Goal: Task Accomplishment & Management: Complete application form

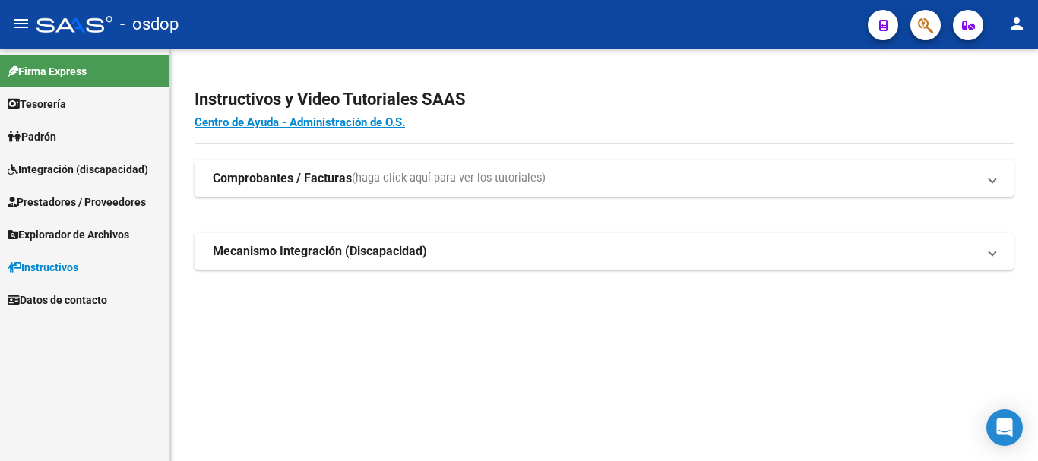
click at [72, 199] on span "Prestadores / Proveedores" at bounding box center [77, 202] width 138 height 17
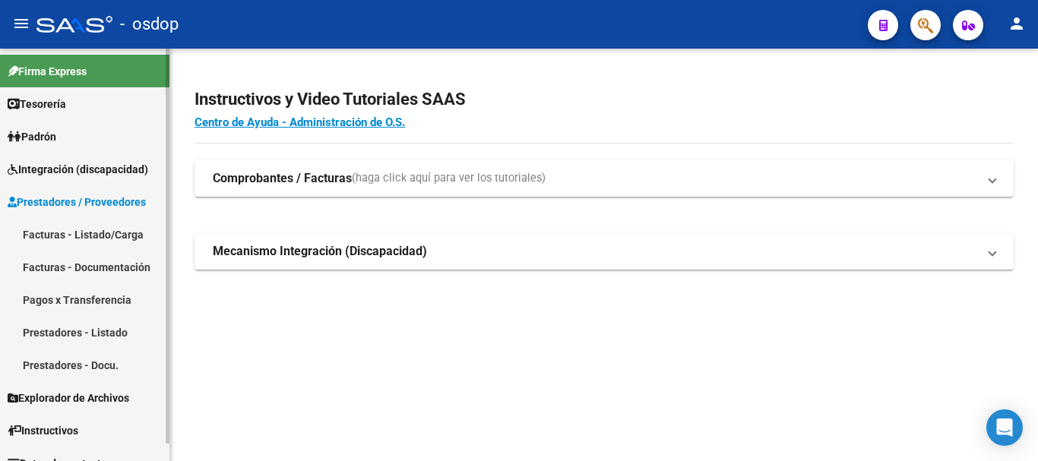
click at [102, 237] on link "Facturas - Listado/Carga" at bounding box center [84, 234] width 169 height 33
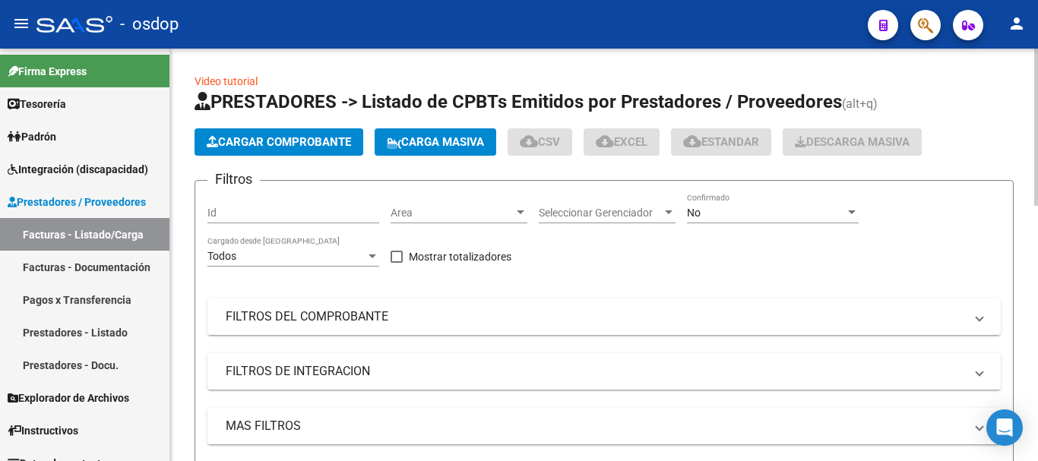
click at [293, 137] on span "Cargar Comprobante" at bounding box center [279, 142] width 144 height 14
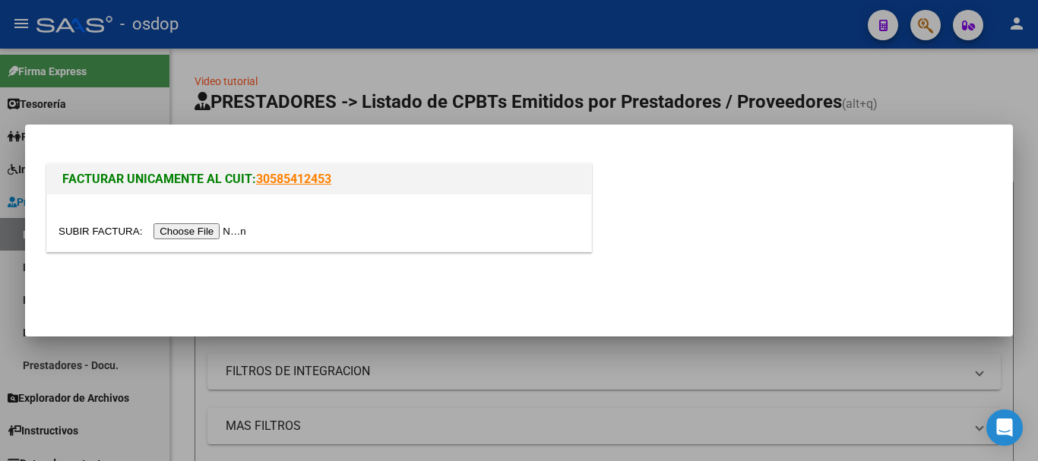
click at [192, 233] on input "file" at bounding box center [155, 231] width 192 height 16
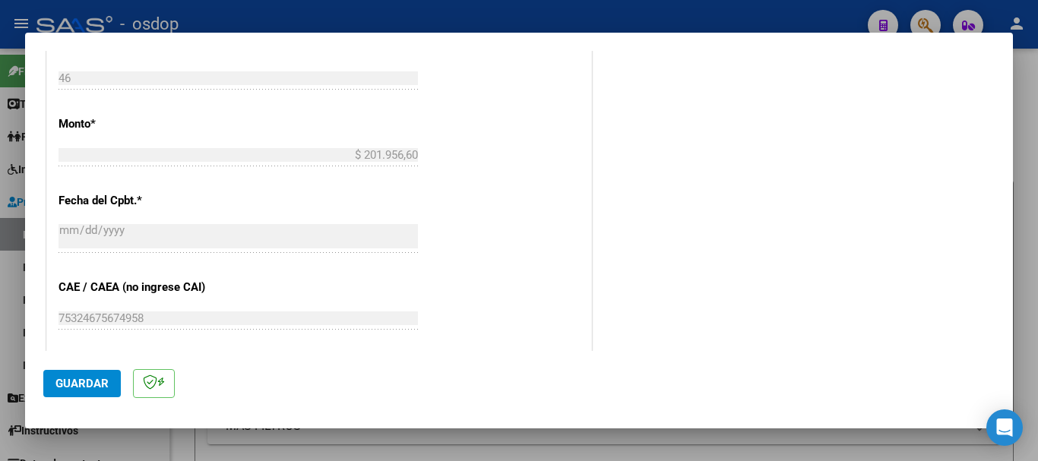
scroll to position [608, 0]
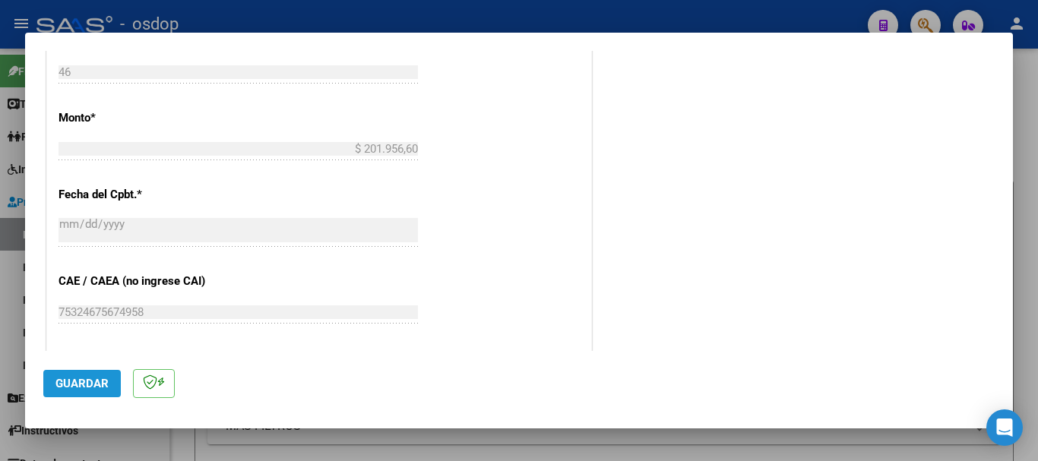
click at [81, 385] on span "Guardar" at bounding box center [81, 384] width 53 height 14
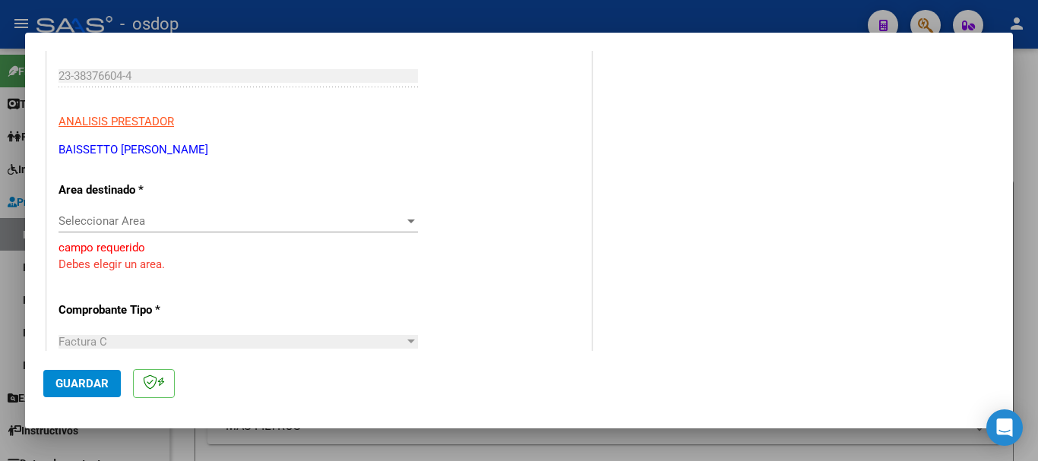
scroll to position [304, 0]
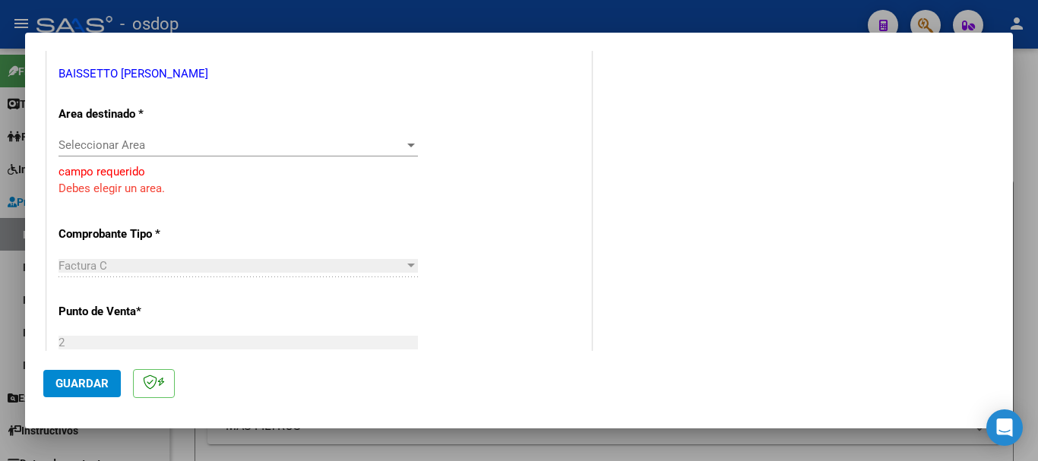
click at [207, 143] on span "Seleccionar Area" at bounding box center [232, 145] width 346 height 14
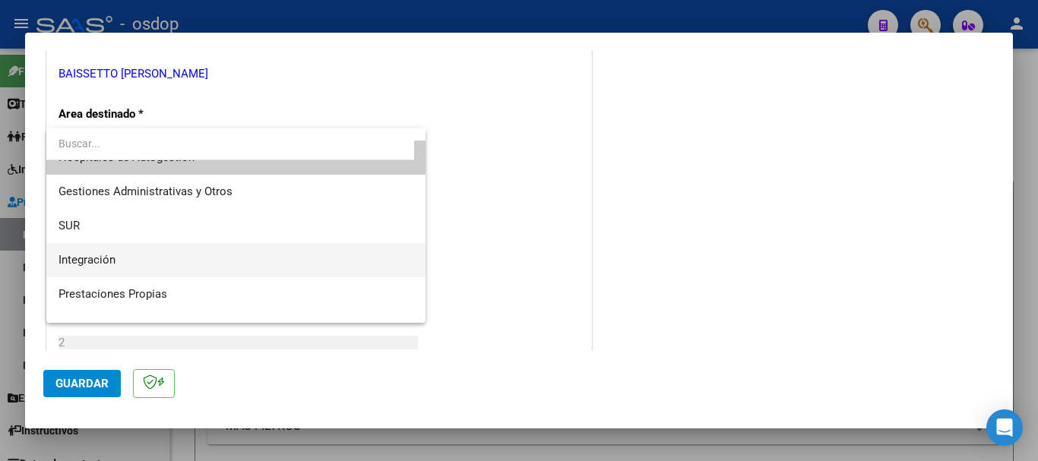
scroll to position [0, 0]
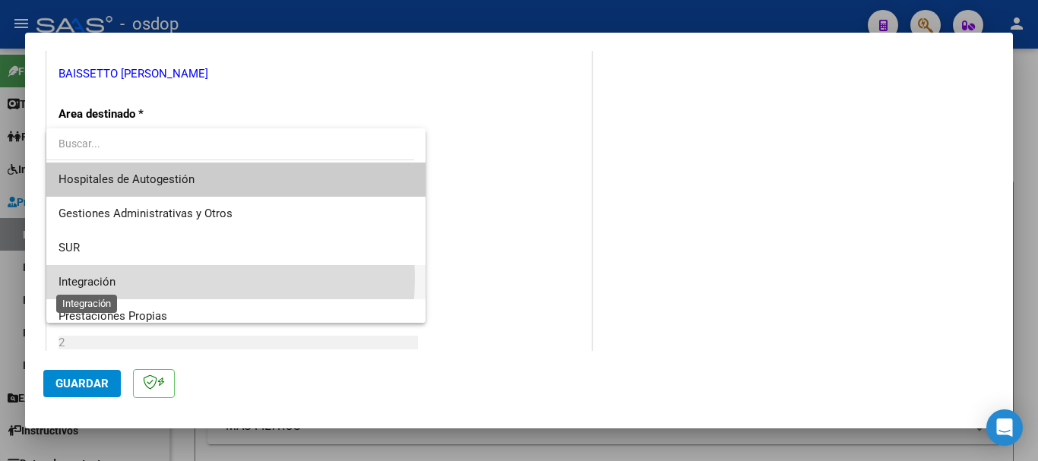
click at [115, 278] on span "Integración" at bounding box center [87, 282] width 57 height 14
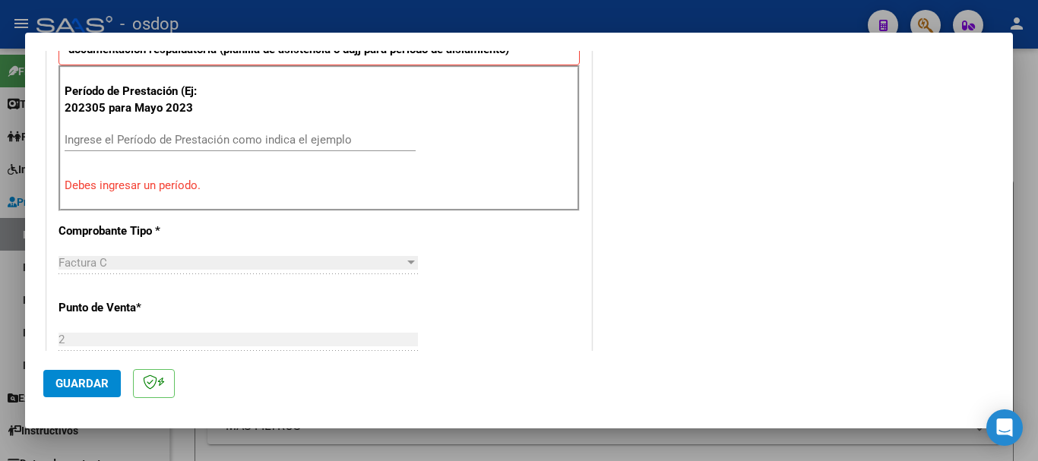
scroll to position [380, 0]
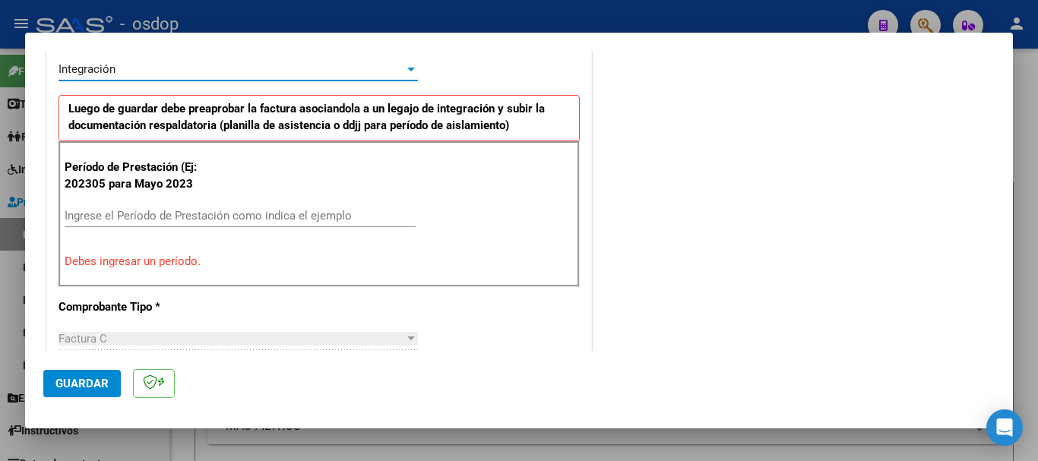
click at [248, 233] on div "Ingrese el Período de Prestación como indica el ejemplo" at bounding box center [240, 222] width 351 height 37
click at [258, 205] on div "Ingrese el Período de Prestación como indica el ejemplo" at bounding box center [240, 215] width 351 height 23
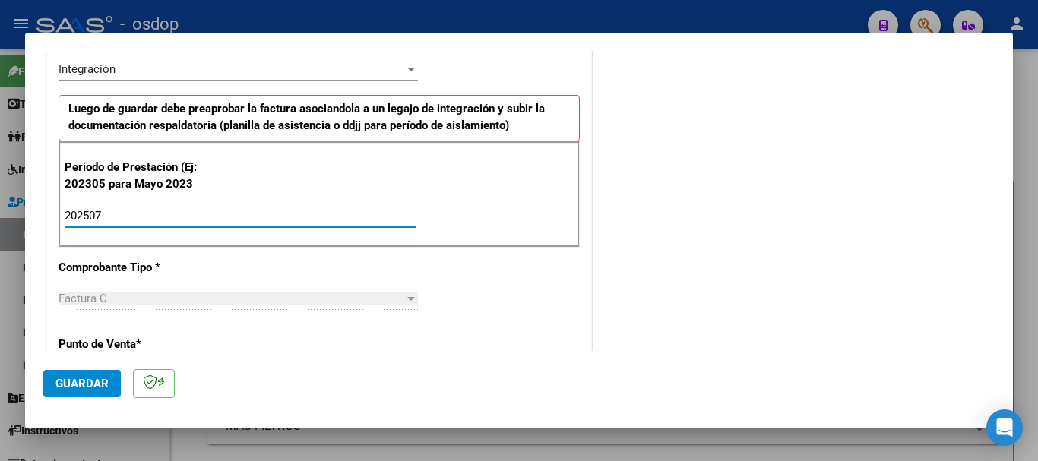
type input "202507"
click at [102, 384] on span "Guardar" at bounding box center [81, 384] width 53 height 14
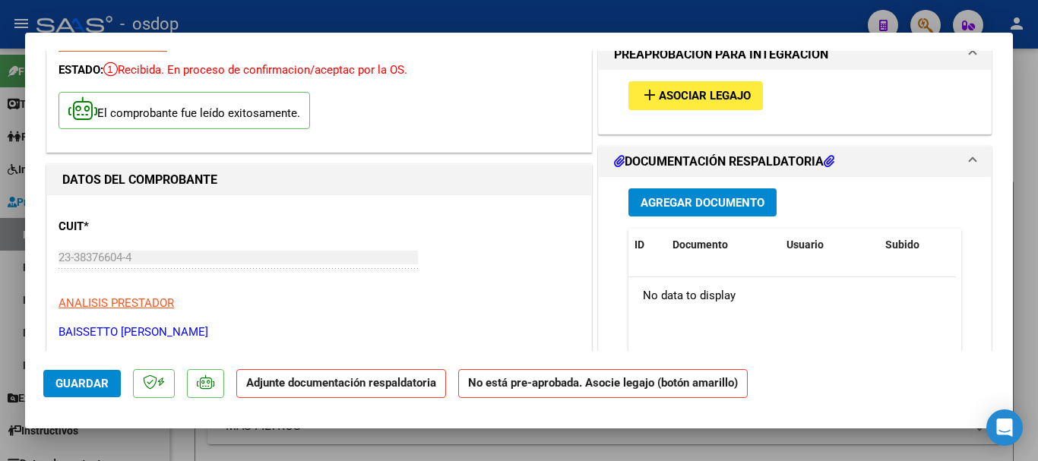
scroll to position [76, 0]
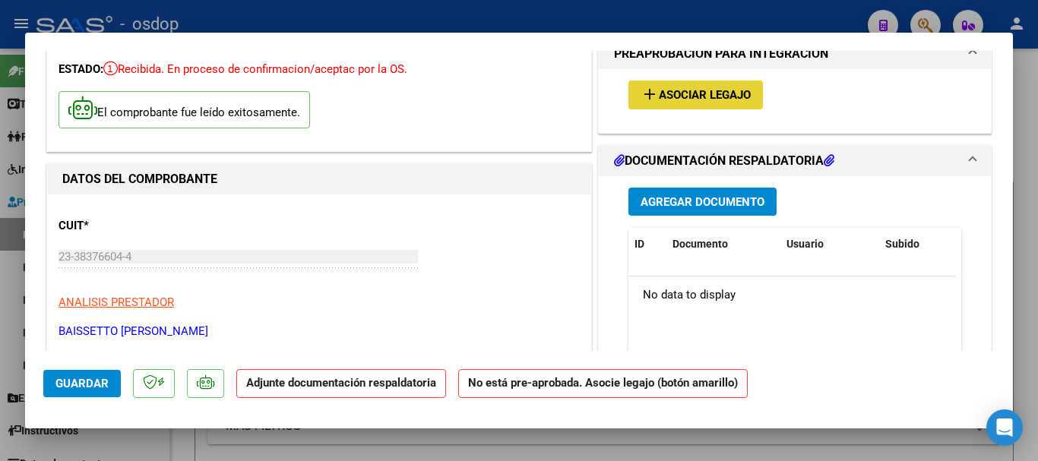
click at [688, 94] on span "Asociar Legajo" at bounding box center [705, 96] width 92 height 14
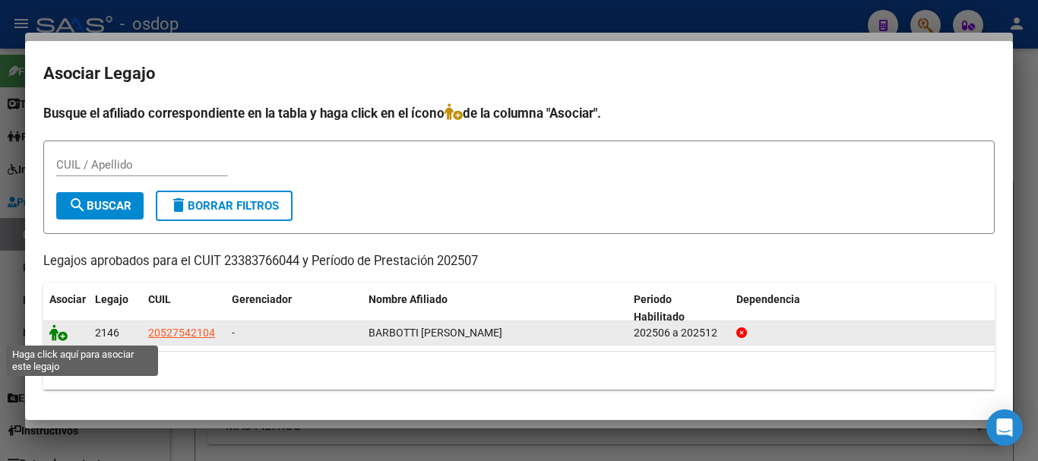
click at [53, 334] on icon at bounding box center [58, 332] width 18 height 17
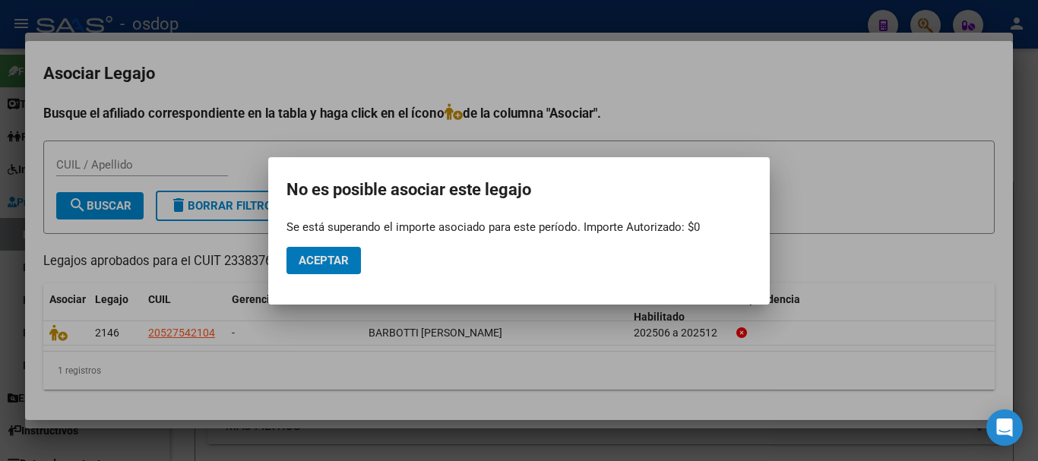
click at [326, 264] on span "Aceptar" at bounding box center [324, 261] width 50 height 14
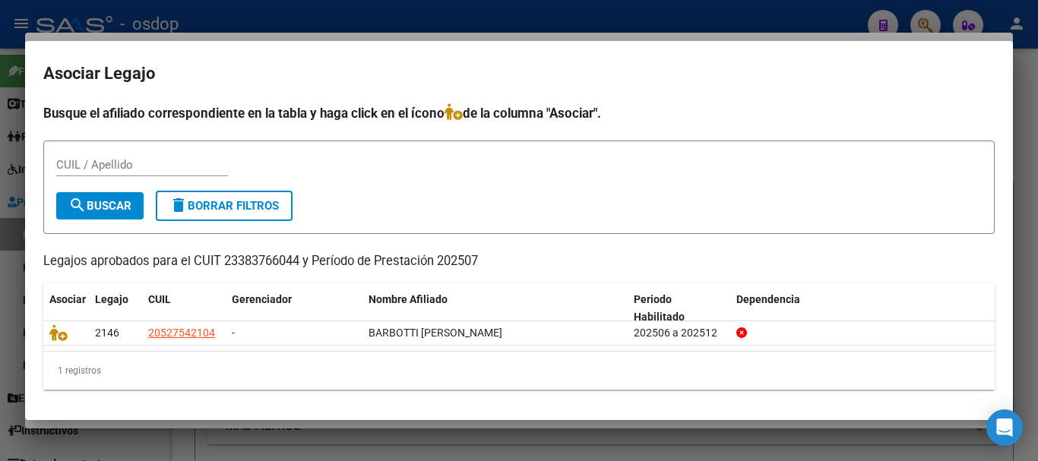
click at [1031, 230] on div at bounding box center [519, 230] width 1038 height 461
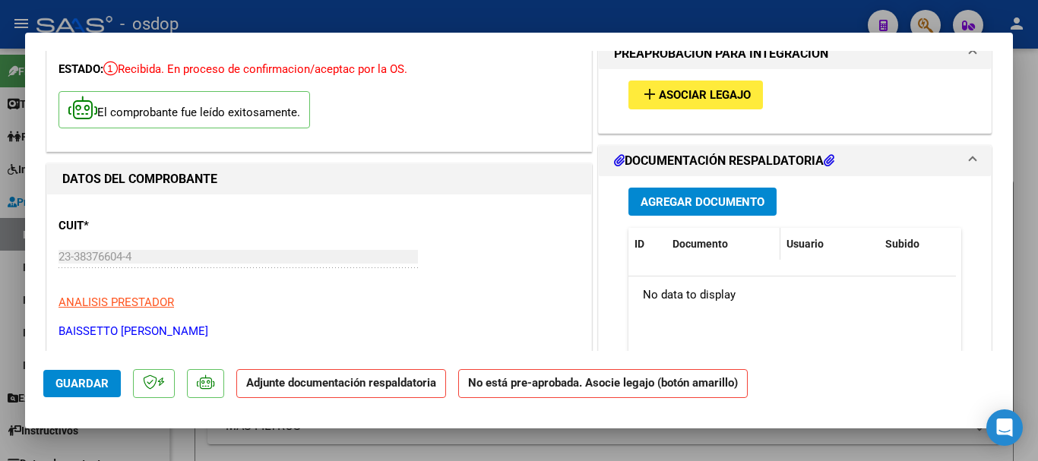
scroll to position [0, 0]
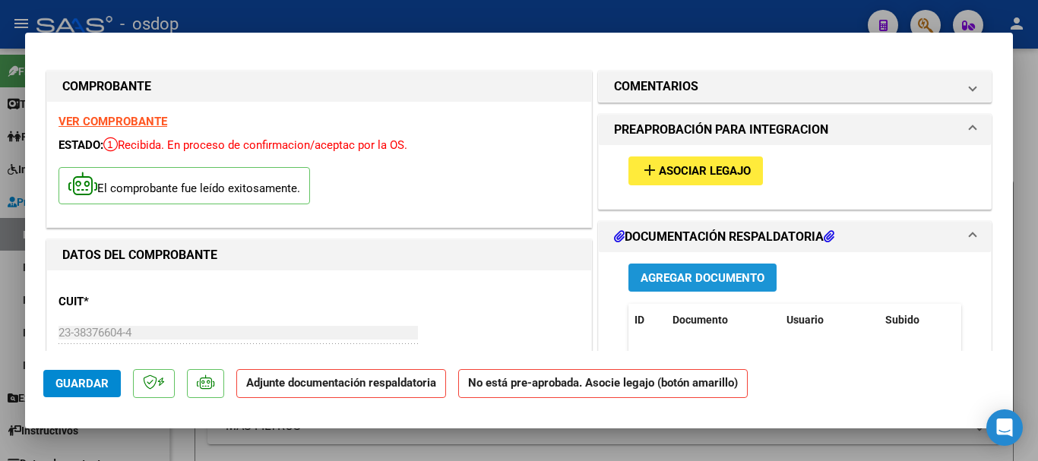
click at [688, 277] on span "Agregar Documento" at bounding box center [703, 278] width 124 height 14
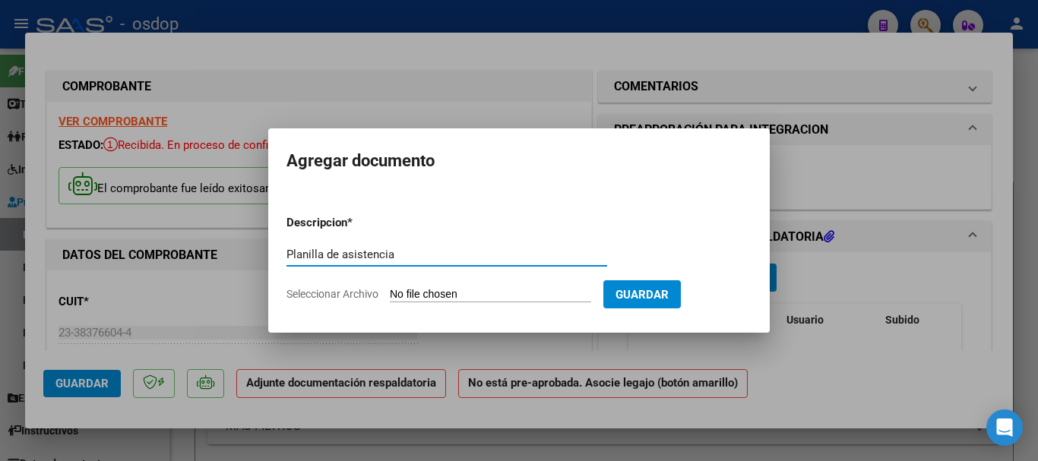
type input "Planilla de asistencia"
click at [459, 297] on input "Seleccionar Archivo" at bounding box center [490, 295] width 201 height 14
type input "C:\fakepath\BAISSETTO 46 - BARBOTTI - [DATE] - ASIS.pdf"
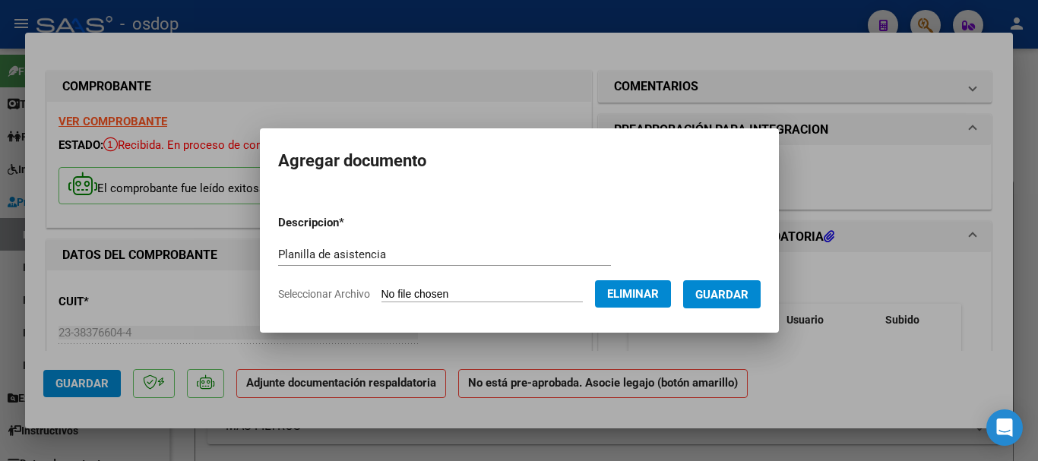
click at [748, 299] on span "Guardar" at bounding box center [721, 295] width 53 height 14
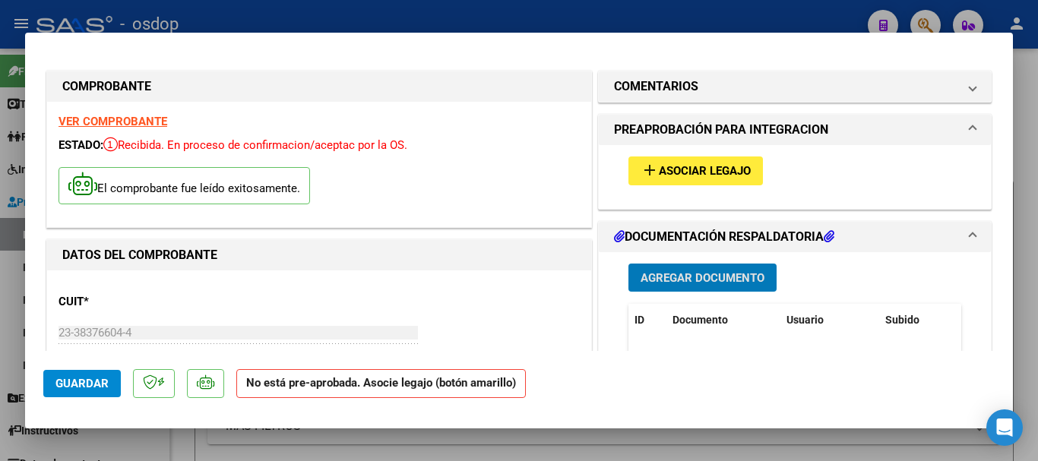
click at [679, 168] on span "Asociar Legajo" at bounding box center [705, 172] width 92 height 14
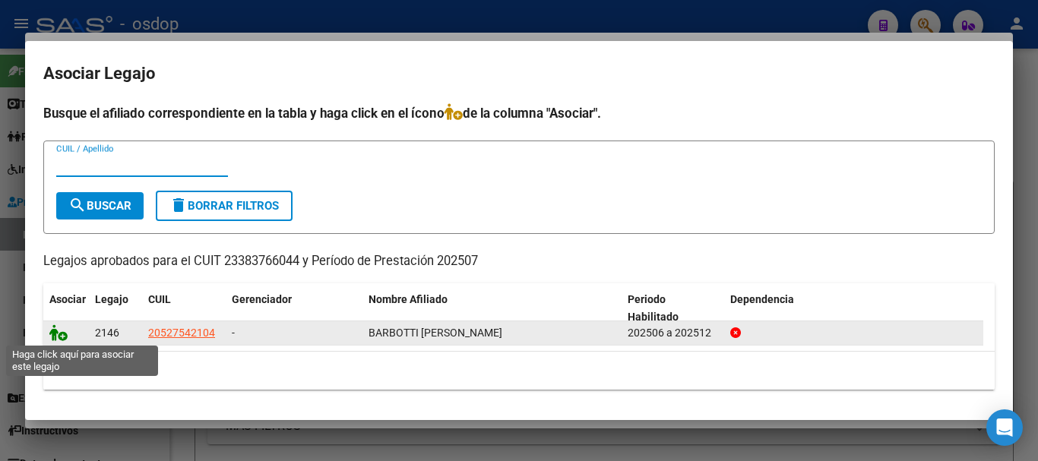
click at [55, 334] on icon at bounding box center [58, 332] width 18 height 17
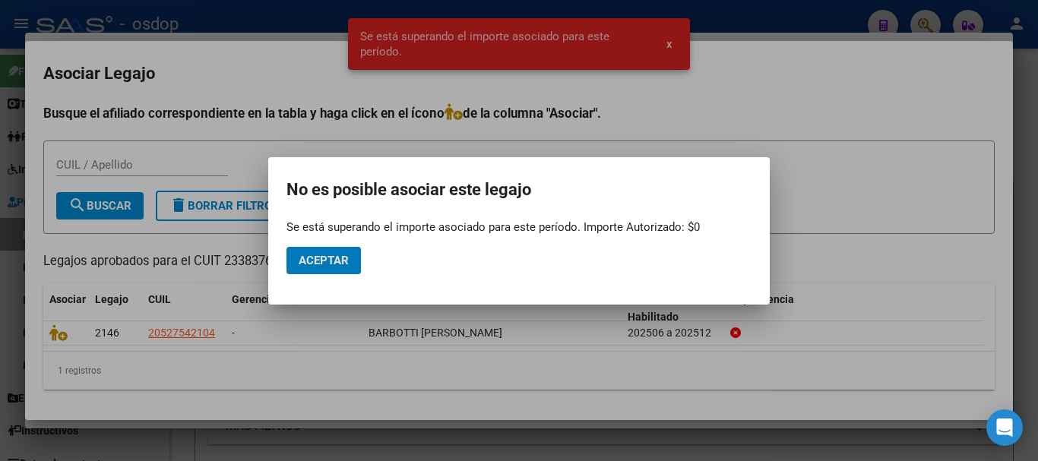
click at [321, 261] on span "Aceptar" at bounding box center [324, 261] width 50 height 14
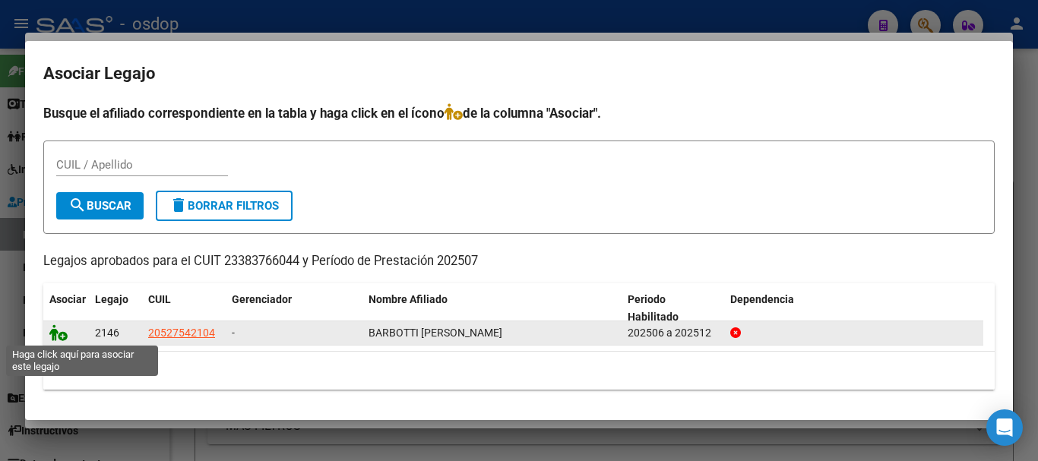
click at [60, 337] on icon at bounding box center [58, 332] width 18 height 17
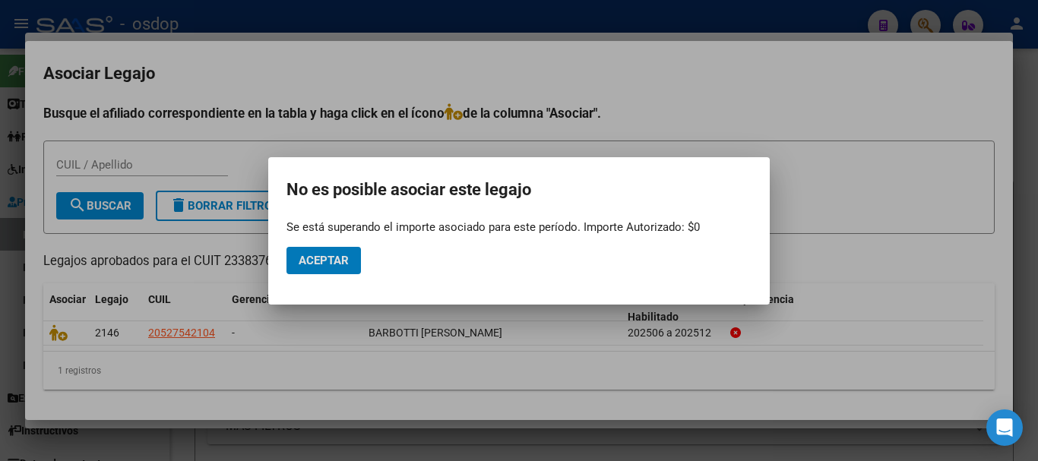
click at [316, 260] on span "Aceptar" at bounding box center [324, 261] width 50 height 14
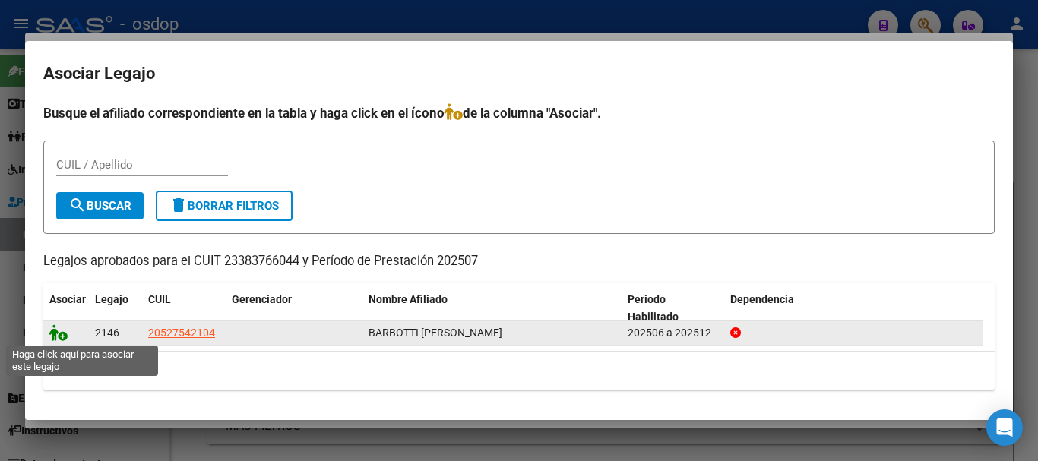
click at [57, 332] on icon at bounding box center [58, 332] width 18 height 17
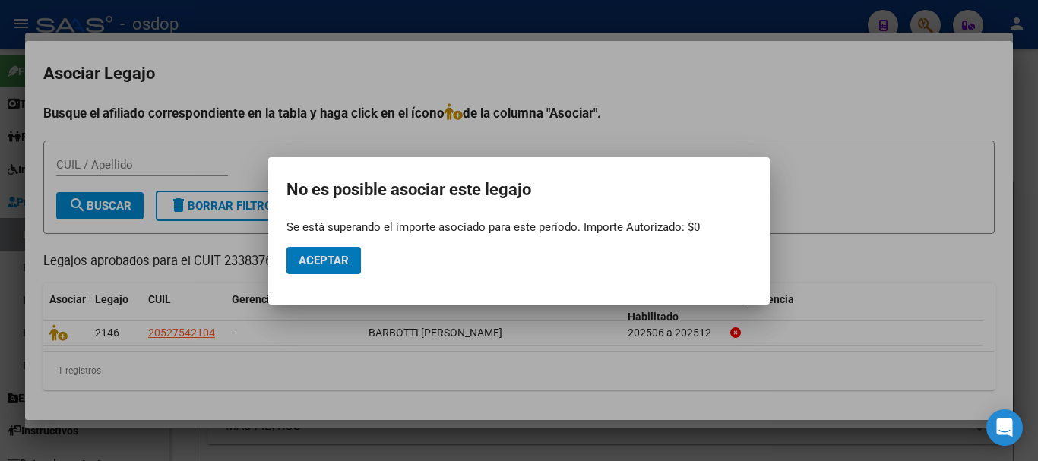
click at [327, 258] on span "Aceptar" at bounding box center [324, 261] width 50 height 14
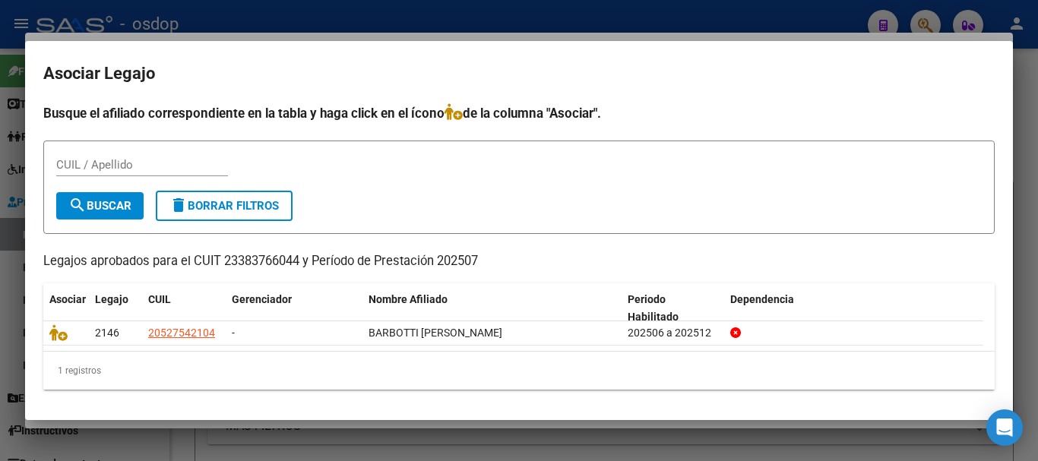
click at [1028, 239] on div at bounding box center [519, 230] width 1038 height 461
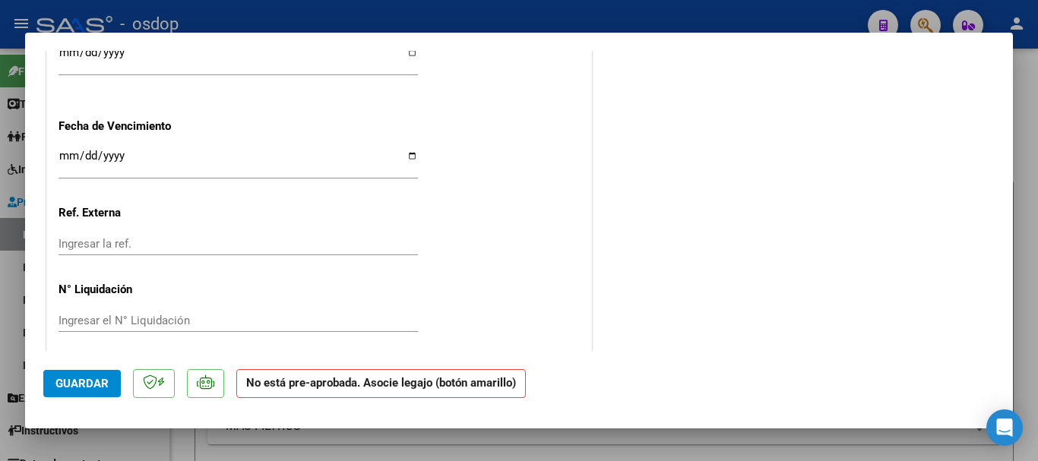
scroll to position [1106, 0]
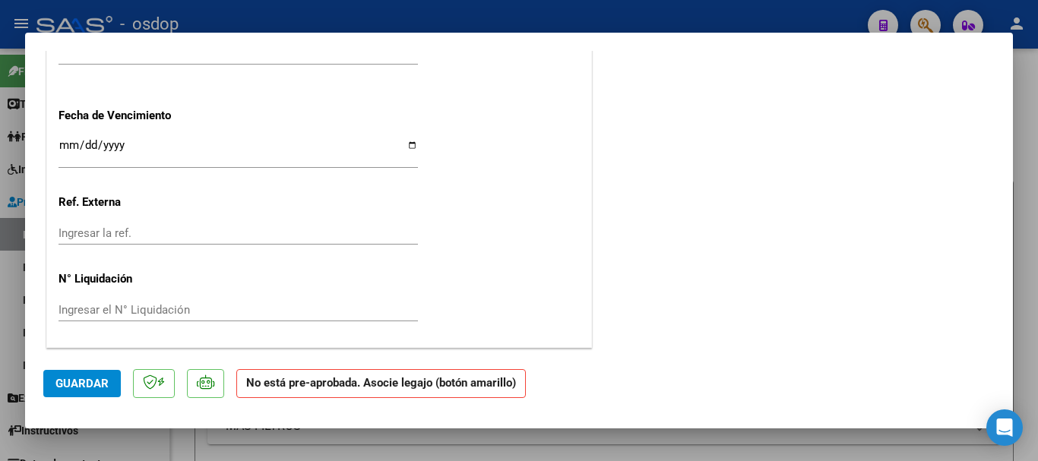
click at [71, 381] on span "Guardar" at bounding box center [81, 384] width 53 height 14
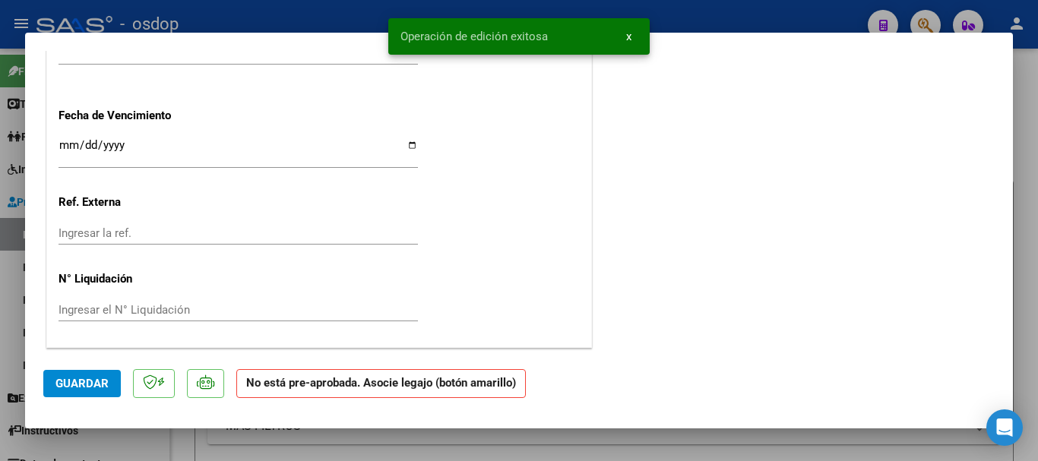
click at [626, 39] on span "x" at bounding box center [628, 37] width 5 height 14
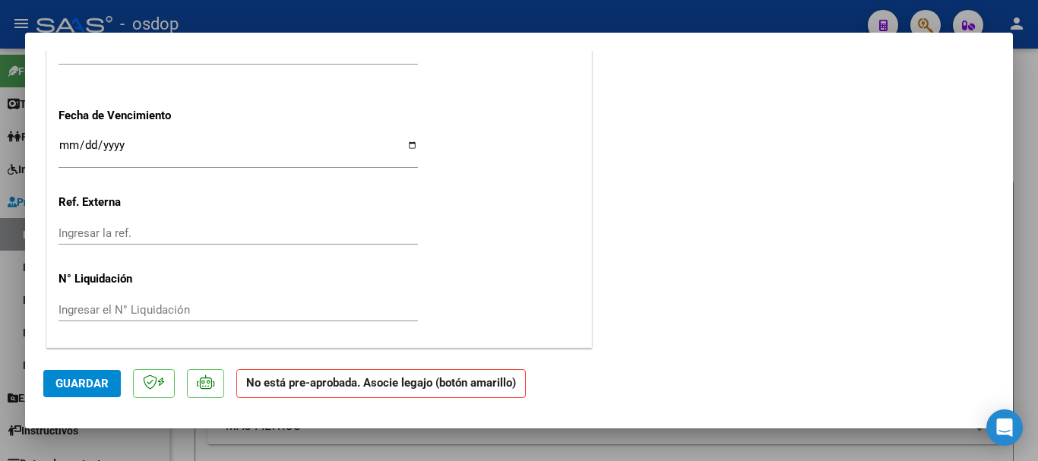
click at [1028, 162] on div at bounding box center [519, 230] width 1038 height 461
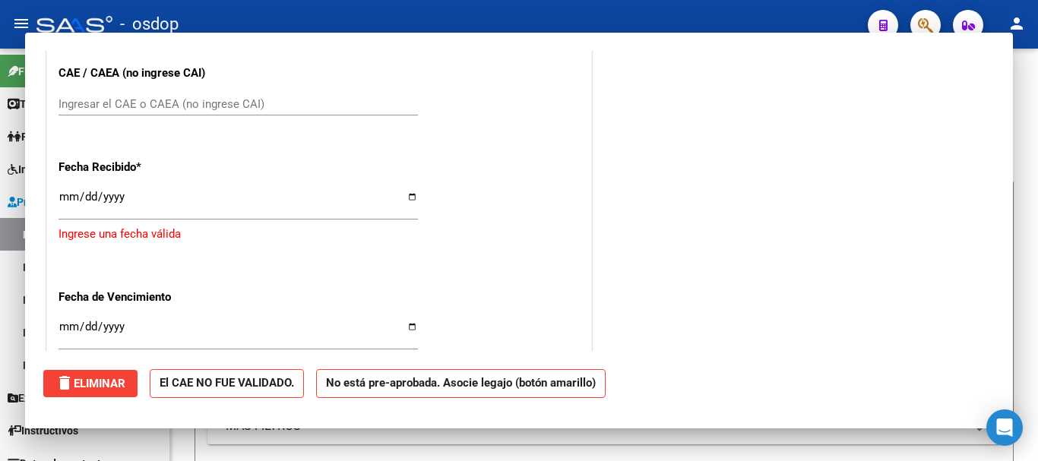
scroll to position [0, 0]
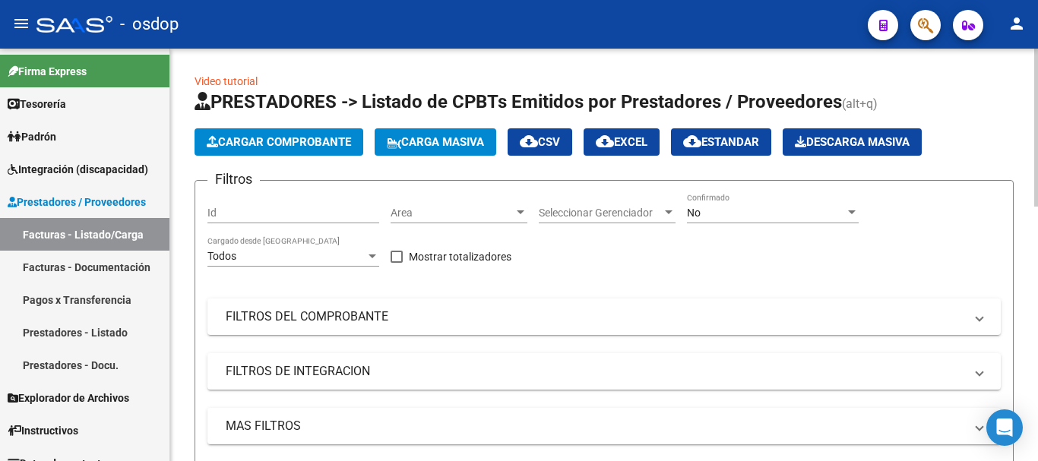
click at [284, 144] on span "Cargar Comprobante" at bounding box center [279, 142] width 144 height 14
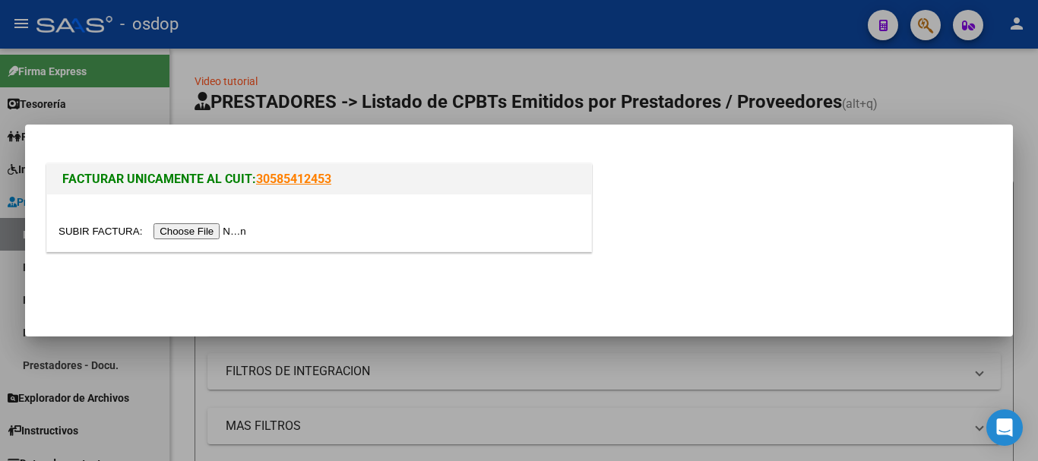
click at [198, 239] on input "file" at bounding box center [155, 231] width 192 height 16
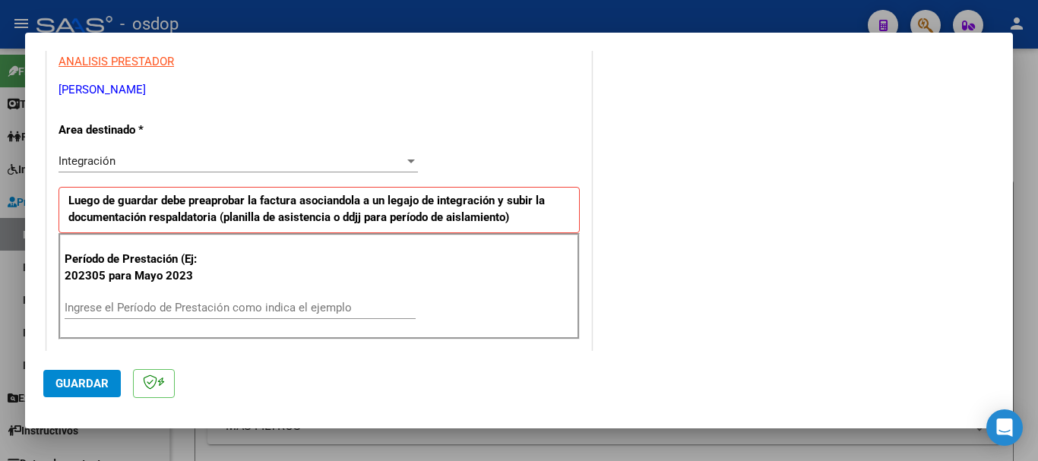
scroll to position [304, 0]
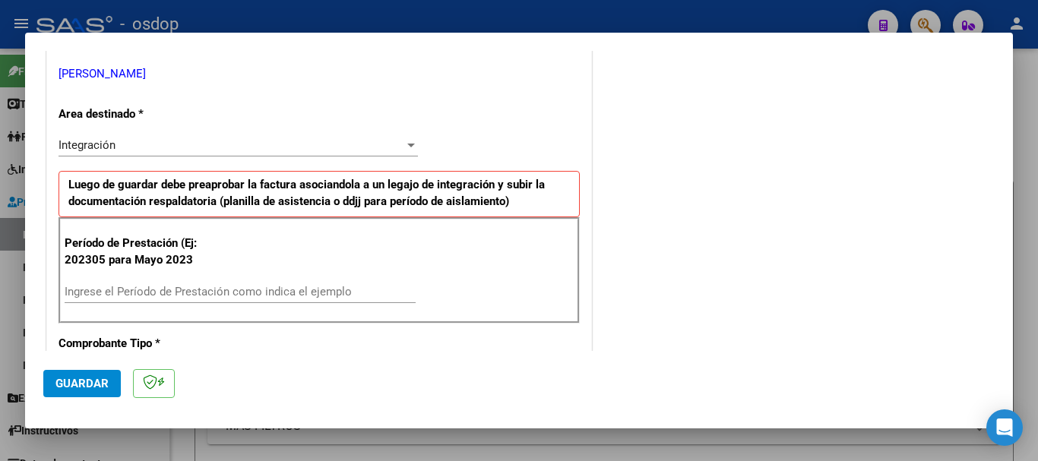
click at [223, 293] on input "Ingrese el Período de Prestación como indica el ejemplo" at bounding box center [240, 292] width 351 height 14
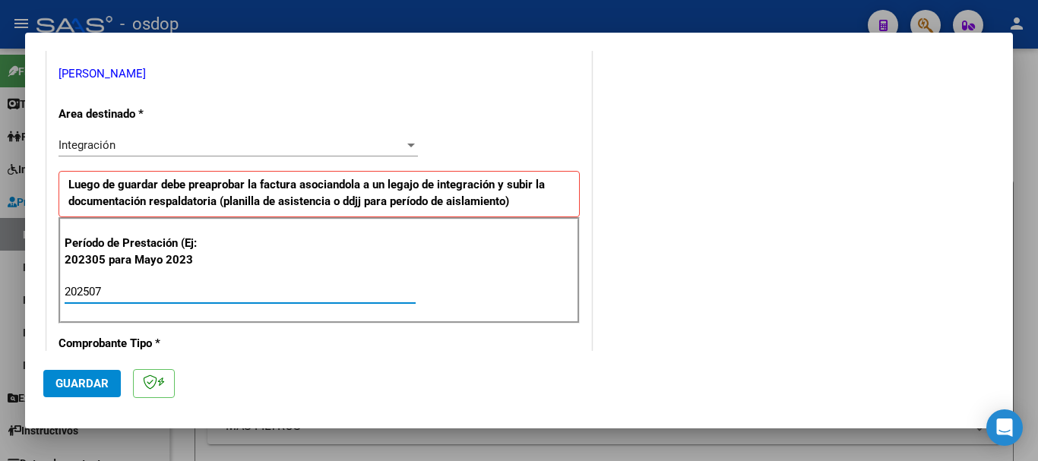
type input "202507"
click at [85, 381] on span "Guardar" at bounding box center [81, 384] width 53 height 14
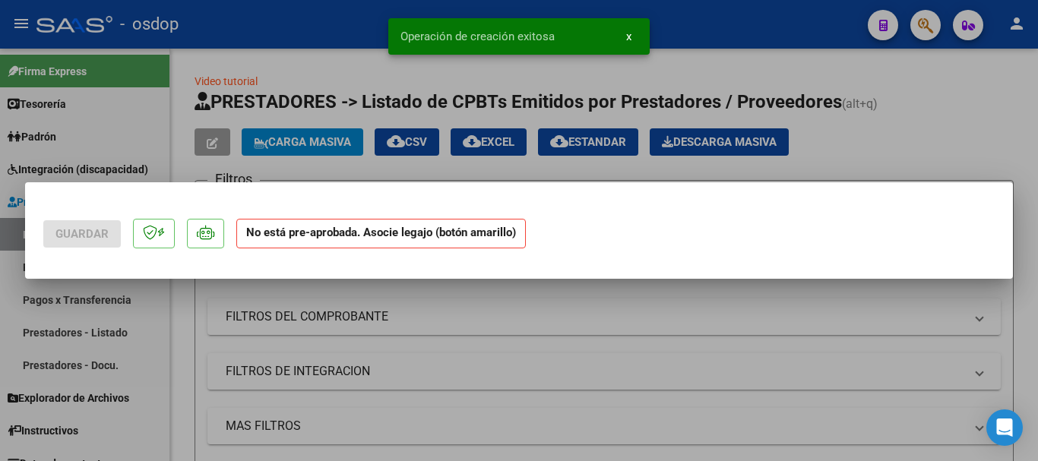
scroll to position [0, 0]
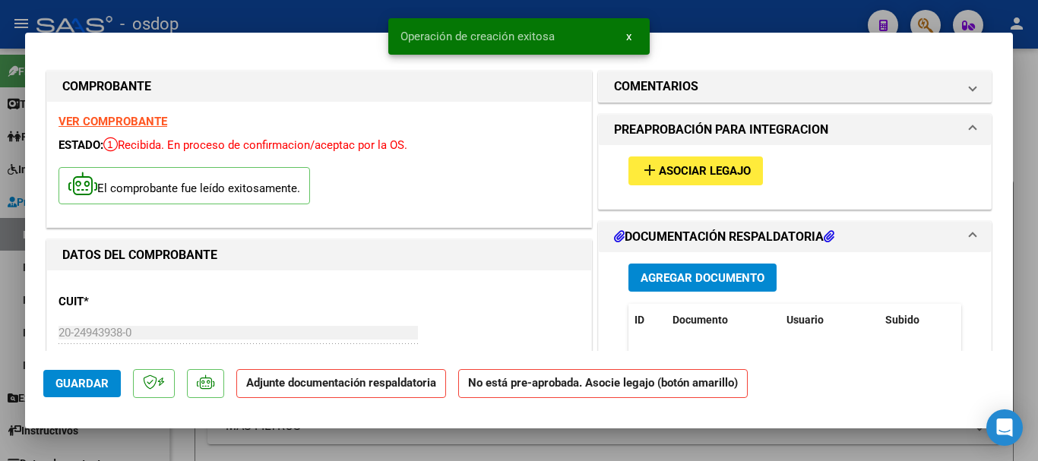
click at [710, 169] on span "Asociar Legajo" at bounding box center [705, 172] width 92 height 14
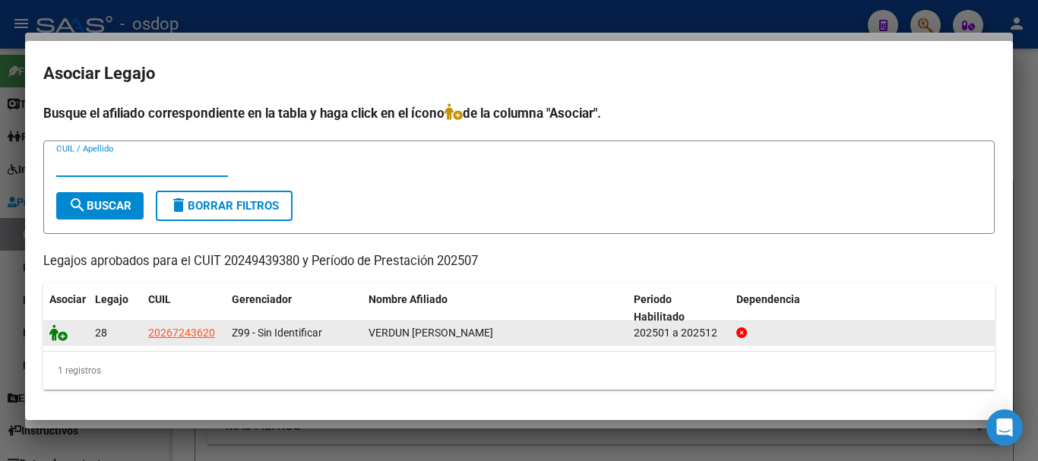
click at [55, 334] on icon at bounding box center [58, 332] width 18 height 17
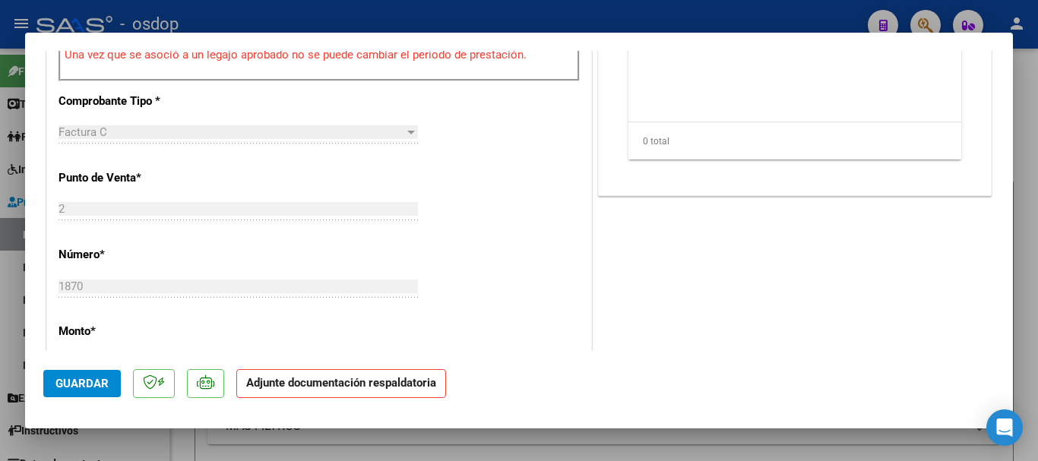
scroll to position [380, 0]
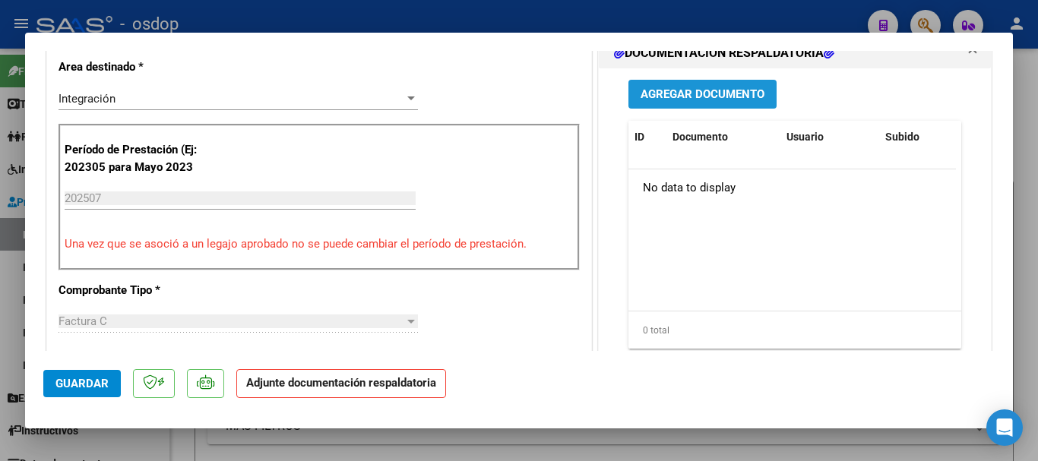
click at [699, 97] on span "Agregar Documento" at bounding box center [703, 95] width 124 height 14
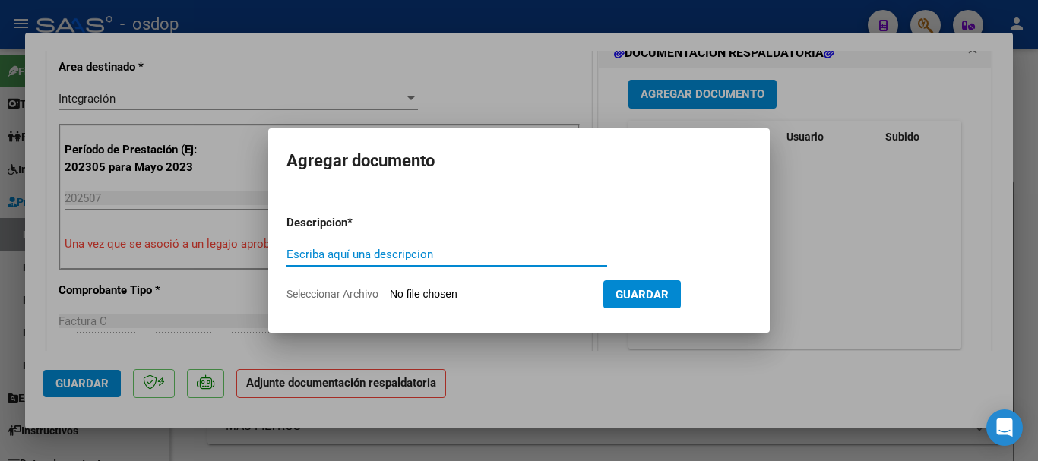
click at [486, 251] on input "Escriba aquí una descripcion" at bounding box center [446, 255] width 321 height 14
paste input "P"
type input "Planilla asistencia"
click at [479, 288] on input "Seleccionar Archivo" at bounding box center [490, 295] width 201 height 14
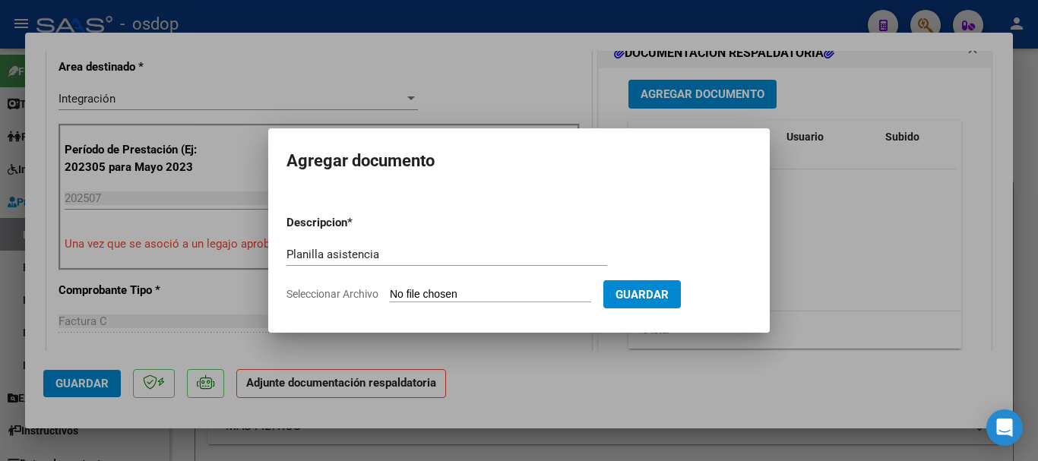
type input "C:\fakepath\BEDINI 1870 - [GEOGRAPHIC_DATA] - [DATE] - ASIS.PDF"
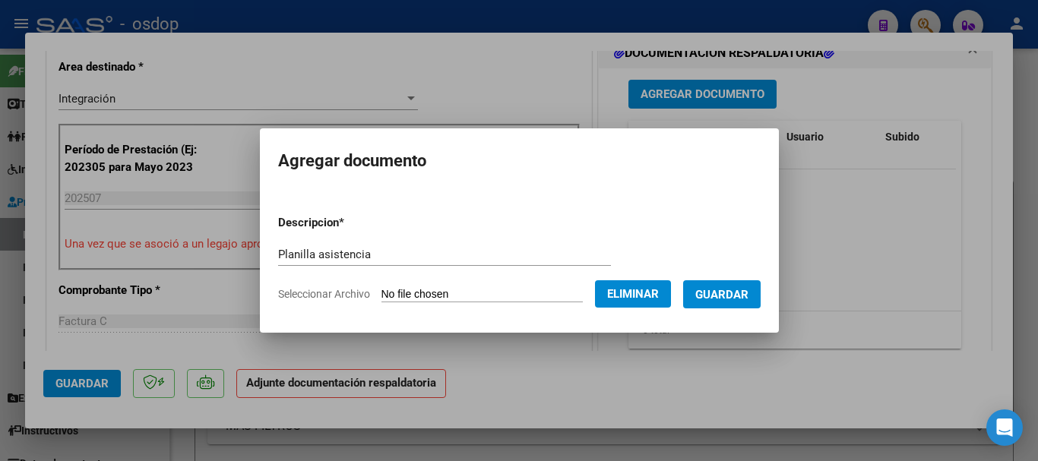
click at [729, 294] on span "Guardar" at bounding box center [721, 295] width 53 height 14
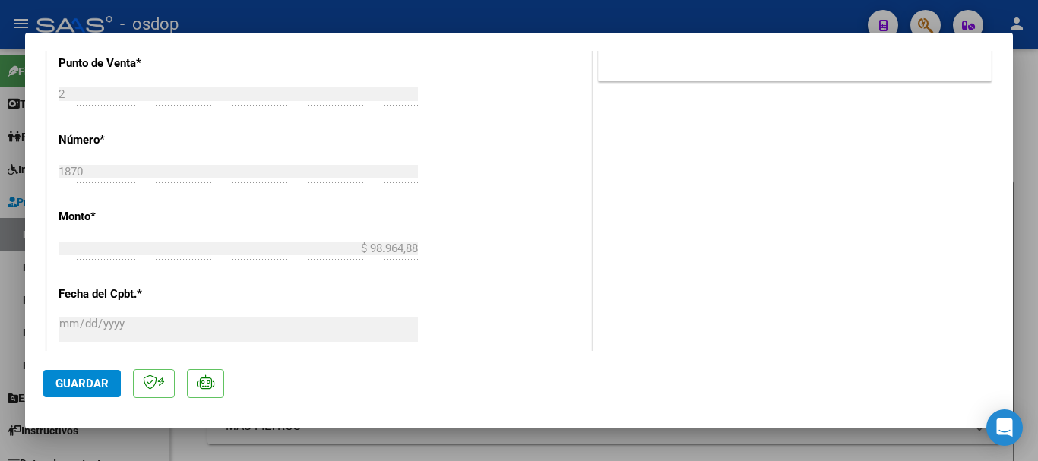
scroll to position [988, 0]
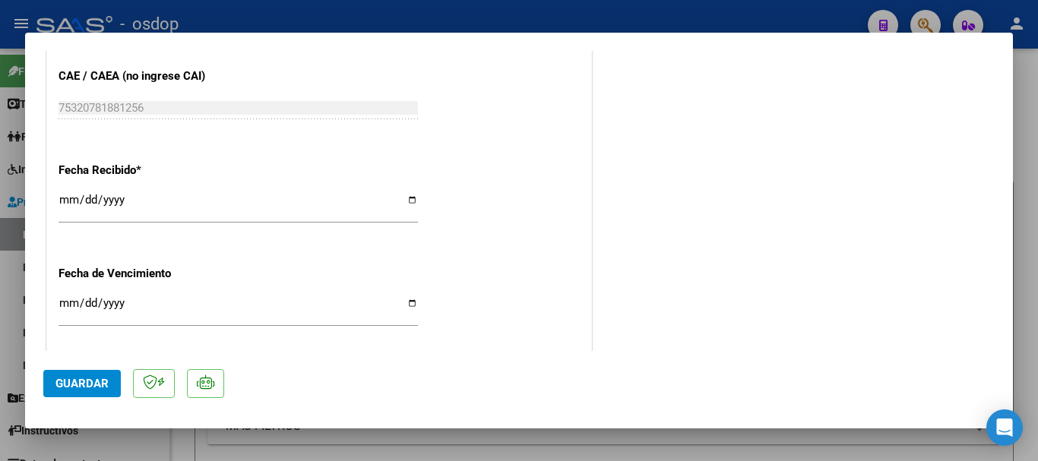
click at [94, 383] on span "Guardar" at bounding box center [81, 384] width 53 height 14
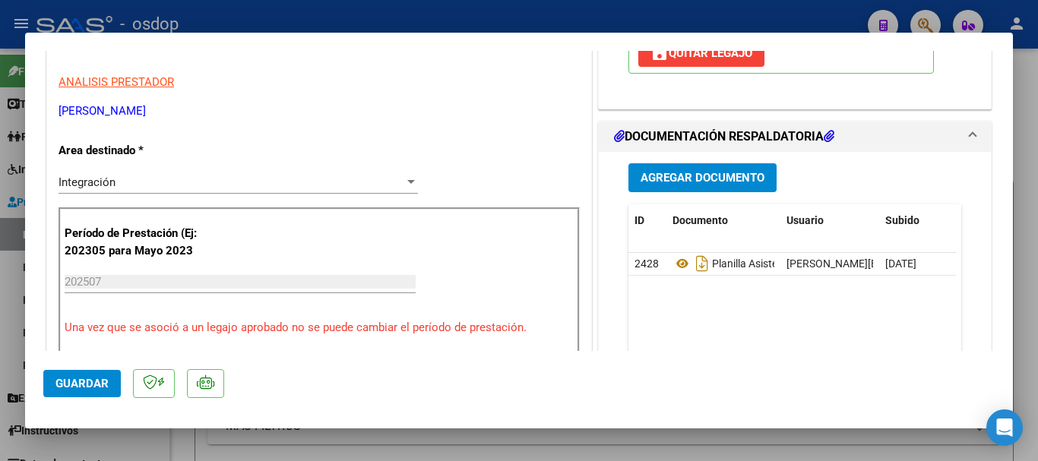
scroll to position [0, 0]
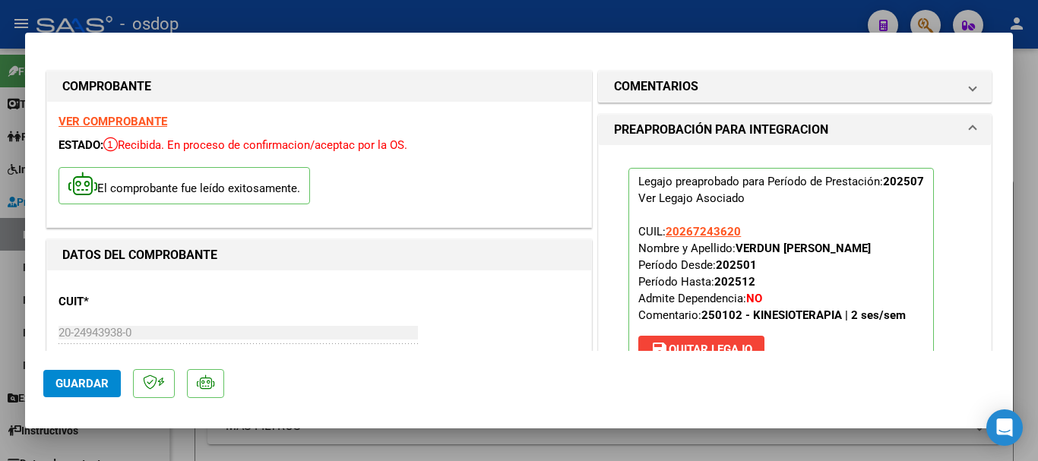
click at [1026, 239] on div at bounding box center [519, 230] width 1038 height 461
type input "$ 0,00"
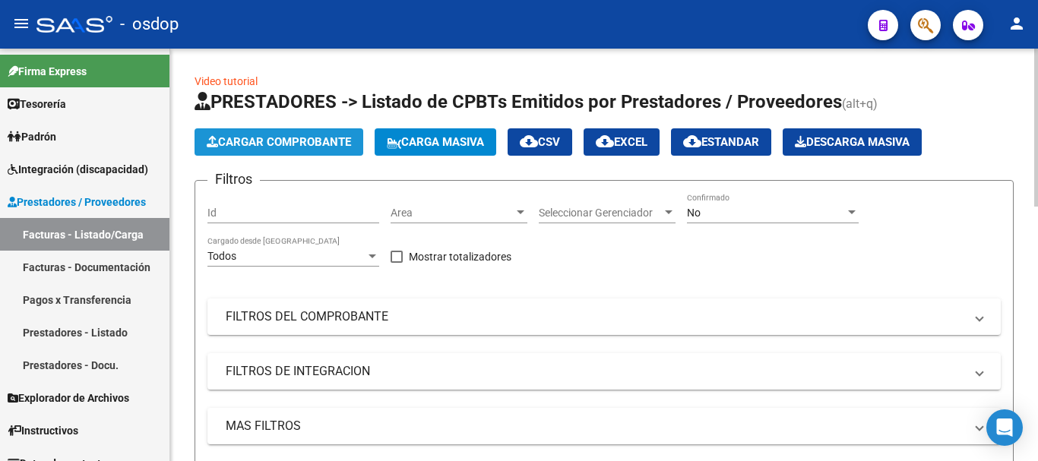
click at [281, 139] on span "Cargar Comprobante" at bounding box center [279, 142] width 144 height 14
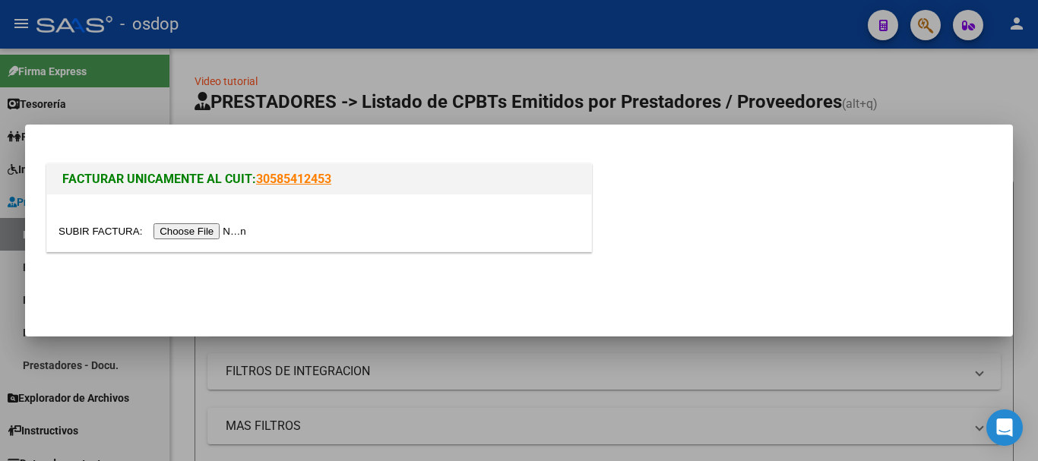
click at [188, 233] on input "file" at bounding box center [155, 231] width 192 height 16
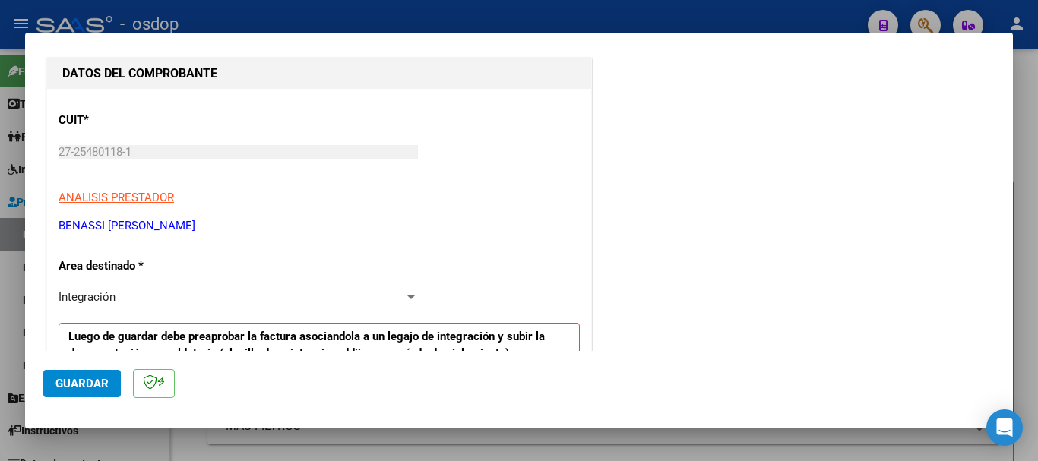
scroll to position [380, 0]
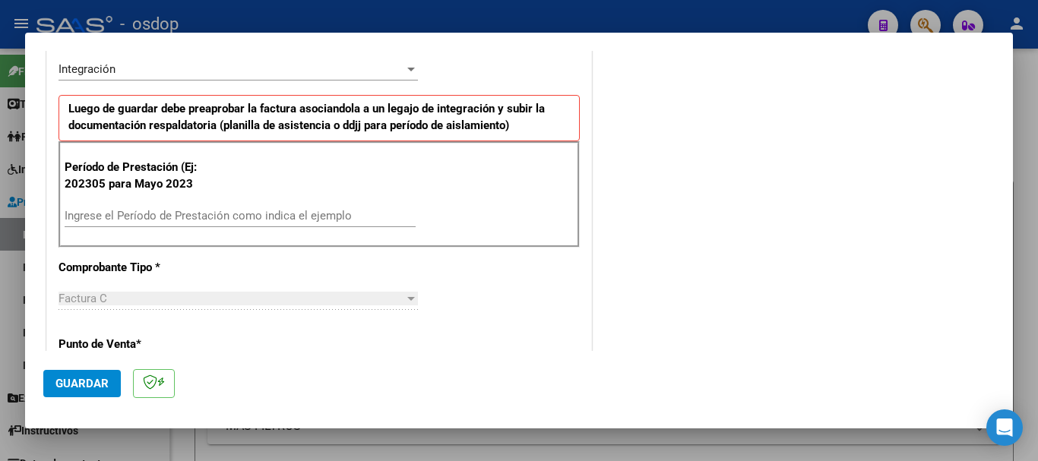
click at [156, 218] on input "Ingrese el Período de Prestación como indica el ejemplo" at bounding box center [240, 216] width 351 height 14
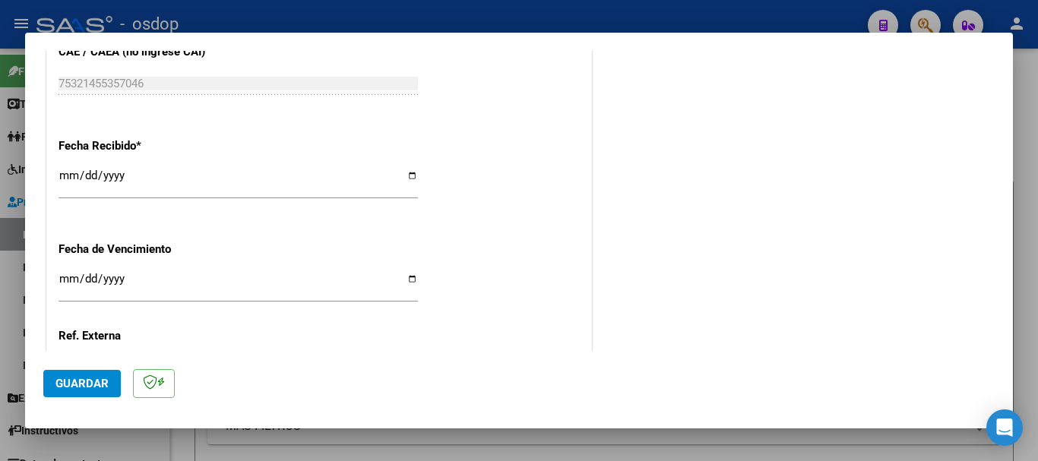
scroll to position [1124, 0]
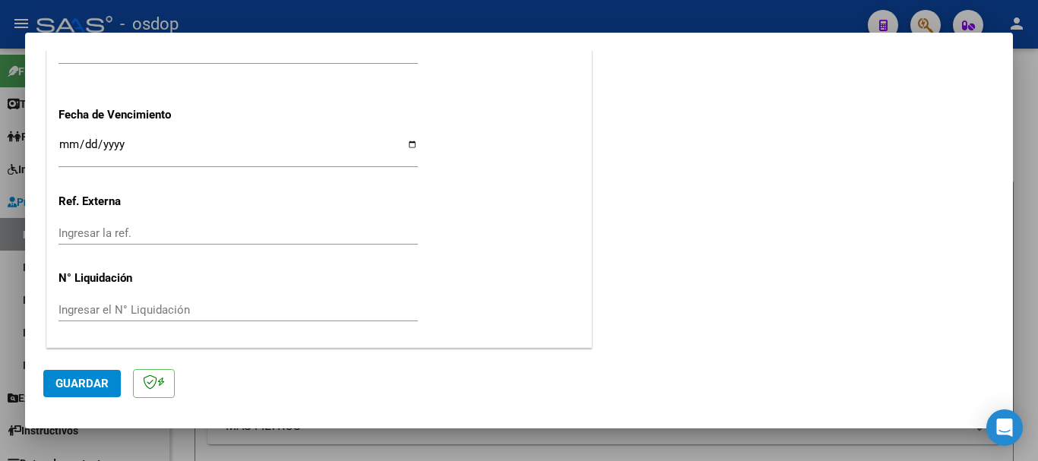
type input "202507"
click at [80, 385] on span "Guardar" at bounding box center [81, 384] width 53 height 14
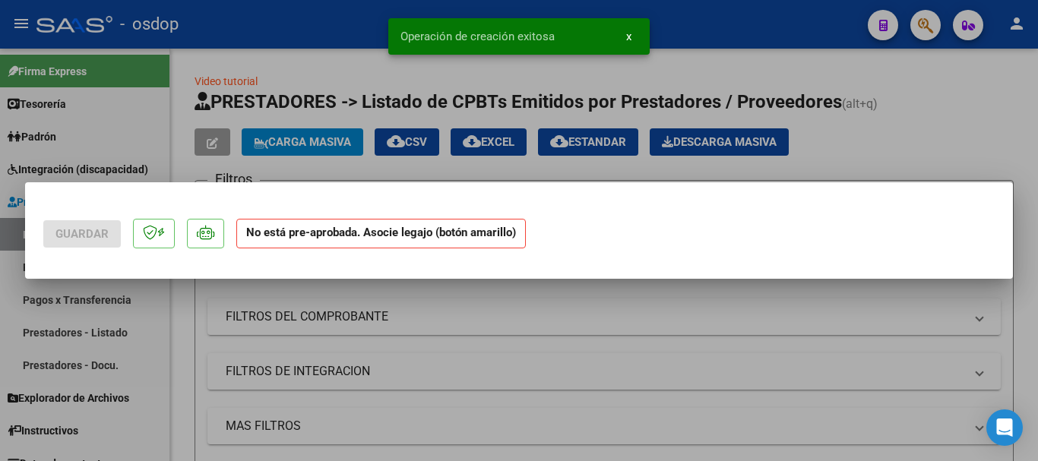
scroll to position [0, 0]
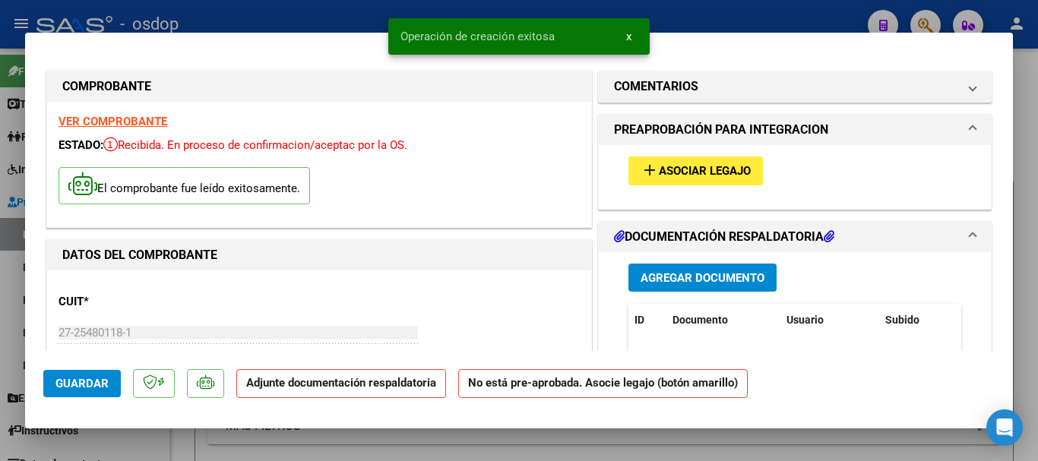
click at [697, 172] on span "Asociar Legajo" at bounding box center [705, 172] width 92 height 14
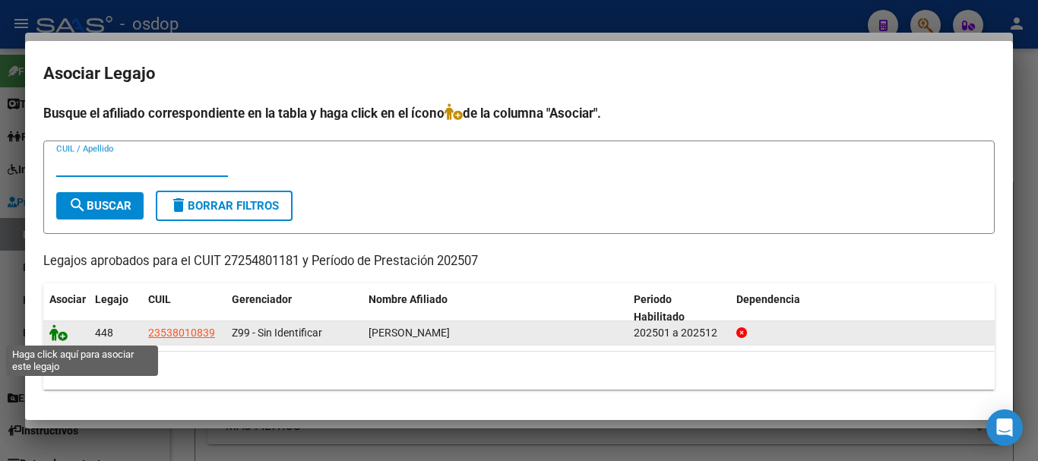
click at [59, 337] on icon at bounding box center [58, 332] width 18 height 17
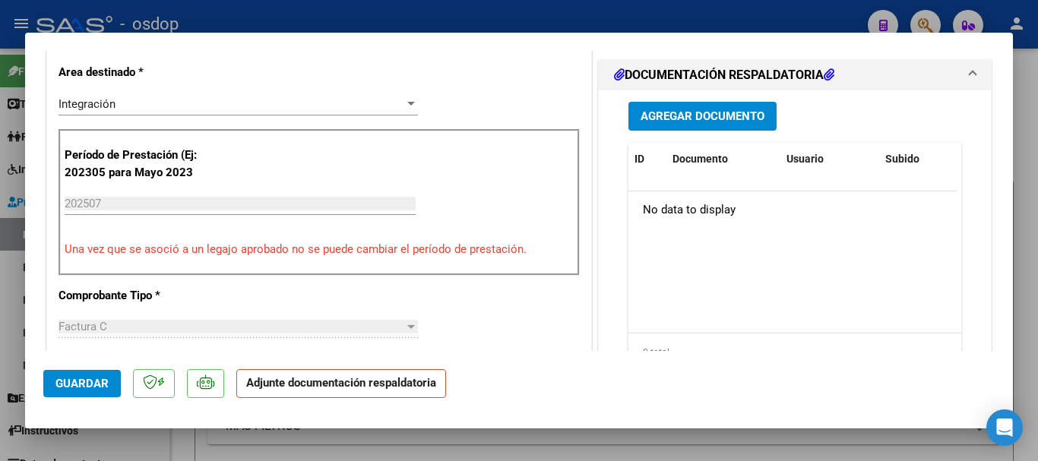
scroll to position [380, 0]
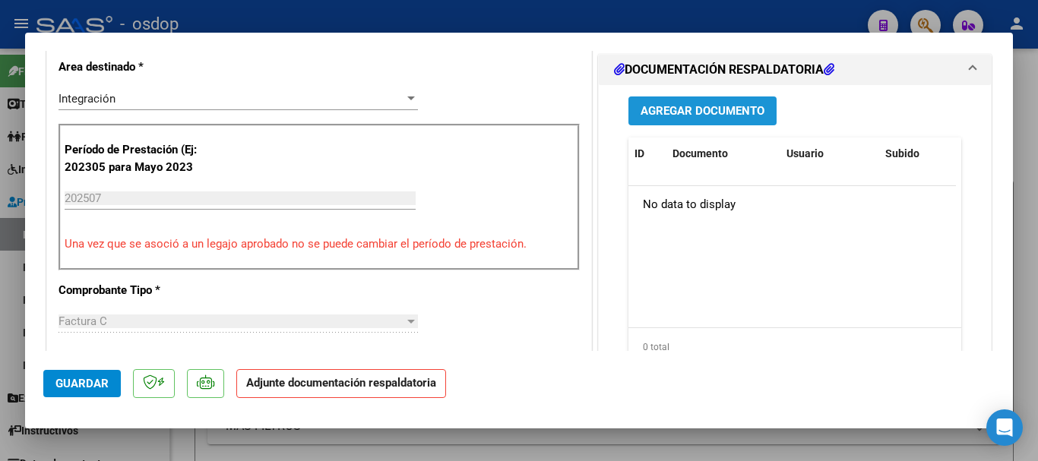
click at [703, 115] on span "Agregar Documento" at bounding box center [703, 112] width 124 height 14
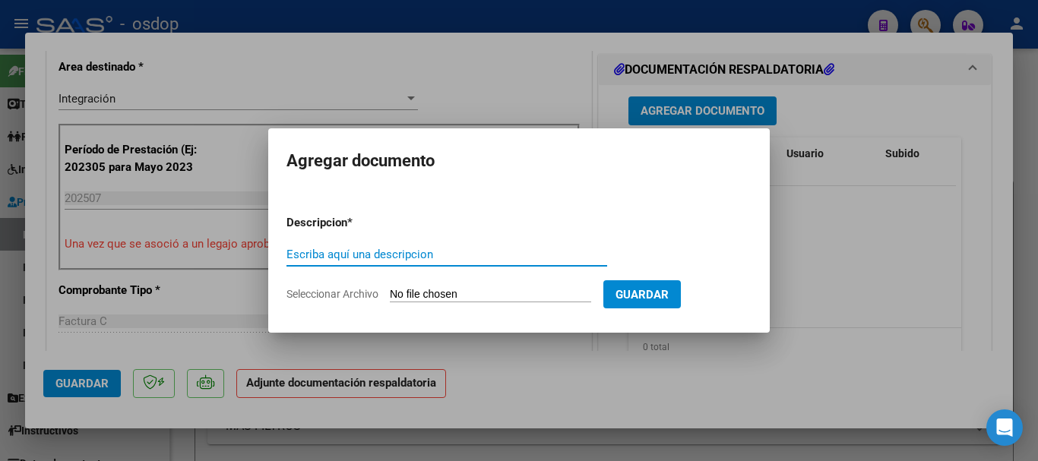
click at [438, 251] on input "Escriba aquí una descripcion" at bounding box center [446, 255] width 321 height 14
type input "Planilla asistencia"
click at [470, 293] on input "Seleccionar Archivo" at bounding box center [490, 295] width 201 height 14
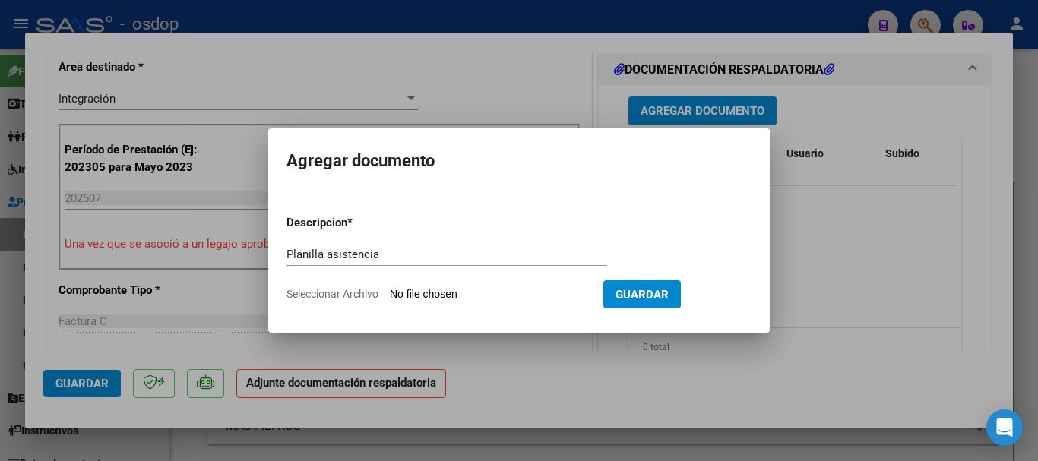
type input "C:\fakepath\BENASSI JULI 762 - BUSTOS - [DATE] - ASIS.pdf"
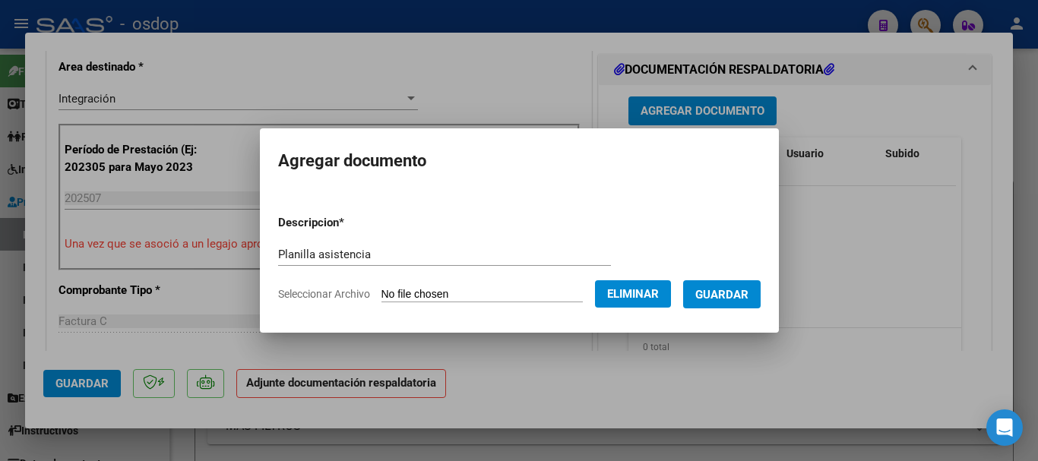
drag, startPoint x: 494, startPoint y: 139, endPoint x: 652, endPoint y: 195, distance: 167.8
click at [652, 195] on mat-dialog-container "Agregar documento Descripcion * Planilla asistencia Escriba aquí una descripcio…" at bounding box center [519, 230] width 519 height 204
click at [633, 290] on span "Eliminar" at bounding box center [633, 294] width 52 height 14
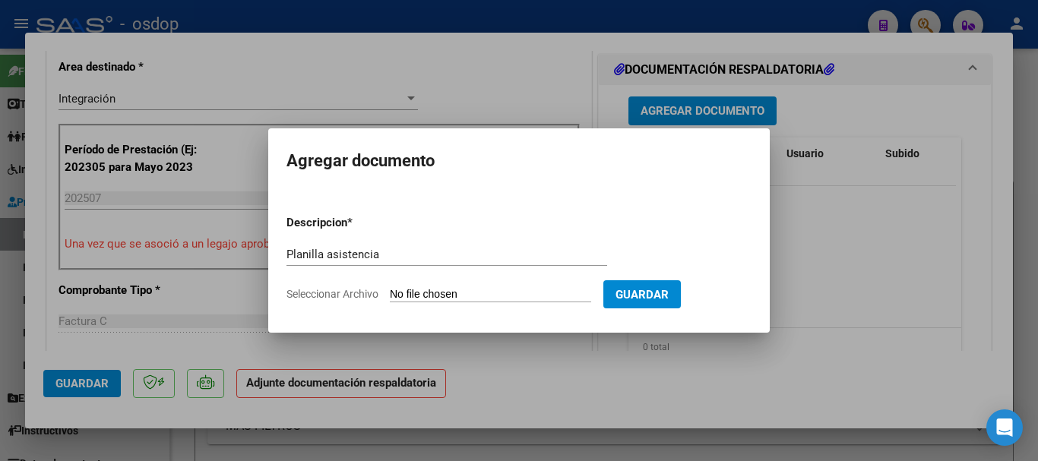
click at [863, 266] on div at bounding box center [519, 230] width 1038 height 461
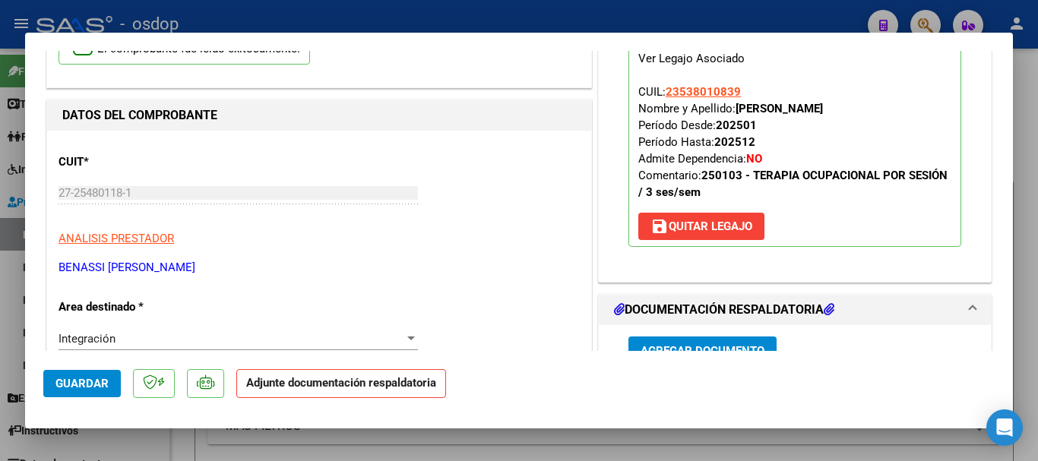
scroll to position [152, 0]
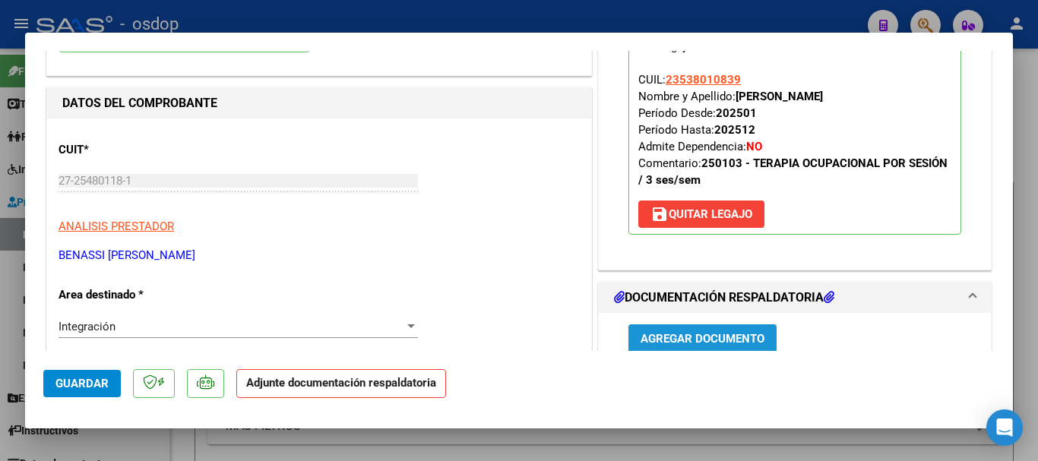
click at [720, 328] on button "Agregar Documento" at bounding box center [702, 338] width 148 height 28
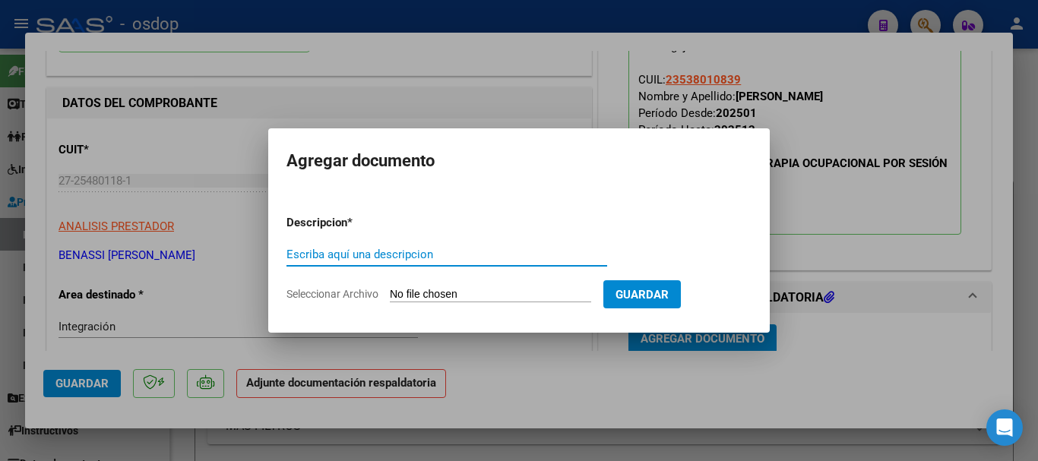
click at [430, 255] on input "Escriba aquí una descripcion" at bounding box center [446, 255] width 321 height 14
type input "Planilla asistencia"
click at [464, 296] on input "Seleccionar Archivo" at bounding box center [490, 295] width 201 height 14
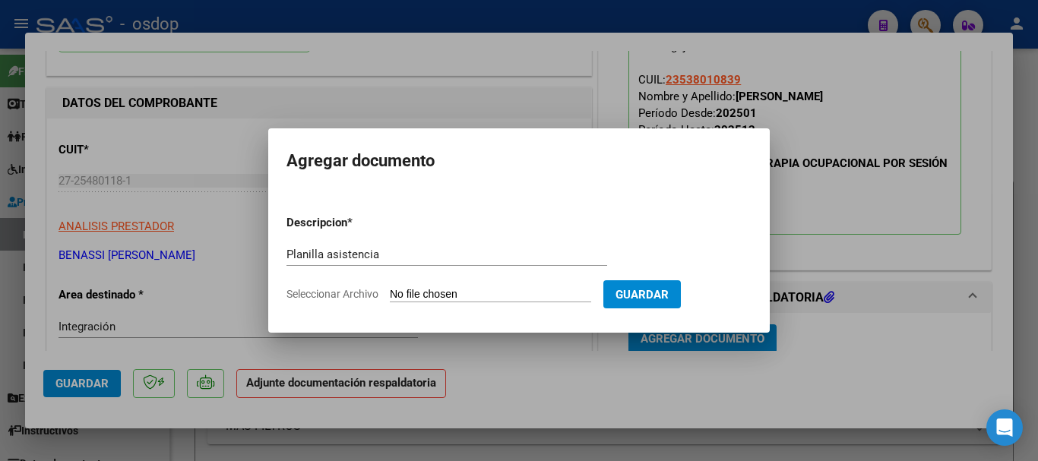
type input "C:\fakepath\BENASSI JULI 762 - BUSTOS - [DATE] - ASIS.pdf"
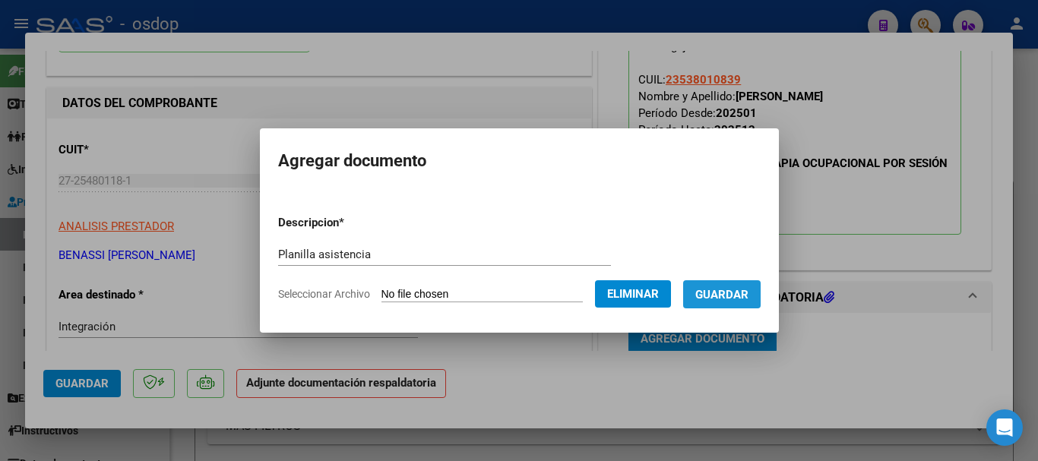
click at [735, 301] on span "Guardar" at bounding box center [721, 295] width 53 height 14
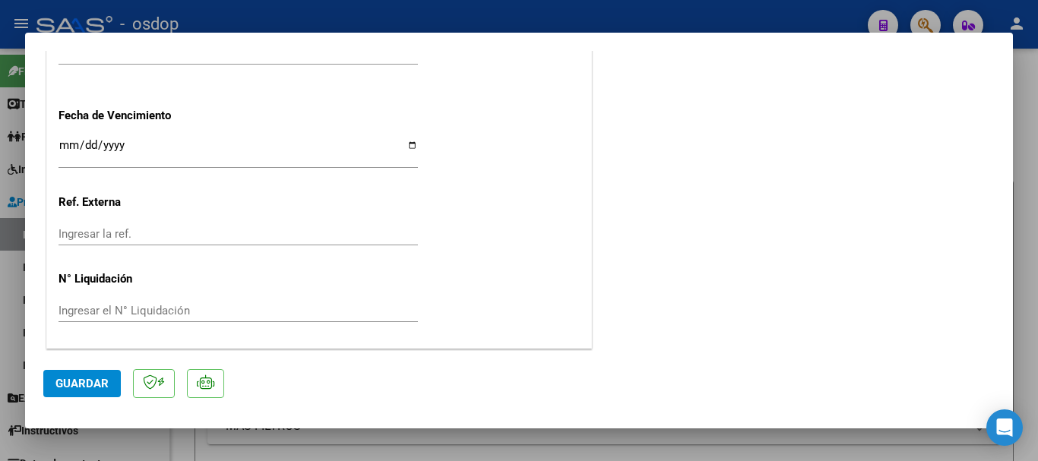
scroll to position [1147, 0]
click at [72, 383] on span "Guardar" at bounding box center [81, 384] width 53 height 14
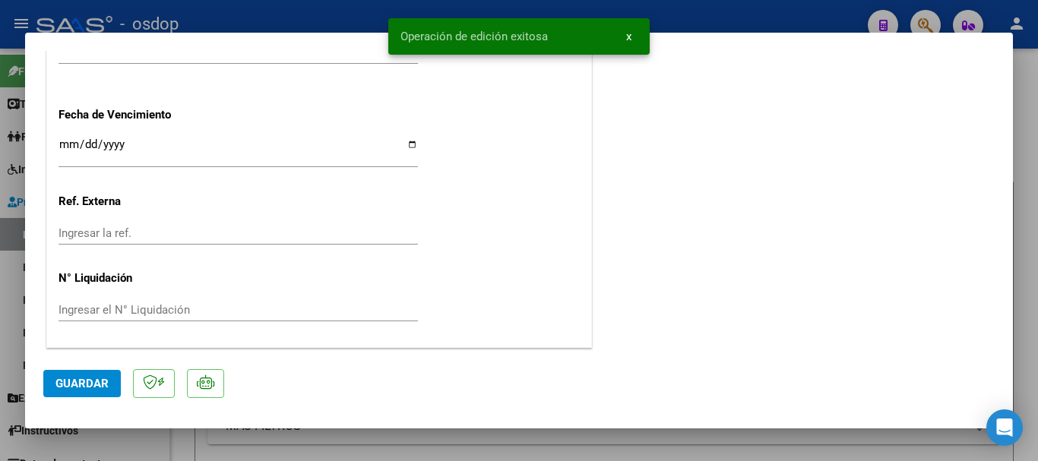
click at [628, 39] on span "x" at bounding box center [628, 37] width 5 height 14
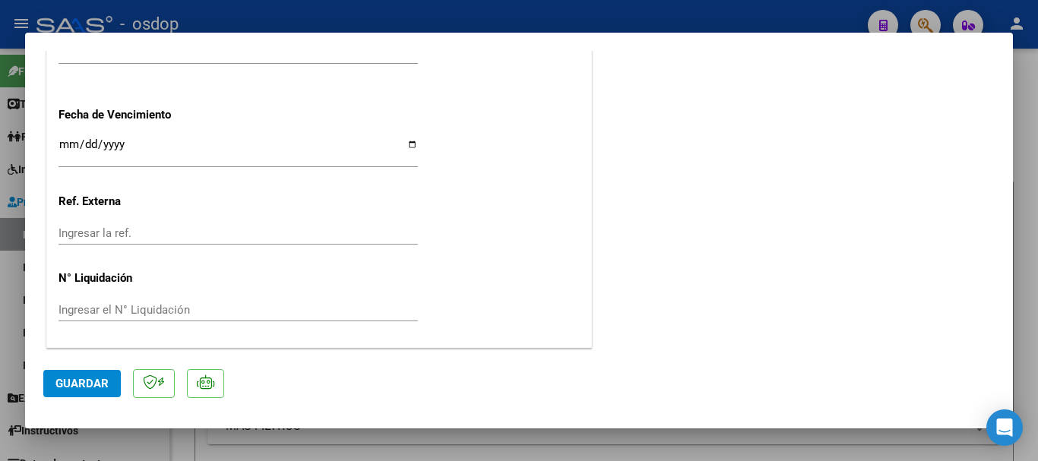
click at [1037, 87] on div at bounding box center [519, 230] width 1038 height 461
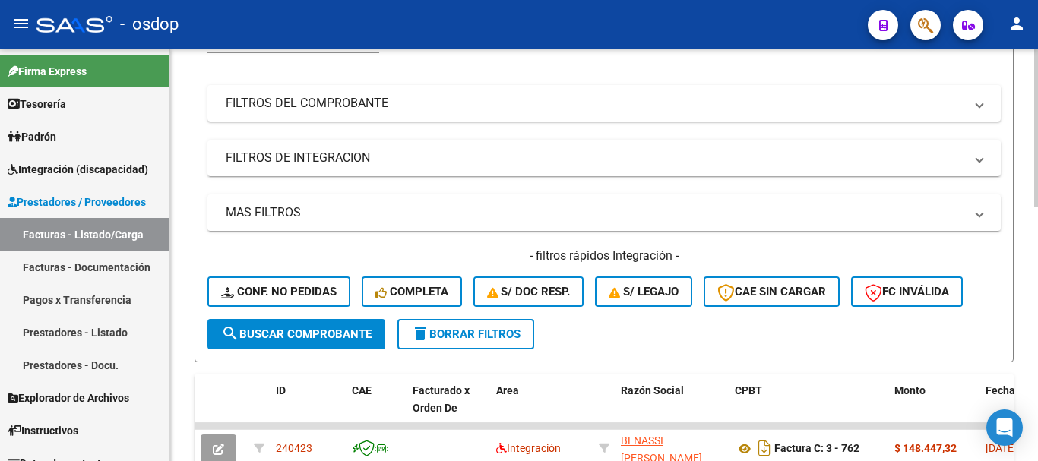
scroll to position [76, 0]
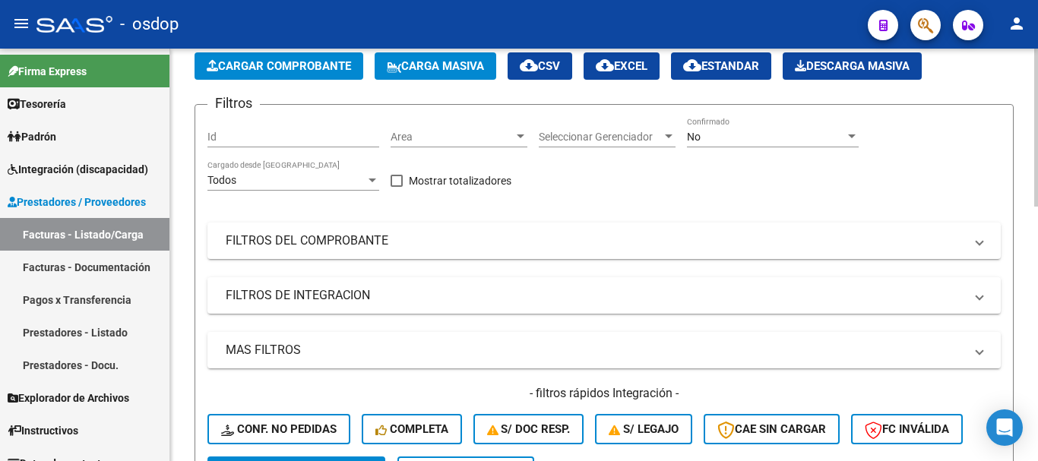
click at [277, 68] on span "Cargar Comprobante" at bounding box center [279, 66] width 144 height 14
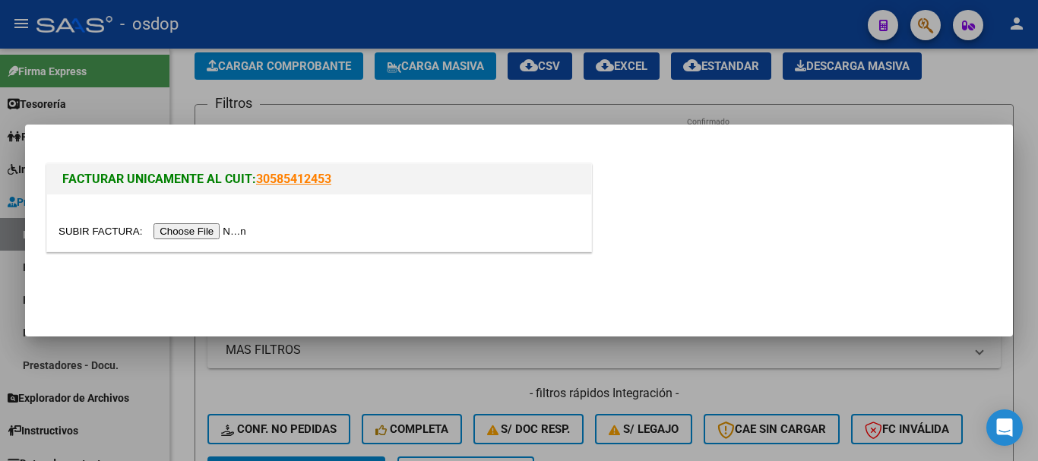
click at [195, 232] on input "file" at bounding box center [155, 231] width 192 height 16
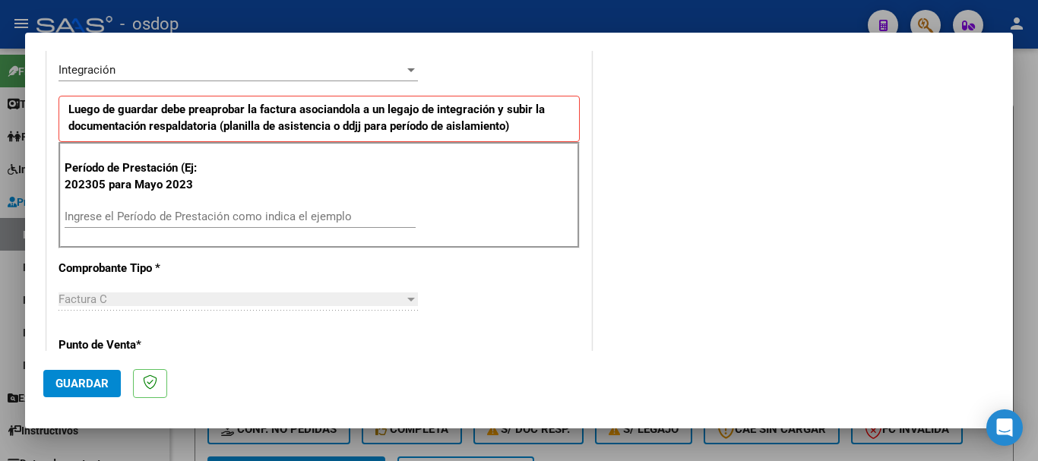
scroll to position [380, 0]
click at [167, 220] on input "Ingrese el Período de Prestación como indica el ejemplo" at bounding box center [240, 216] width 351 height 14
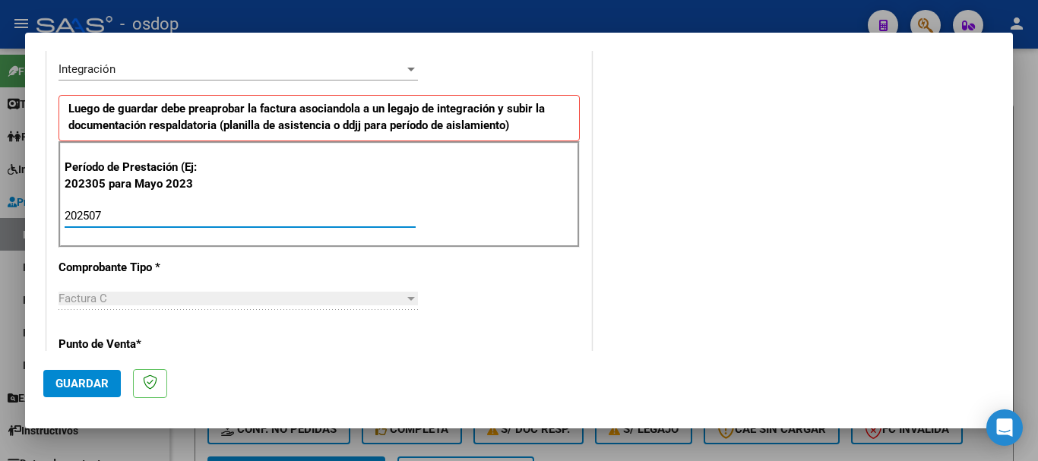
type input "202507"
click at [81, 382] on span "Guardar" at bounding box center [81, 384] width 53 height 14
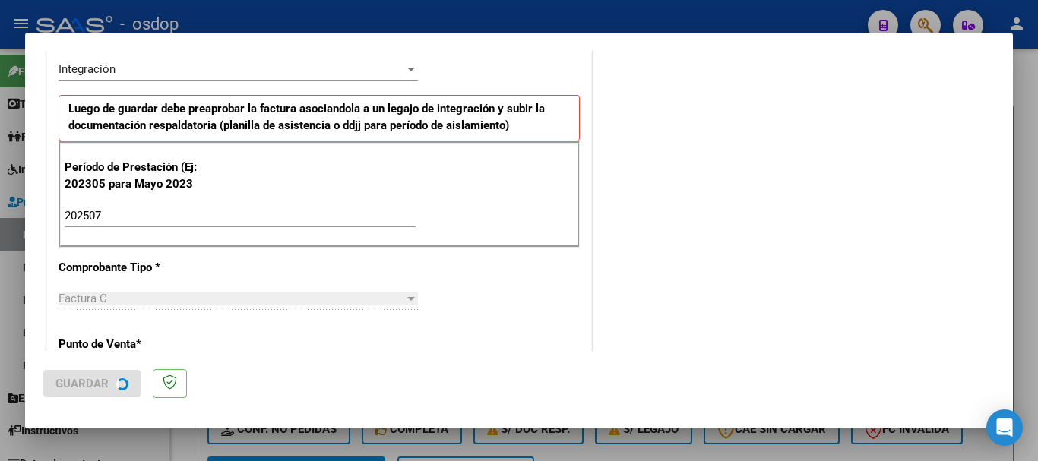
scroll to position [0, 0]
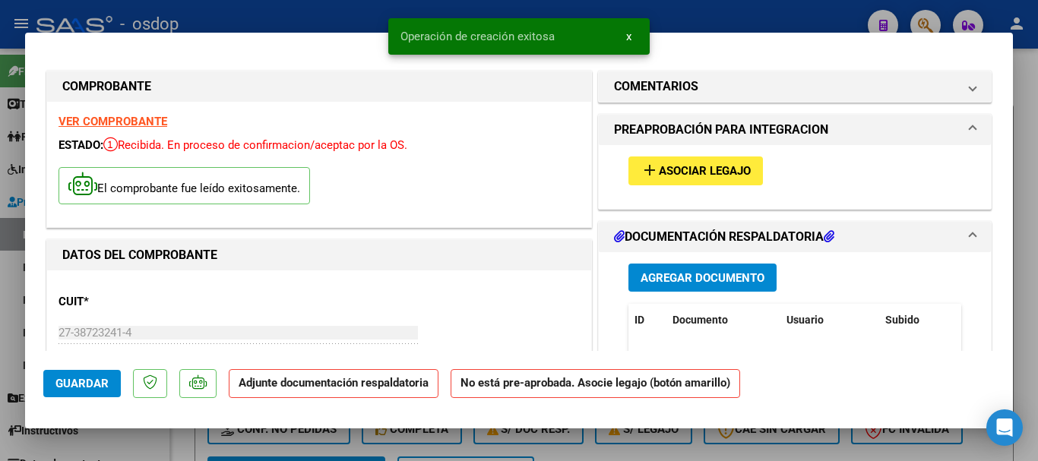
click at [694, 174] on span "Asociar Legajo" at bounding box center [705, 172] width 92 height 14
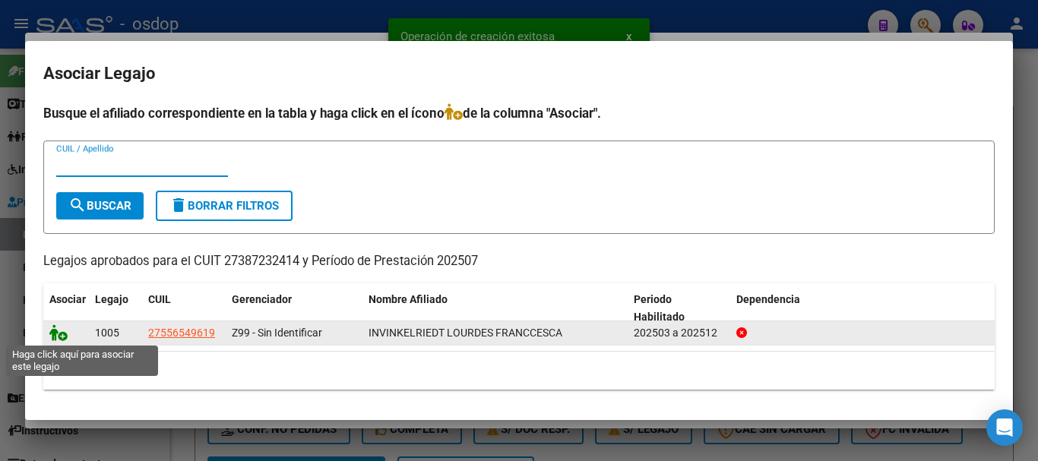
click at [60, 331] on icon at bounding box center [58, 332] width 18 height 17
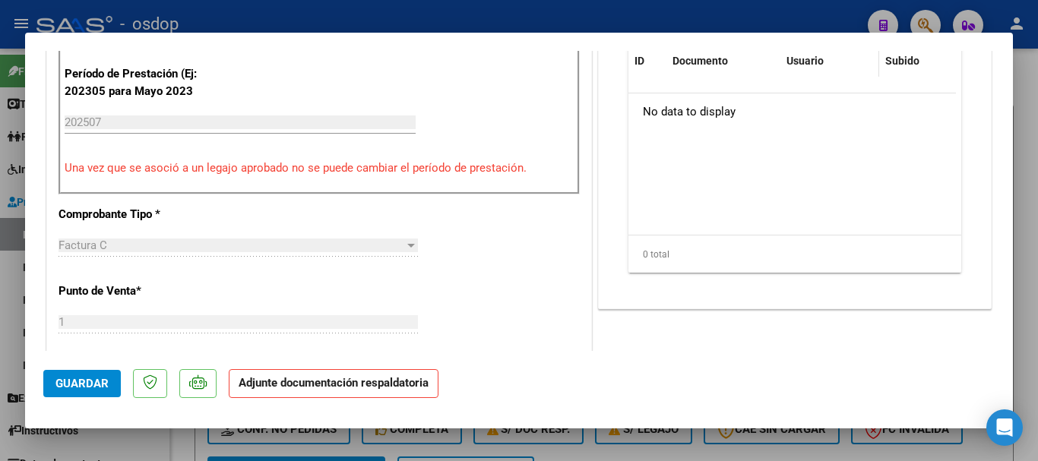
scroll to position [304, 0]
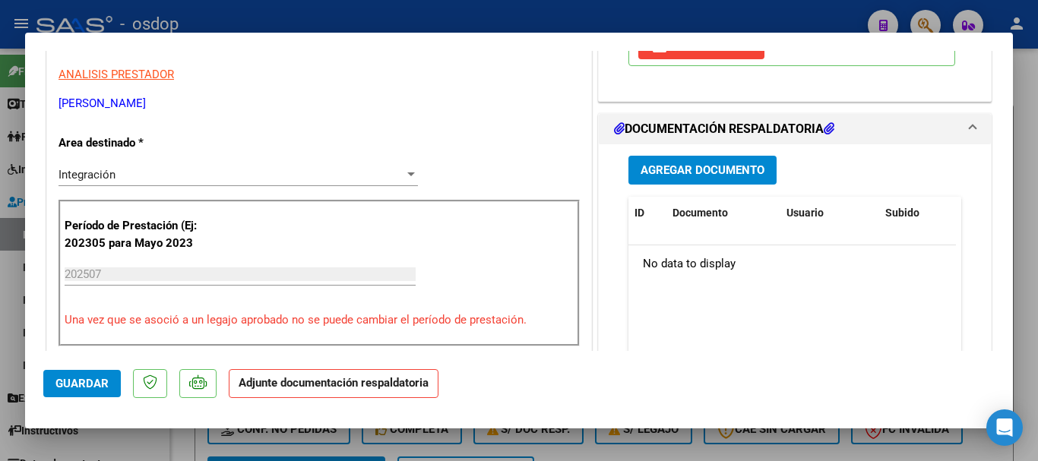
click at [701, 178] on button "Agregar Documento" at bounding box center [702, 170] width 148 height 28
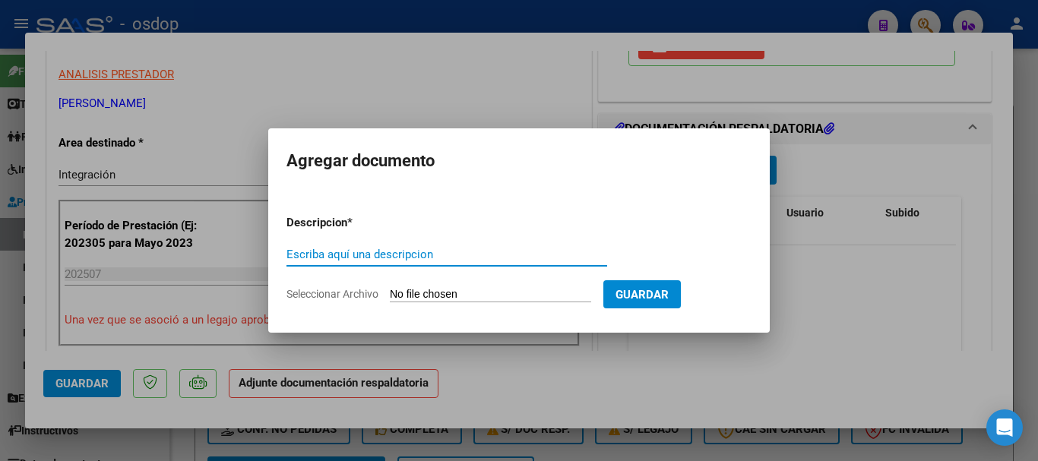
paste input "Planilla asistencia"
type input "Planilla asistencia"
click at [476, 293] on input "Seleccionar Archivo" at bounding box center [490, 295] width 201 height 14
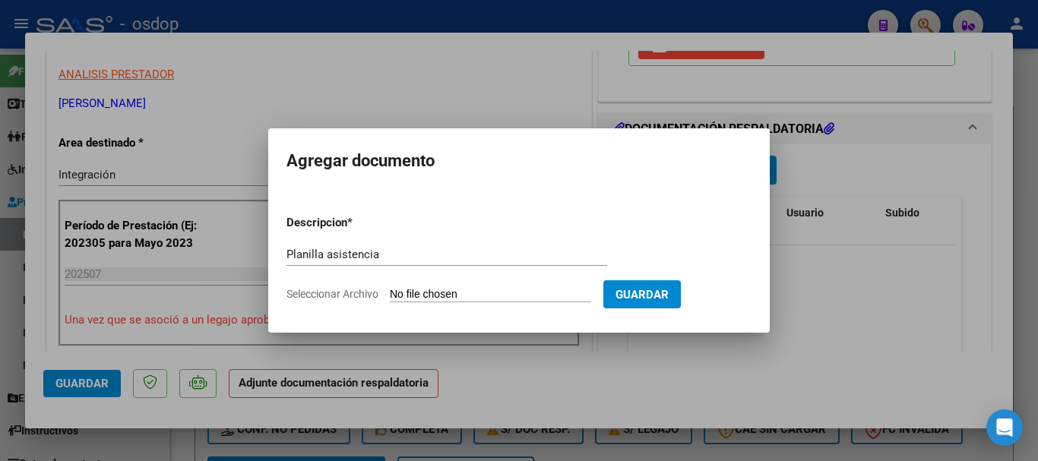
type input "C:\fakepath\BENITEZ LETI 177 - INVINK - [DATE] - ASIS.pdf"
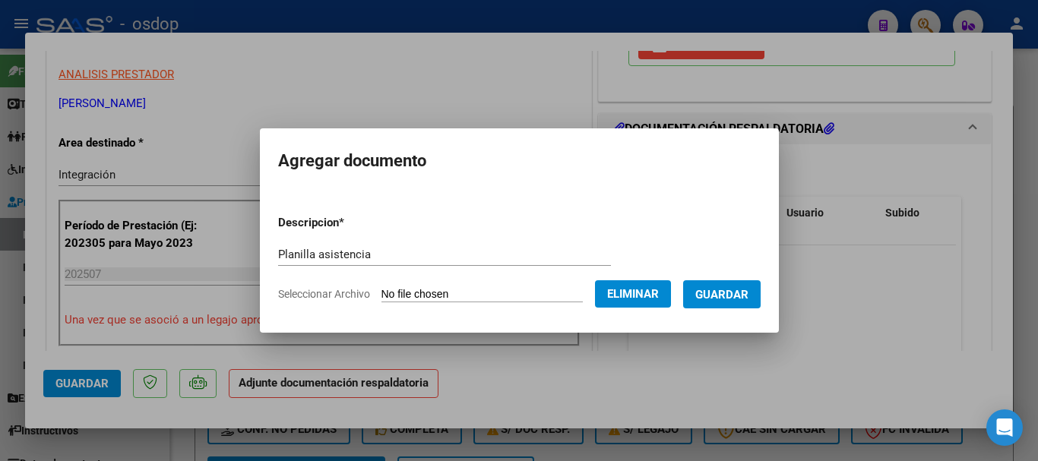
click at [748, 294] on span "Guardar" at bounding box center [721, 295] width 53 height 14
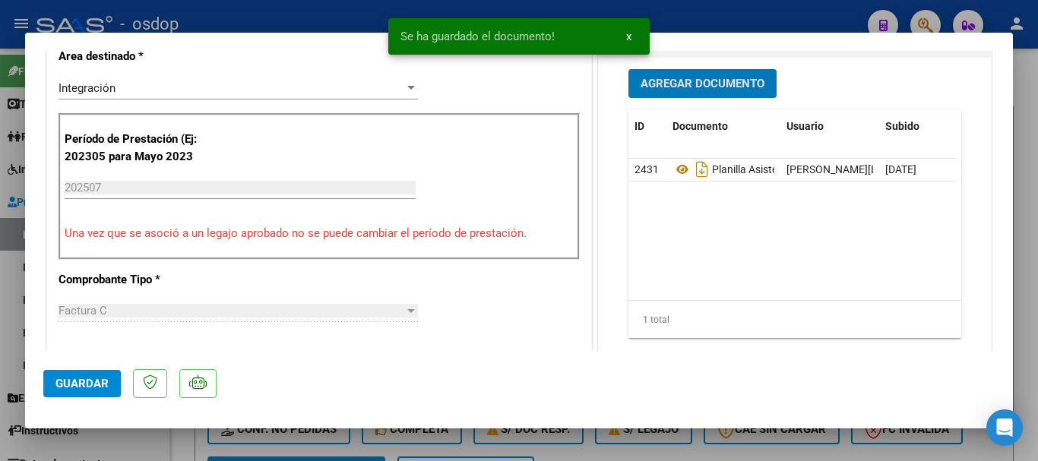
scroll to position [532, 0]
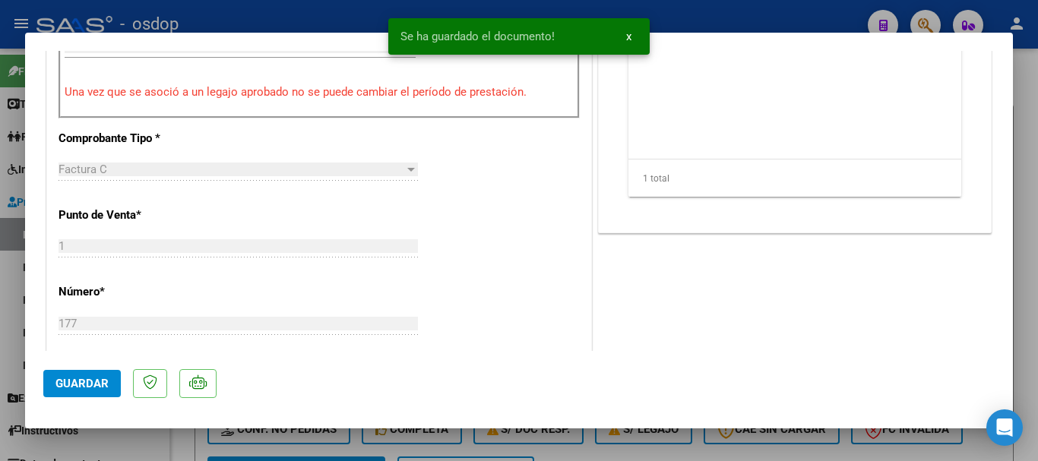
click at [82, 388] on span "Guardar" at bounding box center [81, 384] width 53 height 14
click at [627, 38] on span "x" at bounding box center [628, 37] width 5 height 14
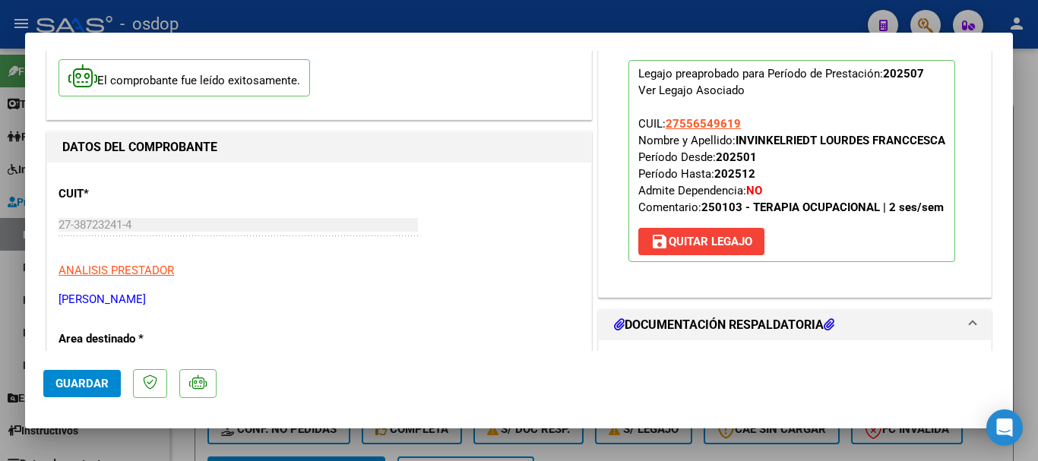
scroll to position [0, 0]
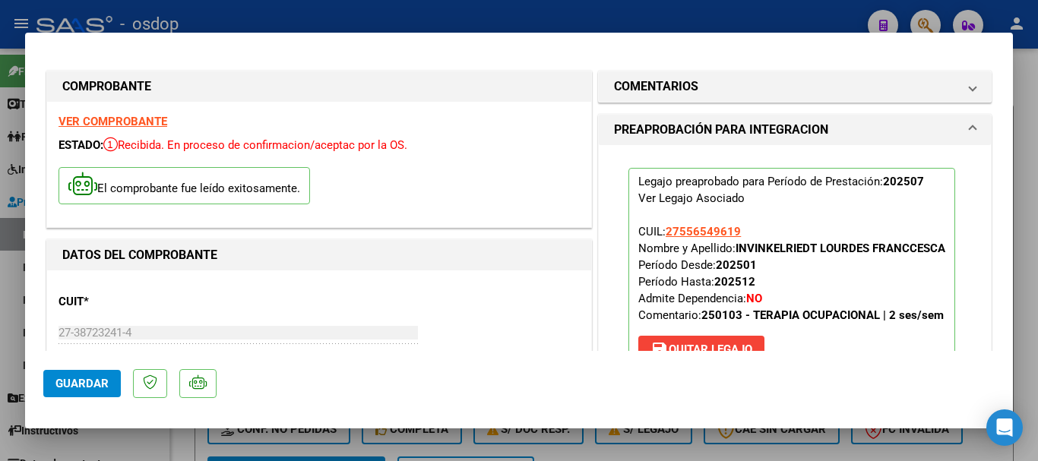
click at [1028, 138] on div at bounding box center [519, 230] width 1038 height 461
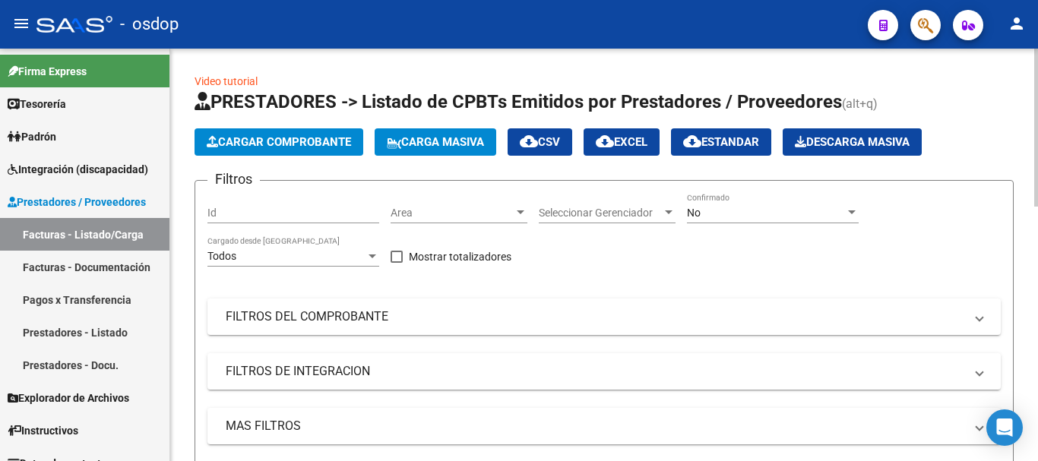
click at [258, 140] on span "Cargar Comprobante" at bounding box center [279, 142] width 144 height 14
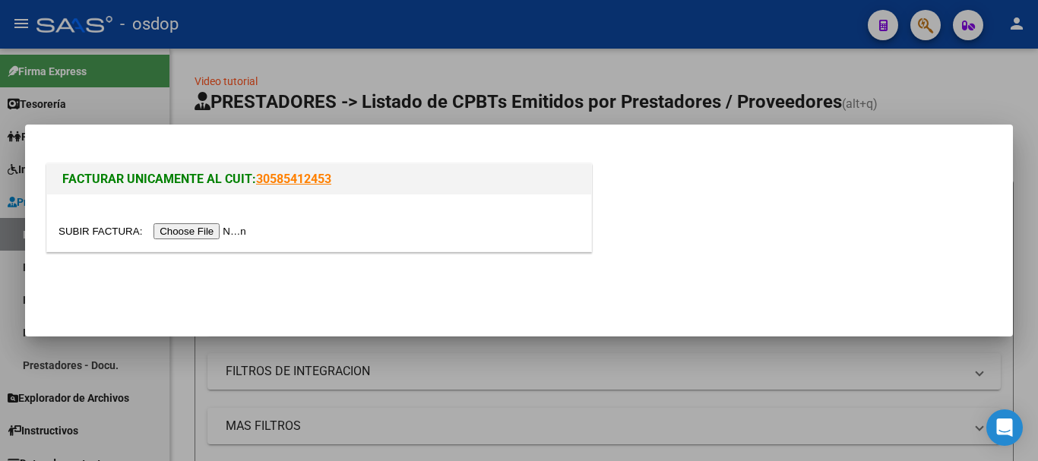
click at [205, 233] on input "file" at bounding box center [155, 231] width 192 height 16
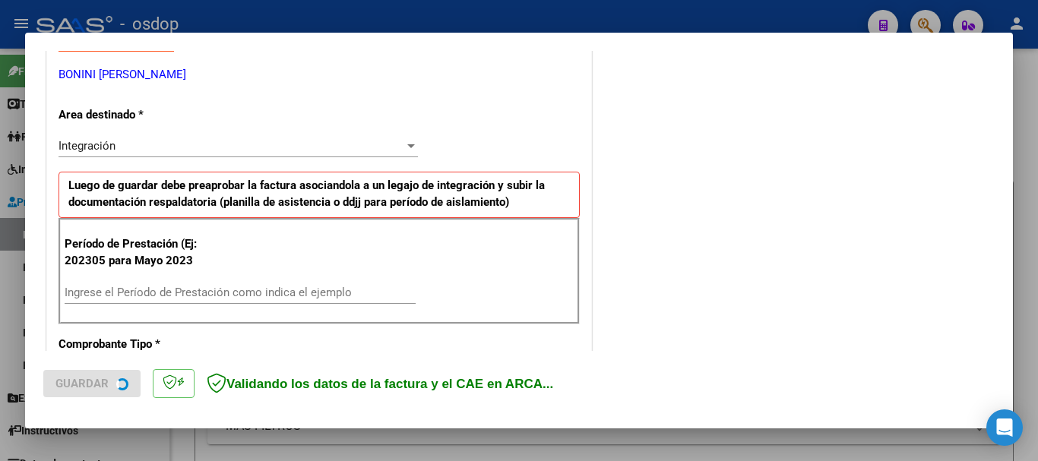
scroll to position [304, 0]
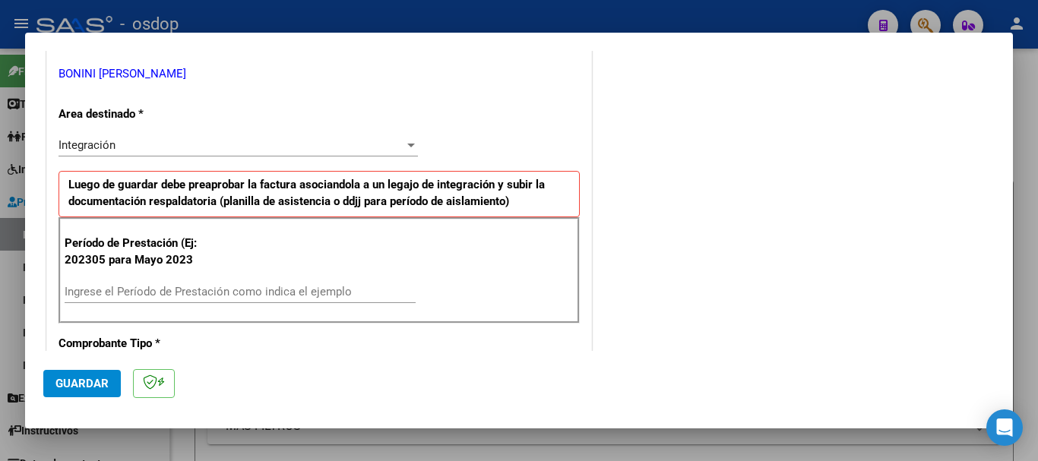
click at [229, 293] on input "Ingrese el Período de Prestación como indica el ejemplo" at bounding box center [240, 292] width 351 height 14
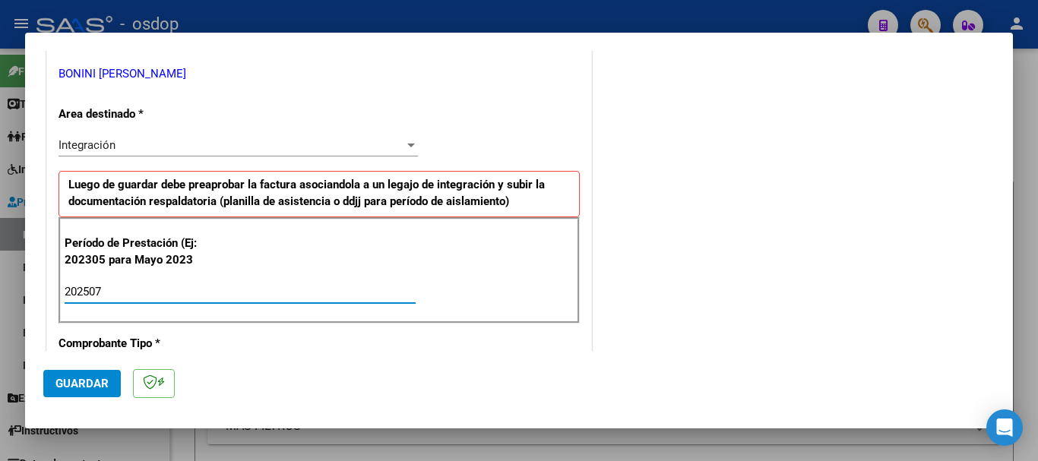
type input "202507"
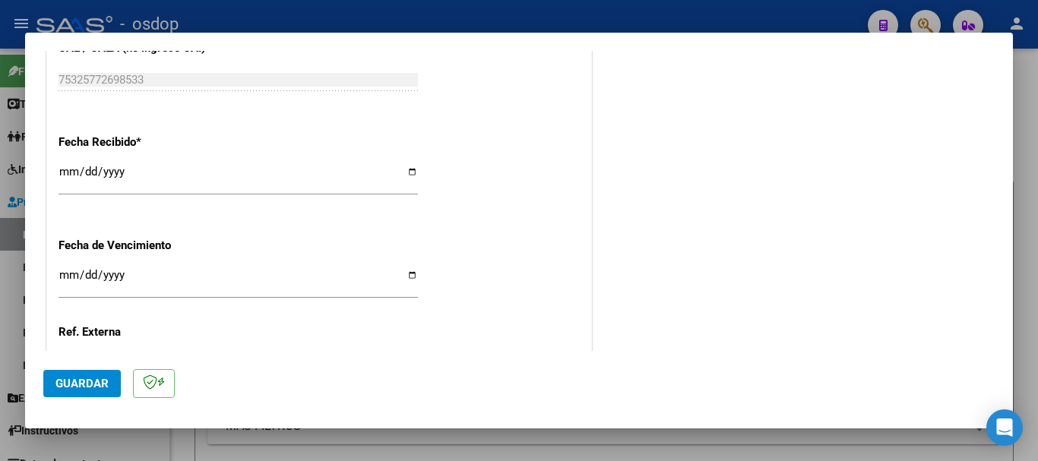
scroll to position [1124, 0]
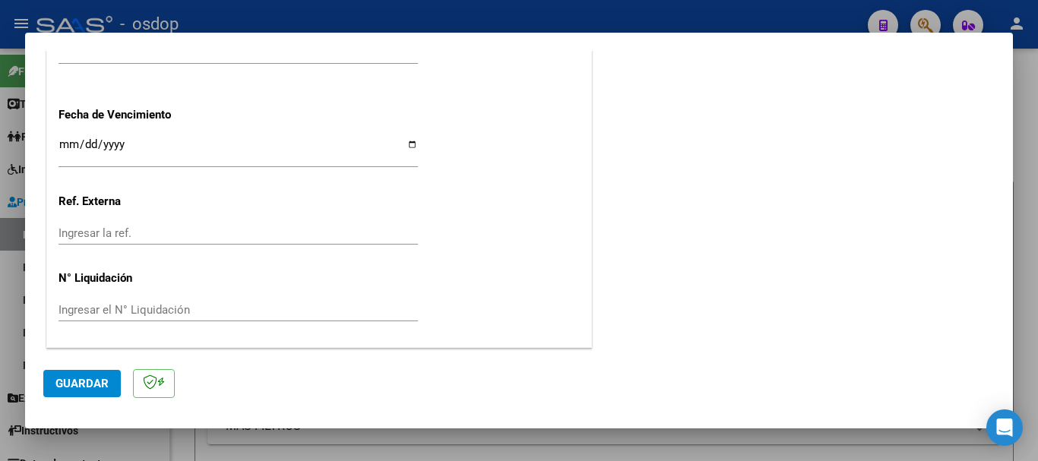
click at [60, 390] on span "Guardar" at bounding box center [81, 384] width 53 height 14
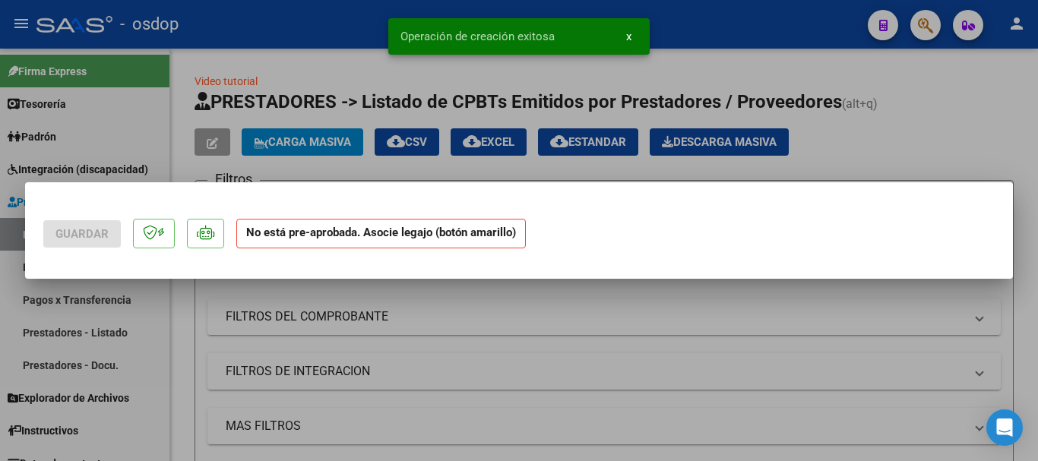
scroll to position [0, 0]
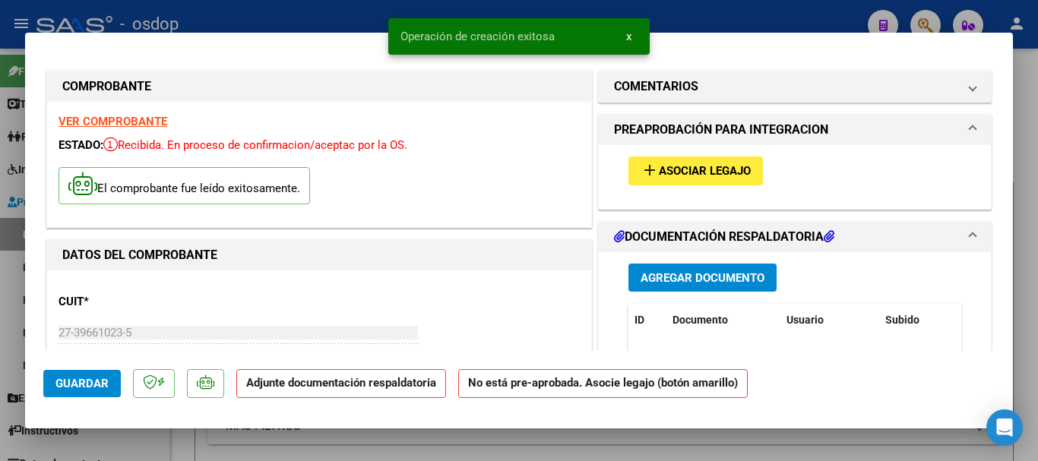
click at [694, 169] on span "Asociar Legajo" at bounding box center [705, 172] width 92 height 14
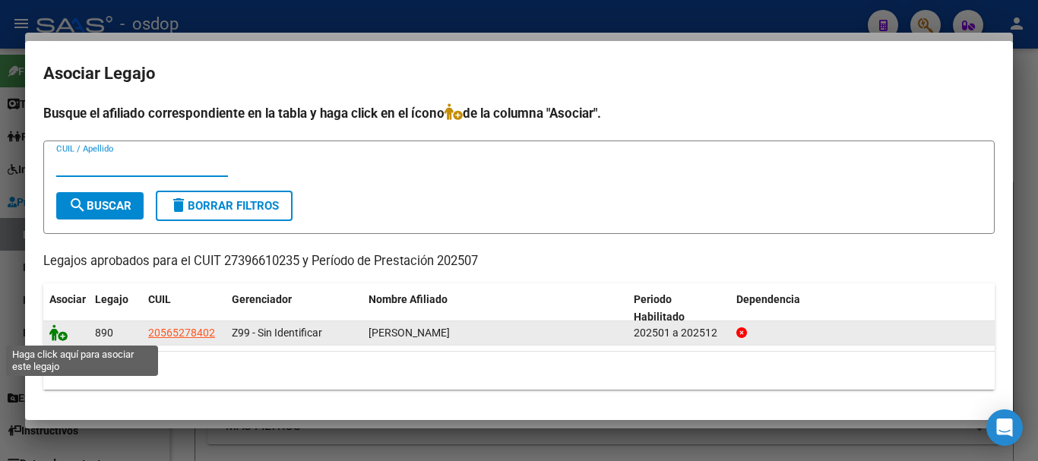
click at [58, 334] on icon at bounding box center [58, 332] width 18 height 17
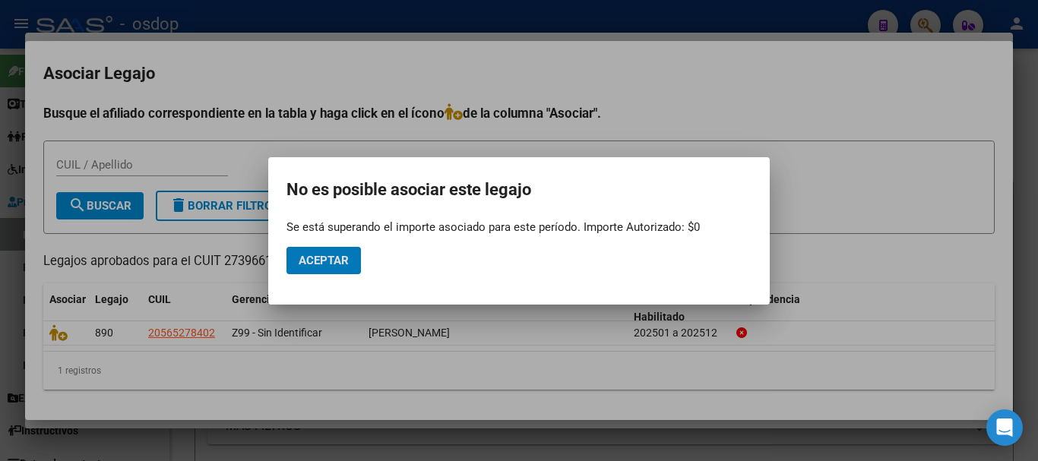
click at [909, 133] on div at bounding box center [519, 230] width 1038 height 461
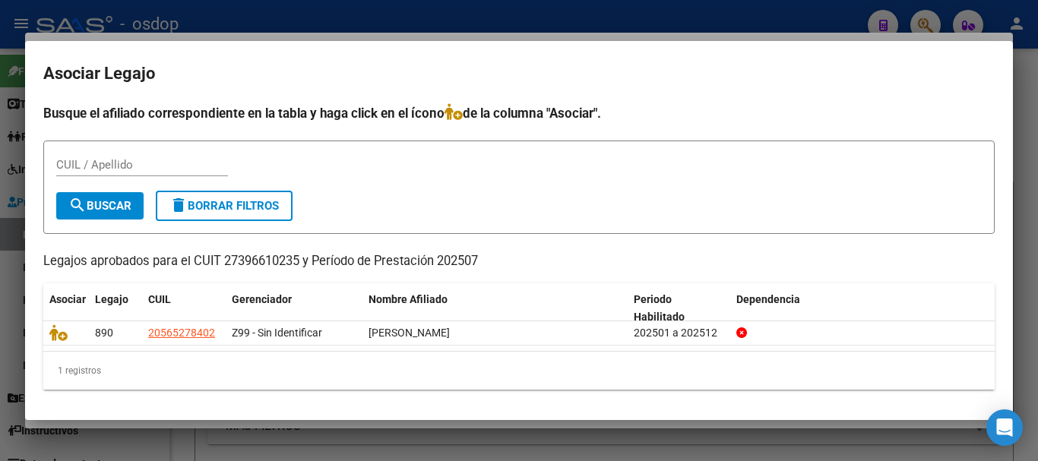
click at [1020, 87] on div at bounding box center [519, 230] width 1038 height 461
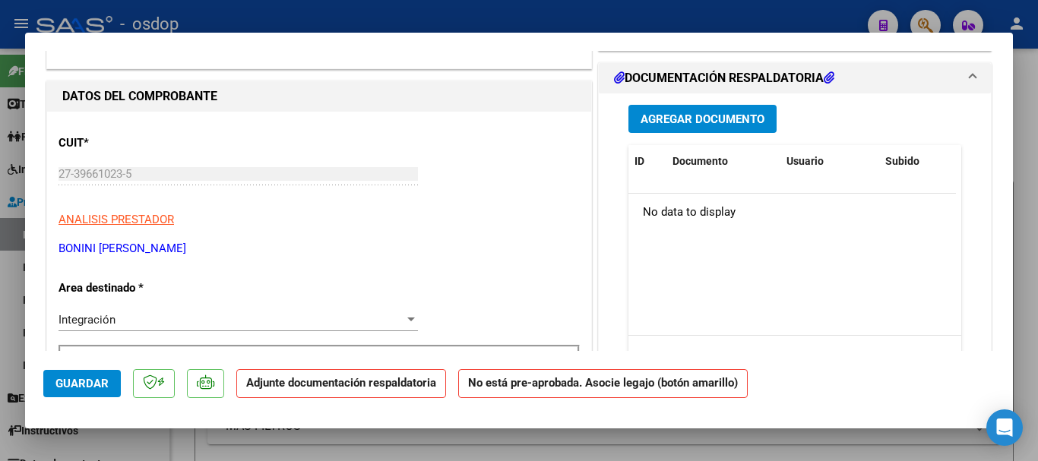
scroll to position [152, 0]
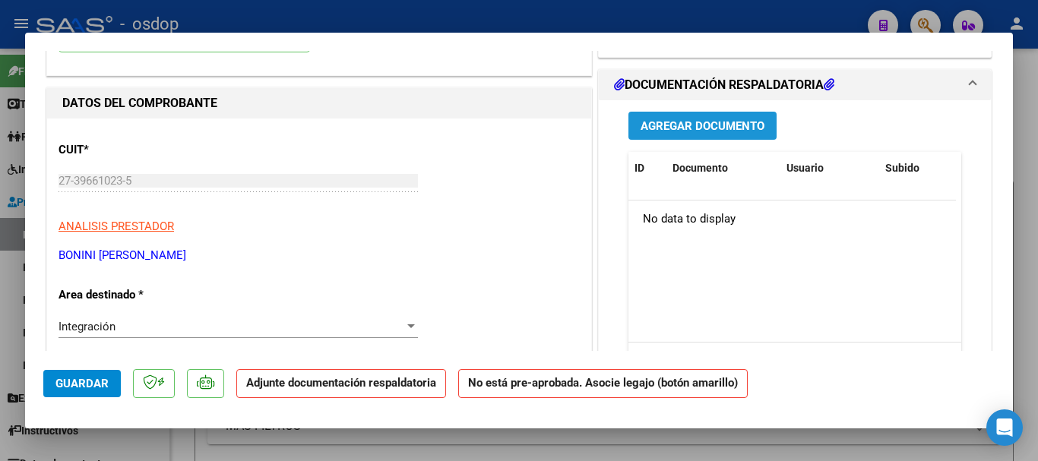
click at [681, 123] on span "Agregar Documento" at bounding box center [703, 126] width 124 height 14
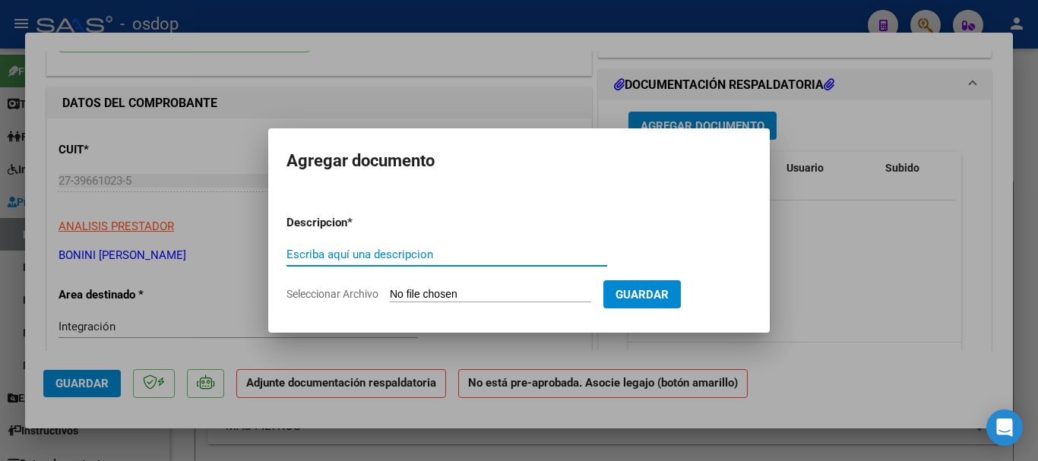
paste input "Planilla asistencia"
type input "Planilla asistencia"
click at [466, 290] on input "Seleccionar Archivo" at bounding box center [490, 295] width 201 height 14
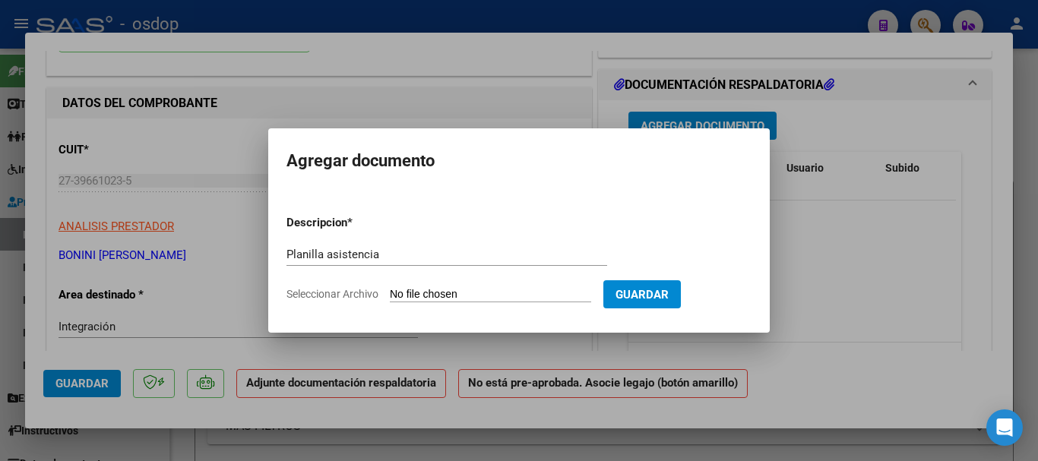
type input "C:\fakepath\BONINI 189 - MUNOZ - [DATE] - ASIS psi.pdf"
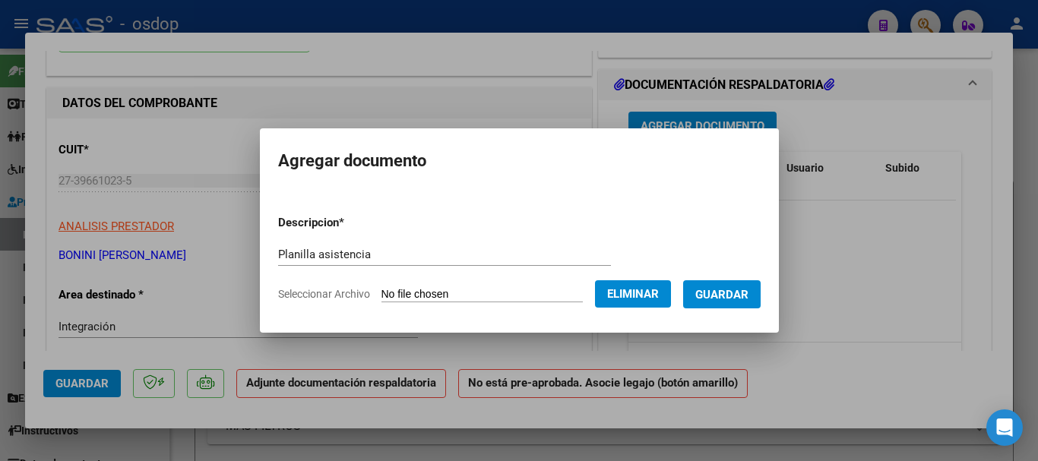
click at [731, 297] on span "Guardar" at bounding box center [721, 295] width 53 height 14
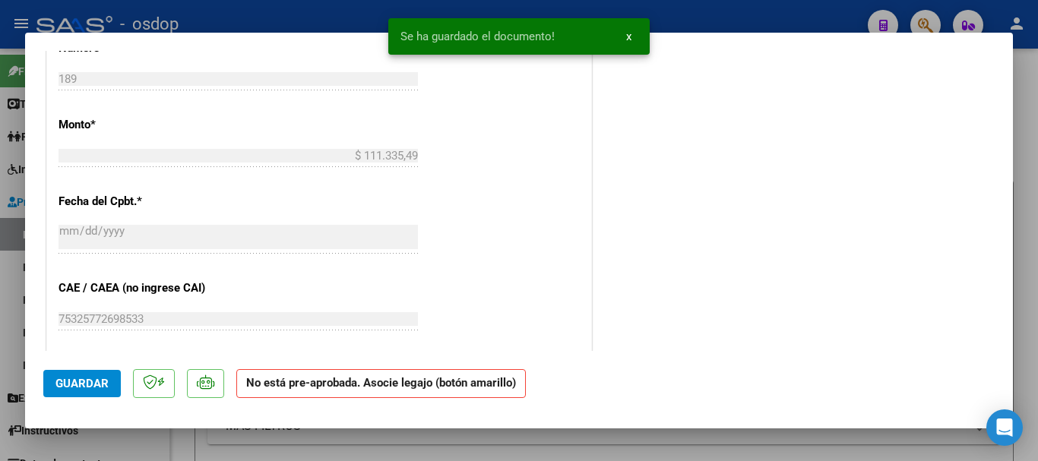
scroll to position [760, 0]
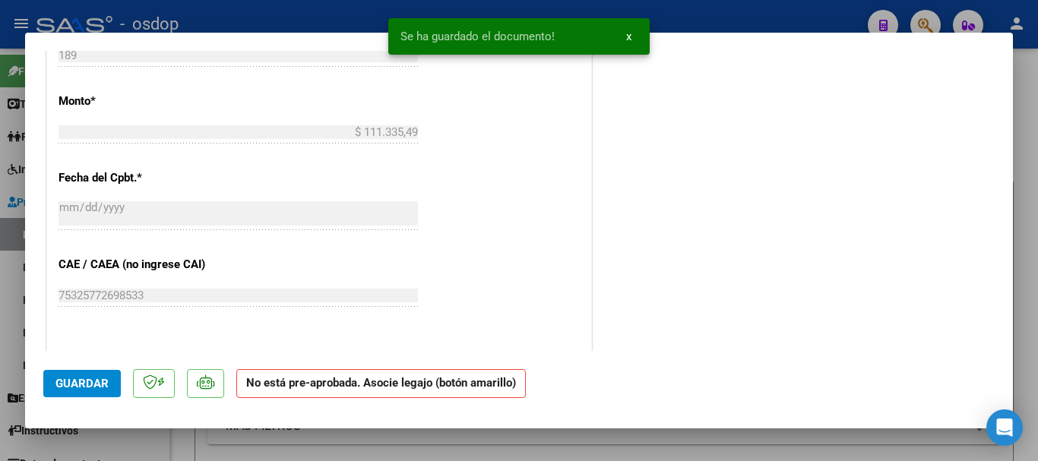
click at [56, 384] on button "Guardar" at bounding box center [82, 383] width 78 height 27
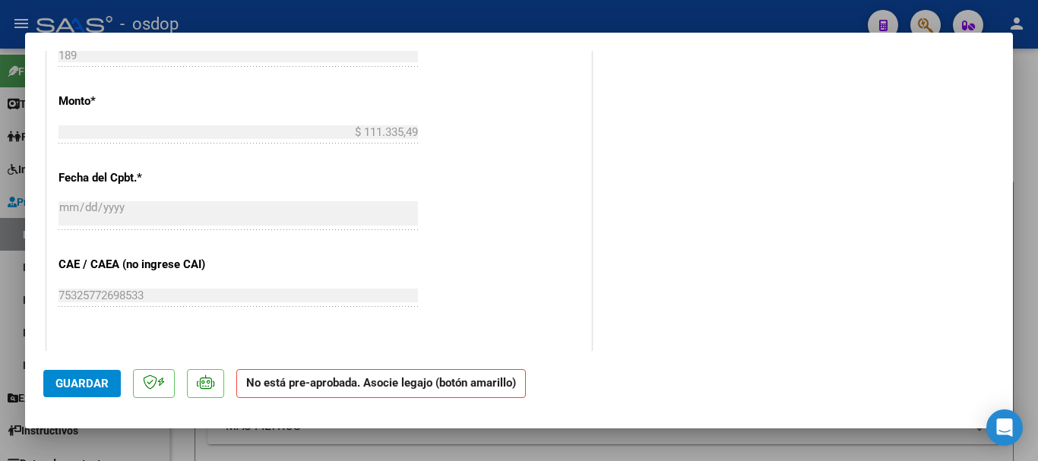
click at [1035, 74] on div at bounding box center [519, 230] width 1038 height 461
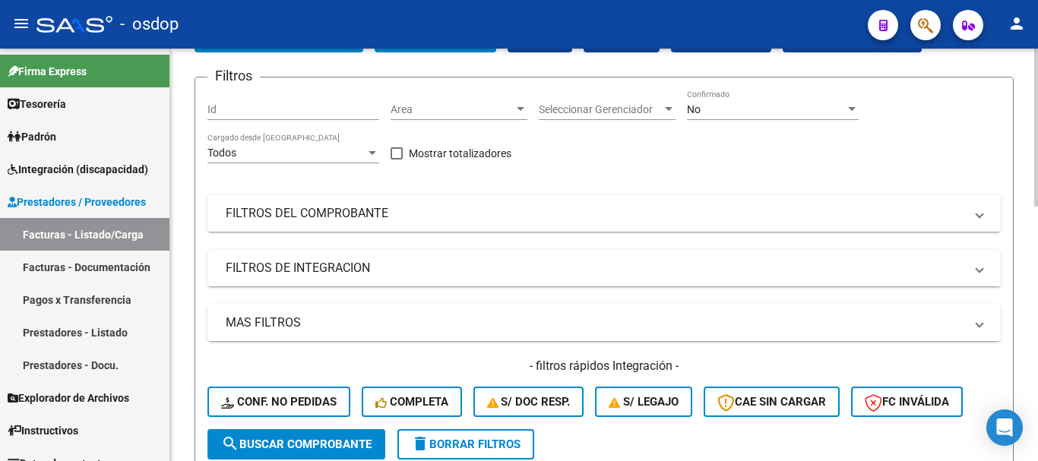
scroll to position [0, 0]
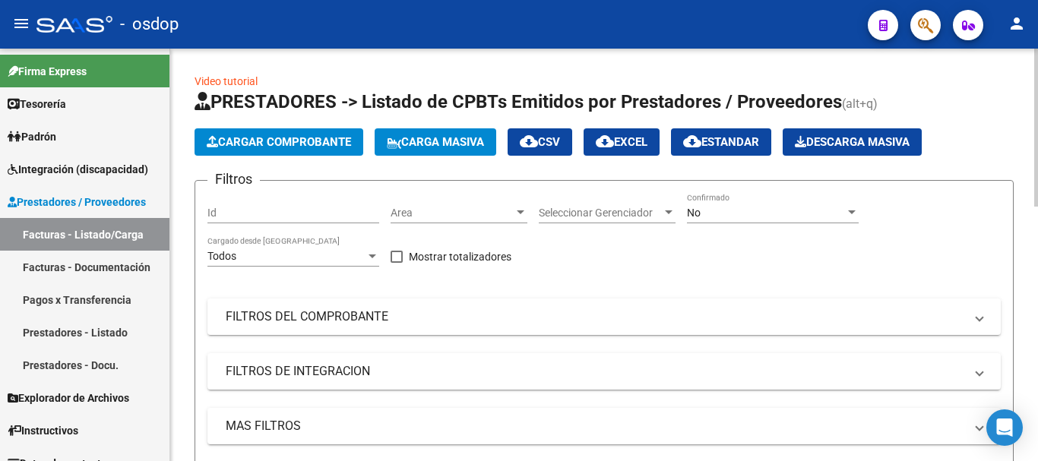
click at [274, 138] on span "Cargar Comprobante" at bounding box center [279, 142] width 144 height 14
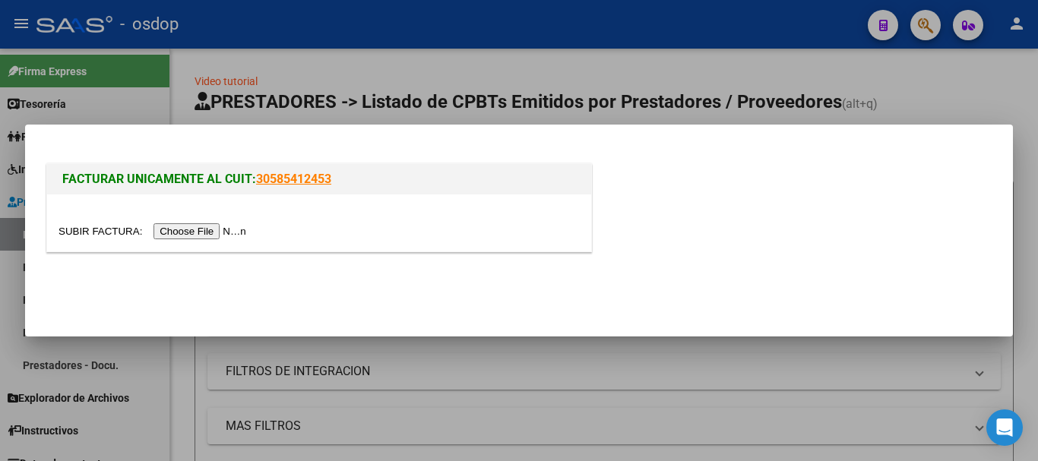
click at [211, 228] on input "file" at bounding box center [155, 231] width 192 height 16
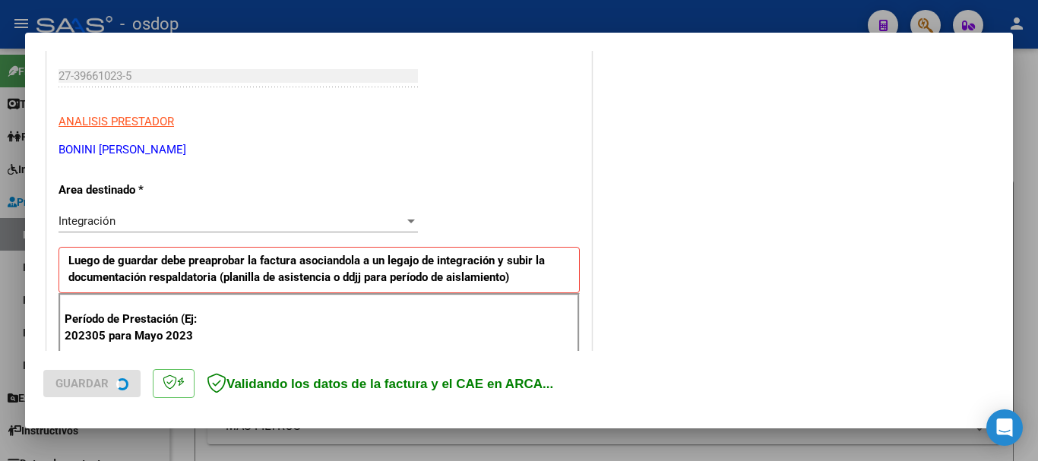
scroll to position [304, 0]
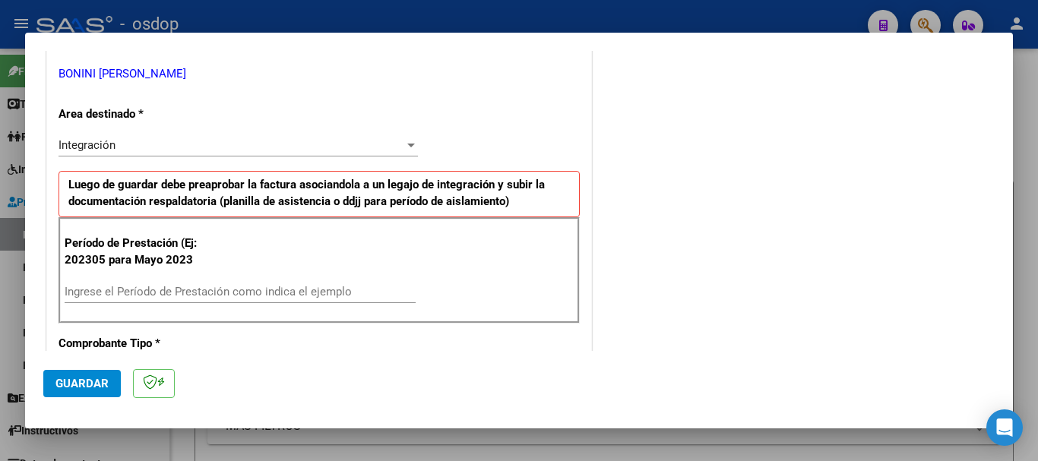
click at [185, 286] on input "Ingrese el Período de Prestación como indica el ejemplo" at bounding box center [240, 292] width 351 height 14
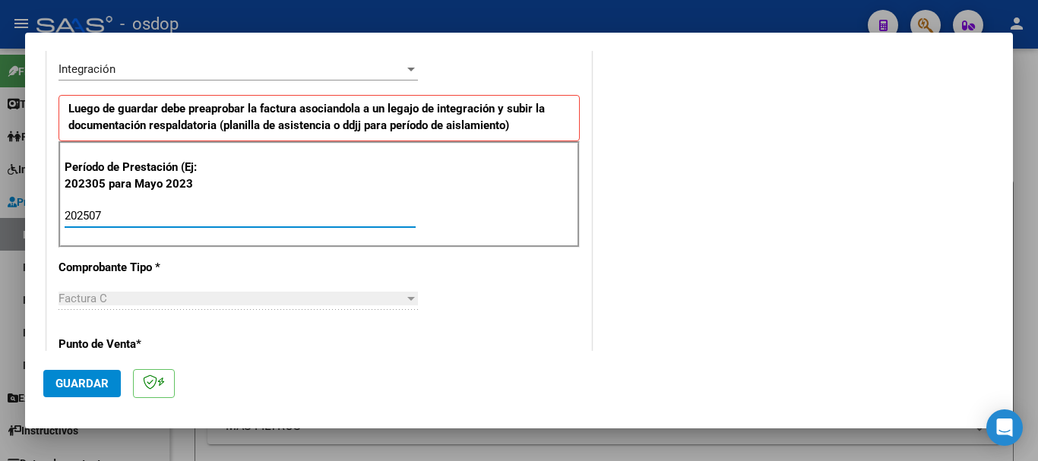
scroll to position [228, 0]
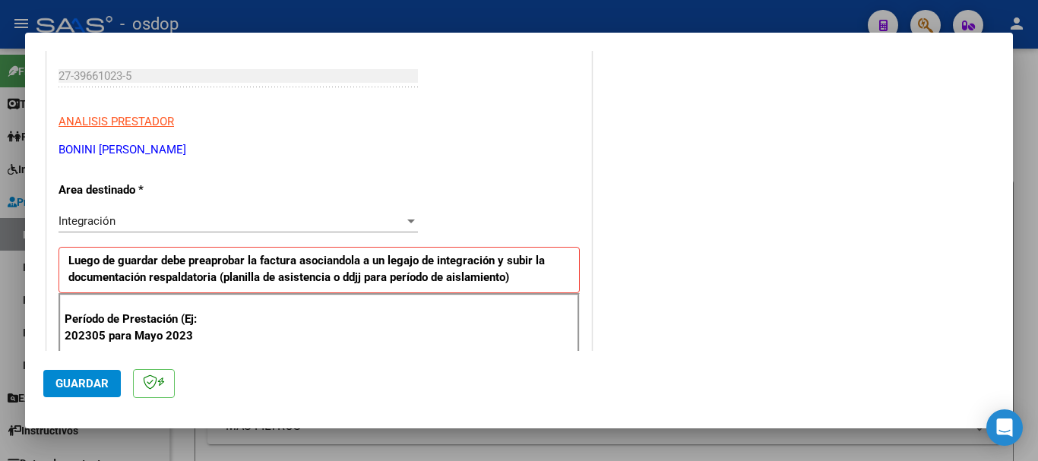
type input "202507"
click at [76, 377] on span "Guardar" at bounding box center [81, 384] width 53 height 14
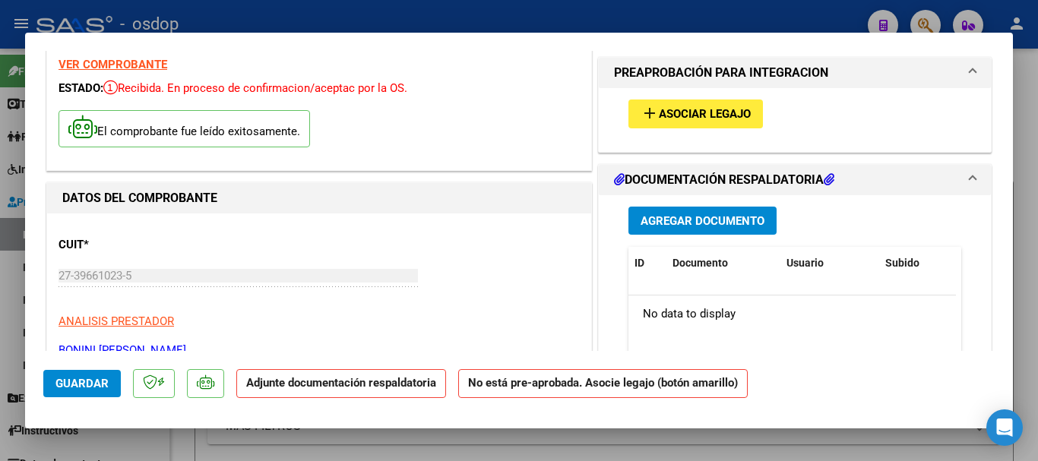
scroll to position [0, 0]
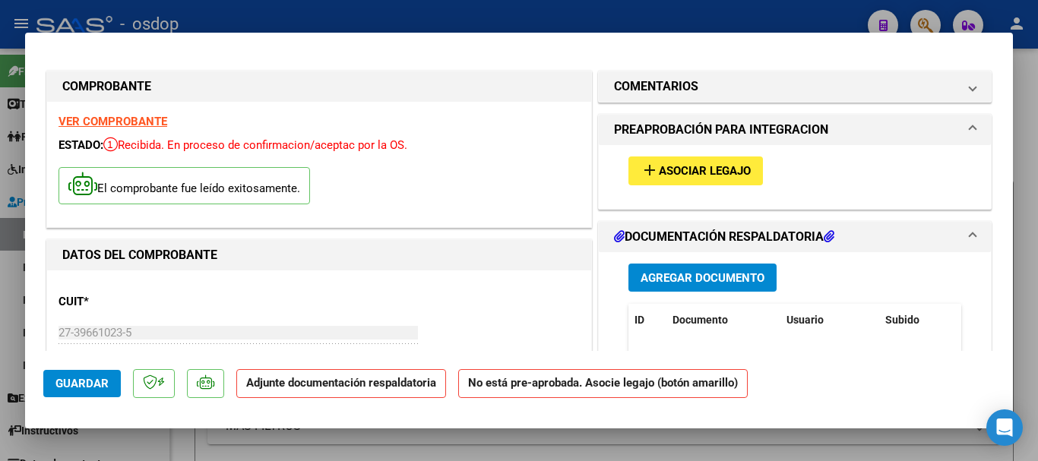
click at [681, 176] on span "Asociar Legajo" at bounding box center [705, 172] width 92 height 14
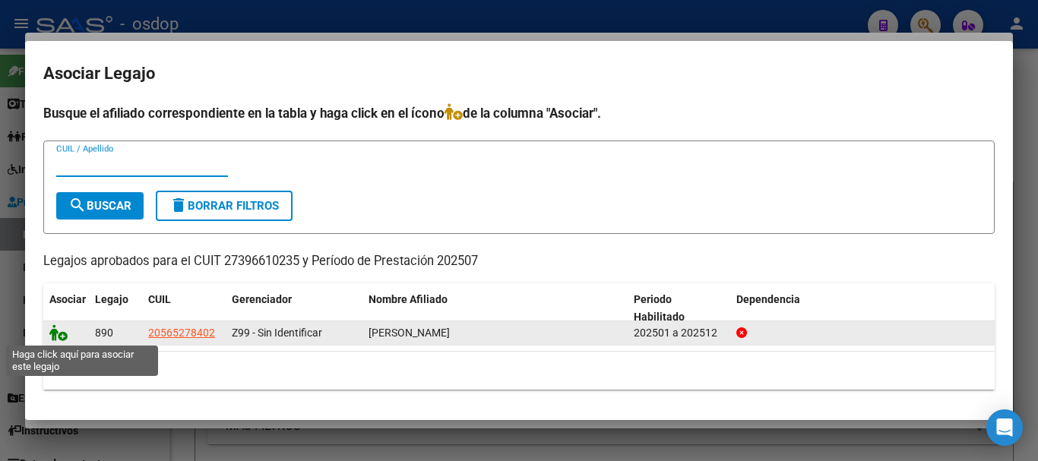
click at [61, 337] on icon at bounding box center [58, 332] width 18 height 17
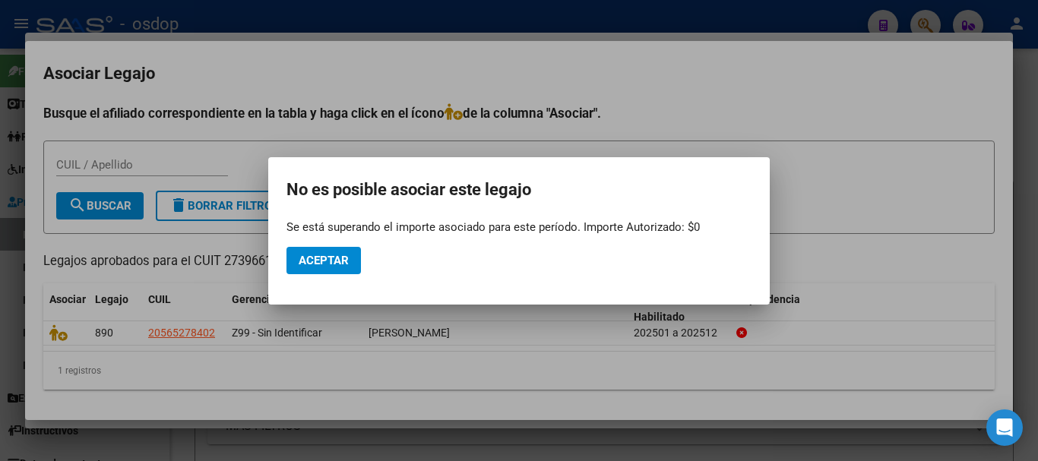
click at [1029, 130] on div at bounding box center [519, 230] width 1038 height 461
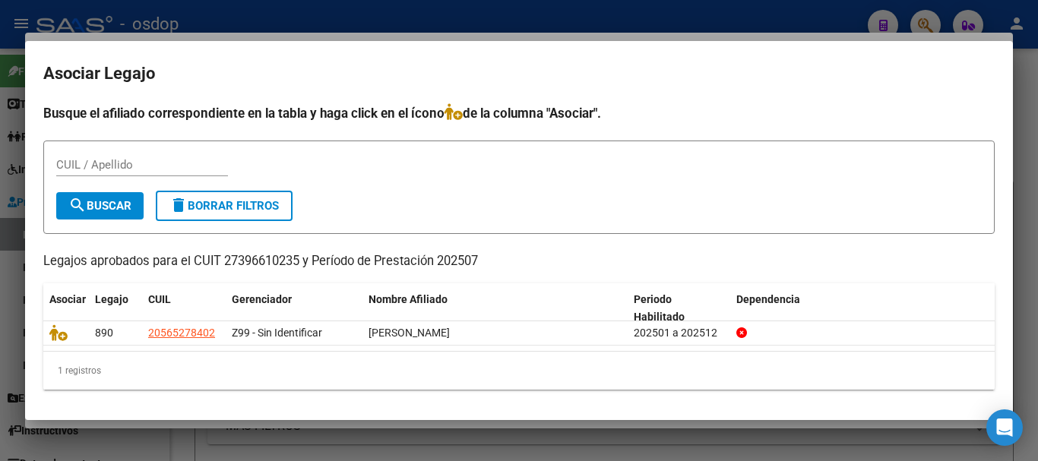
click at [1024, 80] on div at bounding box center [519, 230] width 1038 height 461
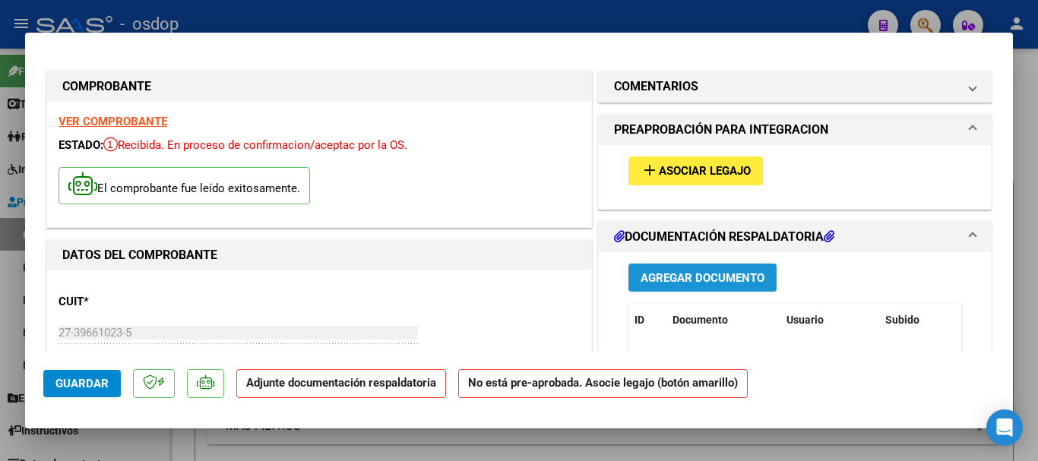
click at [708, 279] on span "Agregar Documento" at bounding box center [703, 278] width 124 height 14
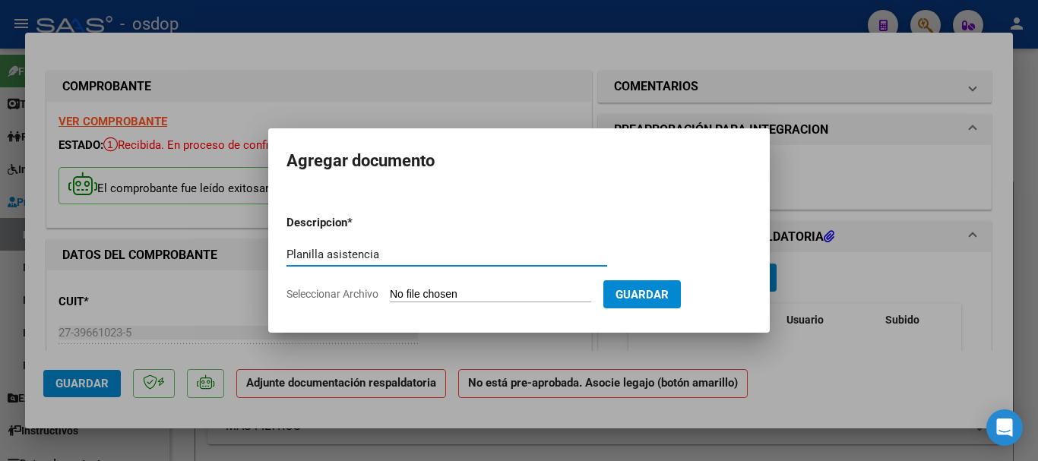
type input "Planilla asistencia"
click at [452, 293] on input "Seleccionar Archivo" at bounding box center [490, 295] width 201 height 14
type input "C:\fakepath\BONINI 190 - MUNOZ - [DATE] - ASIS aco.pdf"
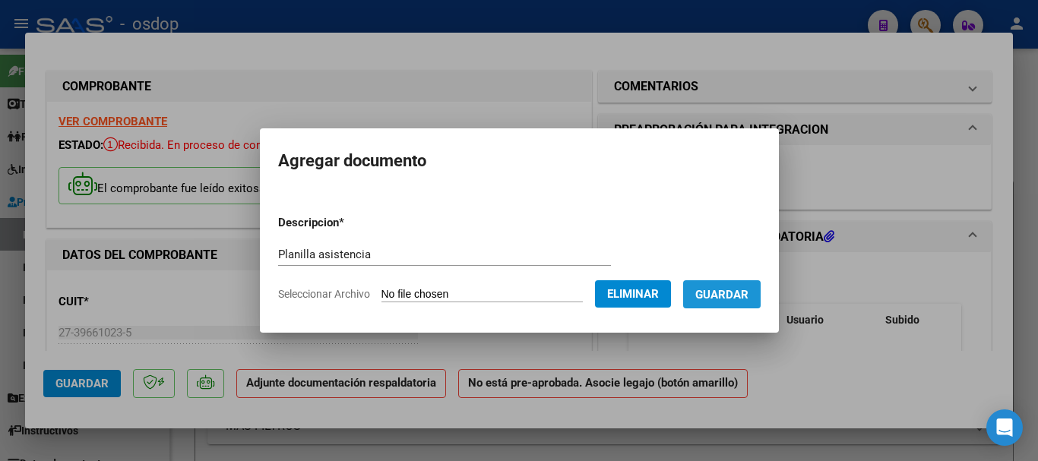
click at [748, 298] on span "Guardar" at bounding box center [721, 295] width 53 height 14
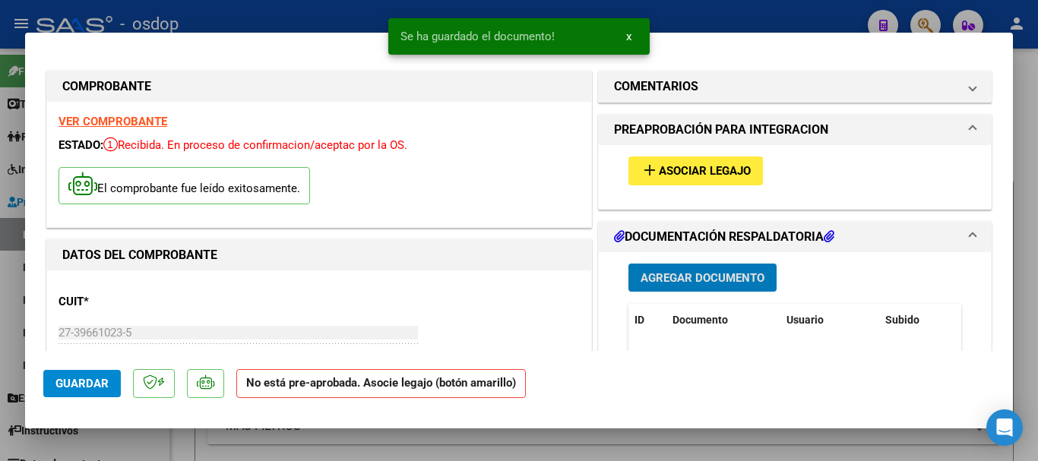
click at [627, 38] on span "x" at bounding box center [628, 37] width 5 height 14
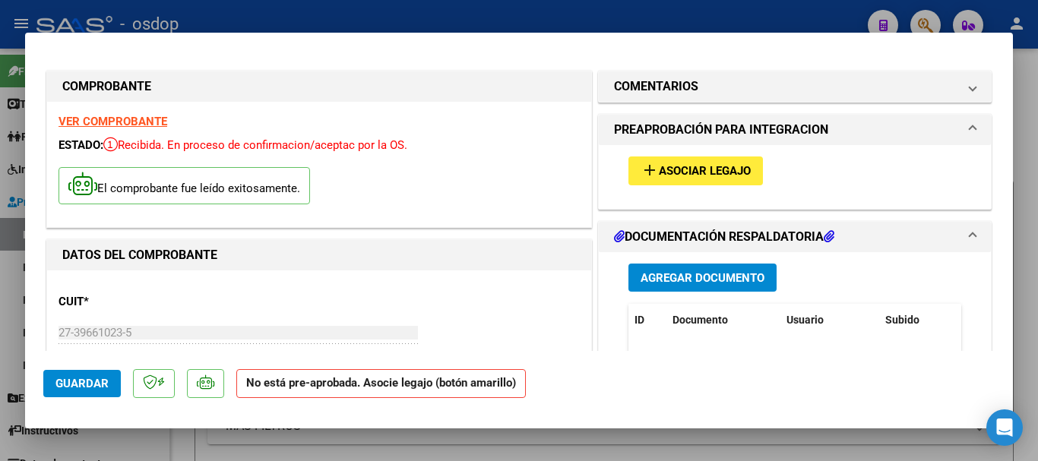
click at [1030, 184] on div at bounding box center [519, 230] width 1038 height 461
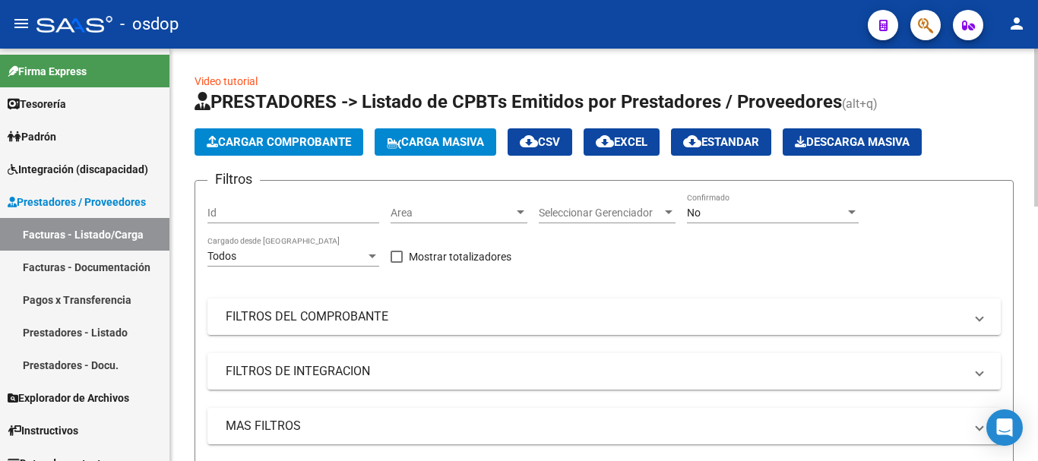
click at [259, 140] on span "Cargar Comprobante" at bounding box center [279, 142] width 144 height 14
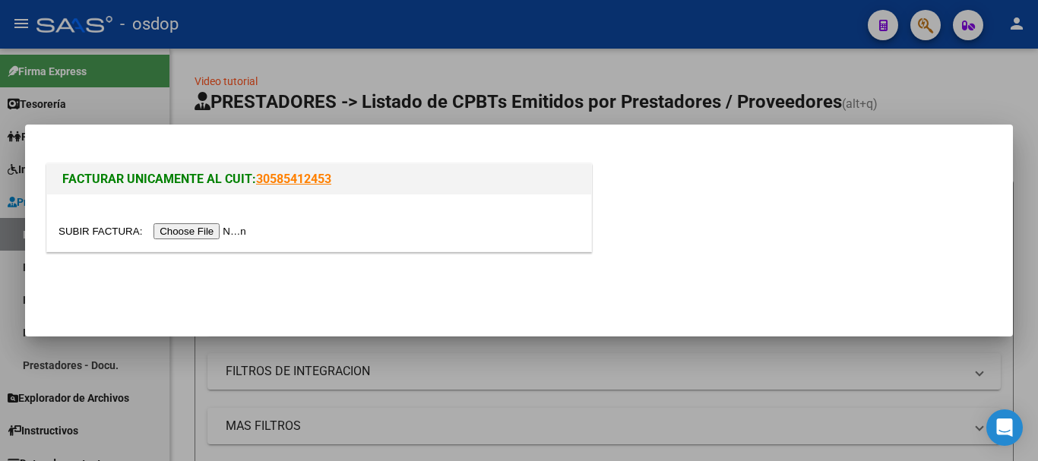
click at [206, 228] on input "file" at bounding box center [155, 231] width 192 height 16
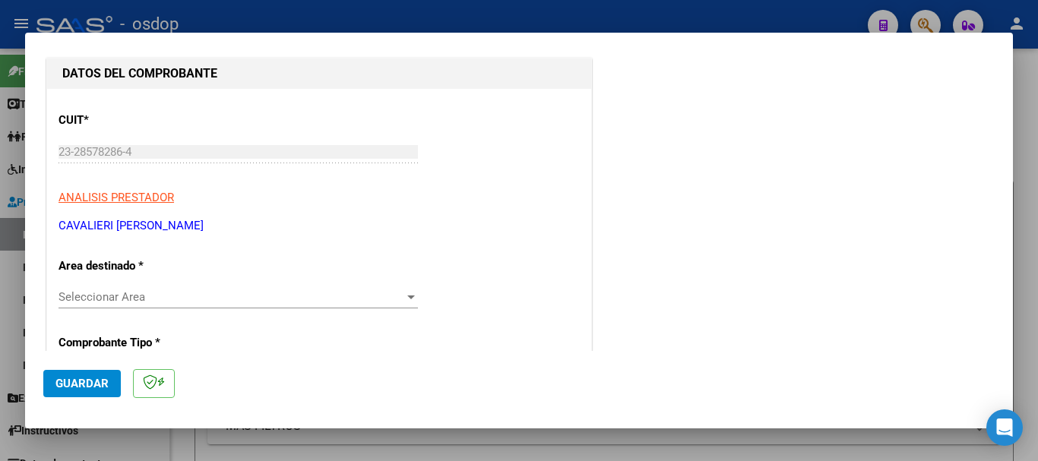
scroll to position [228, 0]
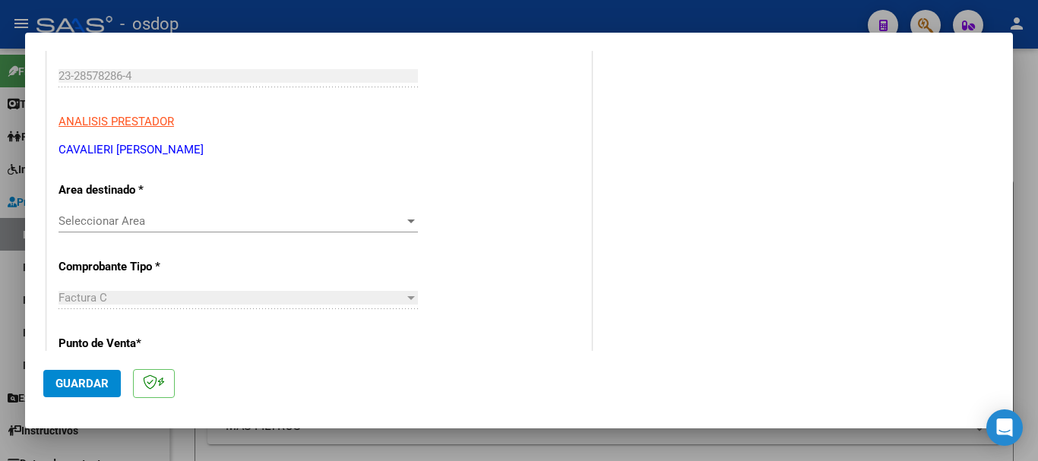
click at [259, 222] on span "Seleccionar Area" at bounding box center [232, 221] width 346 height 14
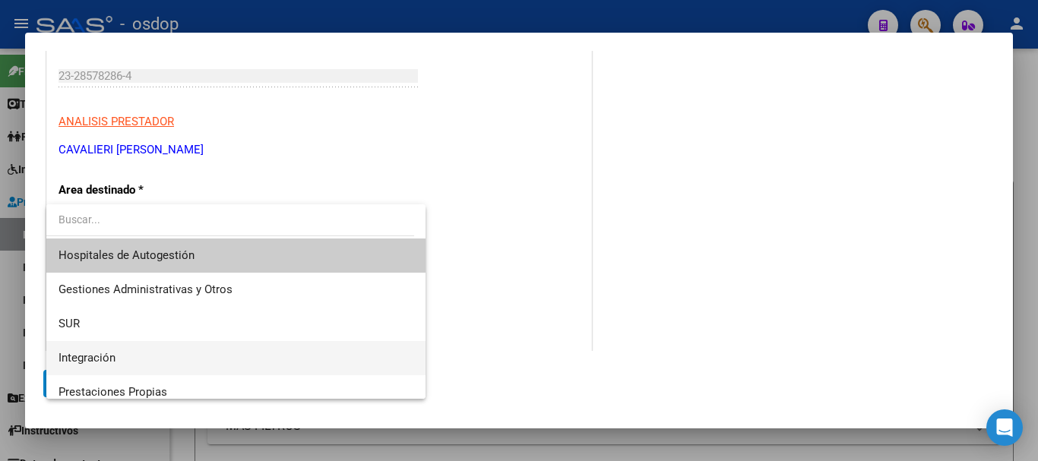
click at [138, 359] on span "Integración" at bounding box center [236, 358] width 355 height 34
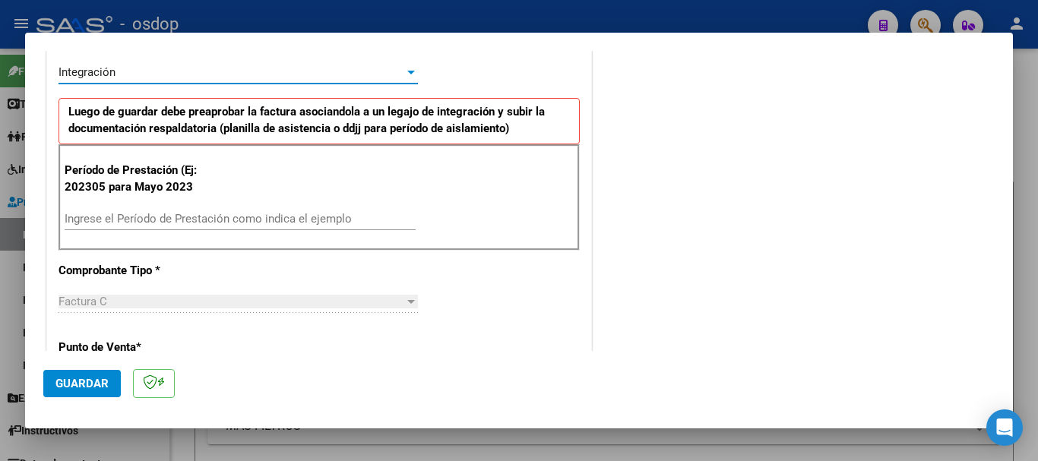
scroll to position [380, 0]
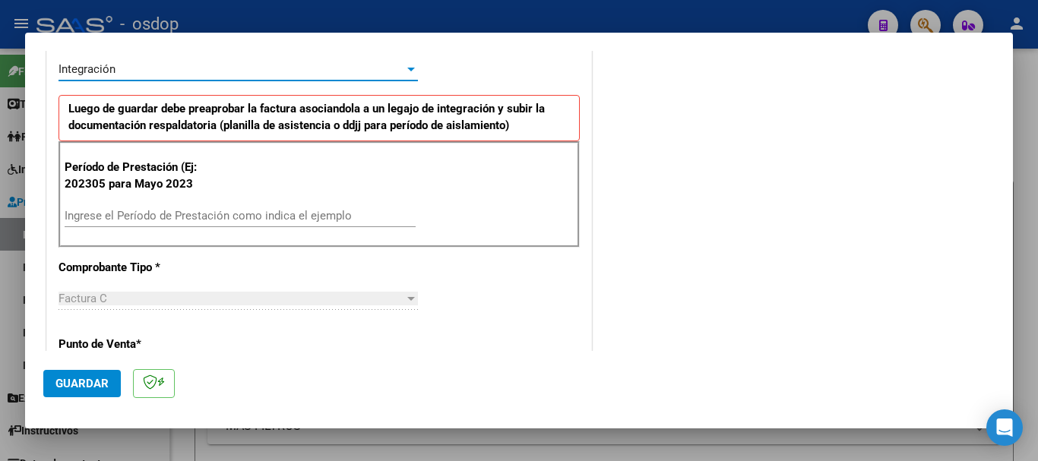
click at [169, 216] on input "Ingrese el Período de Prestación como indica el ejemplo" at bounding box center [240, 216] width 351 height 14
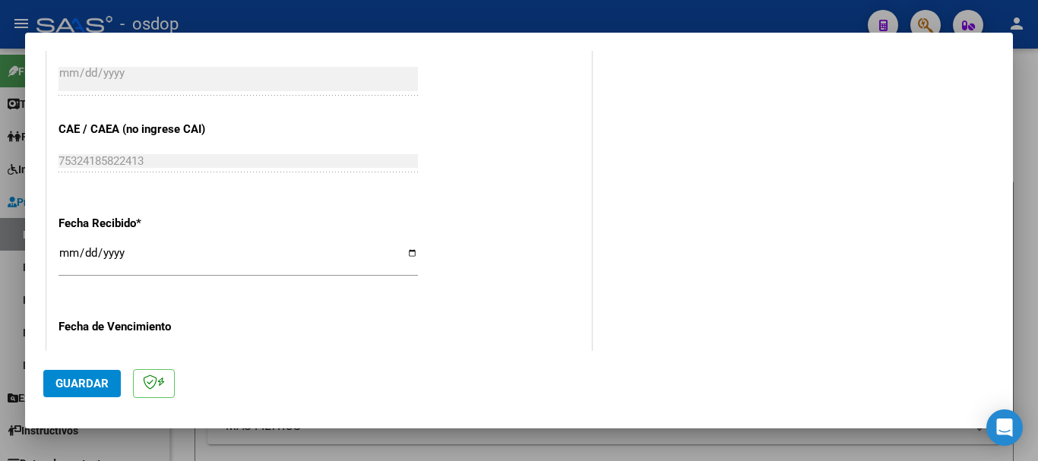
scroll to position [1124, 0]
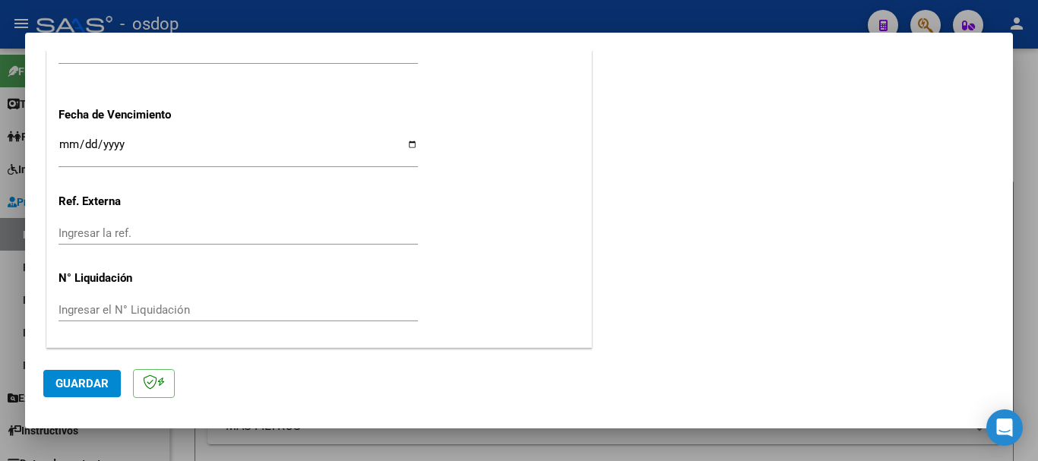
type input "202507"
click at [85, 391] on button "Guardar" at bounding box center [82, 383] width 78 height 27
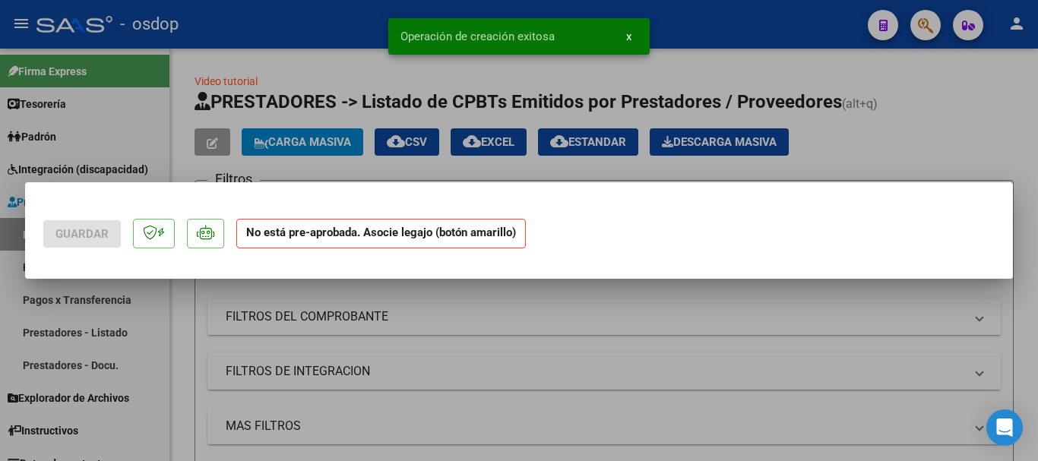
scroll to position [0, 0]
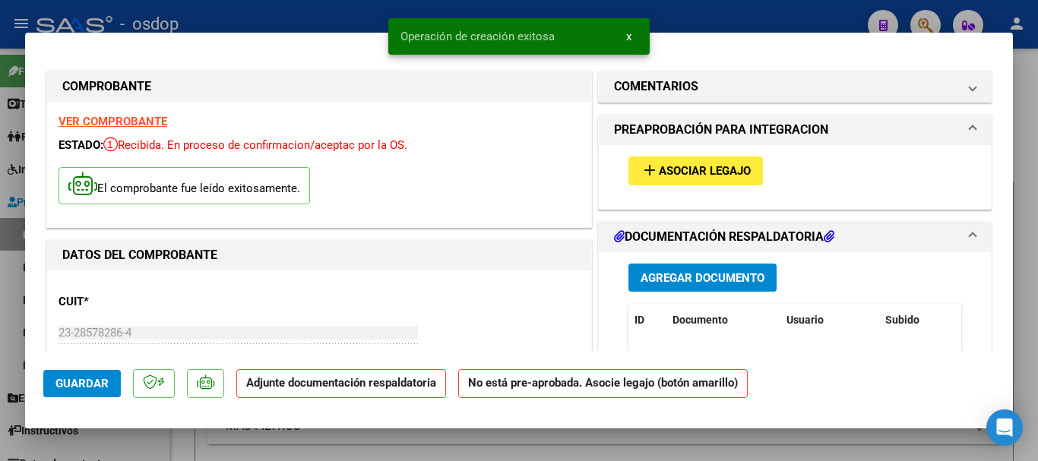
click at [699, 280] on span "Agregar Documento" at bounding box center [703, 278] width 124 height 14
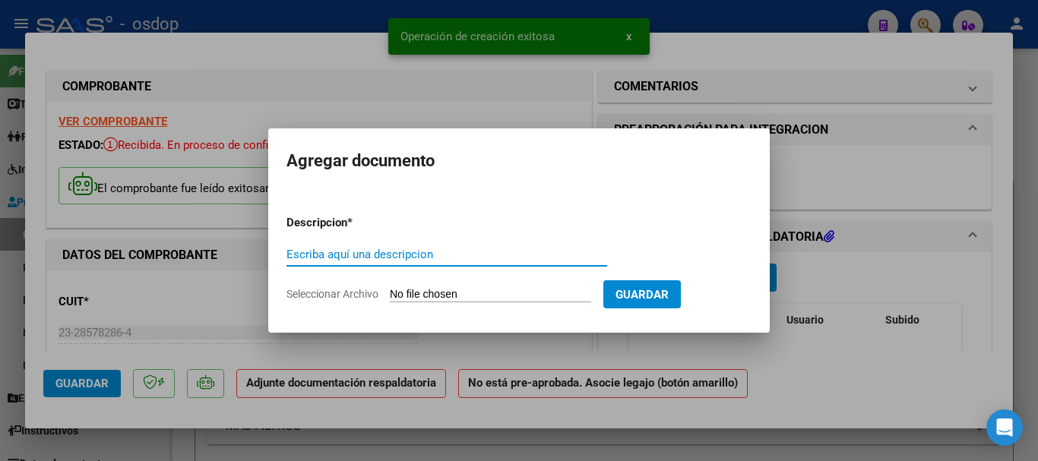
paste input "Planilla asistencia"
type input "Planilla asistencia"
click at [468, 292] on input "Seleccionar Archivo" at bounding box center [490, 295] width 201 height 14
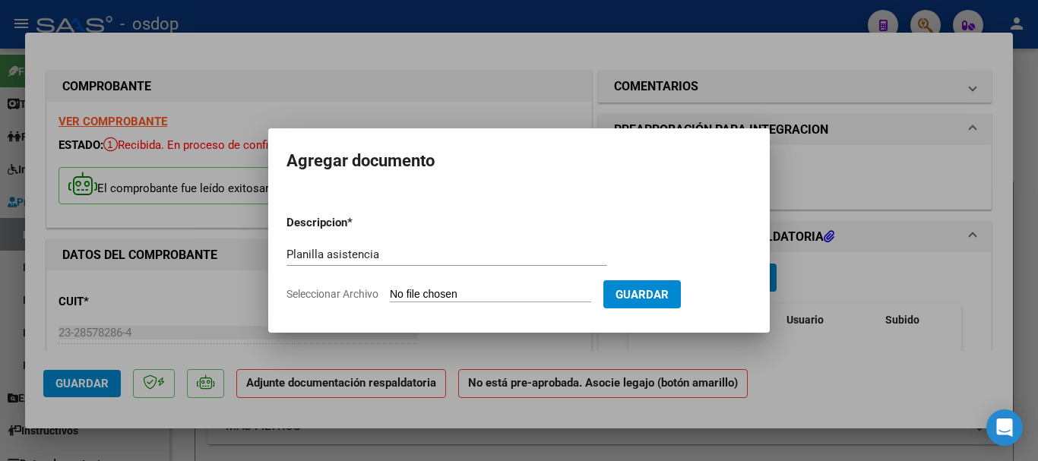
type input "C:\fakepath\CAVALIERI 197 - AUCE - [DATE] - ASIS.pdf"
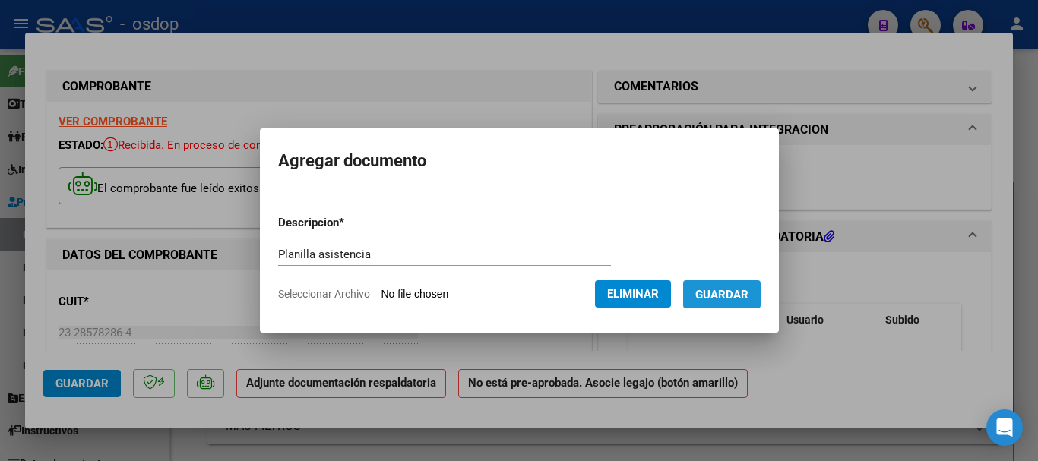
click at [742, 299] on span "Guardar" at bounding box center [721, 295] width 53 height 14
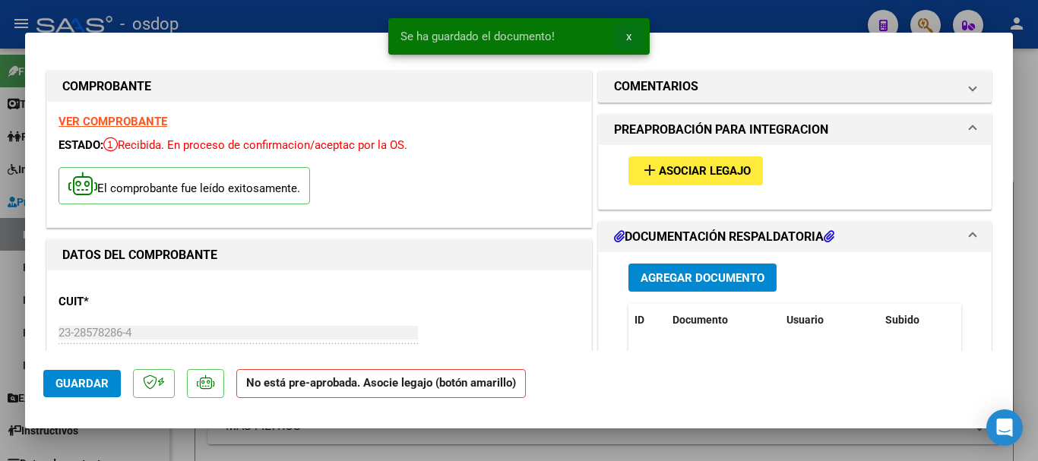
click at [628, 35] on span "x" at bounding box center [628, 37] width 5 height 14
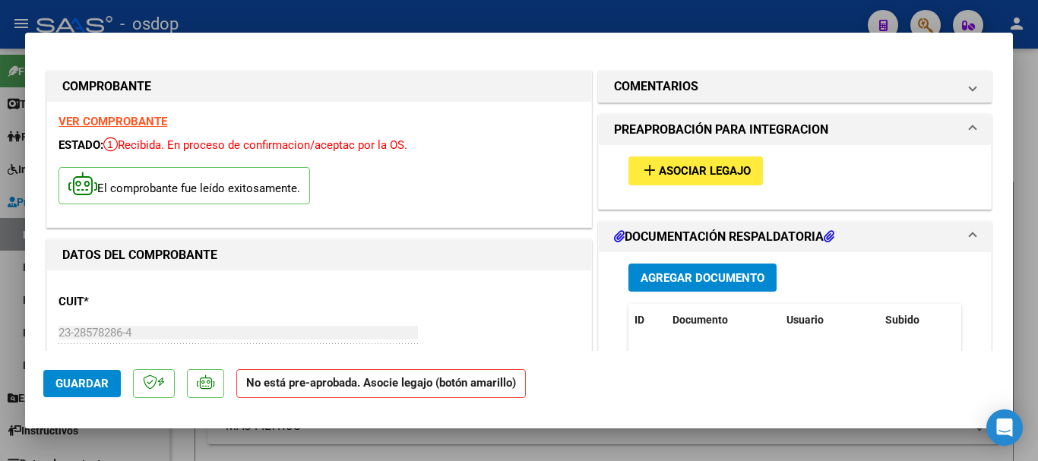
click at [686, 179] on button "add Asociar Legajo" at bounding box center [695, 171] width 134 height 28
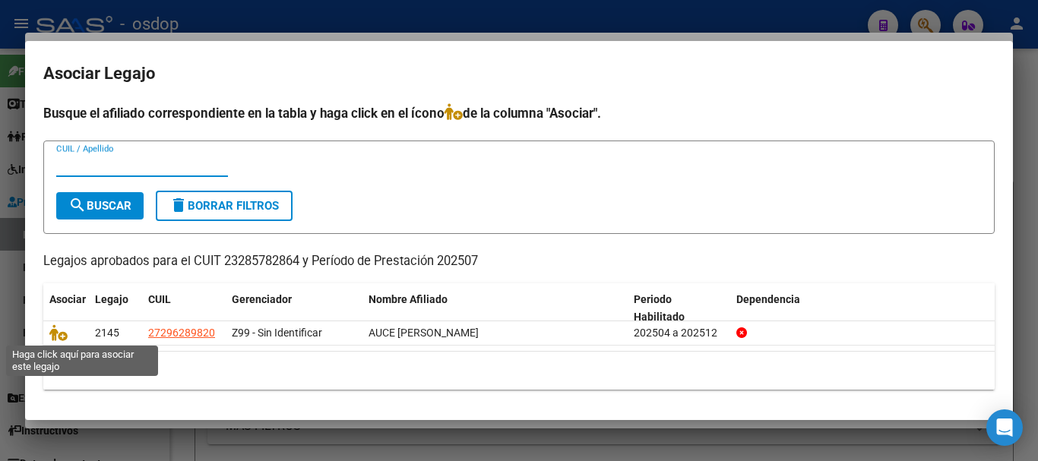
click at [58, 330] on icon at bounding box center [58, 332] width 18 height 17
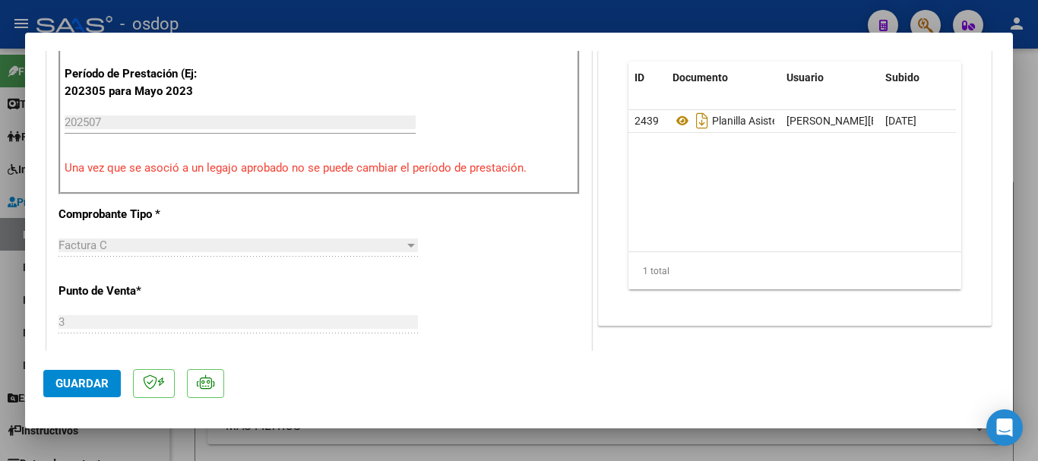
scroll to position [760, 0]
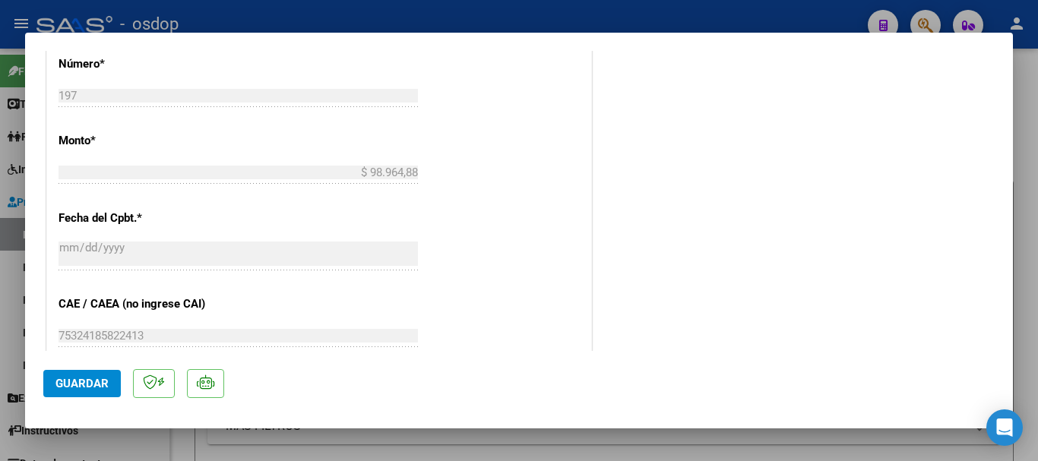
click at [60, 384] on span "Guardar" at bounding box center [81, 384] width 53 height 14
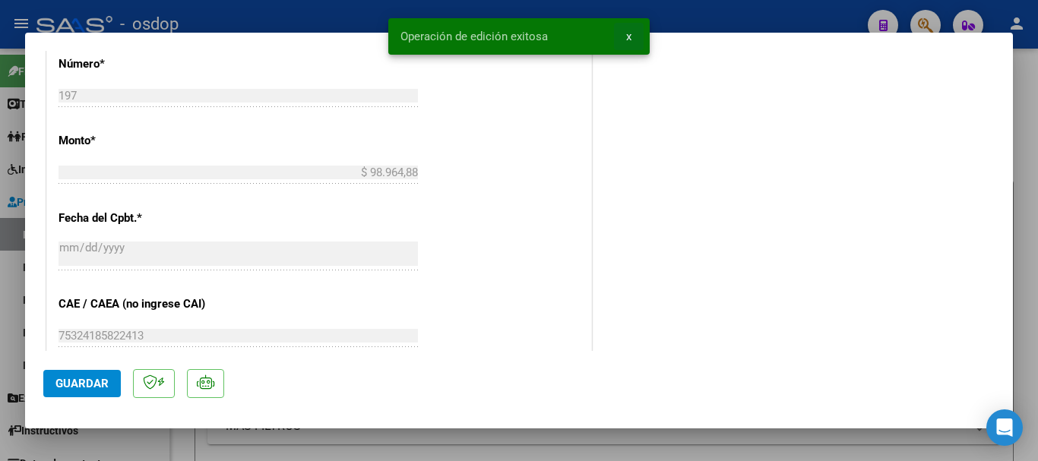
click at [631, 34] on span "x" at bounding box center [628, 37] width 5 height 14
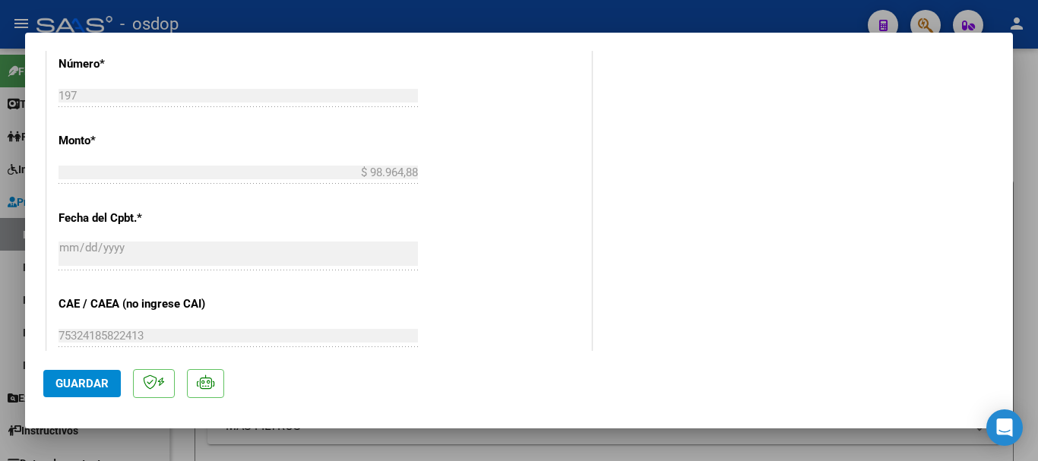
click at [1029, 114] on div at bounding box center [519, 230] width 1038 height 461
type input "$ 0,00"
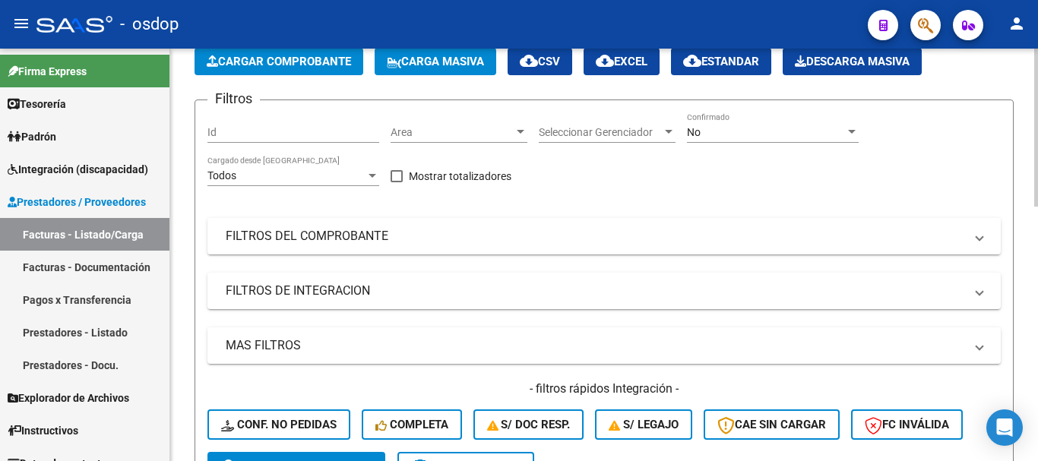
scroll to position [76, 0]
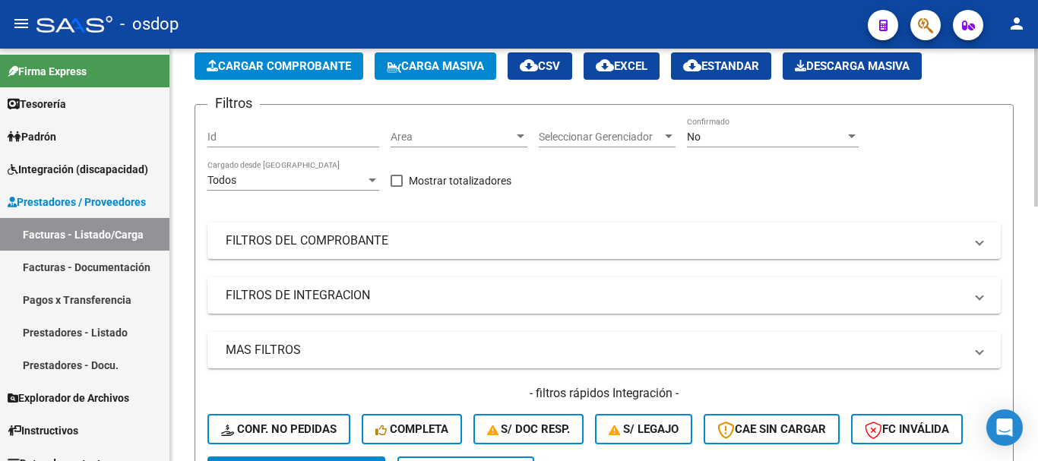
click at [293, 67] on span "Cargar Comprobante" at bounding box center [279, 66] width 144 height 14
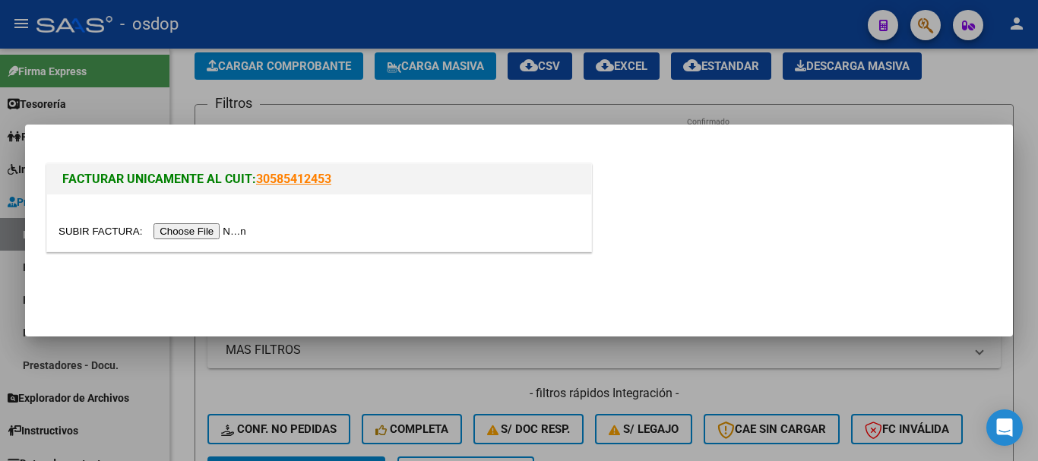
click at [200, 229] on input "file" at bounding box center [155, 231] width 192 height 16
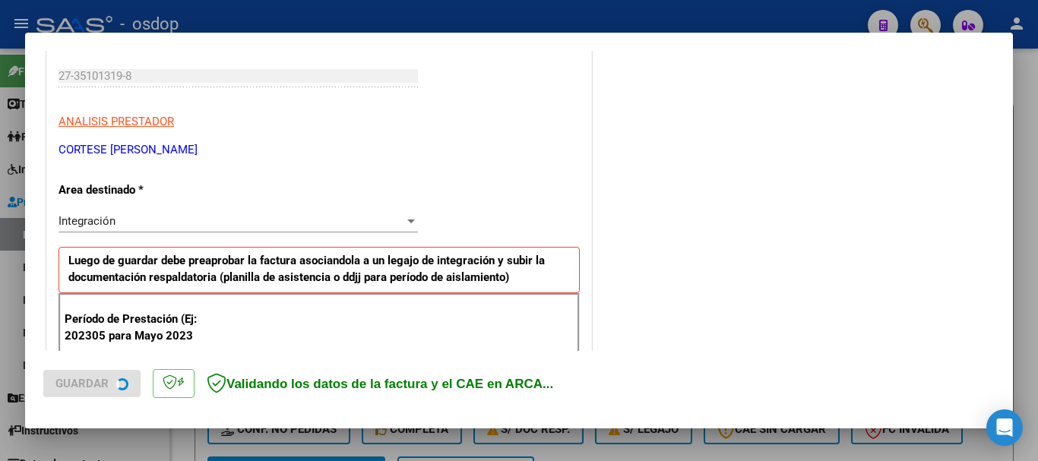
scroll to position [304, 0]
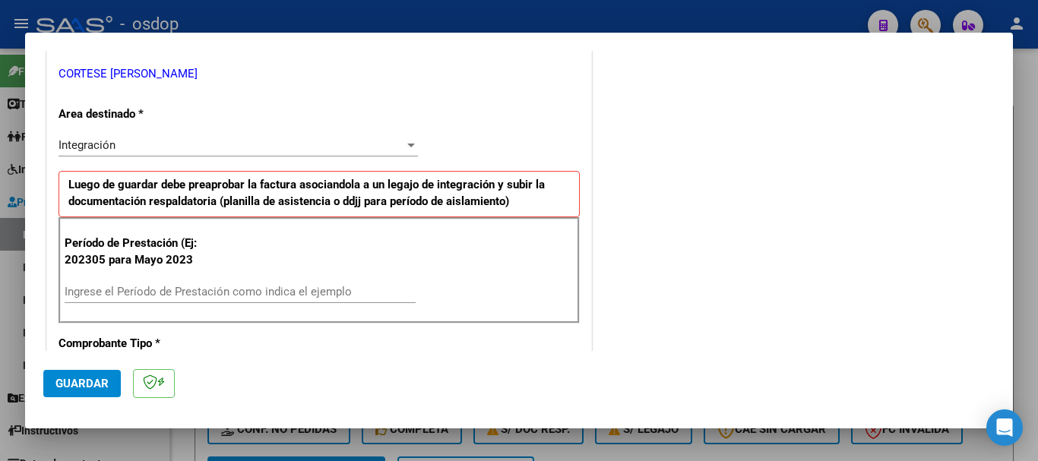
click at [220, 292] on input "Ingrese el Período de Prestación como indica el ejemplo" at bounding box center [240, 292] width 351 height 14
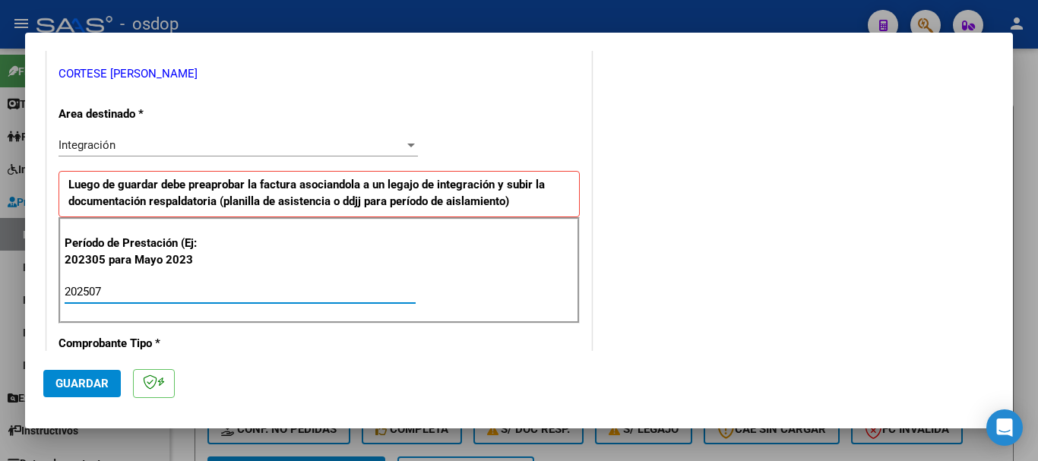
type input "202507"
click at [87, 377] on span "Guardar" at bounding box center [81, 384] width 53 height 14
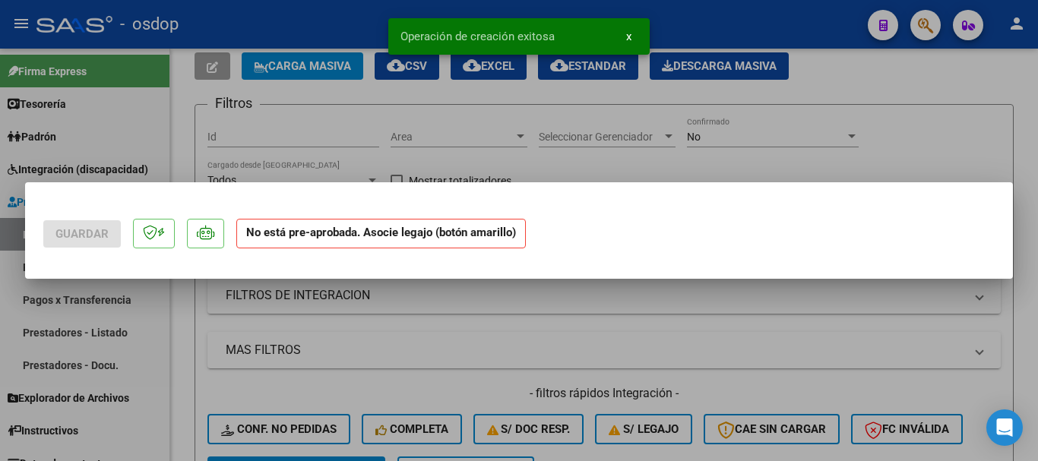
scroll to position [0, 0]
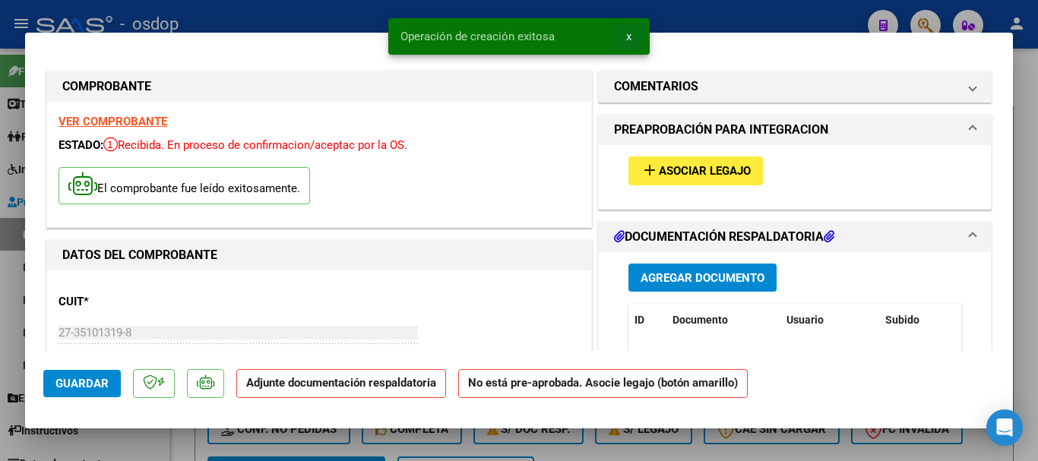
click at [629, 35] on span "x" at bounding box center [628, 37] width 5 height 14
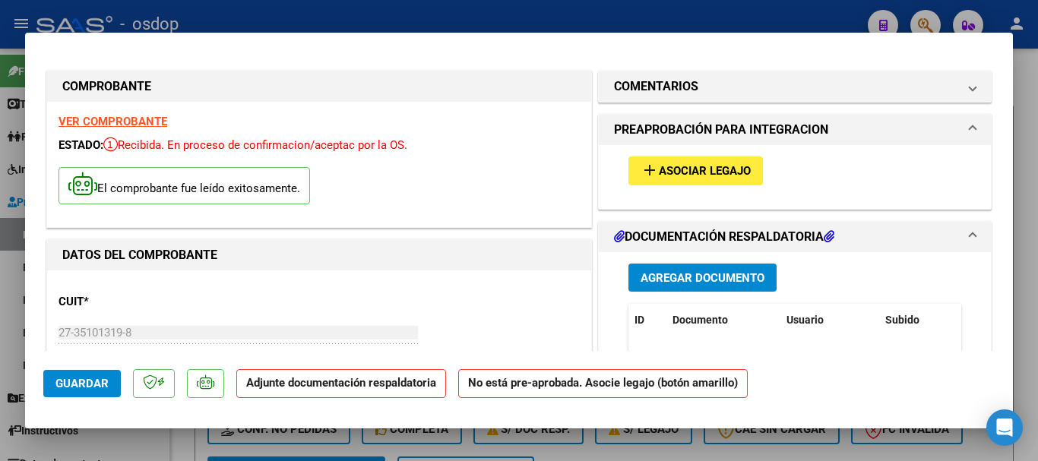
click at [680, 278] on span "Agregar Documento" at bounding box center [703, 278] width 124 height 14
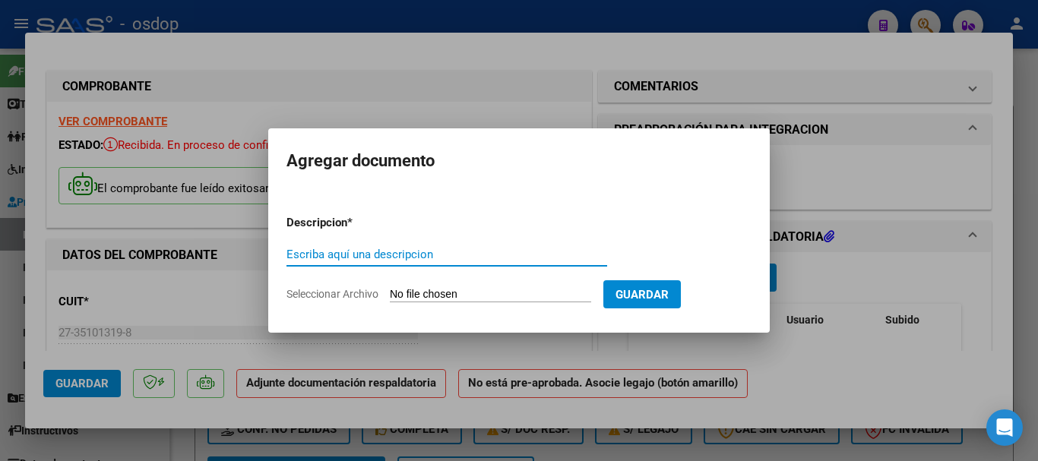
paste input "Planilla asistencia"
type input "Planilla asistencia"
click at [467, 294] on input "Seleccionar Archivo" at bounding box center [490, 295] width 201 height 14
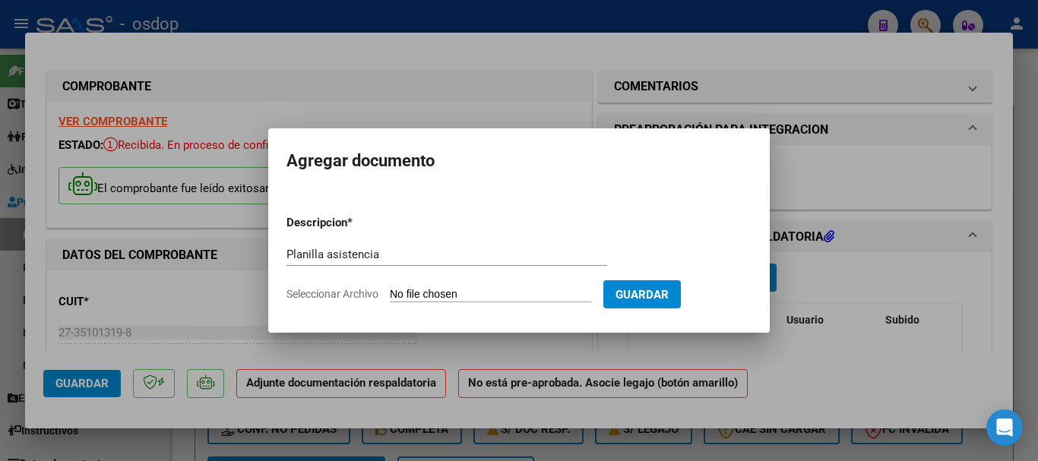
type input "C:\fakepath\CORTESE 1488 - LOPEZ - [DATE] - FAC.pdf"
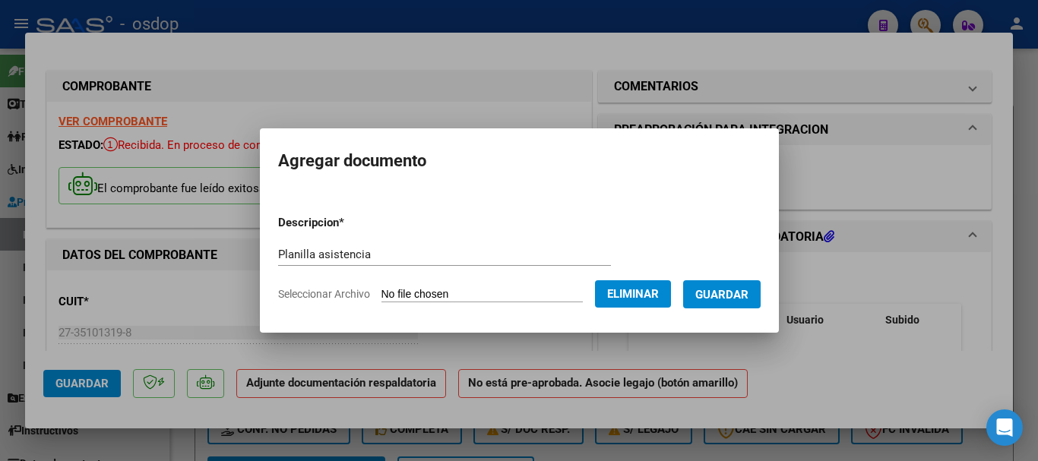
click at [742, 293] on span "Guardar" at bounding box center [721, 295] width 53 height 14
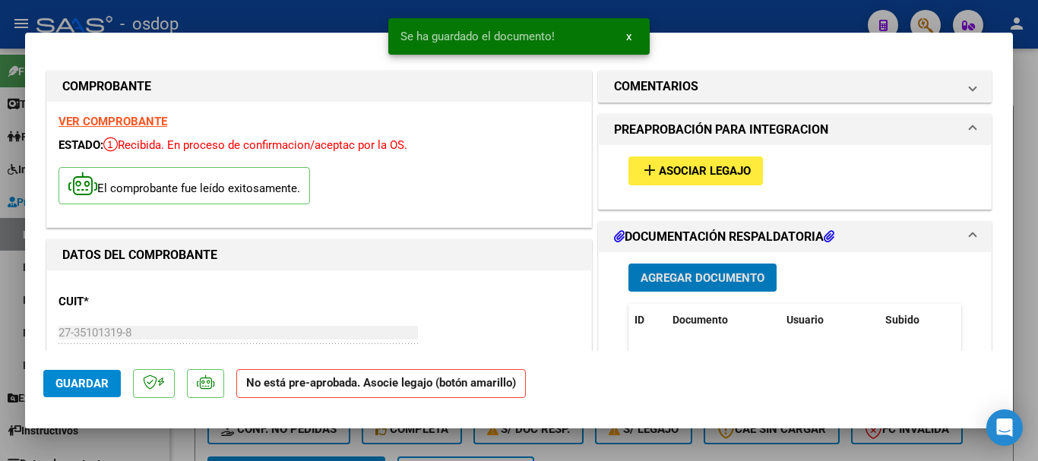
click at [688, 165] on span "Asociar Legajo" at bounding box center [705, 172] width 92 height 14
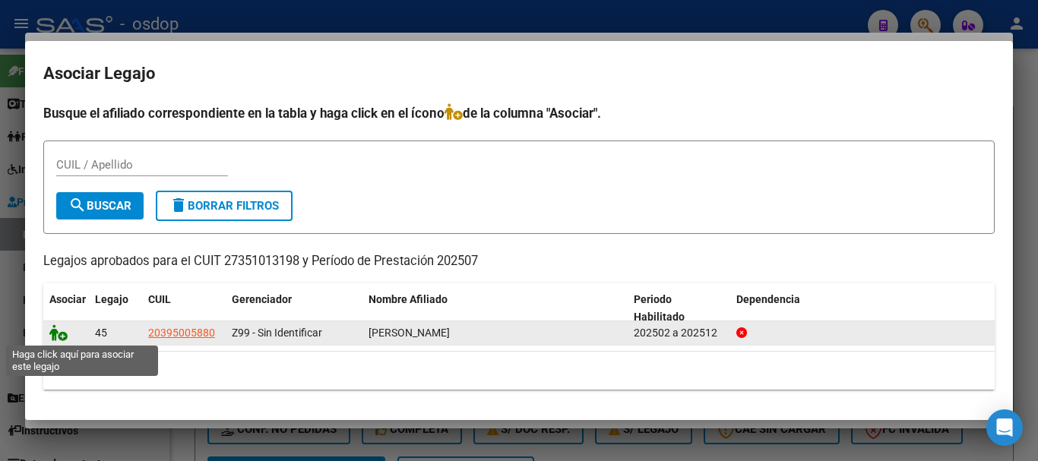
click at [60, 334] on icon at bounding box center [58, 332] width 18 height 17
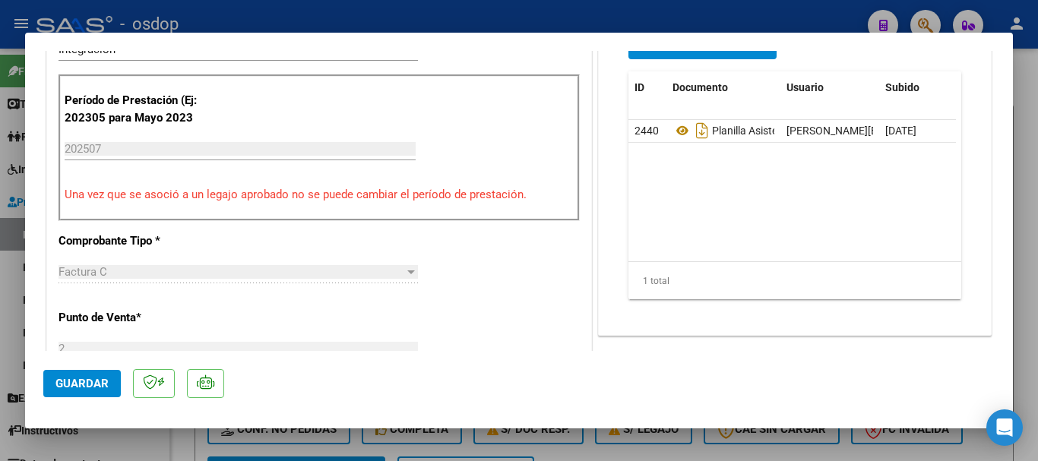
scroll to position [608, 0]
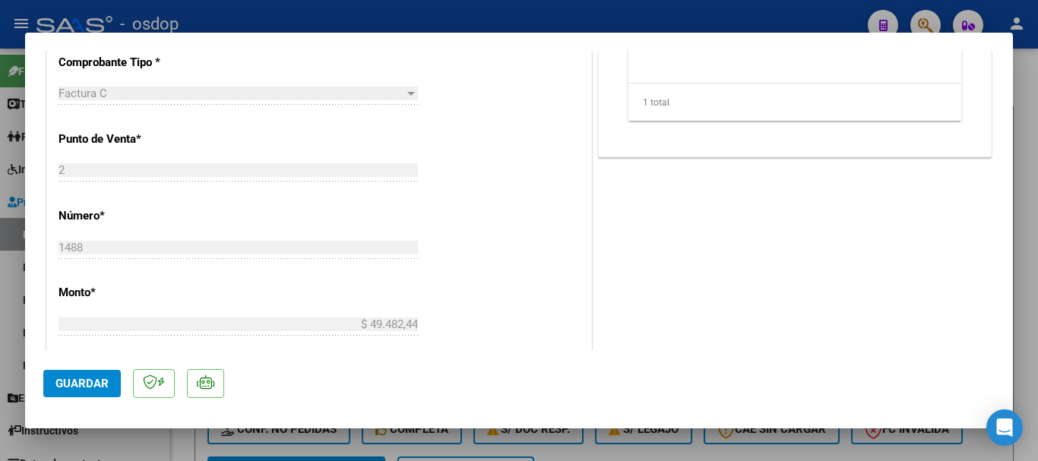
click at [81, 381] on span "Guardar" at bounding box center [81, 384] width 53 height 14
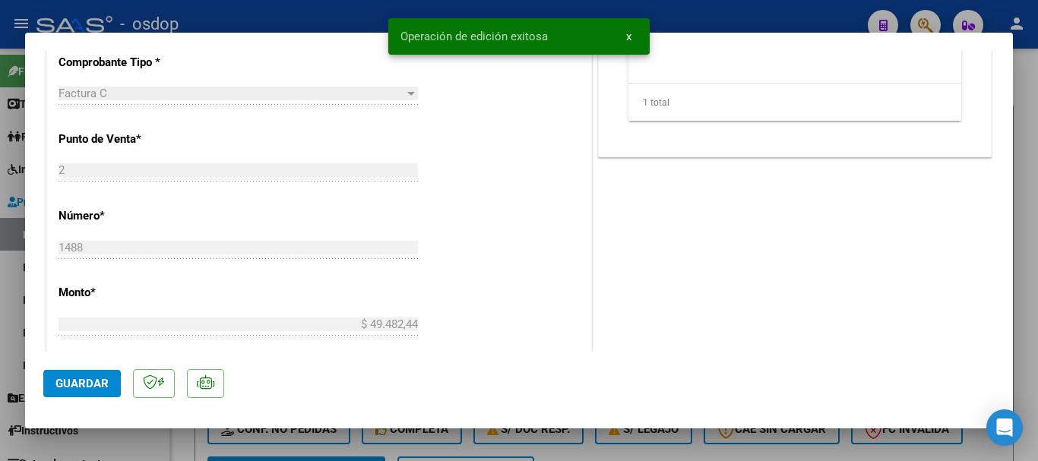
click at [629, 37] on span "x" at bounding box center [628, 37] width 5 height 14
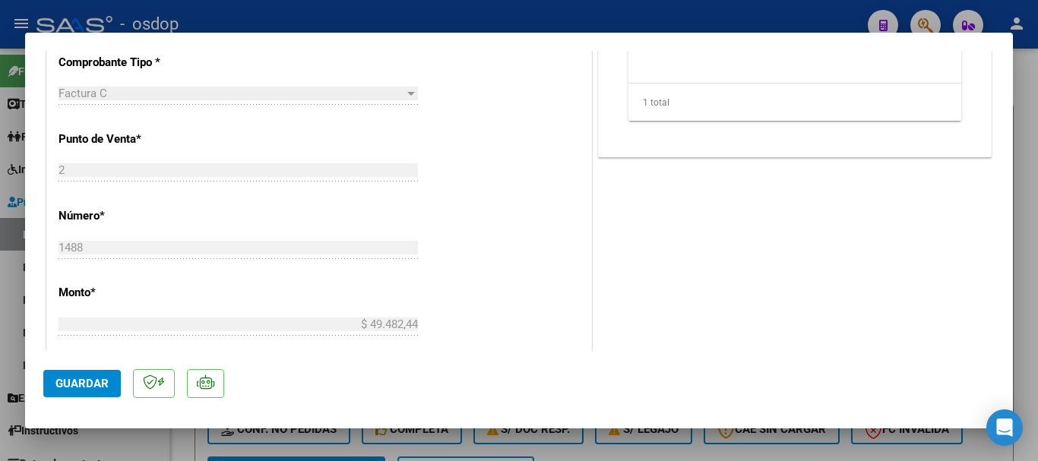
click at [1028, 113] on div at bounding box center [519, 230] width 1038 height 461
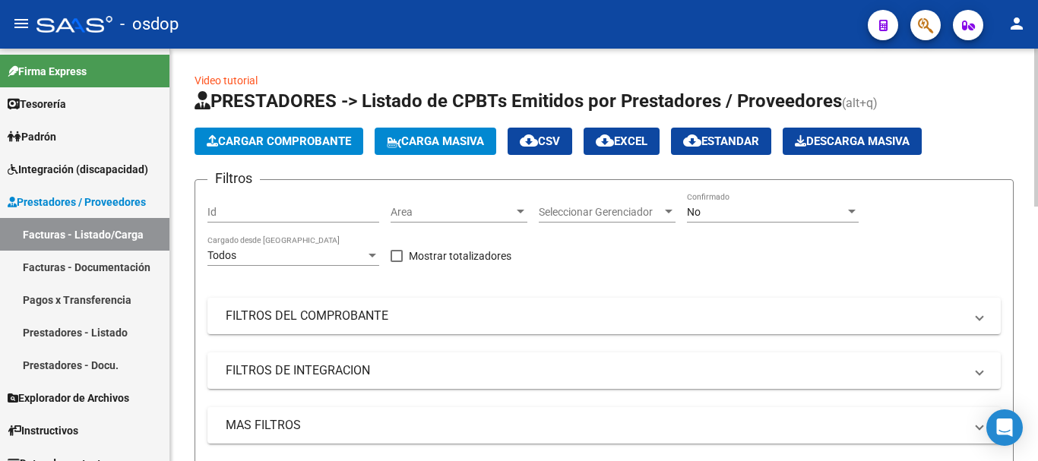
scroll to position [0, 0]
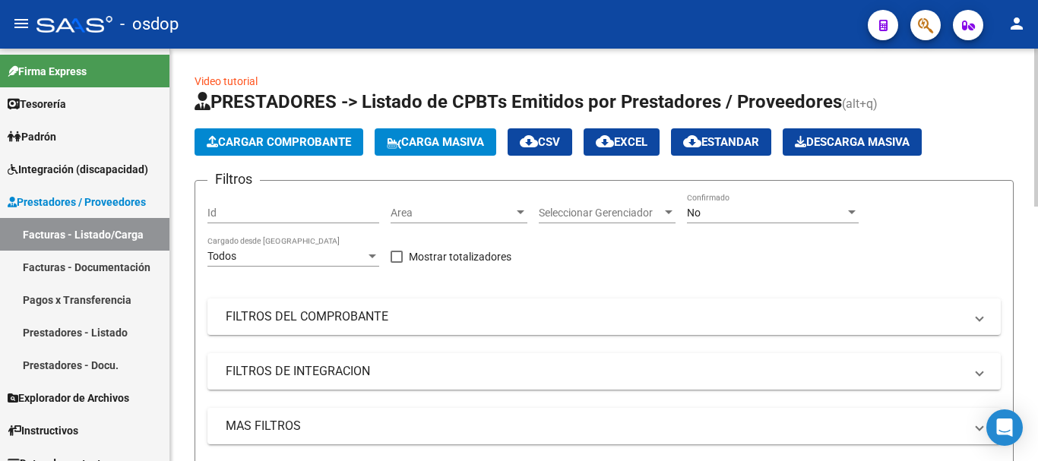
click at [293, 147] on span "Cargar Comprobante" at bounding box center [279, 142] width 144 height 14
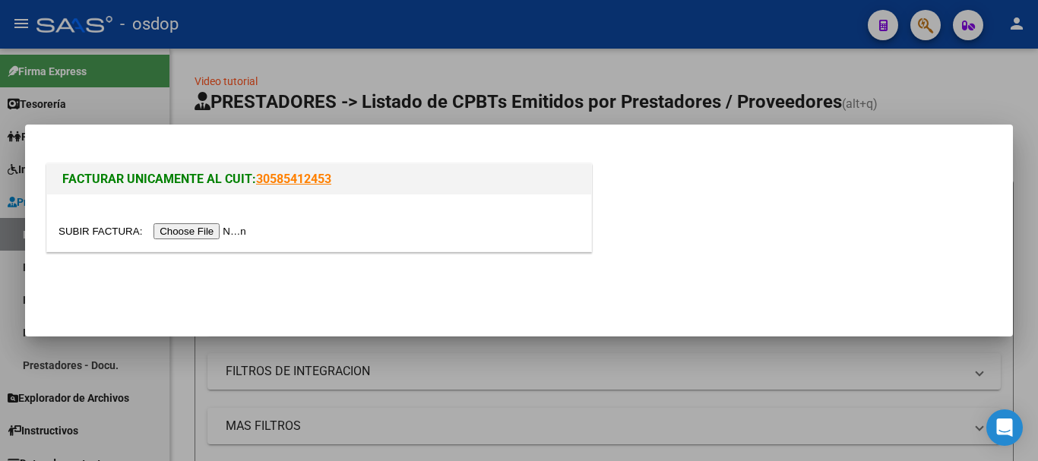
click at [218, 231] on input "file" at bounding box center [155, 231] width 192 height 16
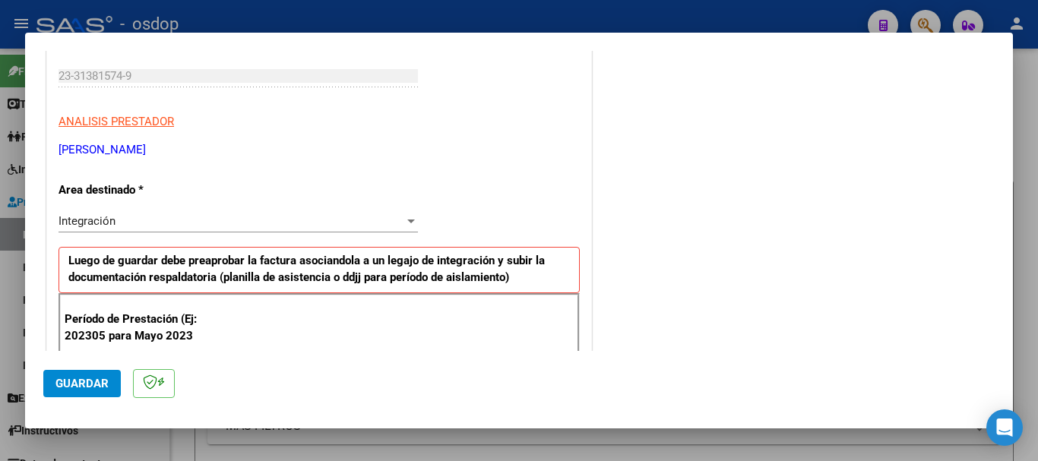
scroll to position [304, 0]
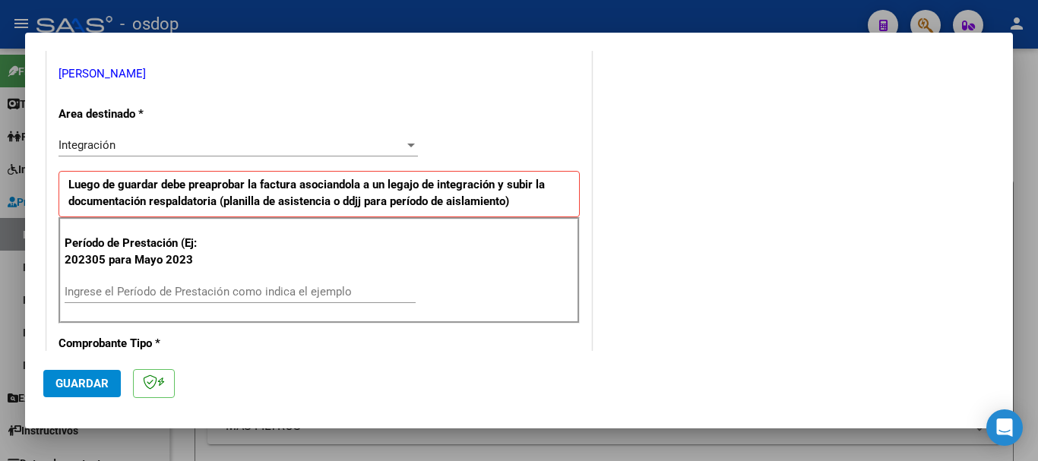
click at [214, 291] on input "Ingrese el Período de Prestación como indica el ejemplo" at bounding box center [240, 292] width 351 height 14
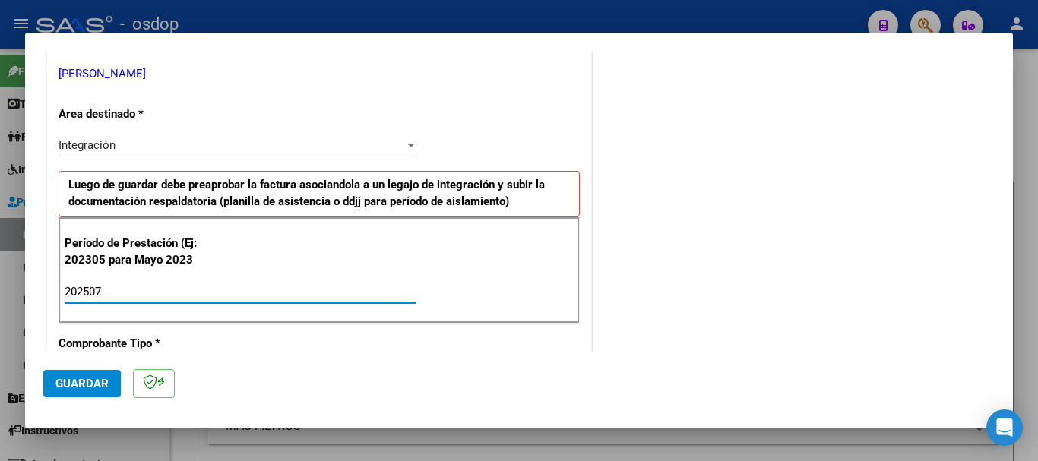
type input "202507"
click at [86, 384] on span "Guardar" at bounding box center [81, 384] width 53 height 14
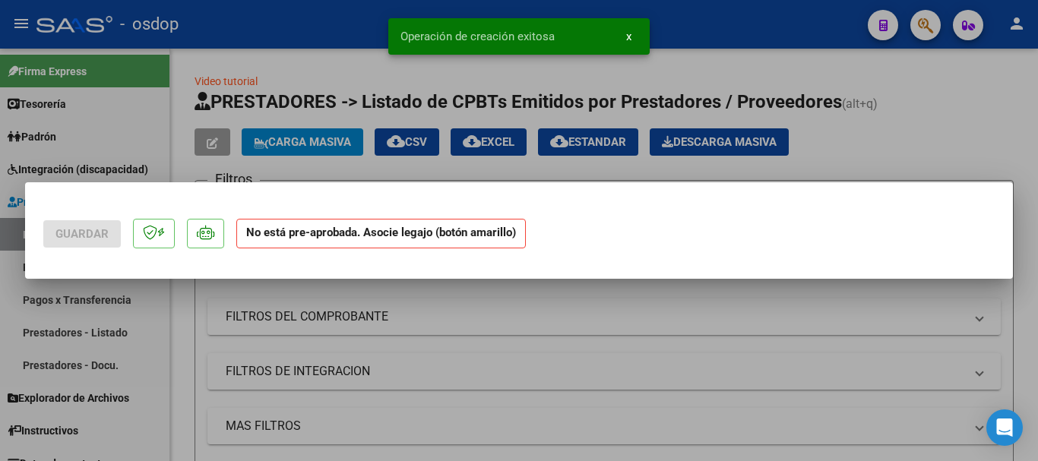
scroll to position [0, 0]
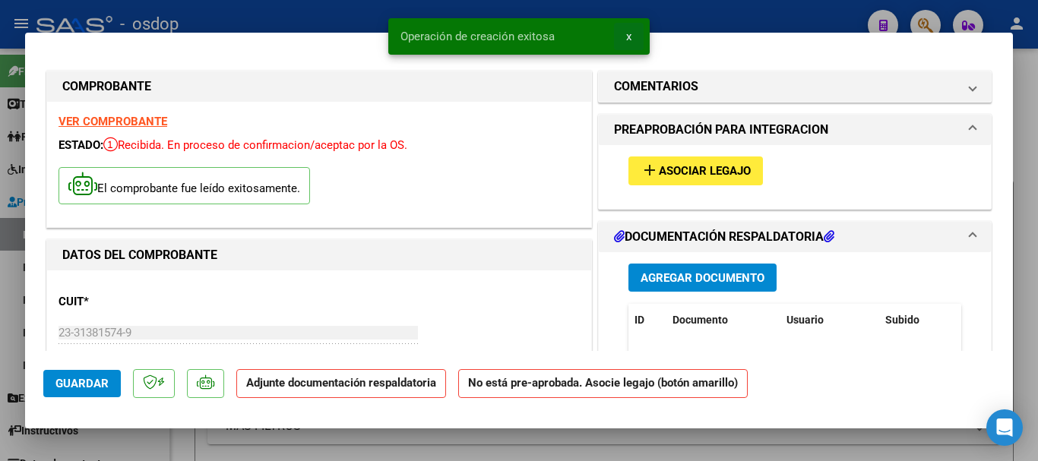
click at [627, 37] on span "x" at bounding box center [628, 37] width 5 height 14
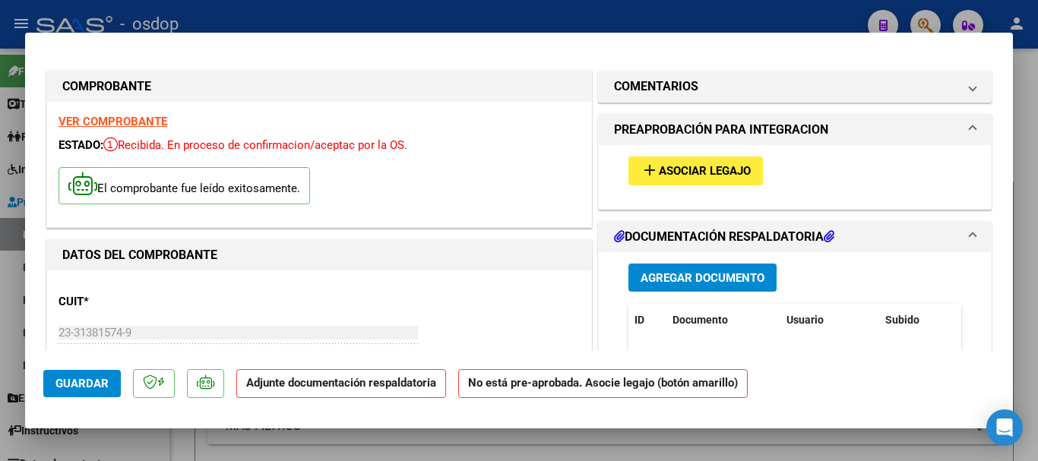
click at [692, 274] on span "Agregar Documento" at bounding box center [703, 278] width 124 height 14
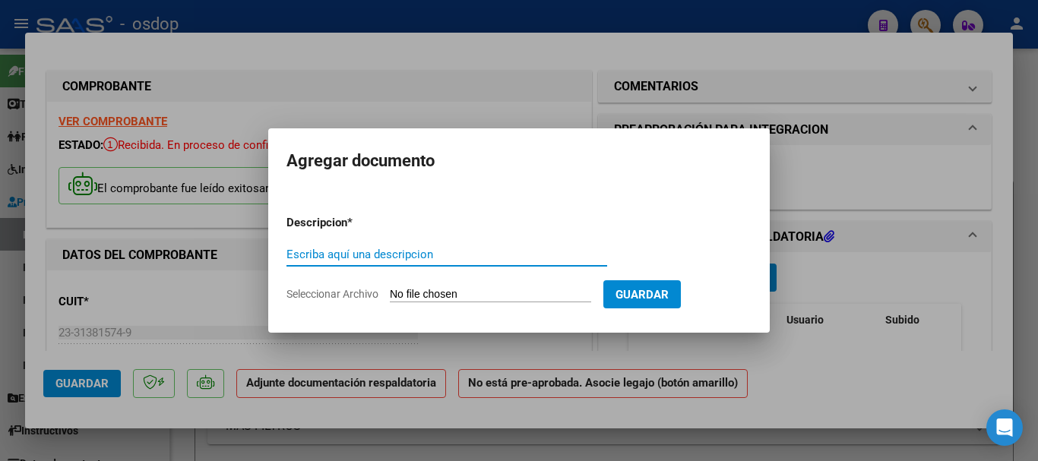
paste input "Planilla asistencia"
type input "Planilla asistencia"
click at [485, 293] on input "Seleccionar Archivo" at bounding box center [490, 295] width 201 height 14
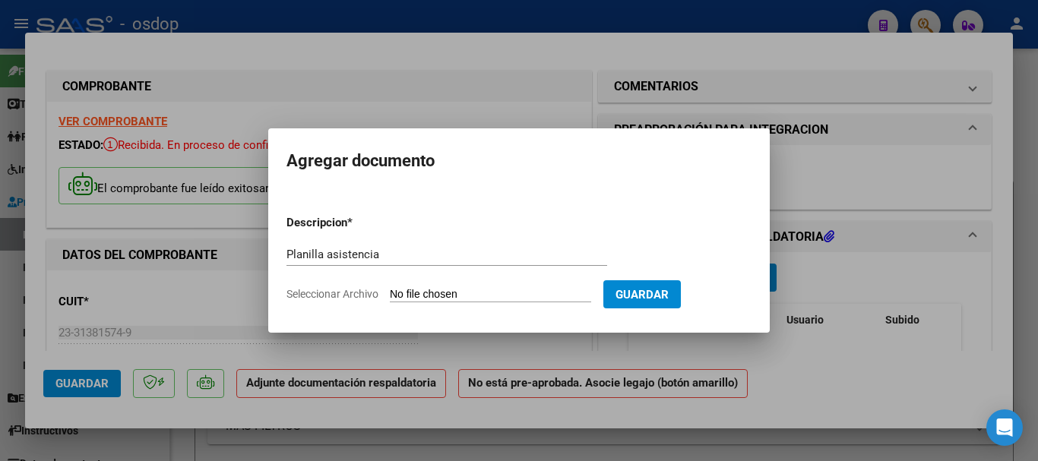
type input "C:\fakepath\DIEGUEZ 609 - ZAMER - [DATE] - ASIS.pdf"
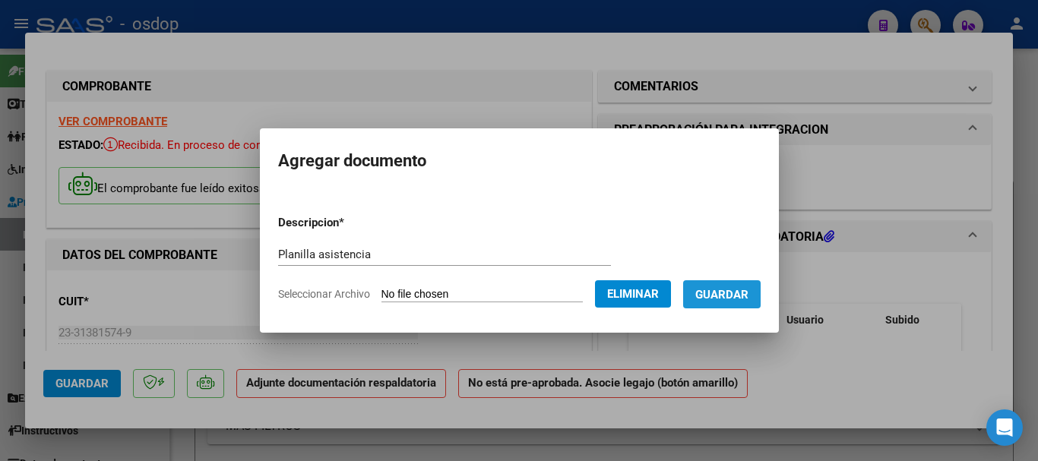
click at [740, 293] on span "Guardar" at bounding box center [721, 295] width 53 height 14
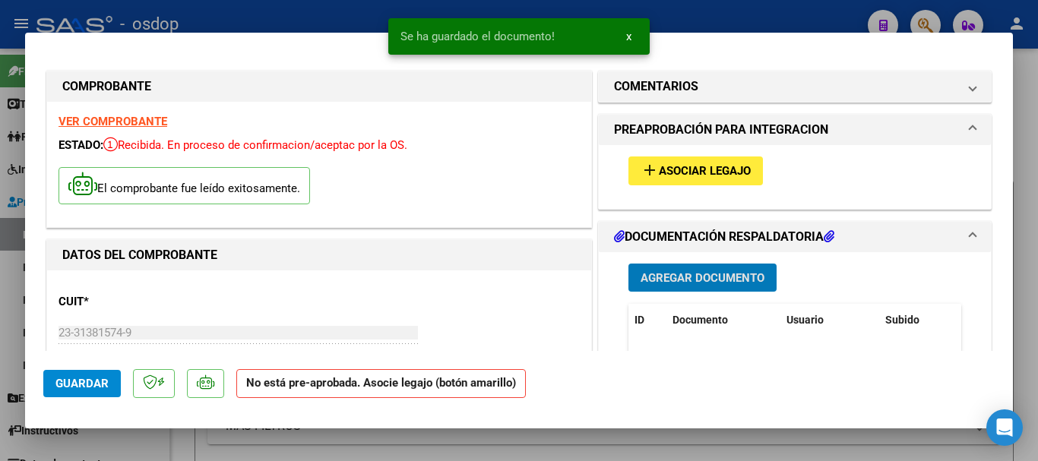
click at [628, 37] on span "x" at bounding box center [628, 37] width 5 height 14
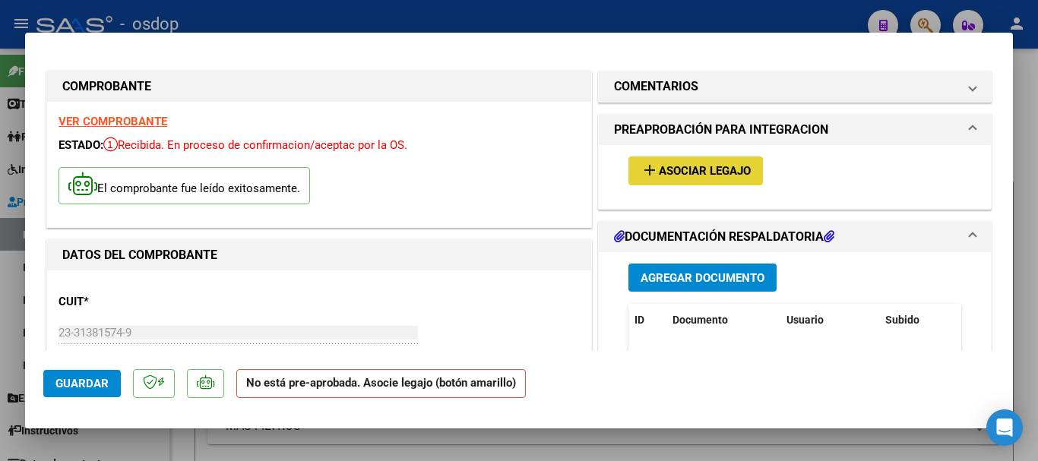
click at [694, 172] on span "Asociar Legajo" at bounding box center [705, 172] width 92 height 14
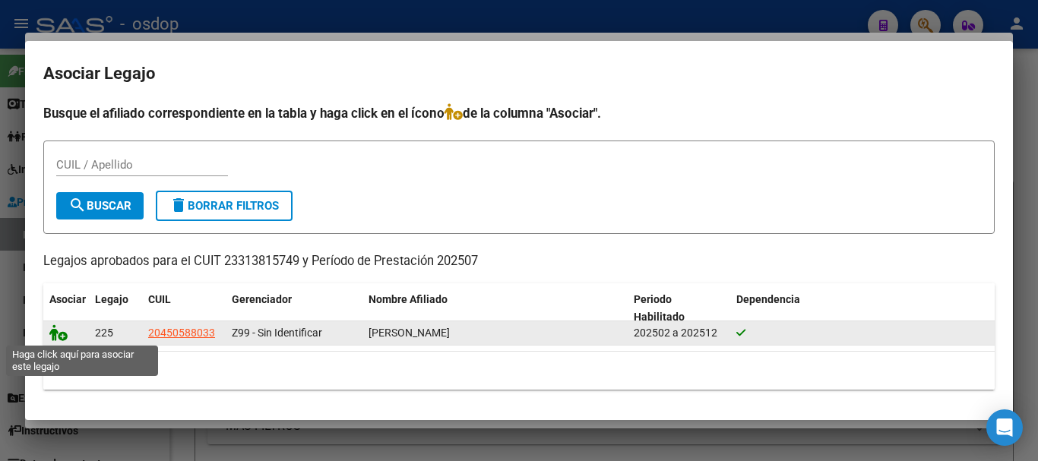
click at [60, 334] on icon at bounding box center [58, 332] width 18 height 17
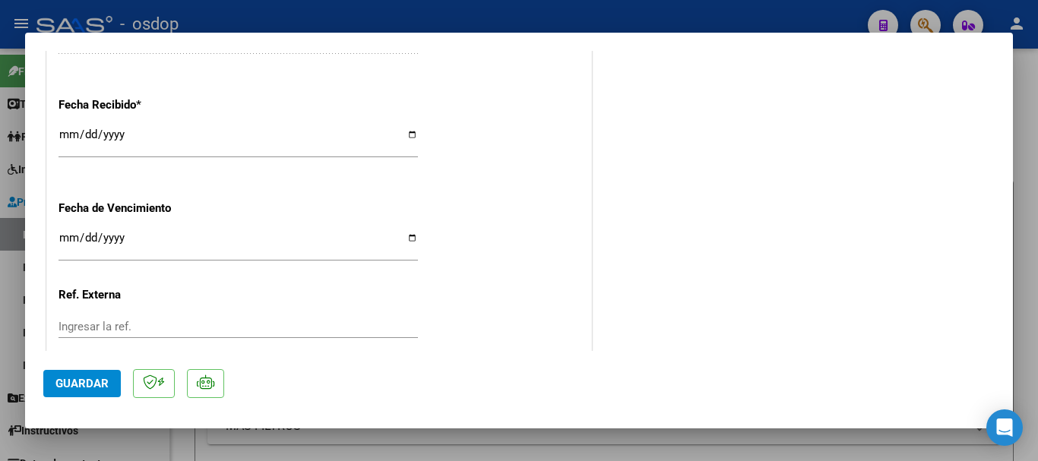
scroll to position [1140, 0]
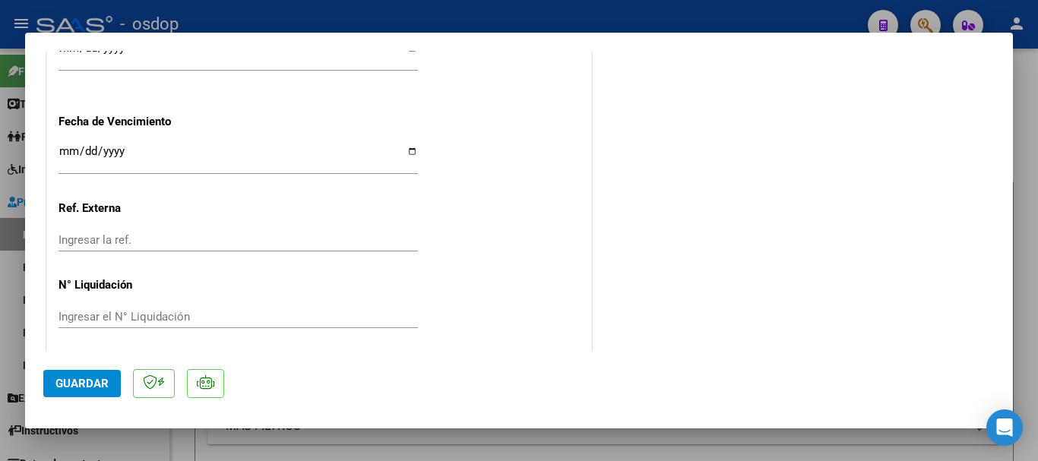
click at [83, 388] on span "Guardar" at bounding box center [81, 384] width 53 height 14
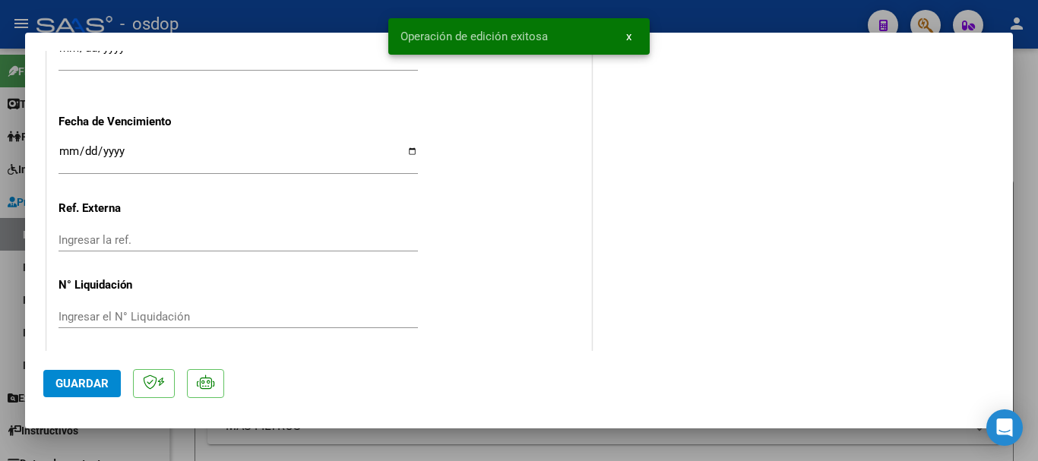
click at [626, 38] on span "x" at bounding box center [628, 37] width 5 height 14
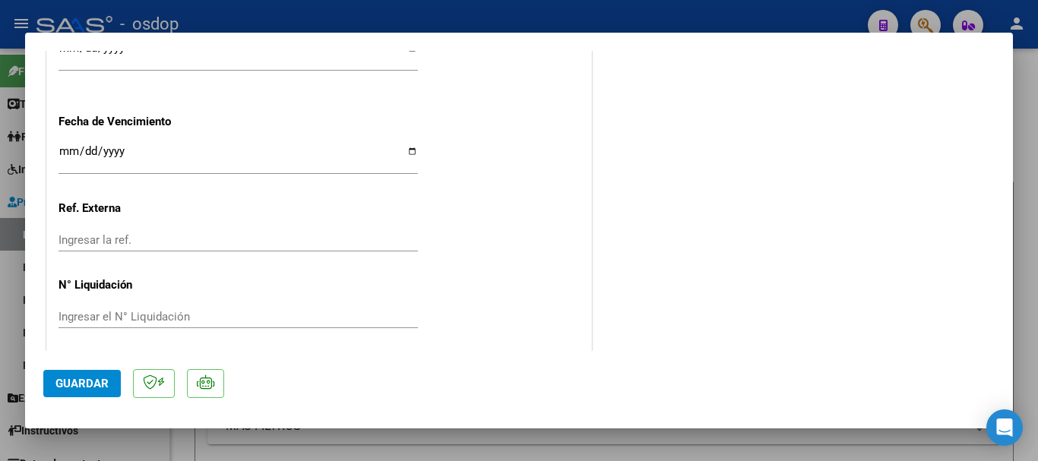
click at [1029, 130] on div at bounding box center [519, 230] width 1038 height 461
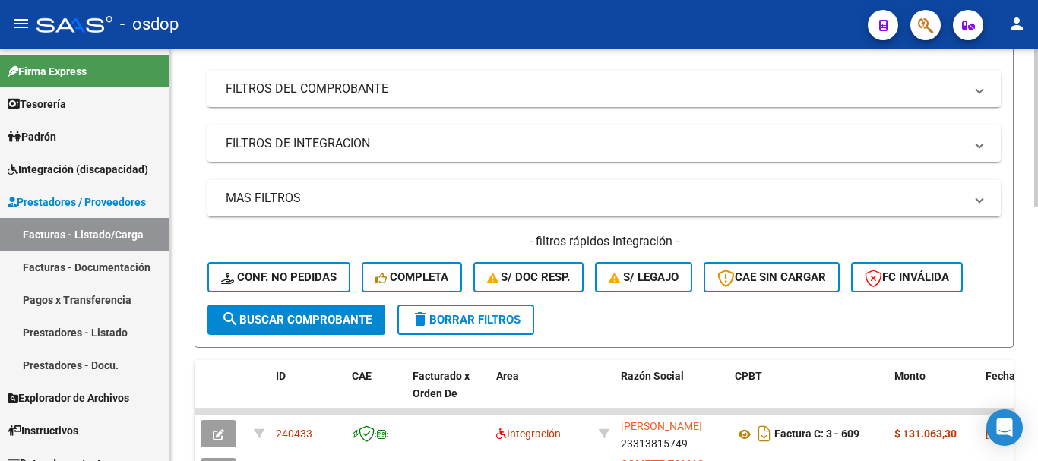
scroll to position [0, 0]
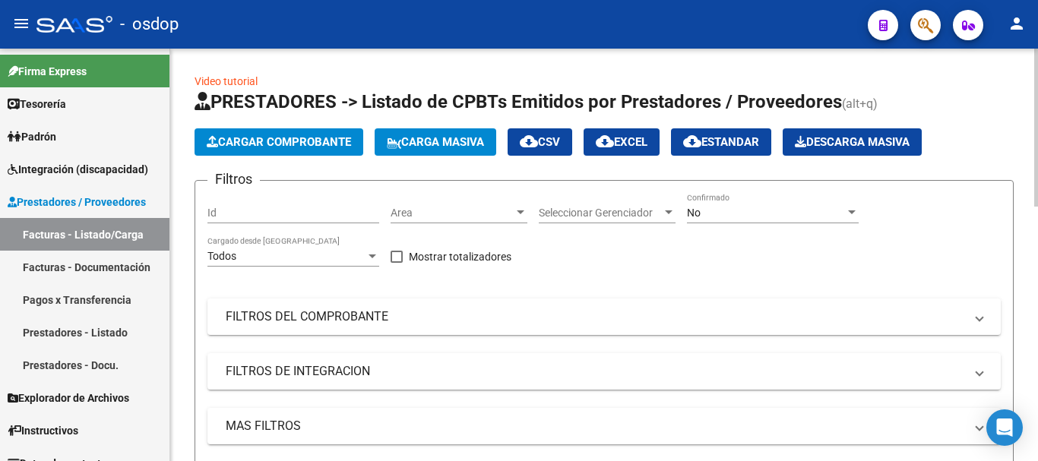
click at [286, 141] on span "Cargar Comprobante" at bounding box center [279, 142] width 144 height 14
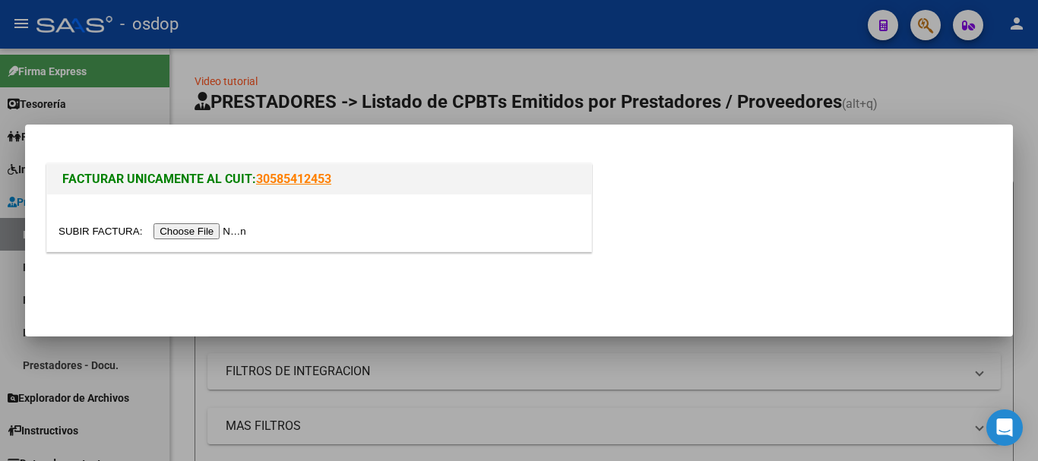
click at [197, 233] on input "file" at bounding box center [155, 231] width 192 height 16
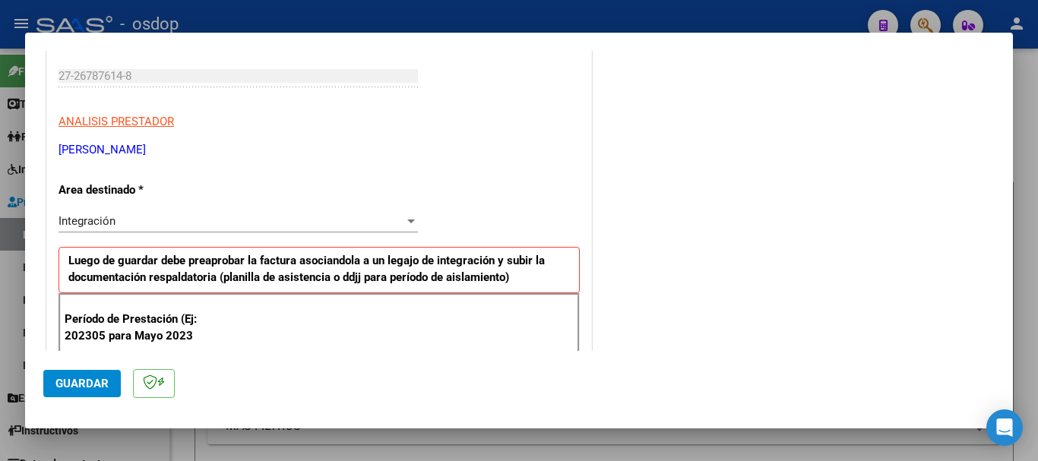
scroll to position [304, 0]
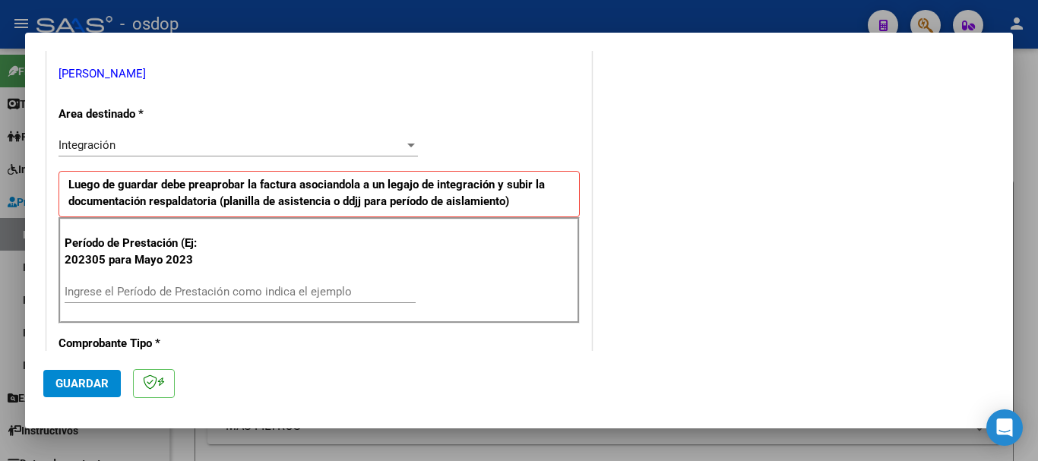
click at [221, 293] on input "Ingrese el Período de Prestación como indica el ejemplo" at bounding box center [240, 292] width 351 height 14
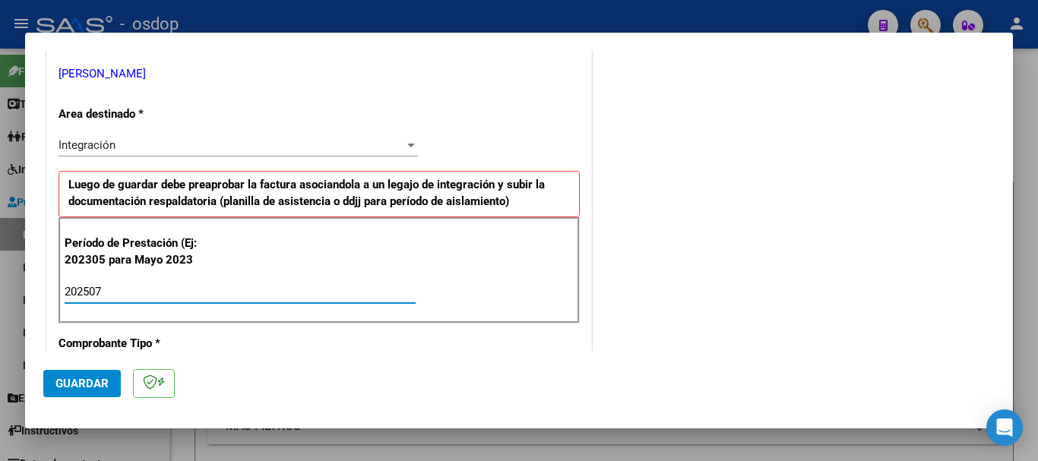
type input "202507"
click at [86, 377] on span "Guardar" at bounding box center [81, 384] width 53 height 14
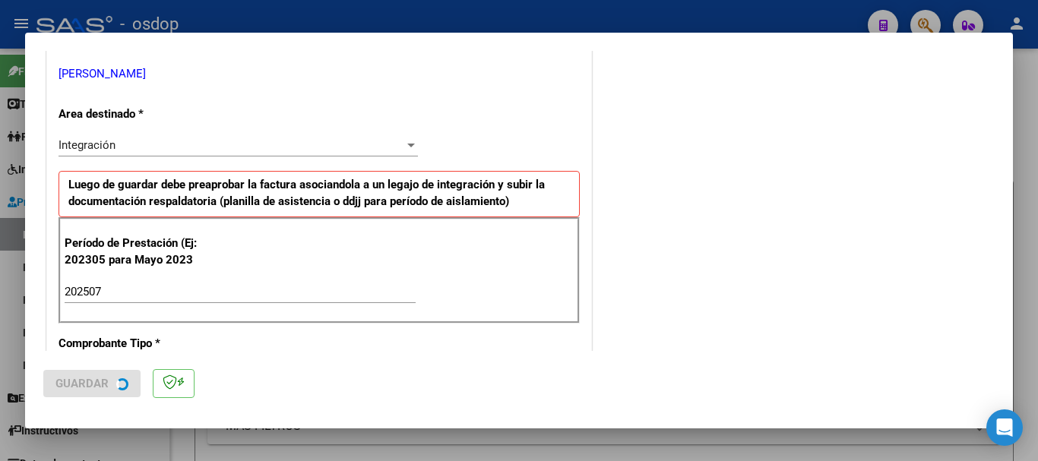
scroll to position [0, 0]
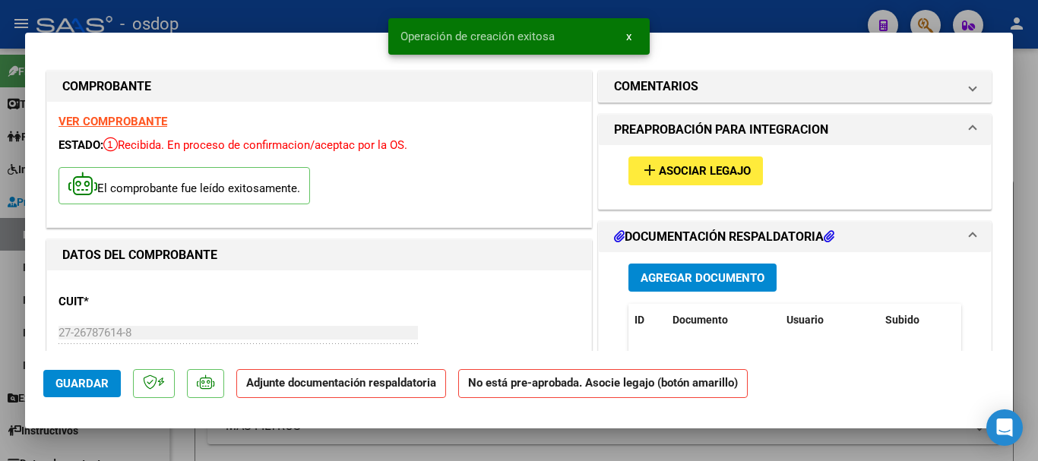
click at [694, 277] on span "Agregar Documento" at bounding box center [703, 278] width 124 height 14
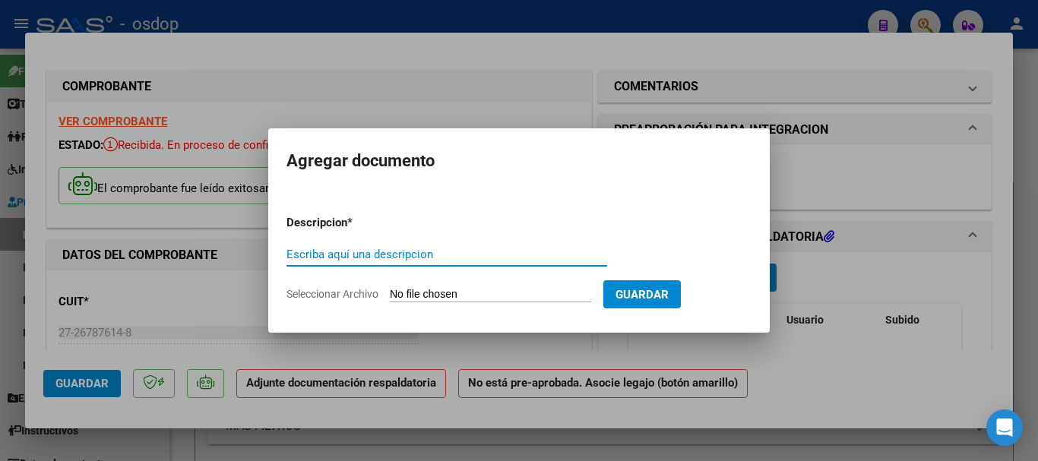
paste input "Planilla asistencia"
type input "Planilla asistencia"
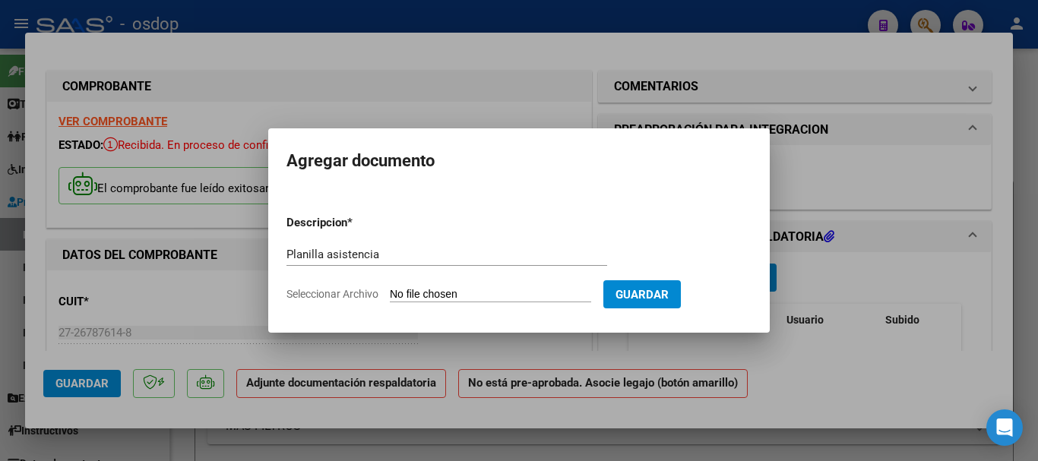
click at [457, 294] on input "Seleccionar Archivo" at bounding box center [490, 295] width 201 height 14
type input "C:\fakepath\[PERSON_NAME] 703 - MASTORINO - [DATE] - FAC.pdf"
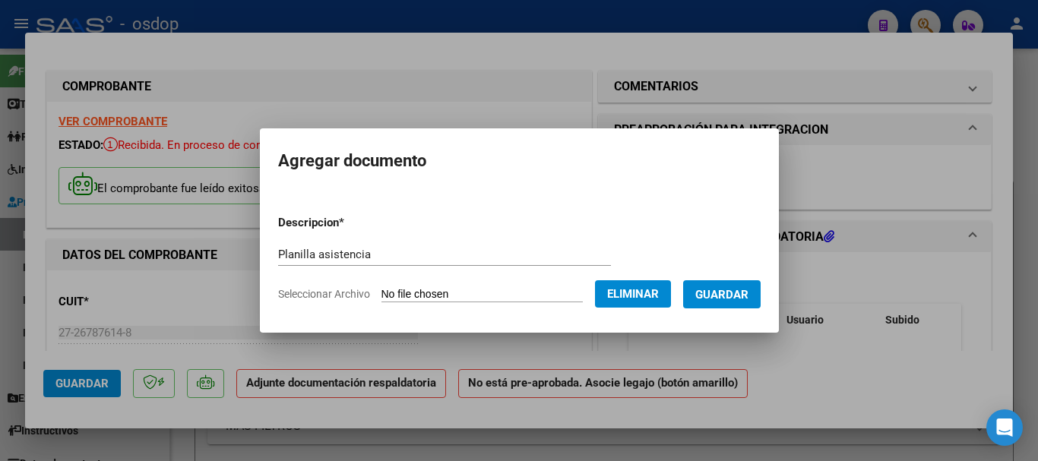
click at [738, 296] on span "Guardar" at bounding box center [721, 295] width 53 height 14
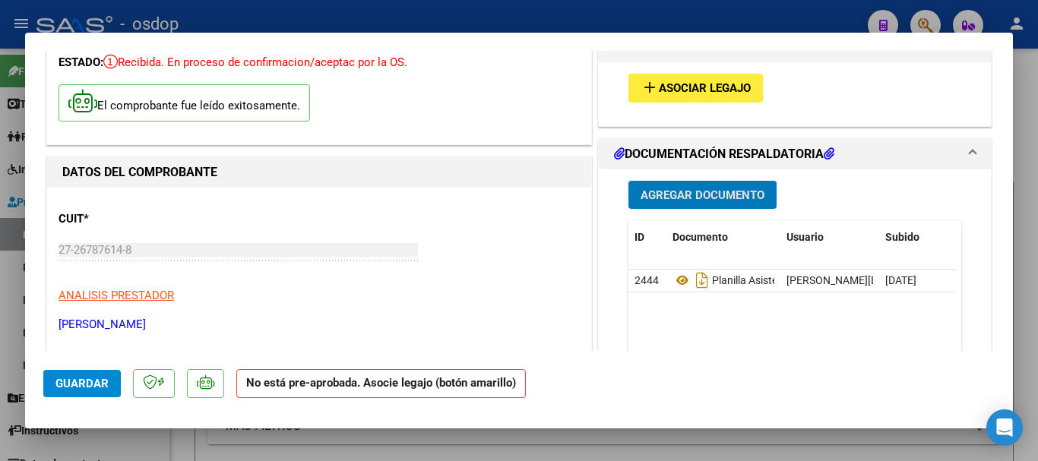
scroll to position [76, 0]
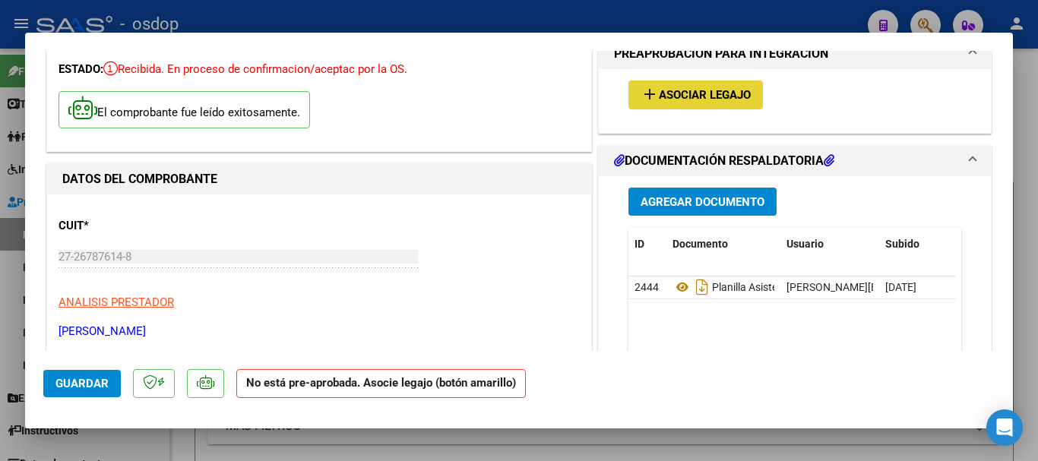
click at [679, 97] on span "Asociar Legajo" at bounding box center [705, 96] width 92 height 14
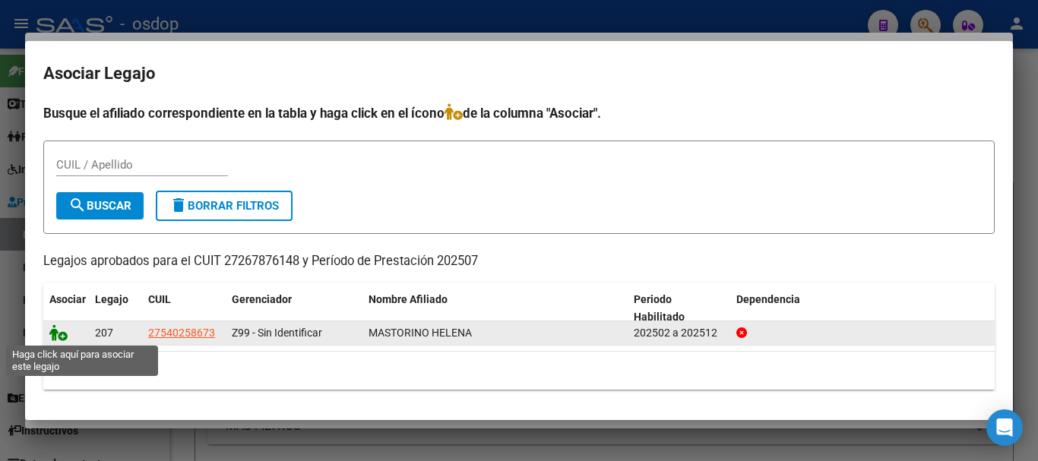
click at [53, 332] on icon at bounding box center [58, 332] width 18 height 17
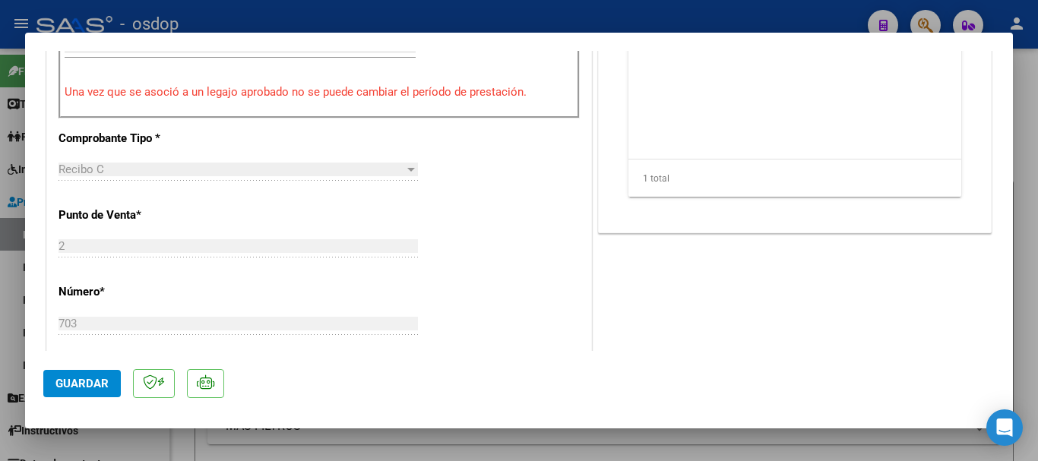
scroll to position [684, 0]
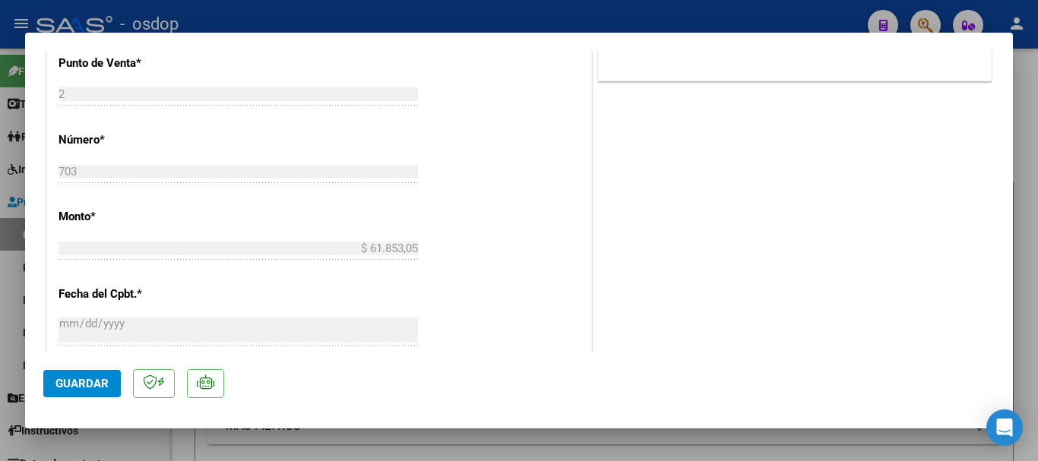
click at [88, 385] on span "Guardar" at bounding box center [81, 384] width 53 height 14
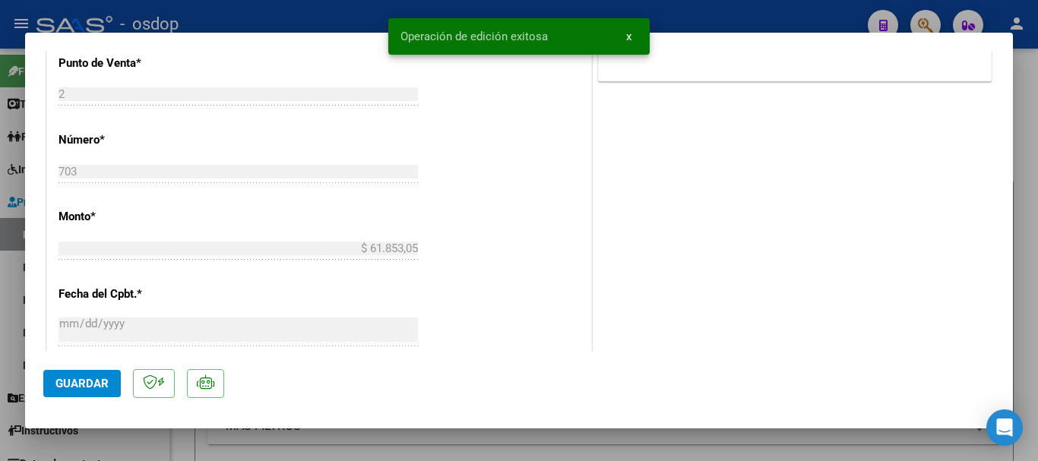
click at [630, 37] on span "x" at bounding box center [628, 37] width 5 height 14
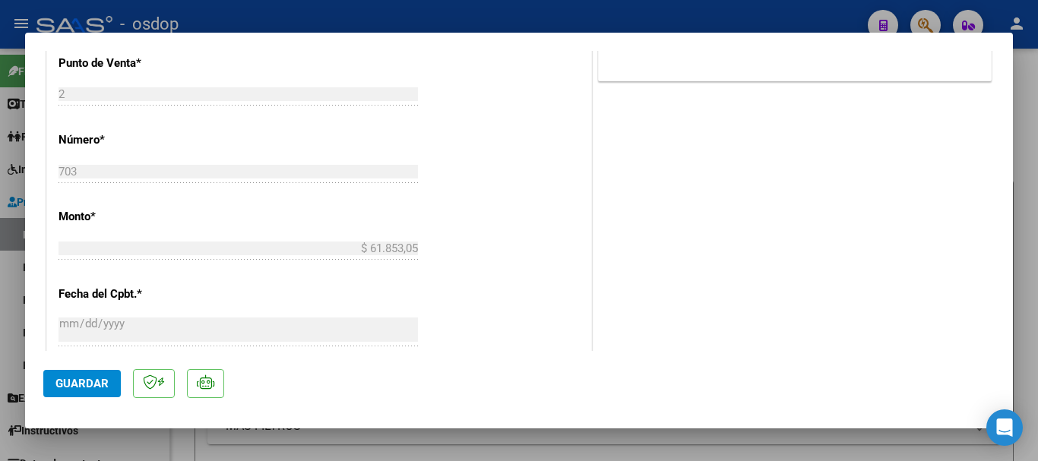
click at [1029, 144] on div at bounding box center [519, 230] width 1038 height 461
type input "$ 0,00"
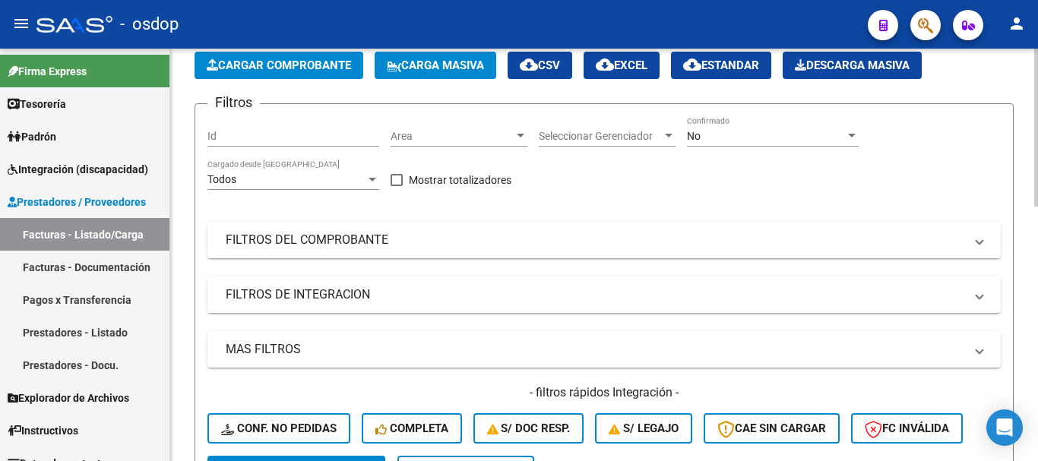
scroll to position [76, 0]
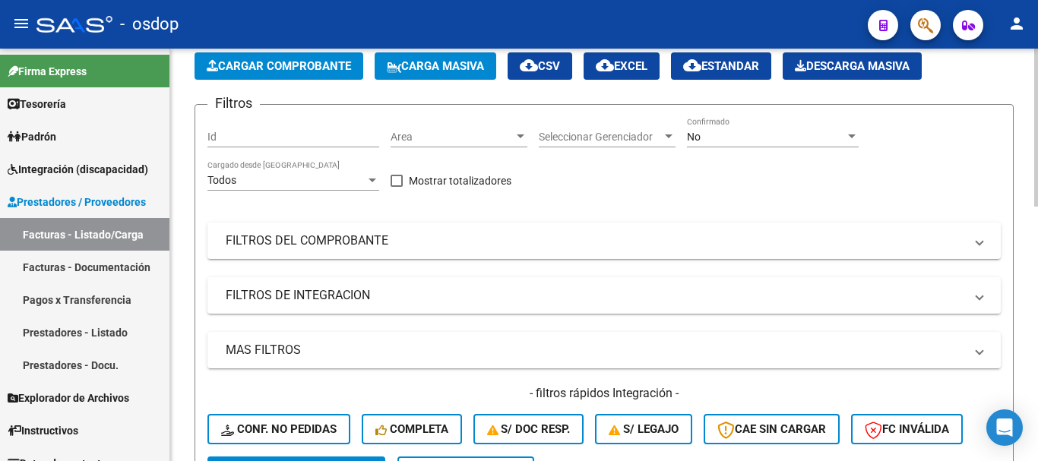
click at [290, 62] on span "Cargar Comprobante" at bounding box center [279, 66] width 144 height 14
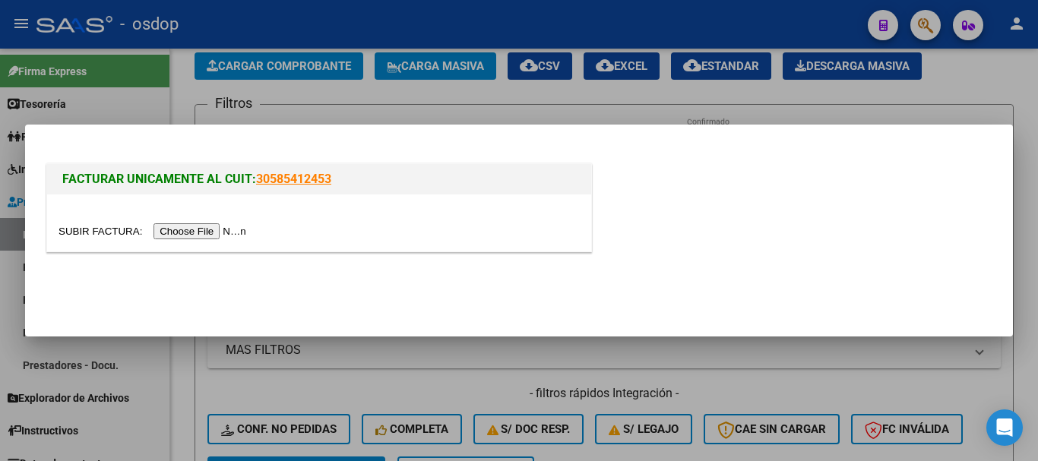
click at [200, 230] on input "file" at bounding box center [155, 231] width 192 height 16
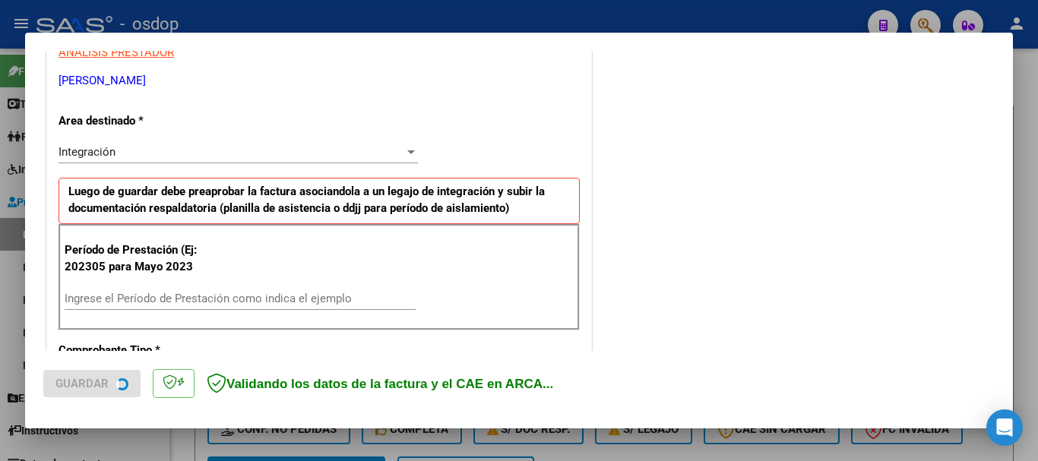
scroll to position [380, 0]
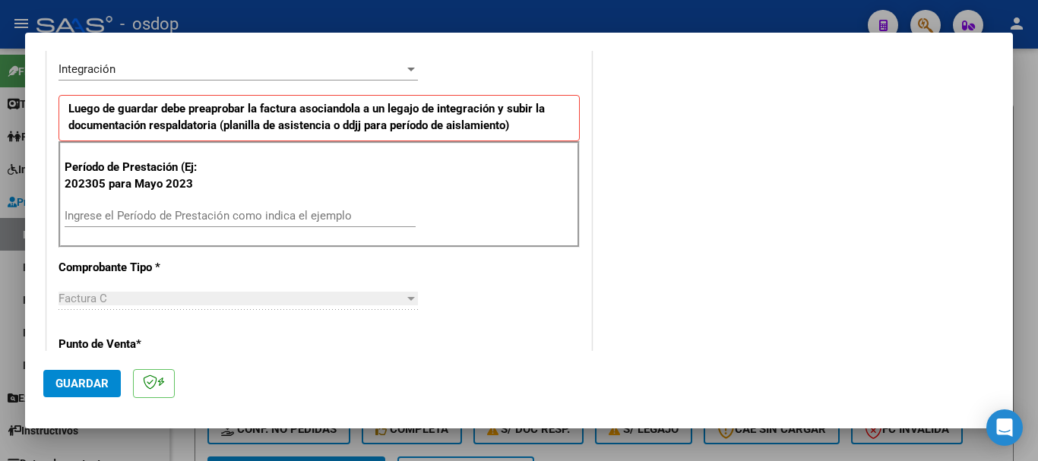
click at [150, 220] on input "Ingrese el Período de Prestación como indica el ejemplo" at bounding box center [240, 216] width 351 height 14
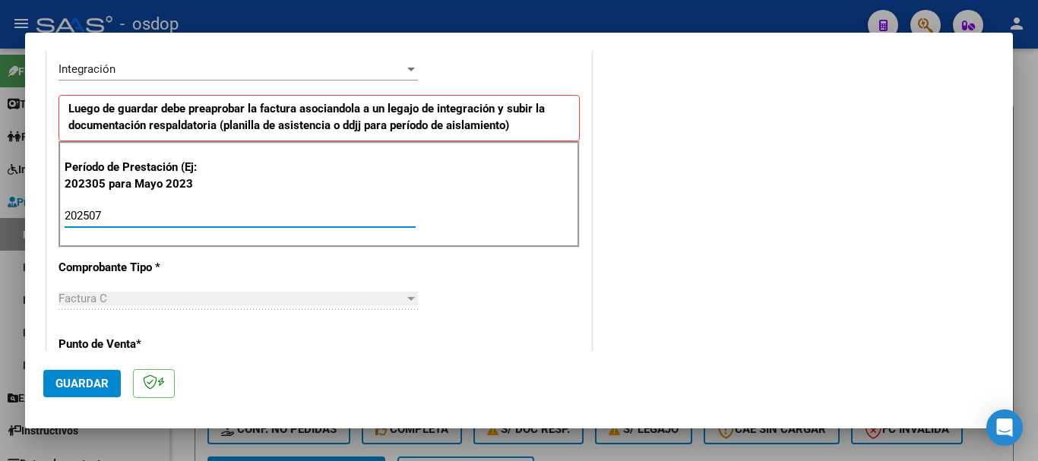
type input "202507"
click at [65, 397] on mat-dialog-actions "Guardar" at bounding box center [518, 381] width 951 height 60
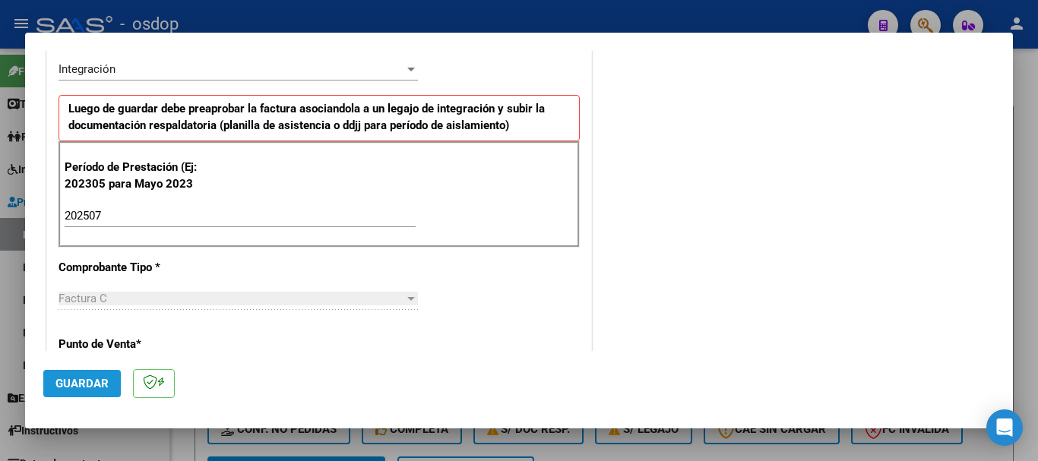
click at [80, 387] on span "Guardar" at bounding box center [81, 384] width 53 height 14
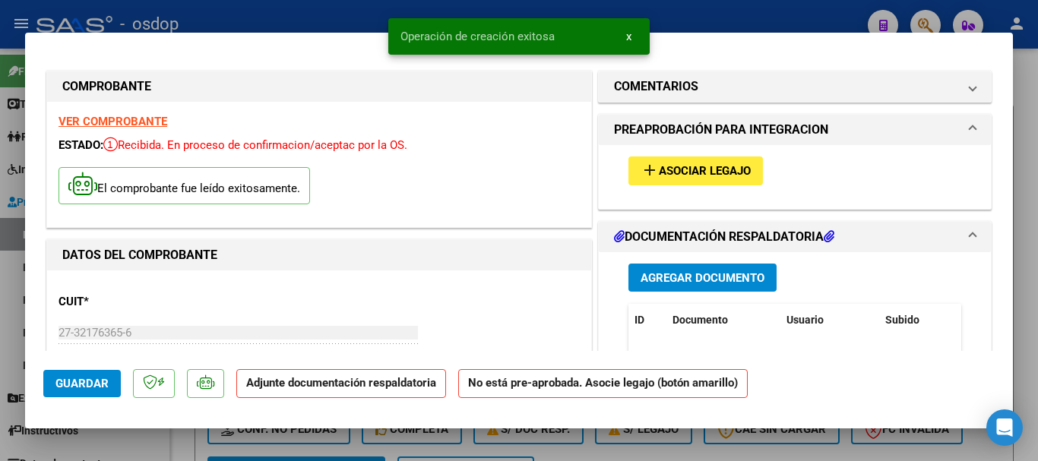
click at [686, 278] on span "Agregar Documento" at bounding box center [703, 278] width 124 height 14
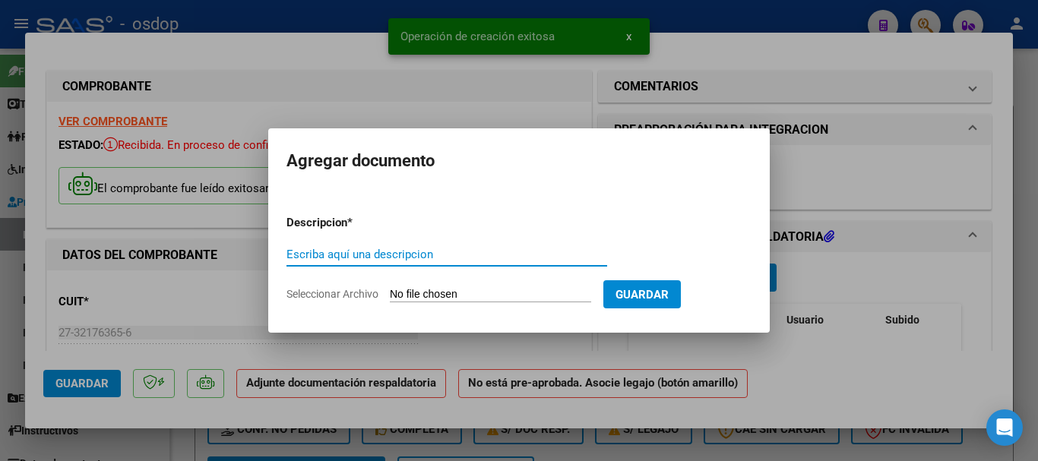
paste input "Planilla asistencia"
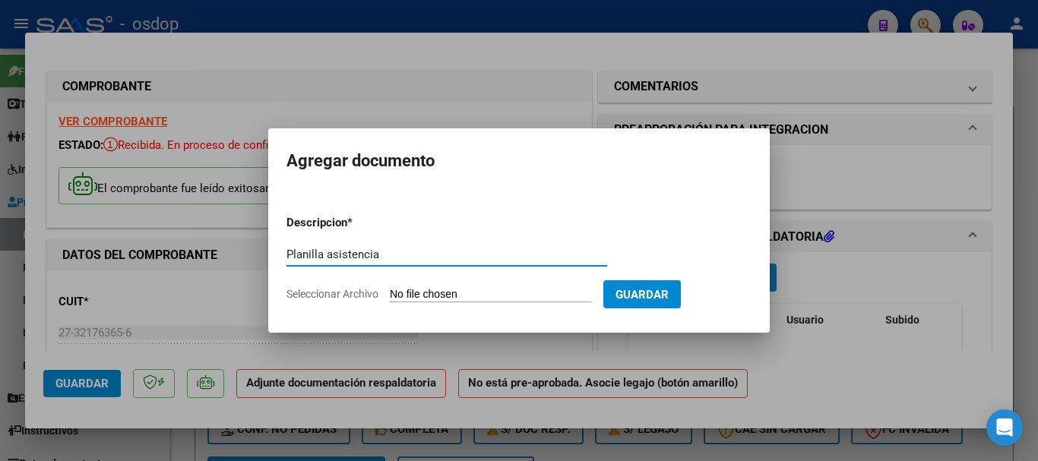
type input "Planilla asistencia"
click at [499, 288] on input "Seleccionar Archivo" at bounding box center [490, 295] width 201 height 14
type input "C:\fakepath\LANFRANCHI 818 - VARELA - [DATE] - ASIS.pdf"
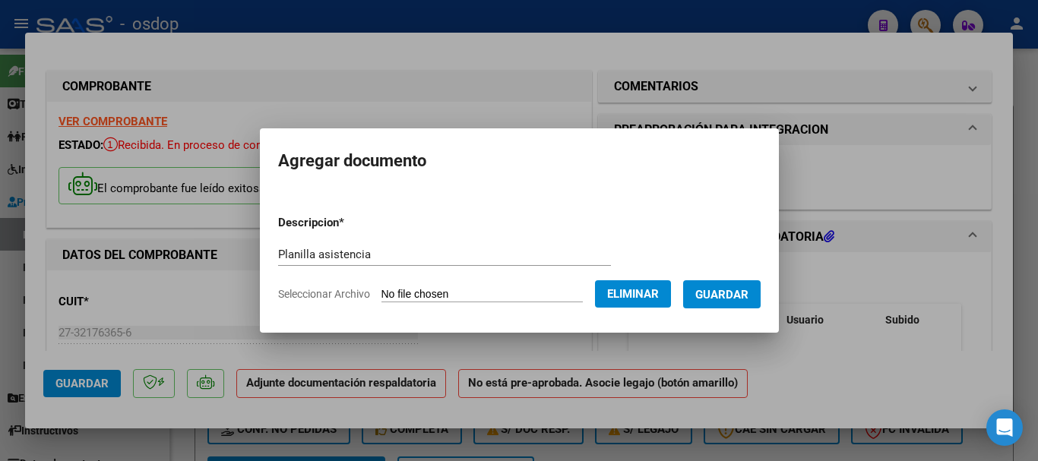
click at [726, 294] on span "Guardar" at bounding box center [721, 295] width 53 height 14
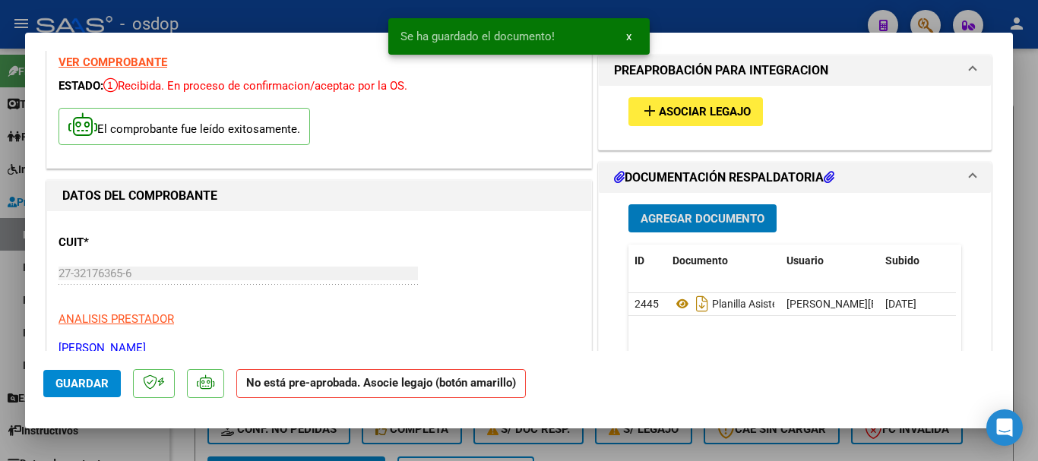
scroll to position [152, 0]
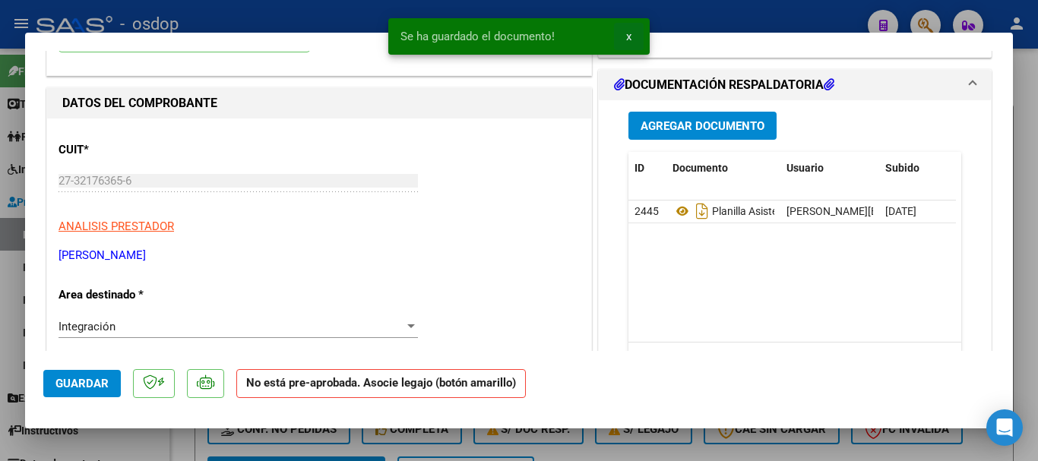
click at [620, 33] on button "x" at bounding box center [629, 36] width 30 height 27
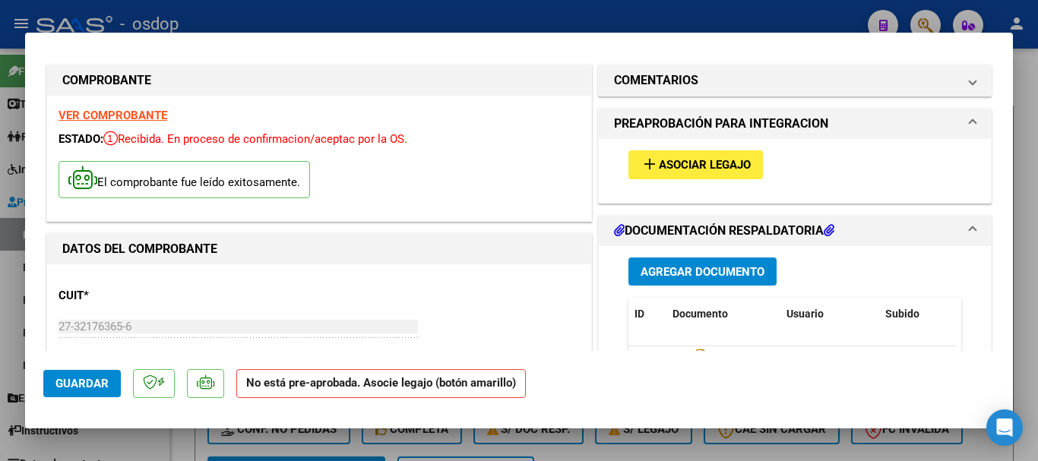
scroll to position [0, 0]
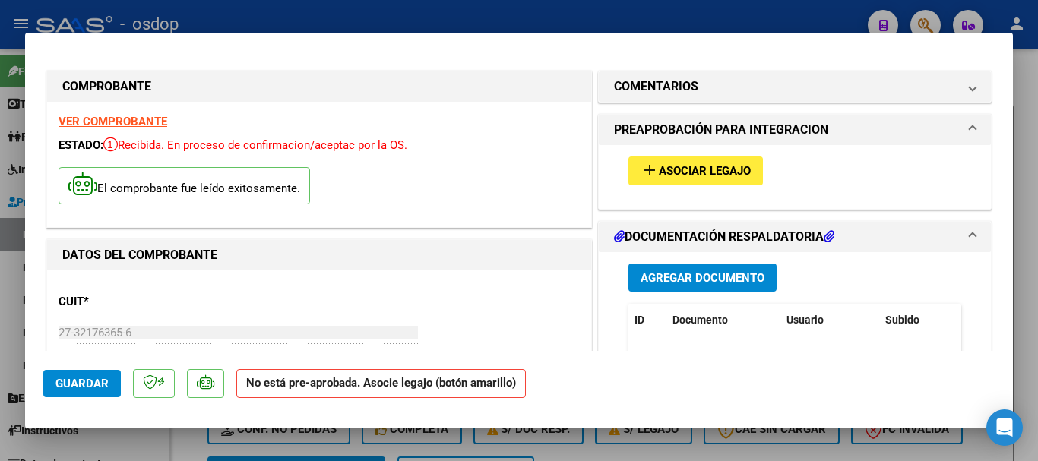
click at [684, 163] on button "add Asociar Legajo" at bounding box center [695, 171] width 134 height 28
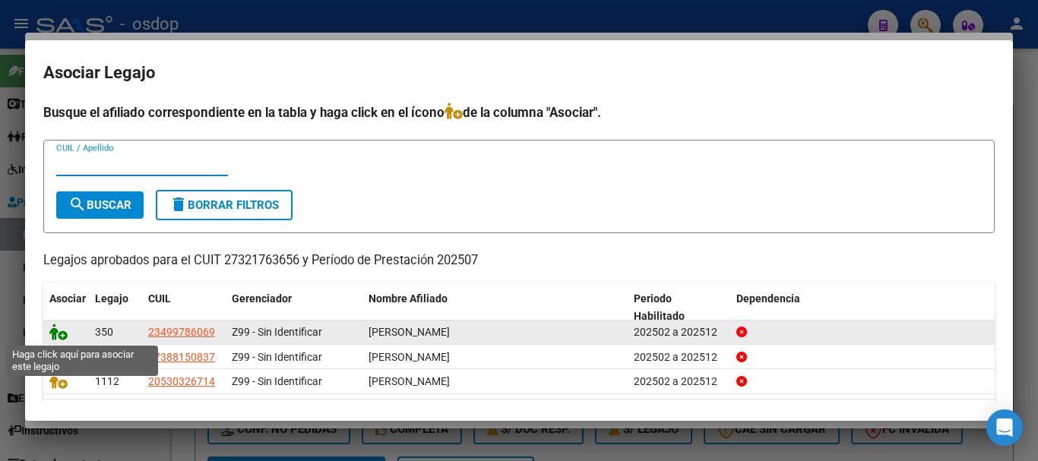
click at [53, 334] on icon at bounding box center [58, 332] width 18 height 17
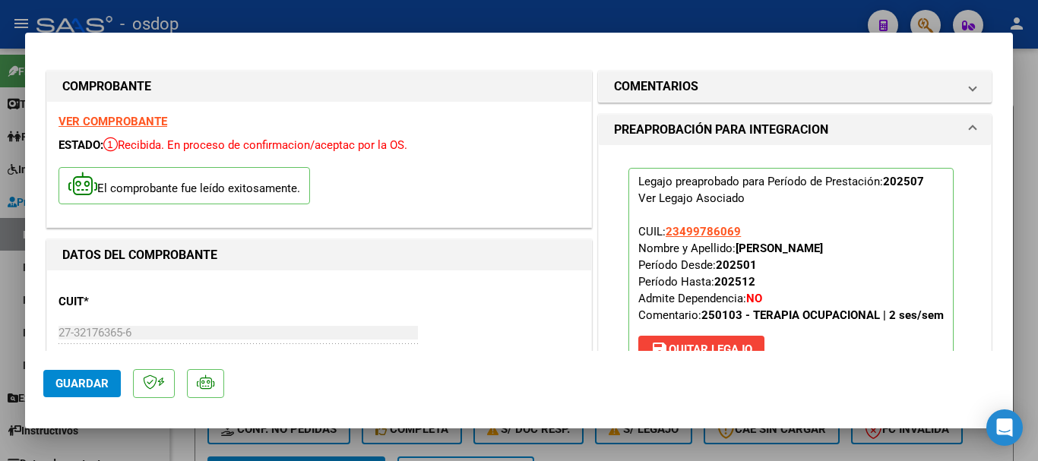
scroll to position [380, 0]
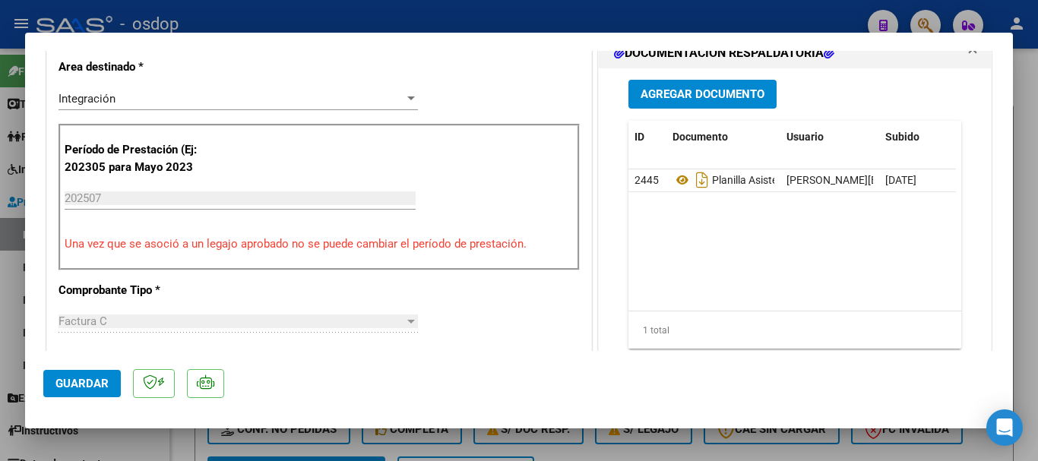
click at [78, 384] on span "Guardar" at bounding box center [81, 384] width 53 height 14
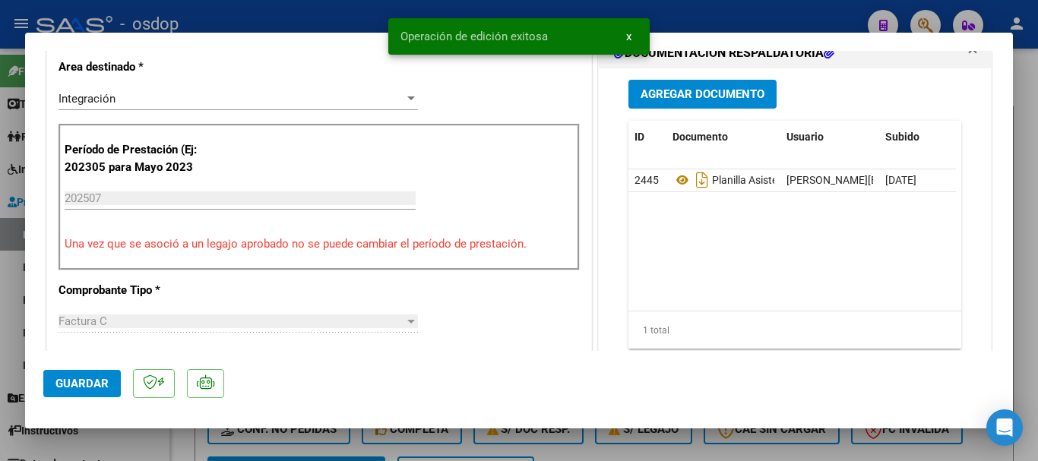
click at [628, 36] on span "x" at bounding box center [628, 37] width 5 height 14
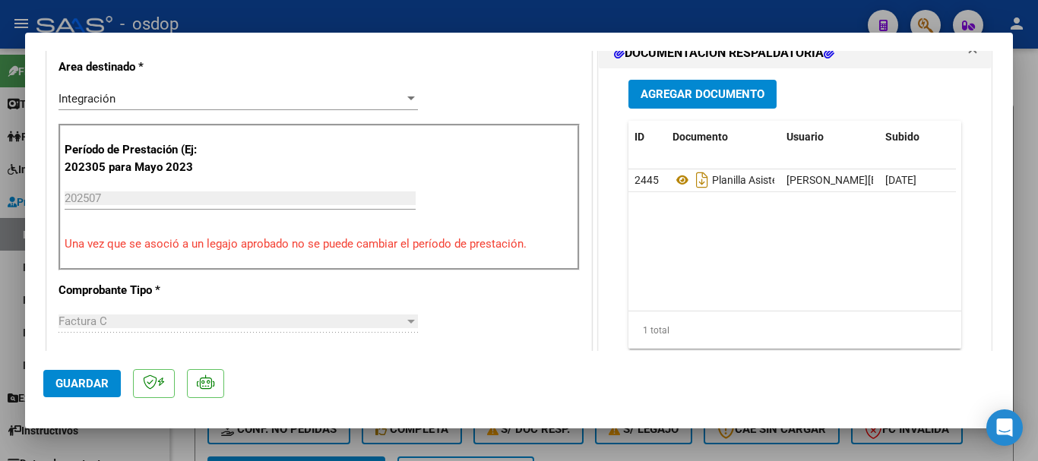
click at [1032, 87] on div at bounding box center [519, 230] width 1038 height 461
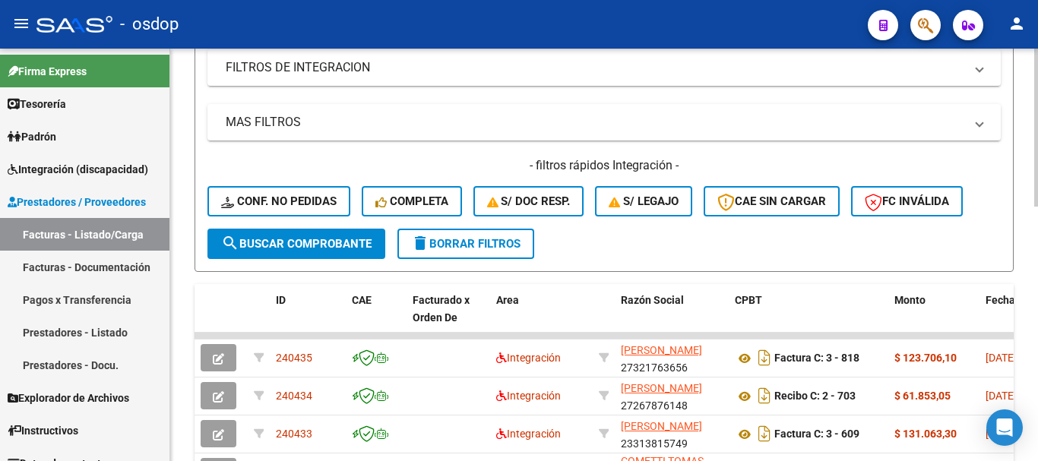
scroll to position [76, 0]
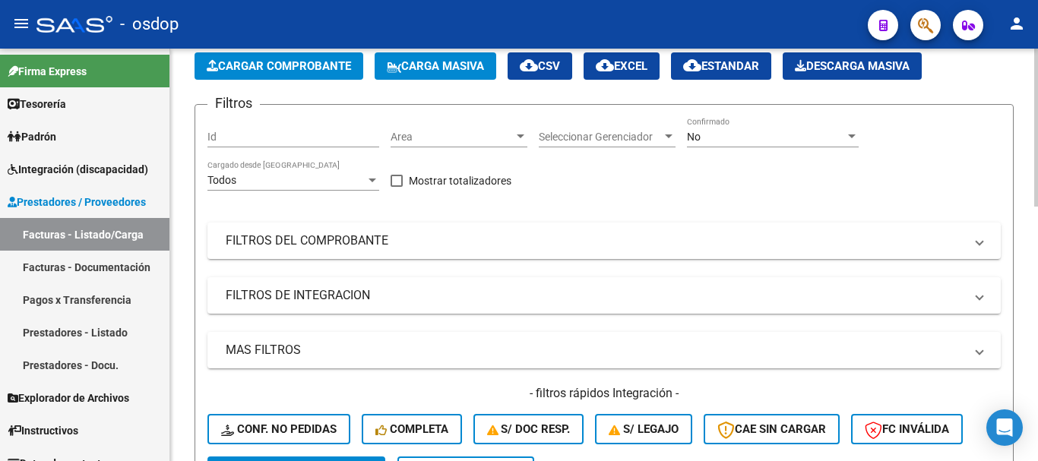
click at [294, 72] on span "Cargar Comprobante" at bounding box center [279, 66] width 144 height 14
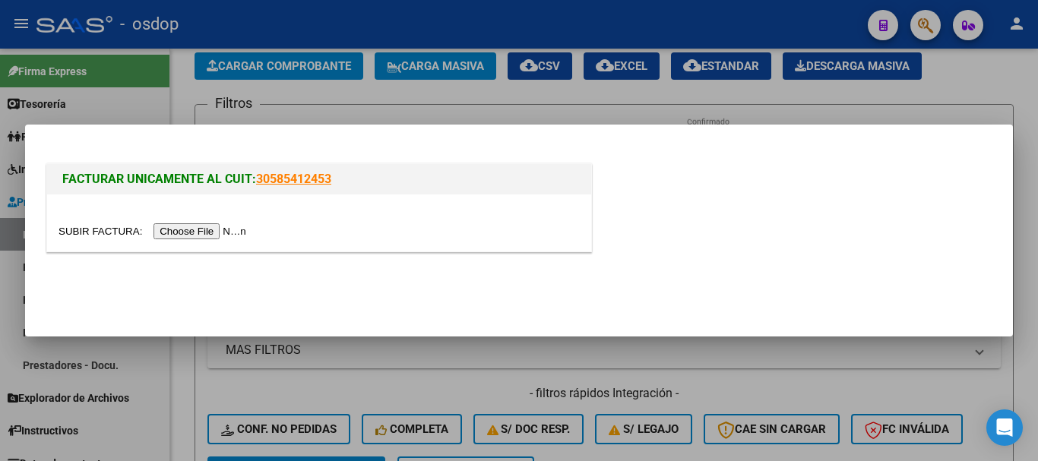
click at [180, 230] on input "file" at bounding box center [155, 231] width 192 height 16
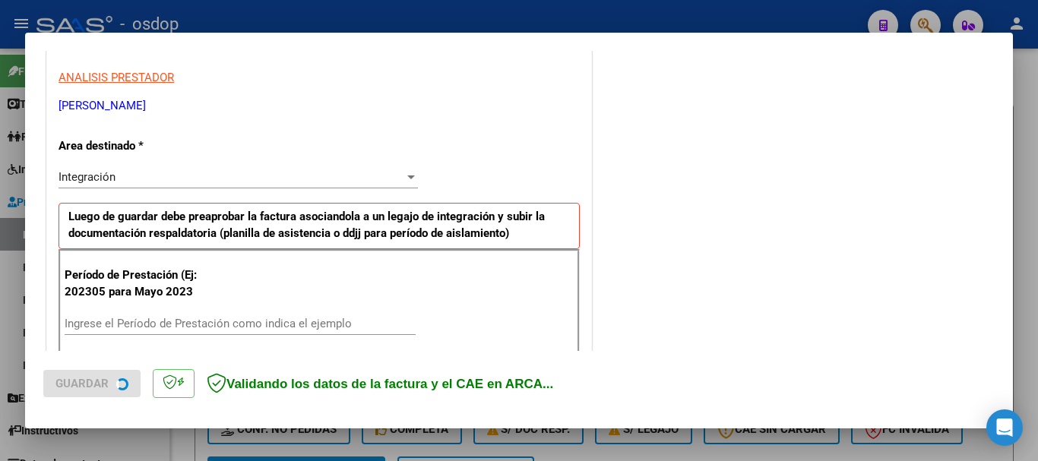
scroll to position [304, 0]
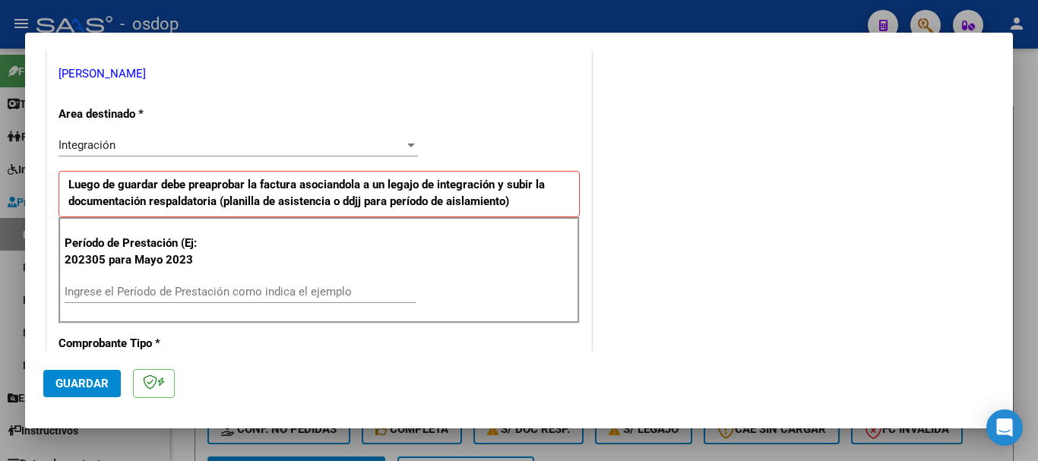
click at [222, 285] on input "Ingrese el Período de Prestación como indica el ejemplo" at bounding box center [240, 292] width 351 height 14
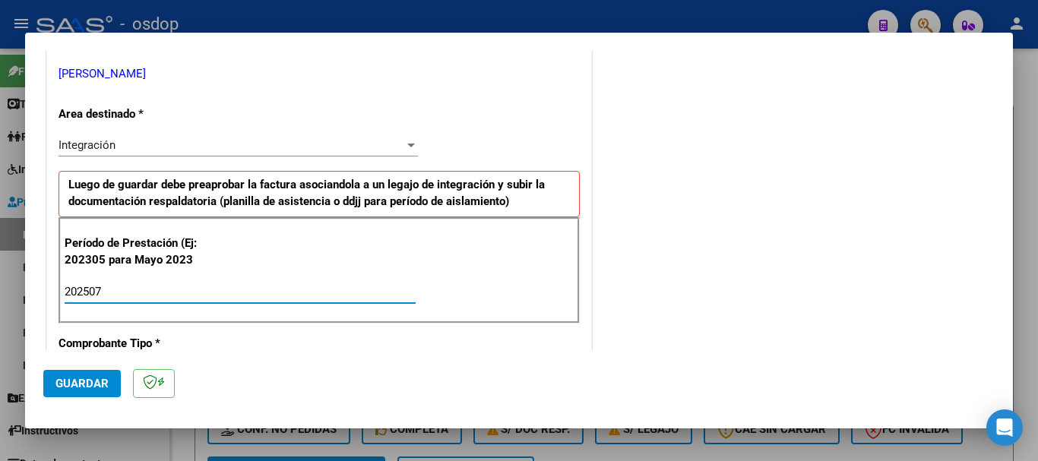
type input "202507"
click at [93, 381] on span "Guardar" at bounding box center [81, 384] width 53 height 14
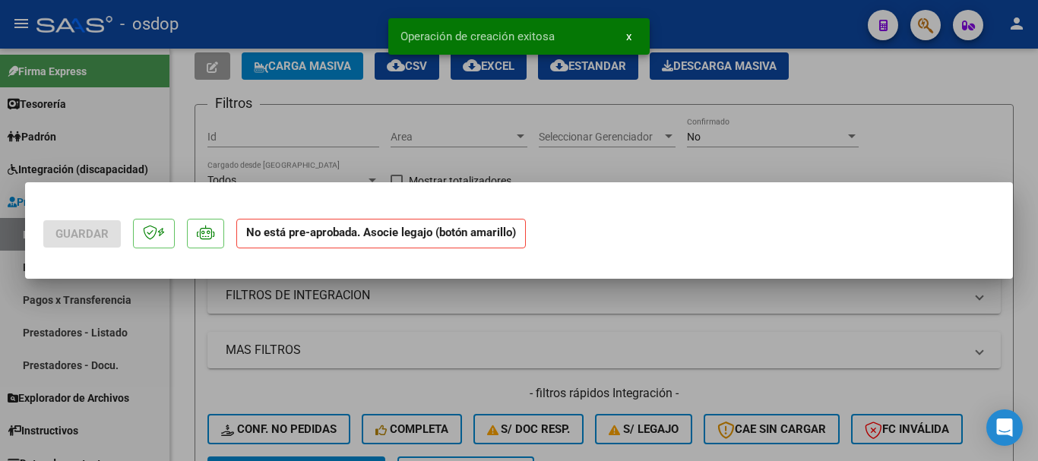
scroll to position [0, 0]
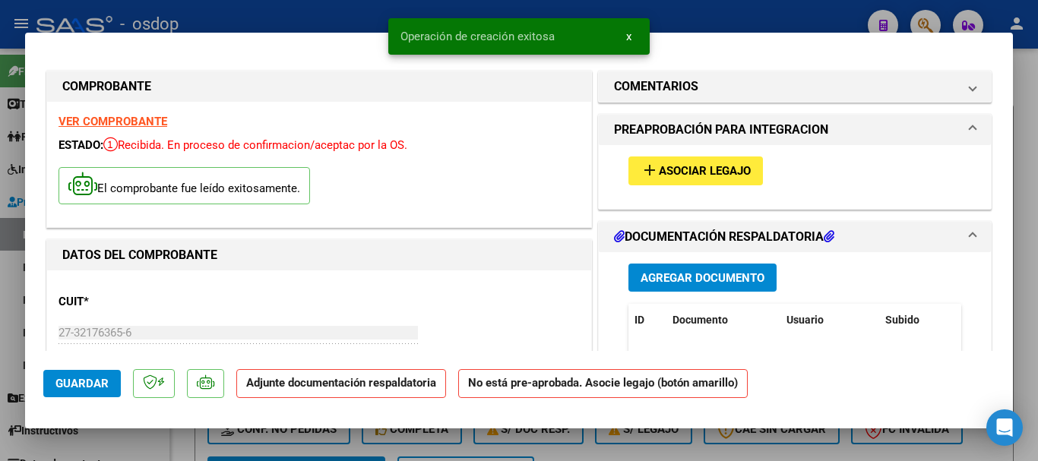
click at [702, 278] on span "Agregar Documento" at bounding box center [703, 278] width 124 height 14
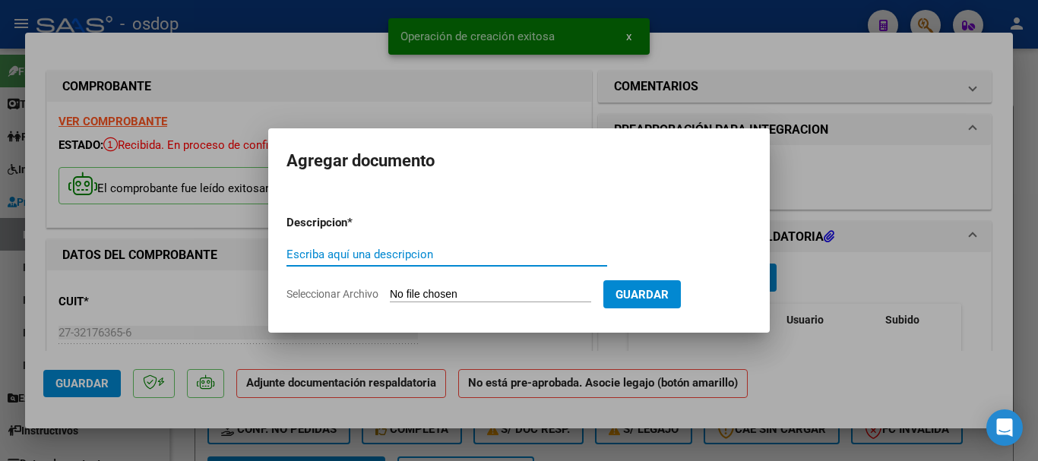
paste input "Planilla asistencia"
click at [327, 255] on input "Planilla asistencia" at bounding box center [446, 255] width 321 height 14
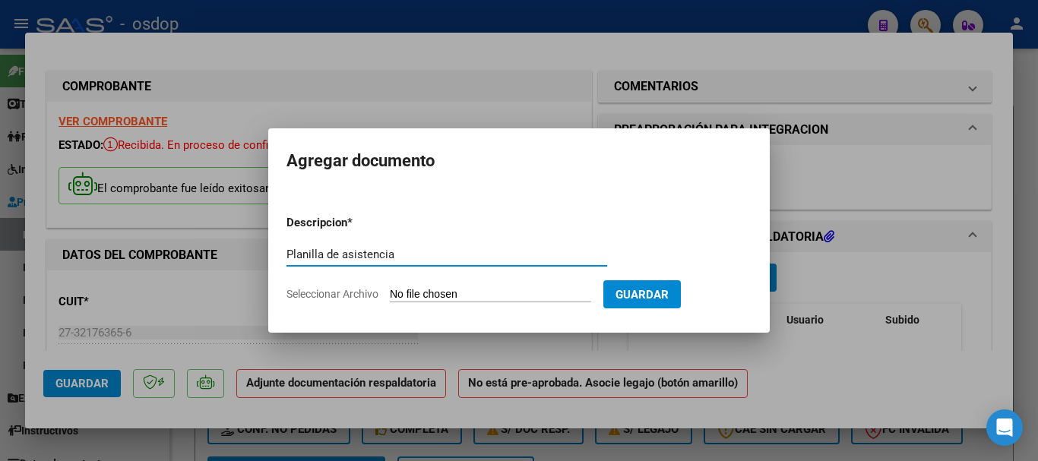
drag, startPoint x: 369, startPoint y: 255, endPoint x: 278, endPoint y: 264, distance: 91.7
click at [278, 264] on mat-dialog-content "Descripcion * Planilla de asistencia Escriba aquí una descripcion Seleccionar A…" at bounding box center [518, 252] width 501 height 123
type input "Planilla de asistencia"
click at [452, 296] on input "Seleccionar Archivo" at bounding box center [490, 295] width 201 height 14
type input "C:\fakepath\LANFRANCHI 820 - [PERSON_NAME][DATE].pdf"
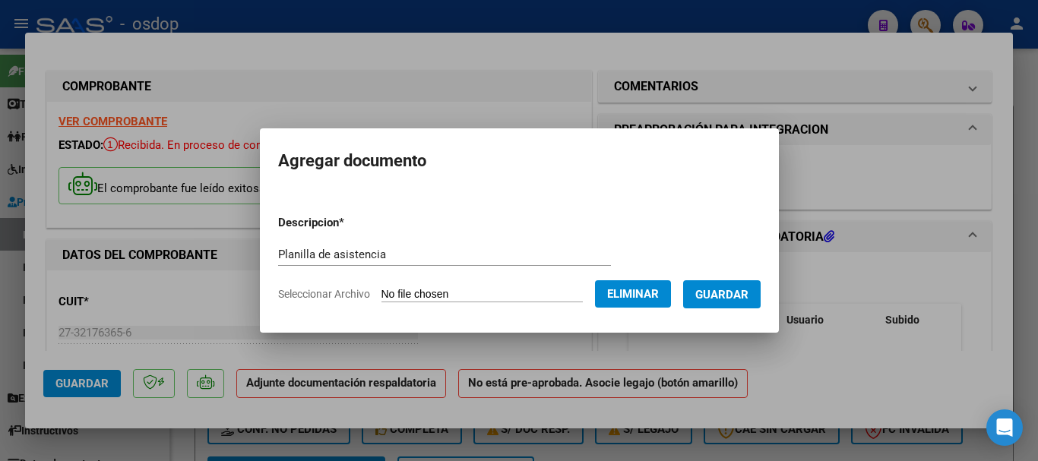
click at [721, 299] on span "Guardar" at bounding box center [721, 295] width 53 height 14
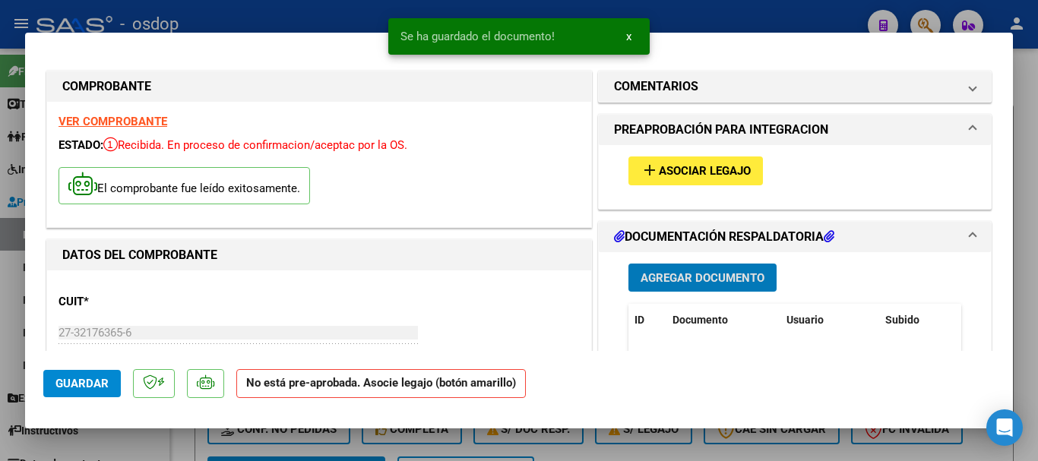
click at [626, 32] on span "x" at bounding box center [628, 37] width 5 height 14
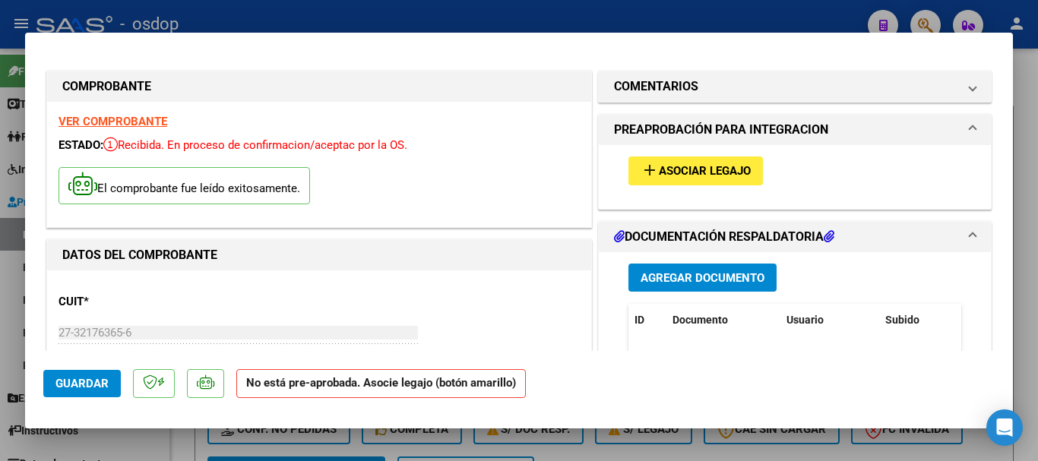
click at [675, 171] on span "Asociar Legajo" at bounding box center [705, 172] width 92 height 14
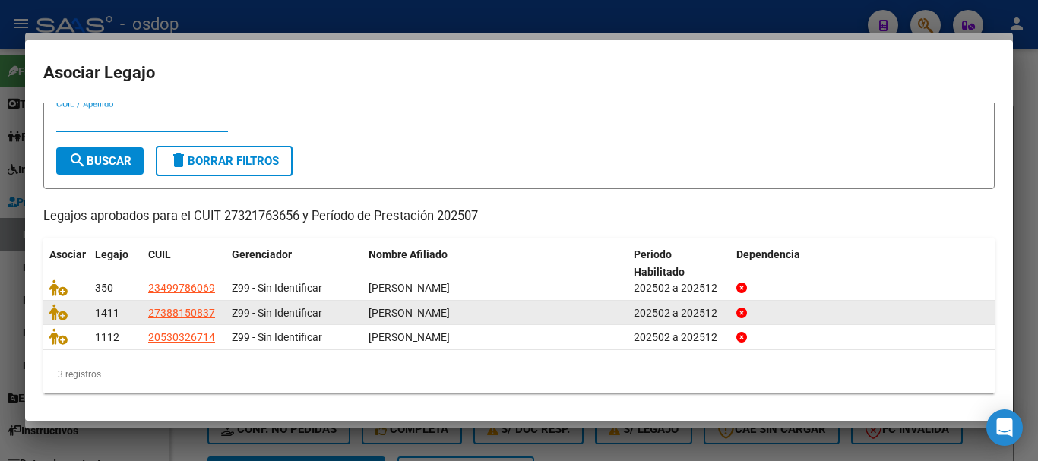
scroll to position [49, 0]
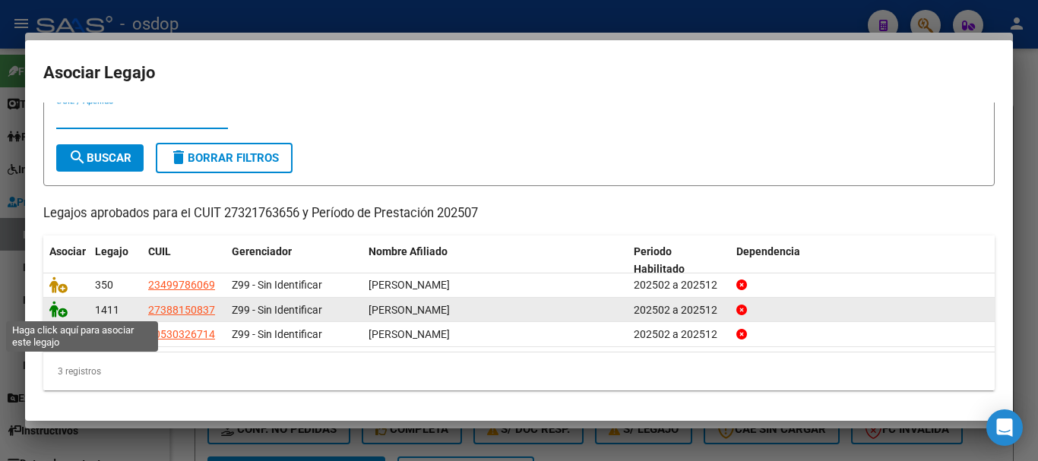
click at [54, 308] on icon at bounding box center [58, 309] width 18 height 17
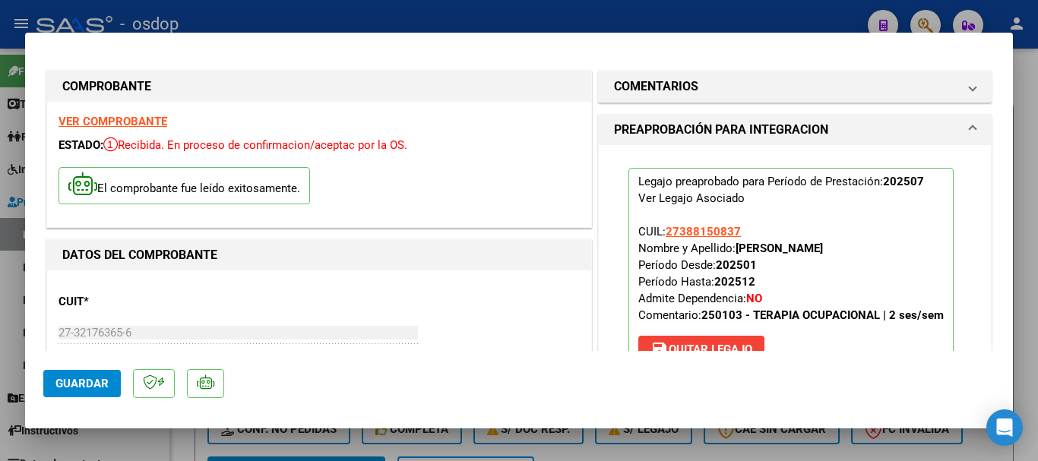
scroll to position [456, 0]
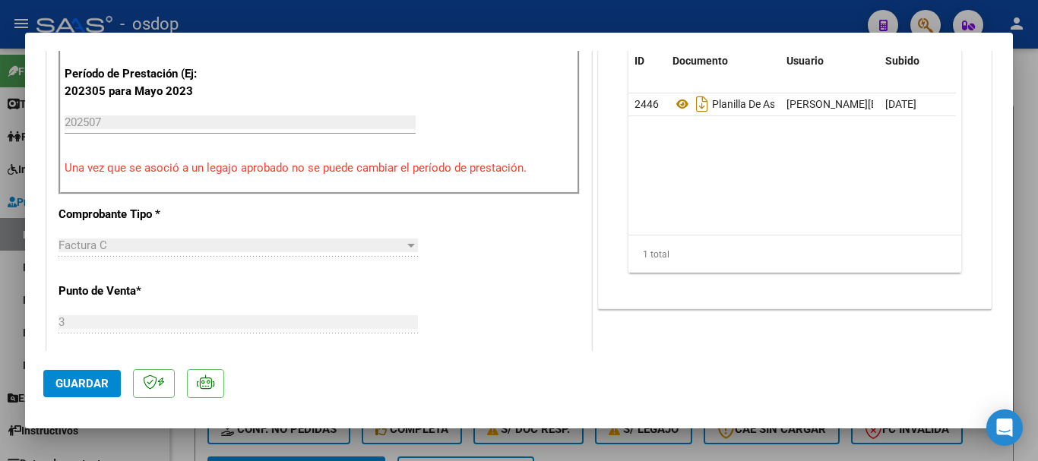
click at [82, 390] on span "Guardar" at bounding box center [81, 384] width 53 height 14
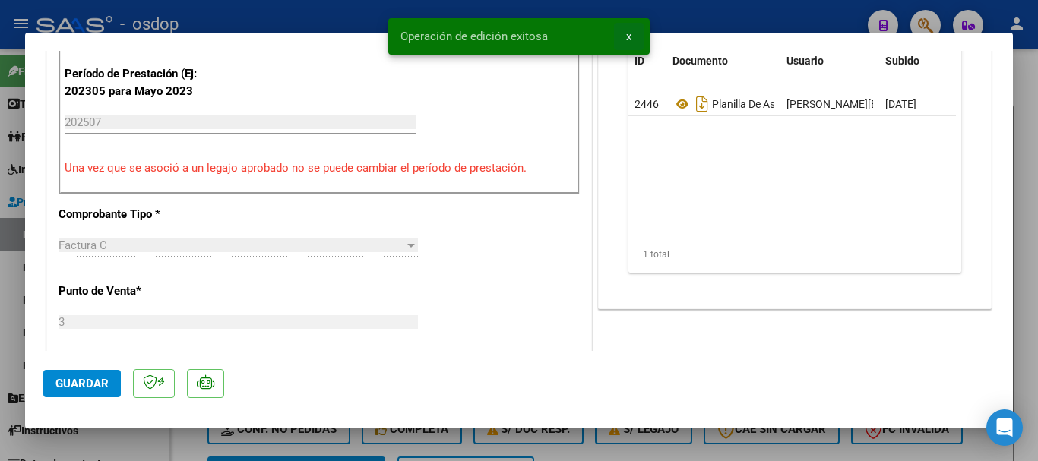
click at [626, 36] on span "x" at bounding box center [628, 37] width 5 height 14
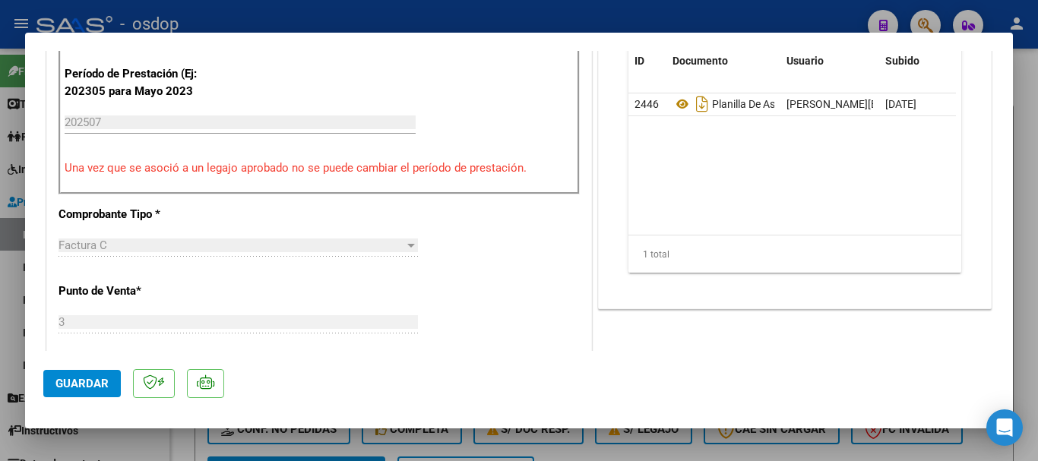
click at [1028, 95] on div at bounding box center [519, 230] width 1038 height 461
type input "$ 0,00"
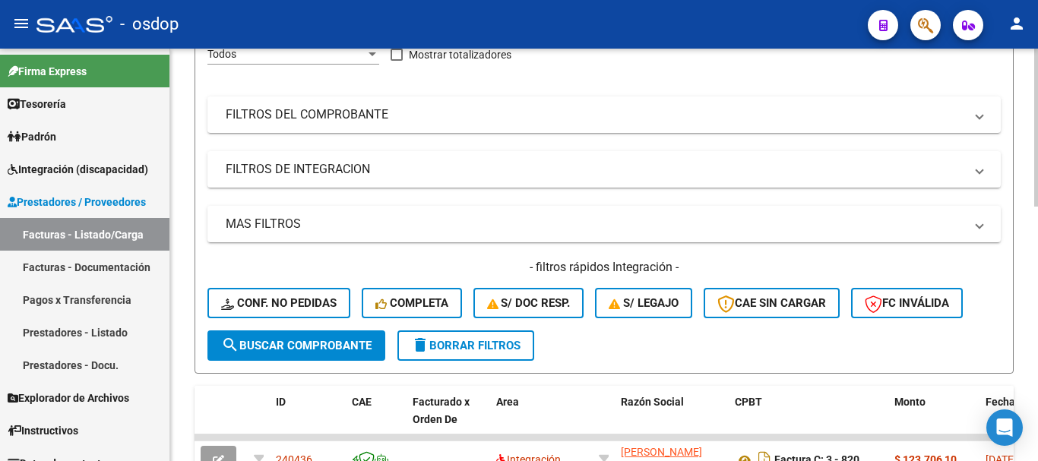
scroll to position [76, 0]
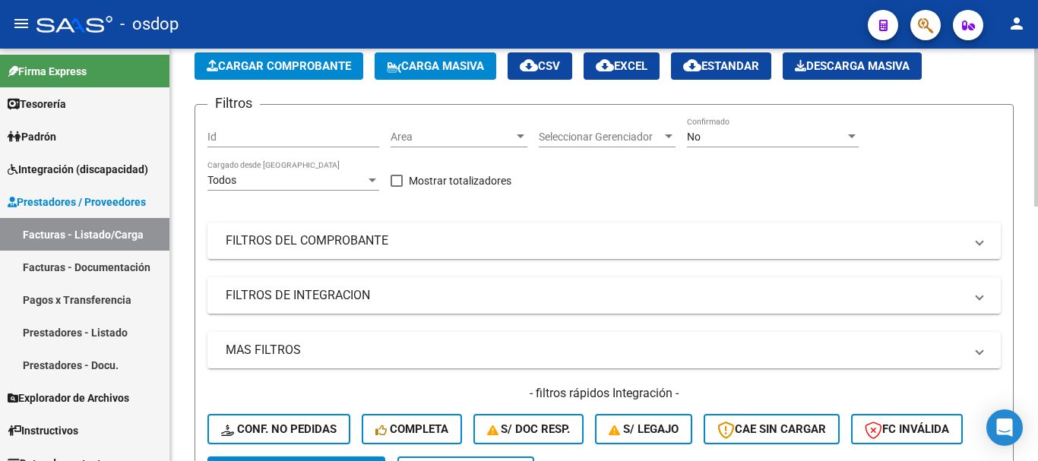
click at [295, 71] on span "Cargar Comprobante" at bounding box center [279, 66] width 144 height 14
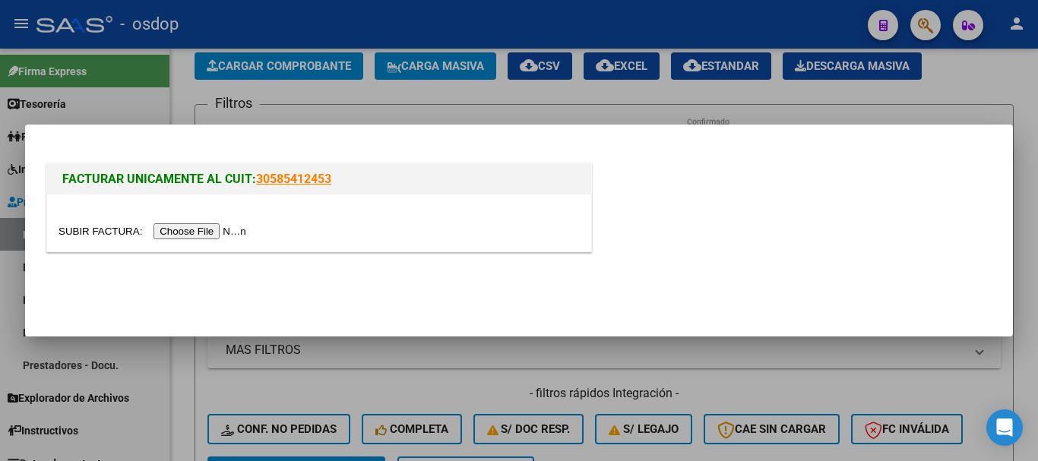
click at [183, 230] on input "file" at bounding box center [155, 231] width 192 height 16
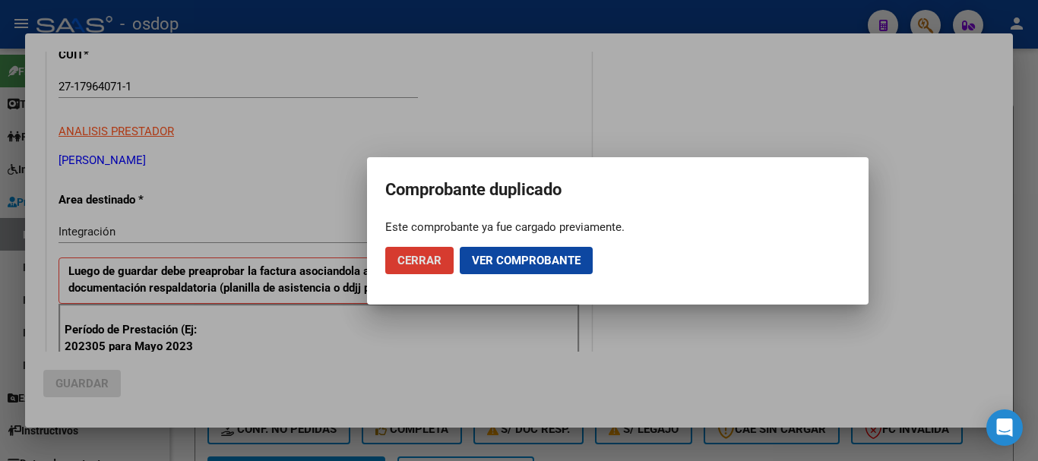
scroll to position [304, 0]
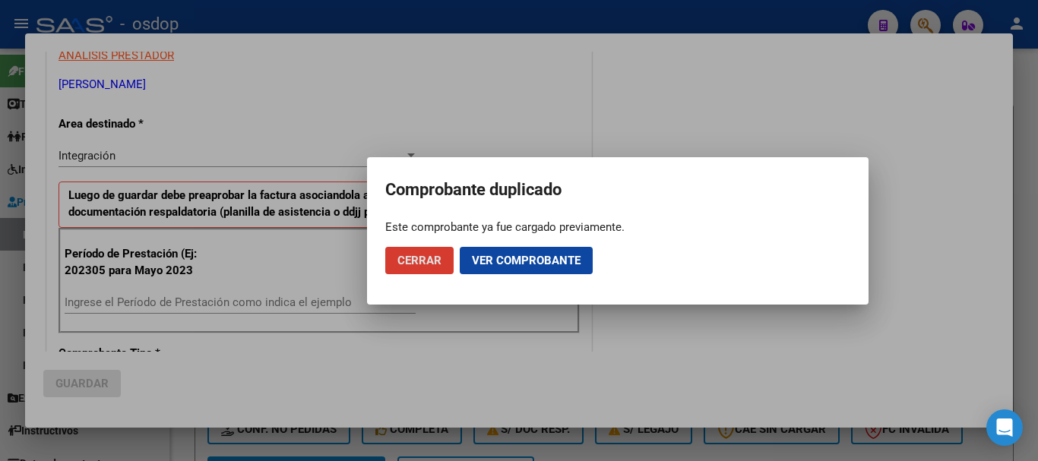
click at [513, 261] on span "Ver comprobante" at bounding box center [526, 261] width 109 height 14
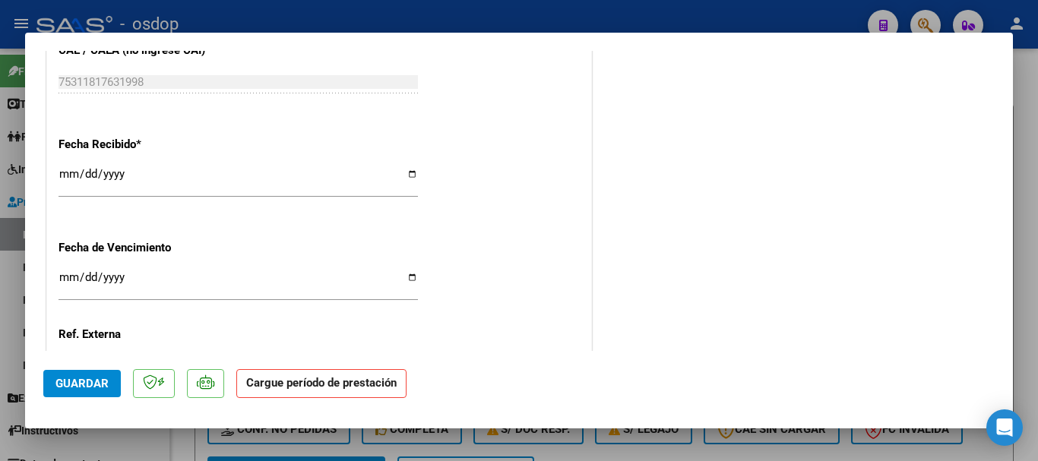
scroll to position [988, 0]
click at [1033, 92] on div at bounding box center [519, 230] width 1038 height 461
type input "$ 0,00"
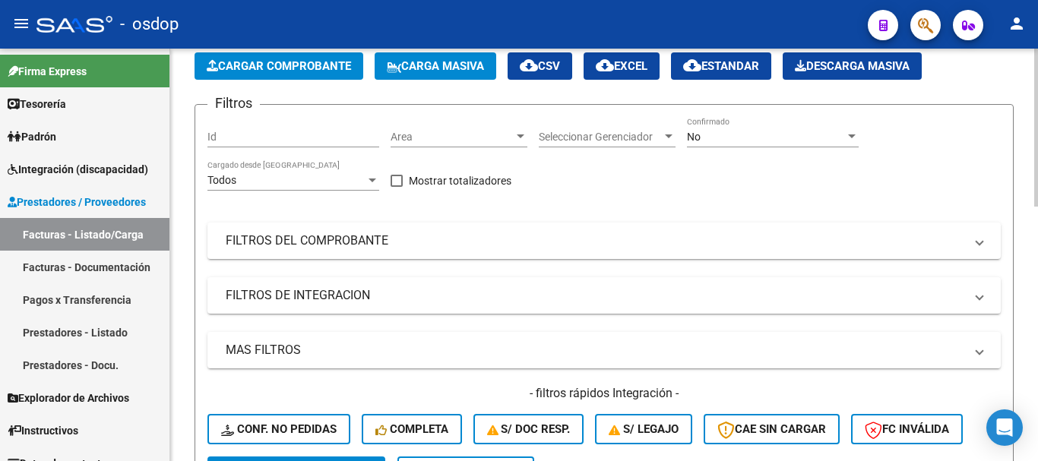
click at [273, 69] on span "Cargar Comprobante" at bounding box center [279, 66] width 144 height 14
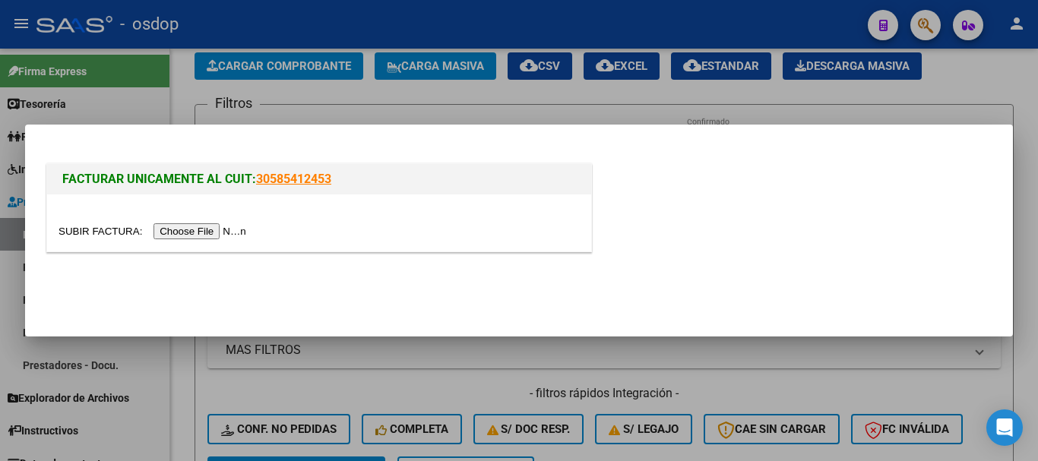
click at [215, 228] on input "file" at bounding box center [155, 231] width 192 height 16
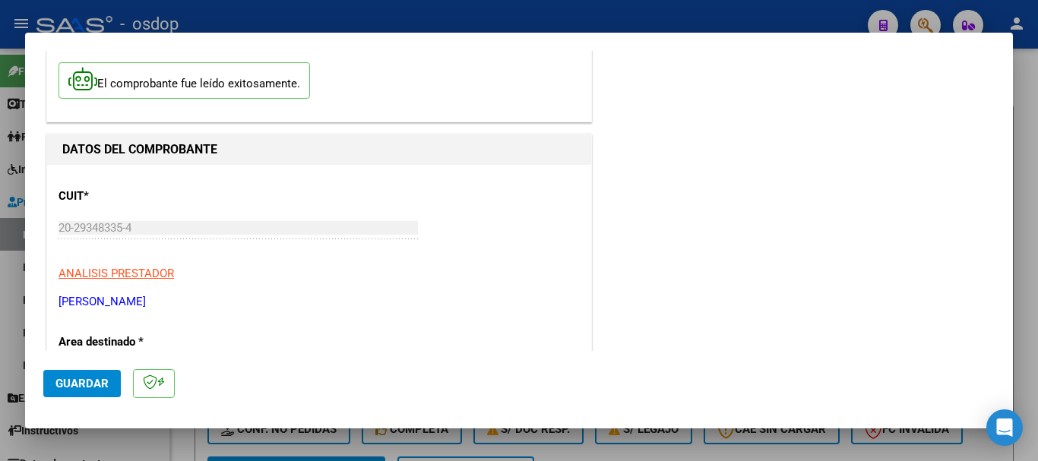
scroll to position [228, 0]
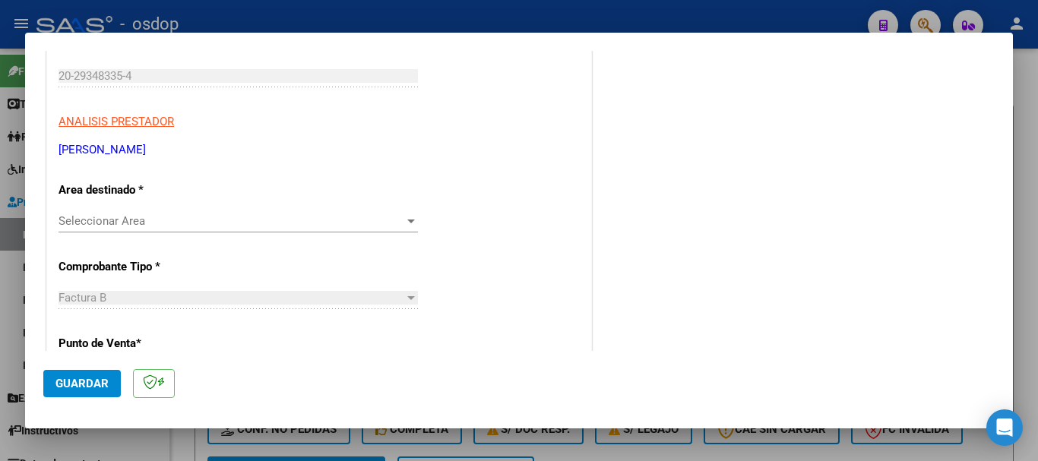
click at [321, 220] on span "Seleccionar Area" at bounding box center [232, 221] width 346 height 14
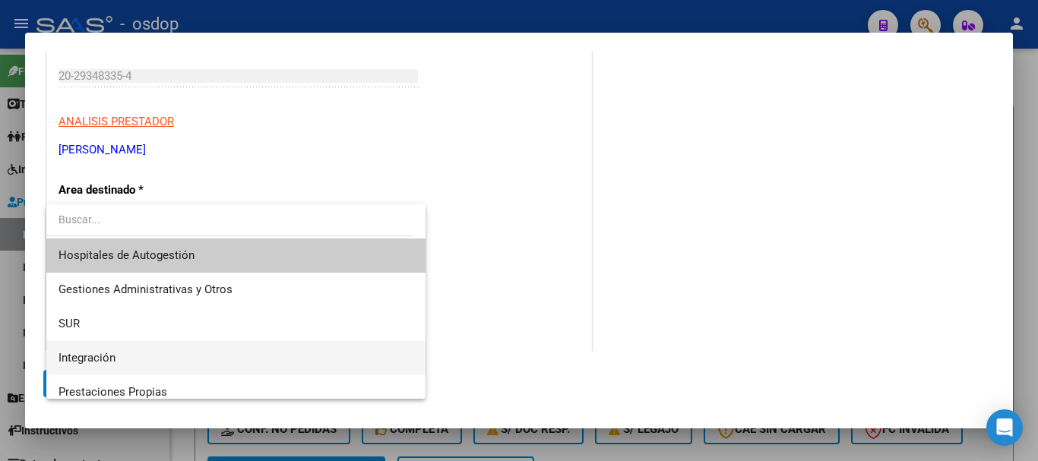
click at [261, 349] on span "Integración" at bounding box center [236, 358] width 355 height 34
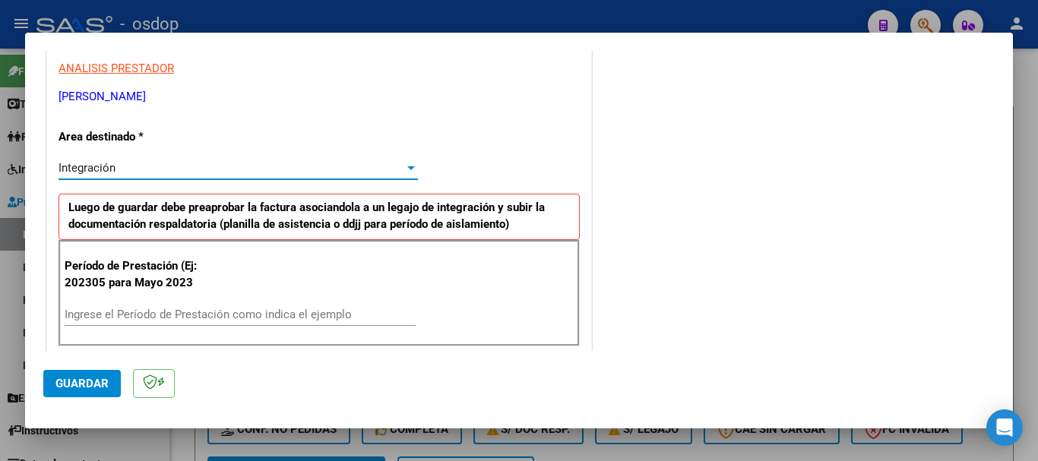
scroll to position [304, 0]
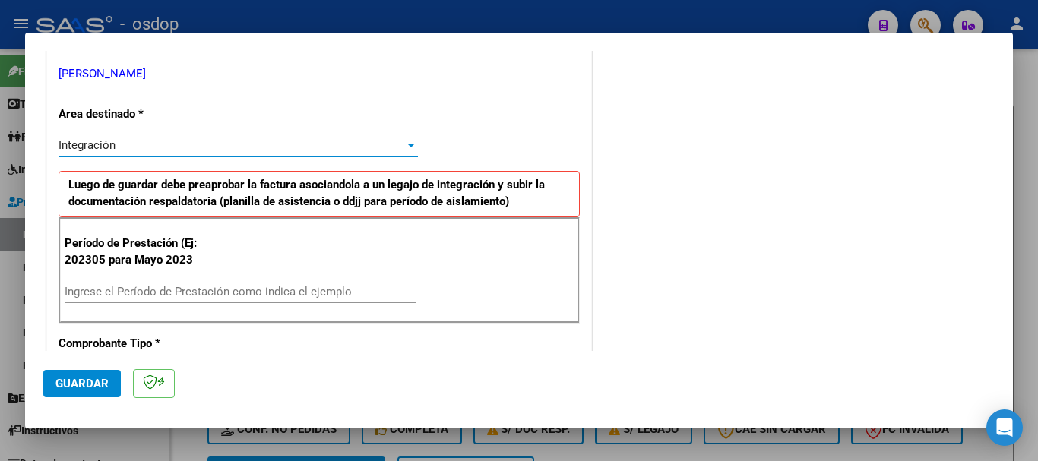
click at [198, 288] on input "Ingrese el Período de Prestación como indica el ejemplo" at bounding box center [240, 292] width 351 height 14
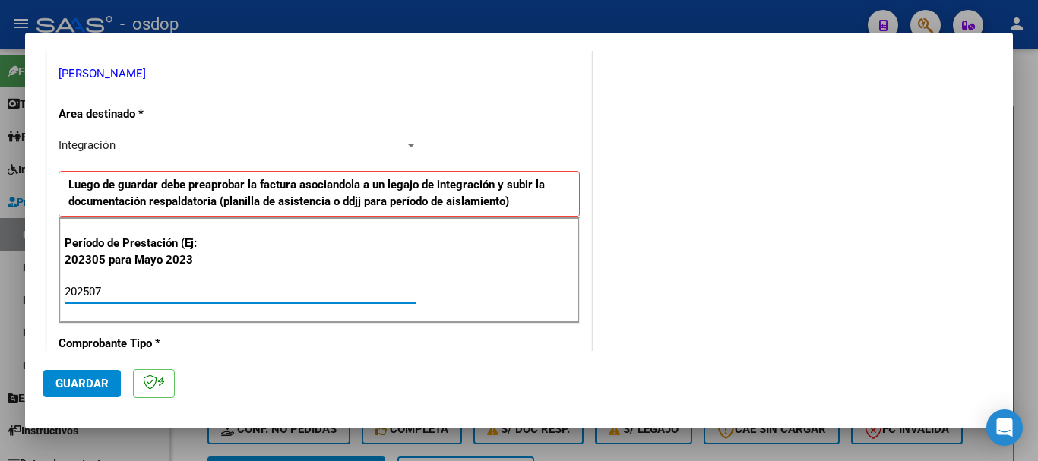
type input "202507"
click at [74, 389] on span "Guardar" at bounding box center [81, 384] width 53 height 14
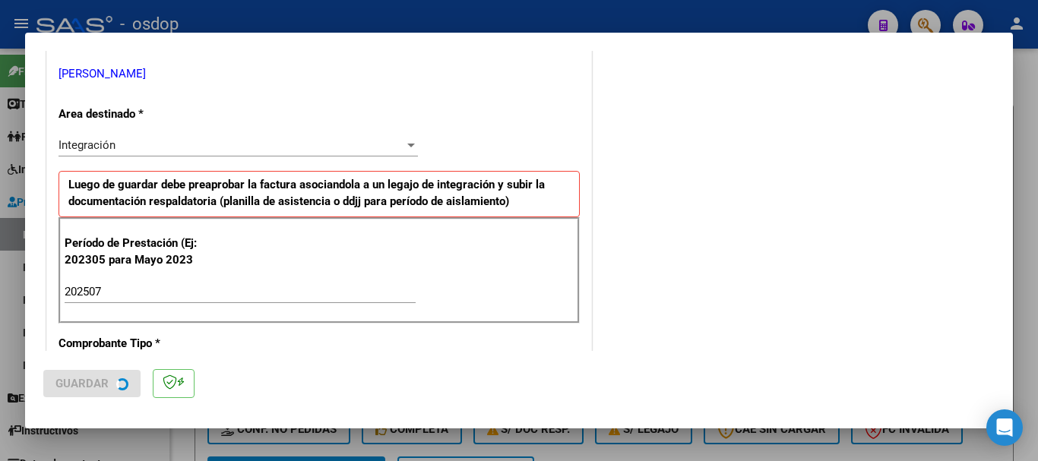
scroll to position [0, 0]
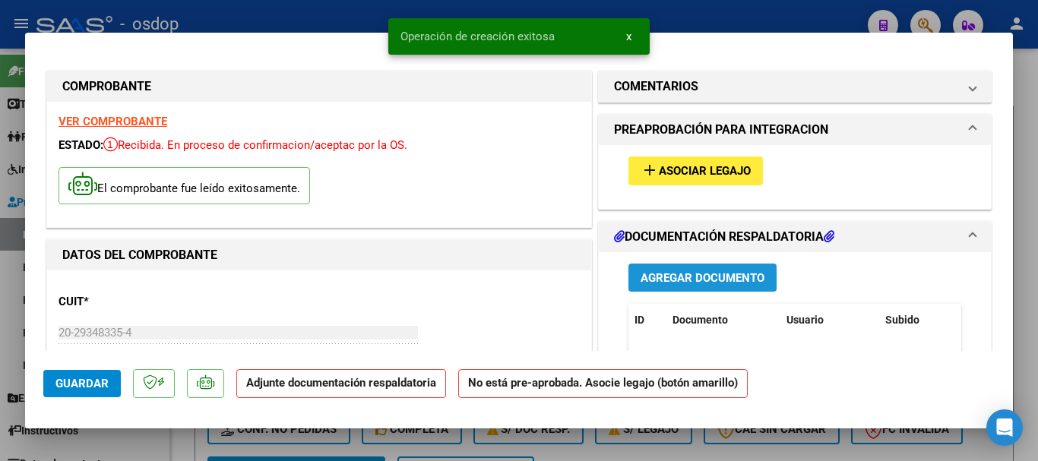
click at [689, 280] on span "Agregar Documento" at bounding box center [703, 278] width 124 height 14
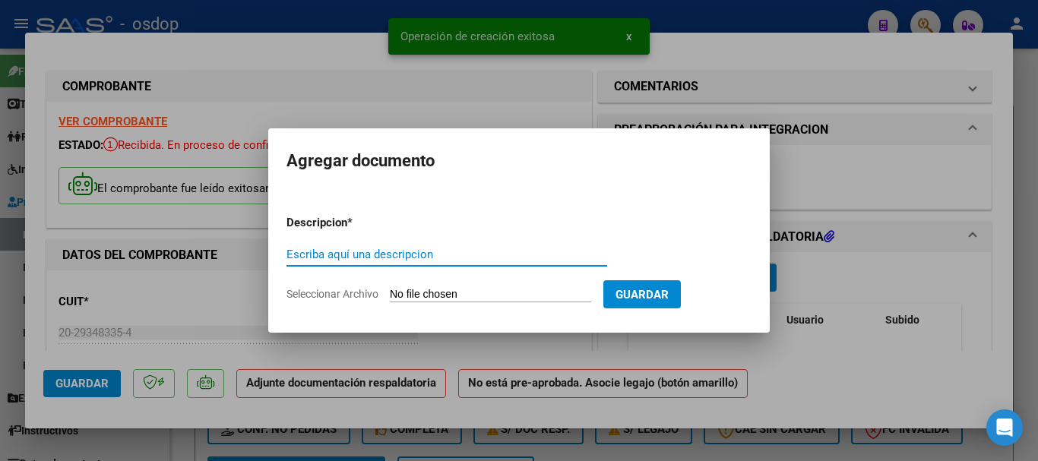
paste input "Planilla de asistencia"
type input "Planilla de asistencia"
click at [470, 291] on input "Seleccionar Archivo" at bounding box center [490, 295] width 201 height 14
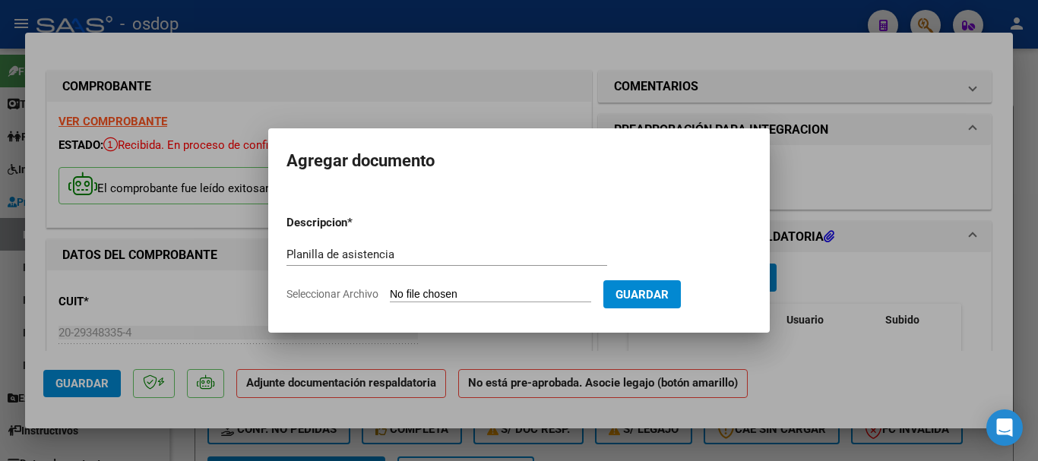
type input "C:\fakepath\MARTINI 980 - OBREGON - [DATE] - ASIS.pdf"
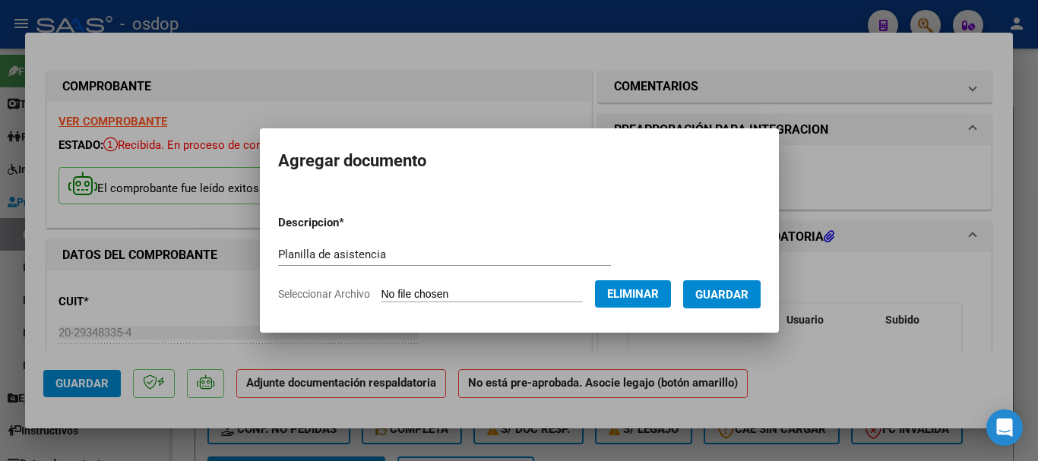
click at [732, 294] on span "Guardar" at bounding box center [721, 295] width 53 height 14
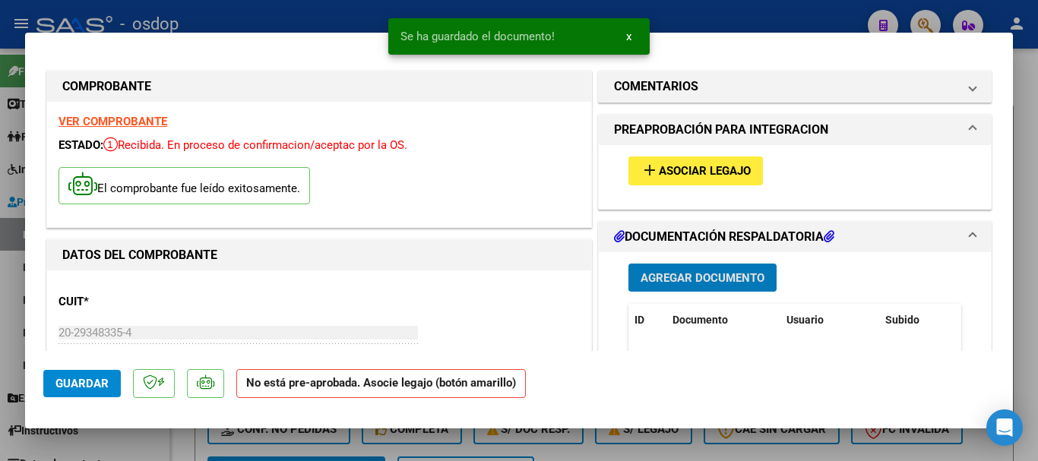
click at [629, 36] on span "x" at bounding box center [628, 37] width 5 height 14
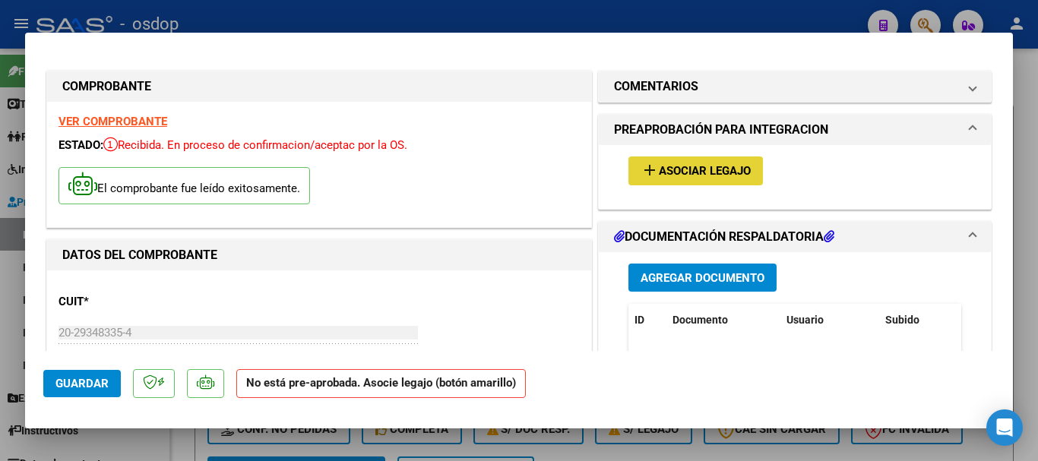
click at [685, 176] on span "Asociar Legajo" at bounding box center [705, 172] width 92 height 14
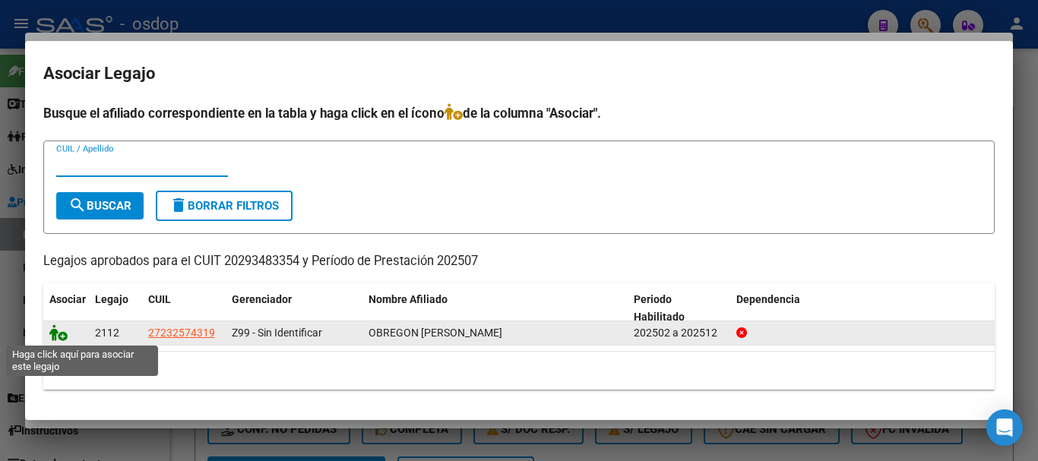
click at [57, 334] on icon at bounding box center [58, 332] width 18 height 17
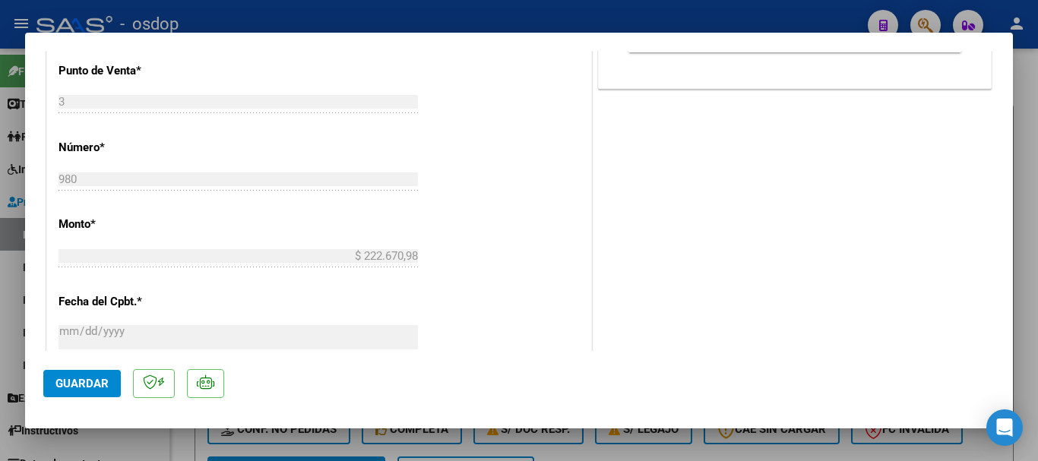
scroll to position [684, 0]
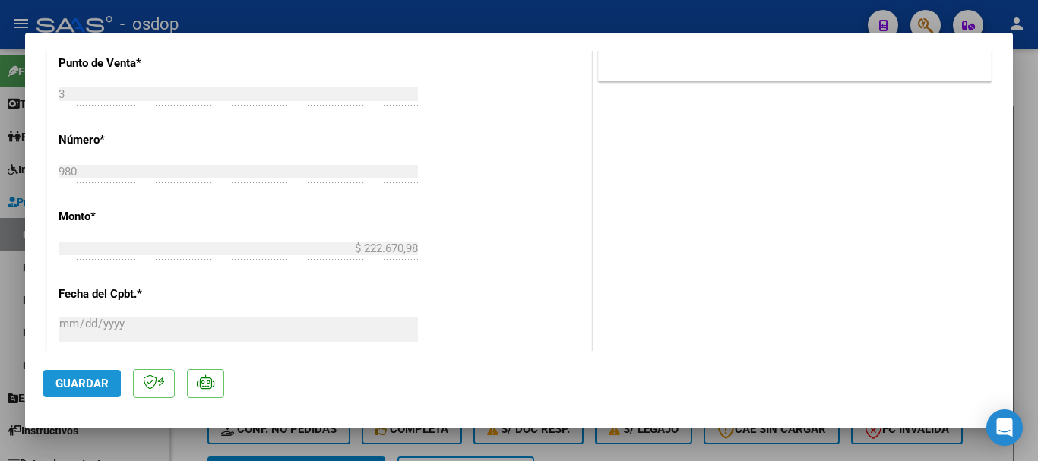
click at [74, 388] on span "Guardar" at bounding box center [81, 384] width 53 height 14
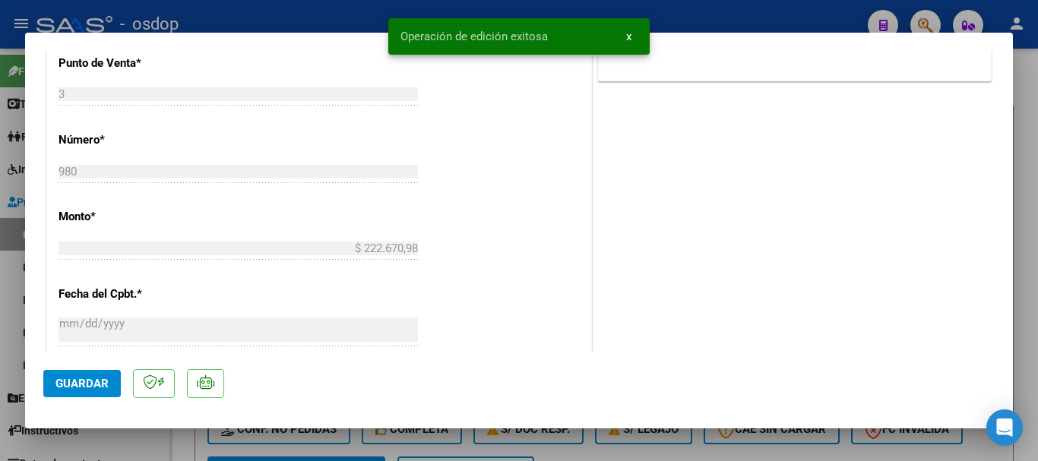
click at [629, 38] on span "x" at bounding box center [628, 37] width 5 height 14
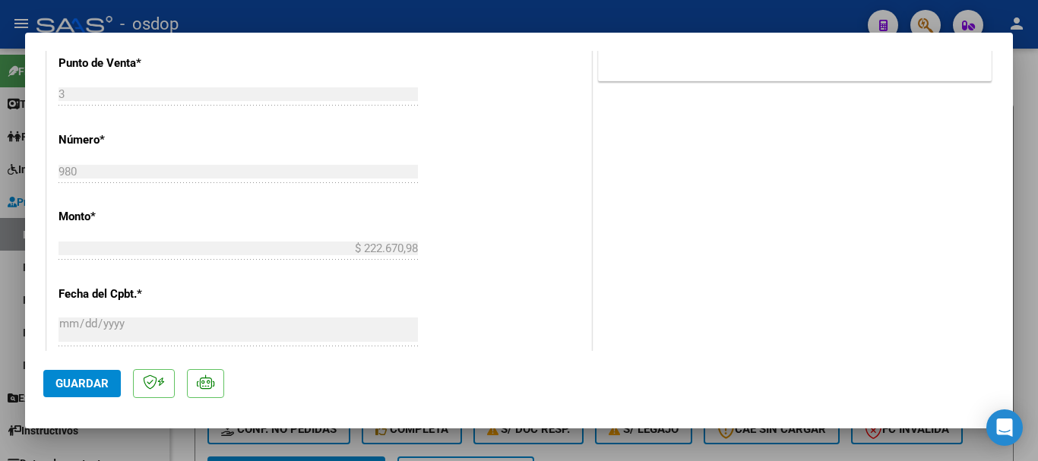
click at [1035, 148] on div at bounding box center [519, 230] width 1038 height 461
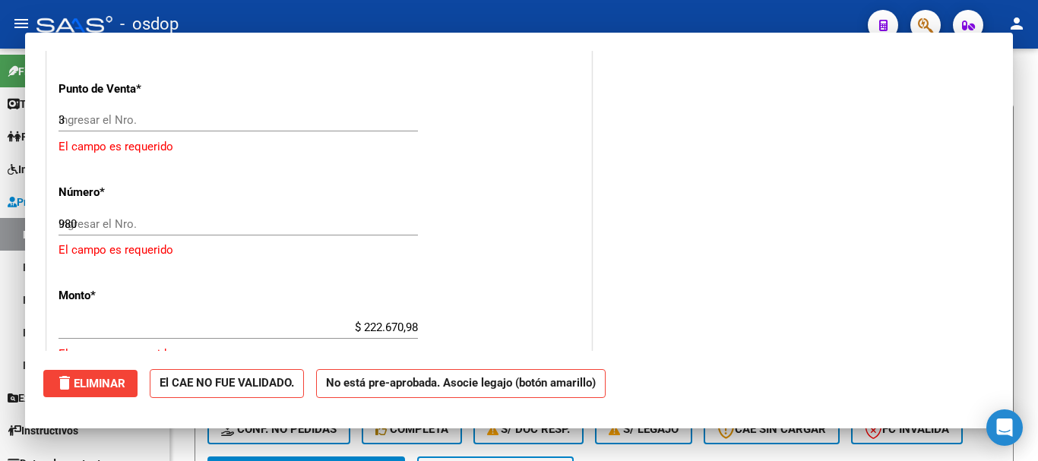
type input "$ 0,00"
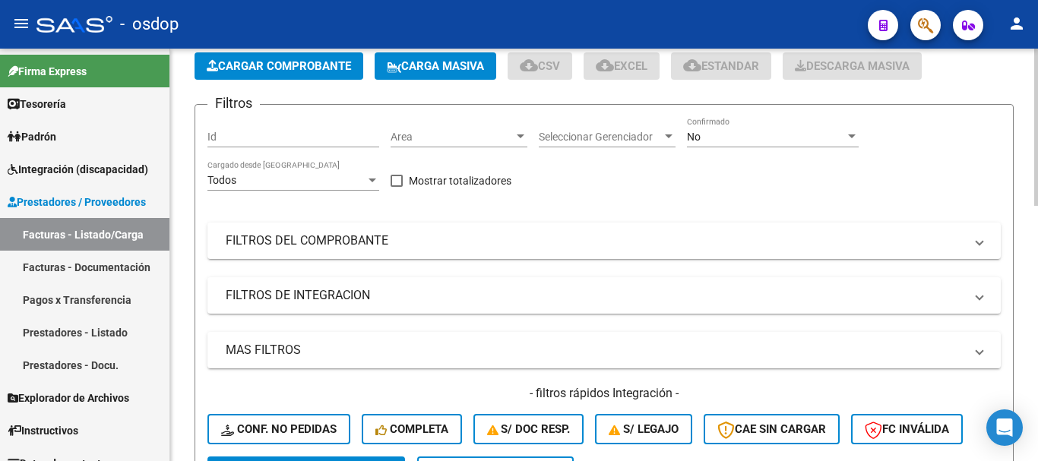
click at [280, 74] on button "Cargar Comprobante" at bounding box center [279, 65] width 169 height 27
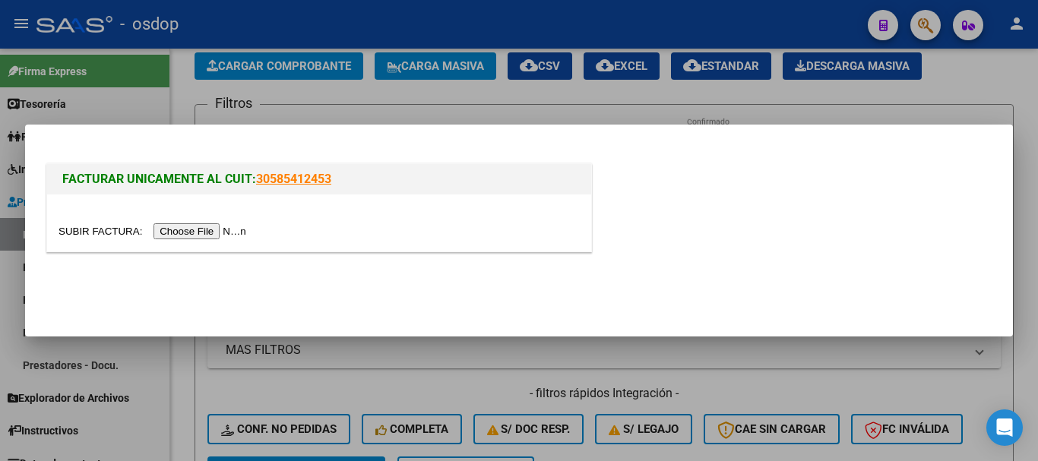
click at [189, 234] on input "file" at bounding box center [155, 231] width 192 height 16
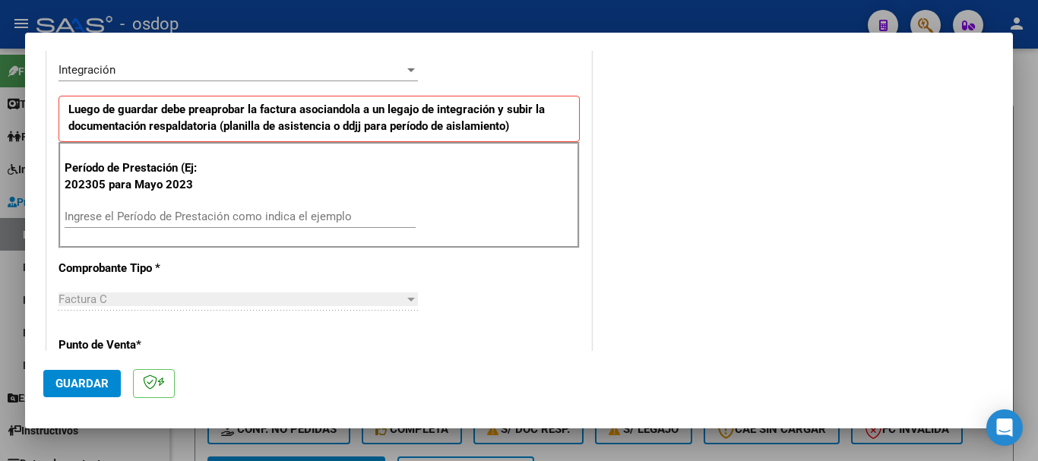
scroll to position [380, 0]
click at [209, 214] on input "Ingrese el Período de Prestación como indica el ejemplo" at bounding box center [240, 216] width 351 height 14
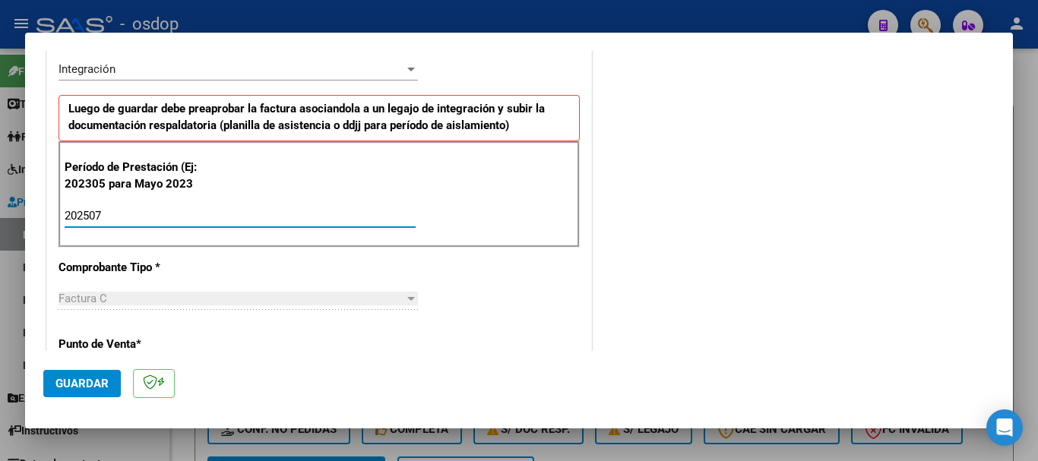
type input "202507"
click at [99, 378] on span "Guardar" at bounding box center [81, 384] width 53 height 14
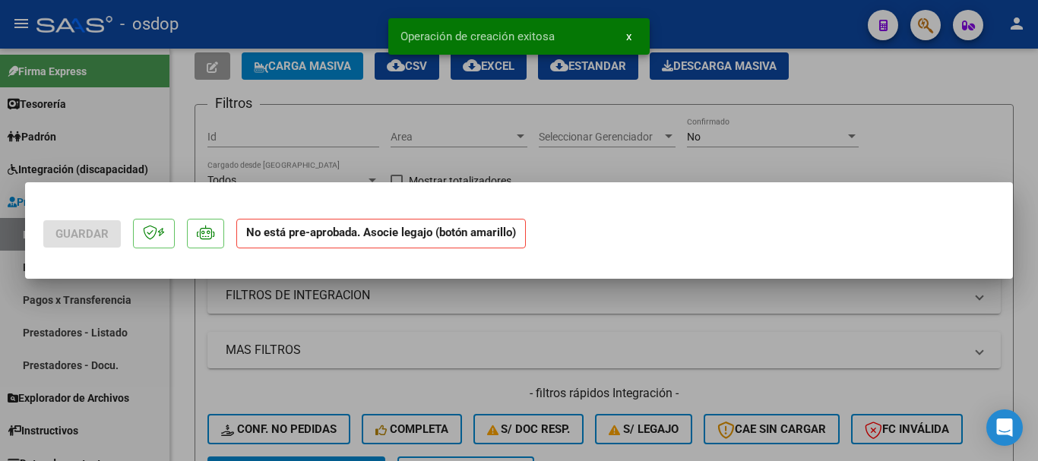
scroll to position [0, 0]
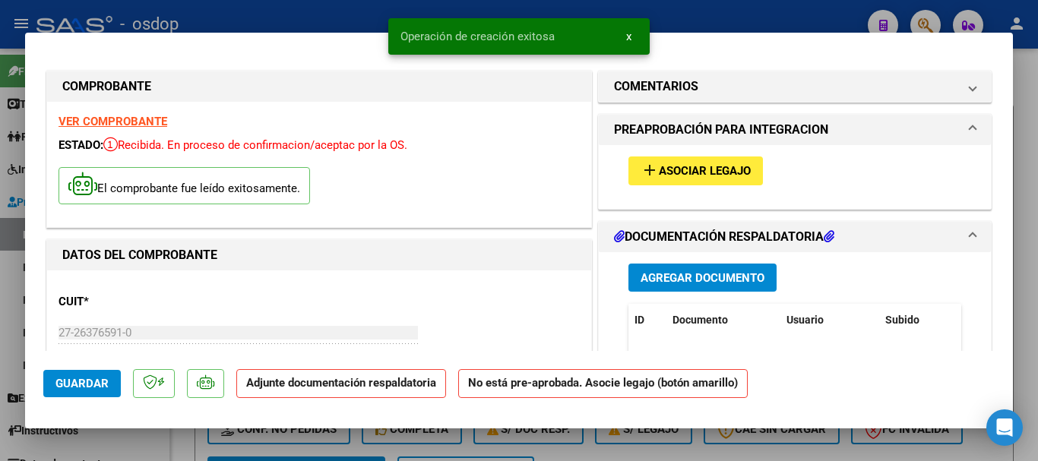
click at [633, 32] on button "x" at bounding box center [629, 36] width 30 height 27
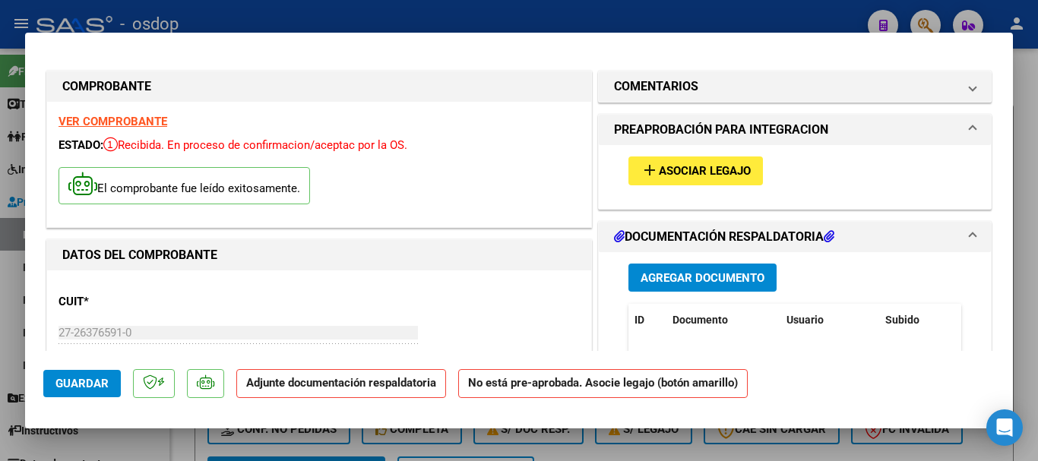
click at [719, 286] on button "Agregar Documento" at bounding box center [702, 278] width 148 height 28
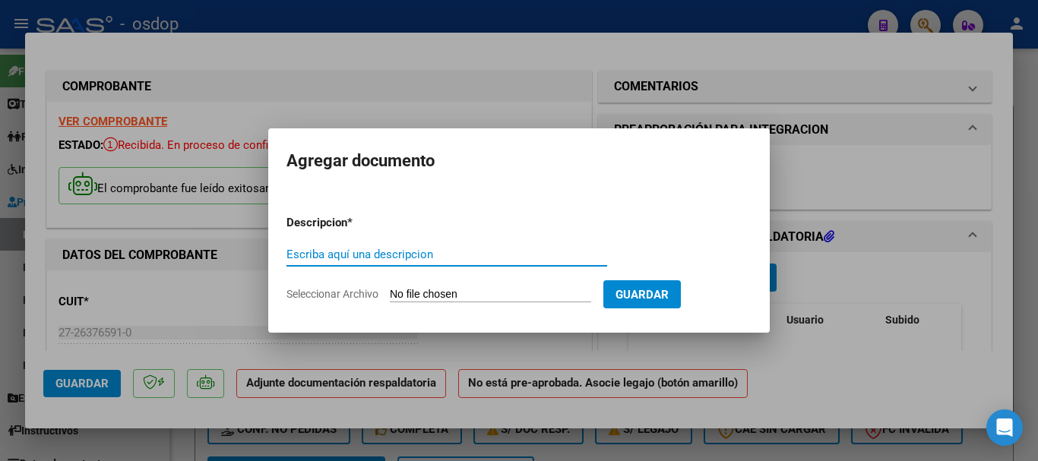
paste input "Planilla de asistencia"
type input "Planilla de asistencia"
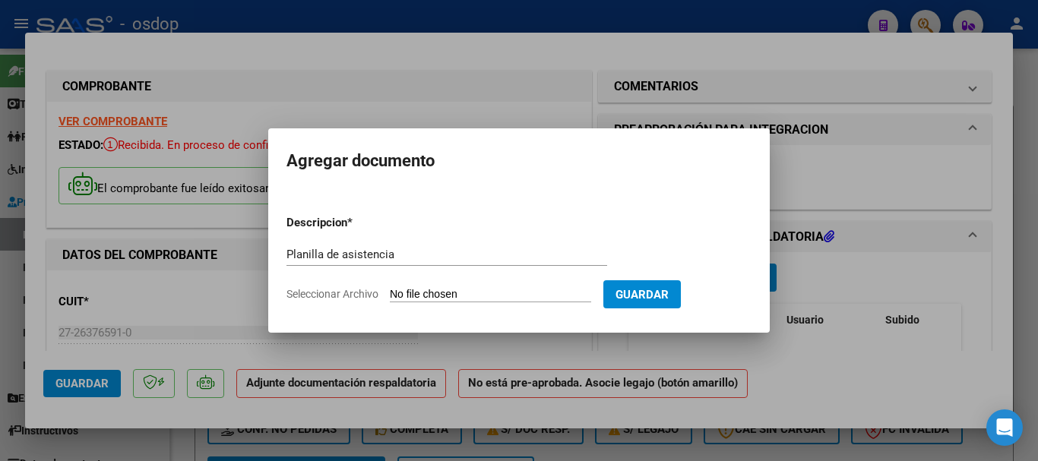
click at [501, 292] on input "Seleccionar Archivo" at bounding box center [490, 295] width 201 height 14
type input "C:\fakepath\MERTES 359 - ROBLEDO - [DATE] - ASIS.pdf"
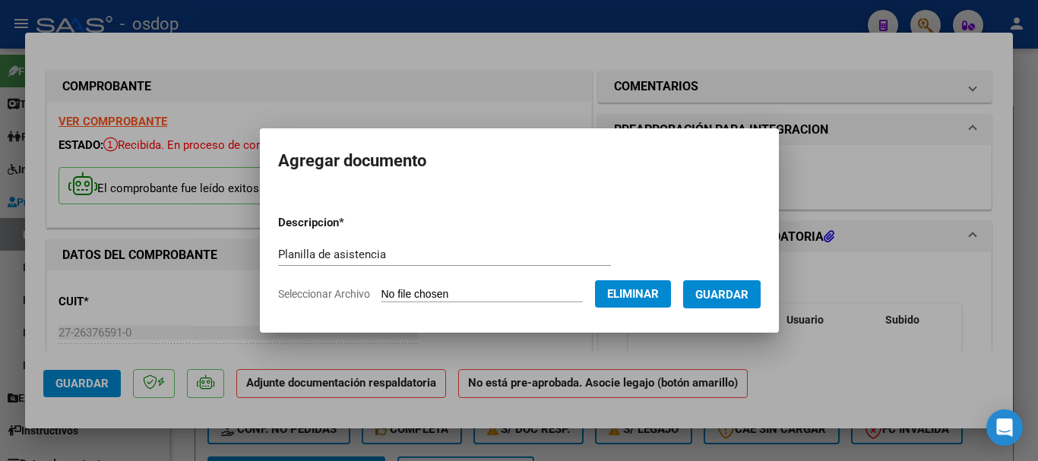
click at [745, 291] on span "Guardar" at bounding box center [721, 295] width 53 height 14
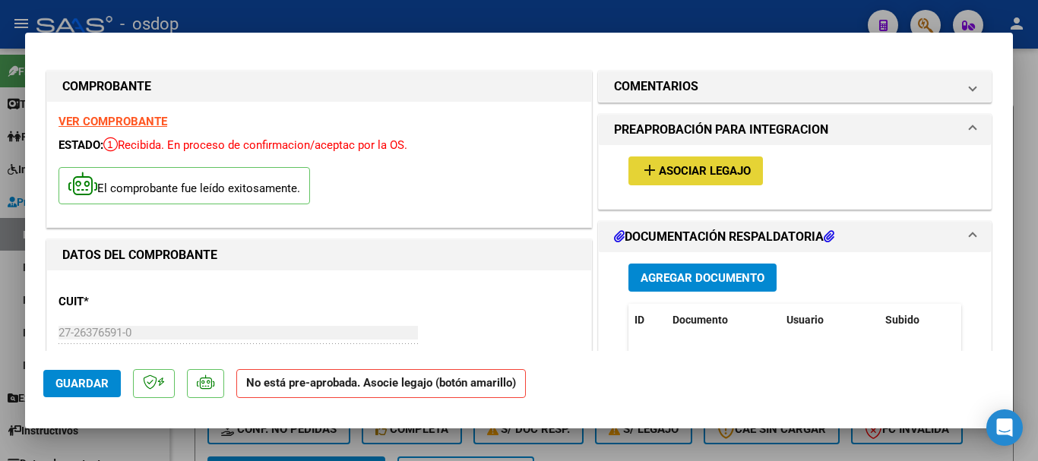
click at [669, 176] on span "Asociar Legajo" at bounding box center [705, 172] width 92 height 14
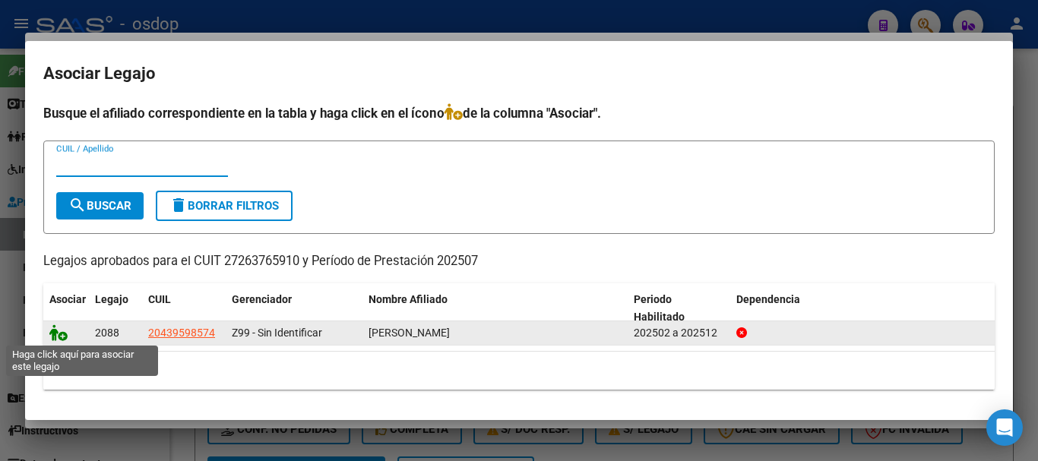
click at [61, 334] on icon at bounding box center [58, 332] width 18 height 17
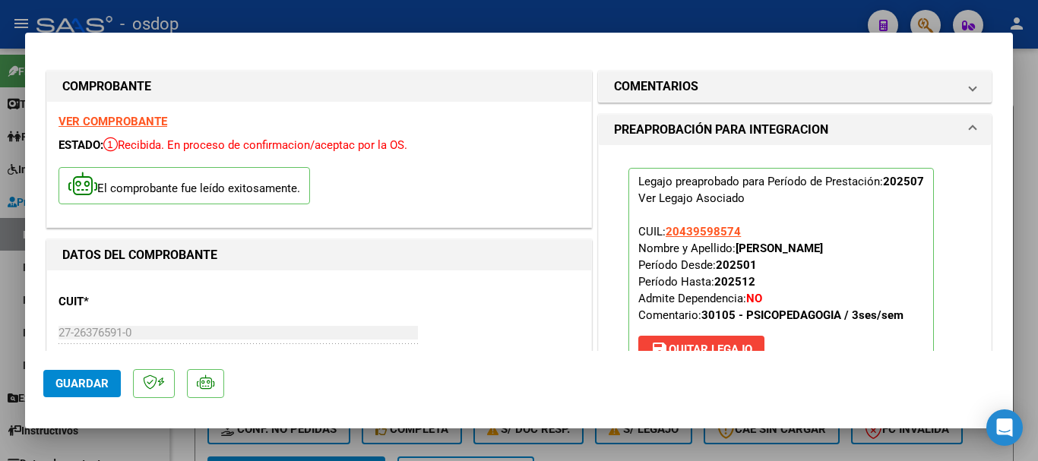
scroll to position [380, 0]
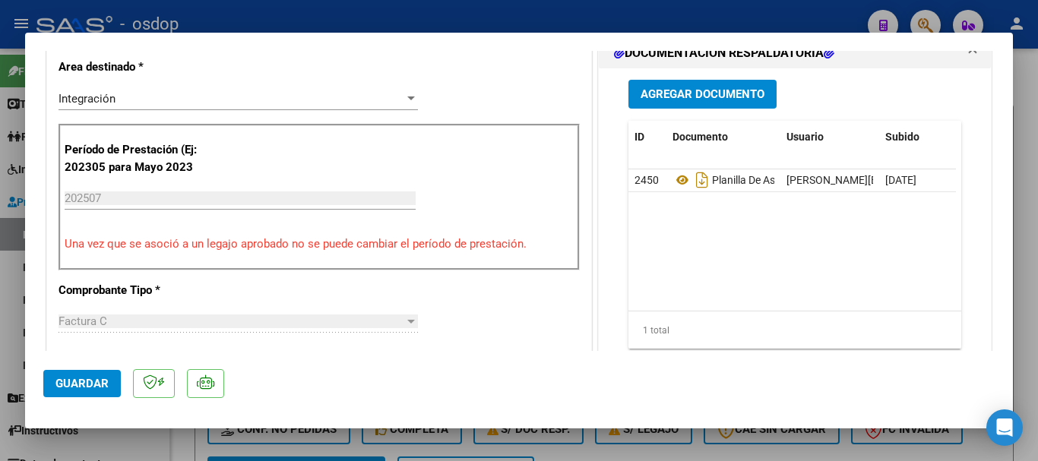
click at [92, 382] on span "Guardar" at bounding box center [81, 384] width 53 height 14
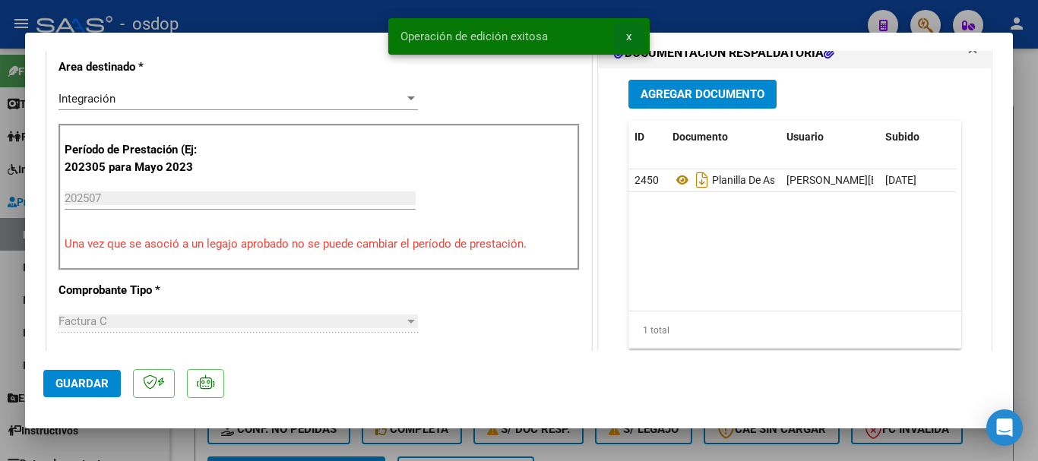
click at [631, 36] on span "x" at bounding box center [628, 37] width 5 height 14
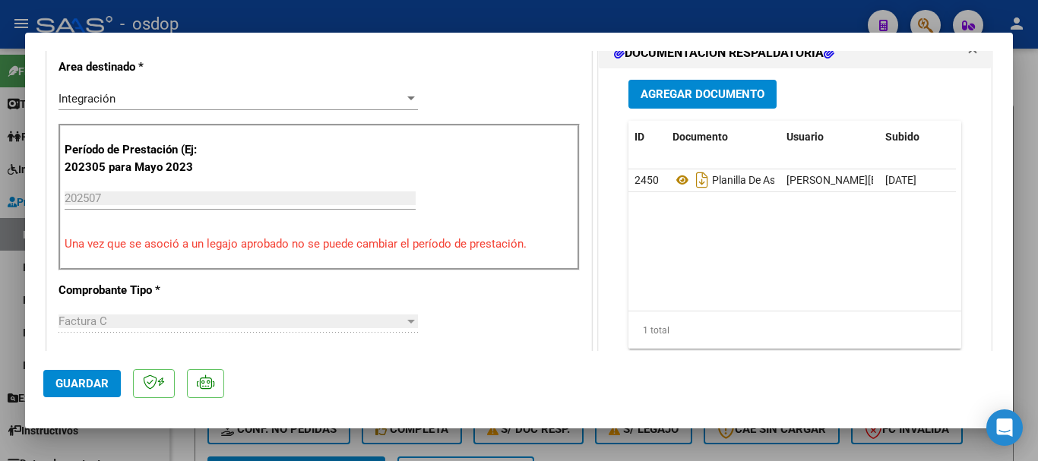
click at [1037, 226] on div at bounding box center [519, 230] width 1038 height 461
type input "$ 0,00"
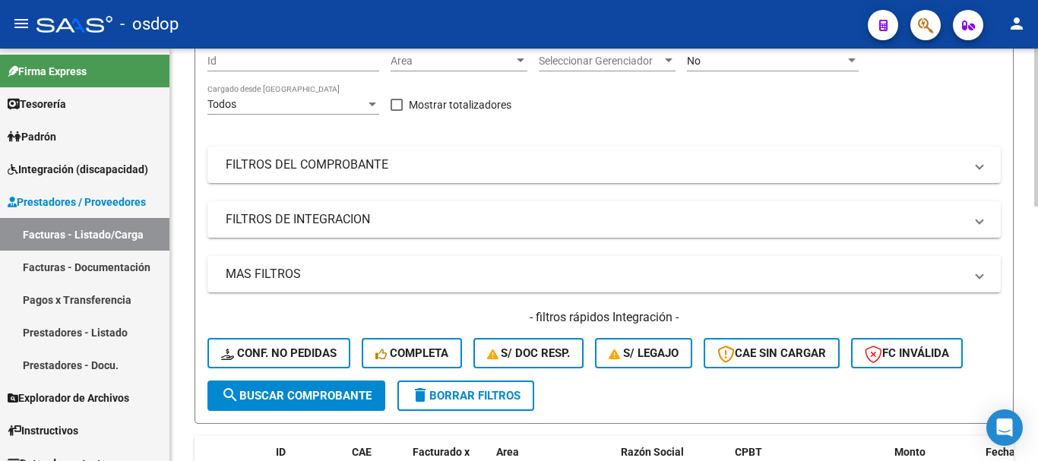
scroll to position [0, 0]
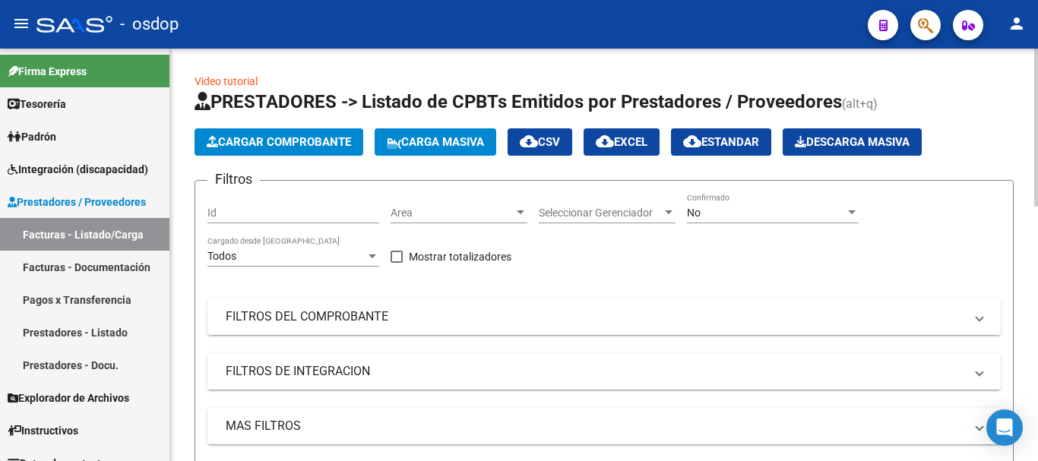
click at [275, 131] on button "Cargar Comprobante" at bounding box center [279, 141] width 169 height 27
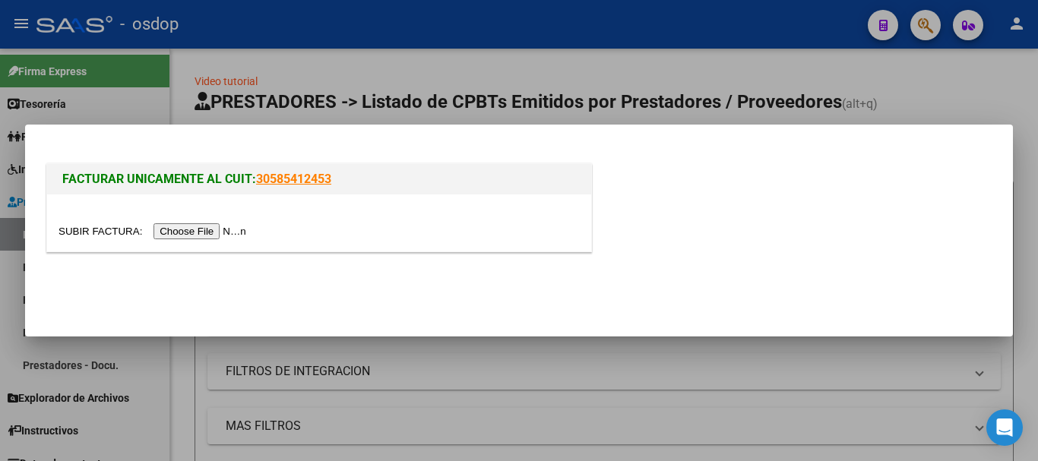
click at [191, 229] on input "file" at bounding box center [155, 231] width 192 height 16
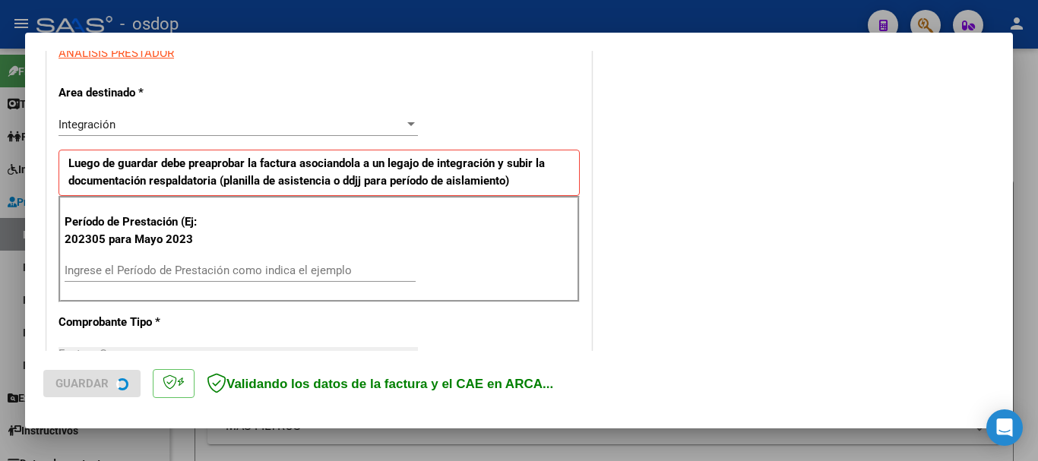
scroll to position [304, 0]
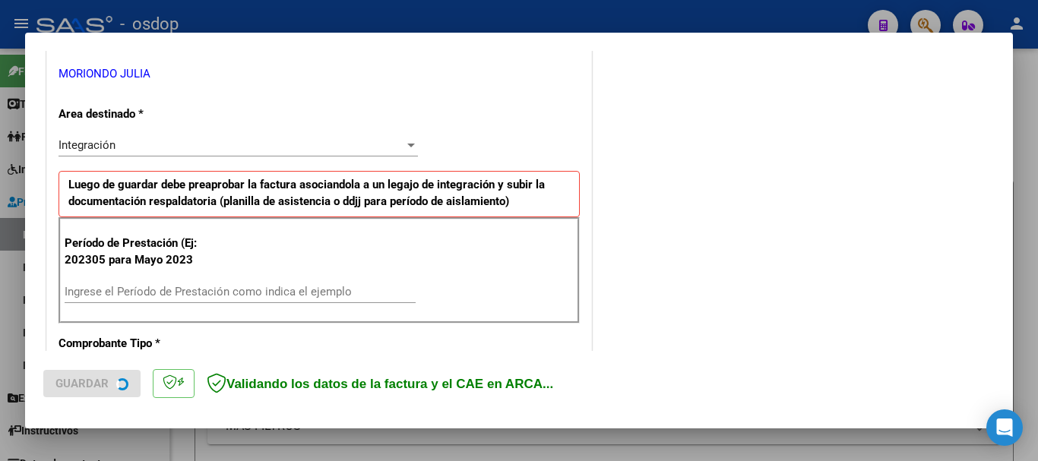
click at [228, 260] on div "Período de Prestación (Ej: 202305 para Mayo 2023 Ingrese el Período de Prestaci…" at bounding box center [319, 270] width 521 height 106
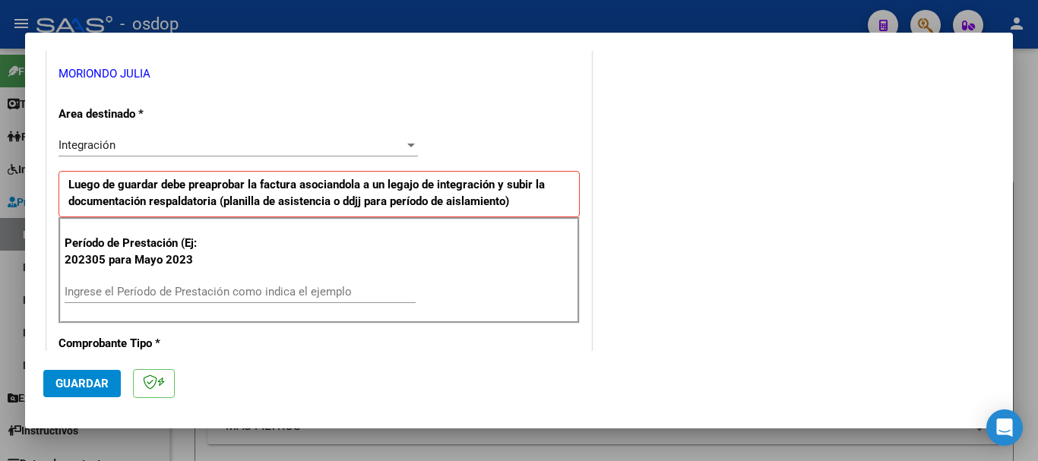
click at [218, 291] on input "Ingrese el Período de Prestación como indica el ejemplo" at bounding box center [240, 292] width 351 height 14
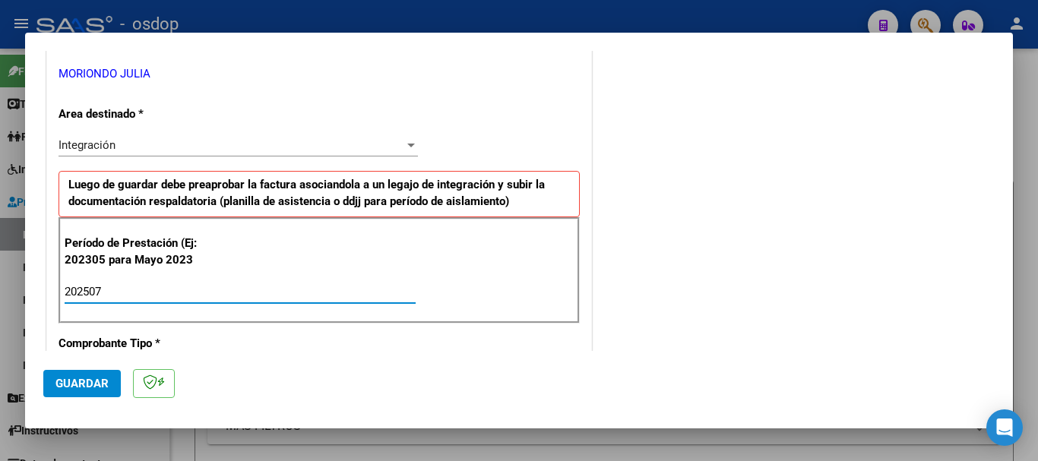
type input "202507"
click at [91, 389] on span "Guardar" at bounding box center [81, 384] width 53 height 14
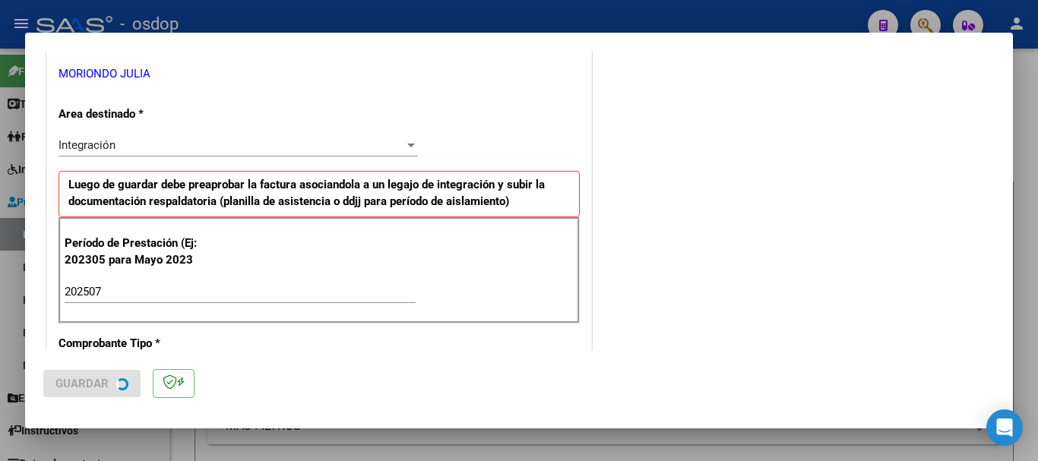
scroll to position [0, 0]
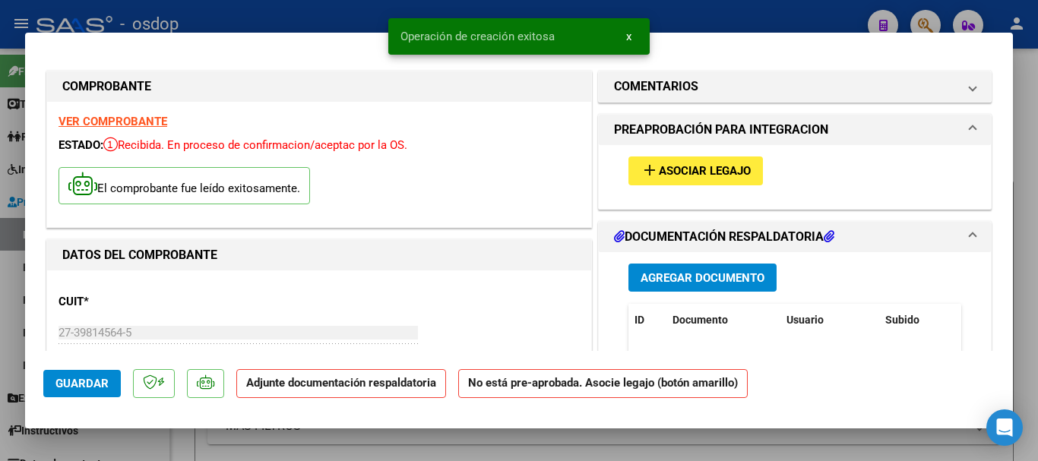
click at [628, 40] on span "x" at bounding box center [628, 37] width 5 height 14
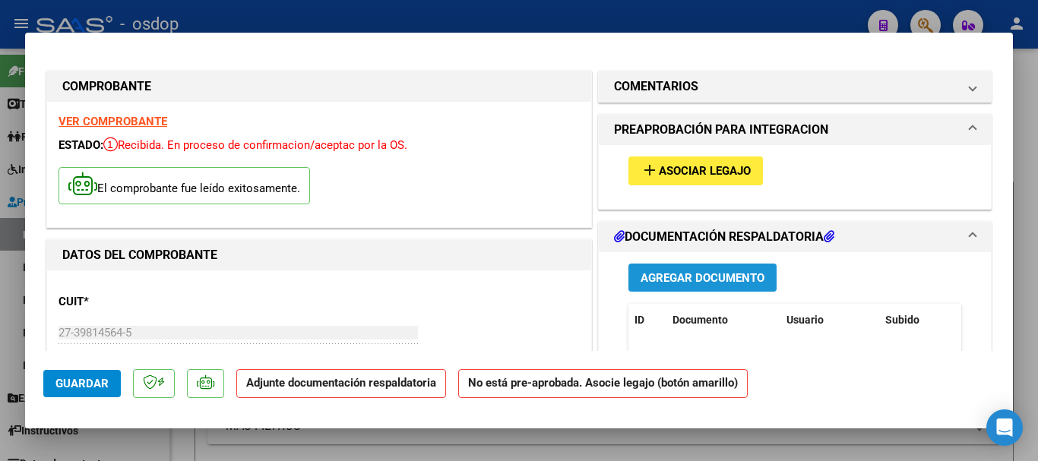
click at [677, 267] on button "Agregar Documento" at bounding box center [702, 278] width 148 height 28
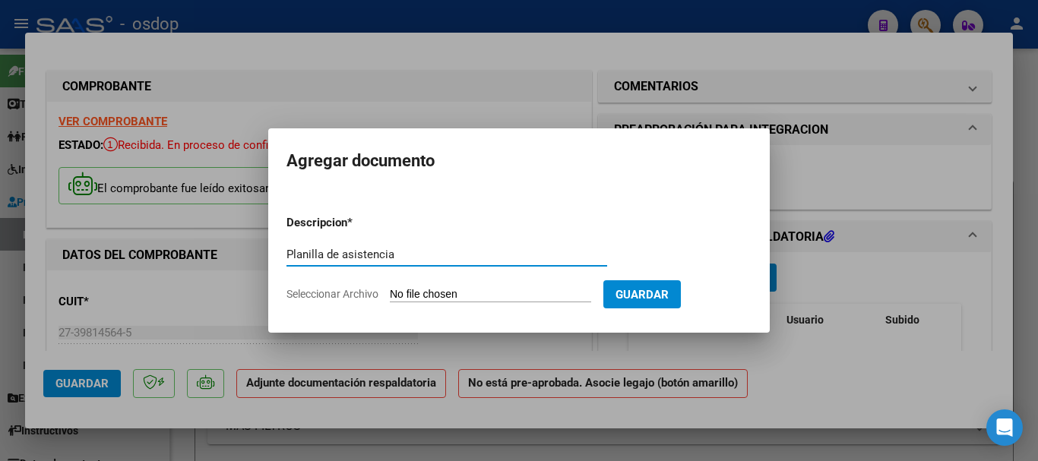
type input "Planilla de asistencia"
click at [464, 295] on input "Seleccionar Archivo" at bounding box center [490, 295] width 201 height 14
type input "C:\fakepath\MORIONDO 94 - [PERSON_NAME] - [DATE] - ASIS.pdf"
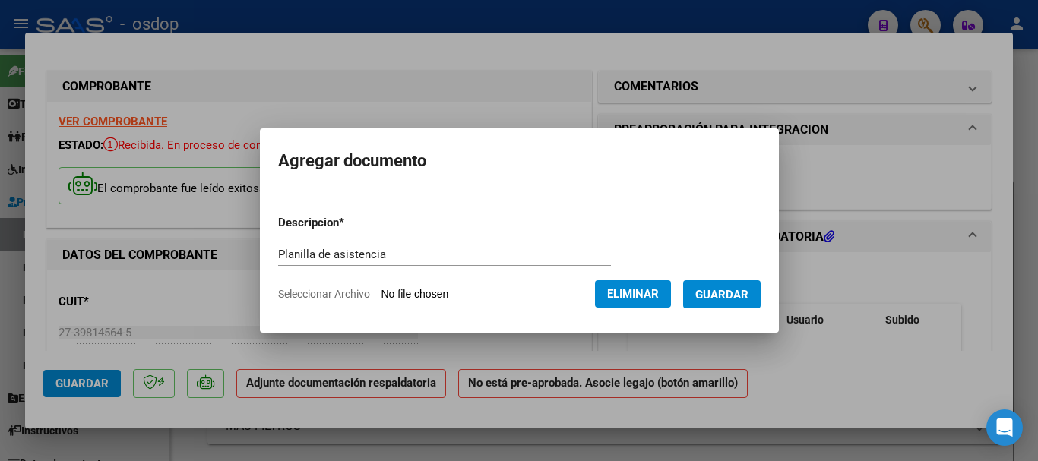
click at [723, 295] on span "Guardar" at bounding box center [721, 295] width 53 height 14
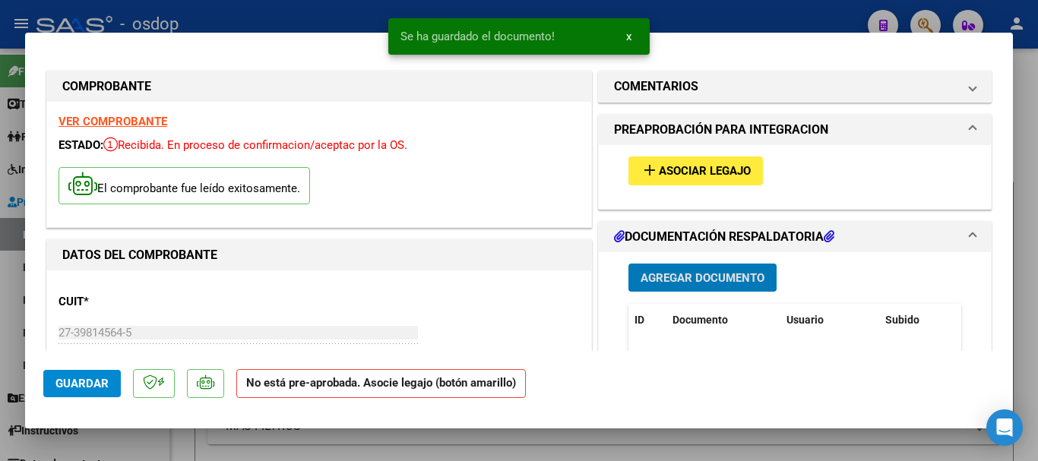
click at [626, 37] on span "x" at bounding box center [628, 37] width 5 height 14
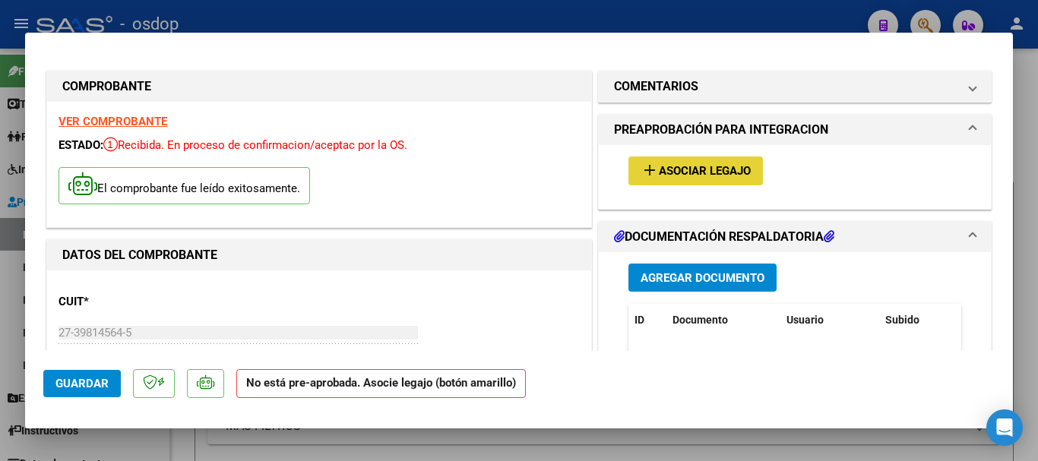
click at [709, 168] on span "Asociar Legajo" at bounding box center [705, 172] width 92 height 14
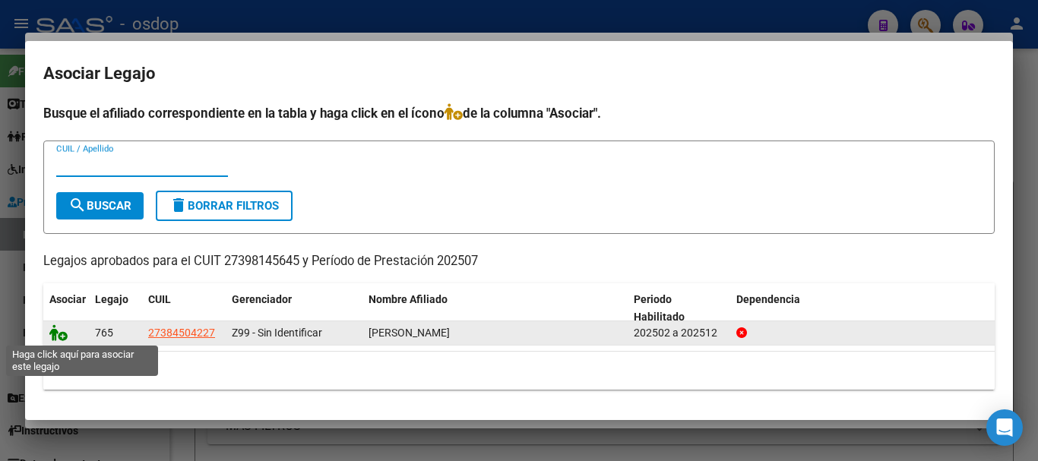
click at [55, 332] on icon at bounding box center [58, 332] width 18 height 17
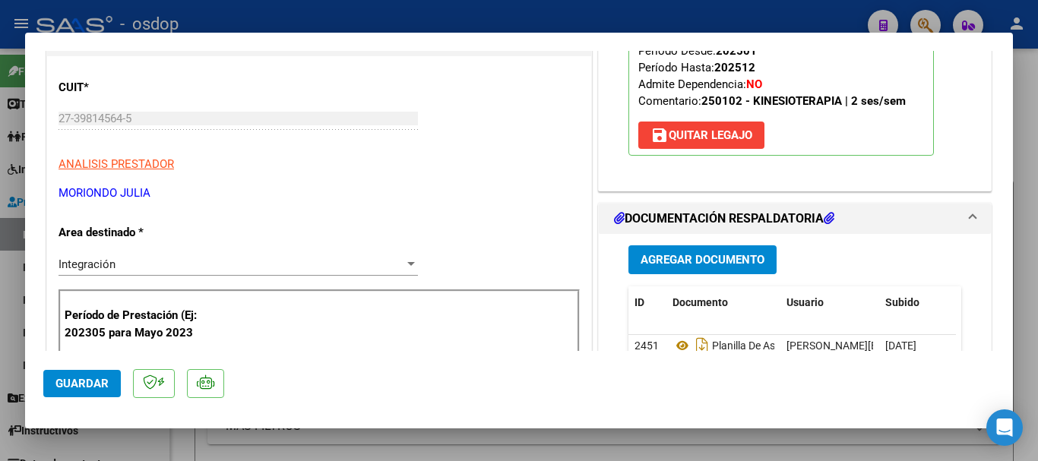
scroll to position [304, 0]
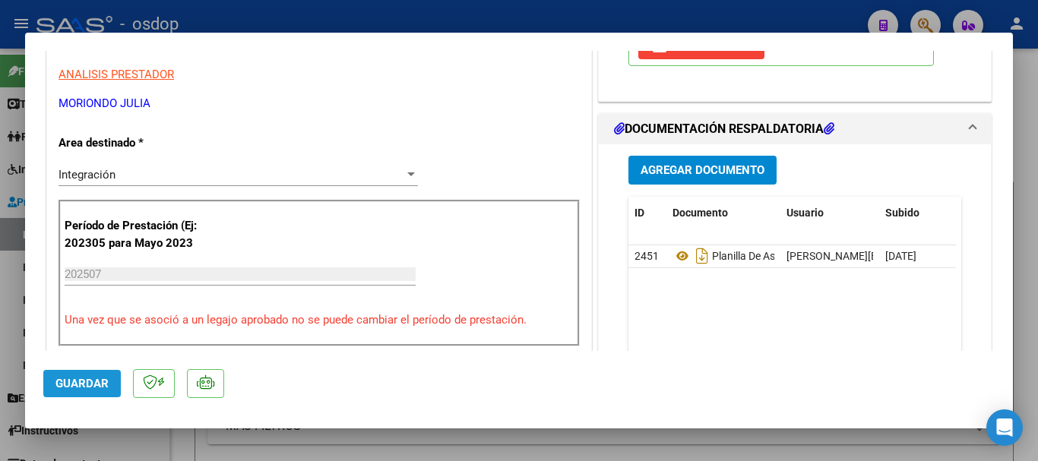
click at [90, 381] on span "Guardar" at bounding box center [81, 384] width 53 height 14
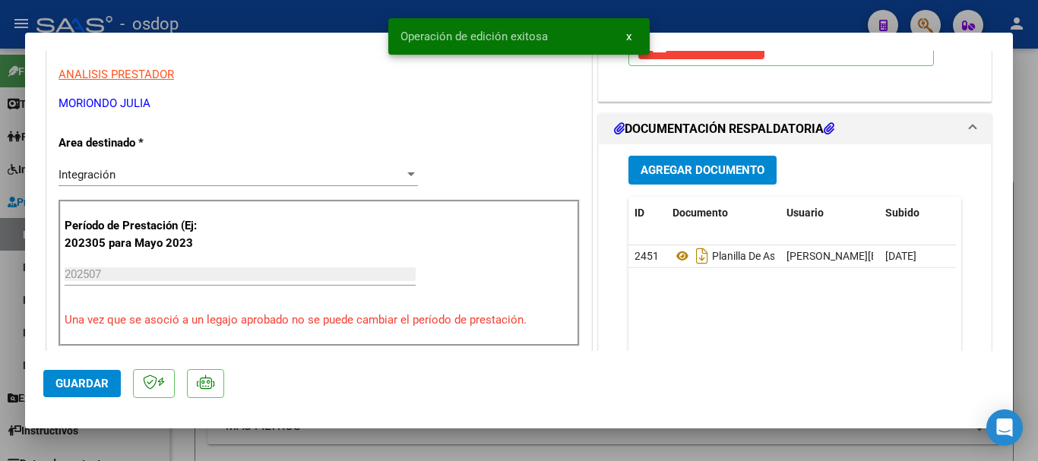
click at [628, 39] on span "x" at bounding box center [628, 37] width 5 height 14
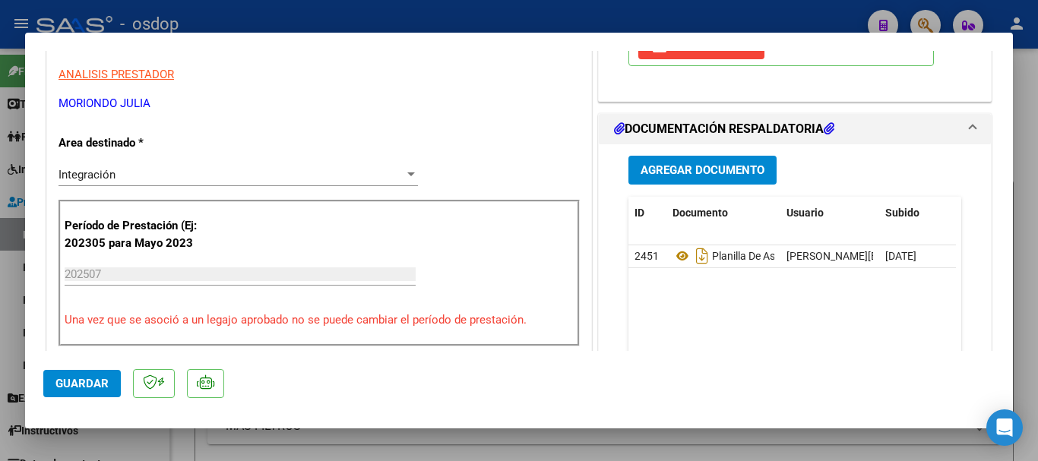
click at [1030, 109] on div at bounding box center [519, 230] width 1038 height 461
type input "$ 0,00"
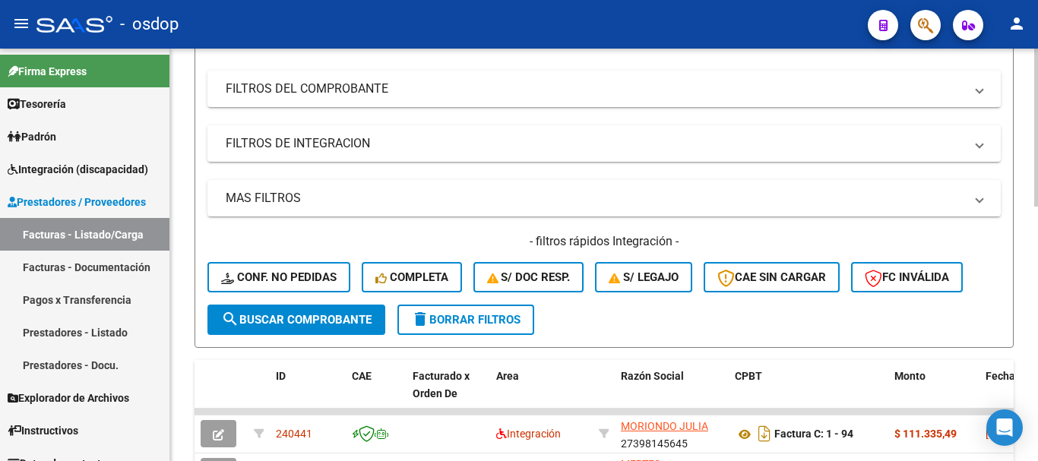
scroll to position [76, 0]
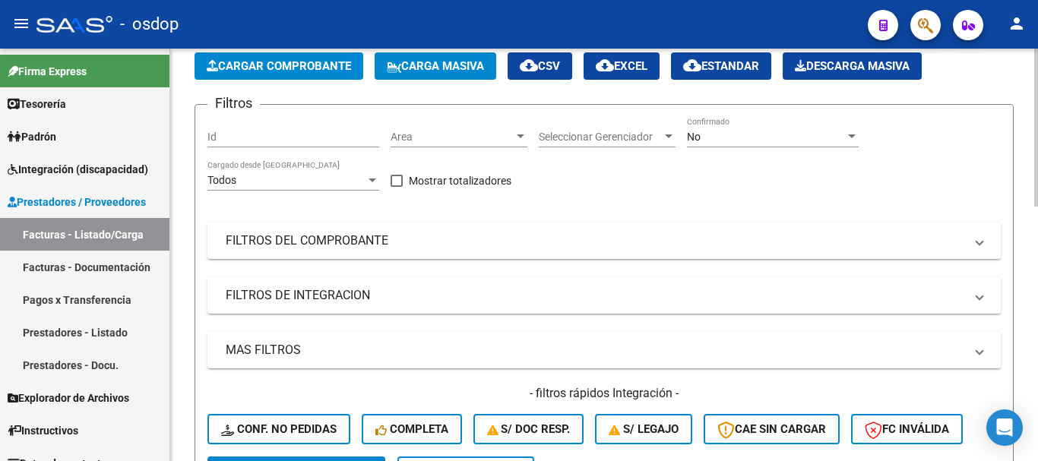
click at [275, 75] on button "Cargar Comprobante" at bounding box center [279, 65] width 169 height 27
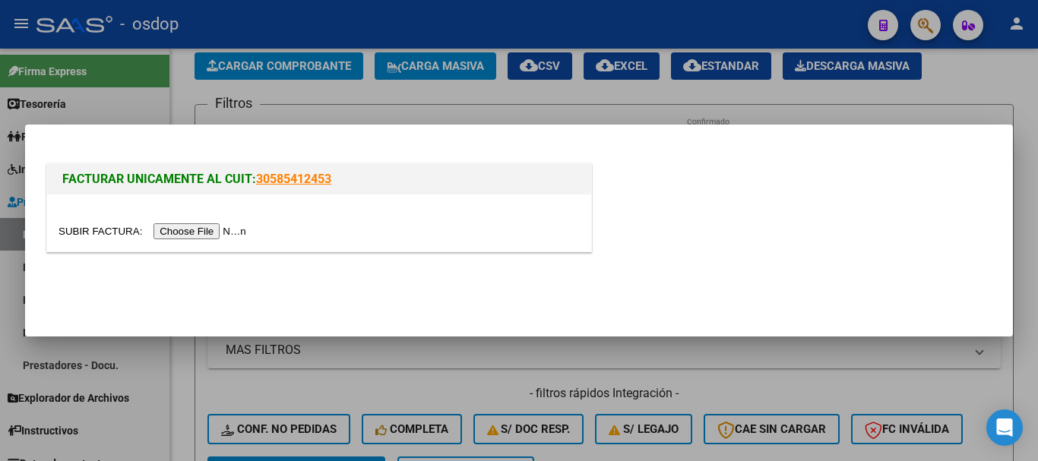
click at [203, 227] on input "file" at bounding box center [155, 231] width 192 height 16
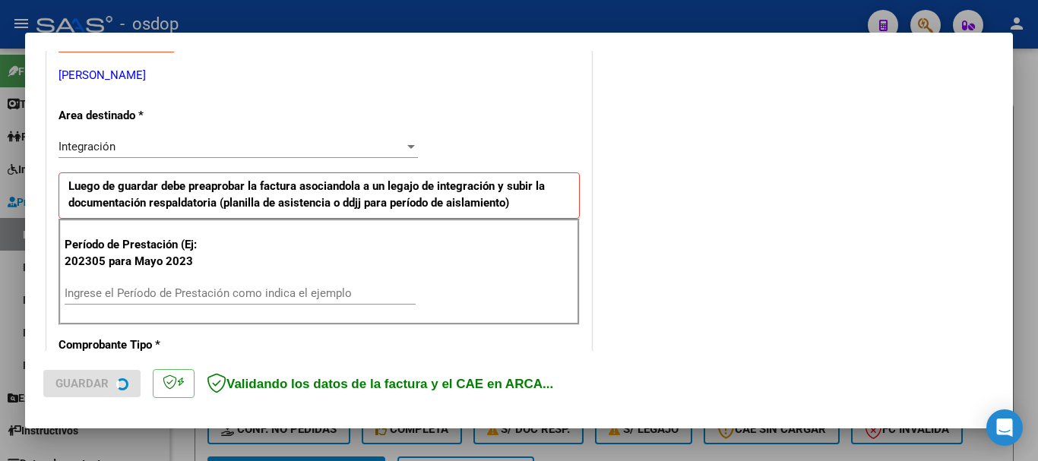
scroll to position [304, 0]
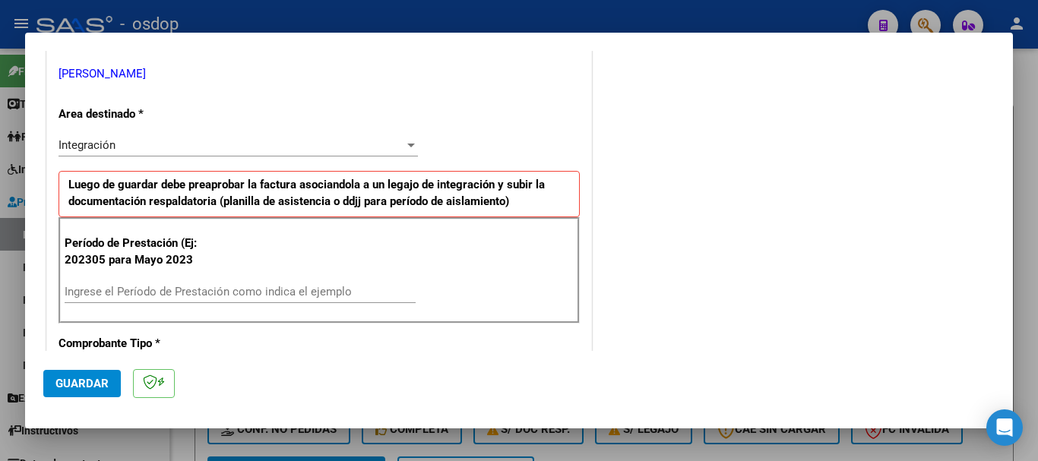
click at [187, 285] on input "Ingrese el Período de Prestación como indica el ejemplo" at bounding box center [240, 292] width 351 height 14
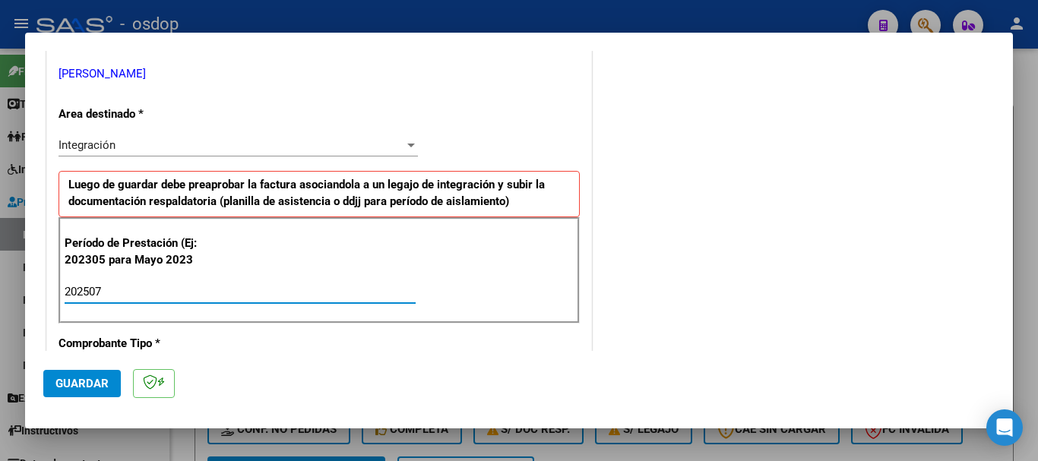
type input "202507"
click at [65, 393] on button "Guardar" at bounding box center [82, 383] width 78 height 27
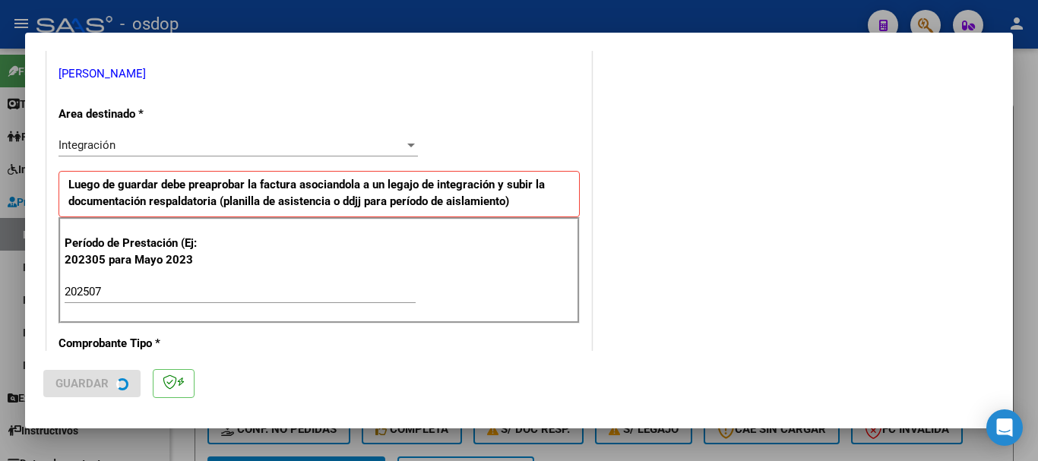
scroll to position [0, 0]
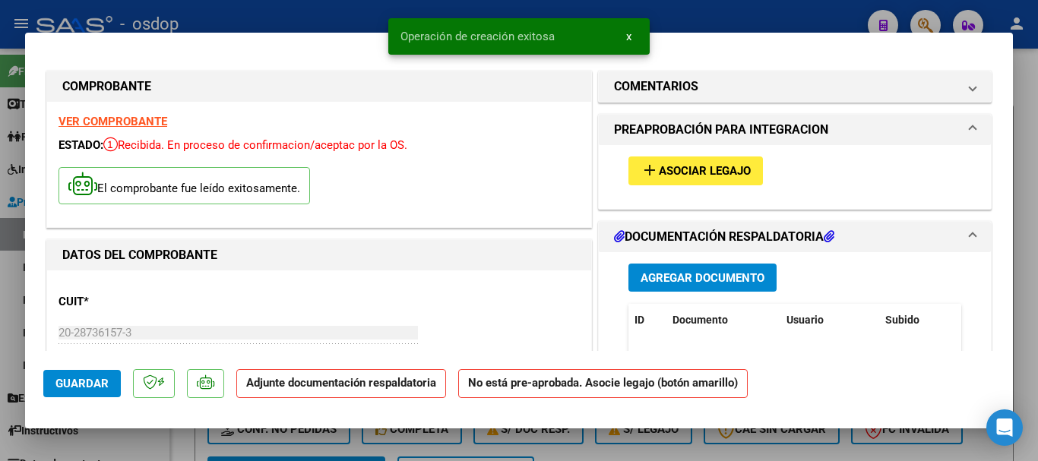
click at [629, 36] on span "x" at bounding box center [628, 37] width 5 height 14
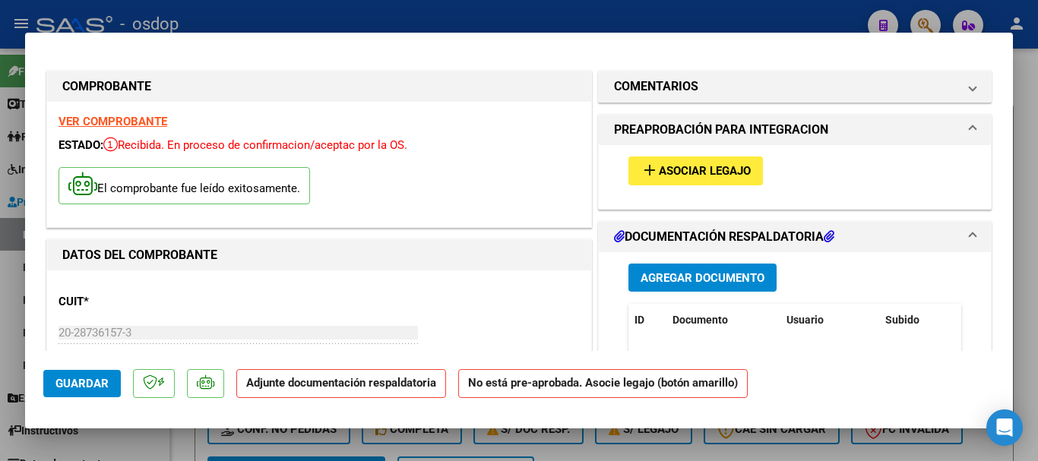
click at [708, 269] on button "Agregar Documento" at bounding box center [702, 278] width 148 height 28
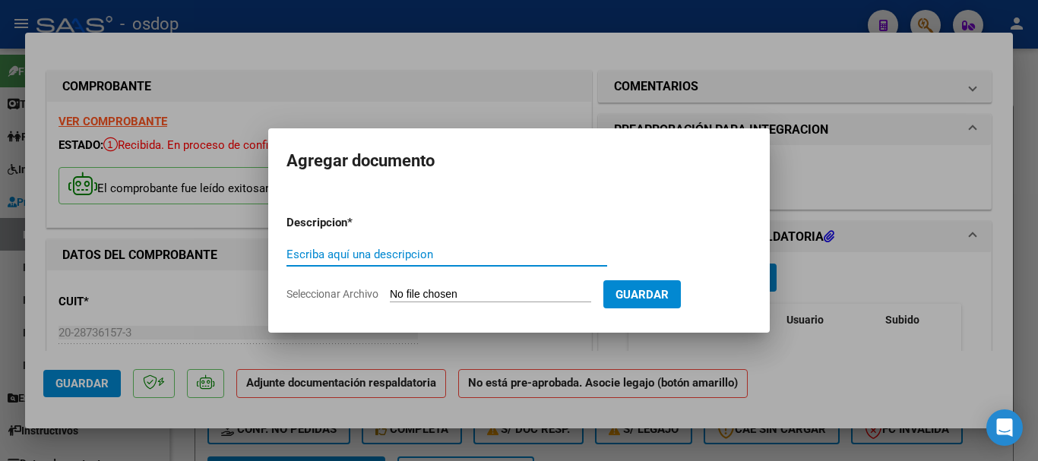
paste input "Planilla de asistencia"
type input "Planilla de asistencia"
click at [480, 293] on input "Seleccionar Archivo" at bounding box center [490, 295] width 201 height 14
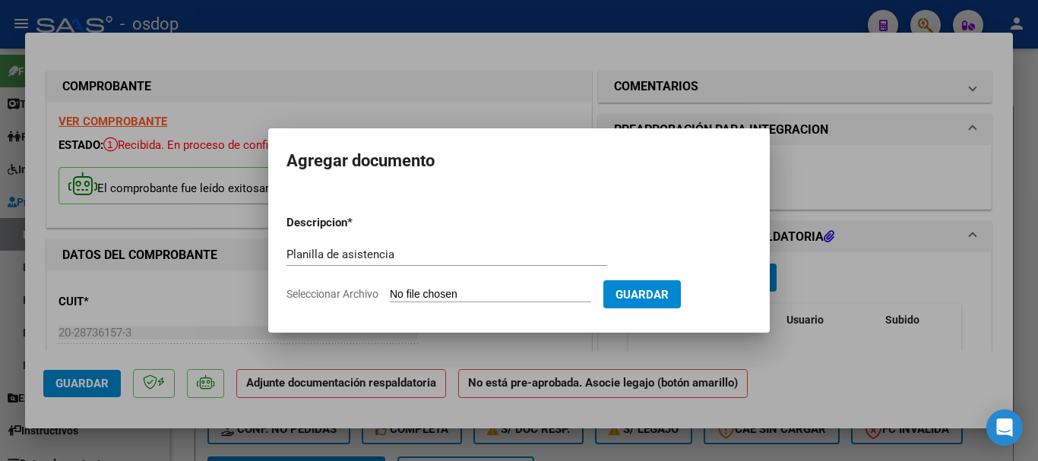
type input "C:\fakepath\MUINOS 159 - VANRRELL - [DATE] - ASIS.pdf"
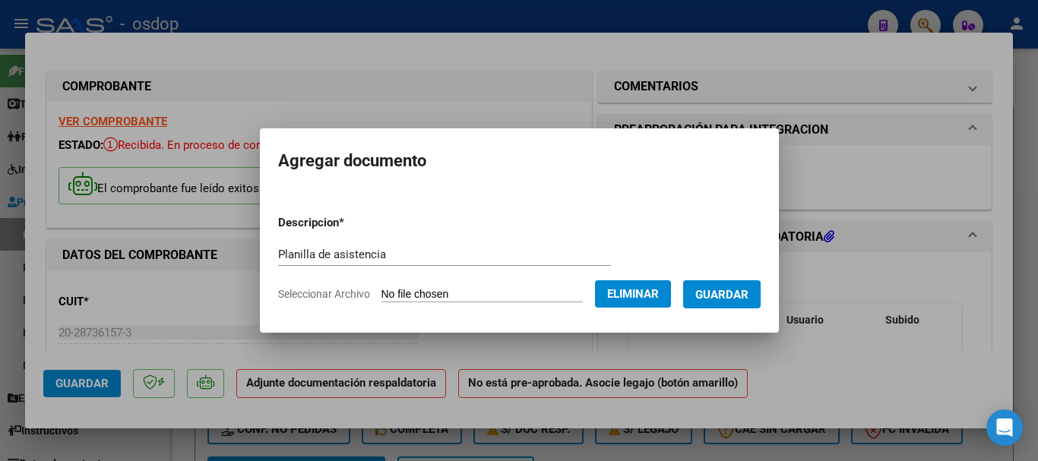
click at [748, 290] on span "Guardar" at bounding box center [721, 295] width 53 height 14
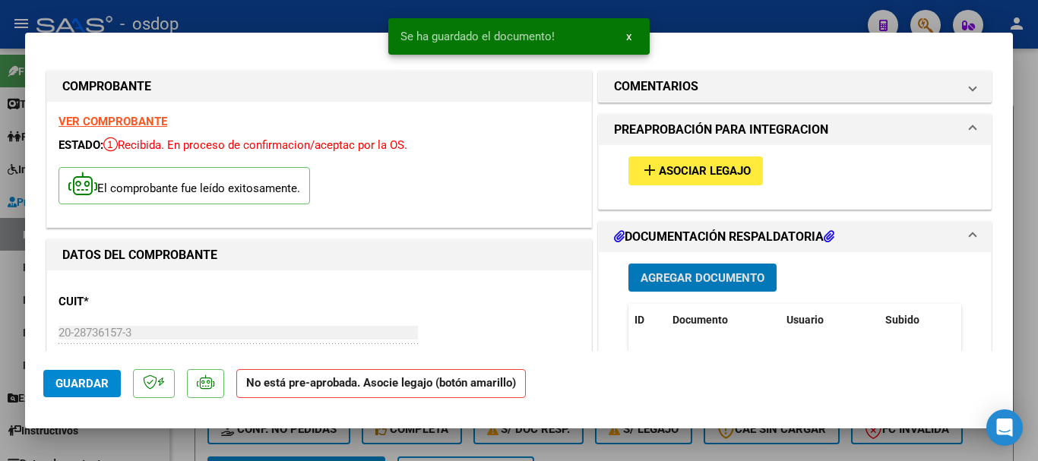
click at [629, 37] on span "x" at bounding box center [628, 37] width 5 height 14
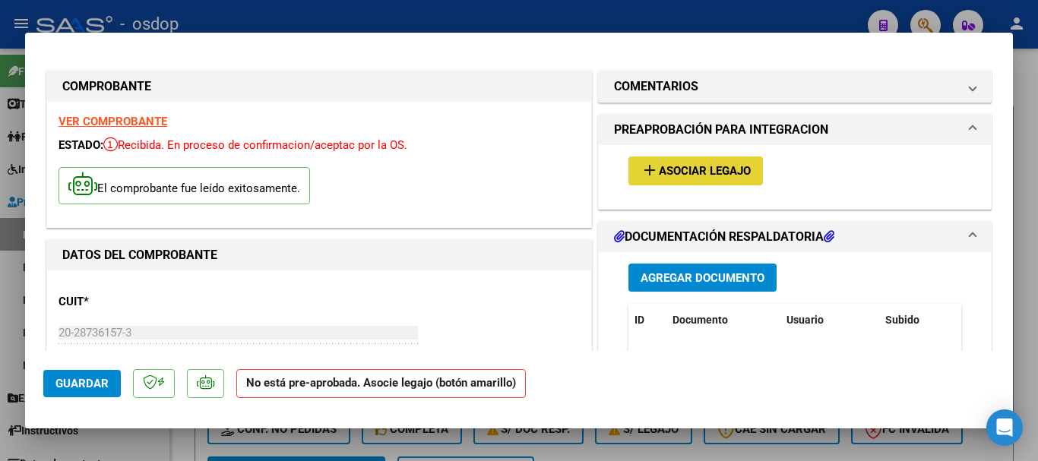
click at [672, 171] on span "Asociar Legajo" at bounding box center [705, 172] width 92 height 14
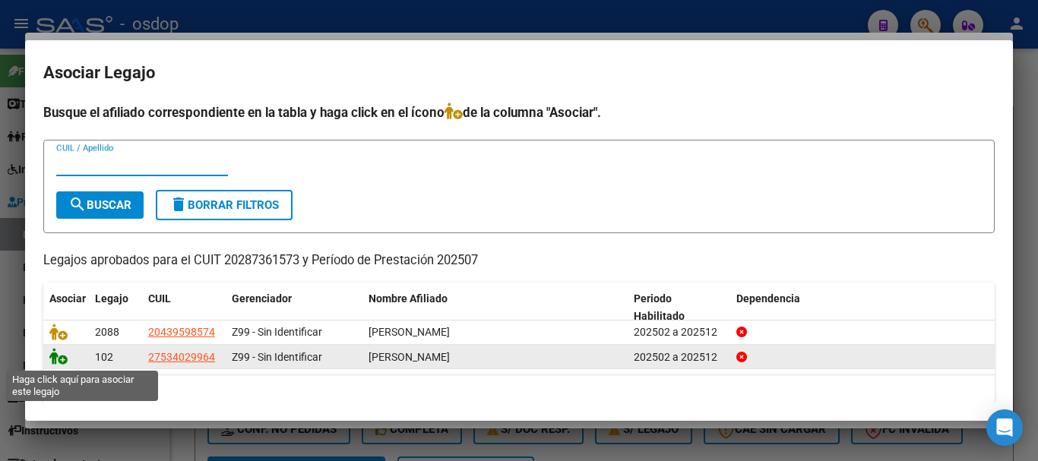
click at [57, 358] on icon at bounding box center [58, 356] width 18 height 17
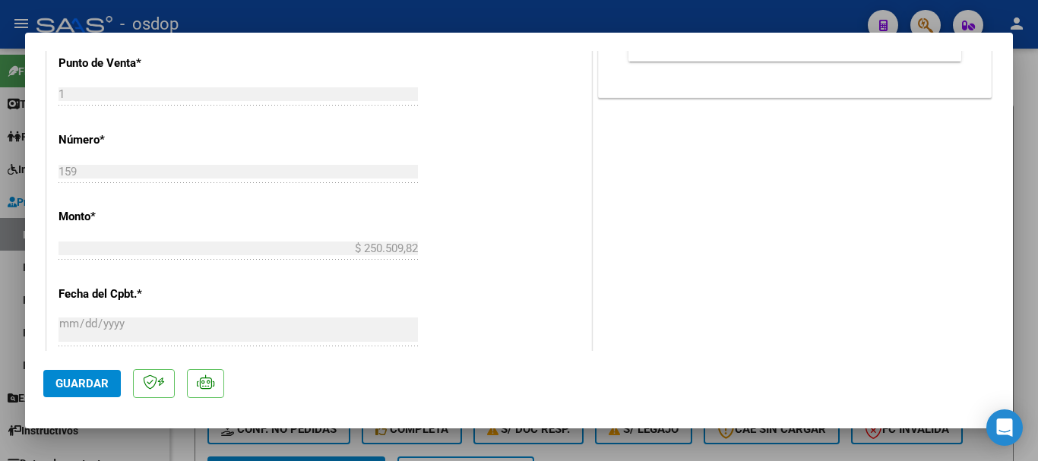
scroll to position [912, 0]
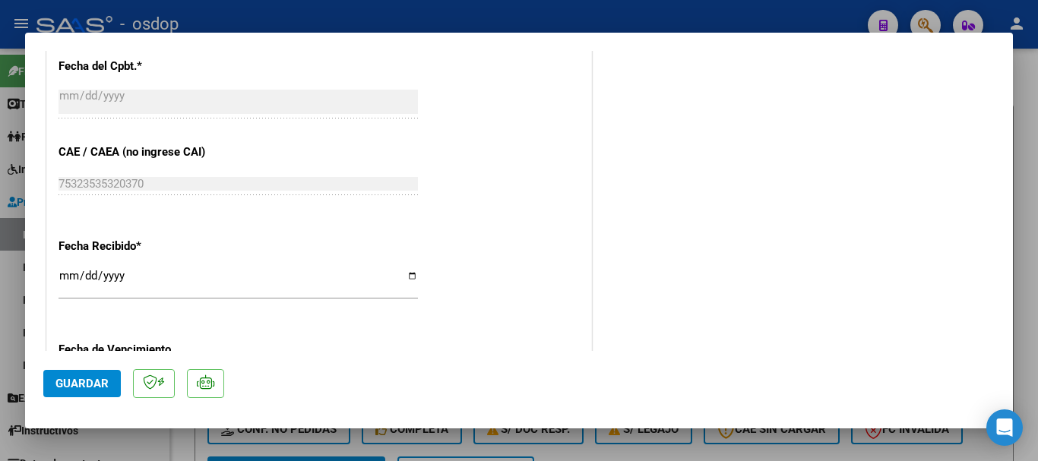
click at [59, 388] on span "Guardar" at bounding box center [81, 384] width 53 height 14
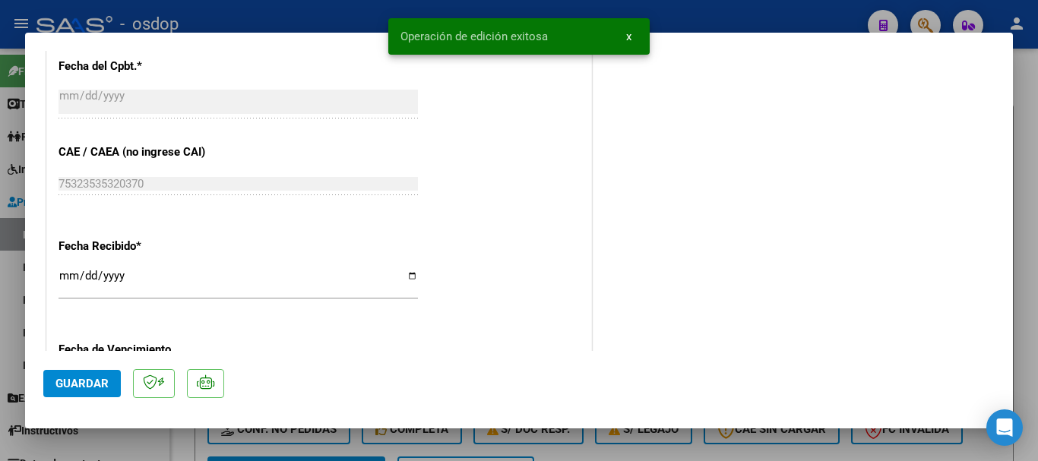
click at [628, 32] on span "x" at bounding box center [628, 37] width 5 height 14
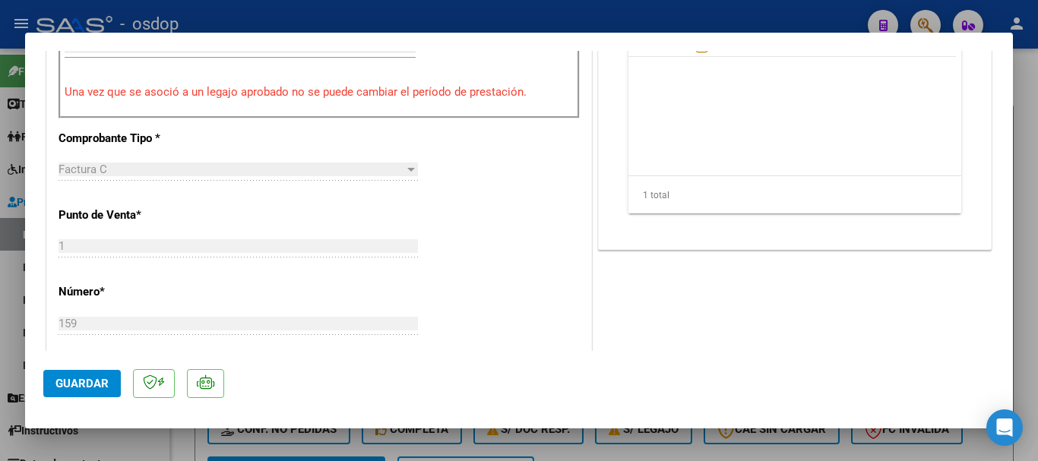
scroll to position [152, 0]
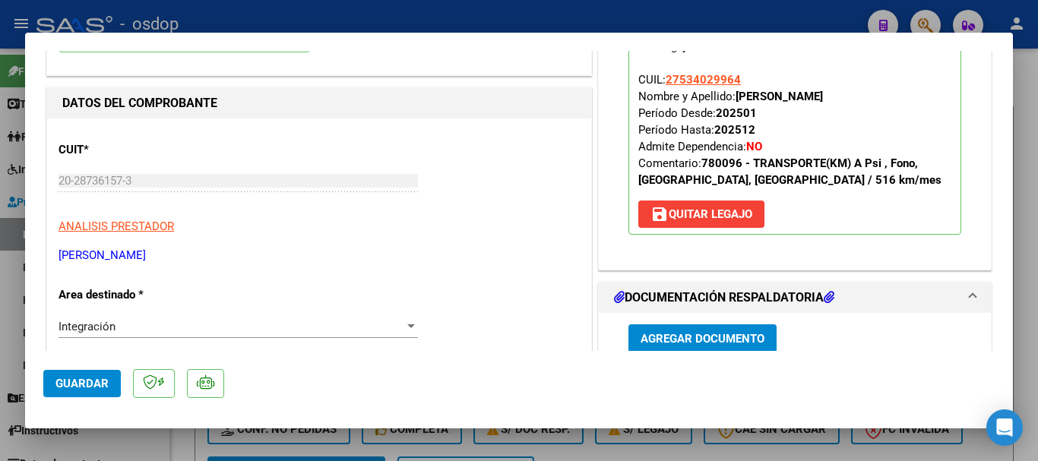
click at [1033, 105] on div at bounding box center [519, 230] width 1038 height 461
type input "$ 0,00"
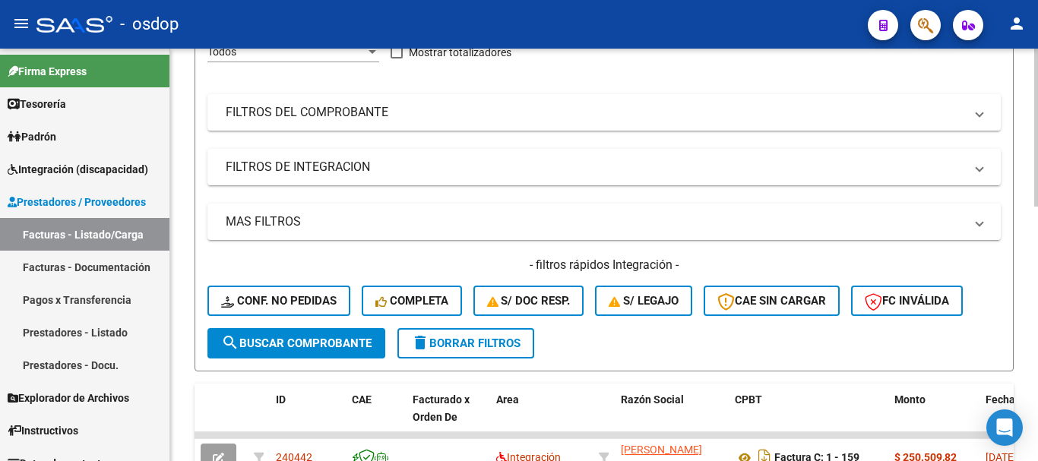
scroll to position [76, 0]
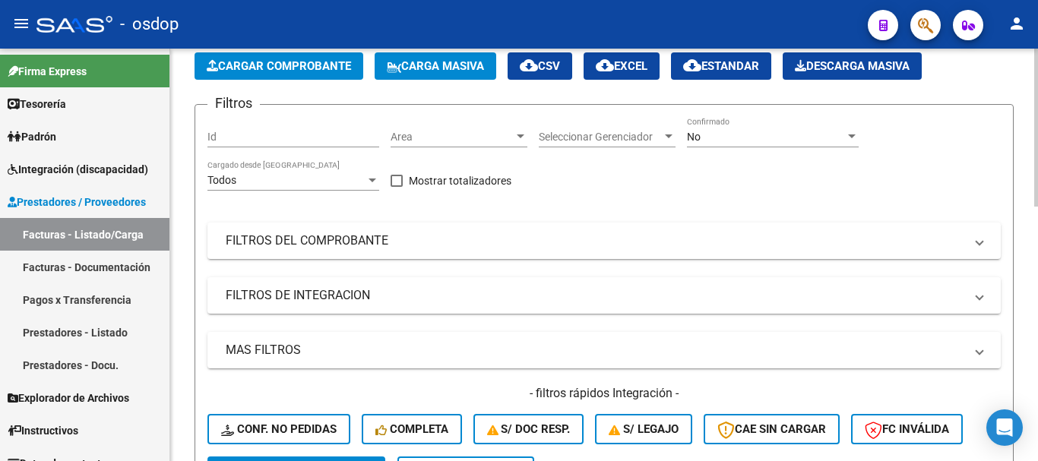
click at [271, 64] on span "Cargar Comprobante" at bounding box center [279, 66] width 144 height 14
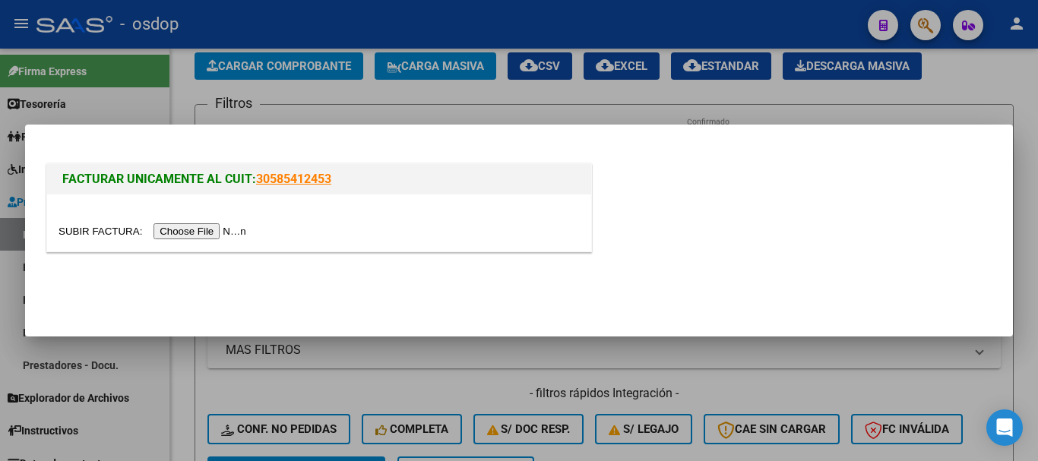
click at [188, 233] on input "file" at bounding box center [155, 231] width 192 height 16
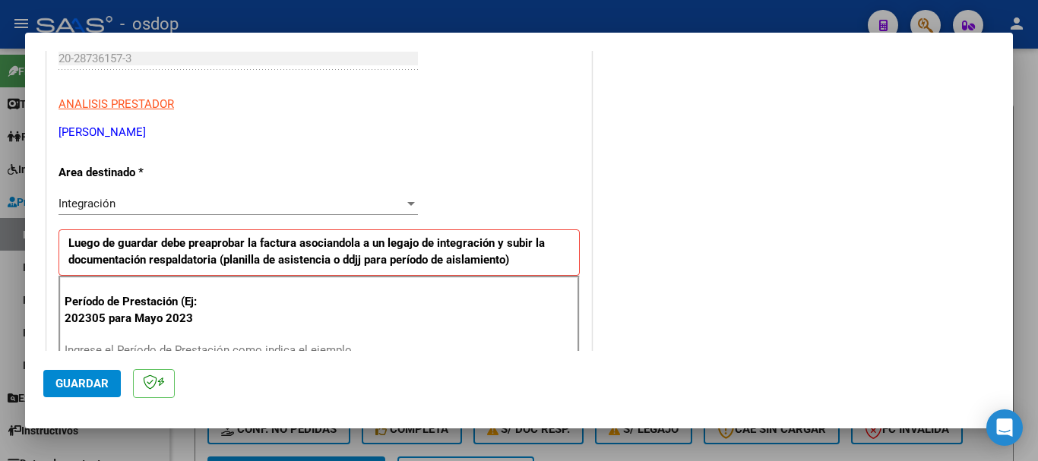
scroll to position [304, 0]
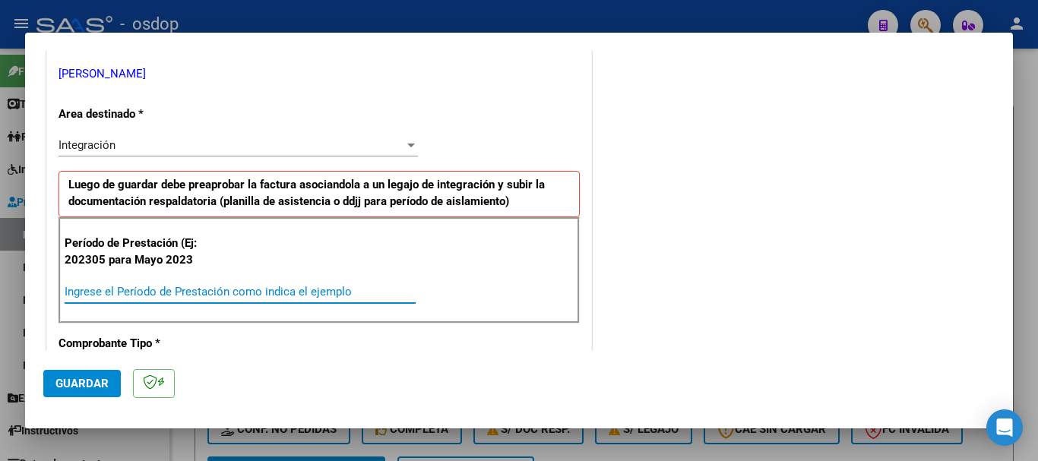
click at [167, 290] on input "Ingrese el Período de Prestación como indica el ejemplo" at bounding box center [240, 292] width 351 height 14
type input "202507"
click at [80, 377] on span "Guardar" at bounding box center [81, 384] width 53 height 14
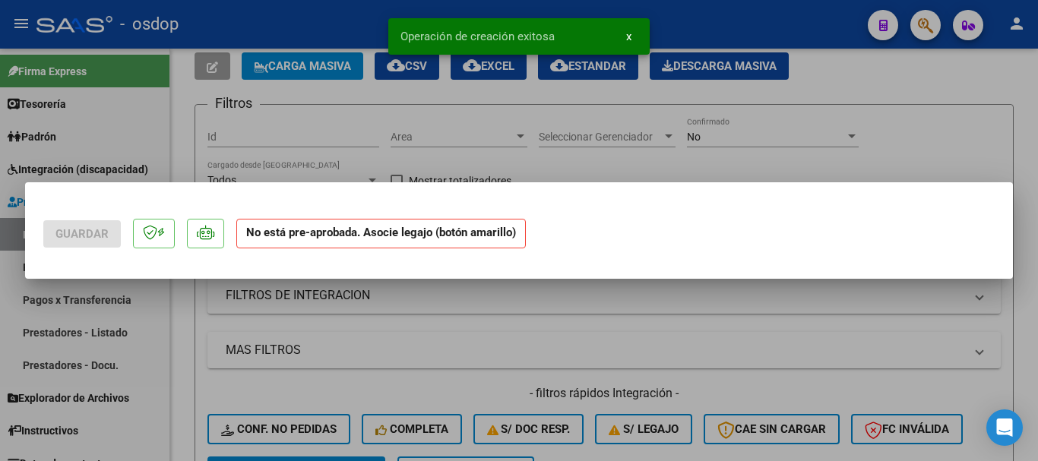
scroll to position [0, 0]
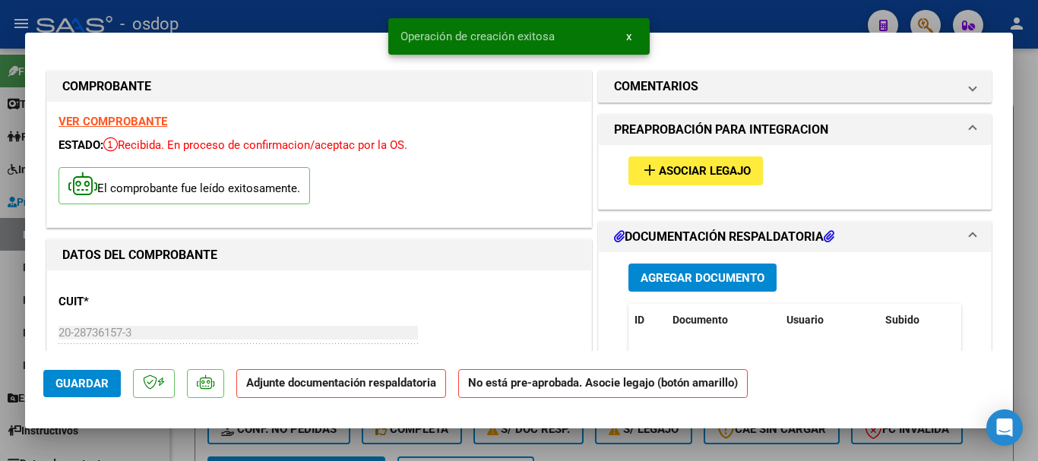
drag, startPoint x: 630, startPoint y: 34, endPoint x: 628, endPoint y: 53, distance: 19.1
click at [628, 35] on span "x" at bounding box center [628, 37] width 5 height 14
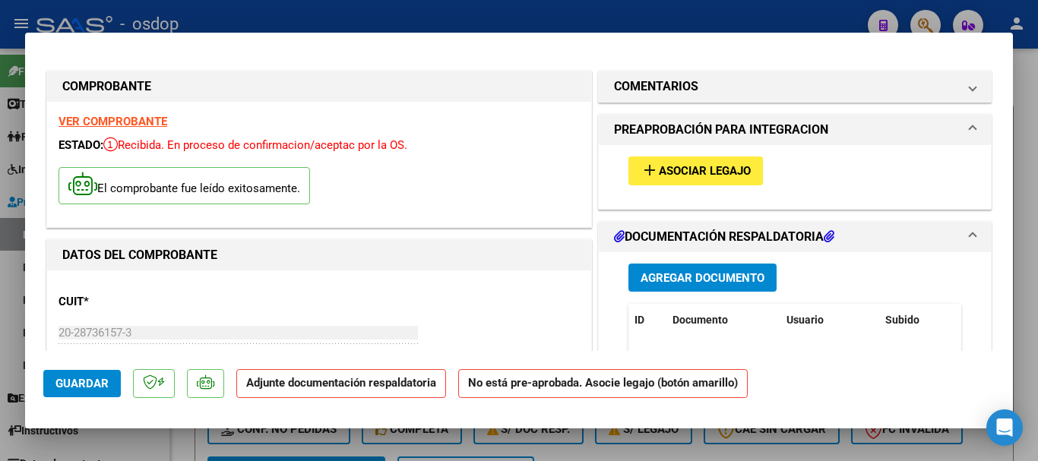
click at [693, 275] on span "Agregar Documento" at bounding box center [703, 278] width 124 height 14
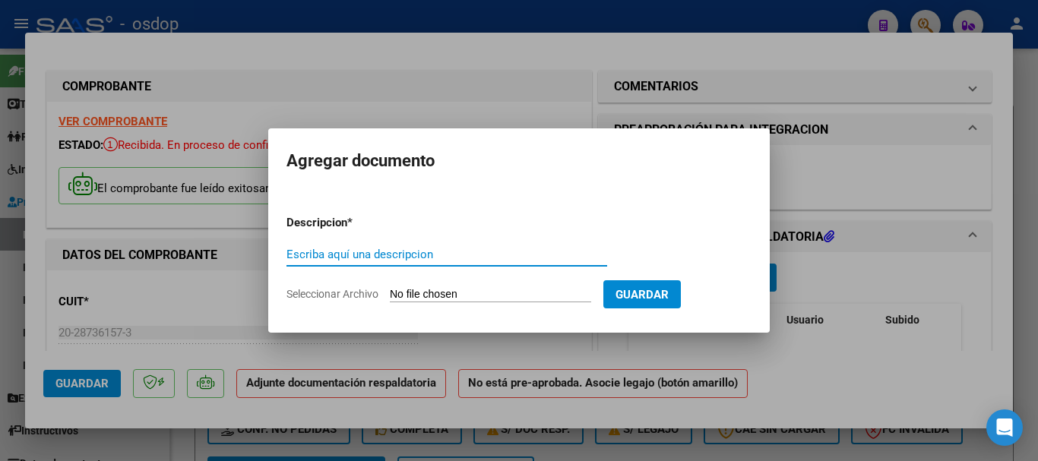
paste input "Planilla de asistencia"
type input "Planilla de asistencia"
click at [464, 293] on input "Seleccionar Archivo" at bounding box center [490, 295] width 201 height 14
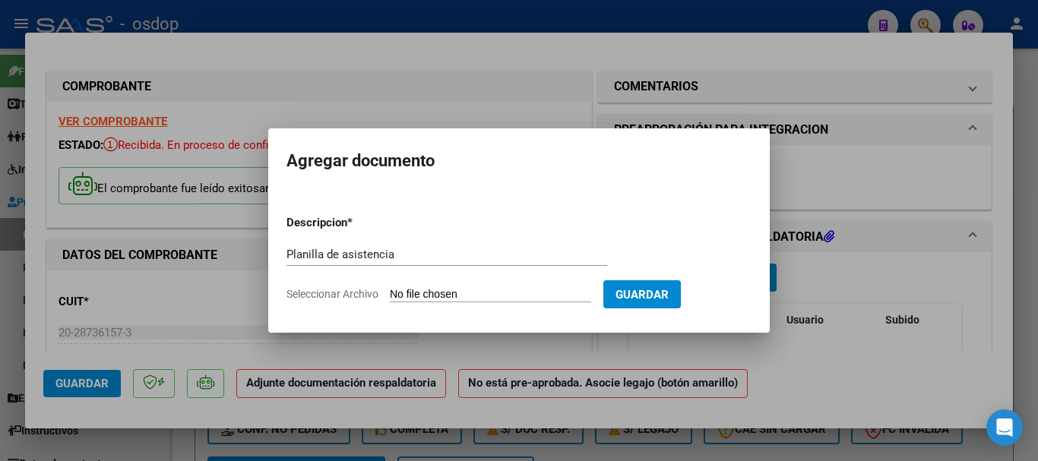
type input "C:\fakepath\MUINOS 160 - ROBLEDO - [DATE] - ASIS.pdf"
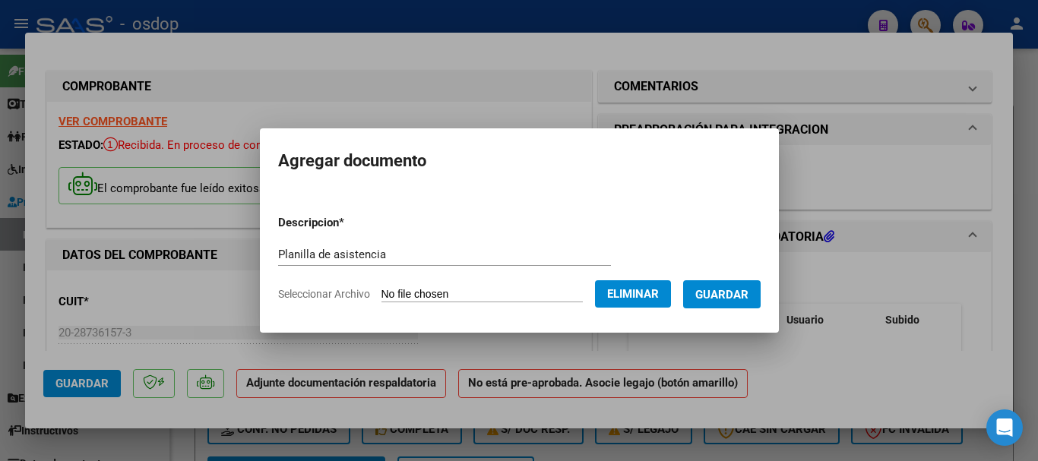
click at [744, 300] on span "Guardar" at bounding box center [721, 295] width 53 height 14
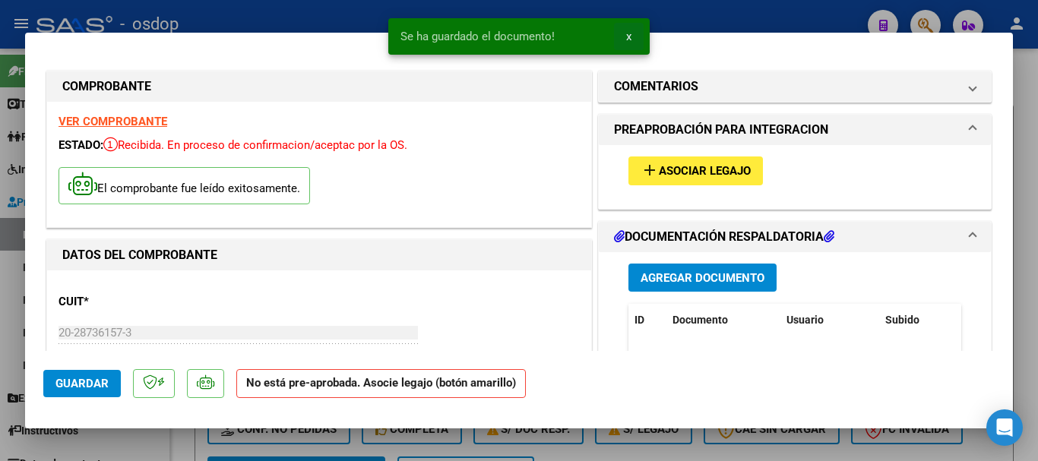
click at [623, 36] on button "x" at bounding box center [629, 36] width 30 height 27
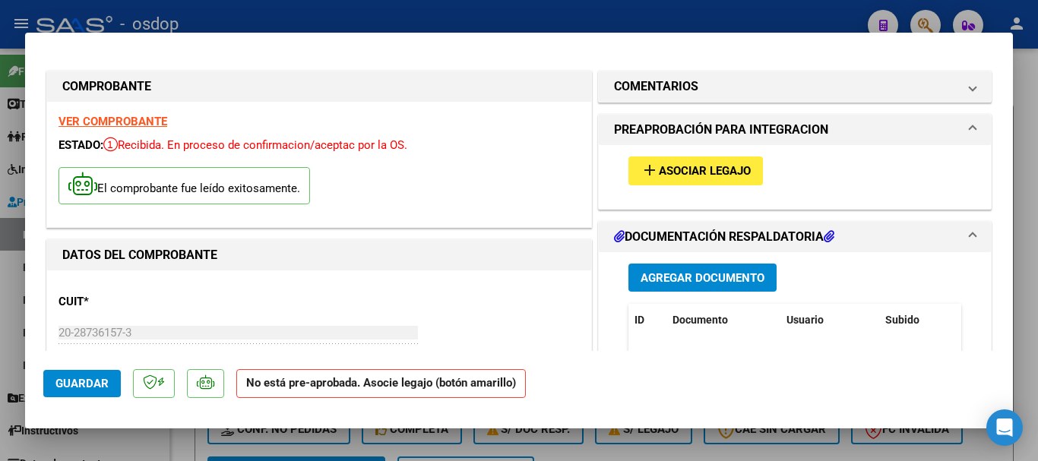
click at [691, 163] on button "add Asociar Legajo" at bounding box center [695, 171] width 134 height 28
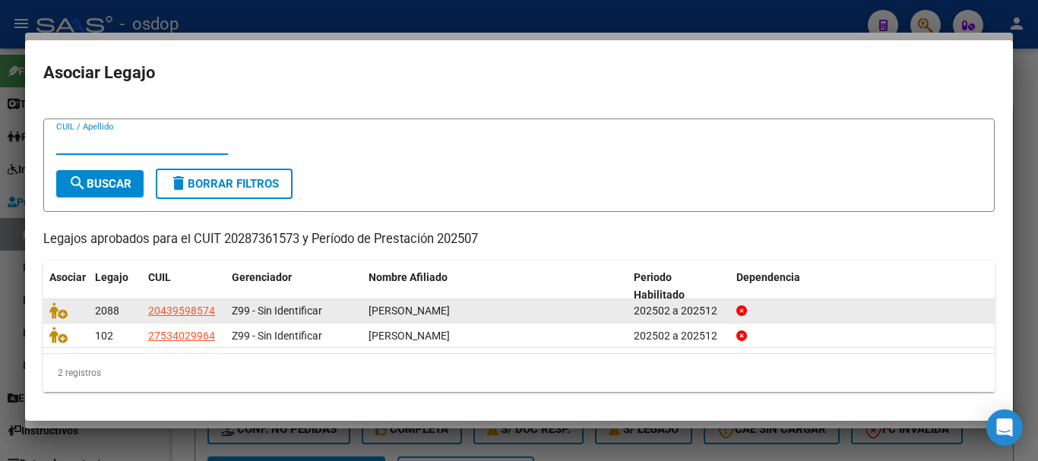
scroll to position [24, 0]
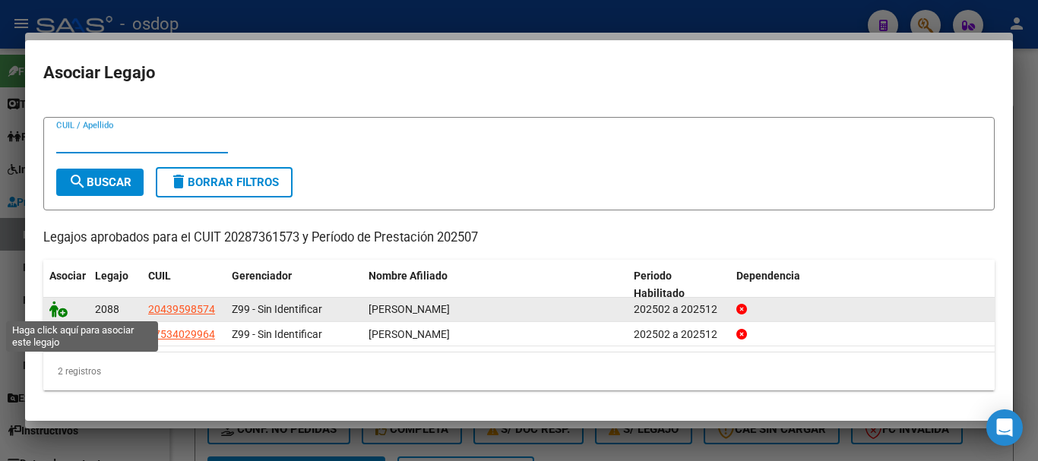
click at [57, 312] on icon at bounding box center [58, 309] width 18 height 17
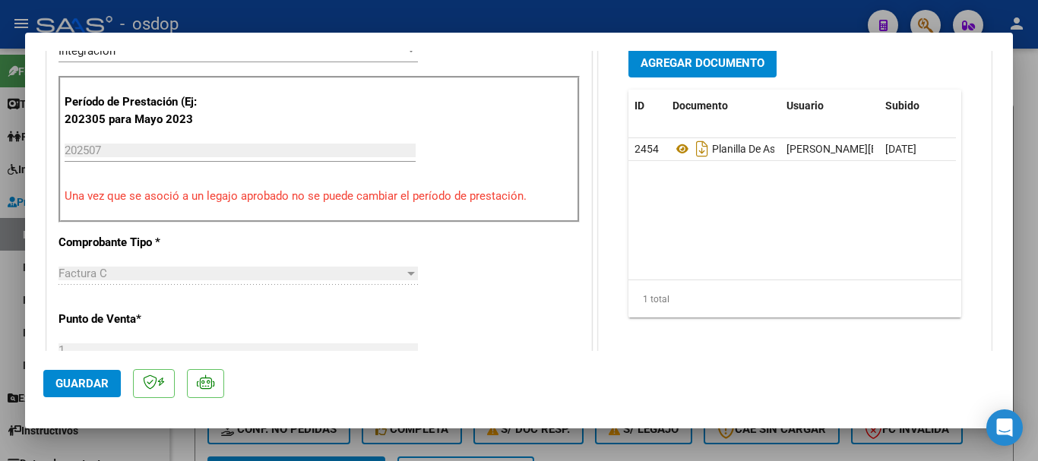
scroll to position [532, 0]
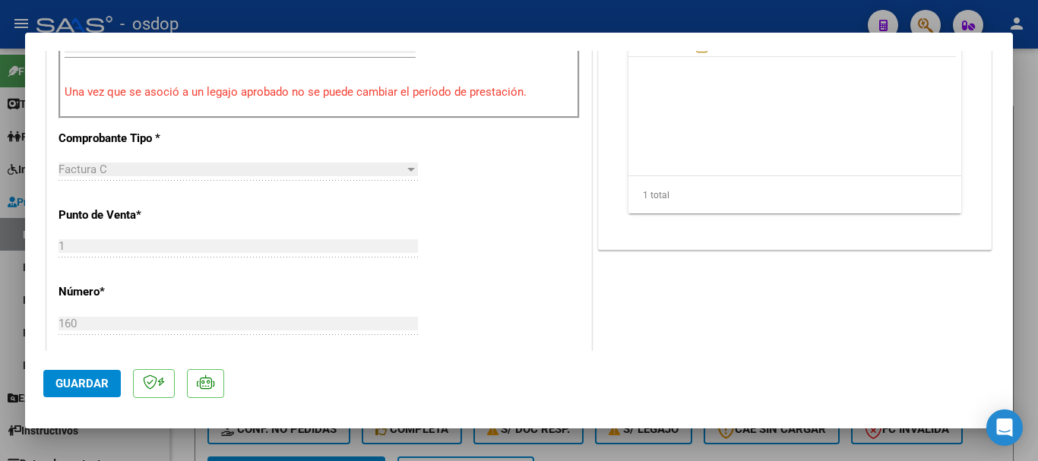
click at [73, 384] on span "Guardar" at bounding box center [81, 384] width 53 height 14
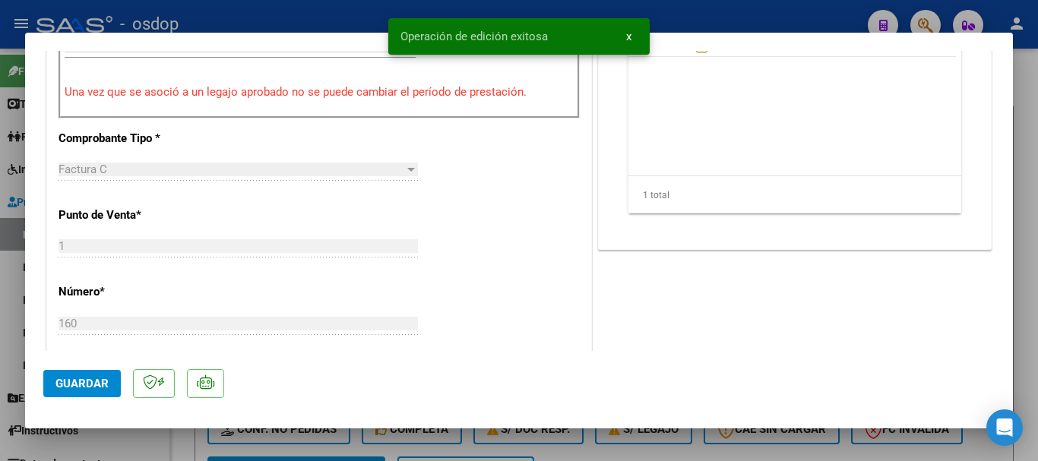
click at [631, 36] on button "x" at bounding box center [629, 36] width 30 height 27
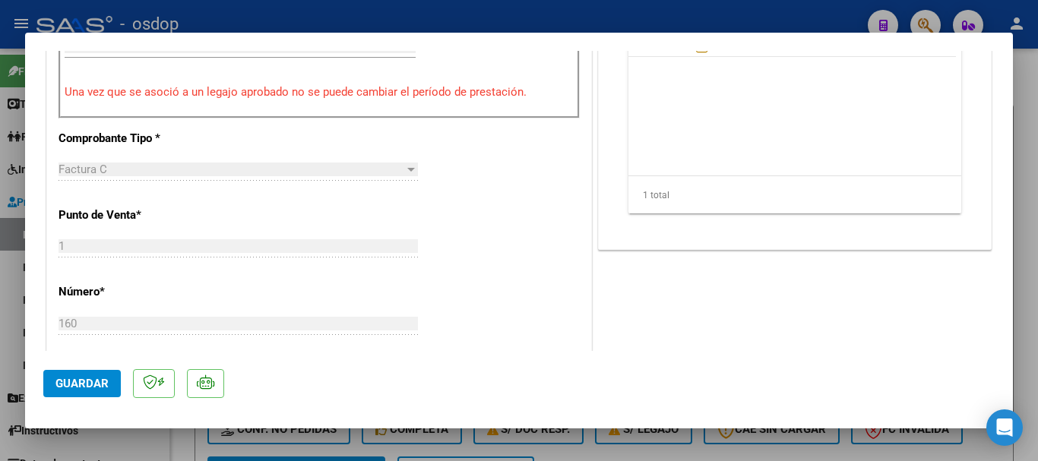
click at [755, 19] on div at bounding box center [519, 230] width 1038 height 461
type input "$ 0,00"
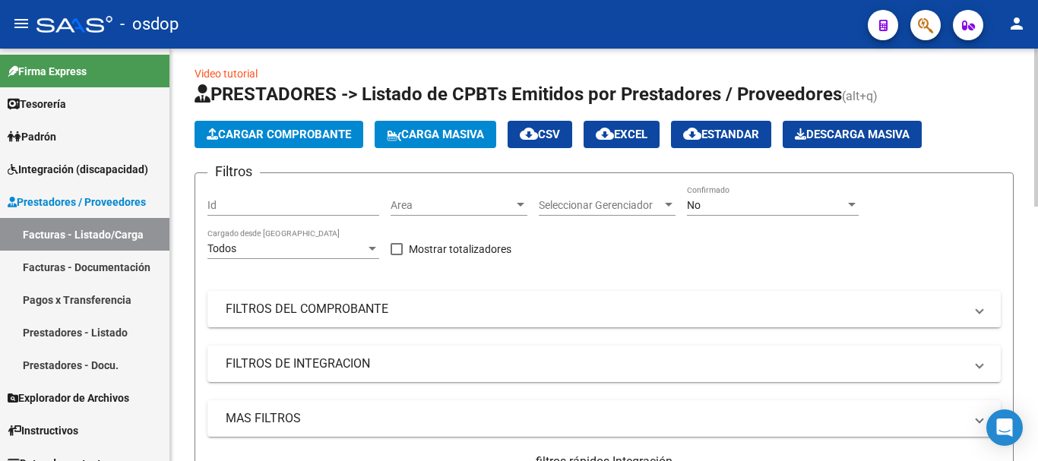
scroll to position [0, 0]
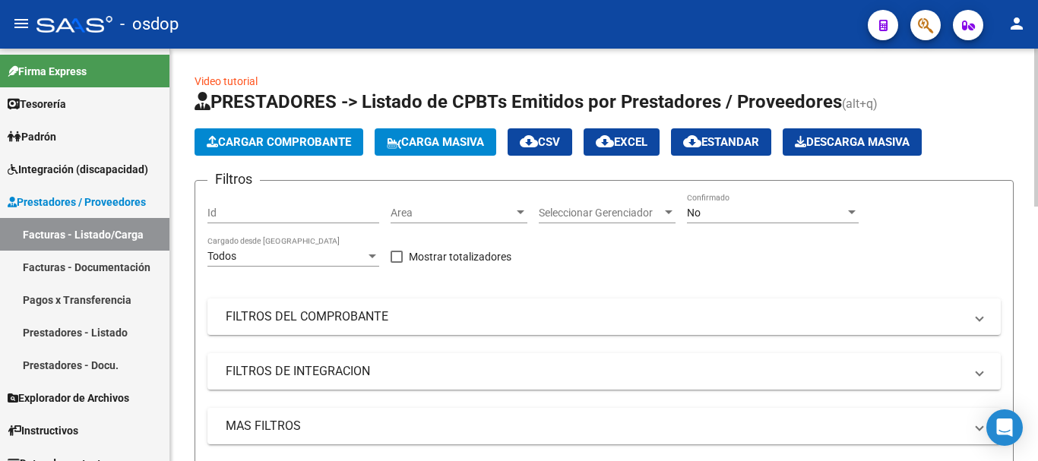
click at [293, 134] on button "Cargar Comprobante" at bounding box center [279, 141] width 169 height 27
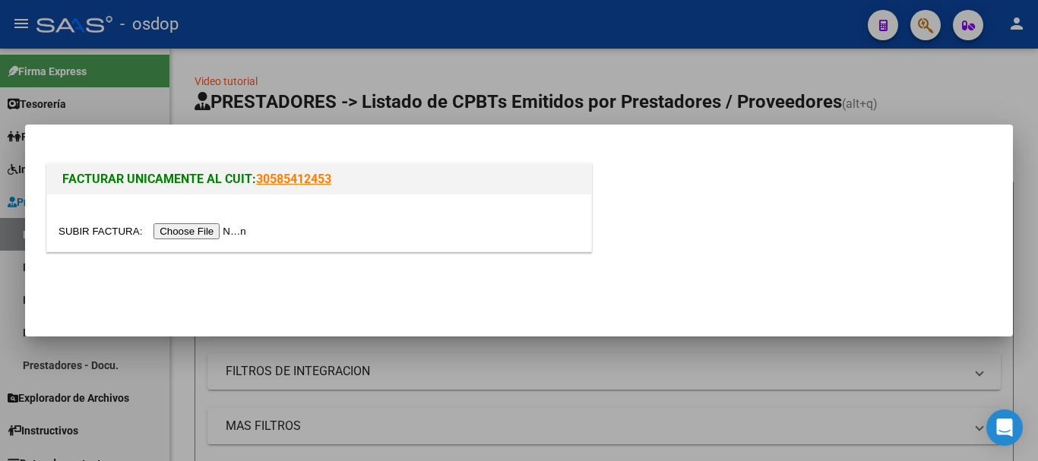
click at [201, 235] on input "file" at bounding box center [155, 231] width 192 height 16
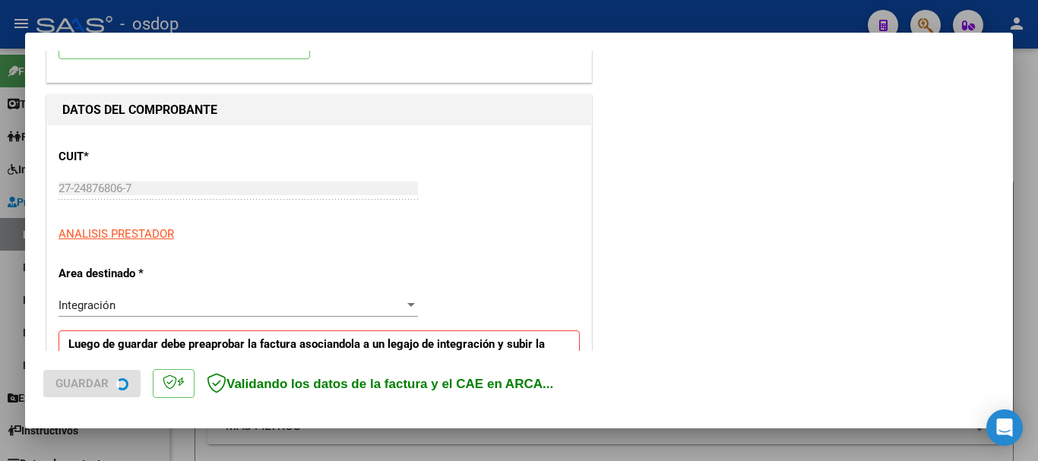
scroll to position [304, 0]
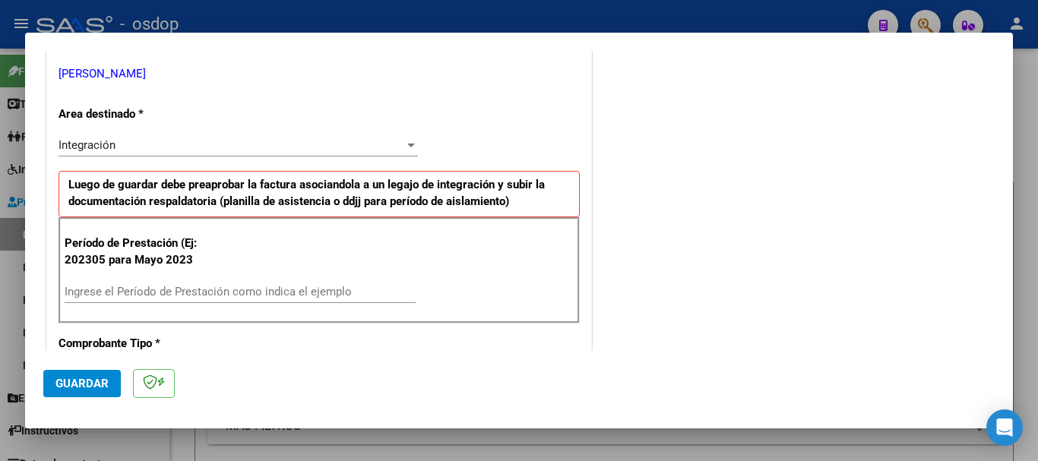
click at [197, 290] on input "Ingrese el Período de Prestación como indica el ejemplo" at bounding box center [240, 292] width 351 height 14
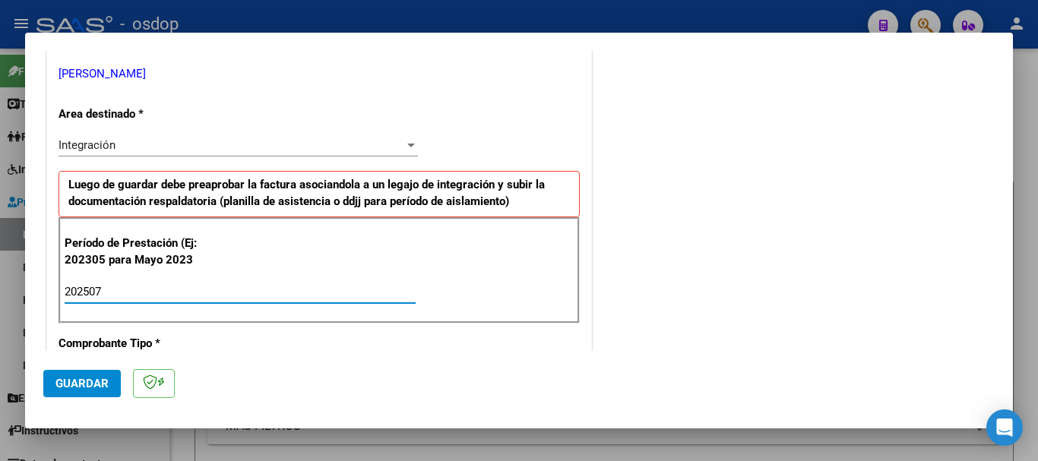
type input "202507"
click at [71, 402] on mat-dialog-actions "Guardar" at bounding box center [518, 381] width 951 height 60
click at [81, 386] on span "Guardar" at bounding box center [81, 384] width 53 height 14
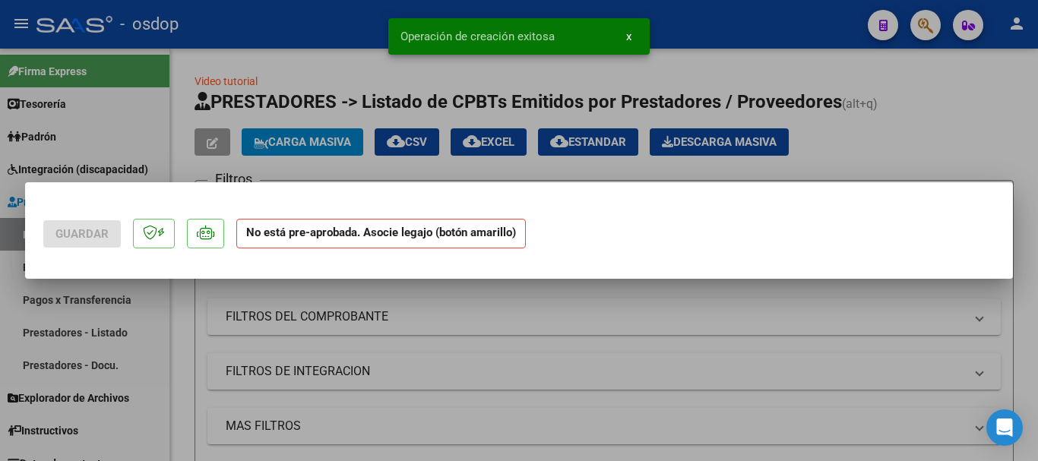
scroll to position [0, 0]
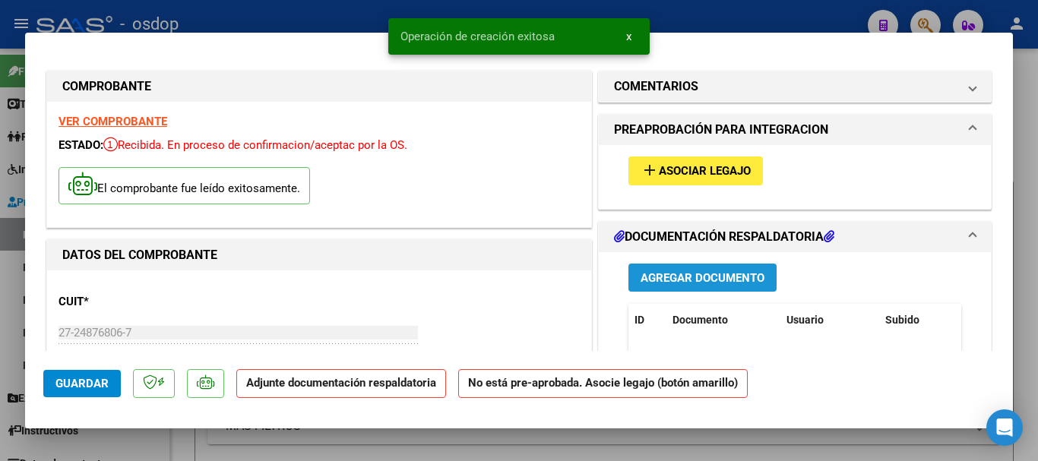
click at [700, 274] on span "Agregar Documento" at bounding box center [703, 278] width 124 height 14
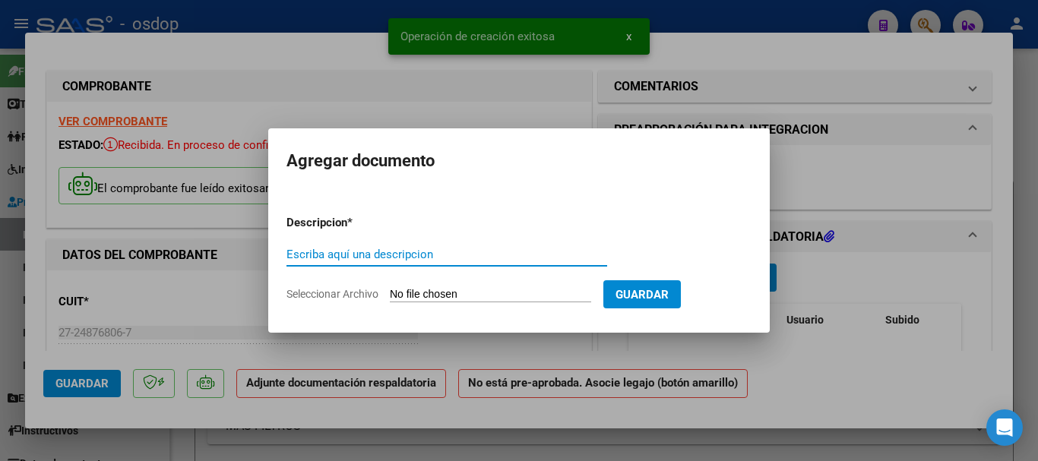
click at [411, 256] on input "Escriba aquí una descripcion" at bounding box center [446, 255] width 321 height 14
type input "Planilla de asistencia"
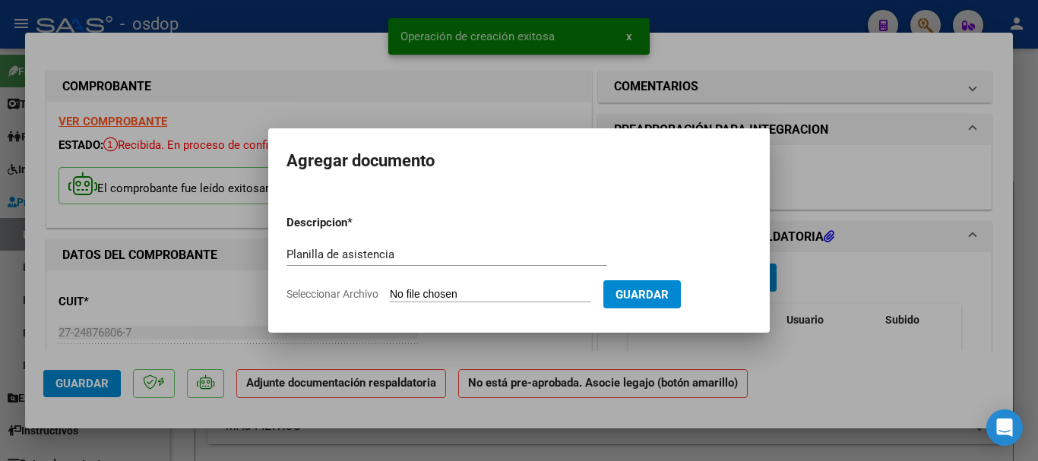
click at [457, 295] on input "Seleccionar Archivo" at bounding box center [490, 295] width 201 height 14
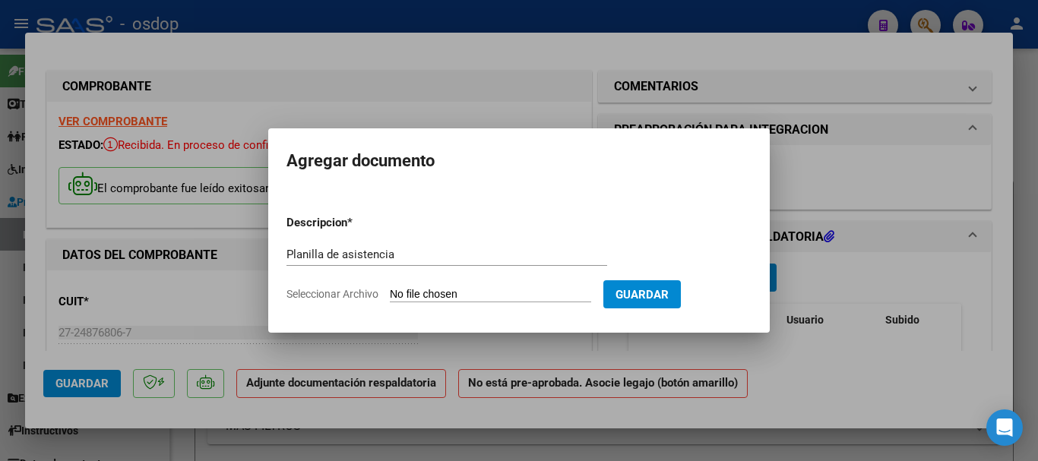
type input "C:\fakepath\MURILLO 626 - AQUINO - [DATE] - ASIS.pdf"
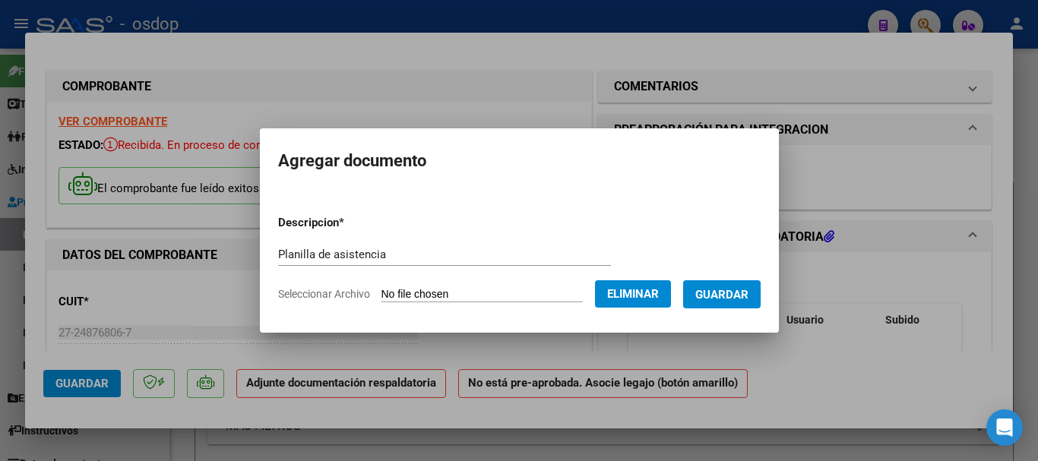
click at [746, 290] on span "Guardar" at bounding box center [721, 295] width 53 height 14
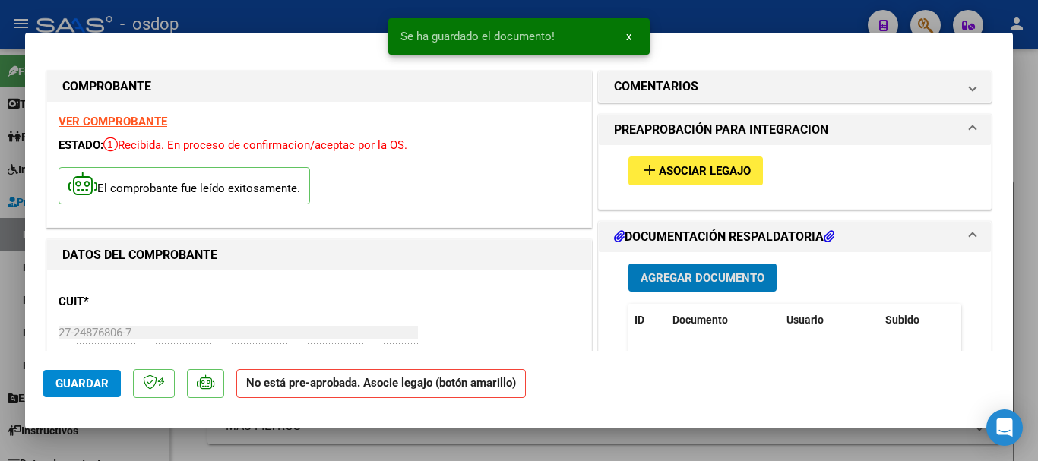
click at [687, 165] on span "Asociar Legajo" at bounding box center [705, 172] width 92 height 14
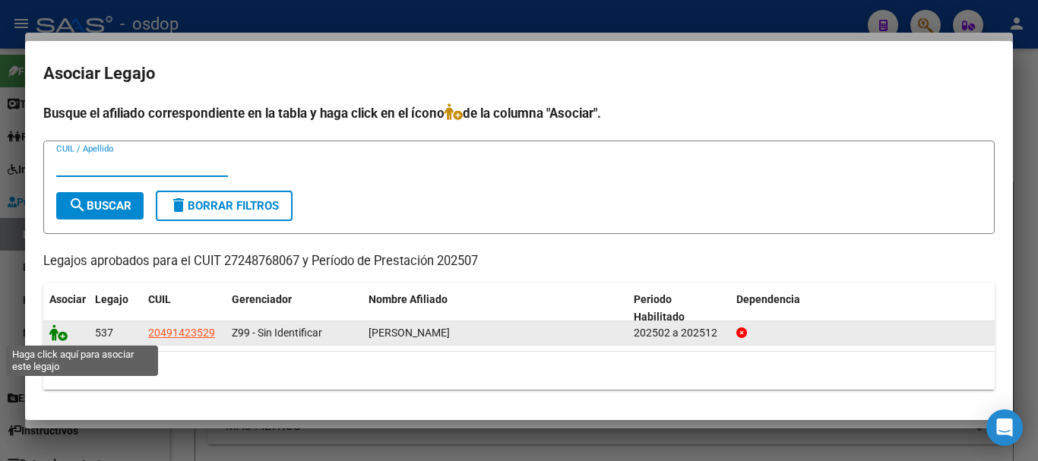
click at [57, 331] on icon at bounding box center [58, 332] width 18 height 17
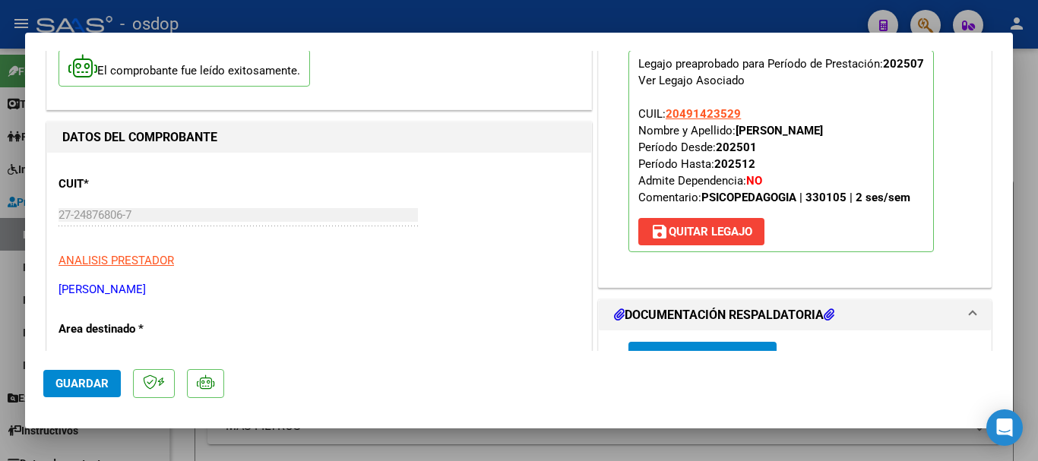
scroll to position [304, 0]
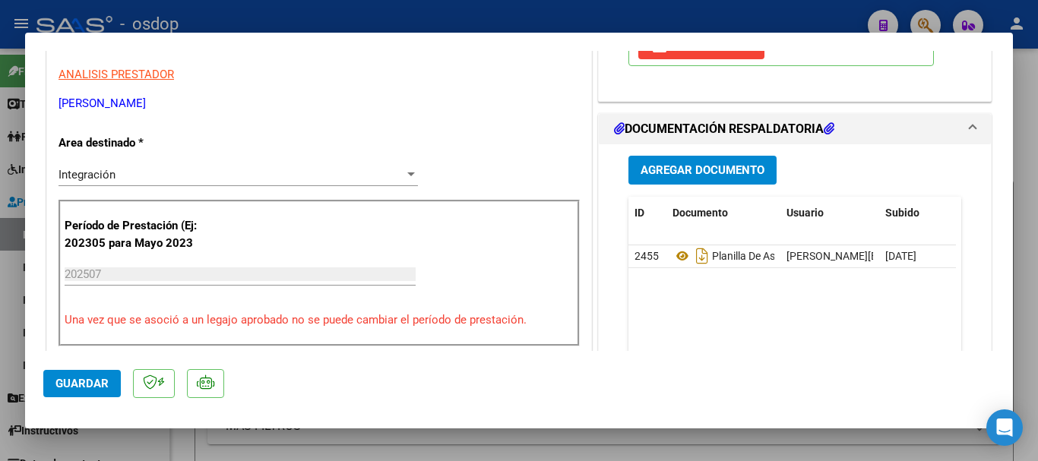
click at [74, 377] on span "Guardar" at bounding box center [81, 384] width 53 height 14
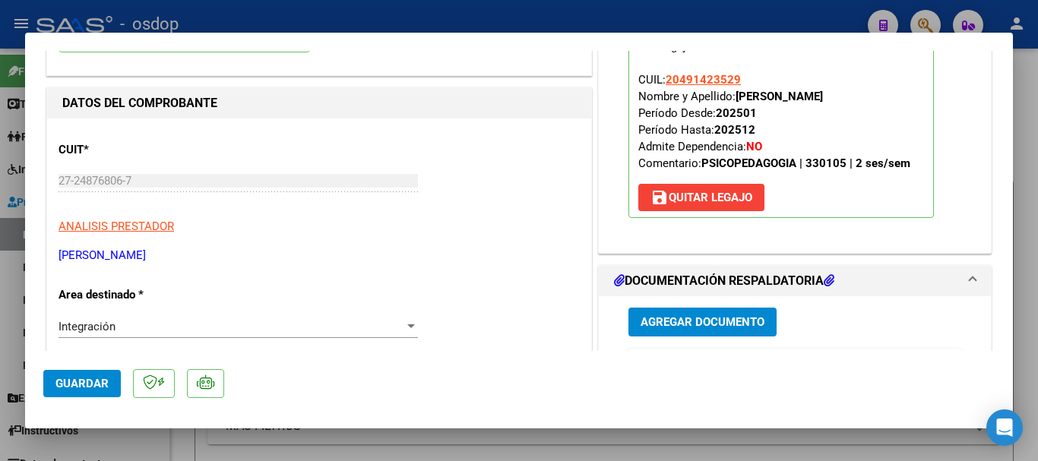
scroll to position [380, 0]
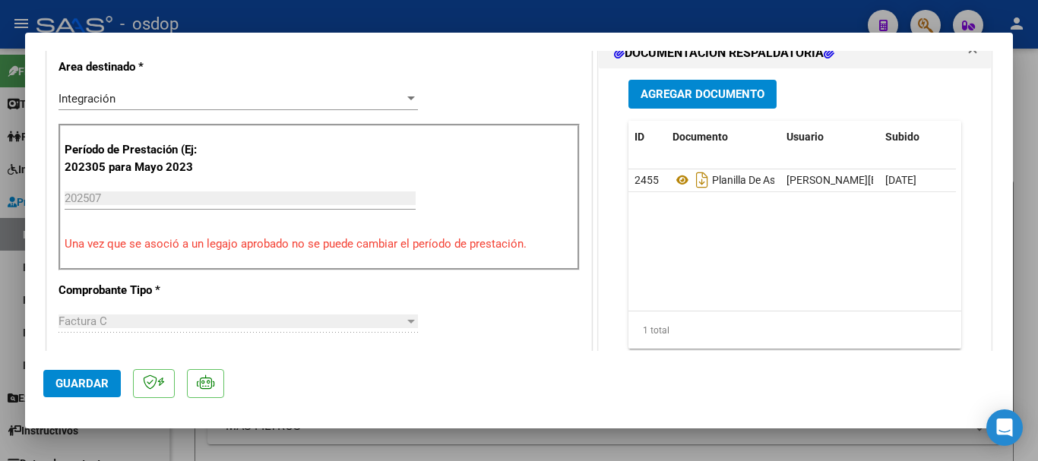
click at [71, 386] on span "Guardar" at bounding box center [81, 384] width 53 height 14
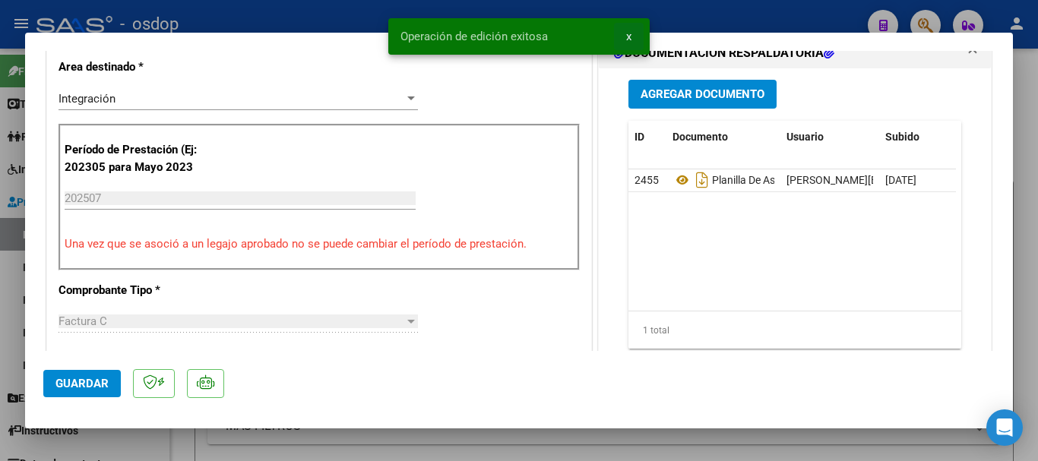
click at [623, 36] on button "x" at bounding box center [629, 36] width 30 height 27
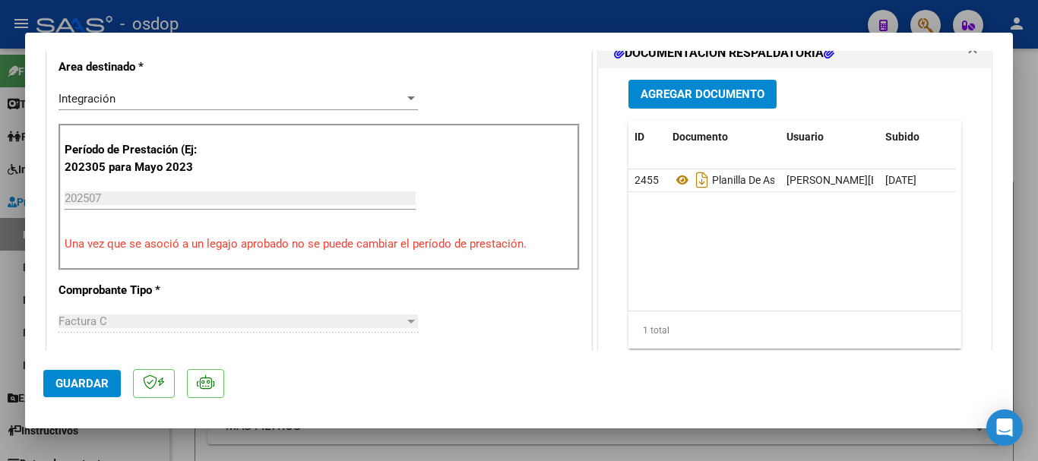
click at [1031, 102] on div at bounding box center [519, 230] width 1038 height 461
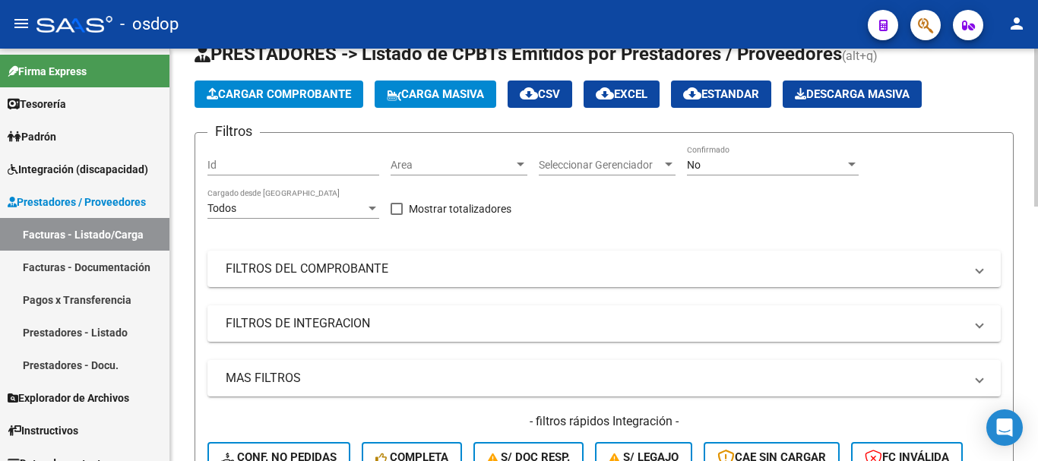
scroll to position [0, 0]
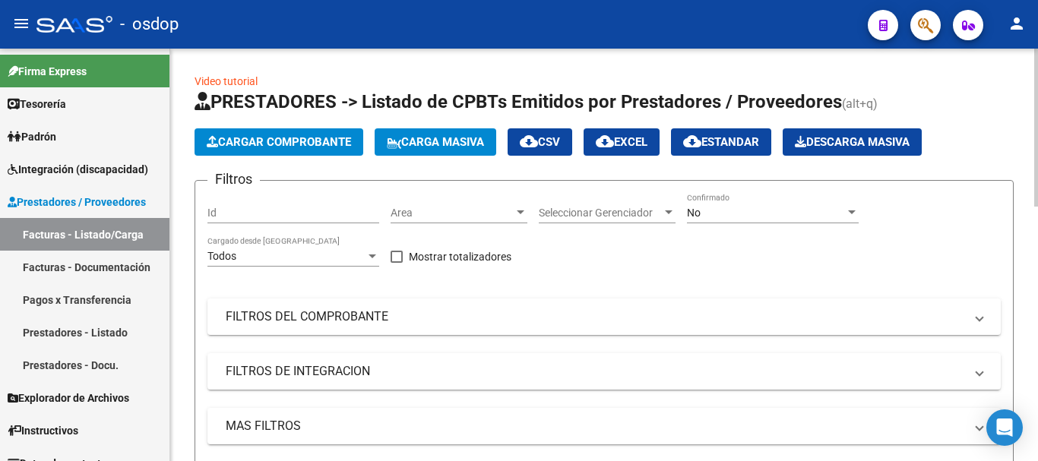
click at [304, 141] on span "Cargar Comprobante" at bounding box center [279, 142] width 144 height 14
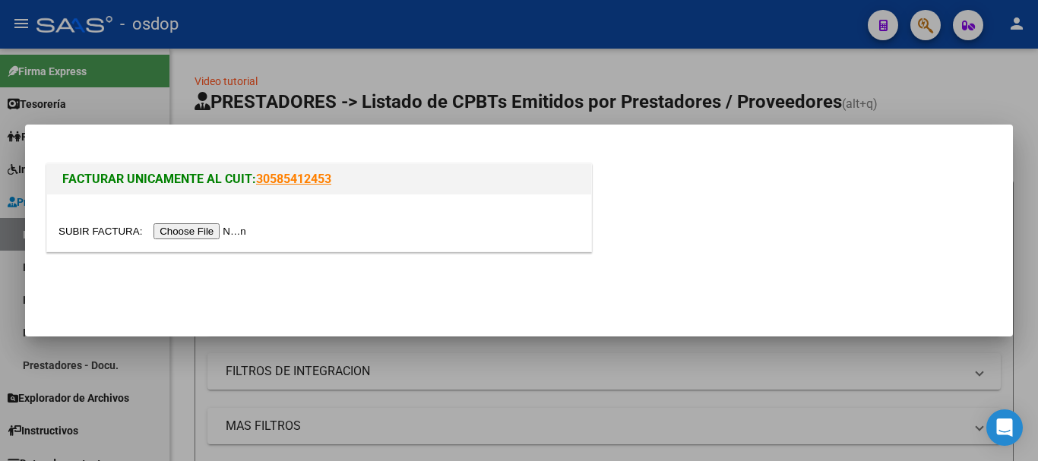
click at [201, 236] on input "file" at bounding box center [155, 231] width 192 height 16
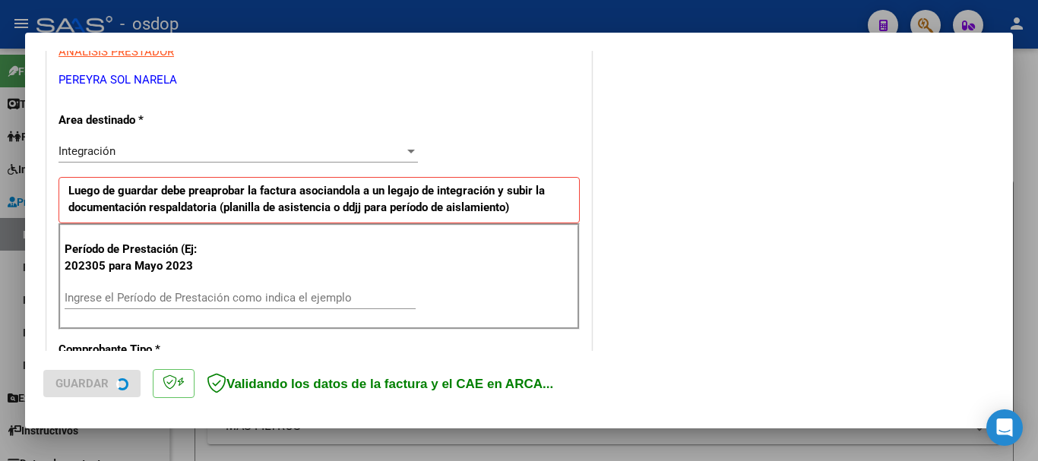
scroll to position [304, 0]
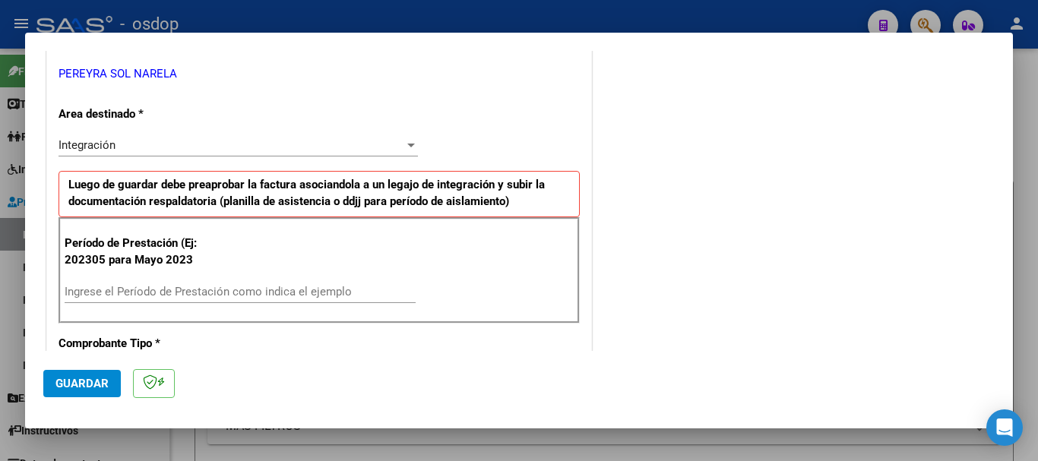
click at [166, 299] on div "Ingrese el Período de Prestación como indica el ejemplo" at bounding box center [240, 291] width 351 height 23
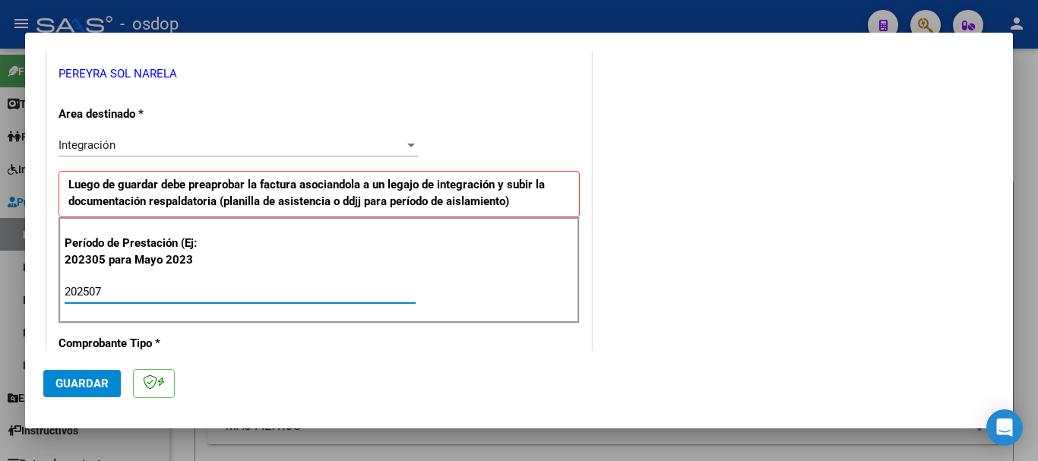
type input "202507"
click at [75, 375] on button "Guardar" at bounding box center [82, 383] width 78 height 27
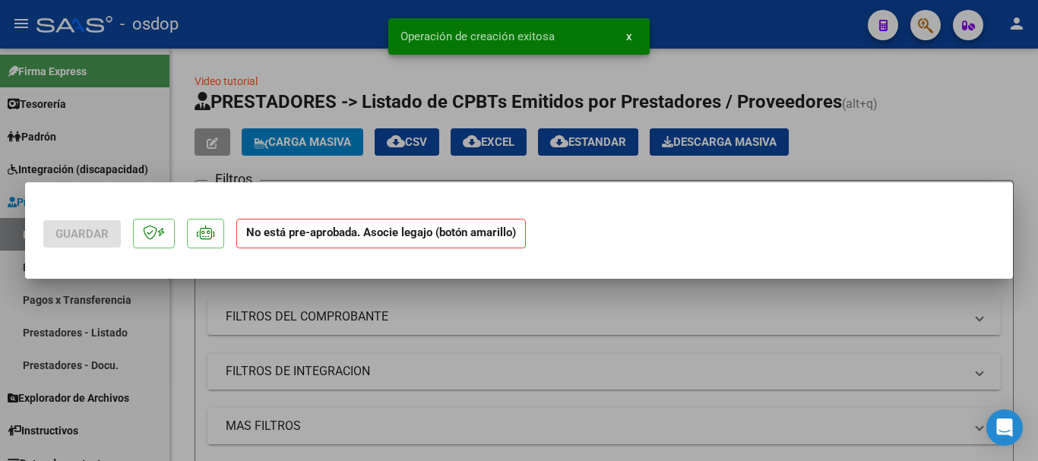
scroll to position [0, 0]
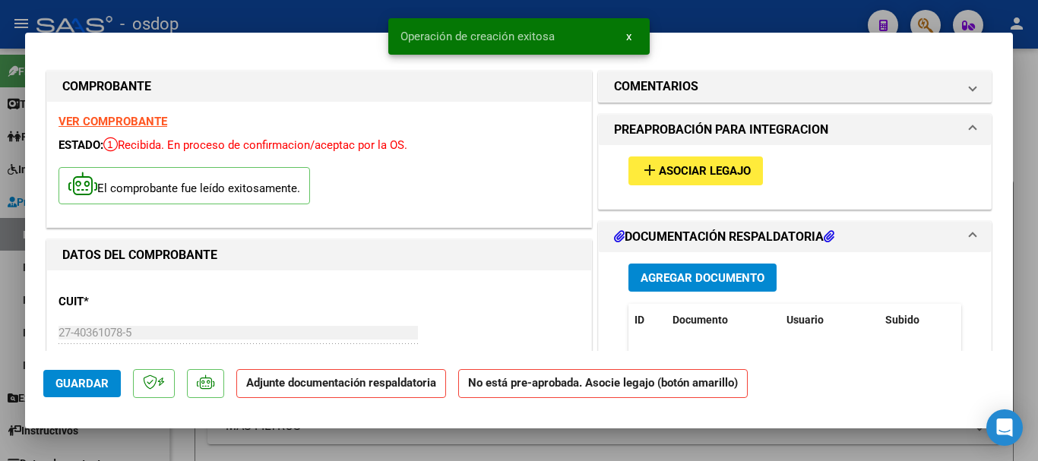
click at [631, 36] on span "x" at bounding box center [628, 37] width 5 height 14
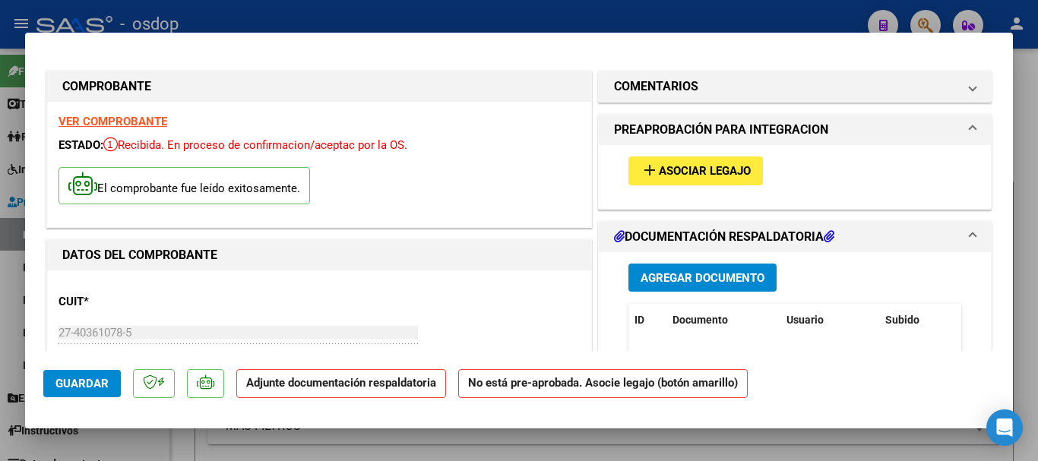
click at [691, 275] on span "Agregar Documento" at bounding box center [703, 278] width 124 height 14
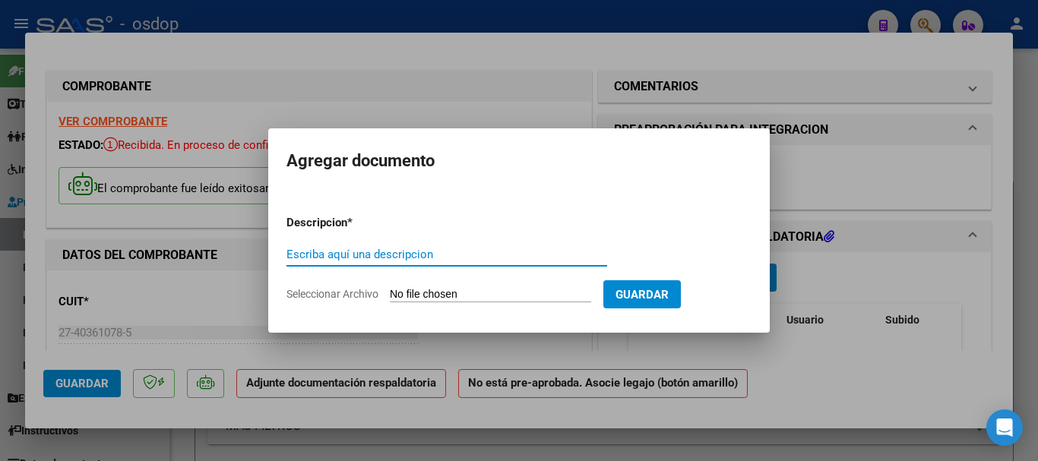
paste input "Planilla de asistencia"
type input "Planilla de asistencia"
click at [462, 293] on input "Seleccionar Archivo" at bounding box center [490, 295] width 201 height 14
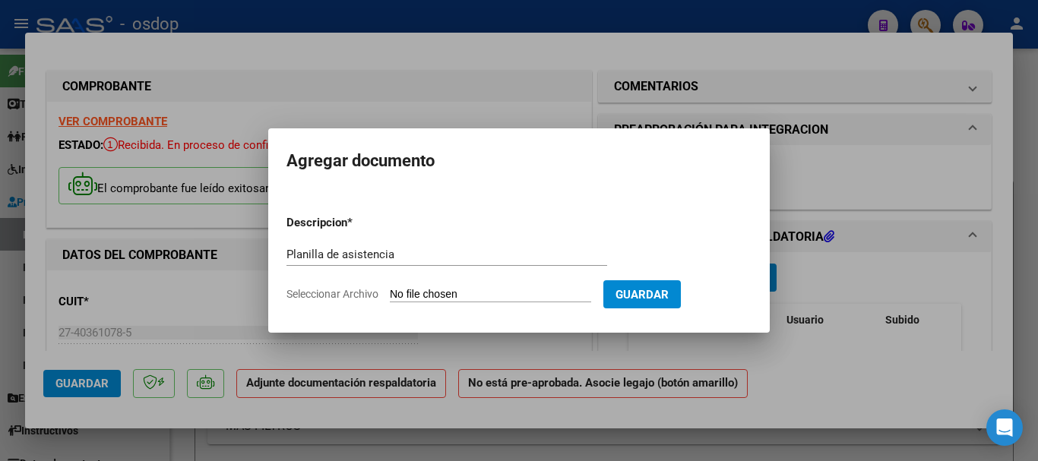
type input "C:\fakepath\PEREYRA 22 - LUQUE - [DATE] - ASIS.pdf"
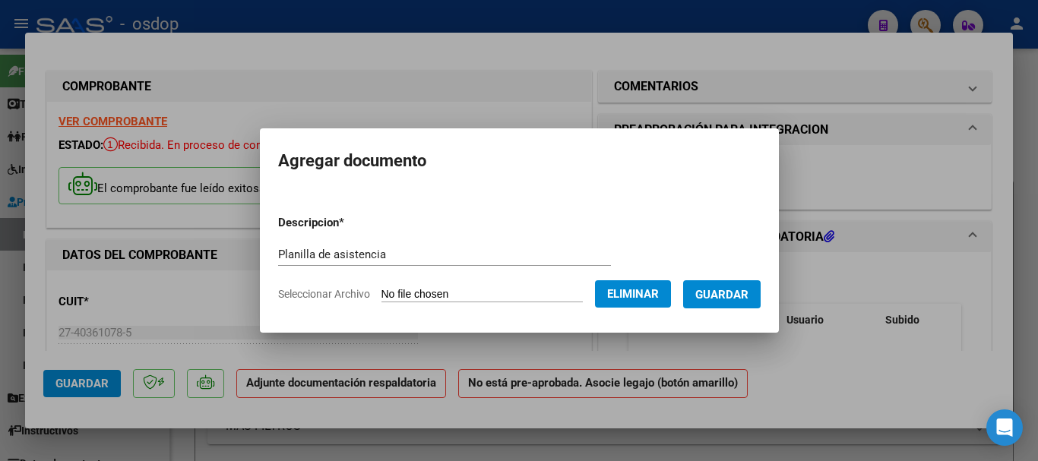
click at [737, 299] on span "Guardar" at bounding box center [721, 295] width 53 height 14
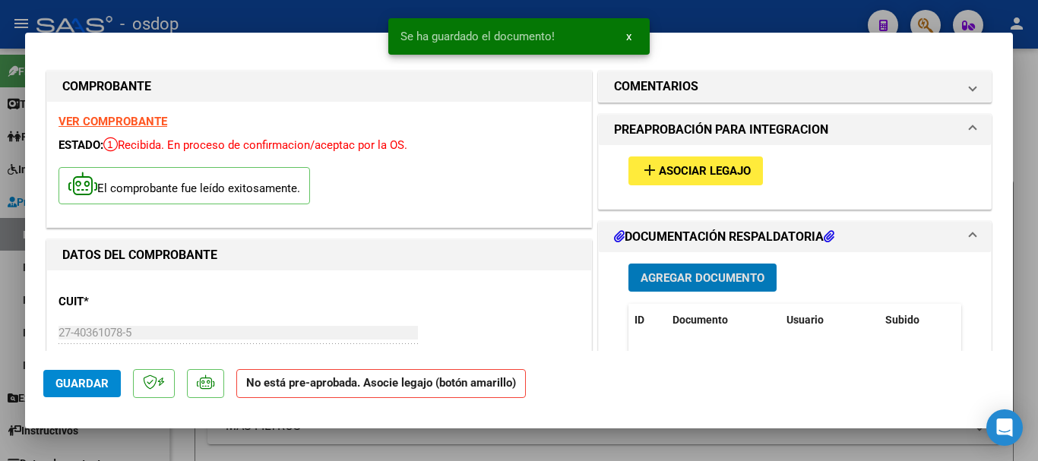
click at [625, 33] on button "x" at bounding box center [629, 36] width 30 height 27
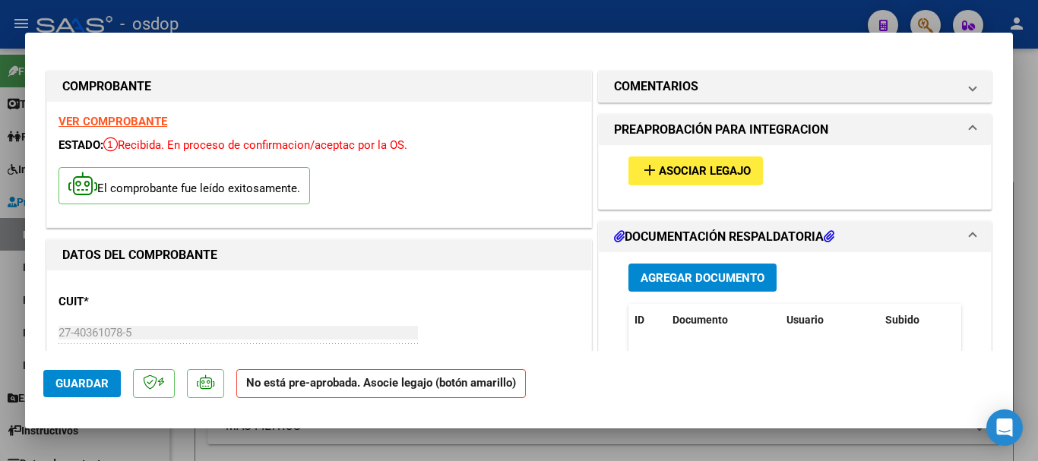
click at [684, 181] on button "add Asociar Legajo" at bounding box center [695, 171] width 134 height 28
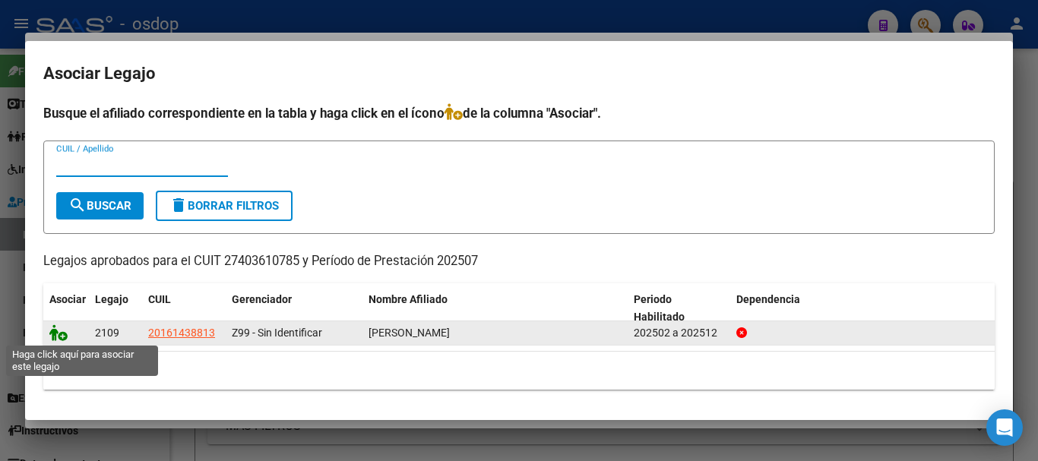
click at [59, 336] on icon at bounding box center [58, 332] width 18 height 17
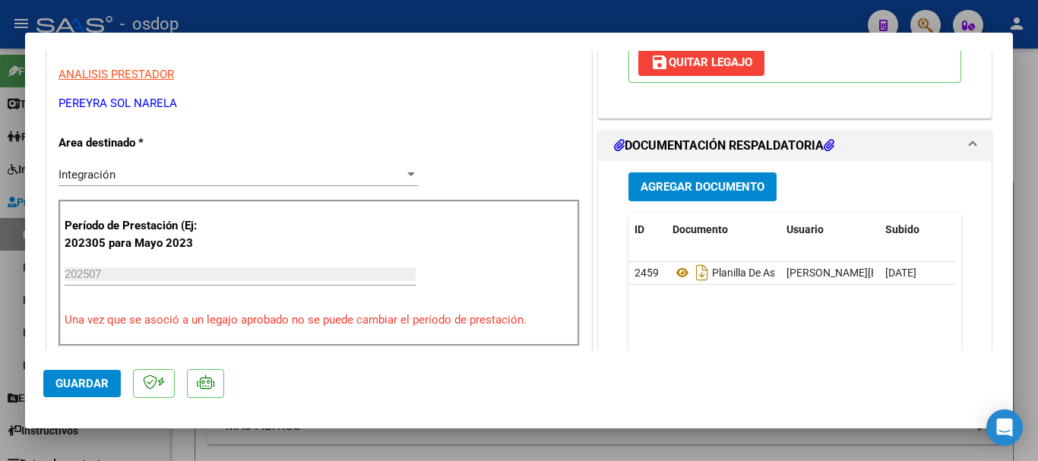
scroll to position [532, 0]
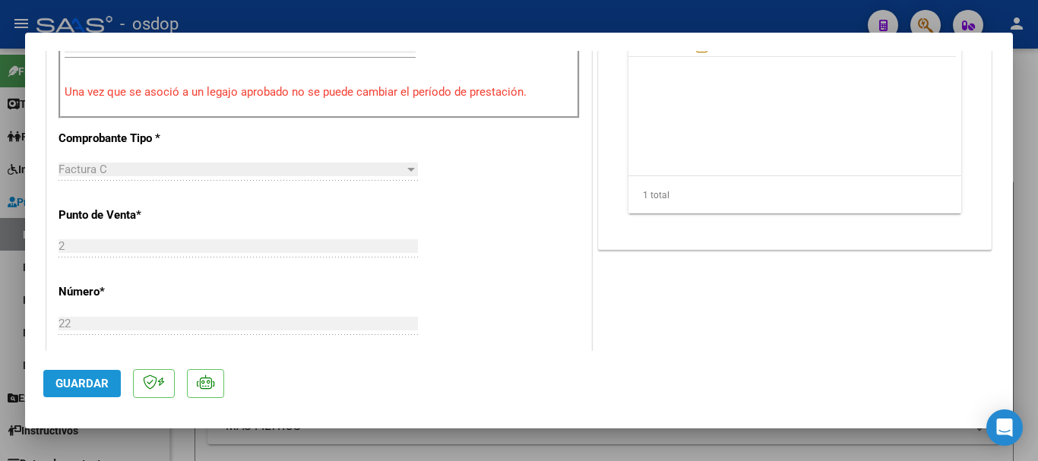
click at [80, 382] on span "Guardar" at bounding box center [81, 384] width 53 height 14
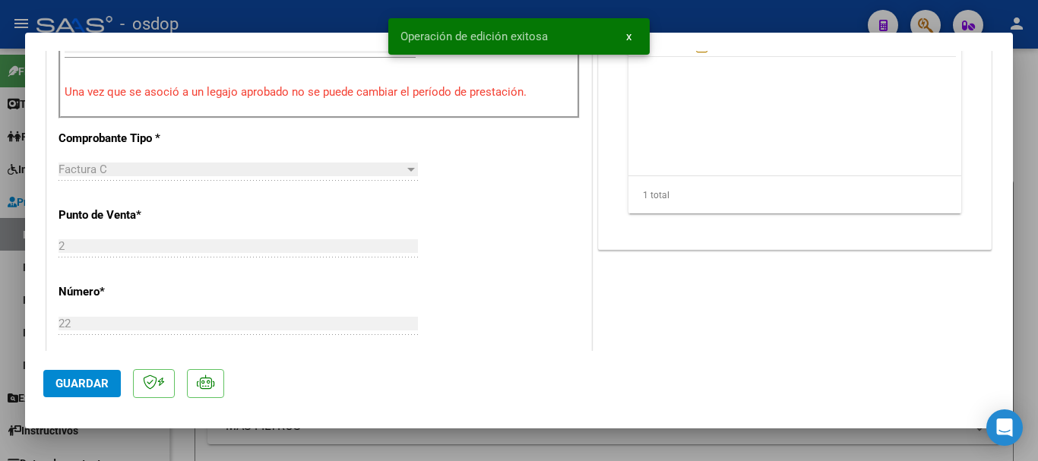
click at [632, 33] on button "x" at bounding box center [629, 36] width 30 height 27
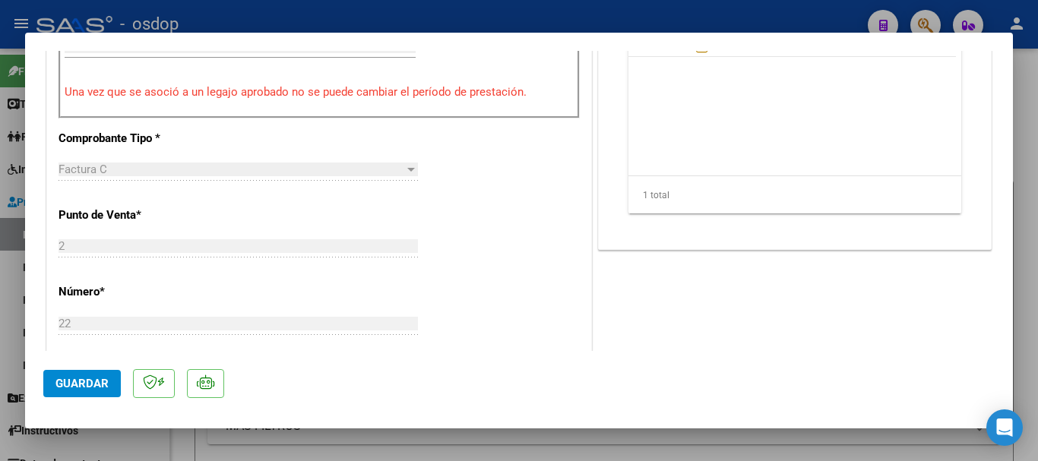
click at [709, 27] on div at bounding box center [519, 230] width 1038 height 461
type input "$ 0,00"
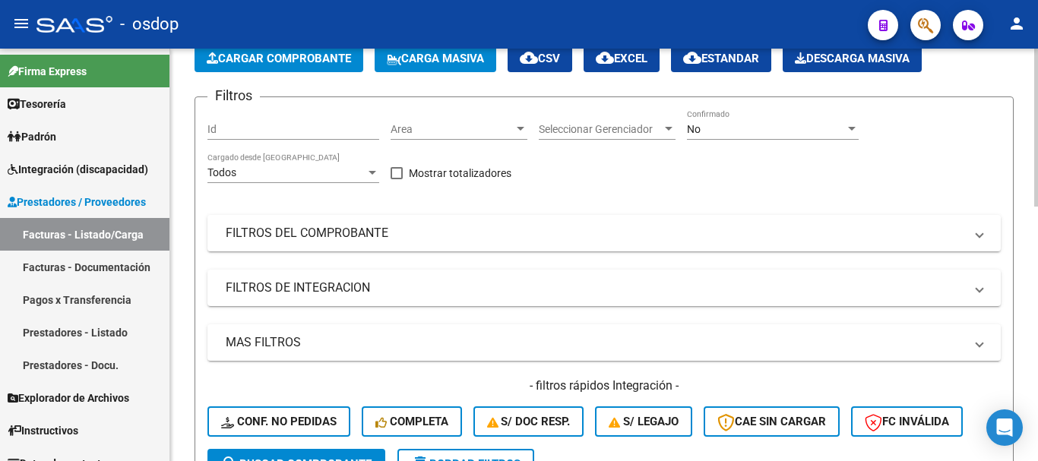
scroll to position [0, 0]
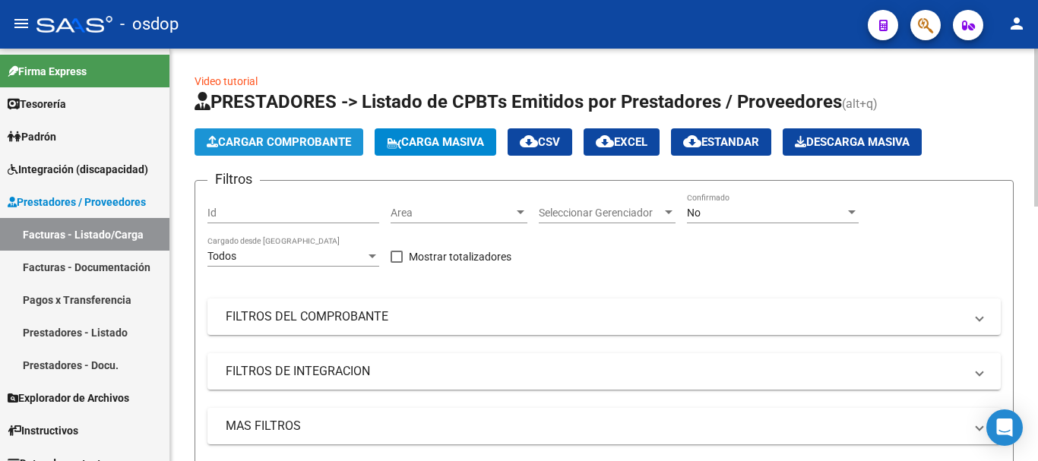
click at [275, 144] on span "Cargar Comprobante" at bounding box center [279, 142] width 144 height 14
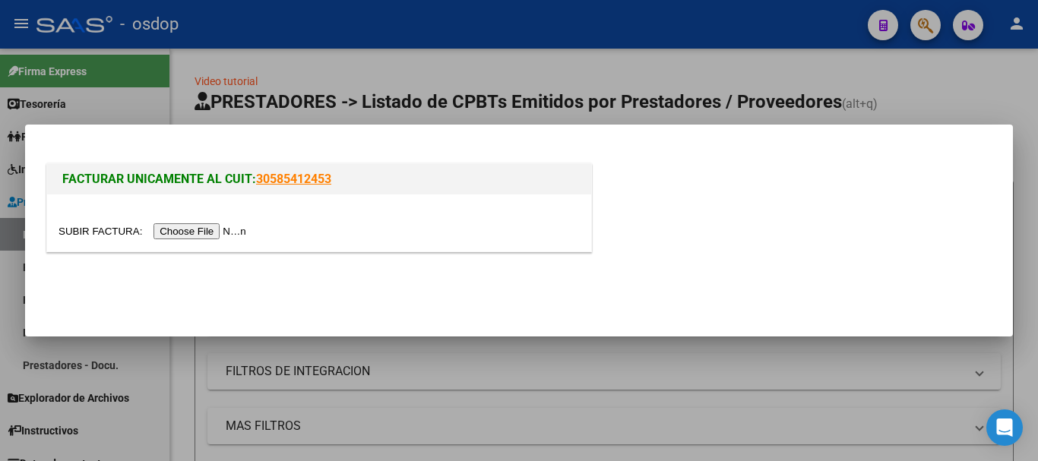
click at [214, 229] on input "file" at bounding box center [155, 231] width 192 height 16
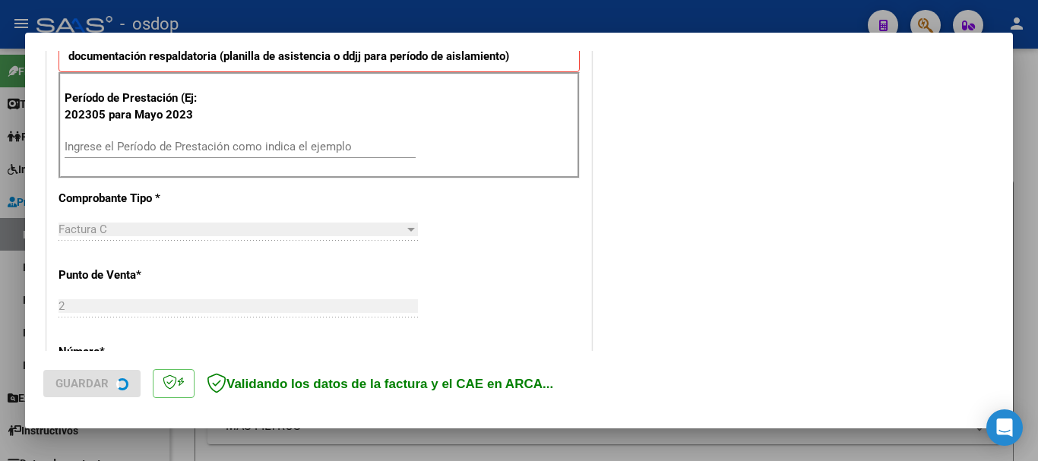
scroll to position [456, 0]
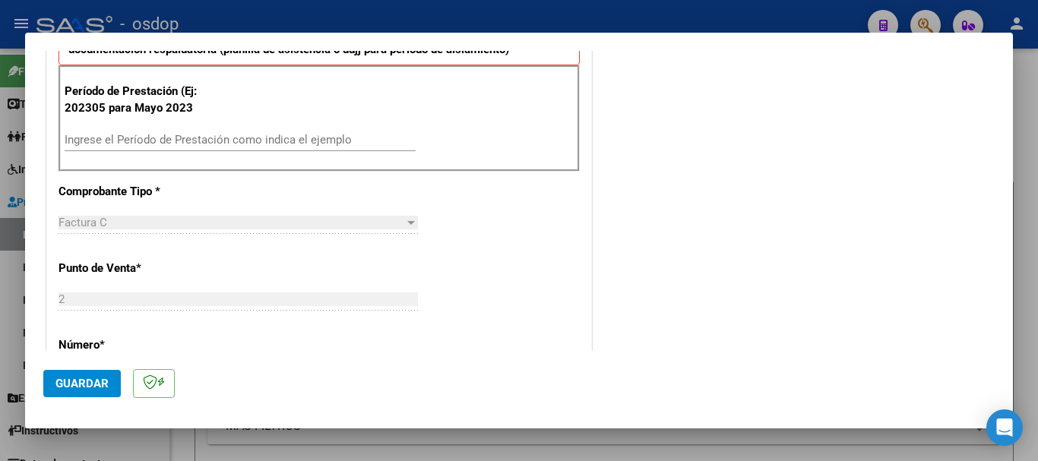
click at [152, 138] on input "Ingrese el Período de Prestación como indica el ejemplo" at bounding box center [240, 140] width 351 height 14
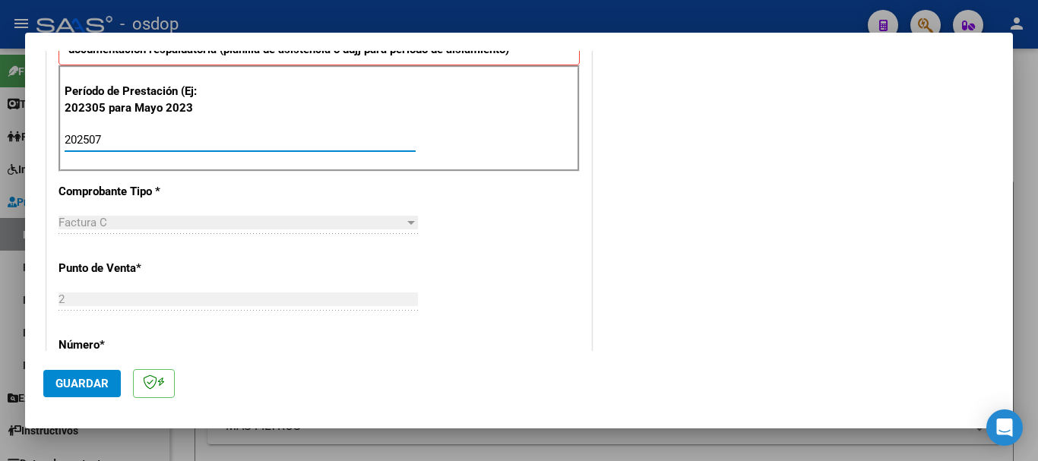
type input "202507"
click at [48, 386] on button "Guardar" at bounding box center [82, 383] width 78 height 27
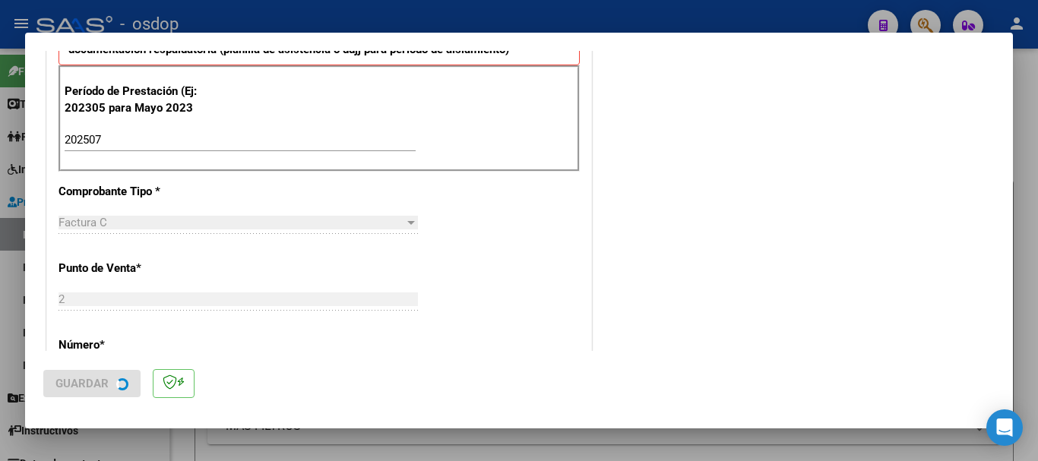
scroll to position [0, 0]
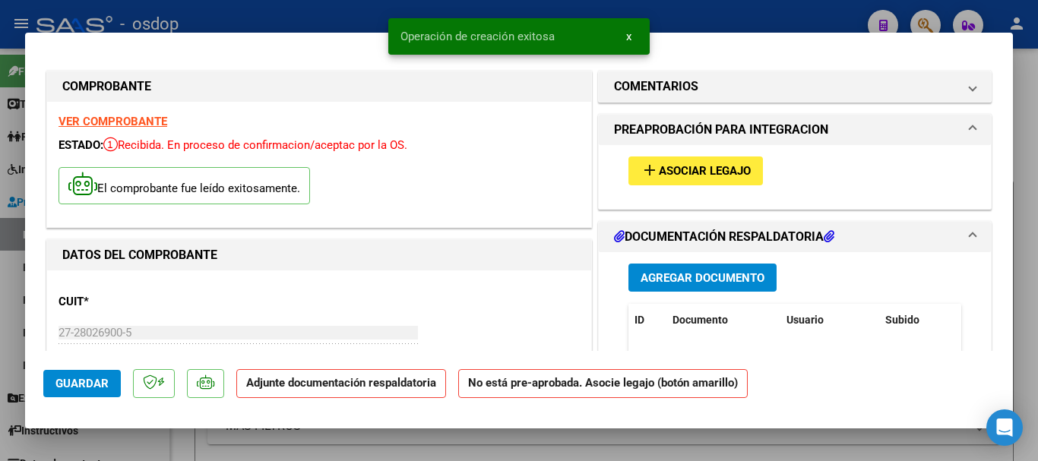
click at [626, 40] on span "x" at bounding box center [628, 37] width 5 height 14
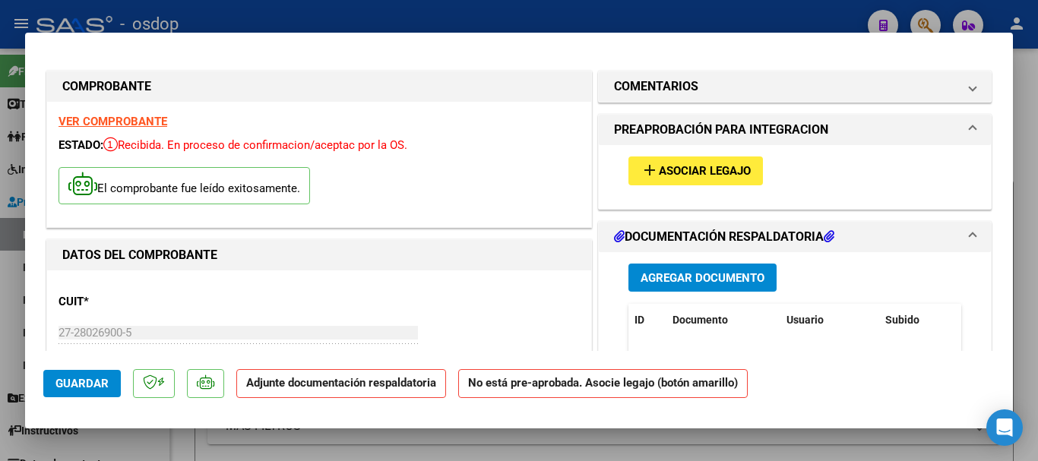
click at [685, 267] on button "Agregar Documento" at bounding box center [702, 278] width 148 height 28
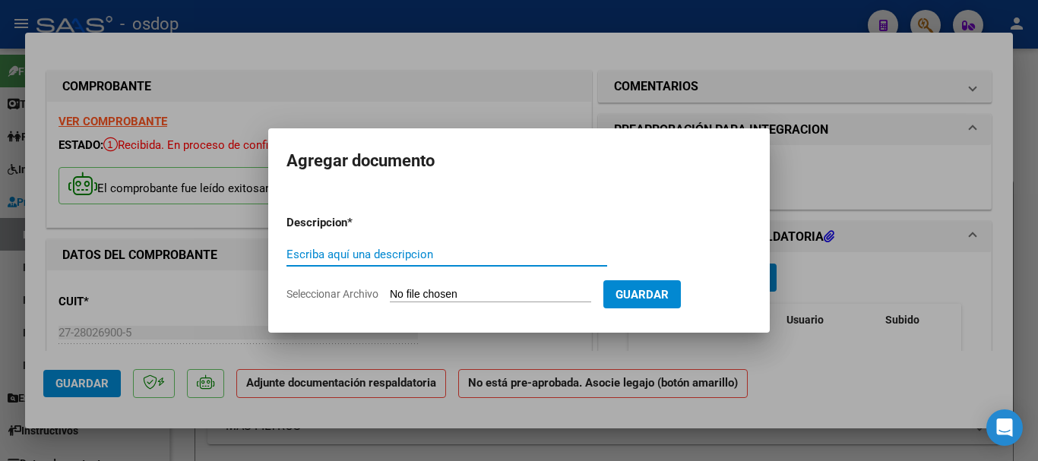
paste input "Planilla de asistencia"
type input "Planilla de asistencia"
click at [477, 294] on input "Seleccionar Archivo" at bounding box center [490, 295] width 201 height 14
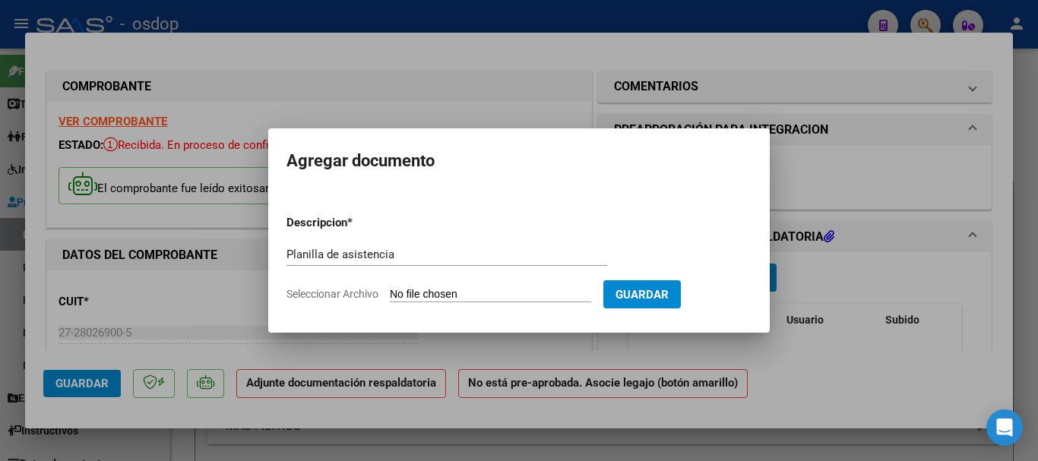
type input "C:\fakepath\PITTAU 776 - SALINAS - [DATE] - ASIS.pdf"
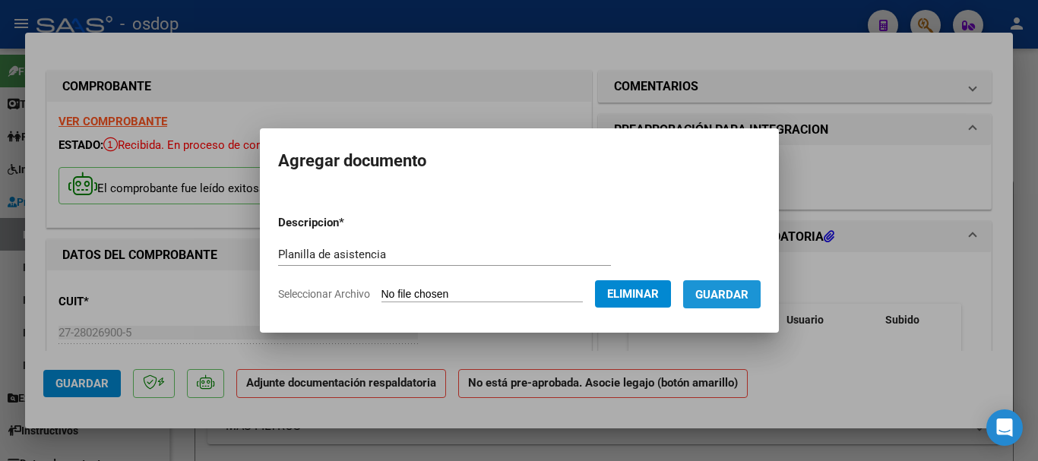
click at [745, 298] on span "Guardar" at bounding box center [721, 295] width 53 height 14
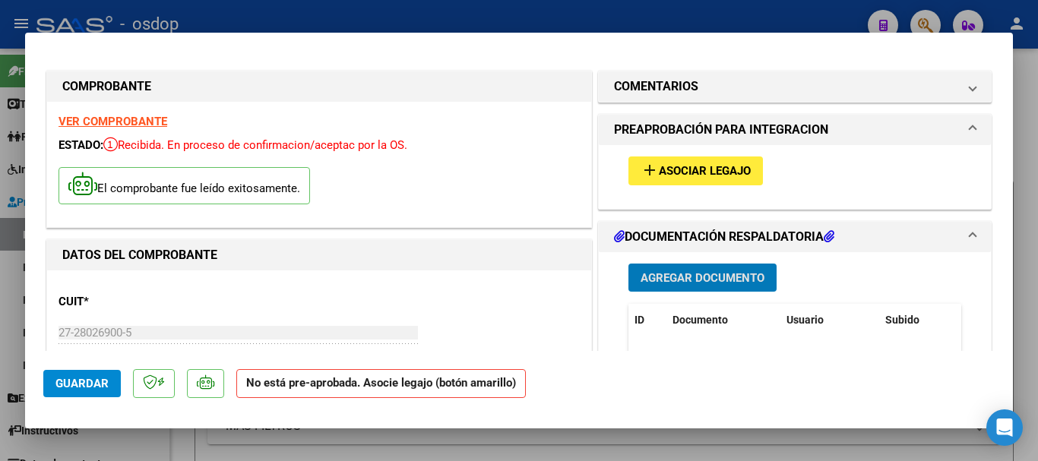
click at [701, 166] on span "Asociar Legajo" at bounding box center [705, 172] width 92 height 14
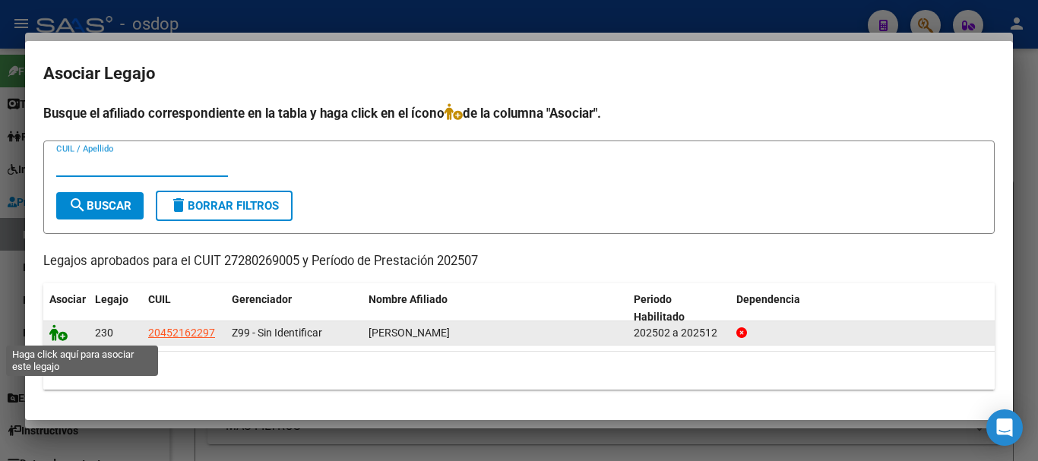
click at [59, 330] on icon at bounding box center [58, 332] width 18 height 17
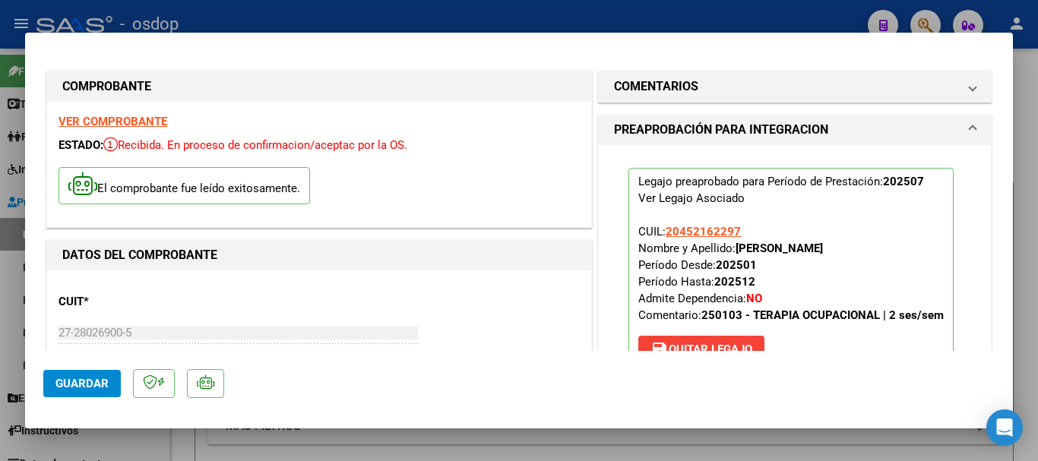
scroll to position [456, 0]
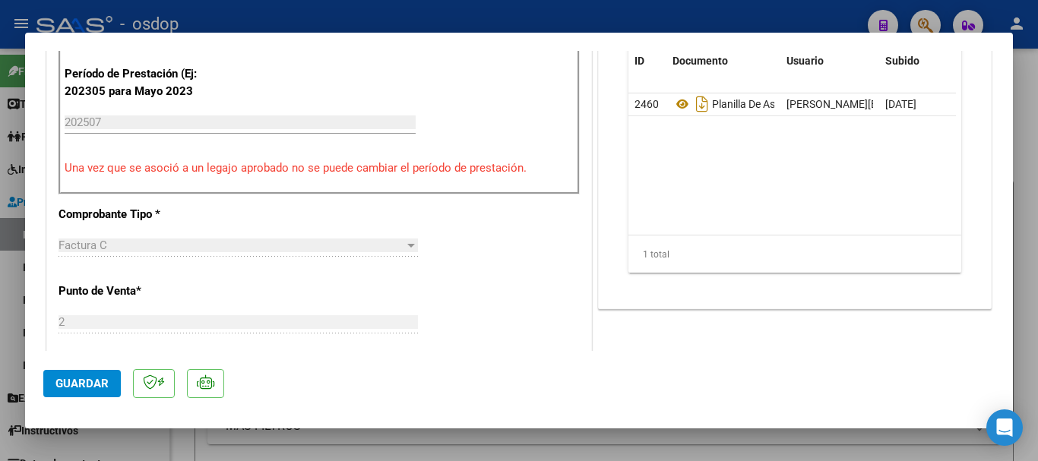
click at [78, 392] on button "Guardar" at bounding box center [82, 383] width 78 height 27
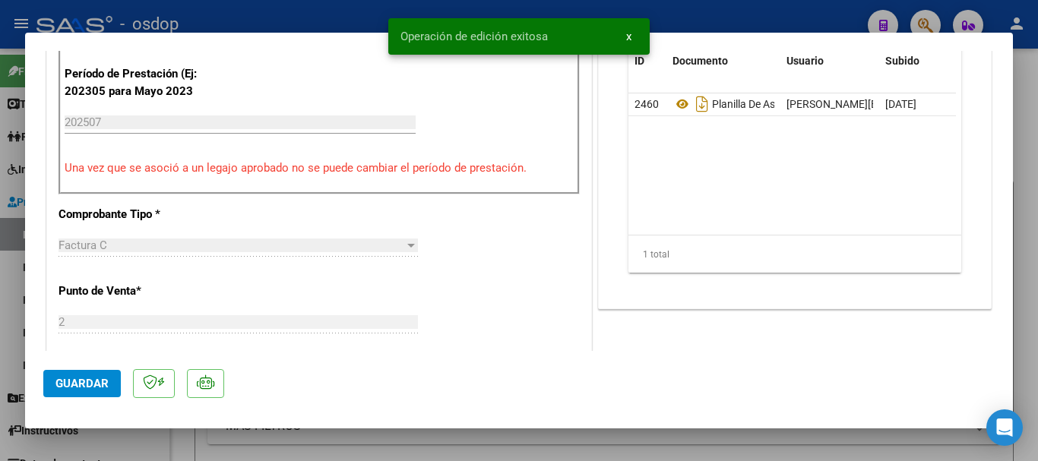
click at [632, 37] on button "x" at bounding box center [629, 36] width 30 height 27
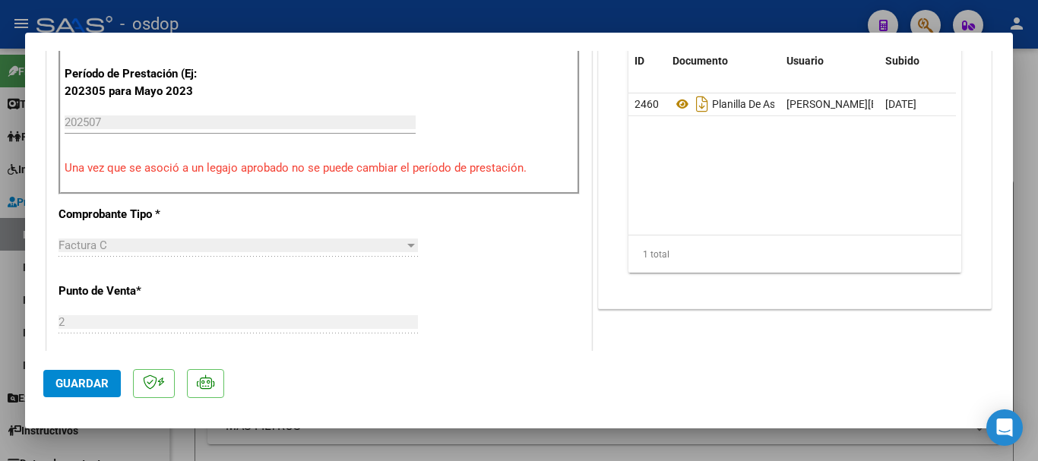
click at [1032, 135] on div at bounding box center [519, 230] width 1038 height 461
type input "$ 0,00"
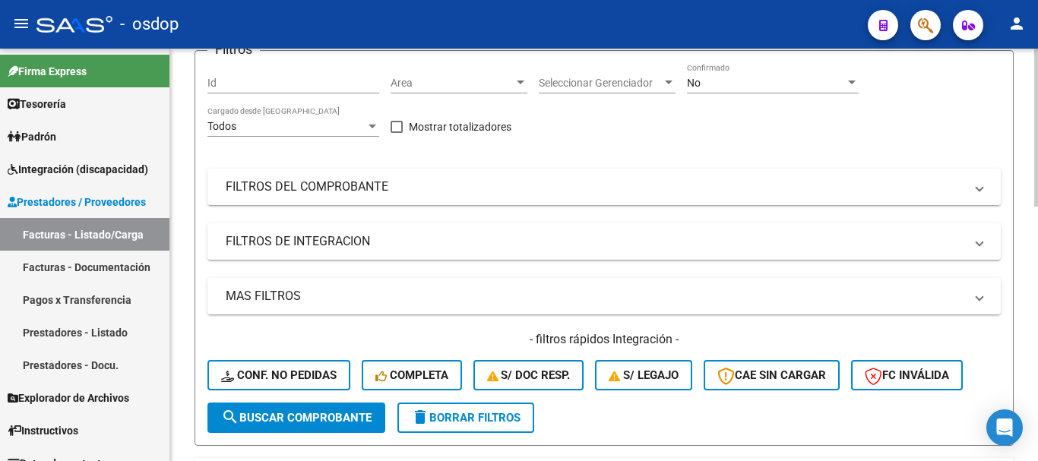
scroll to position [76, 0]
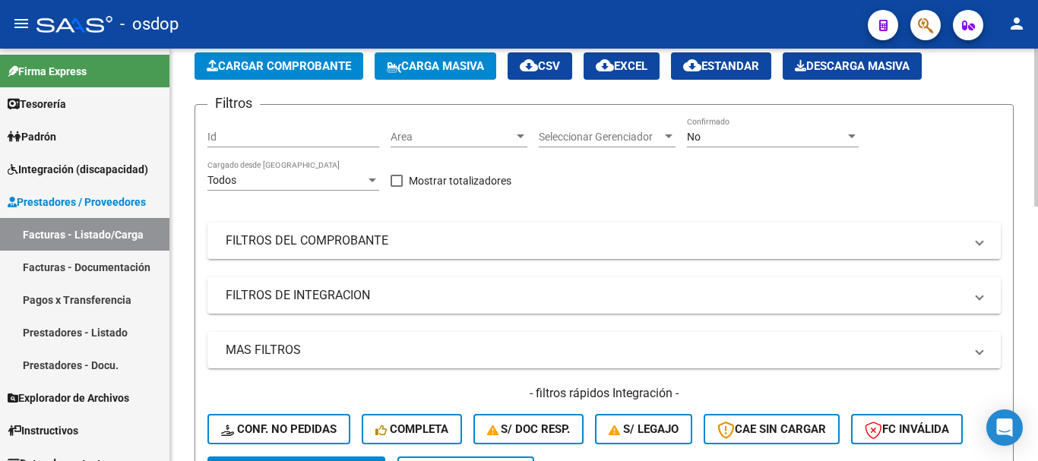
click at [286, 67] on span "Cargar Comprobante" at bounding box center [279, 66] width 144 height 14
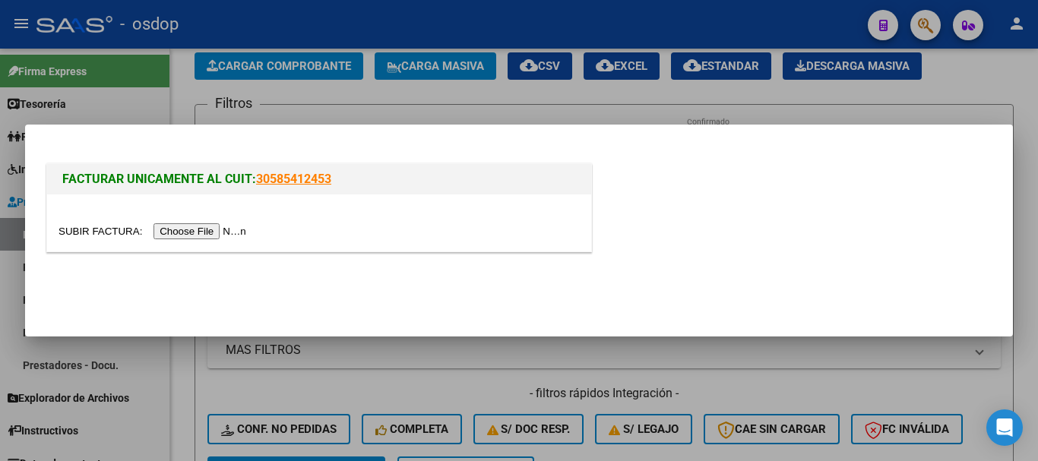
click at [182, 232] on input "file" at bounding box center [155, 231] width 192 height 16
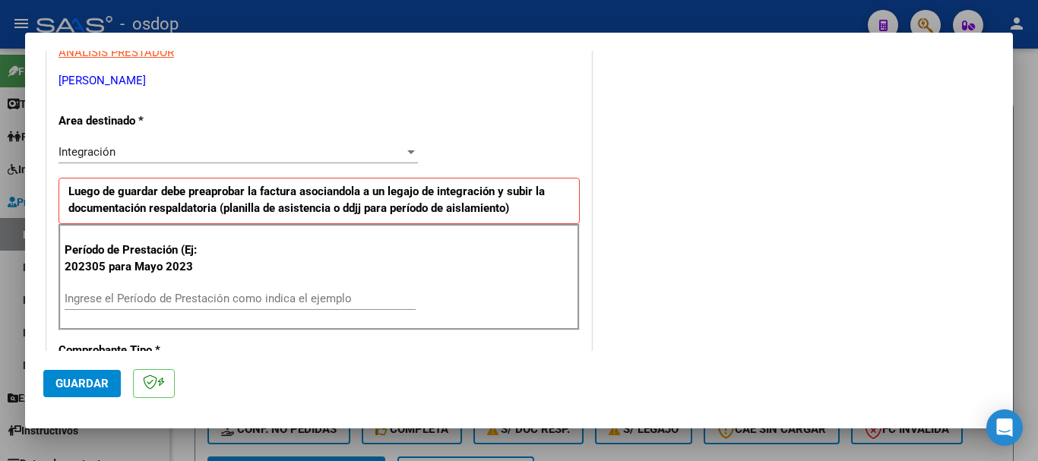
scroll to position [304, 0]
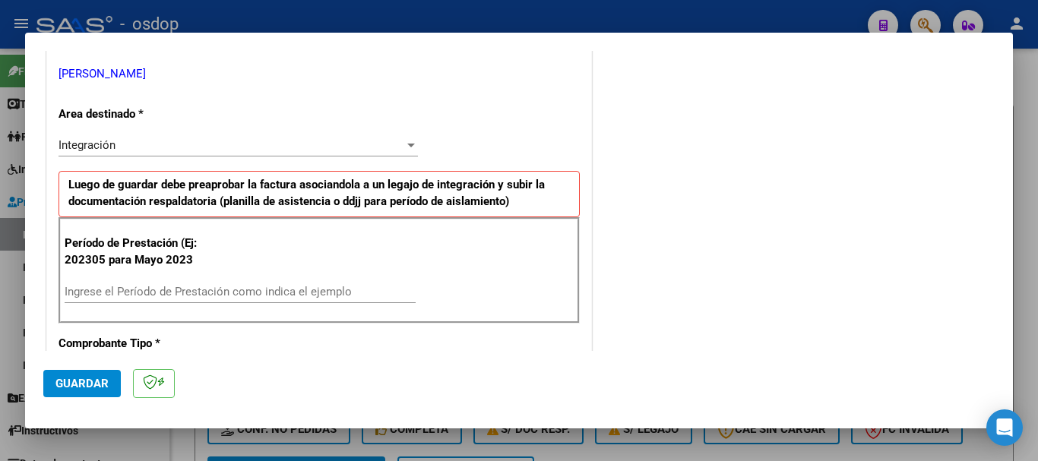
click at [172, 288] on input "Ingrese el Período de Prestación como indica el ejemplo" at bounding box center [240, 292] width 351 height 14
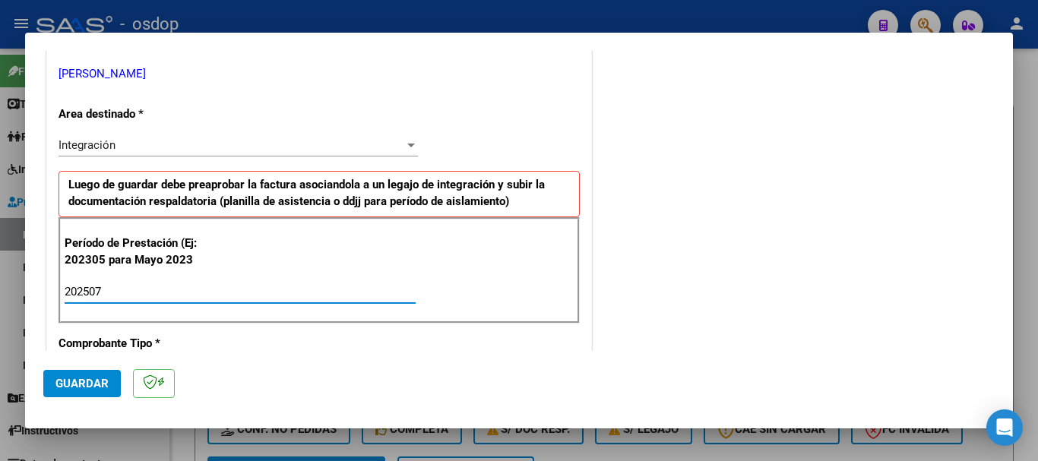
type input "202507"
click at [86, 381] on span "Guardar" at bounding box center [81, 384] width 53 height 14
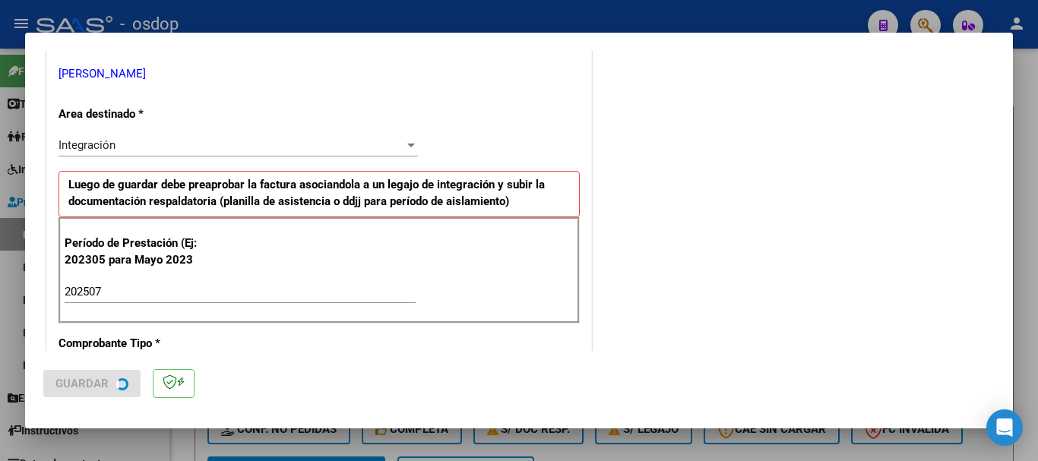
scroll to position [0, 0]
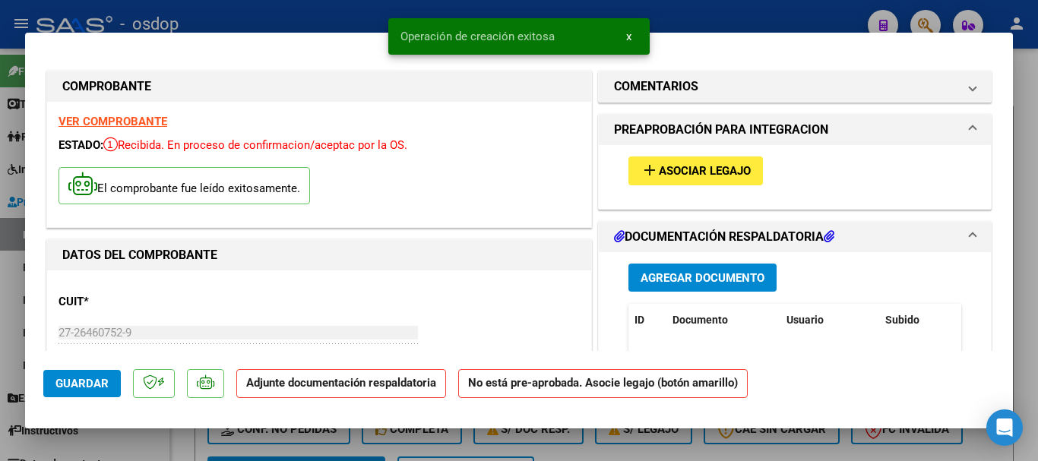
click at [626, 37] on span "x" at bounding box center [628, 37] width 5 height 14
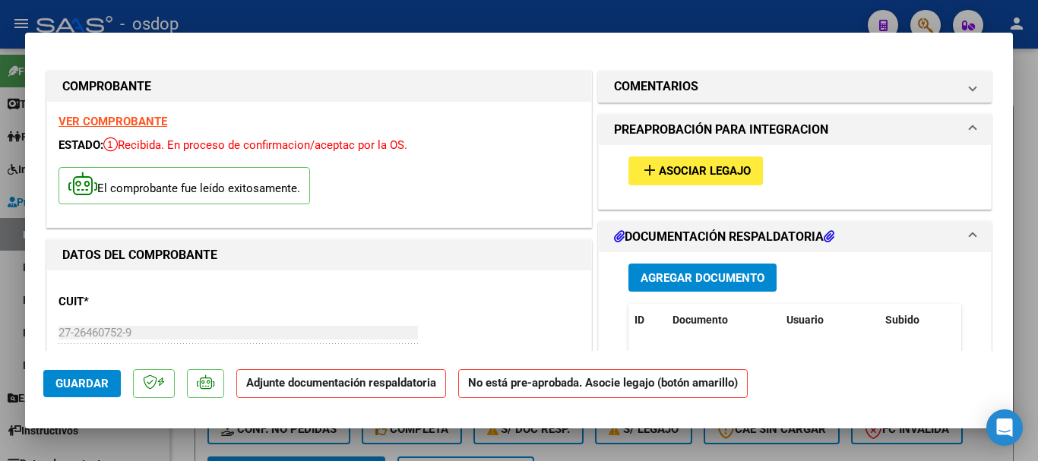
click at [707, 279] on span "Agregar Documento" at bounding box center [703, 278] width 124 height 14
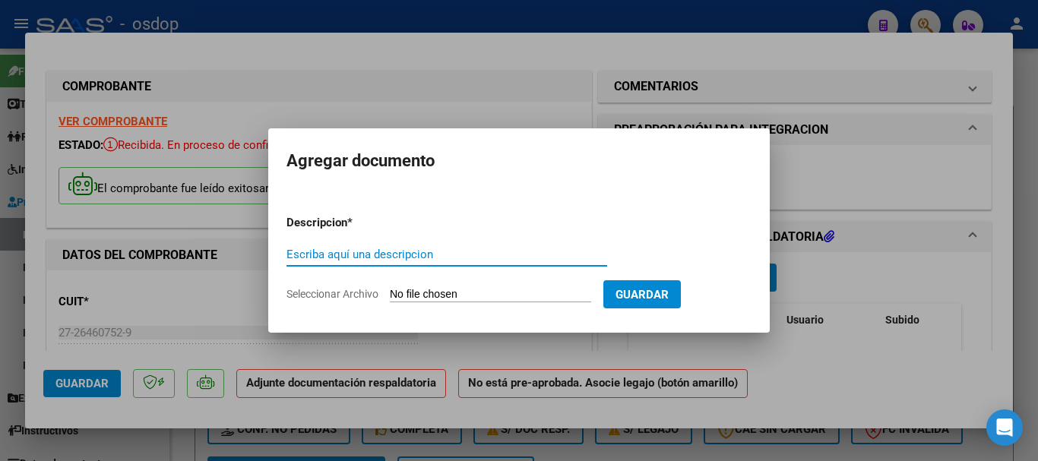
paste input "Planilla de asistencia"
type input "Planilla de asistencia"
click at [426, 286] on form "Descripcion * Planilla de asistencia Escriba aquí una descripcion Seleccionar A…" at bounding box center [518, 258] width 465 height 111
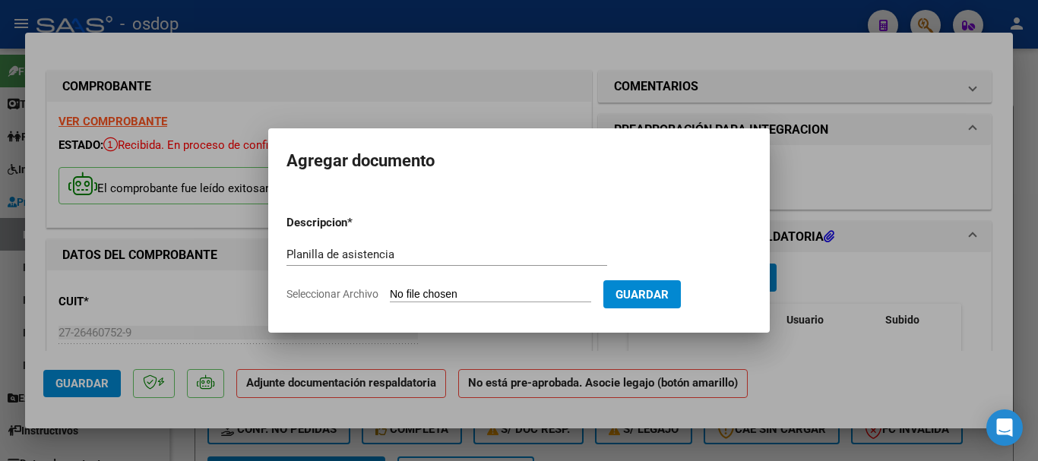
click at [446, 296] on input "Seleccionar Archivo" at bounding box center [490, 295] width 201 height 14
type input "C:\fakepath\RAMOS 208 - GHISOLFI - [DATE] - ASIS.pdf"
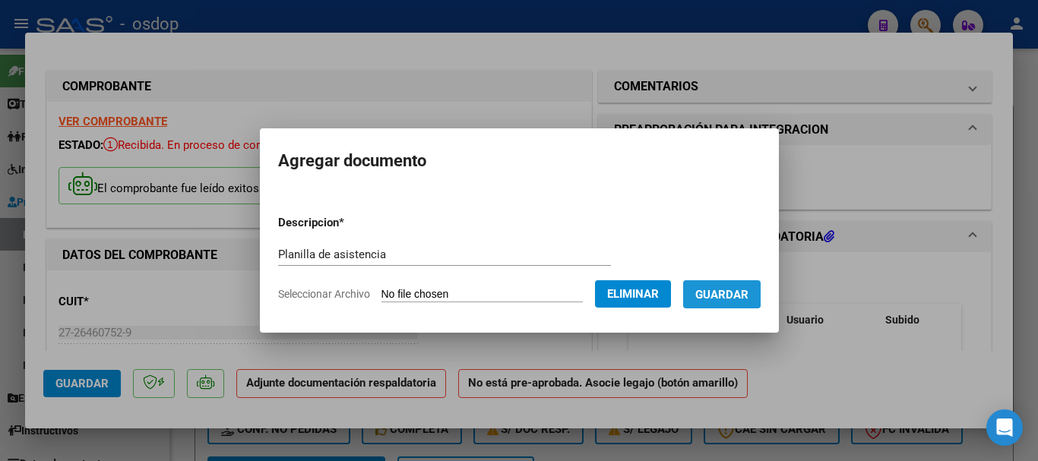
click at [736, 293] on span "Guardar" at bounding box center [721, 295] width 53 height 14
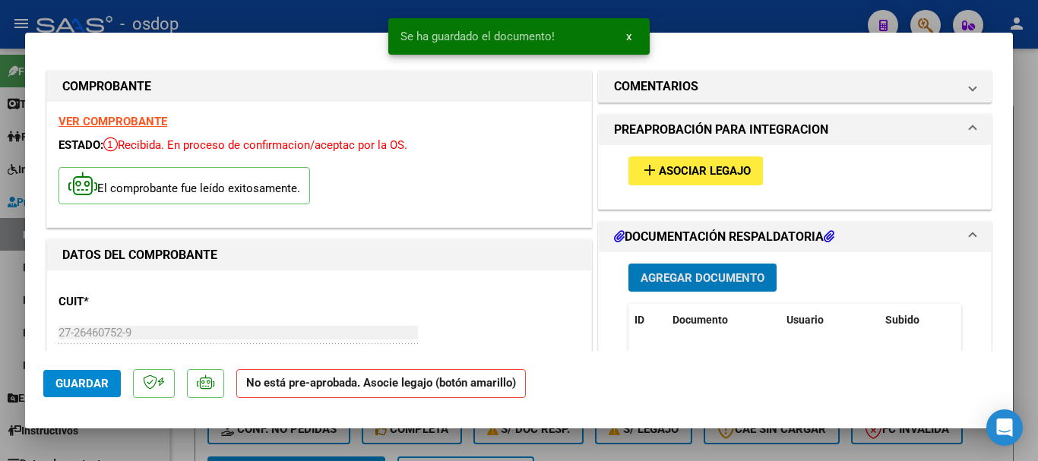
click at [626, 36] on span "x" at bounding box center [628, 37] width 5 height 14
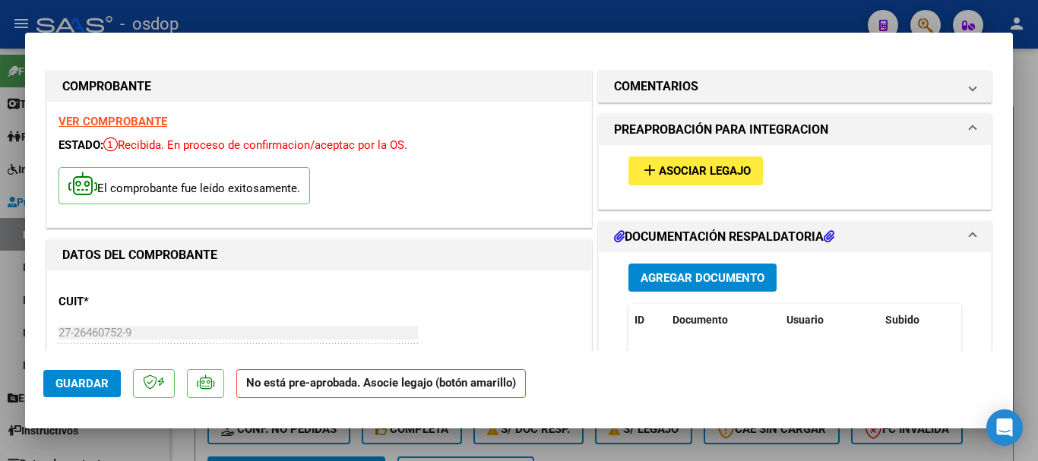
click at [707, 178] on span "Asociar Legajo" at bounding box center [705, 172] width 92 height 14
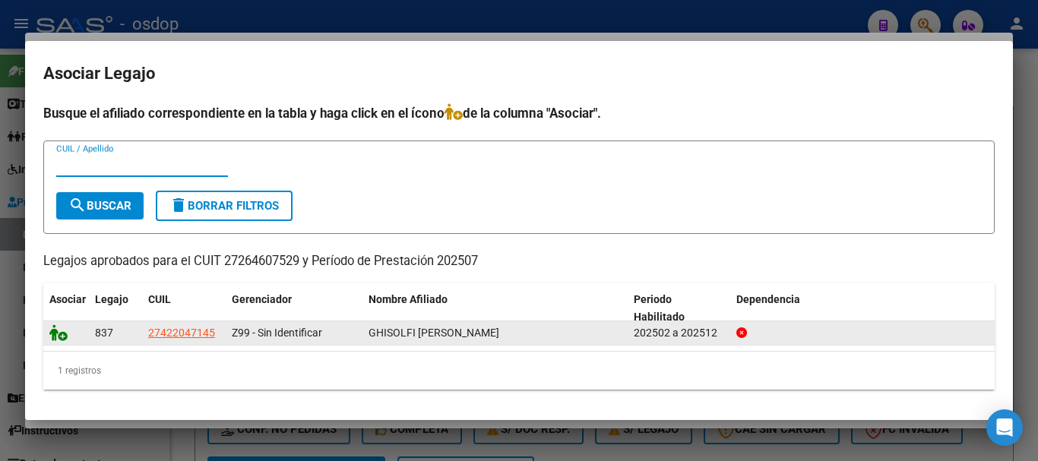
click at [49, 333] on icon at bounding box center [58, 332] width 18 height 17
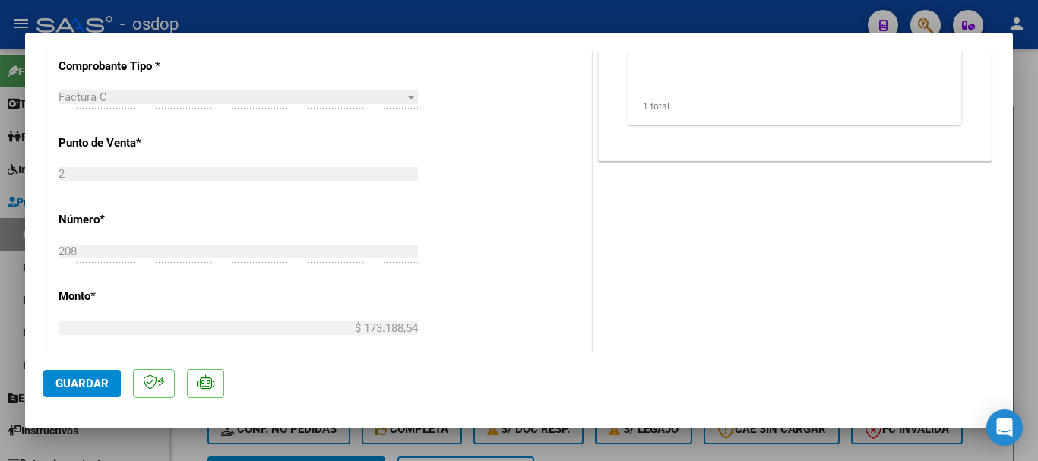
scroll to position [684, 0]
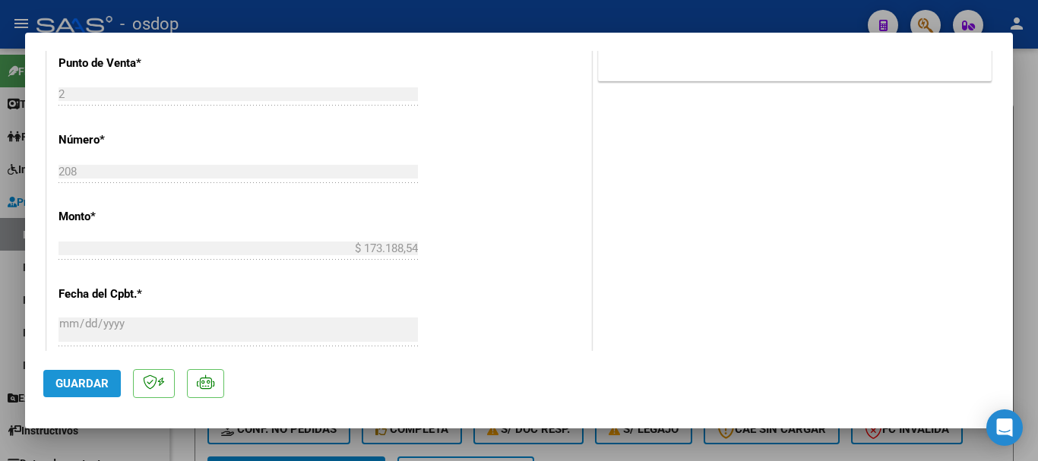
click at [100, 391] on button "Guardar" at bounding box center [82, 383] width 78 height 27
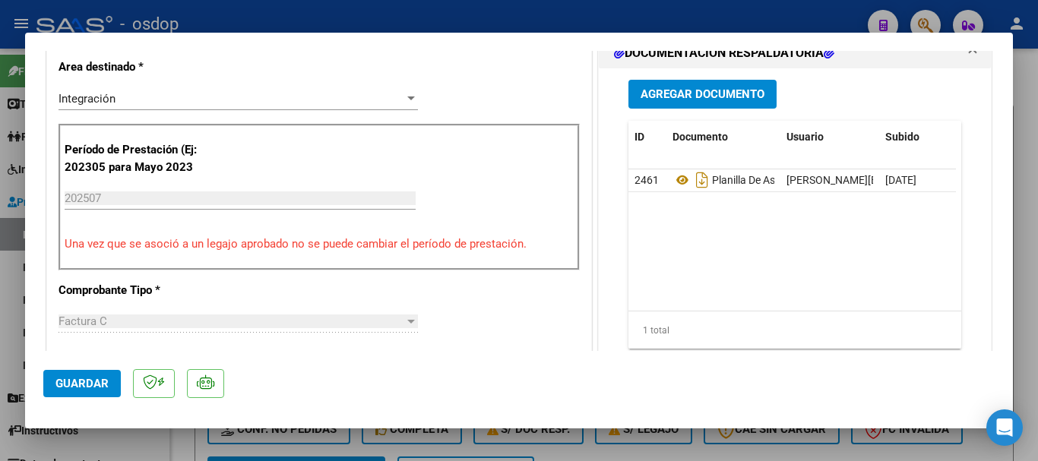
scroll to position [228, 0]
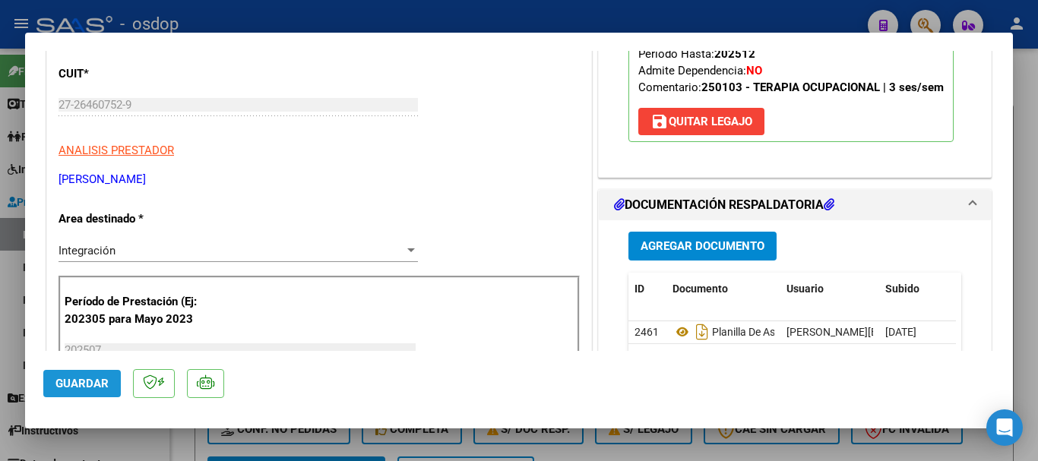
click at [82, 378] on span "Guardar" at bounding box center [81, 384] width 53 height 14
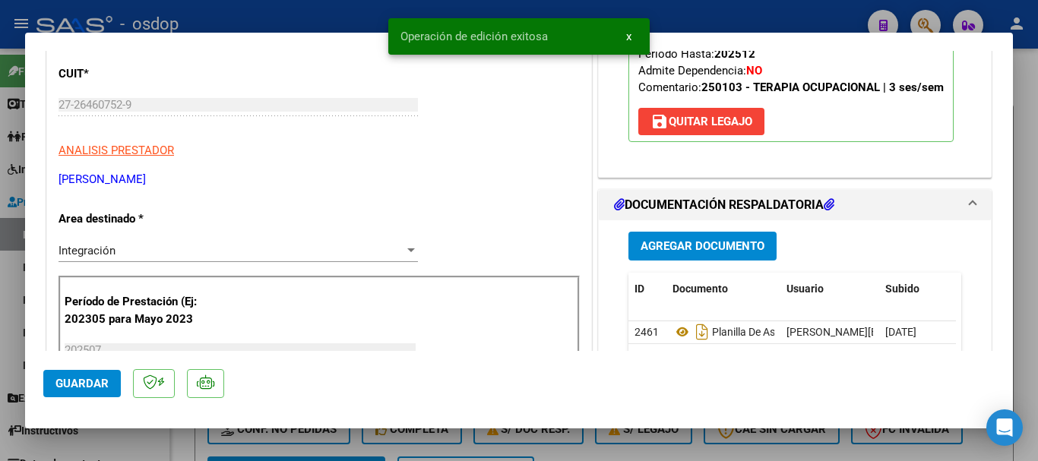
click at [628, 38] on span "x" at bounding box center [628, 37] width 5 height 14
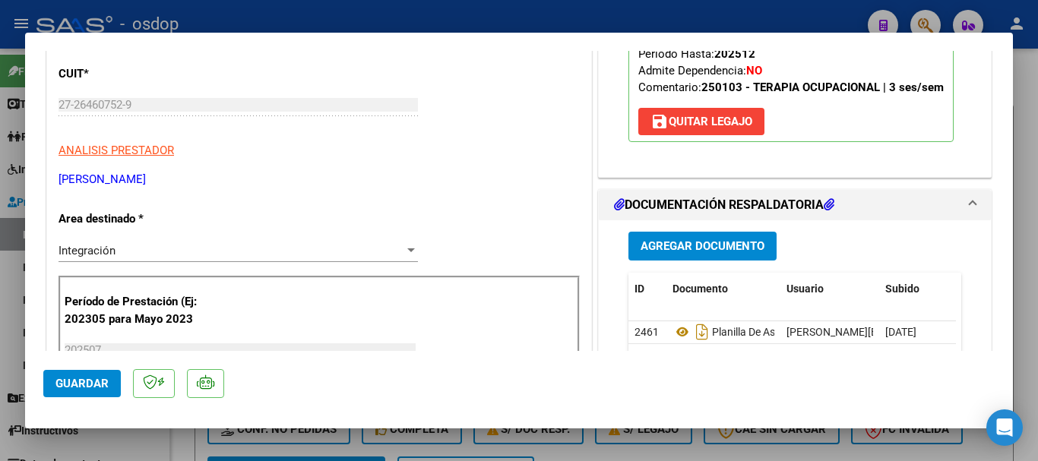
click at [1033, 92] on div at bounding box center [519, 230] width 1038 height 461
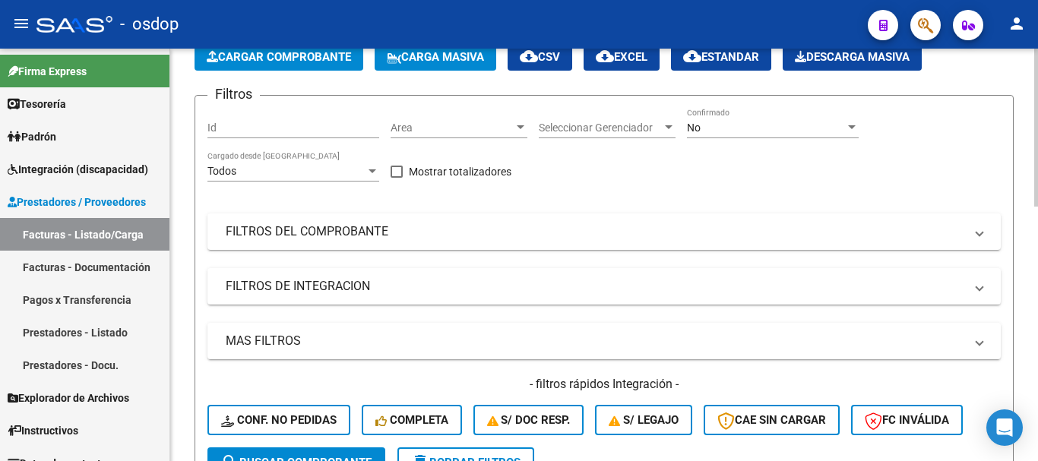
scroll to position [0, 0]
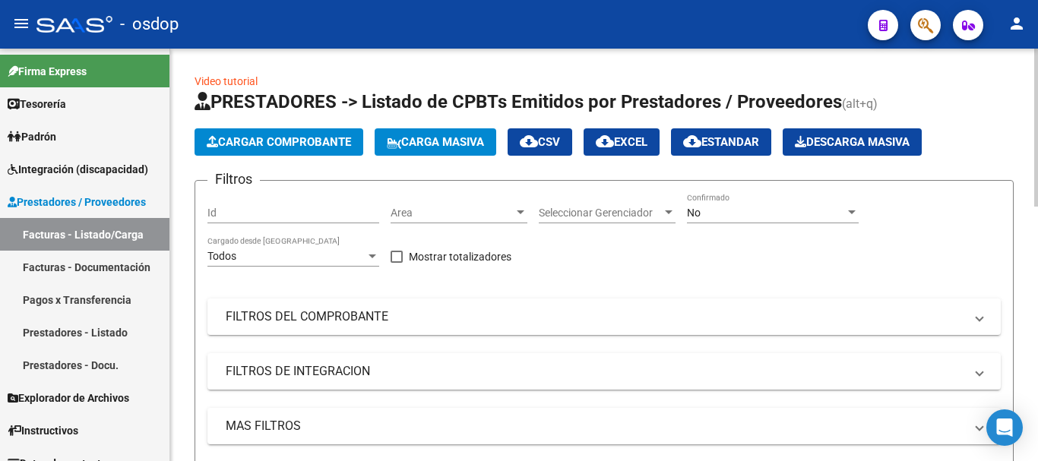
click at [283, 141] on span "Cargar Comprobante" at bounding box center [279, 142] width 144 height 14
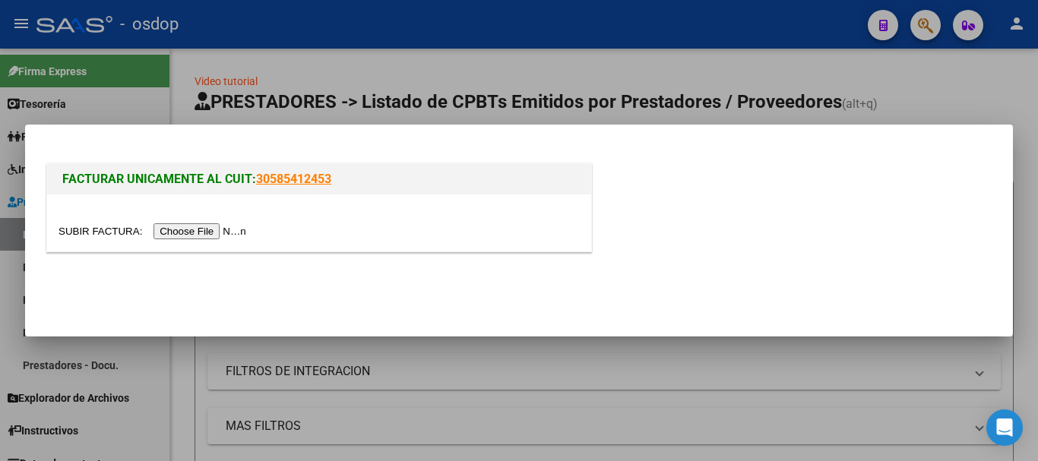
click at [201, 233] on input "file" at bounding box center [155, 231] width 192 height 16
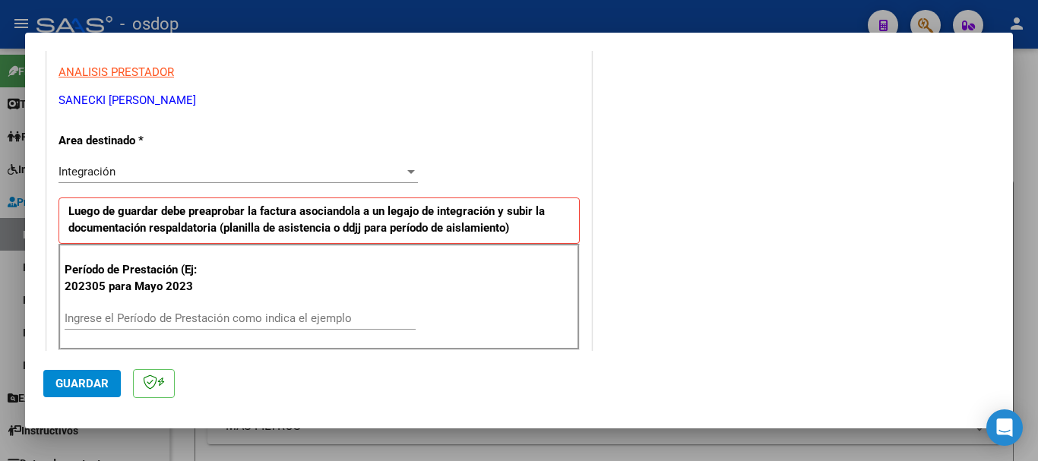
scroll to position [304, 0]
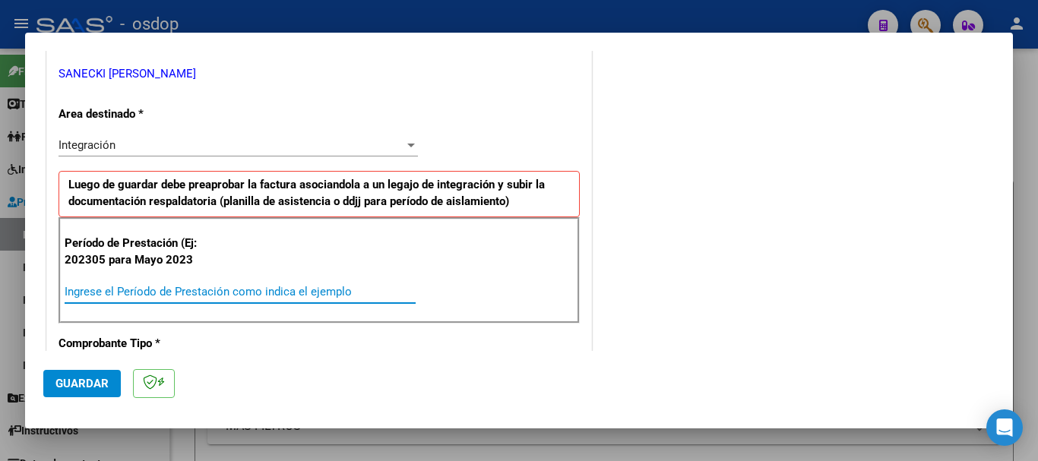
click at [250, 291] on input "Ingrese el Período de Prestación como indica el ejemplo" at bounding box center [240, 292] width 351 height 14
type input "202507"
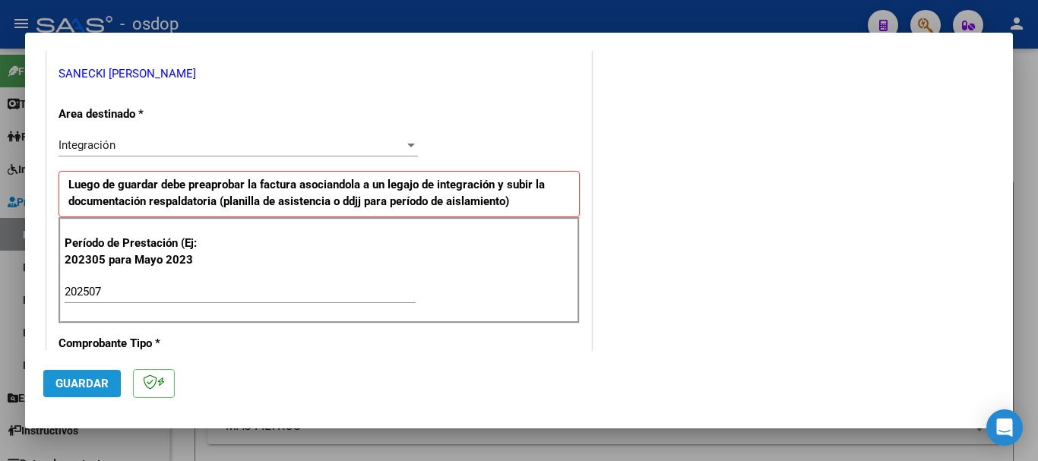
click at [63, 380] on span "Guardar" at bounding box center [81, 384] width 53 height 14
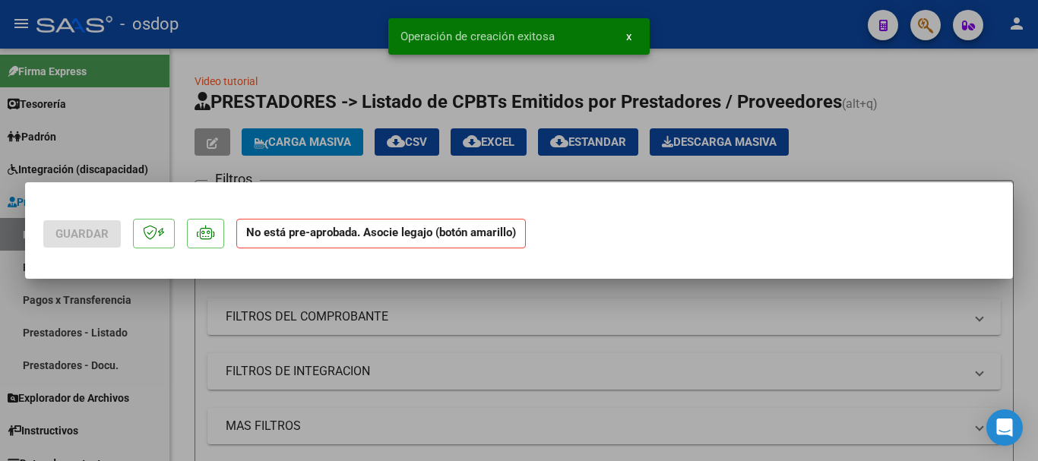
scroll to position [0, 0]
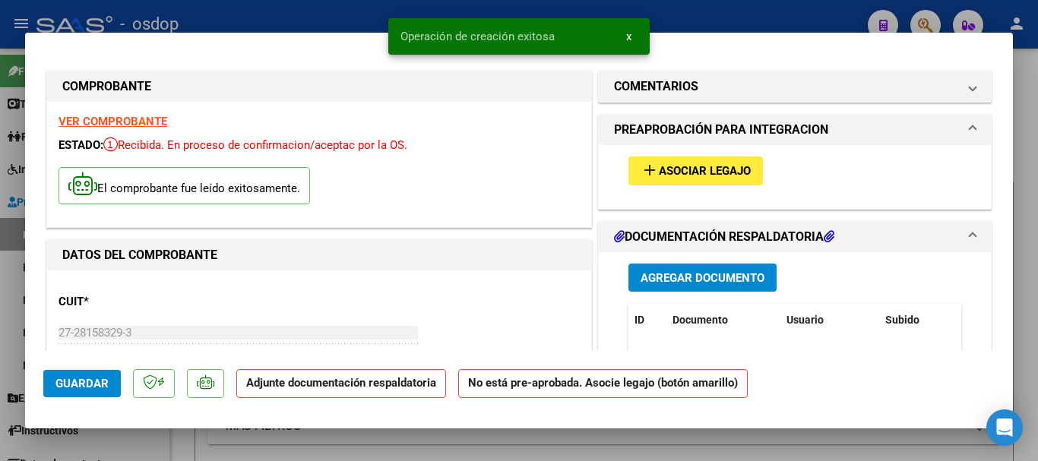
click at [631, 32] on button "x" at bounding box center [629, 36] width 30 height 27
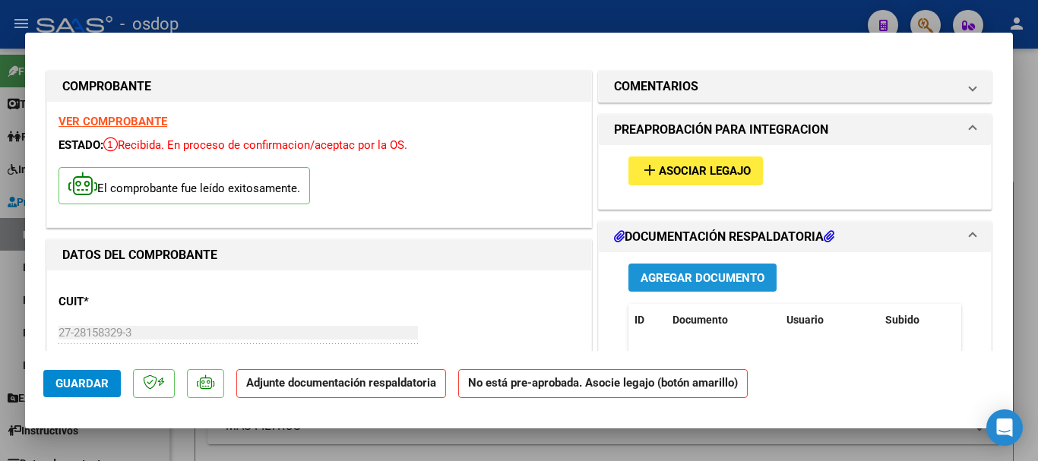
click at [707, 278] on span "Agregar Documento" at bounding box center [703, 278] width 124 height 14
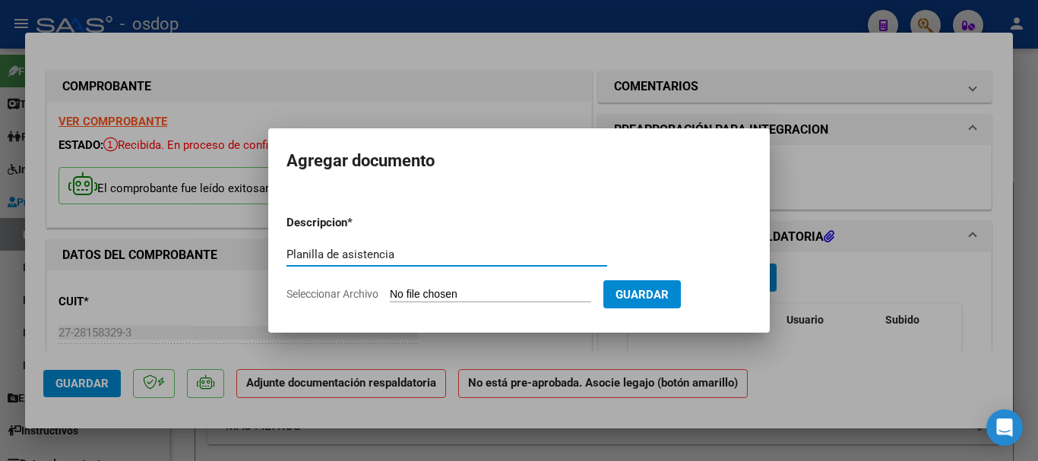
type input "Planilla de asistencia"
click at [472, 296] on input "Seleccionar Archivo" at bounding box center [490, 295] width 201 height 14
type input "C:\fakepath\SANECKI 369 - GHISOLFI - [DATE] - ASIS.pdf"
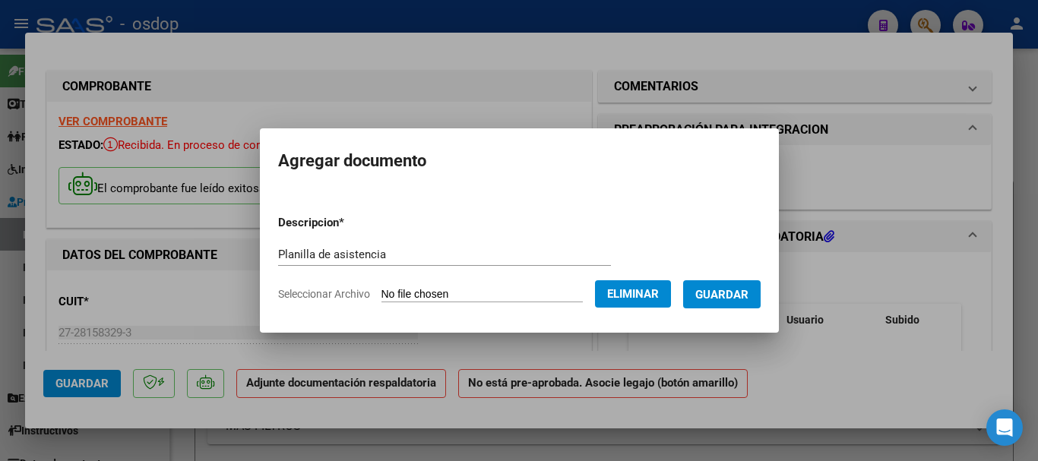
click at [748, 288] on span "Guardar" at bounding box center [721, 295] width 53 height 14
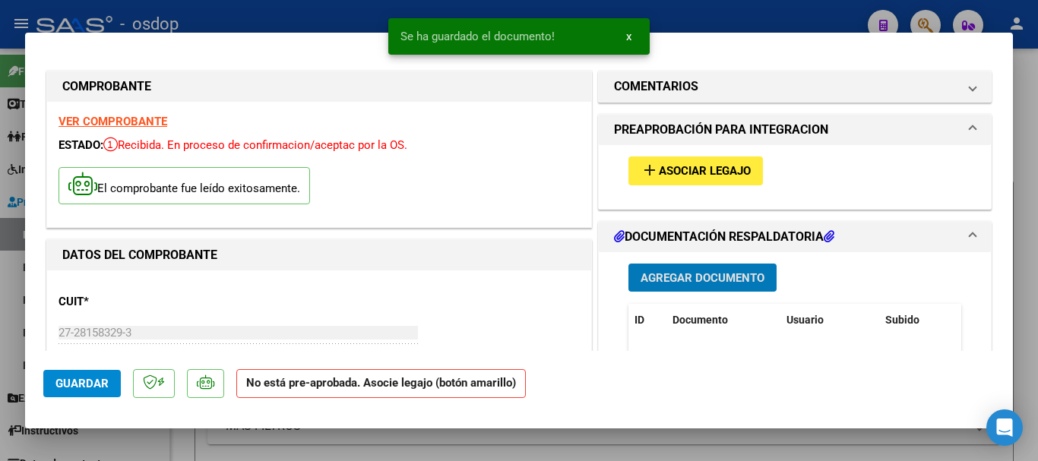
click at [688, 170] on span "Asociar Legajo" at bounding box center [705, 172] width 92 height 14
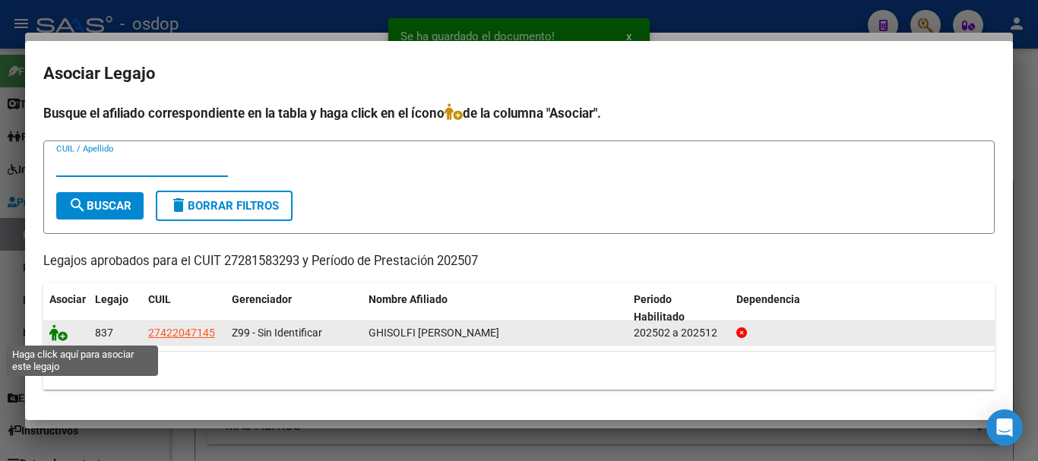
click at [62, 331] on icon at bounding box center [58, 332] width 18 height 17
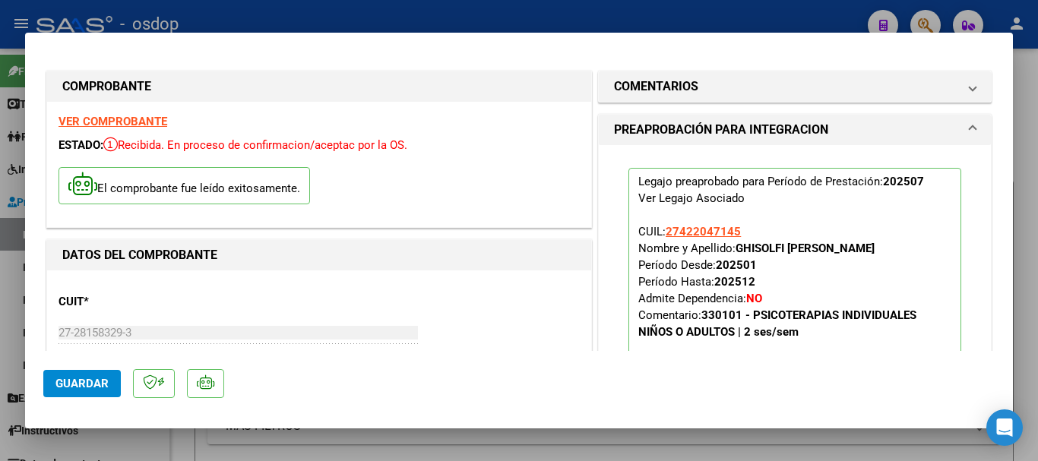
scroll to position [380, 0]
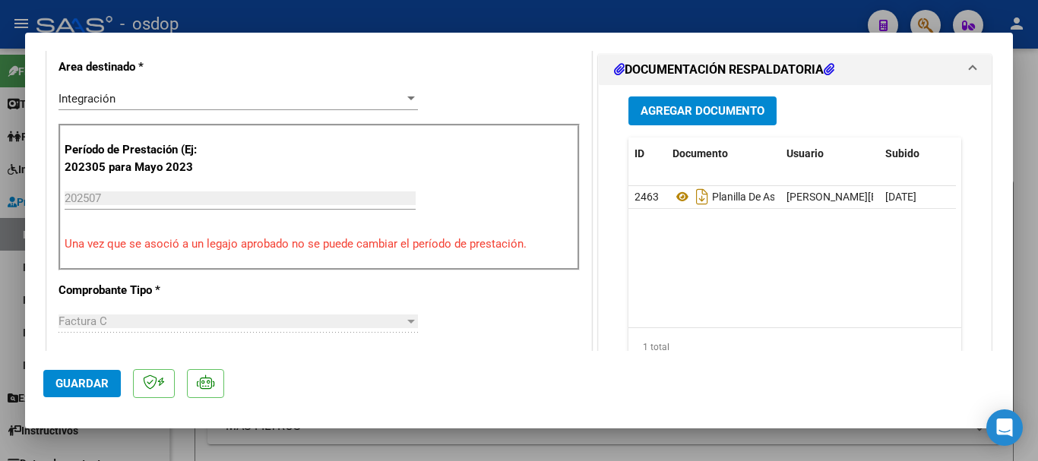
click at [80, 383] on span "Guardar" at bounding box center [81, 384] width 53 height 14
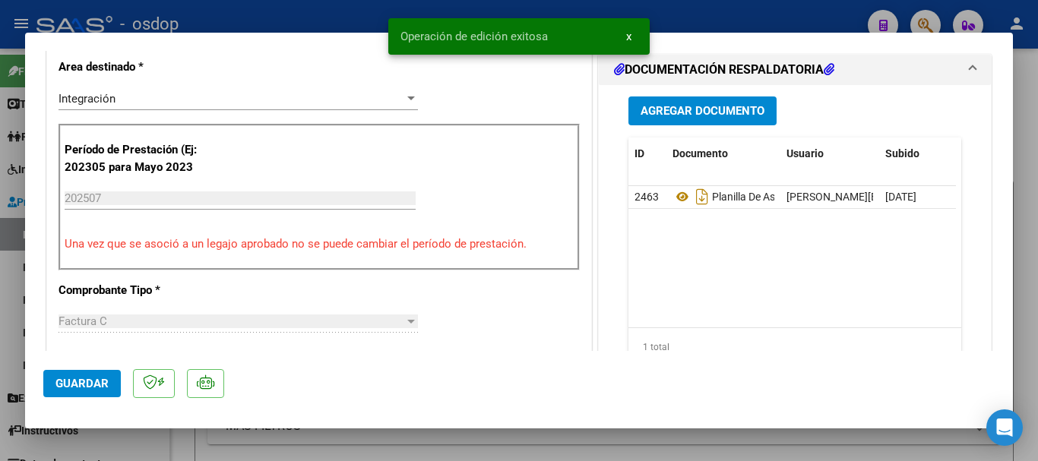
click at [628, 34] on span "x" at bounding box center [628, 37] width 5 height 14
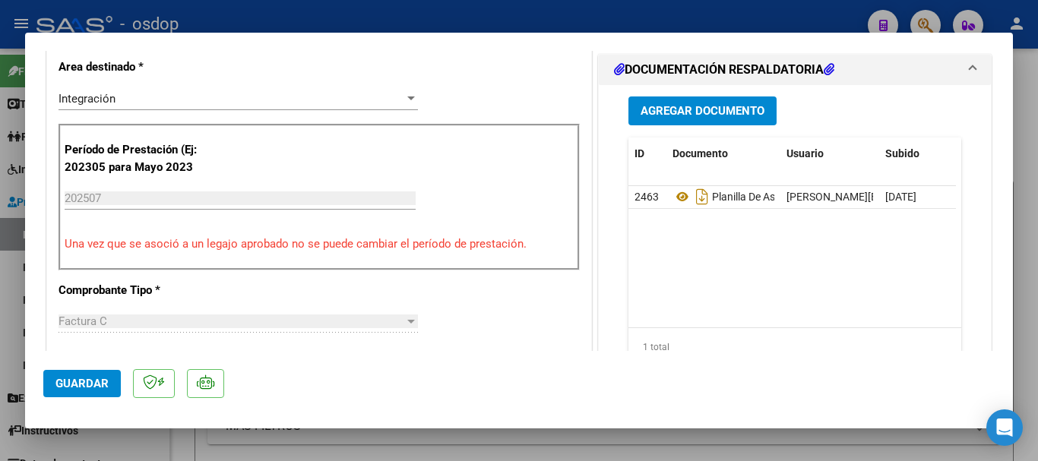
click at [676, 17] on div at bounding box center [519, 230] width 1038 height 461
type input "$ 0,00"
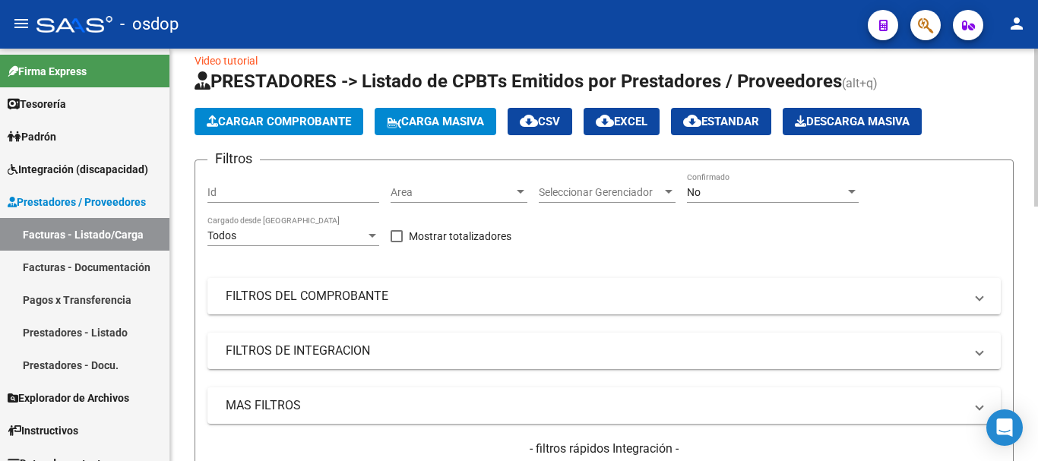
scroll to position [76, 0]
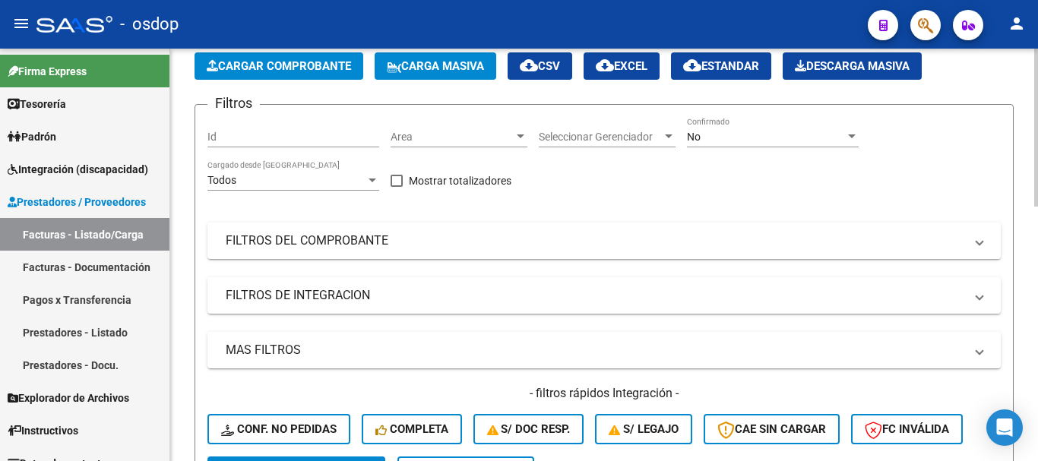
click at [286, 65] on span "Cargar Comprobante" at bounding box center [279, 66] width 144 height 14
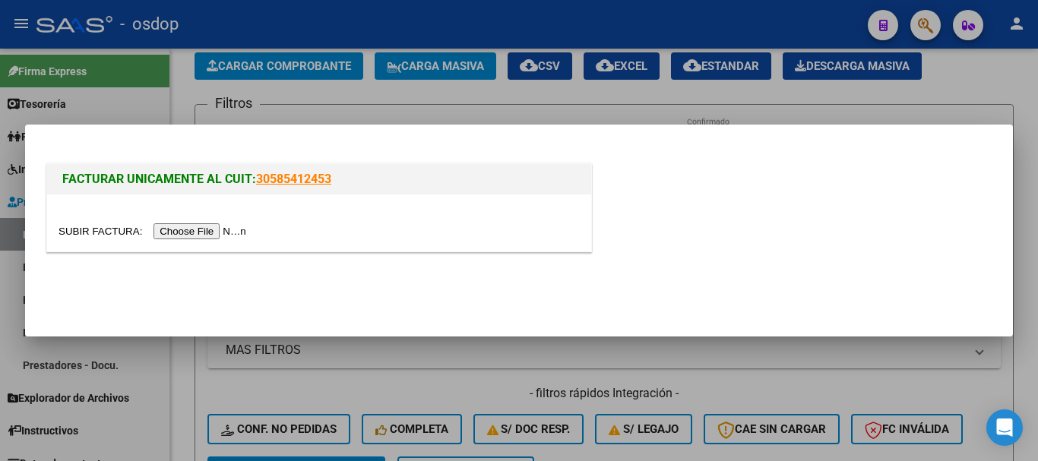
click at [210, 231] on input "file" at bounding box center [155, 231] width 192 height 16
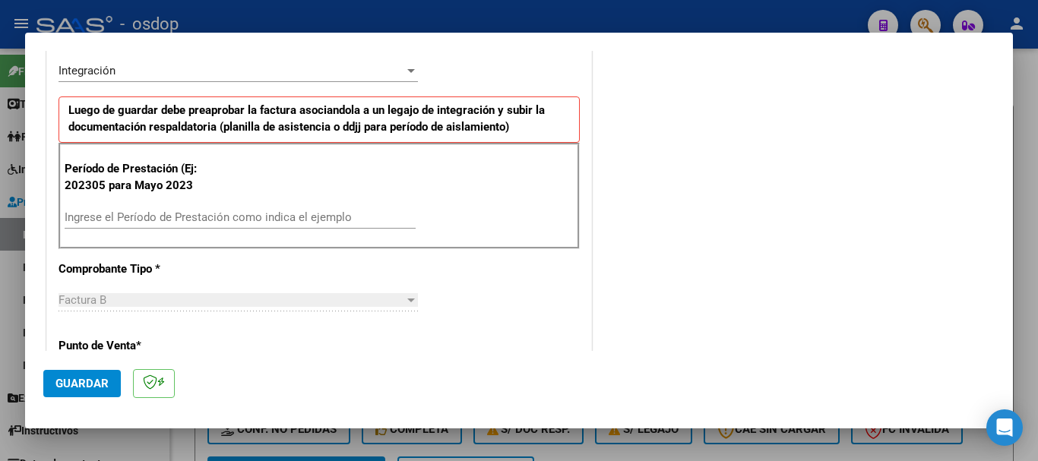
scroll to position [380, 0]
click at [163, 217] on input "Ingrese el Período de Prestación como indica el ejemplo" at bounding box center [240, 216] width 351 height 14
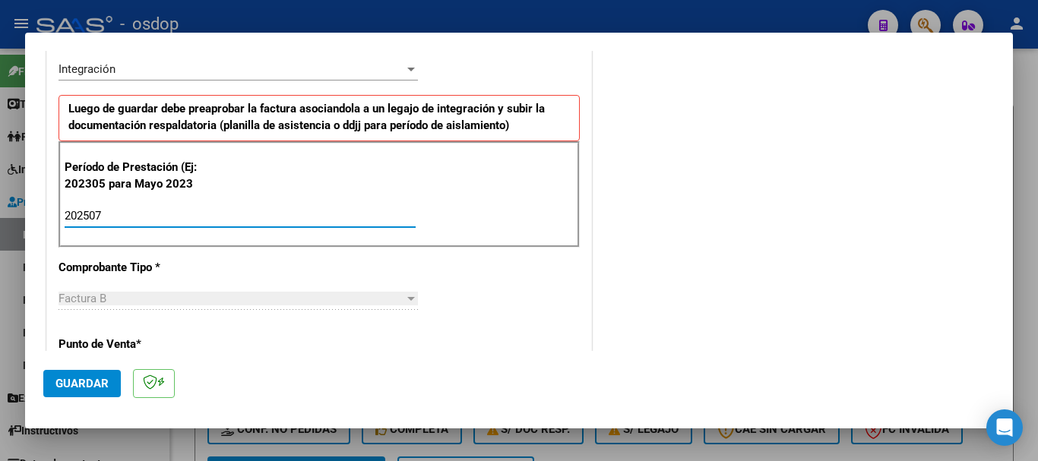
type input "202507"
click at [69, 386] on span "Guardar" at bounding box center [81, 384] width 53 height 14
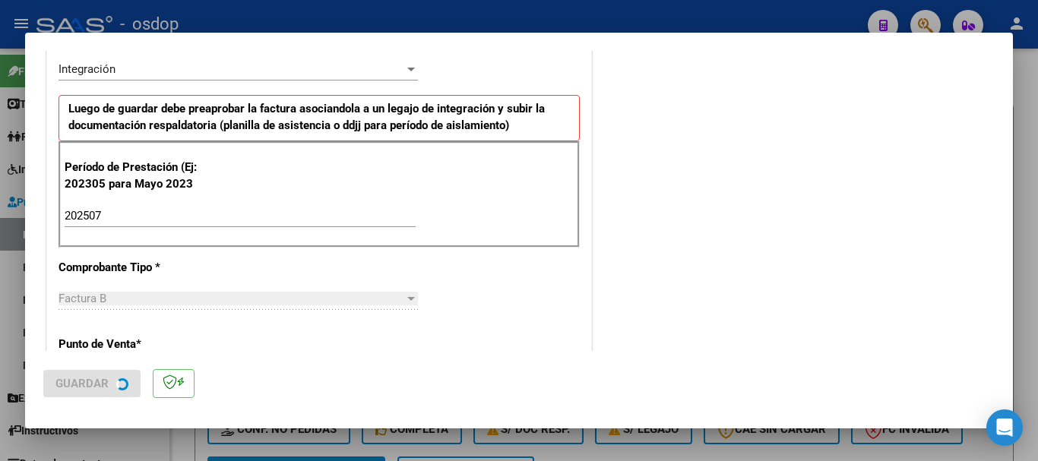
scroll to position [0, 0]
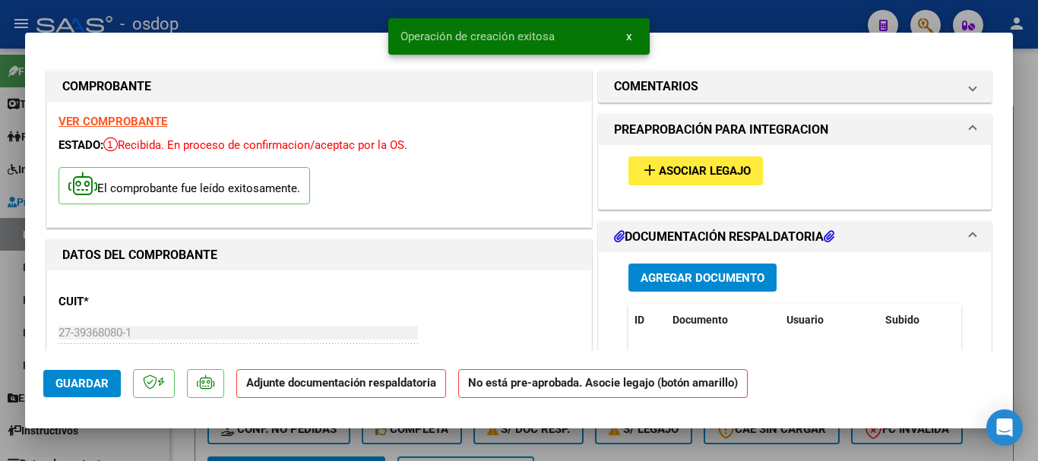
click at [696, 276] on span "Agregar Documento" at bounding box center [703, 278] width 124 height 14
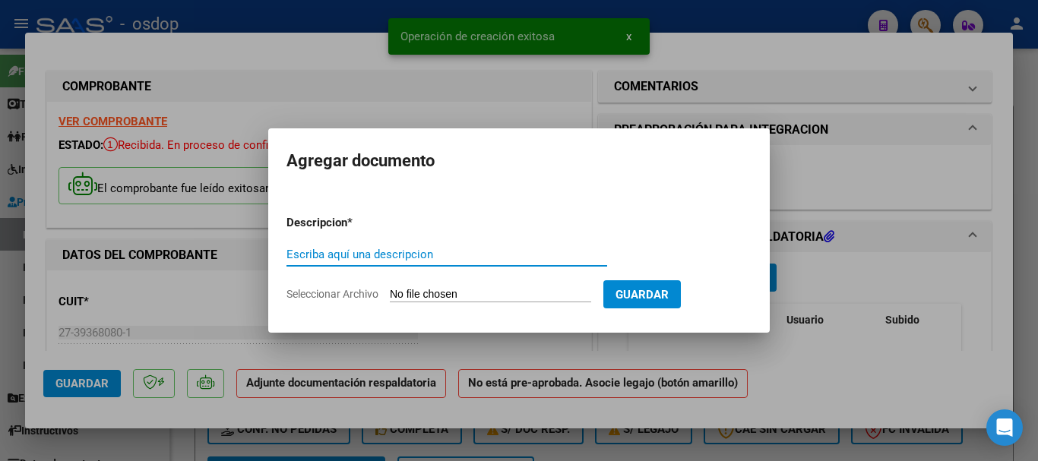
paste input "Planilla de asistencia"
type input "Planilla de asistencia"
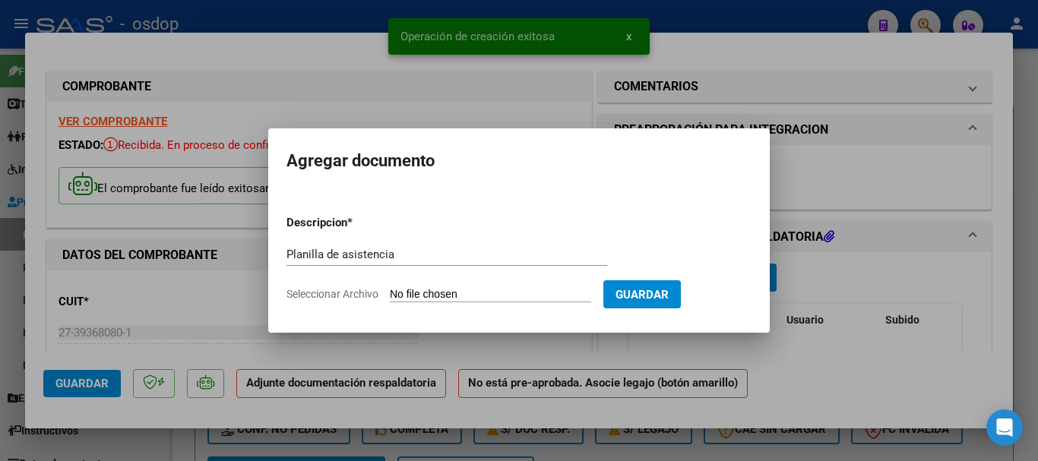
click at [457, 292] on input "Seleccionar Archivo" at bounding box center [490, 295] width 201 height 14
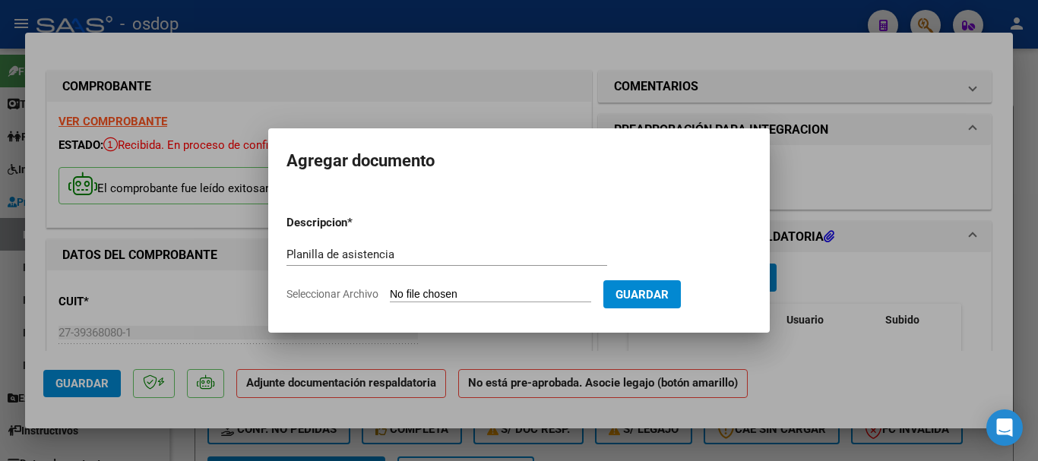
type input "C:\fakepath\SCHISCHMAN 862 - [PERSON_NAME] - [DATE] - ASIS.pdf"
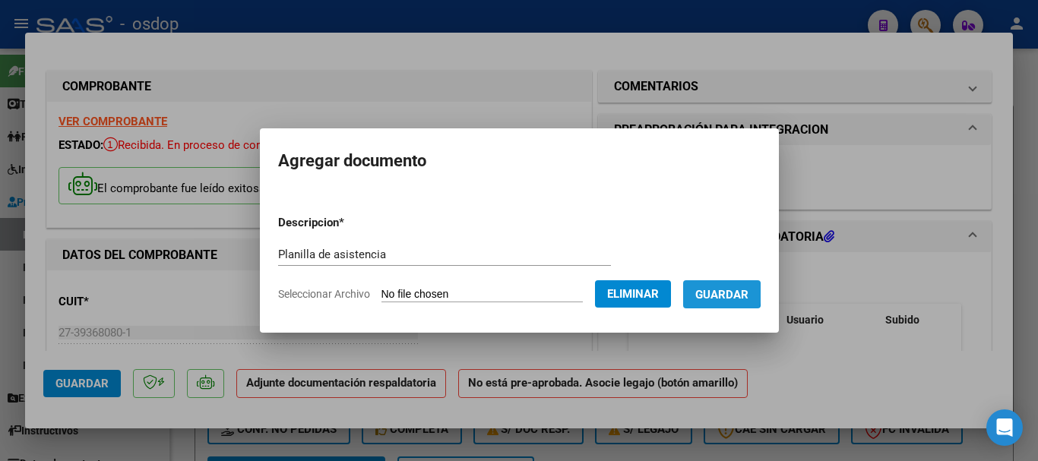
click at [729, 293] on span "Guardar" at bounding box center [721, 295] width 53 height 14
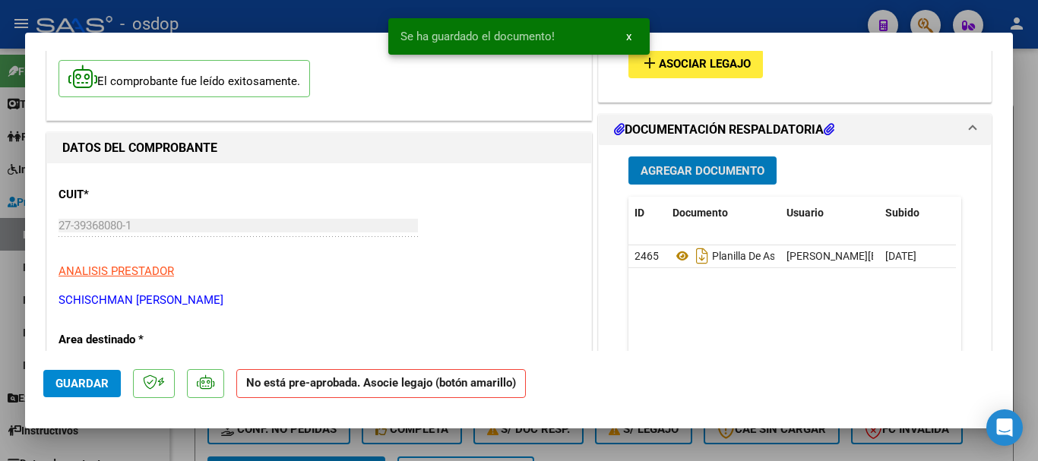
scroll to position [76, 0]
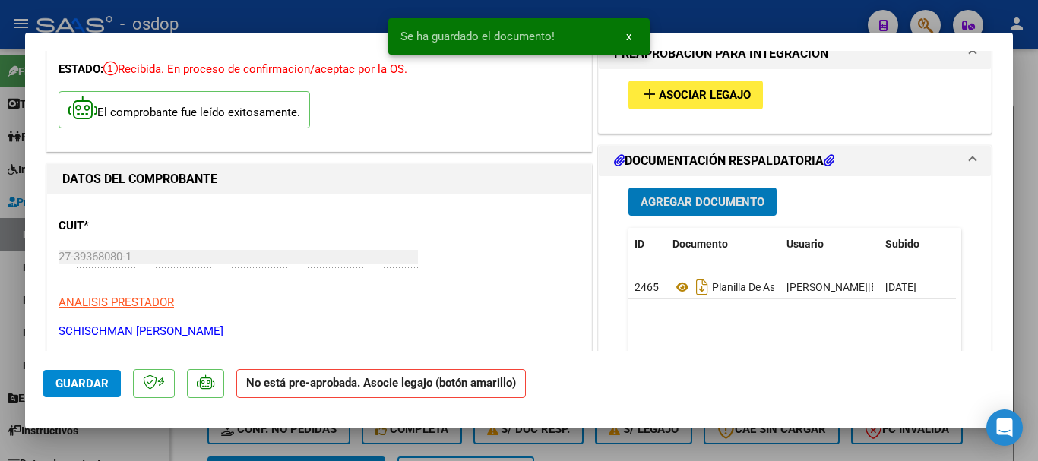
click at [716, 92] on span "Asociar Legajo" at bounding box center [705, 96] width 92 height 14
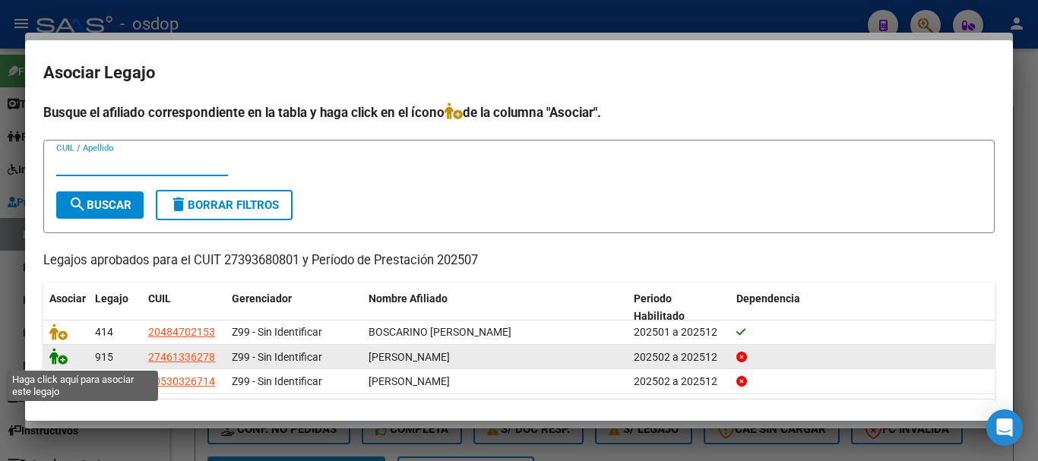
click at [60, 362] on icon at bounding box center [58, 356] width 18 height 17
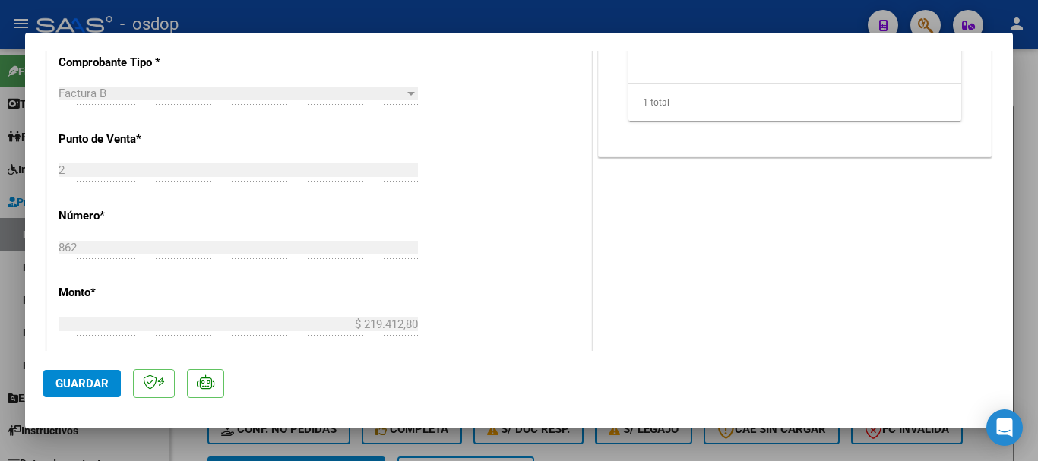
scroll to position [760, 0]
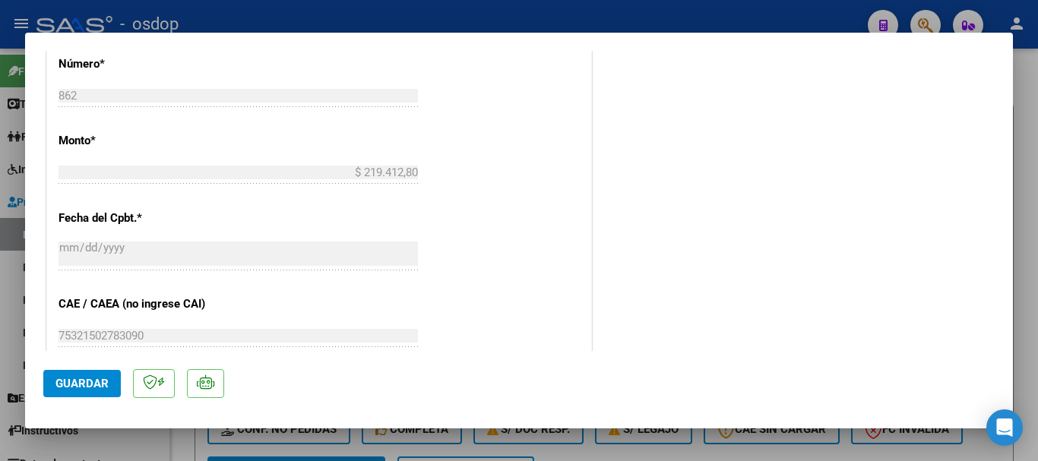
click at [61, 391] on button "Guardar" at bounding box center [82, 383] width 78 height 27
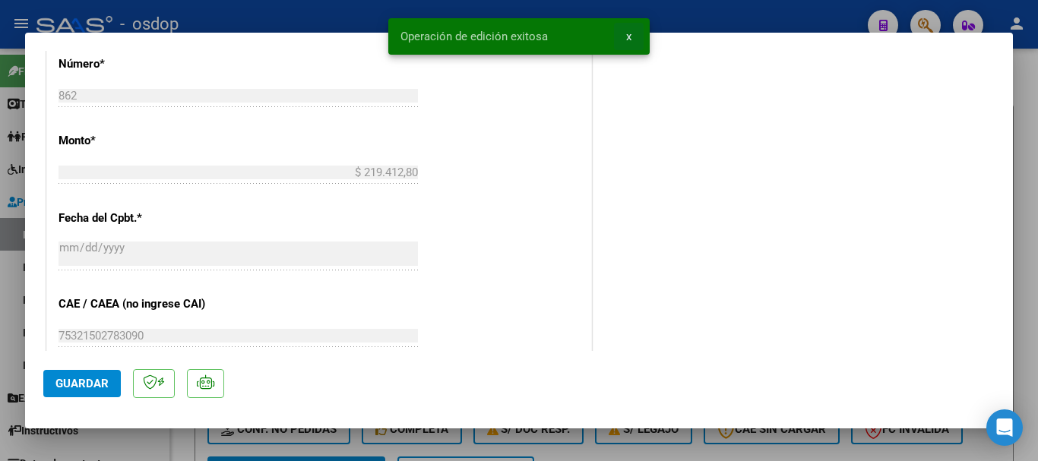
click at [628, 36] on span "x" at bounding box center [628, 37] width 5 height 14
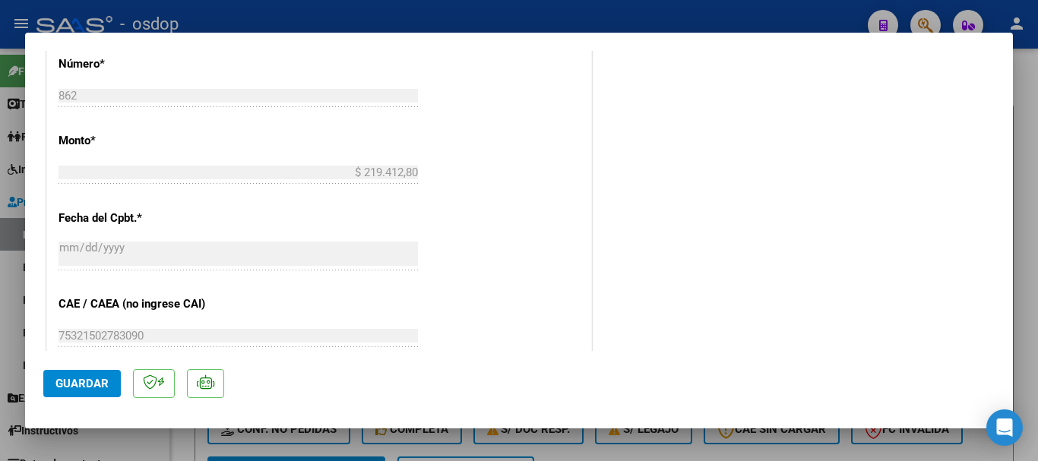
click at [676, 14] on div at bounding box center [519, 230] width 1038 height 461
type input "$ 0,00"
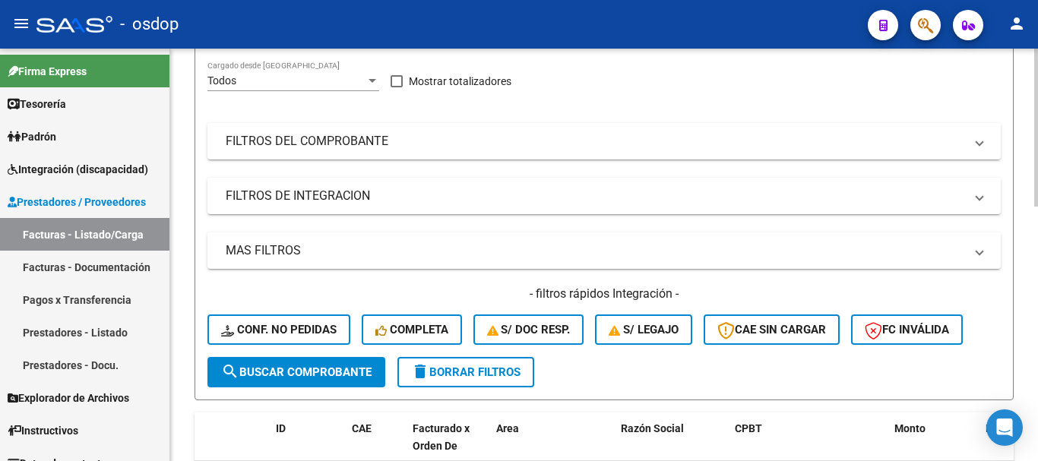
scroll to position [0, 0]
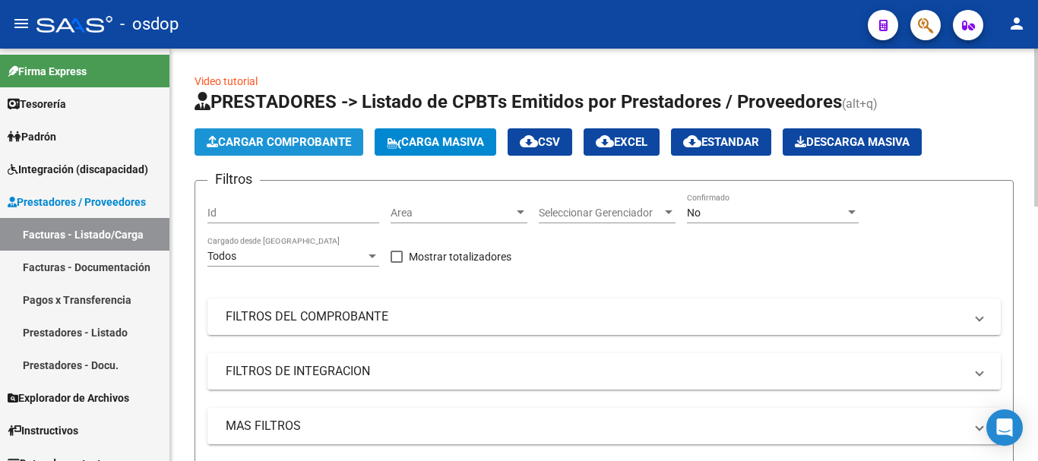
click at [290, 132] on button "Cargar Comprobante" at bounding box center [279, 141] width 169 height 27
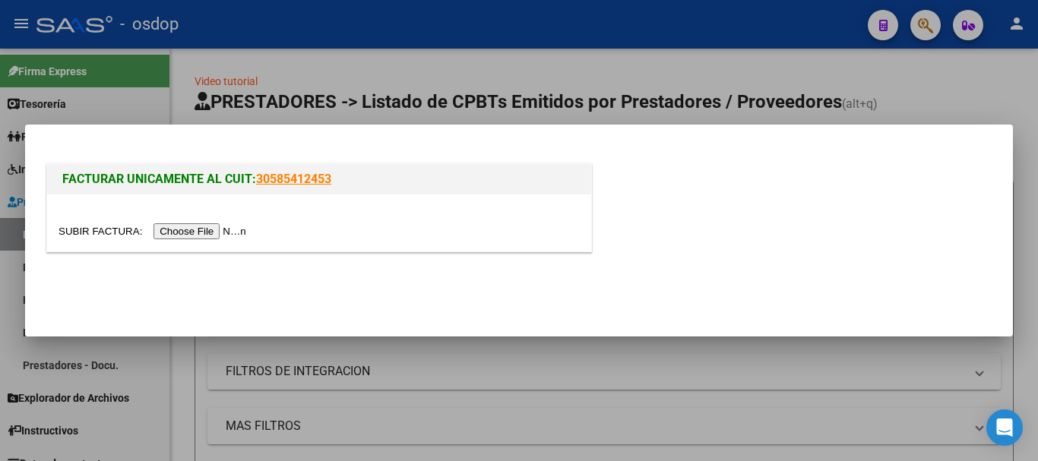
click at [201, 234] on input "file" at bounding box center [155, 231] width 192 height 16
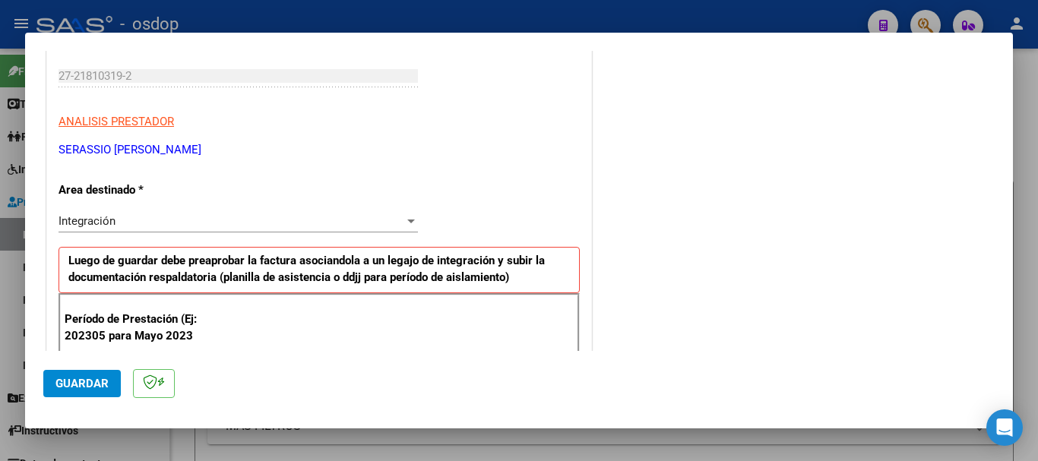
scroll to position [380, 0]
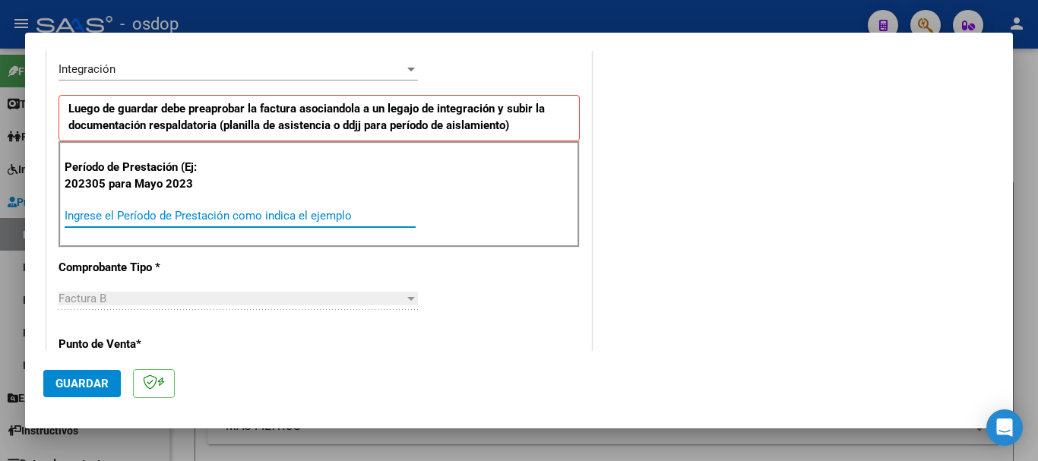
click at [240, 221] on input "Ingrese el Período de Prestación como indica el ejemplo" at bounding box center [240, 216] width 351 height 14
type input "202507"
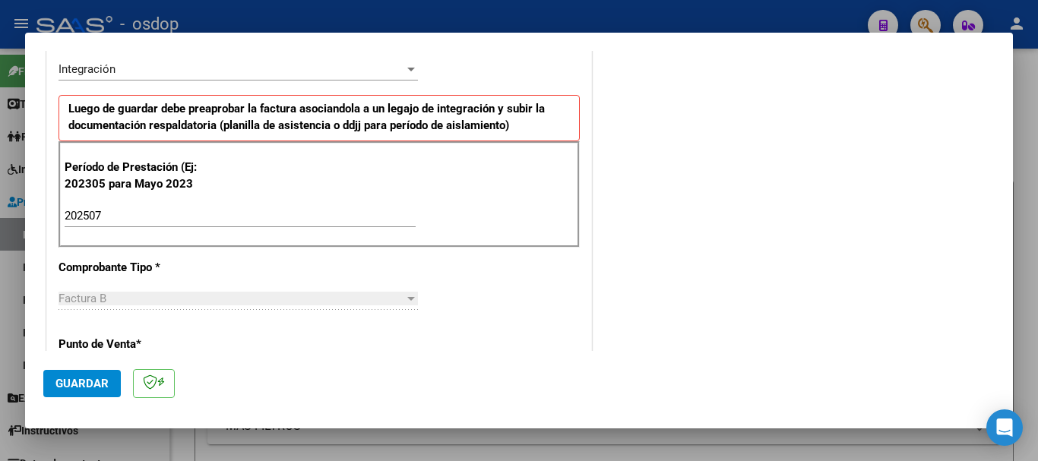
click at [87, 378] on span "Guardar" at bounding box center [81, 384] width 53 height 14
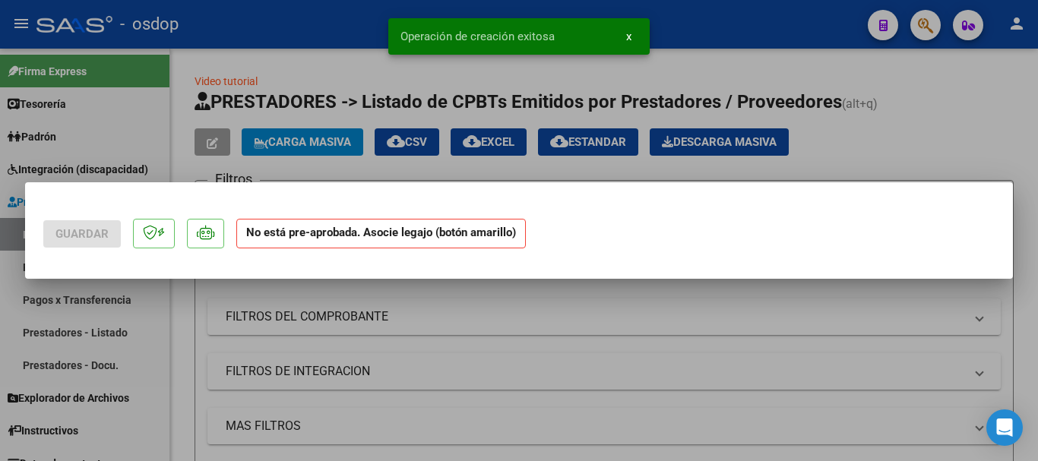
scroll to position [0, 0]
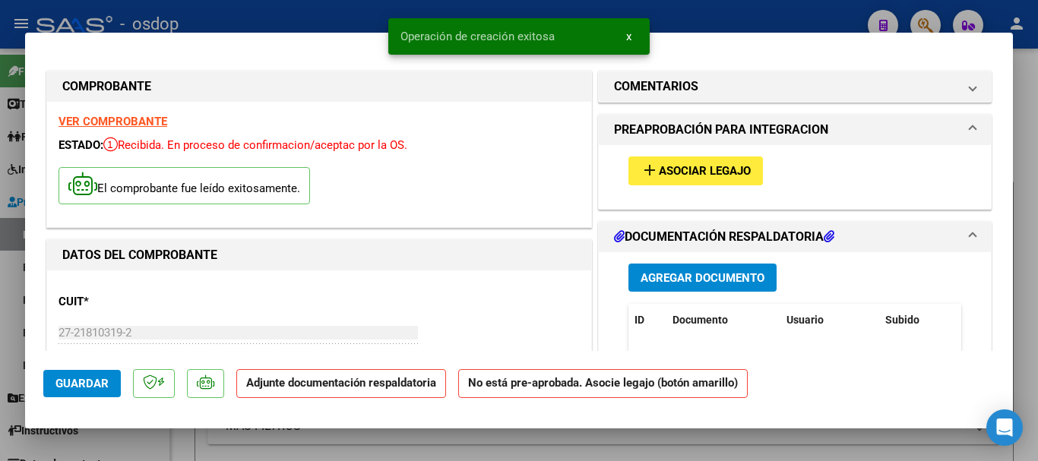
click at [628, 36] on span "x" at bounding box center [628, 37] width 5 height 14
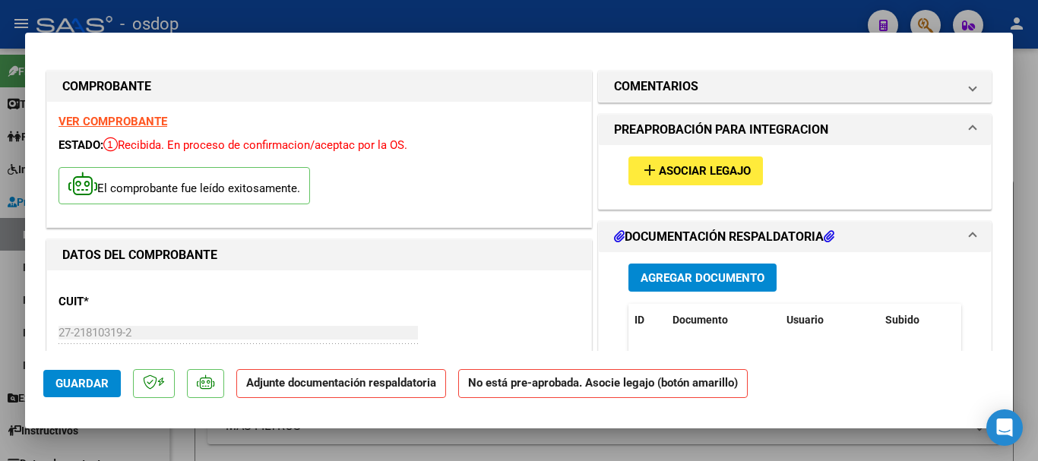
click at [686, 275] on span "Agregar Documento" at bounding box center [703, 278] width 124 height 14
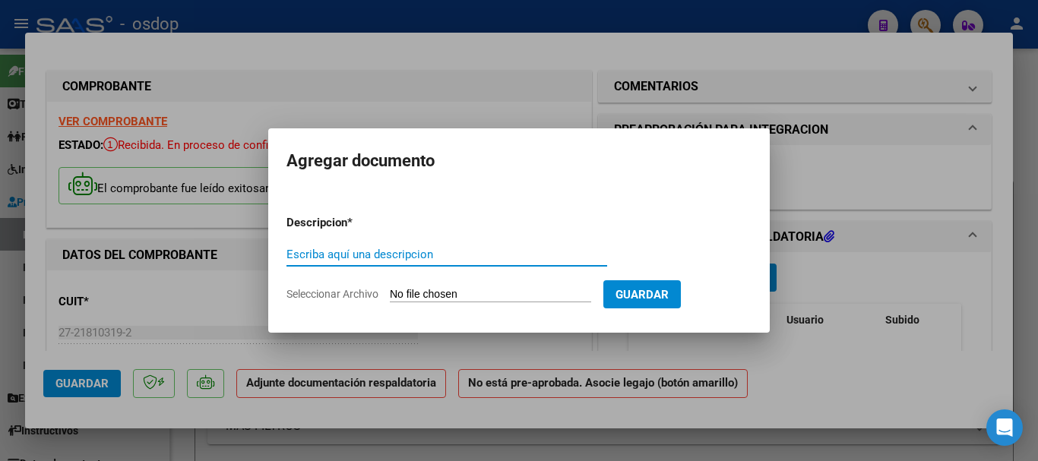
paste input "Planilla de asistencia"
type input "Planilla de asistencia"
click at [459, 292] on input "Seleccionar Archivo" at bounding box center [490, 295] width 201 height 14
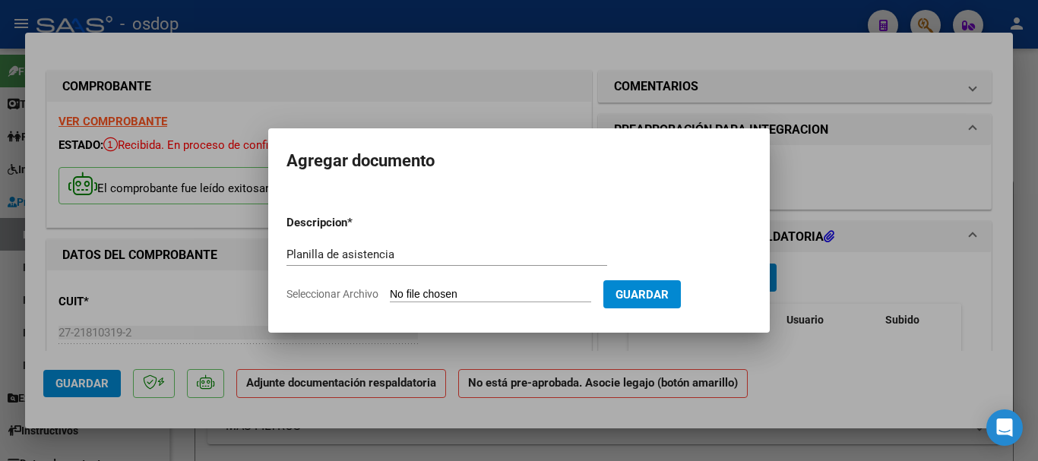
type input "C:\fakepath\SERASSIO 56 - [PERSON_NAME] - [DATE] - ASIS.pdf"
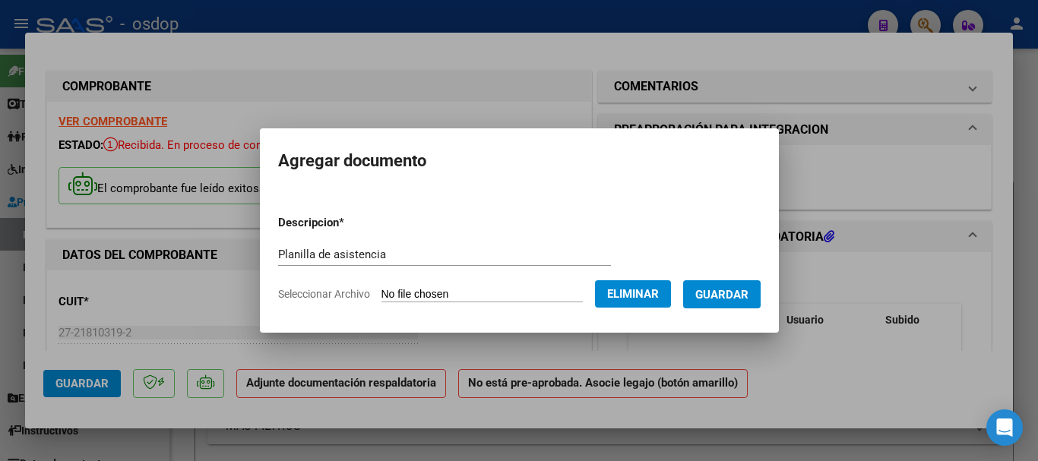
click at [748, 295] on span "Guardar" at bounding box center [721, 295] width 53 height 14
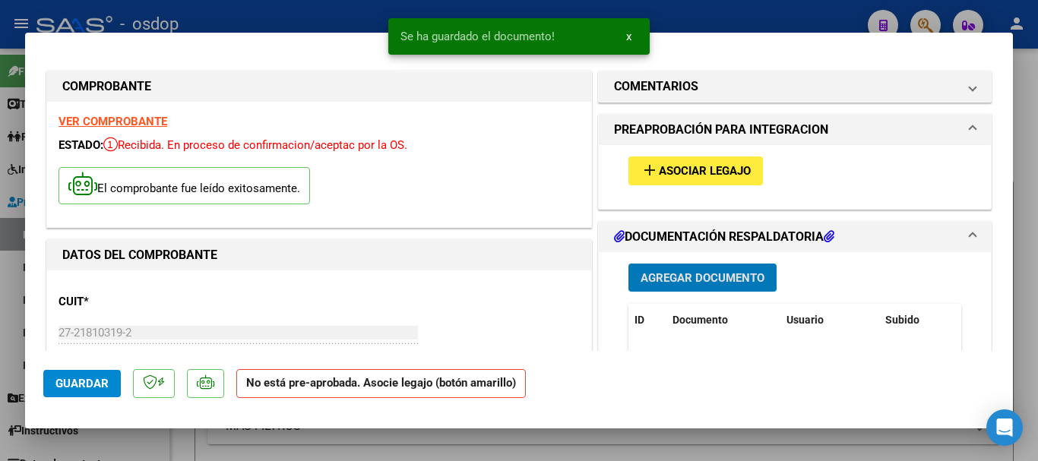
click at [628, 37] on span "x" at bounding box center [628, 37] width 5 height 14
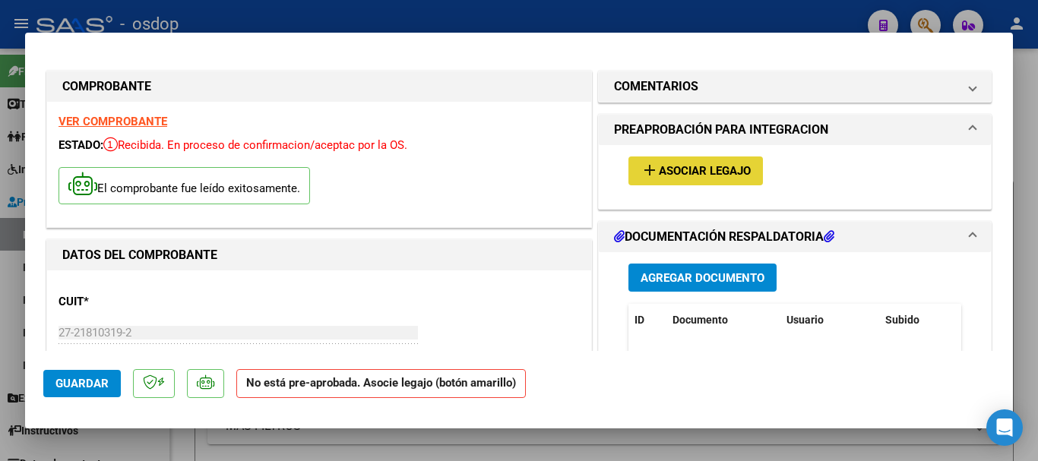
click at [695, 172] on span "Asociar Legajo" at bounding box center [705, 172] width 92 height 14
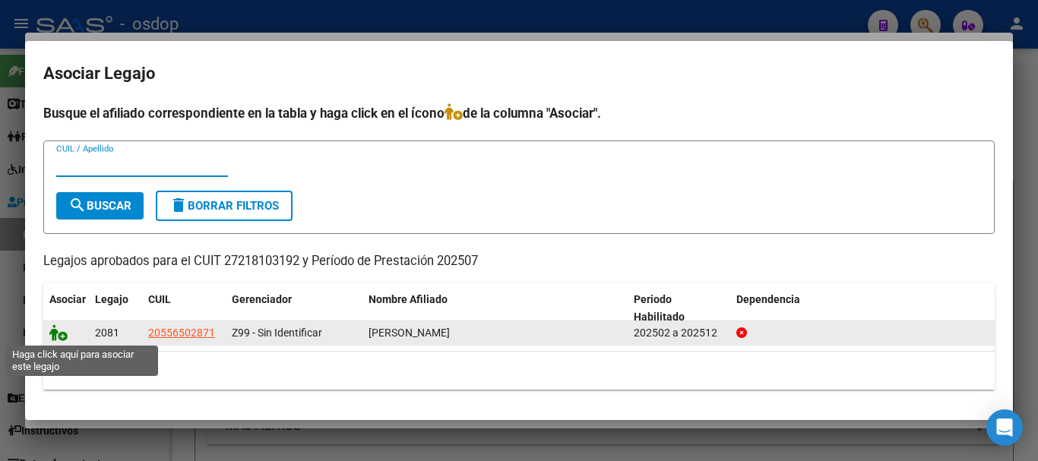
click at [56, 336] on icon at bounding box center [58, 332] width 18 height 17
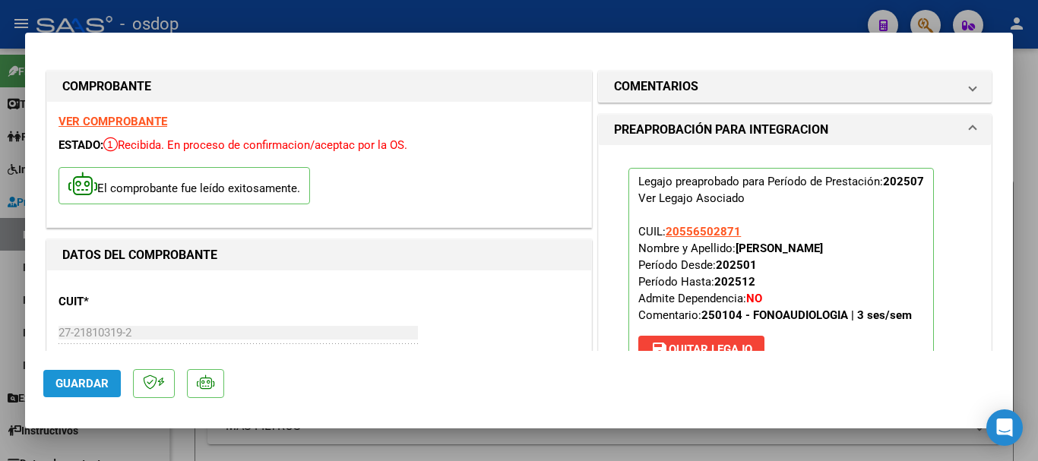
click at [81, 379] on span "Guardar" at bounding box center [81, 384] width 53 height 14
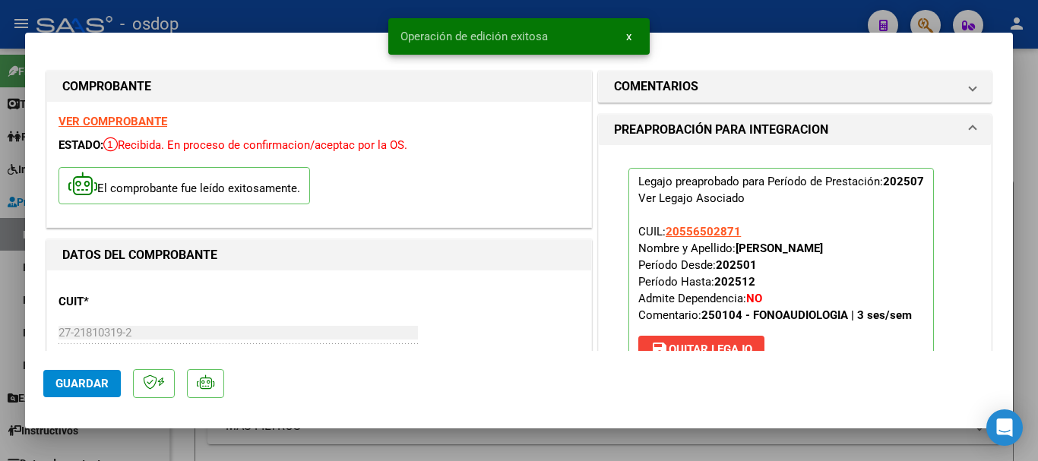
click at [626, 38] on span "x" at bounding box center [628, 37] width 5 height 14
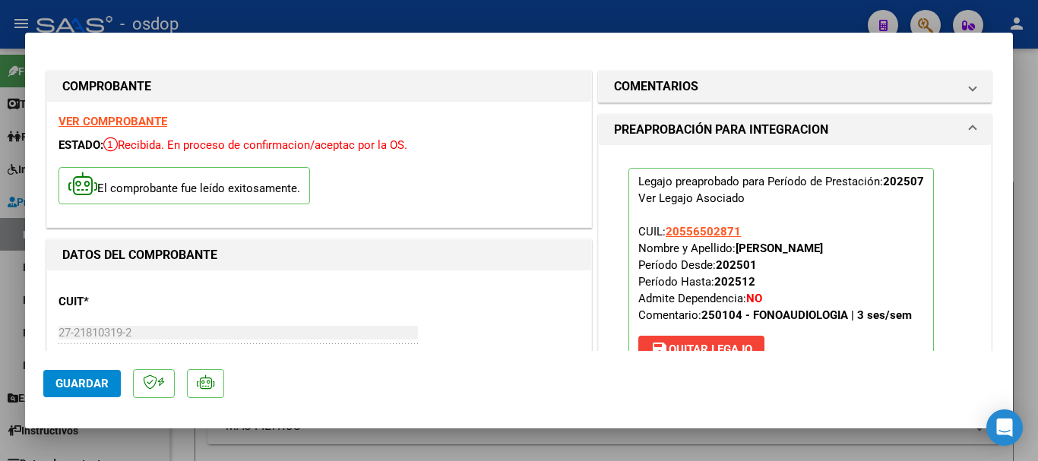
click at [647, 27] on div at bounding box center [519, 230] width 1038 height 461
type input "$ 0,00"
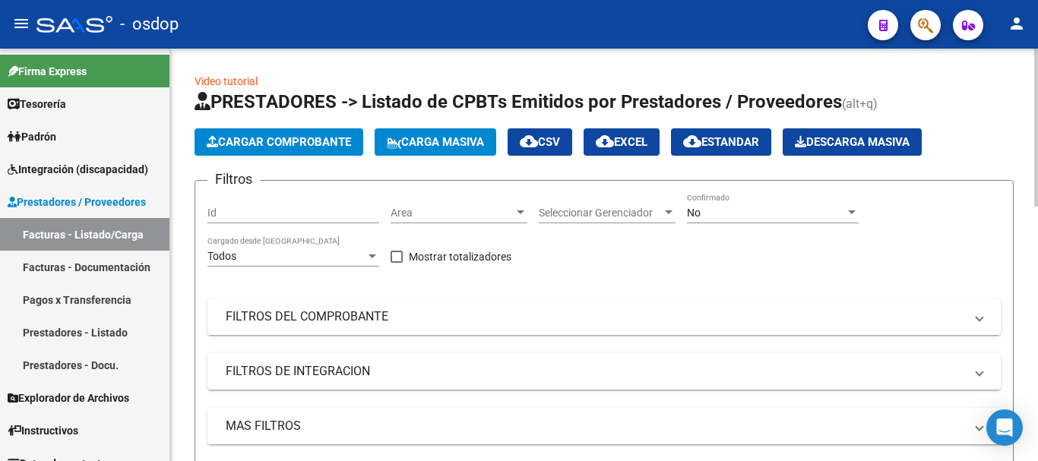
click at [282, 131] on button "Cargar Comprobante" at bounding box center [279, 141] width 169 height 27
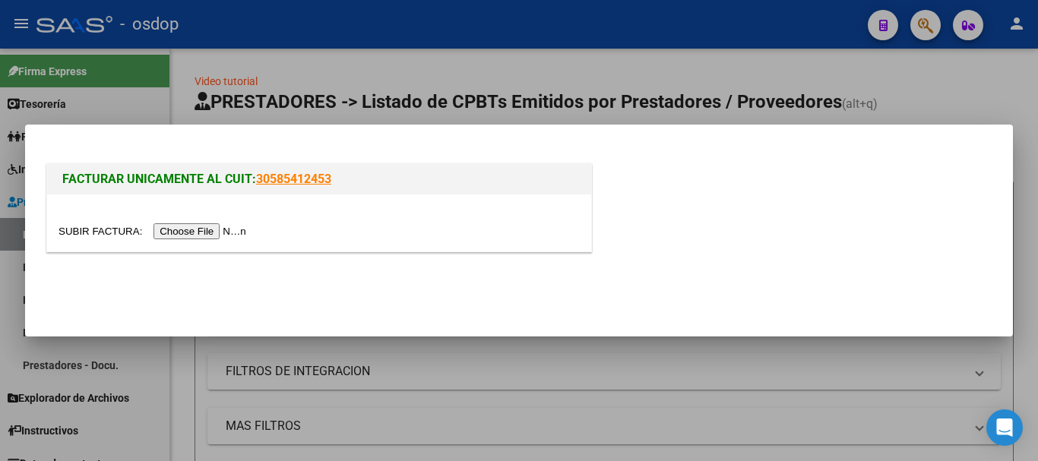
click at [212, 230] on input "file" at bounding box center [155, 231] width 192 height 16
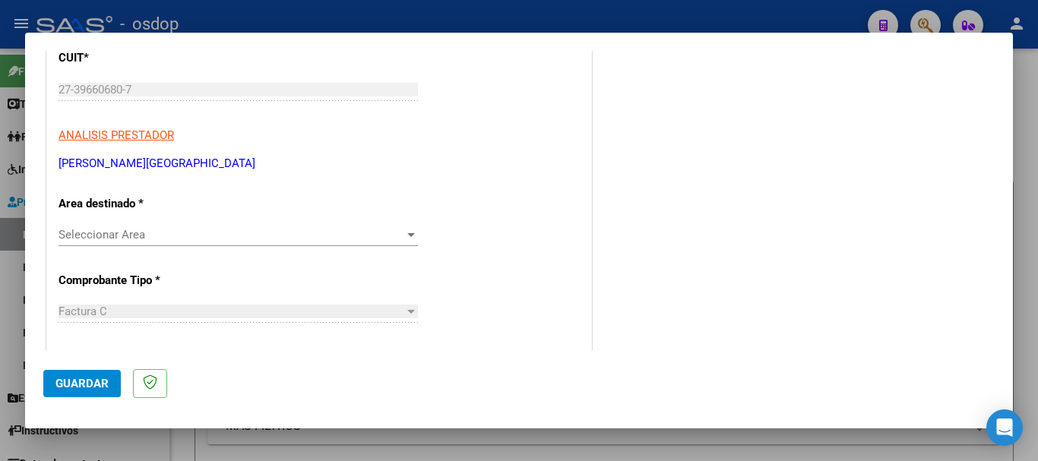
scroll to position [228, 0]
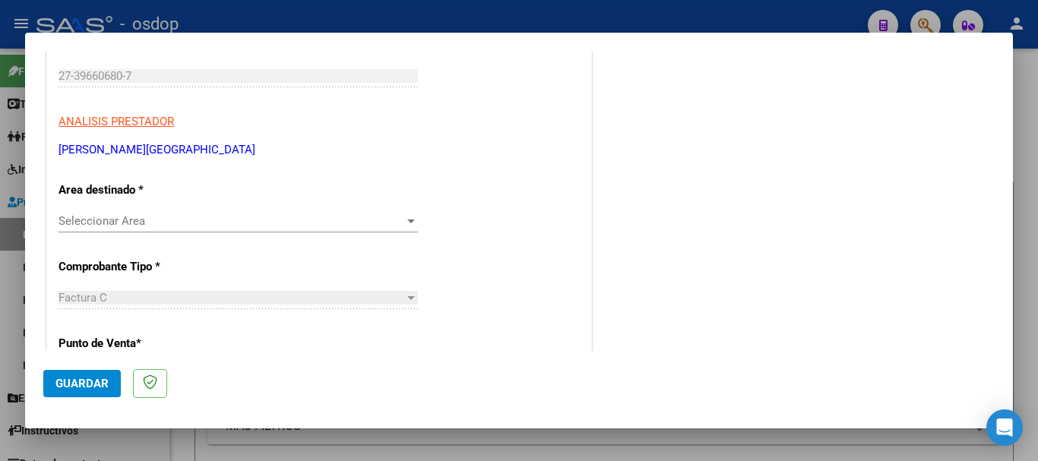
click at [265, 215] on span "Seleccionar Area" at bounding box center [232, 221] width 346 height 14
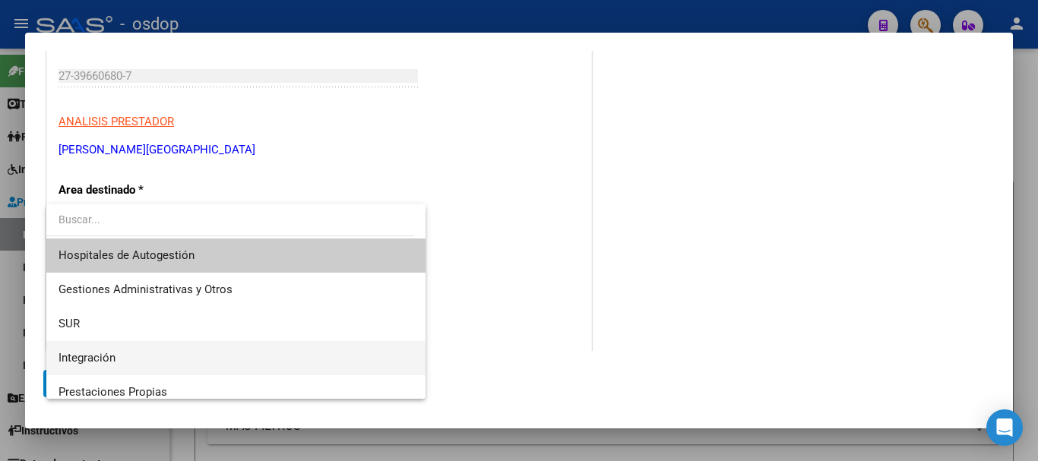
click at [116, 359] on span "Integración" at bounding box center [236, 358] width 355 height 34
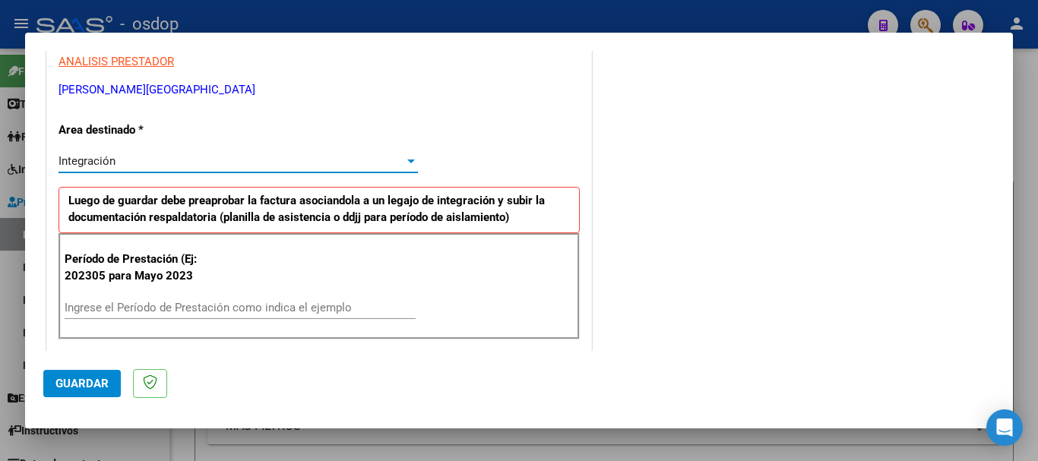
scroll to position [304, 0]
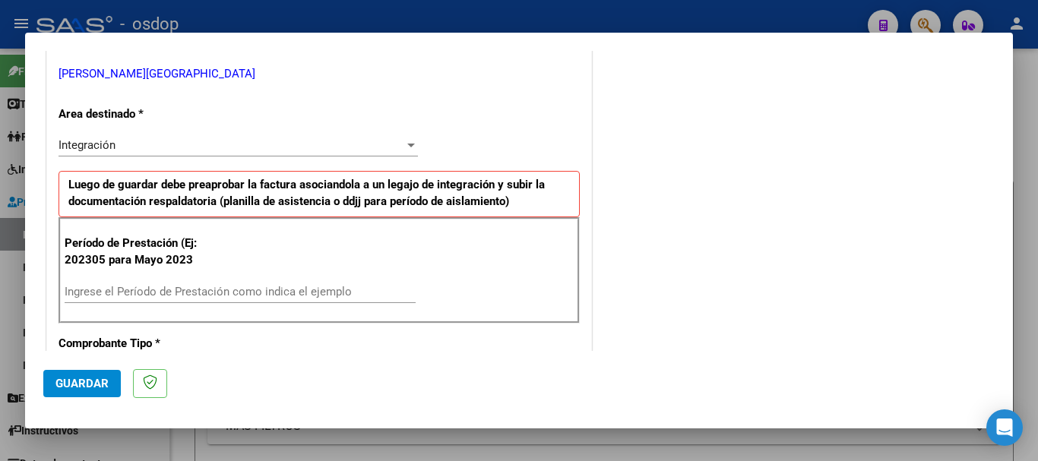
click at [201, 299] on div "Ingrese el Período de Prestación como indica el ejemplo" at bounding box center [240, 291] width 351 height 23
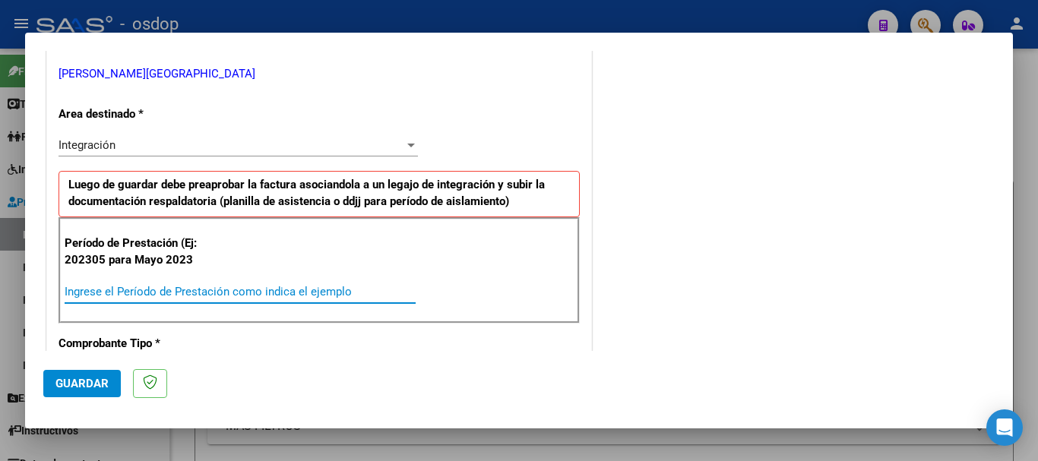
click at [207, 292] on input "Ingrese el Período de Prestación como indica el ejemplo" at bounding box center [240, 292] width 351 height 14
type input "202507"
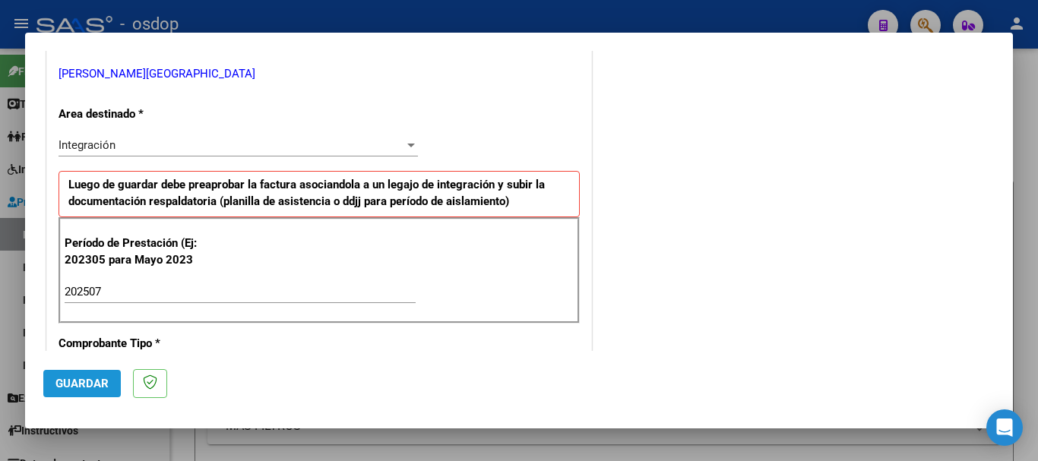
click at [84, 382] on span "Guardar" at bounding box center [81, 384] width 53 height 14
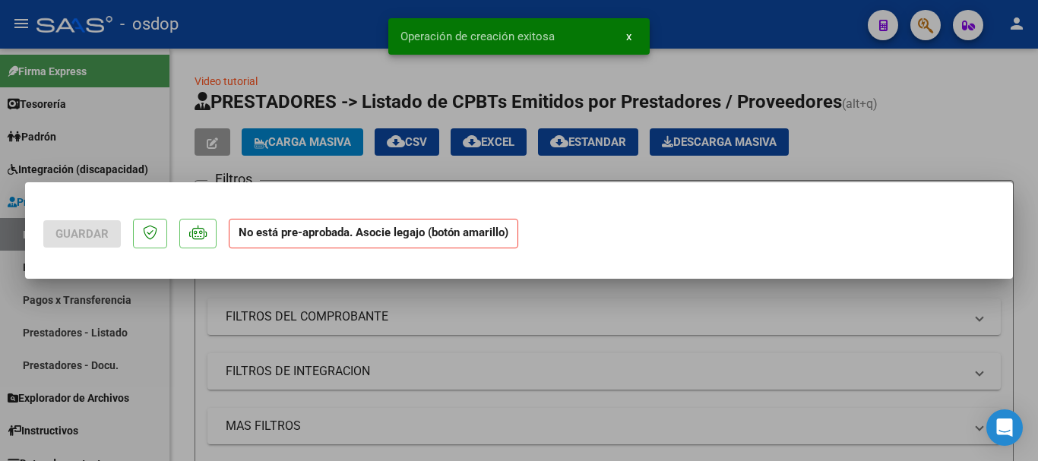
scroll to position [0, 0]
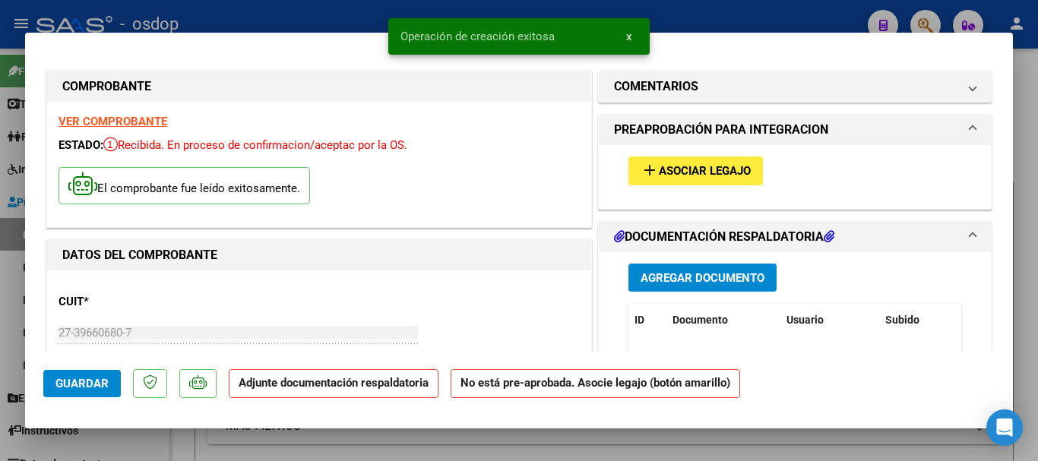
click at [634, 36] on button "x" at bounding box center [629, 36] width 30 height 27
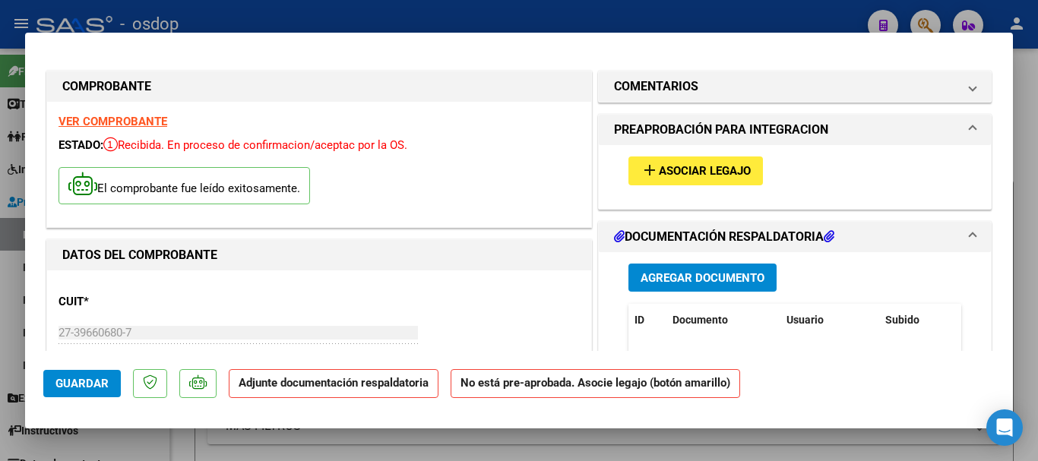
click at [694, 279] on span "Agregar Documento" at bounding box center [703, 278] width 124 height 14
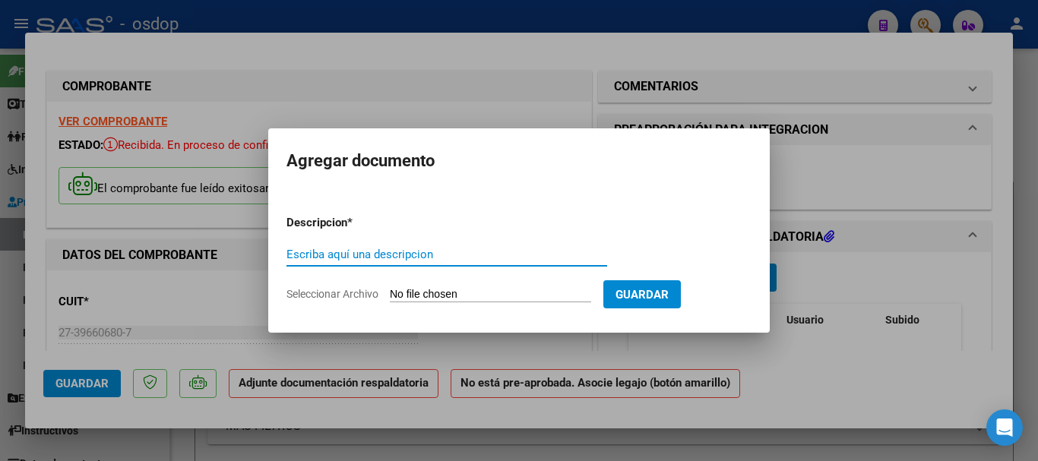
paste input "Planilla de asistencia"
type input "Planilla de asistencia"
click at [457, 291] on input "Seleccionar Archivo" at bounding box center [490, 295] width 201 height 14
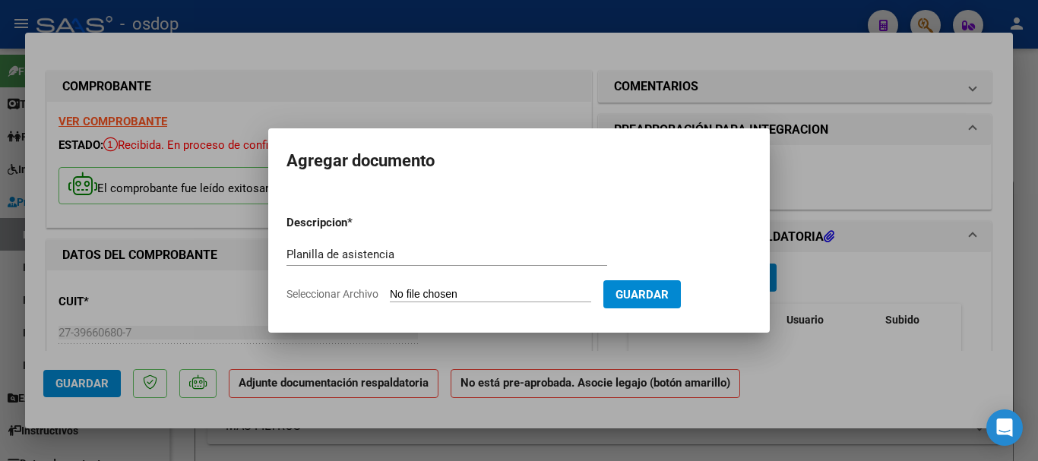
type input "C:\fakepath\TEJERA 125 - GONZALEZ - [DATE] - ASIS.pdf"
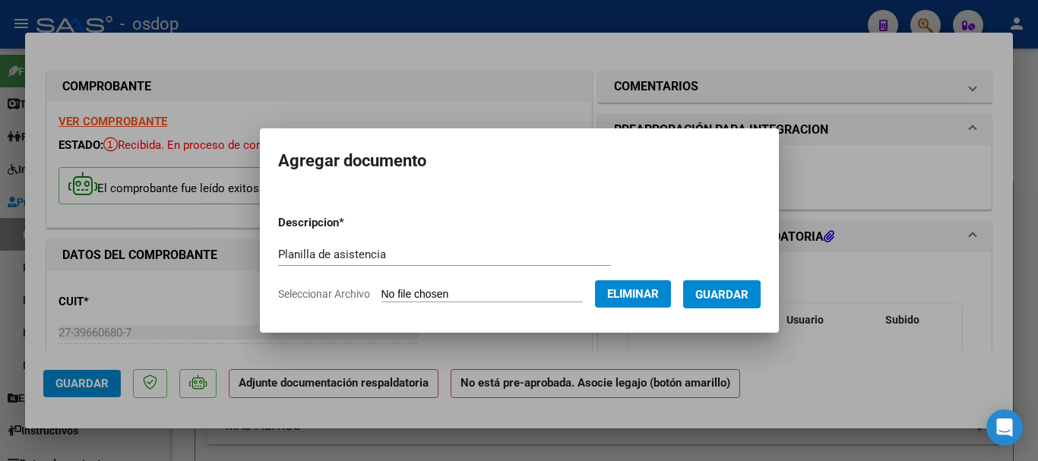
click at [731, 290] on span "Guardar" at bounding box center [721, 295] width 53 height 14
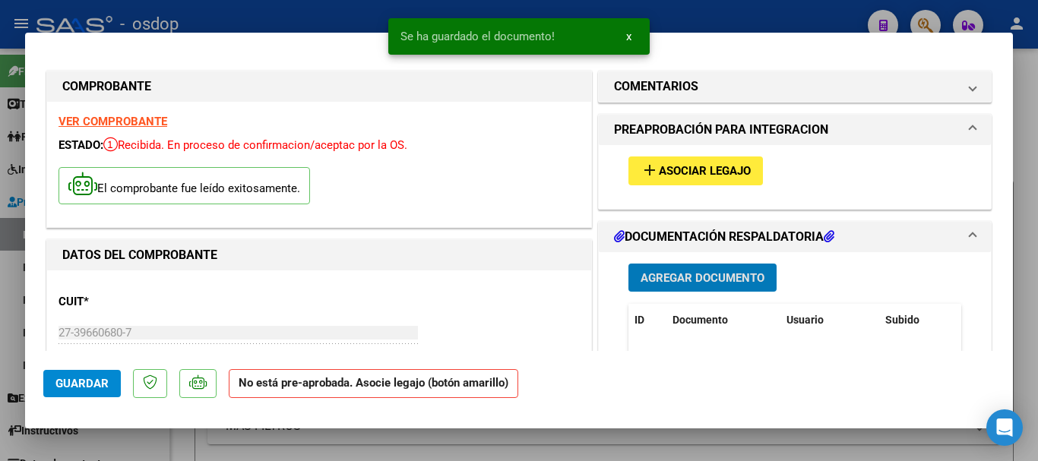
click at [626, 38] on span "x" at bounding box center [628, 37] width 5 height 14
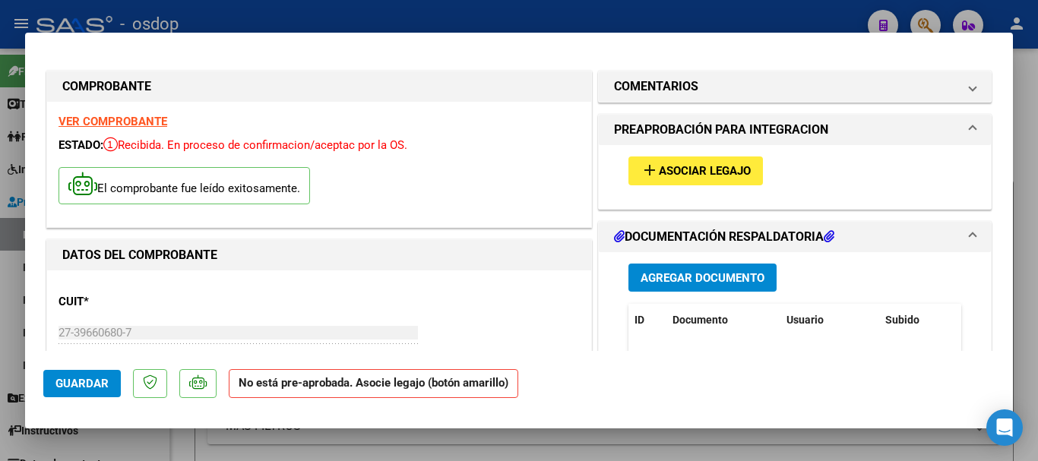
click at [697, 172] on span "Asociar Legajo" at bounding box center [705, 172] width 92 height 14
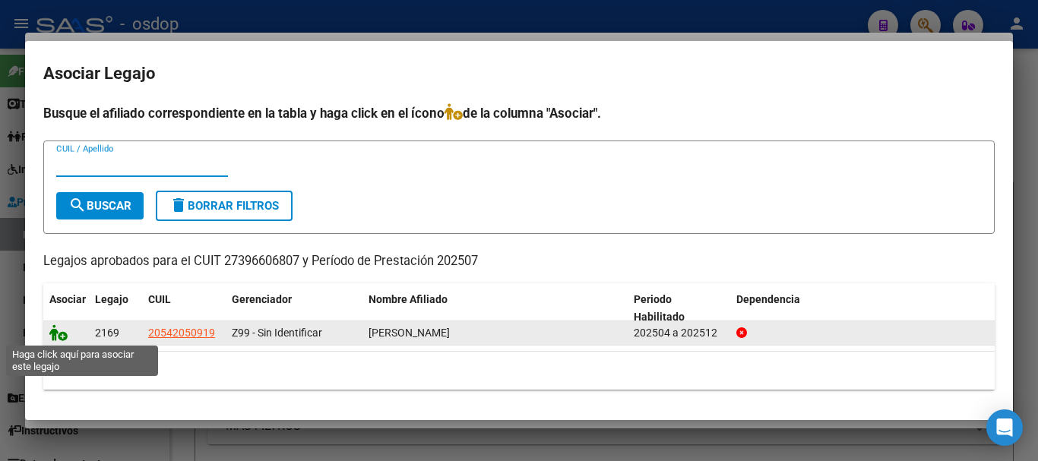
click at [61, 333] on icon at bounding box center [58, 332] width 18 height 17
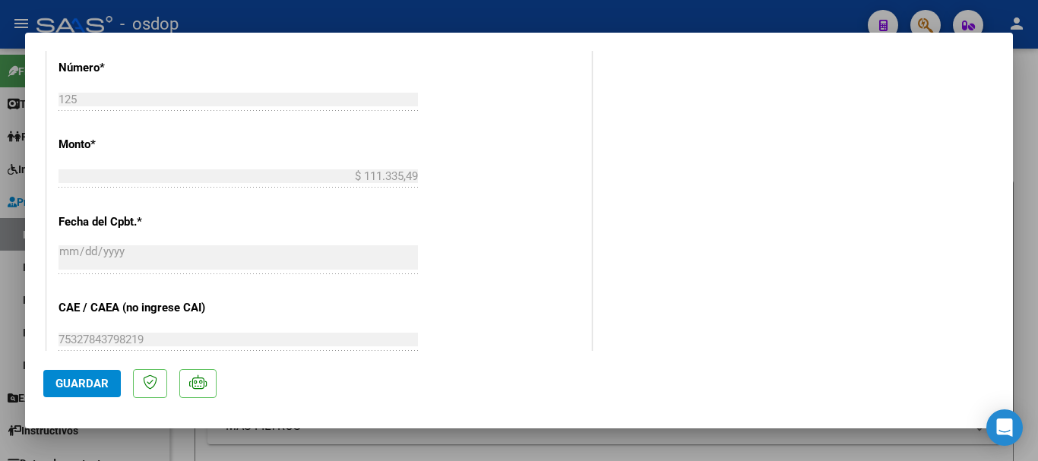
scroll to position [760, 0]
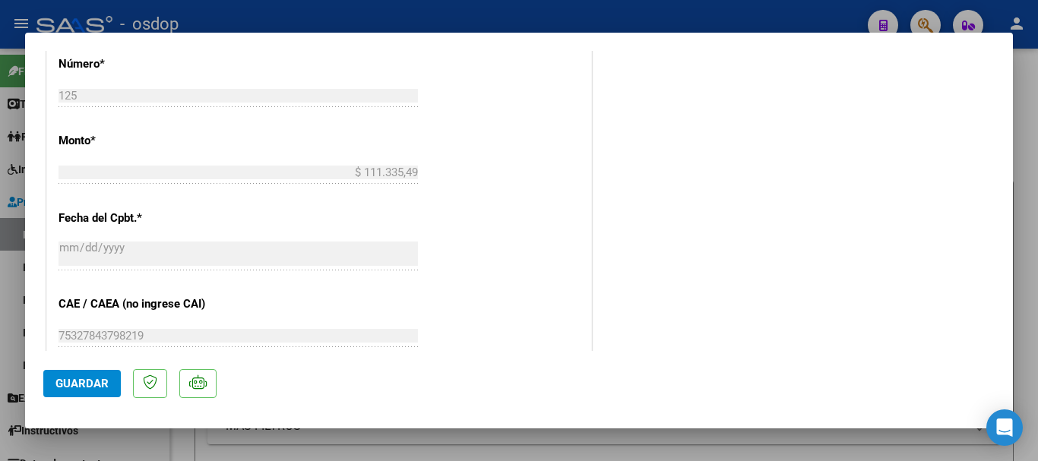
click at [84, 382] on span "Guardar" at bounding box center [81, 384] width 53 height 14
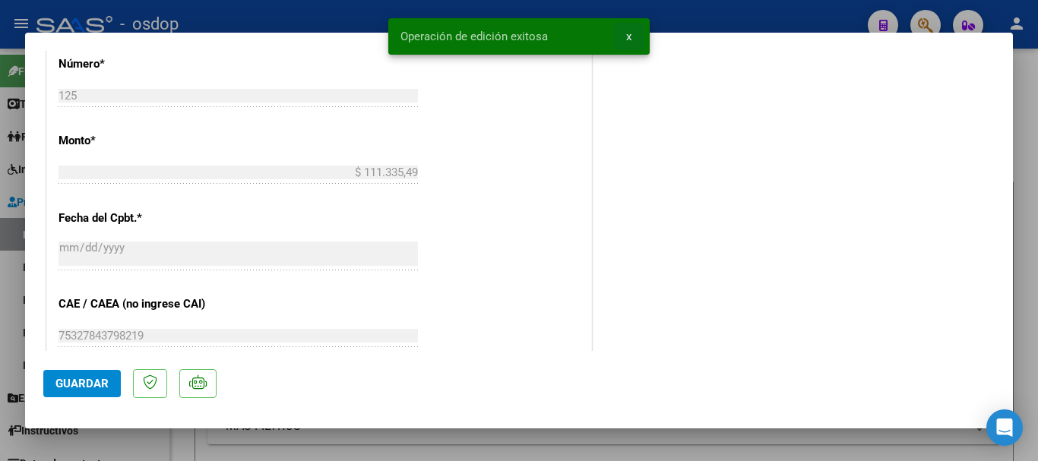
click at [627, 36] on span "x" at bounding box center [628, 37] width 5 height 14
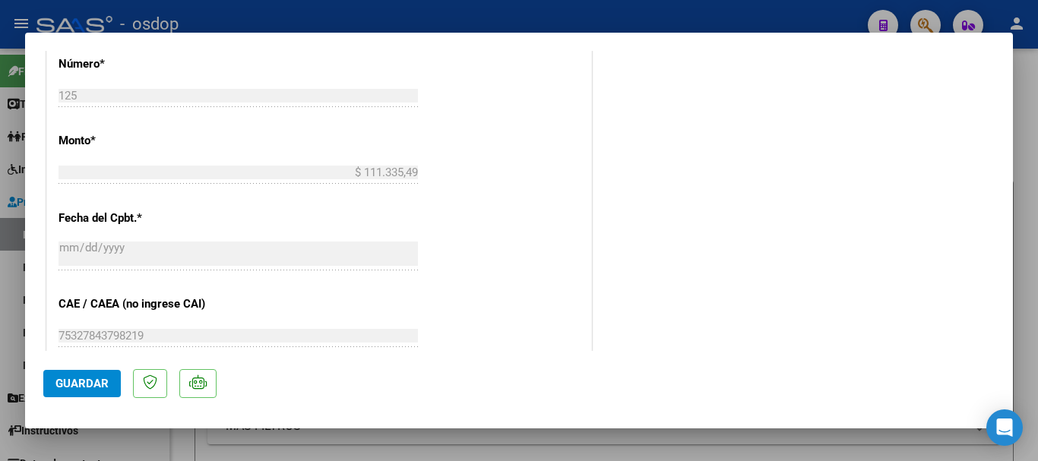
click at [723, 21] on div at bounding box center [519, 230] width 1038 height 461
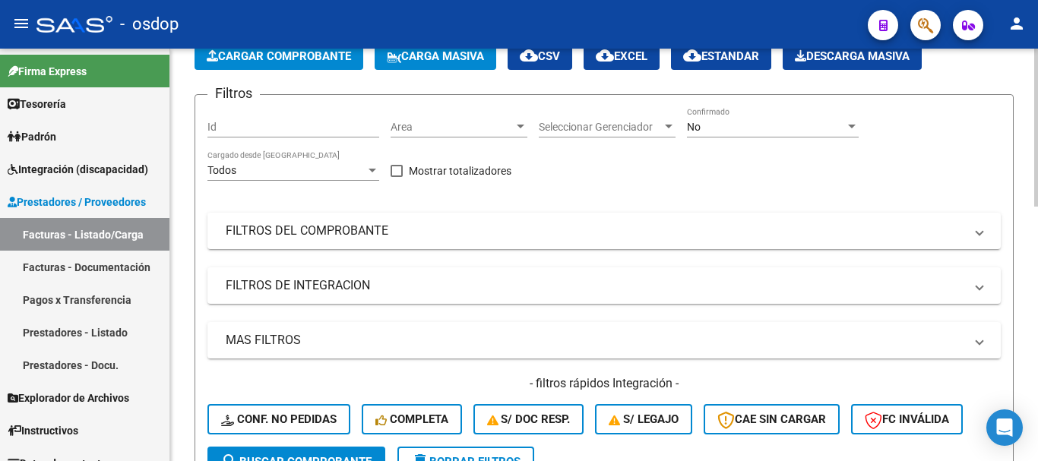
scroll to position [76, 0]
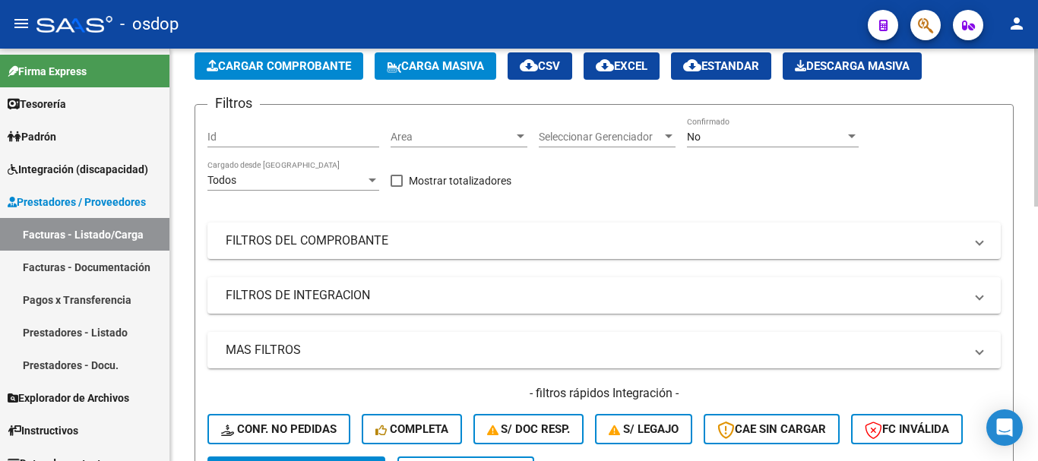
click at [283, 66] on span "Cargar Comprobante" at bounding box center [279, 66] width 144 height 14
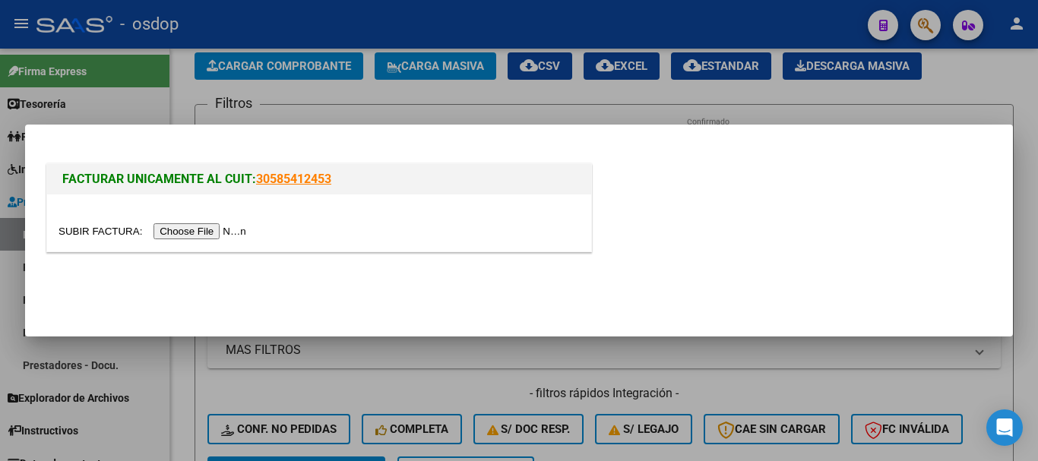
click at [190, 229] on input "file" at bounding box center [155, 231] width 192 height 16
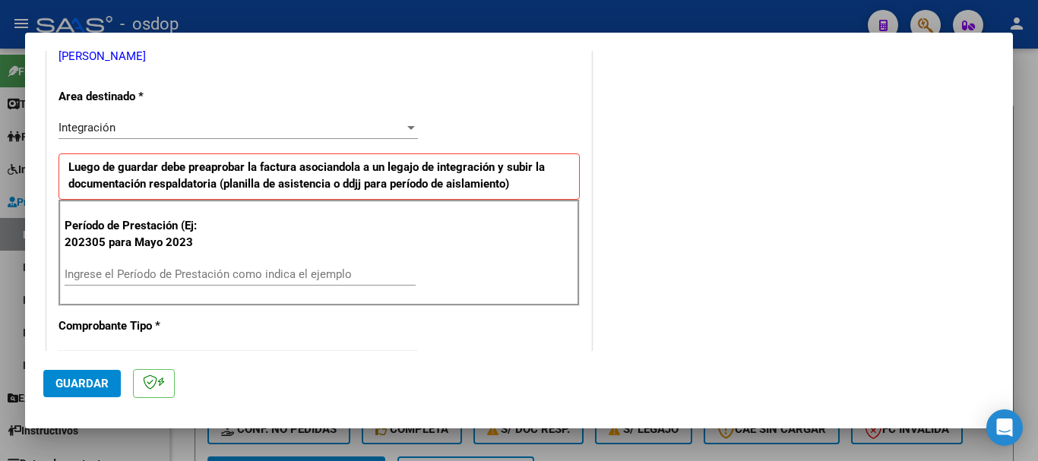
scroll to position [380, 0]
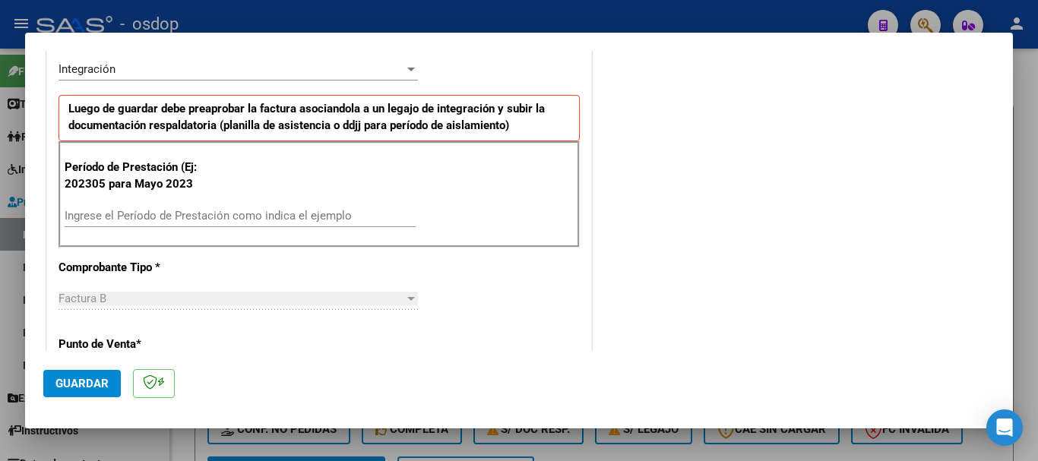
click at [189, 207] on div "Ingrese el Período de Prestación como indica el ejemplo" at bounding box center [240, 215] width 351 height 23
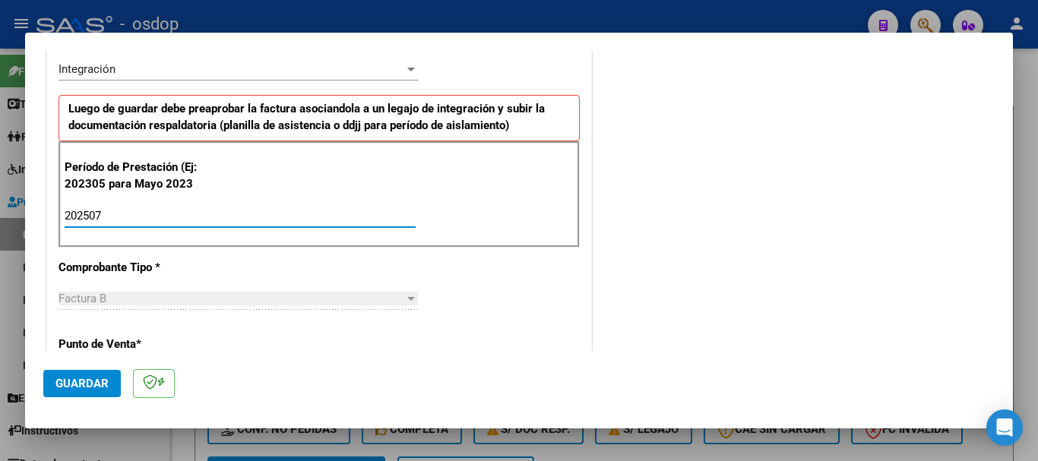
click at [81, 381] on span "Guardar" at bounding box center [81, 384] width 53 height 14
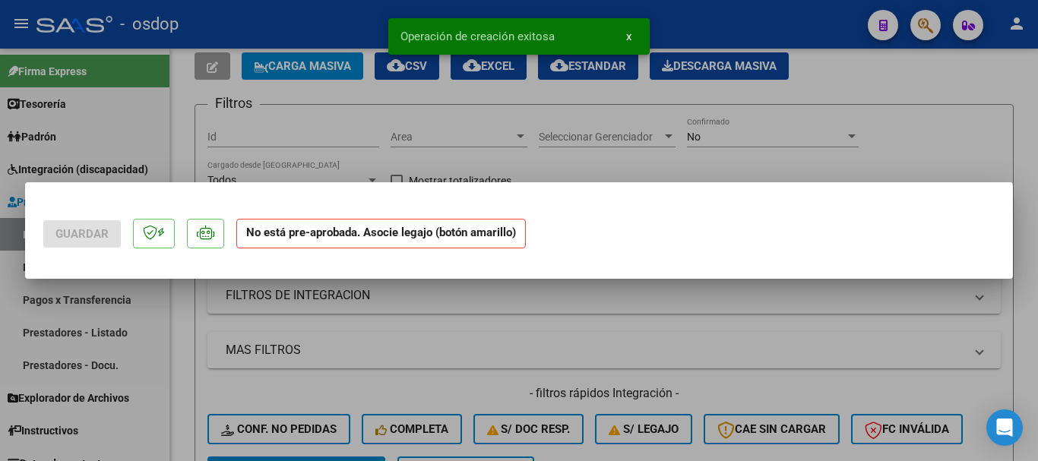
scroll to position [0, 0]
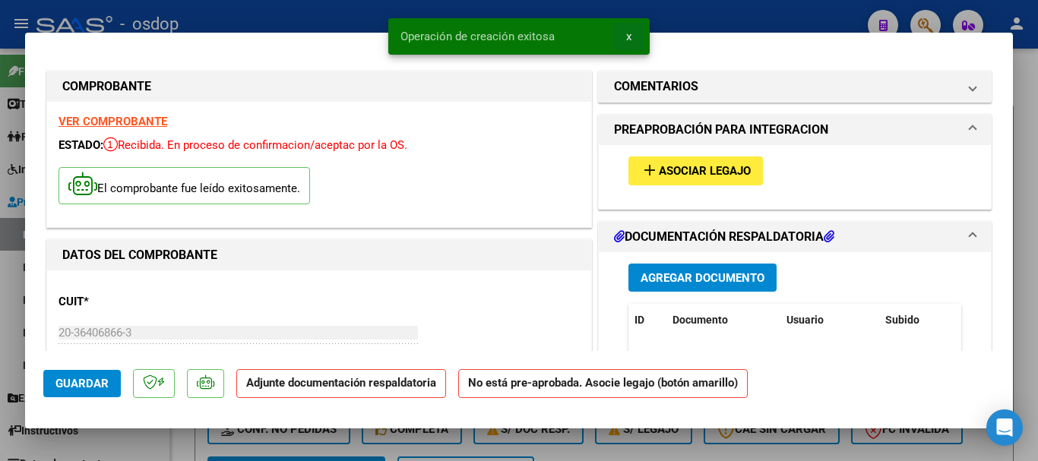
click at [628, 37] on span "x" at bounding box center [628, 37] width 5 height 14
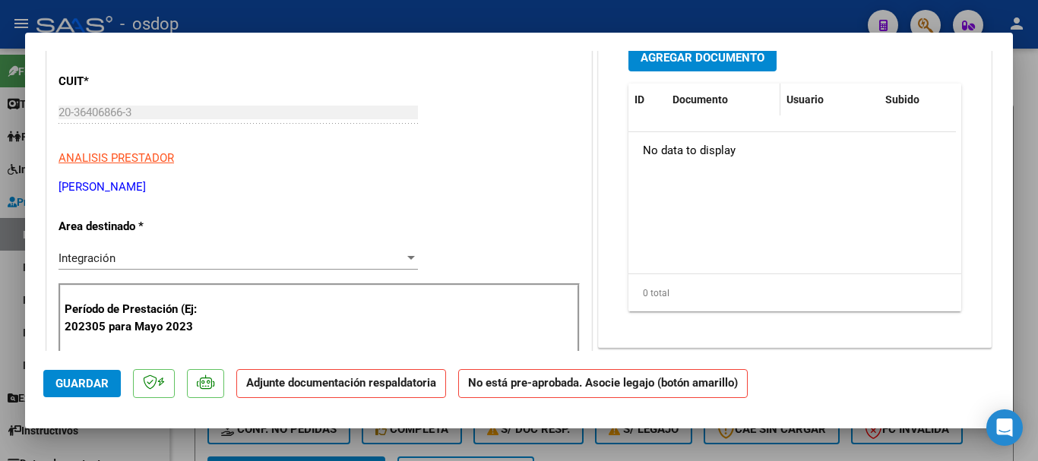
scroll to position [76, 0]
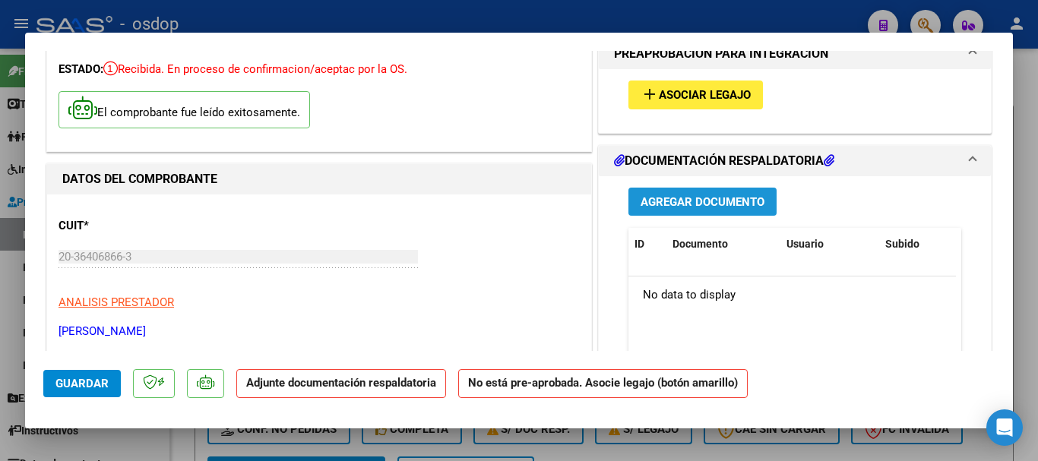
click at [700, 195] on span "Agregar Documento" at bounding box center [703, 202] width 124 height 14
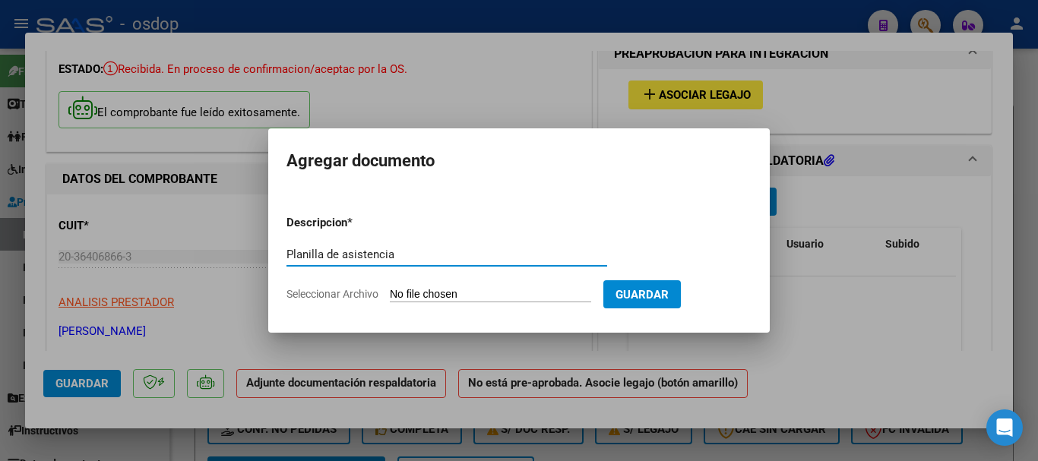
click at [465, 298] on input "Seleccionar Archivo" at bounding box center [490, 295] width 201 height 14
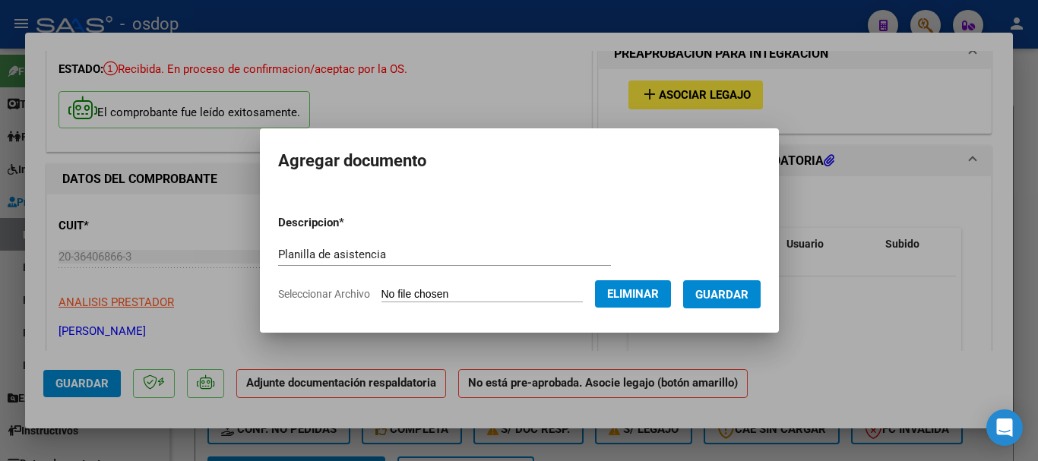
click at [735, 296] on span "Guardar" at bounding box center [721, 295] width 53 height 14
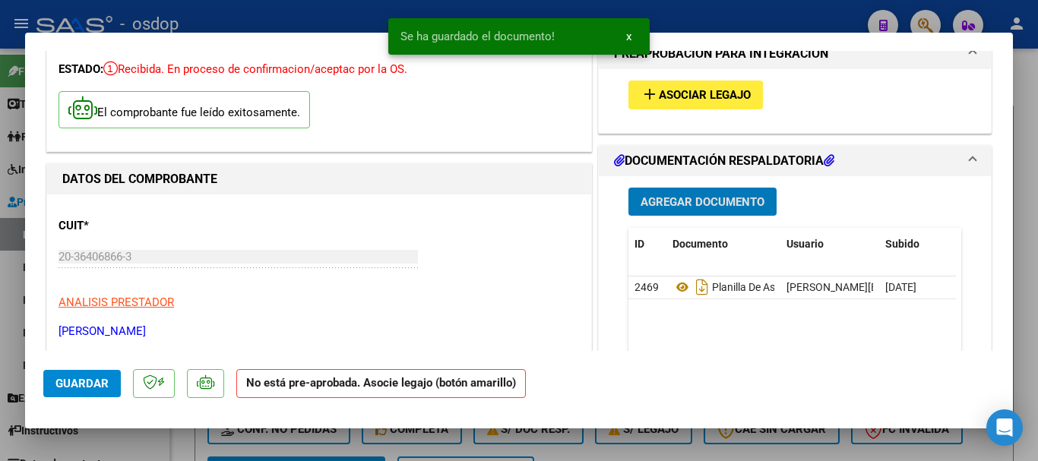
click at [625, 35] on button "x" at bounding box center [629, 36] width 30 height 27
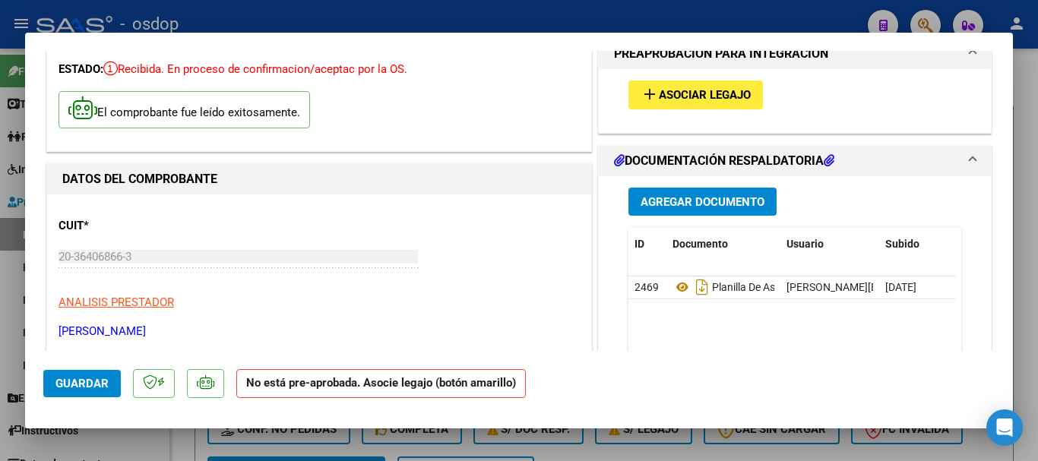
click at [676, 90] on span "Asociar Legajo" at bounding box center [705, 96] width 92 height 14
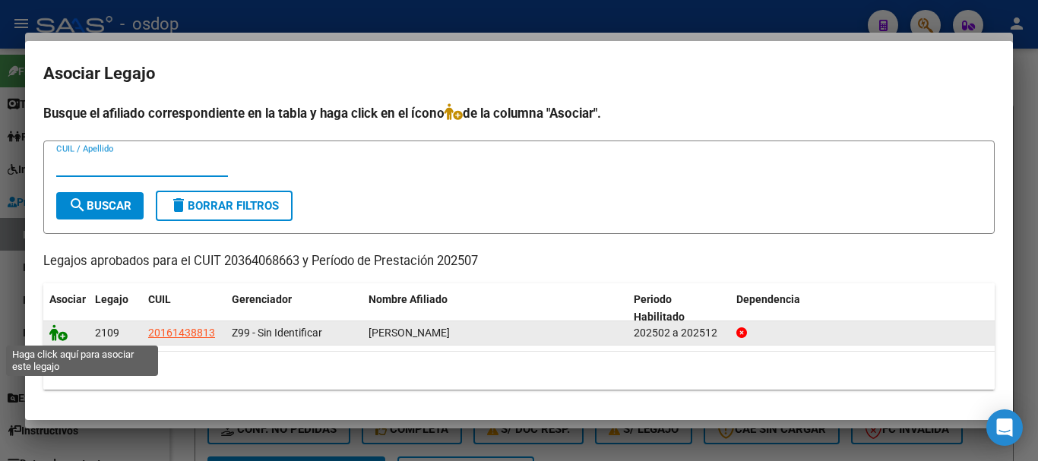
click at [56, 336] on icon at bounding box center [58, 332] width 18 height 17
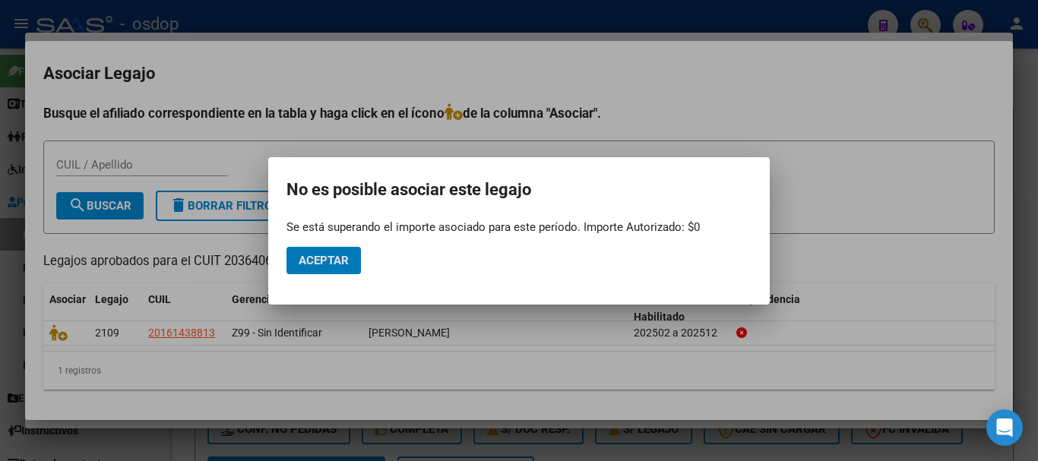
click at [327, 254] on span "Aceptar" at bounding box center [324, 261] width 50 height 14
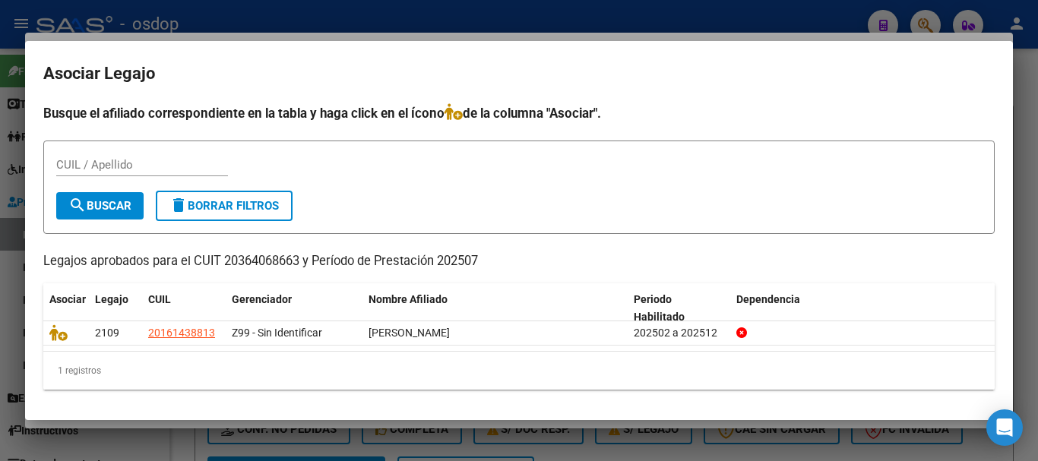
click at [615, 8] on div at bounding box center [519, 230] width 1038 height 461
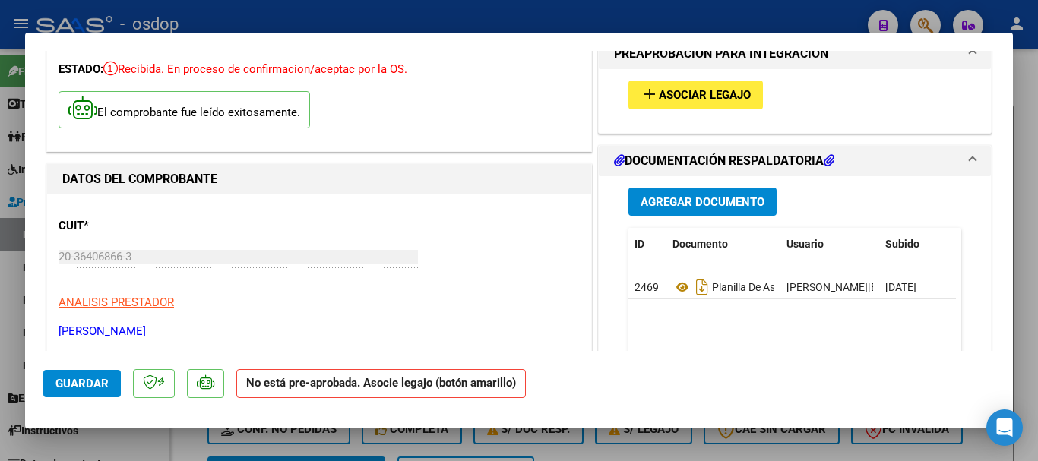
click at [94, 381] on span "Guardar" at bounding box center [81, 384] width 53 height 14
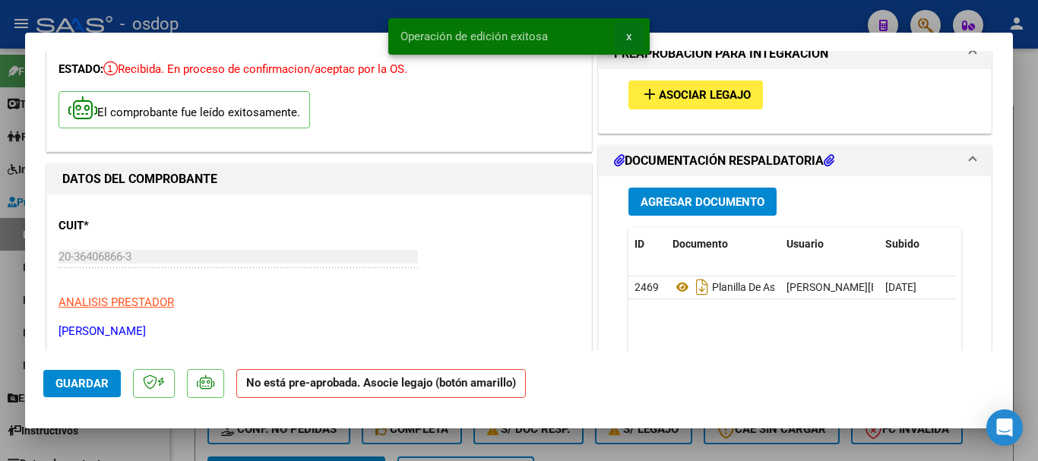
drag, startPoint x: 626, startPoint y: 34, endPoint x: 723, endPoint y: 84, distance: 108.8
click at [628, 34] on span "x" at bounding box center [628, 37] width 5 height 14
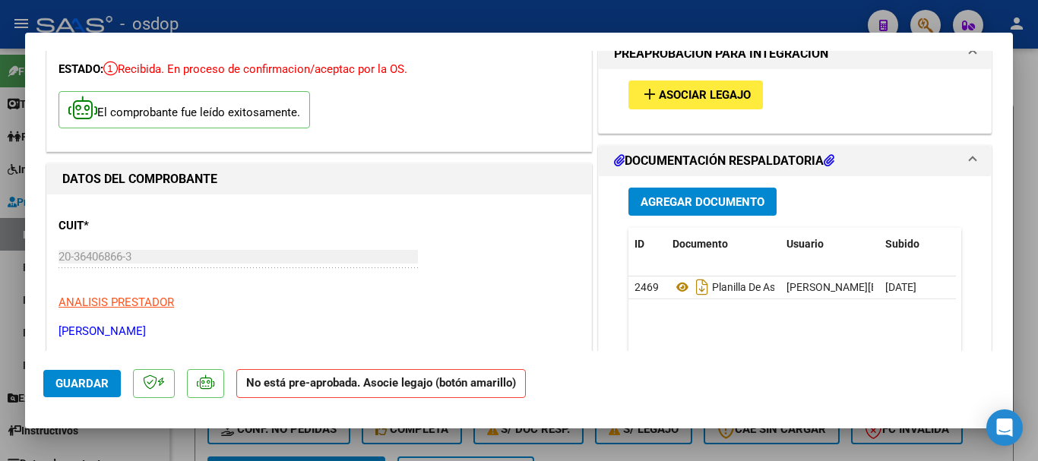
click at [710, 19] on div at bounding box center [519, 230] width 1038 height 461
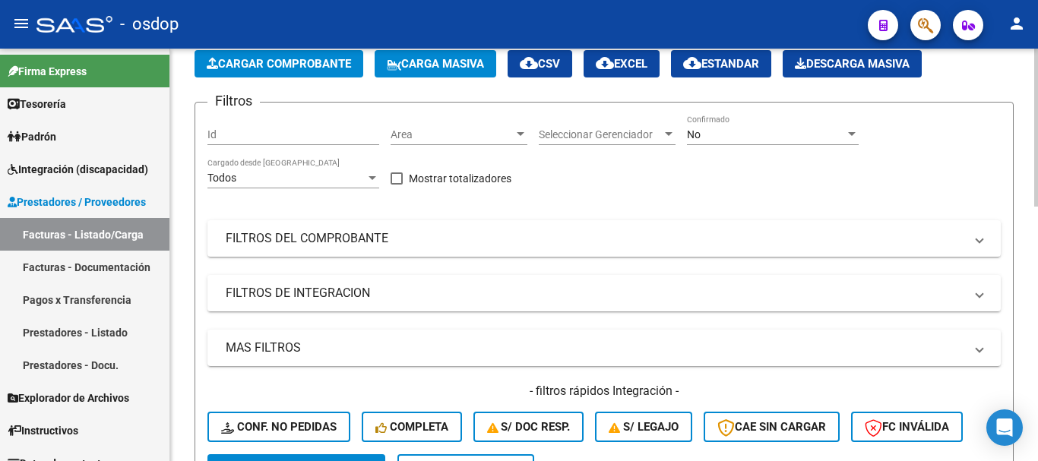
scroll to position [0, 0]
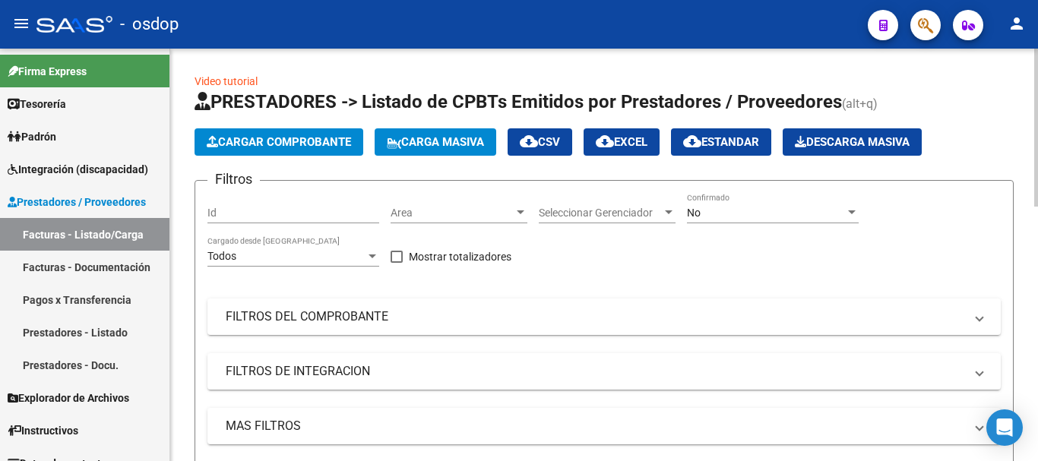
click at [267, 145] on span "Cargar Comprobante" at bounding box center [279, 142] width 144 height 14
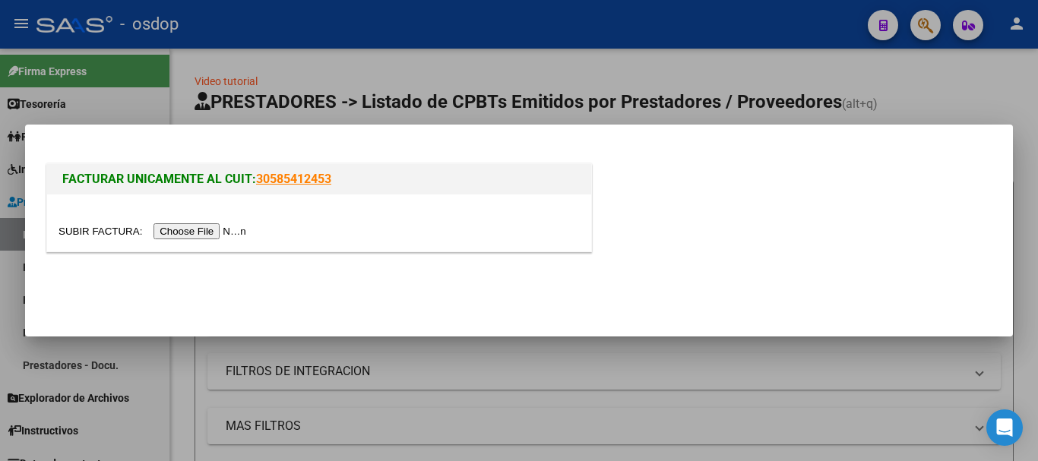
click at [199, 232] on input "file" at bounding box center [155, 231] width 192 height 16
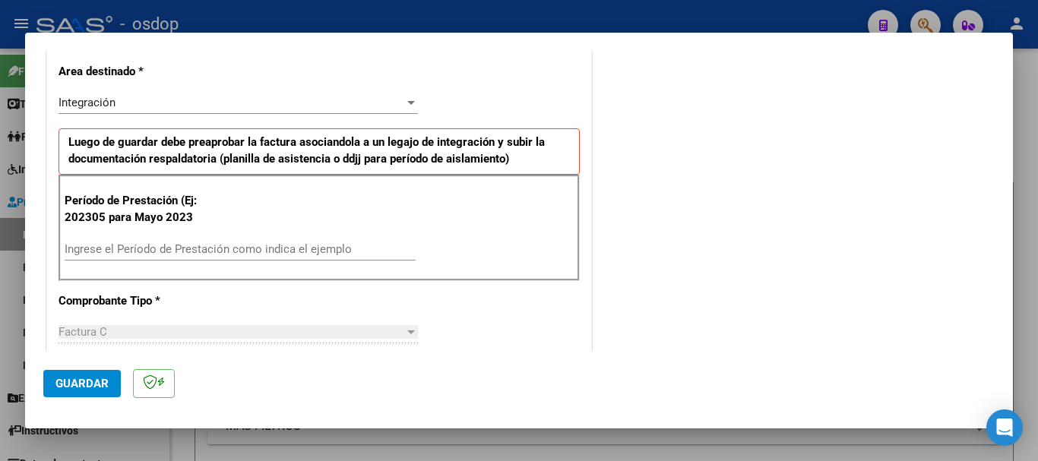
scroll to position [380, 0]
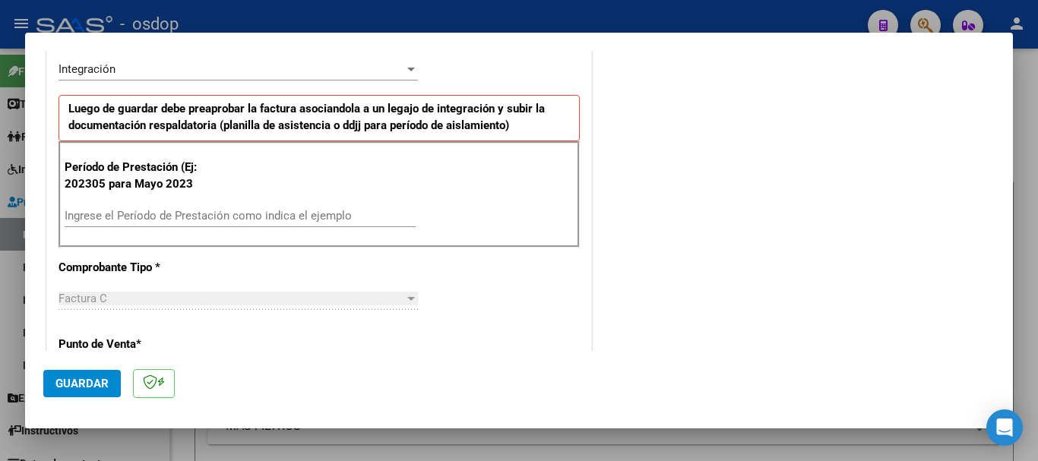
click at [150, 217] on input "Ingrese el Período de Prestación como indica el ejemplo" at bounding box center [240, 216] width 351 height 14
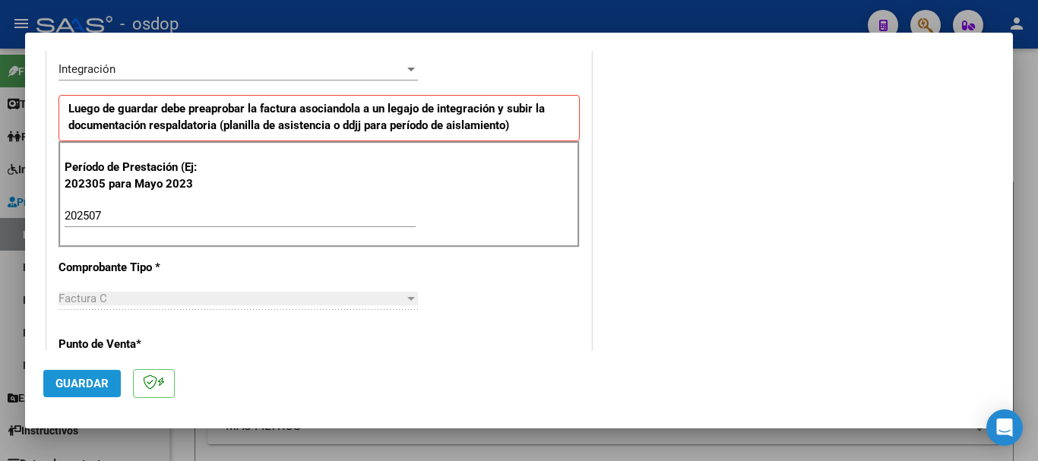
click at [79, 393] on button "Guardar" at bounding box center [82, 383] width 78 height 27
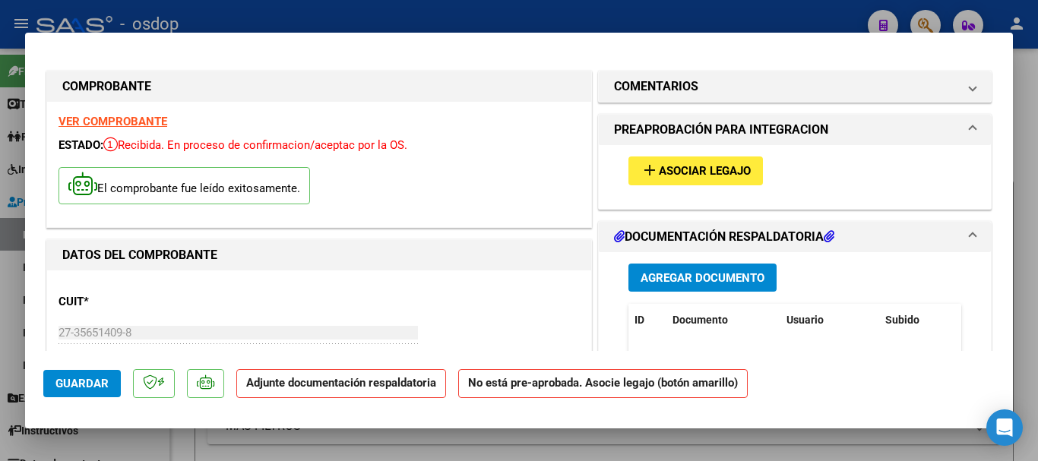
click at [704, 293] on div "Agregar Documento ID Documento Usuario Subido Acción No data to display 0 total…" at bounding box center [795, 403] width 356 height 303
click at [710, 276] on span "Agregar Documento" at bounding box center [703, 278] width 124 height 14
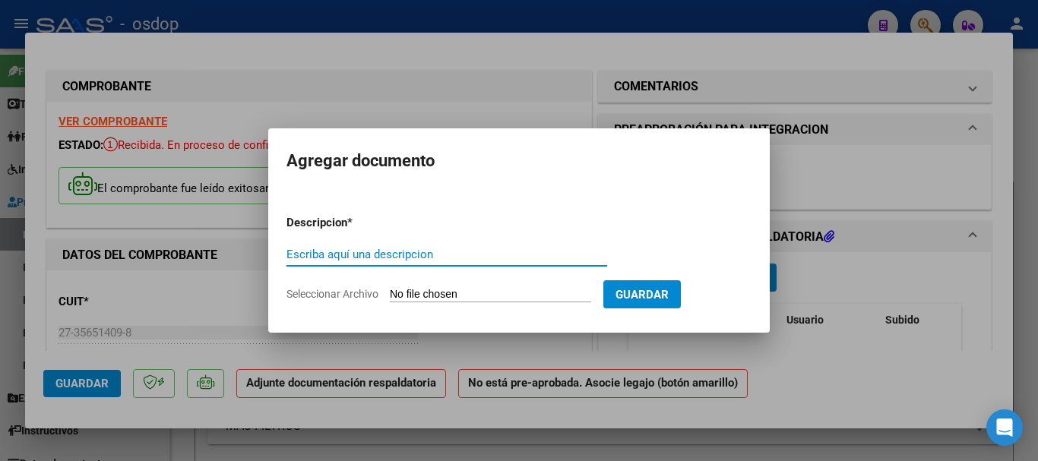
paste input "Planilla de asistencia"
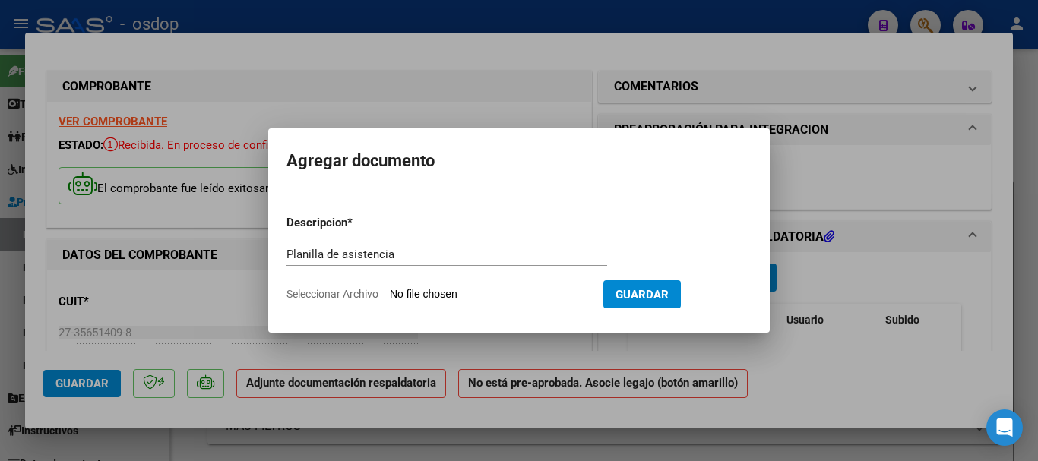
click at [448, 294] on input "Seleccionar Archivo" at bounding box center [490, 295] width 201 height 14
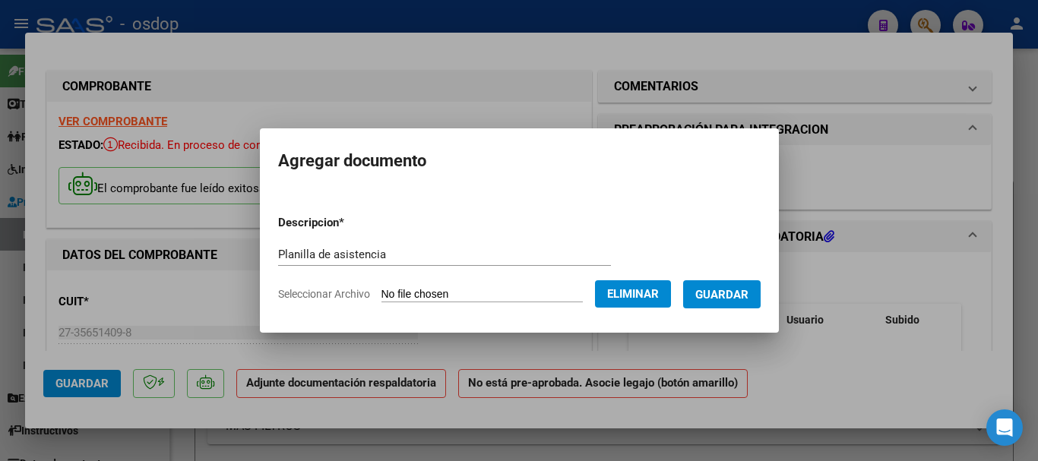
click at [740, 292] on span "Guardar" at bounding box center [721, 295] width 53 height 14
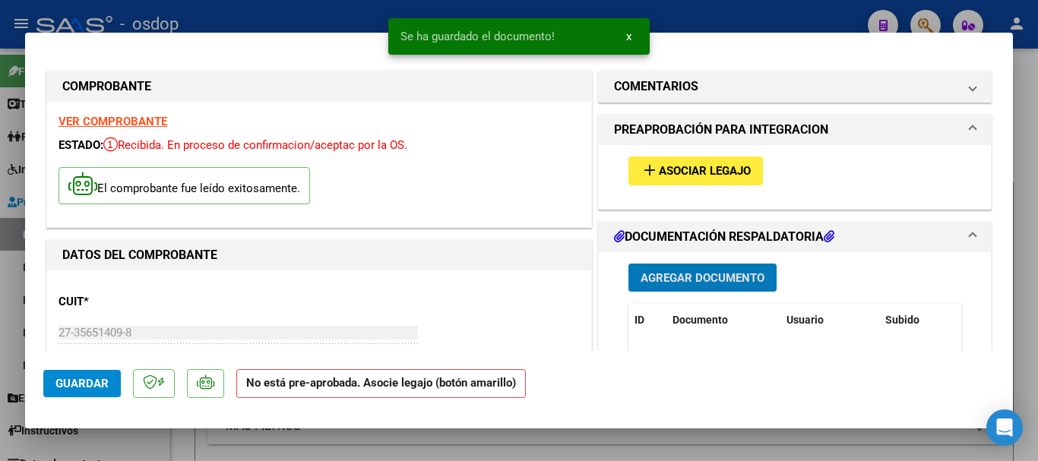
click at [624, 36] on button "x" at bounding box center [629, 36] width 30 height 27
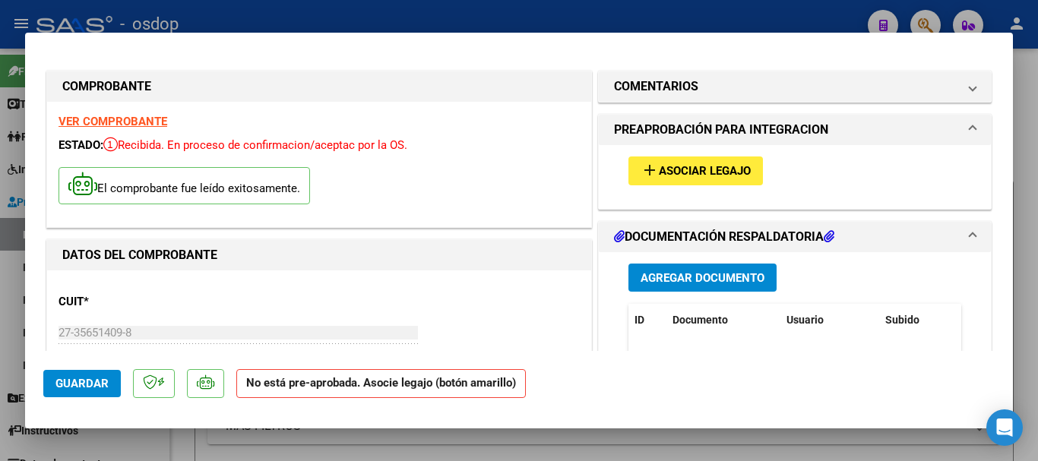
click at [716, 173] on span "Asociar Legajo" at bounding box center [705, 172] width 92 height 14
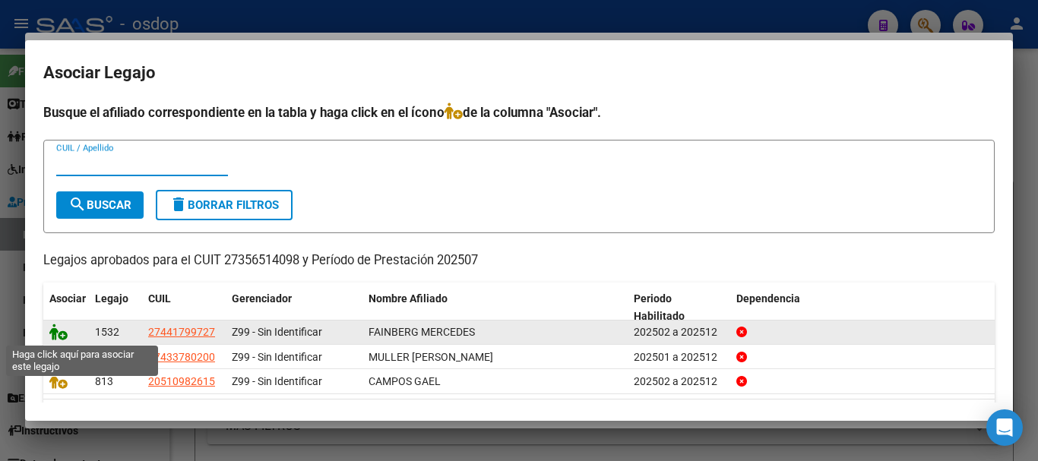
click at [52, 337] on icon at bounding box center [58, 332] width 18 height 17
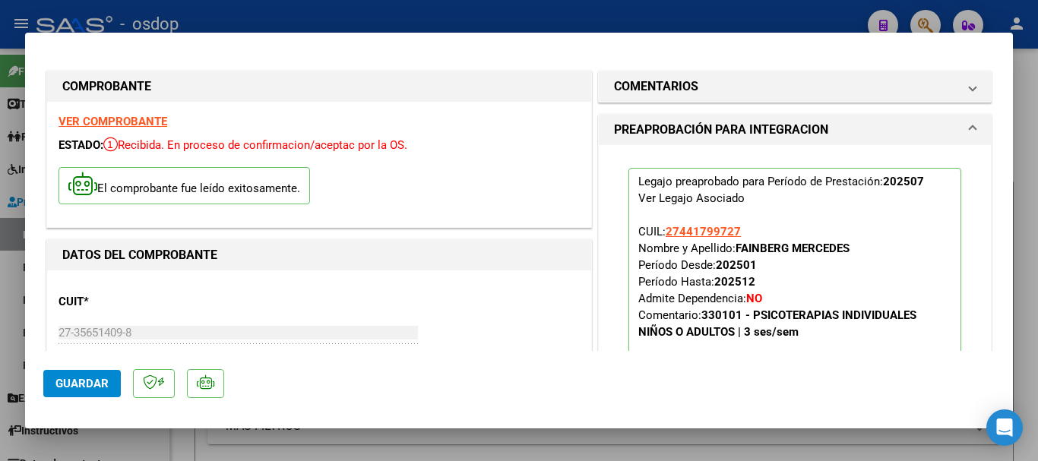
click at [58, 375] on button "Guardar" at bounding box center [82, 383] width 78 height 27
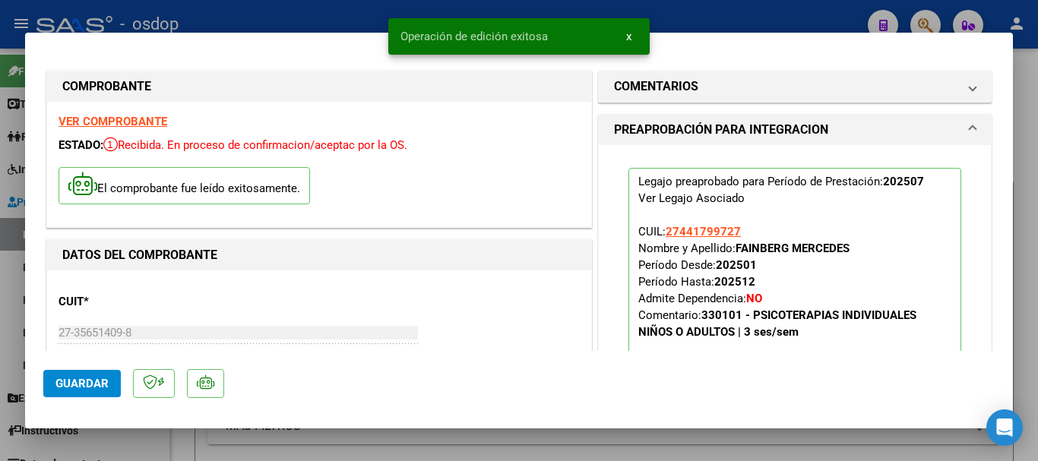
click at [631, 36] on span "x" at bounding box center [628, 37] width 5 height 14
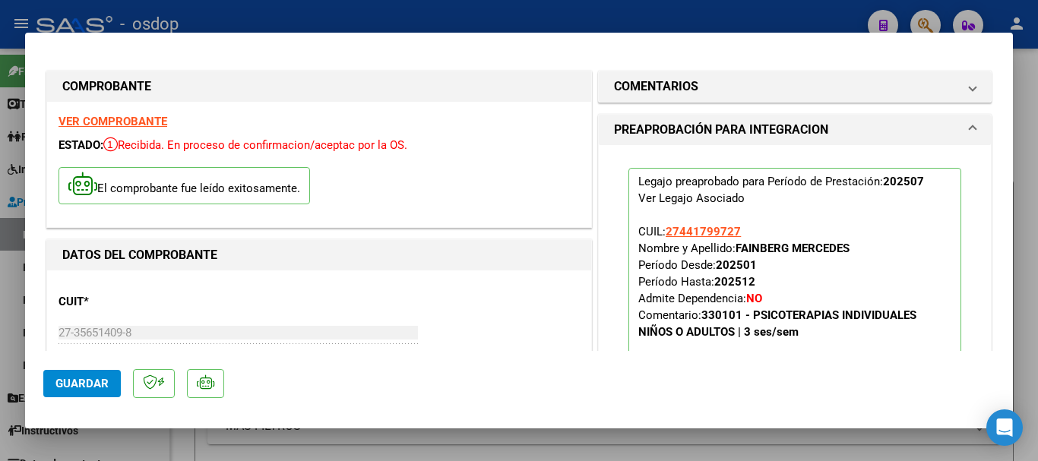
click at [654, 16] on div at bounding box center [519, 230] width 1038 height 461
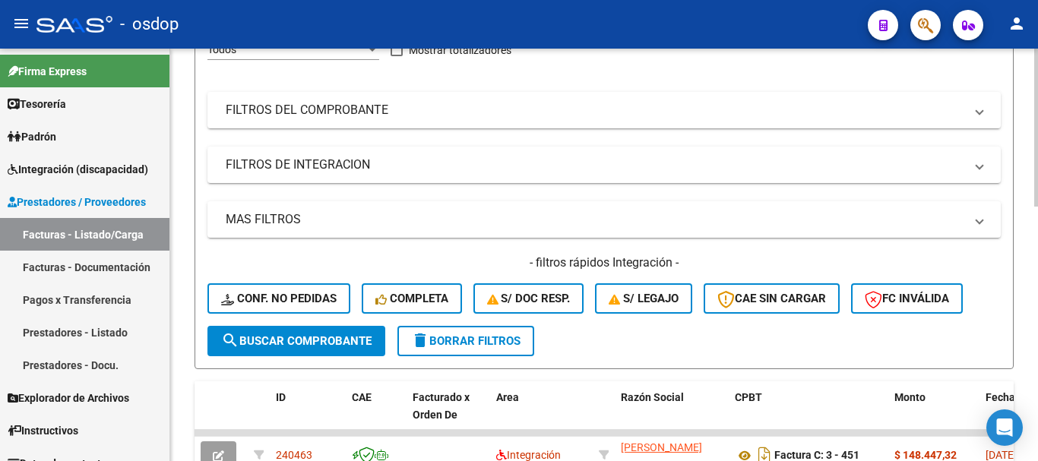
scroll to position [76, 0]
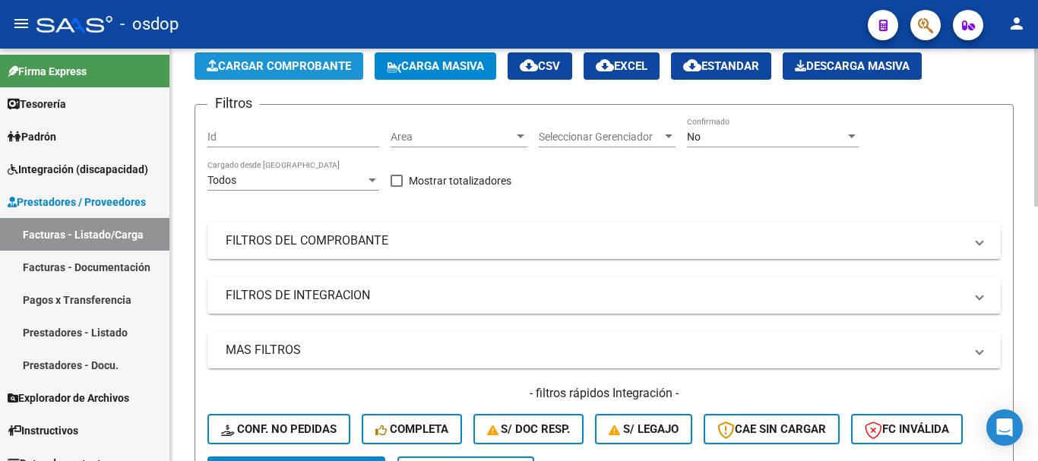
click at [290, 69] on span "Cargar Comprobante" at bounding box center [279, 66] width 144 height 14
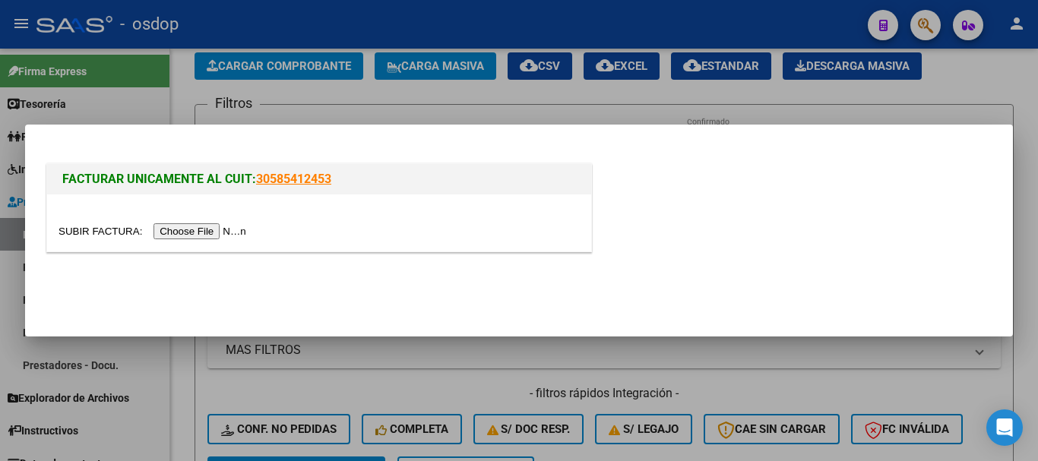
click at [188, 233] on input "file" at bounding box center [155, 231] width 192 height 16
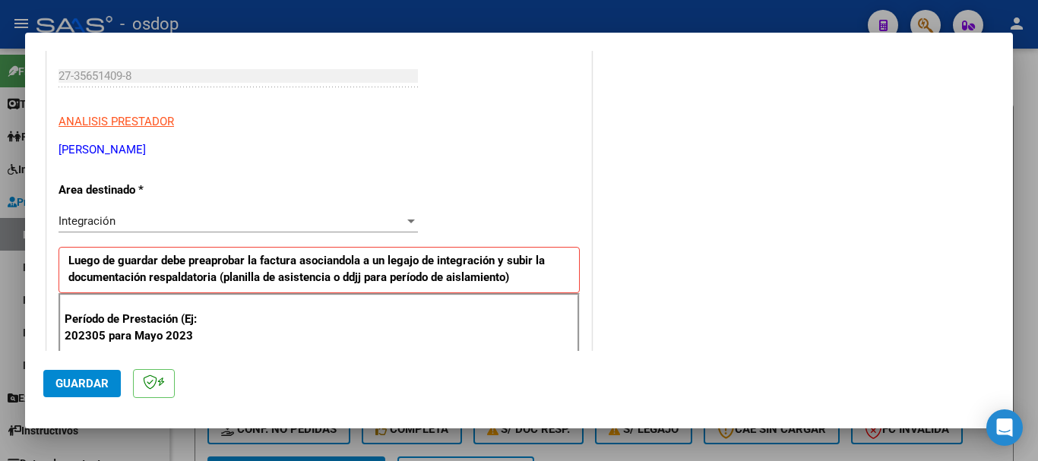
scroll to position [380, 0]
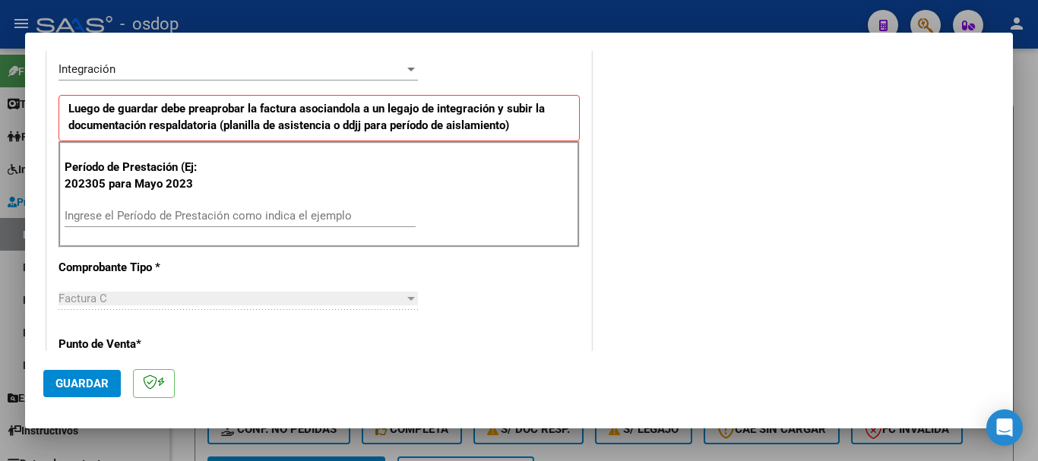
click at [227, 222] on input "Ingrese el Período de Prestación como indica el ejemplo" at bounding box center [240, 216] width 351 height 14
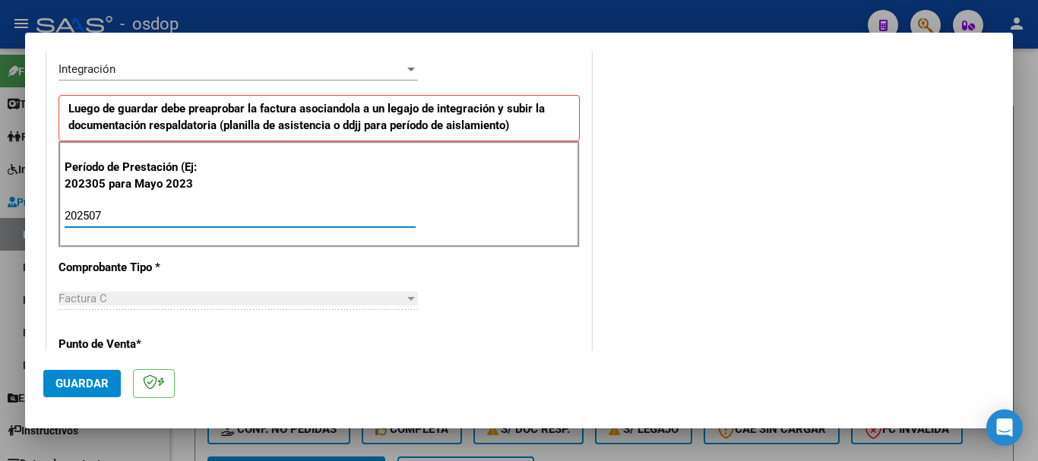
click at [84, 380] on span "Guardar" at bounding box center [81, 384] width 53 height 14
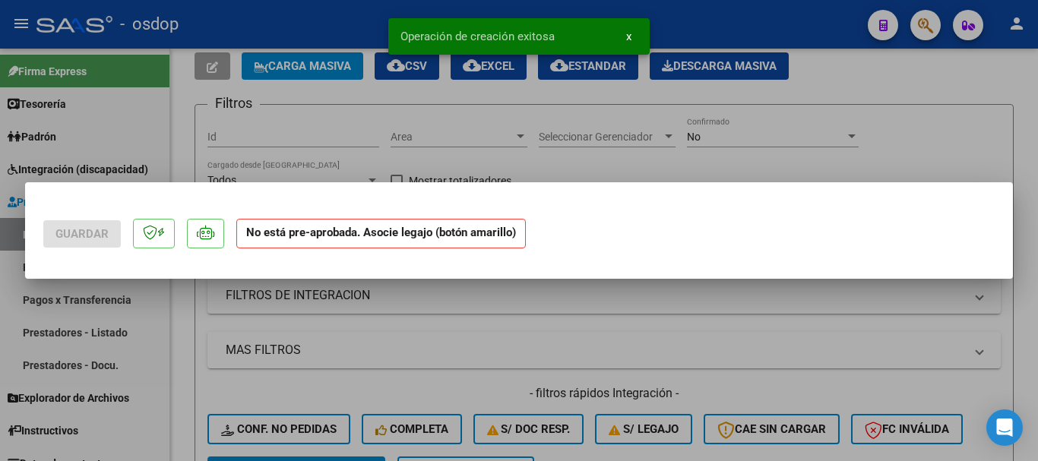
scroll to position [0, 0]
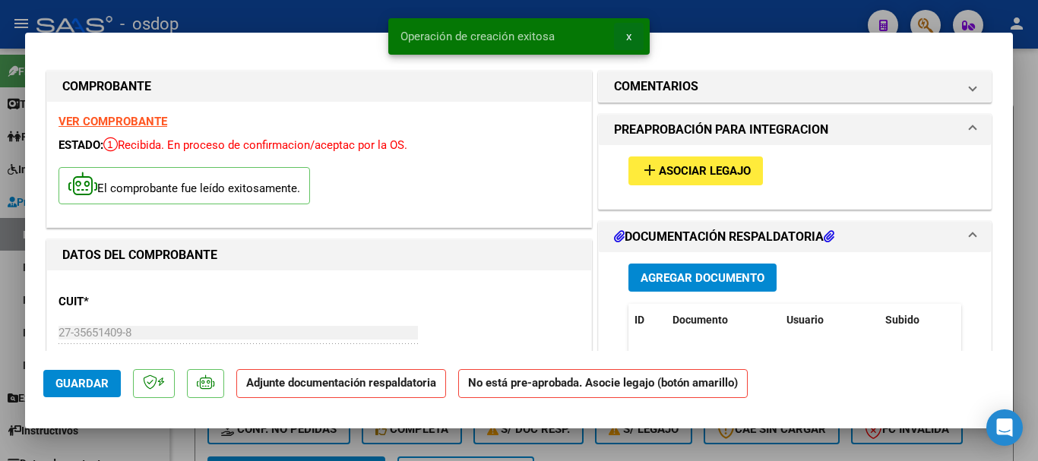
click at [629, 35] on span "x" at bounding box center [628, 37] width 5 height 14
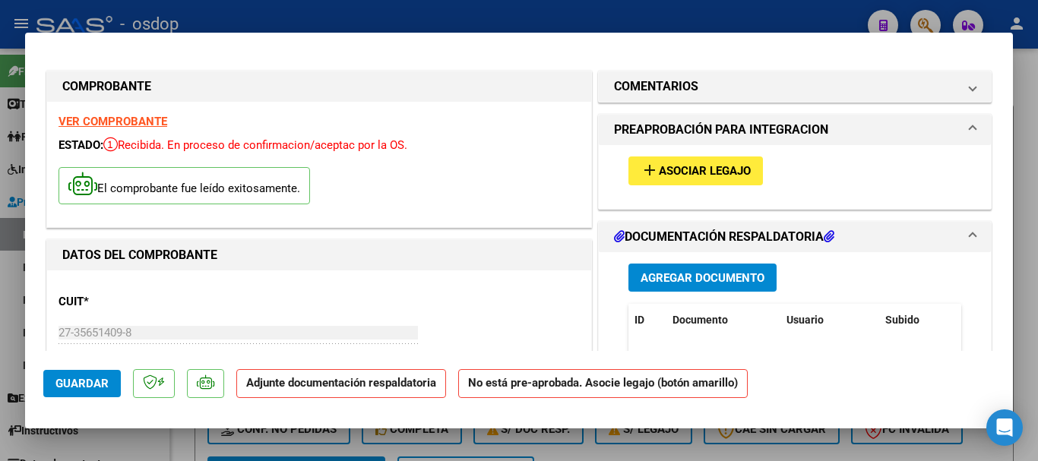
click at [676, 271] on span "Agregar Documento" at bounding box center [703, 278] width 124 height 14
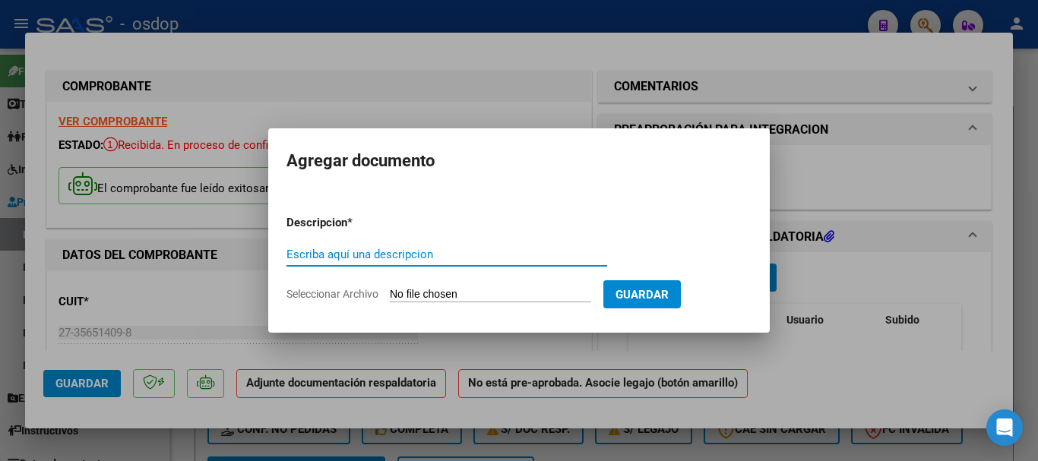
paste input "Planilla de asistencia"
click at [464, 294] on input "Seleccionar Archivo" at bounding box center [490, 295] width 201 height 14
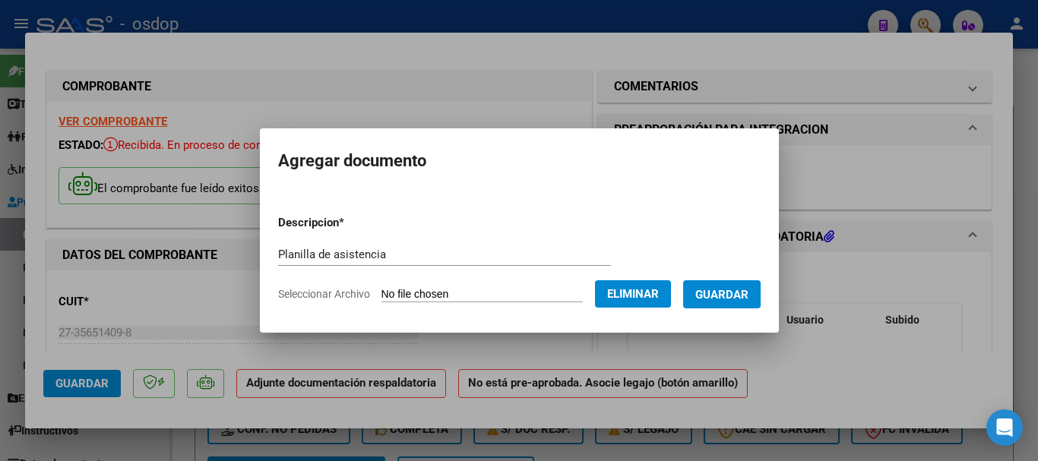
click at [745, 296] on span "Guardar" at bounding box center [721, 295] width 53 height 14
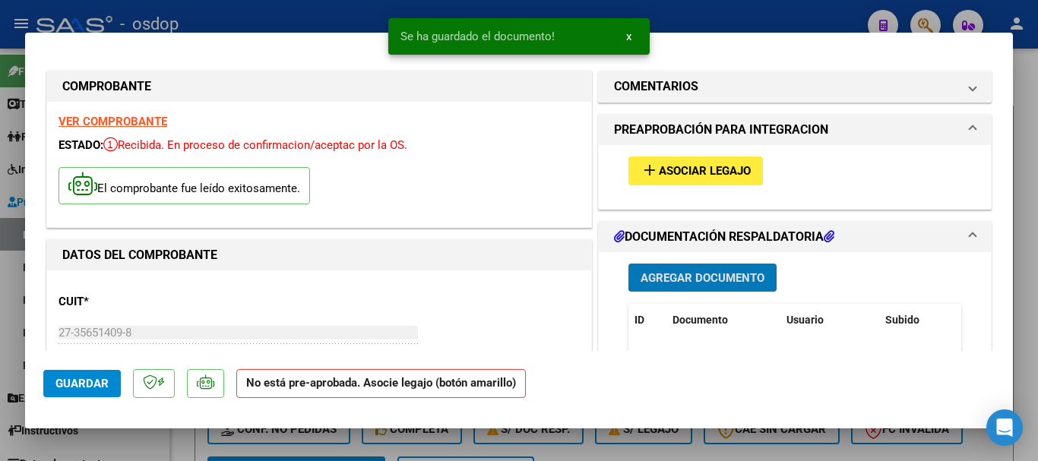
click at [626, 36] on span "x" at bounding box center [628, 37] width 5 height 14
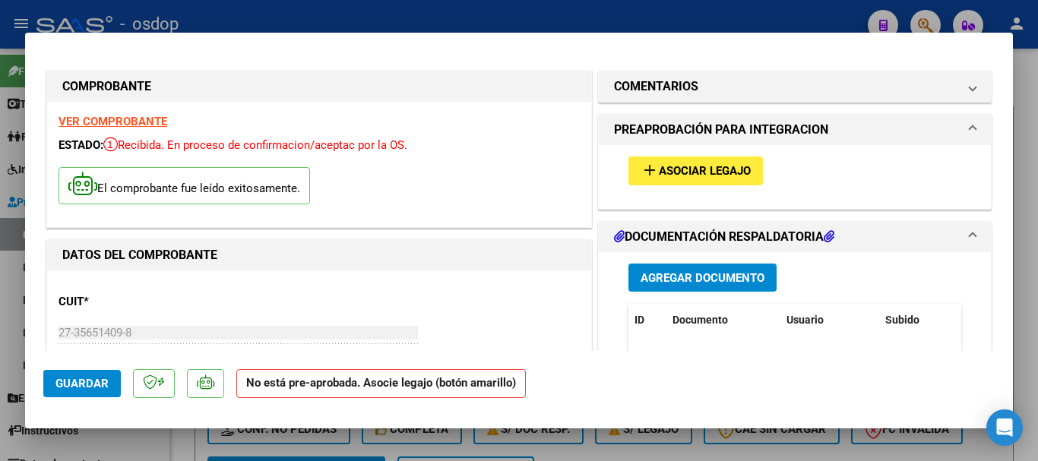
click at [690, 168] on span "Asociar Legajo" at bounding box center [705, 172] width 92 height 14
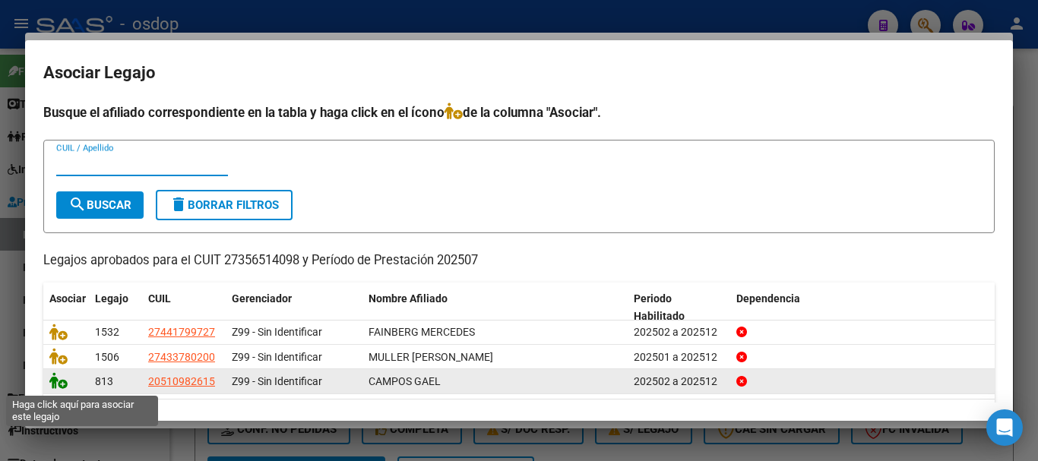
click at [62, 383] on icon at bounding box center [58, 380] width 18 height 17
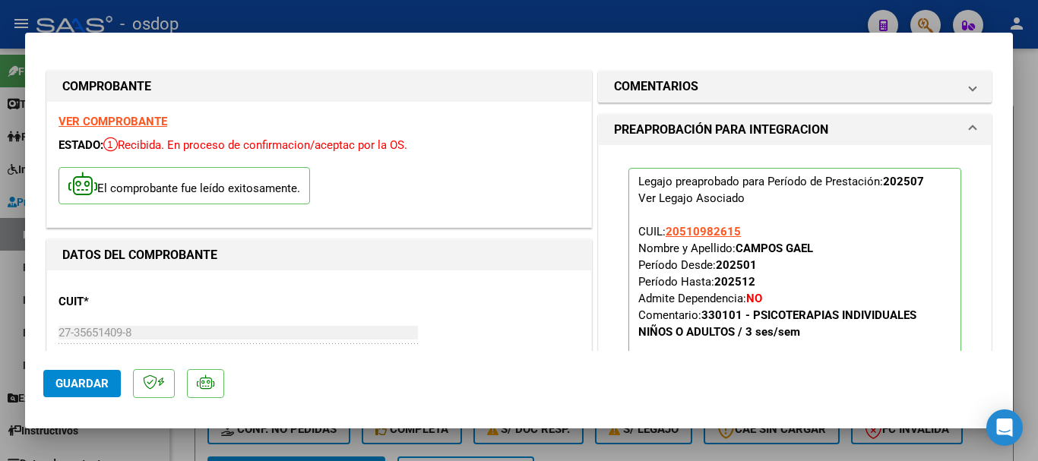
scroll to position [152, 0]
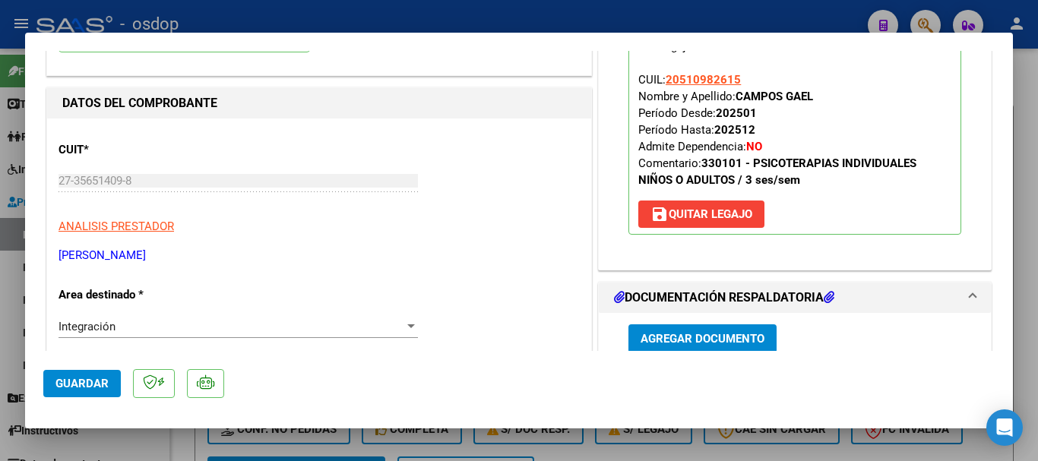
click at [66, 384] on span "Guardar" at bounding box center [81, 384] width 53 height 14
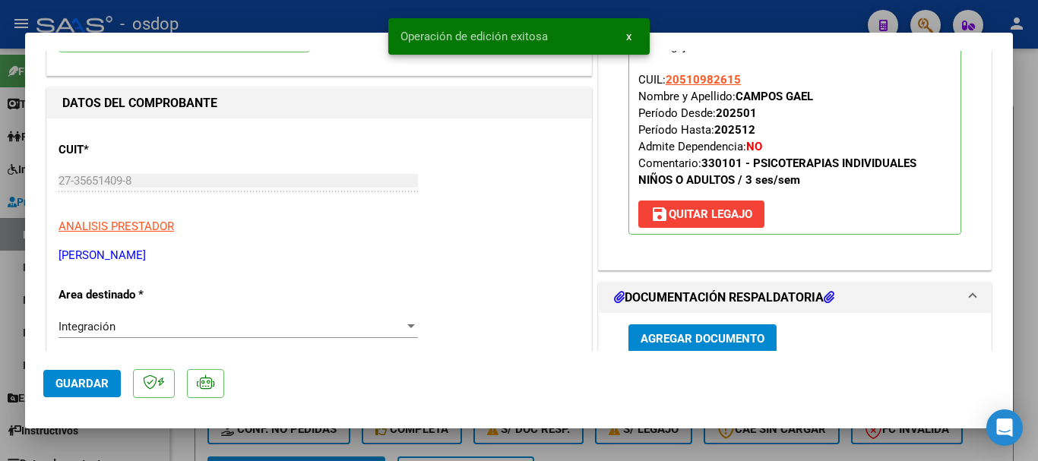
click at [624, 38] on button "x" at bounding box center [629, 36] width 30 height 27
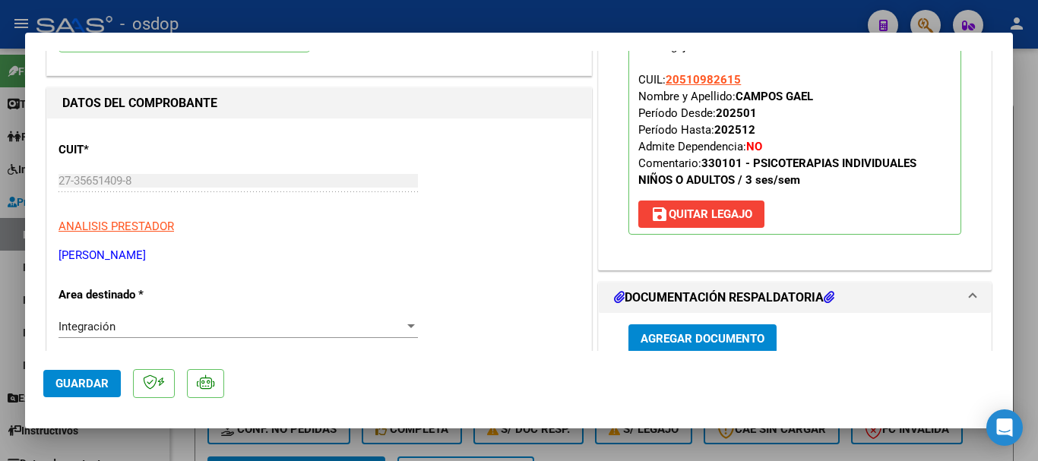
click at [646, 24] on div at bounding box center [519, 230] width 1038 height 461
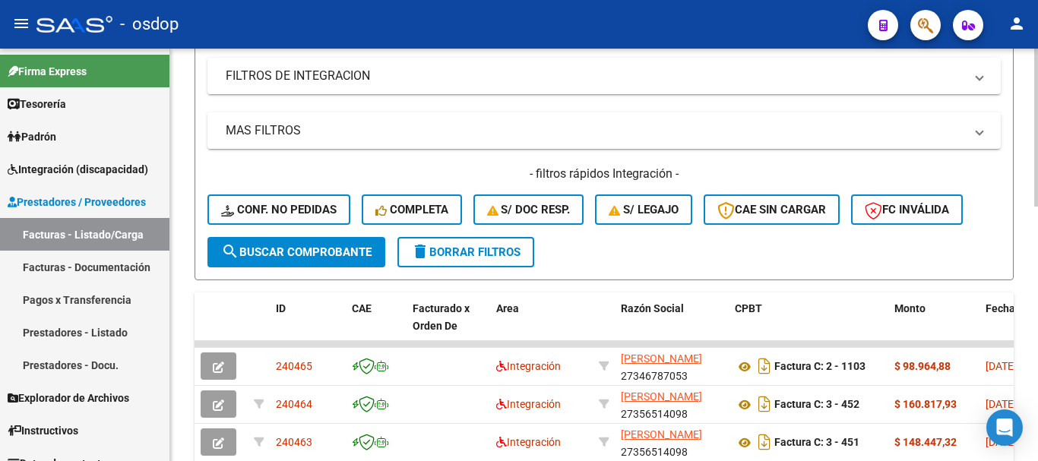
scroll to position [0, 0]
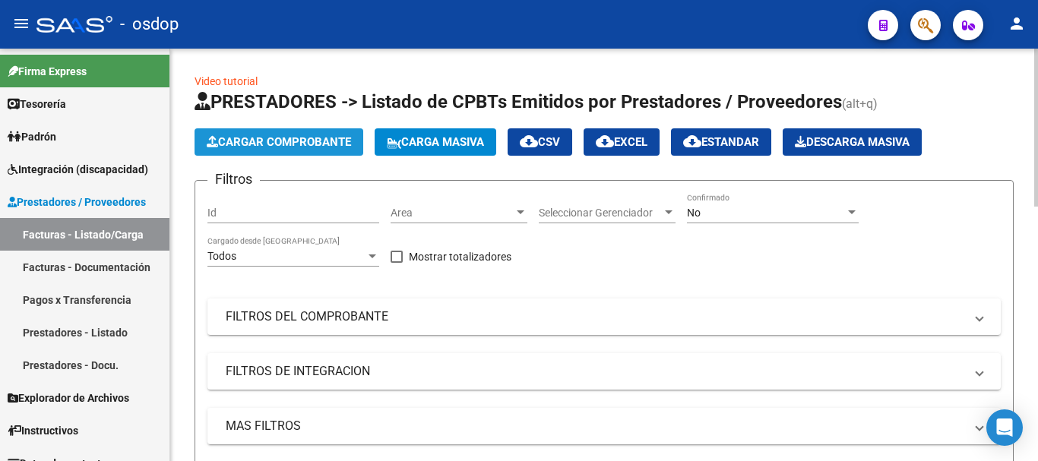
click at [299, 145] on span "Cargar Comprobante" at bounding box center [279, 142] width 144 height 14
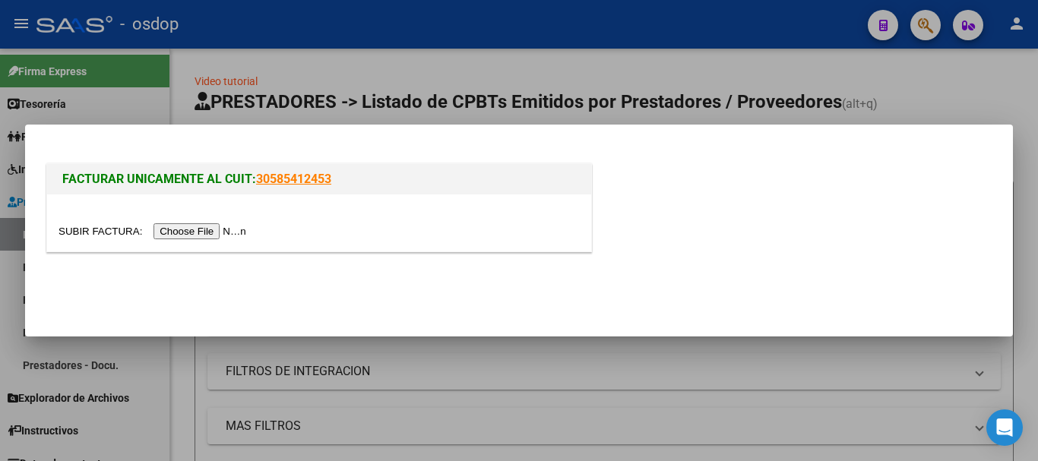
click at [191, 230] on input "file" at bounding box center [155, 231] width 192 height 16
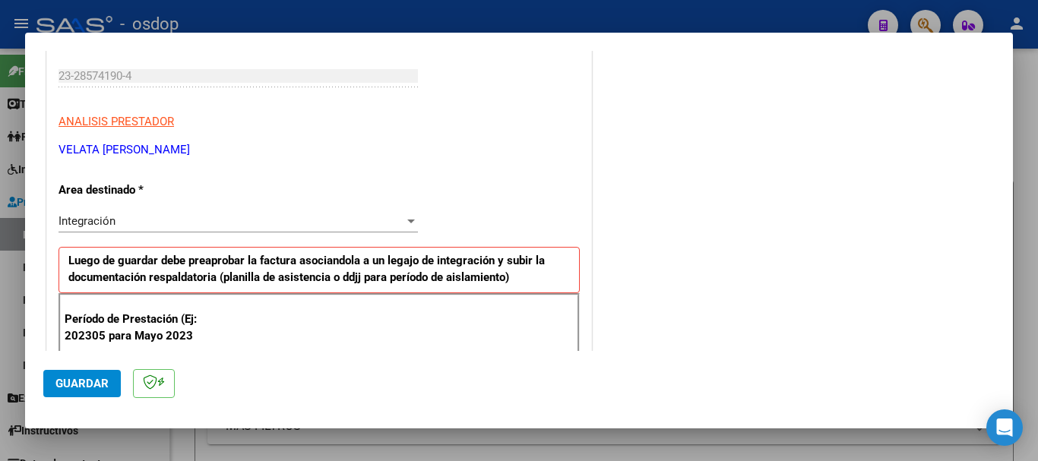
scroll to position [304, 0]
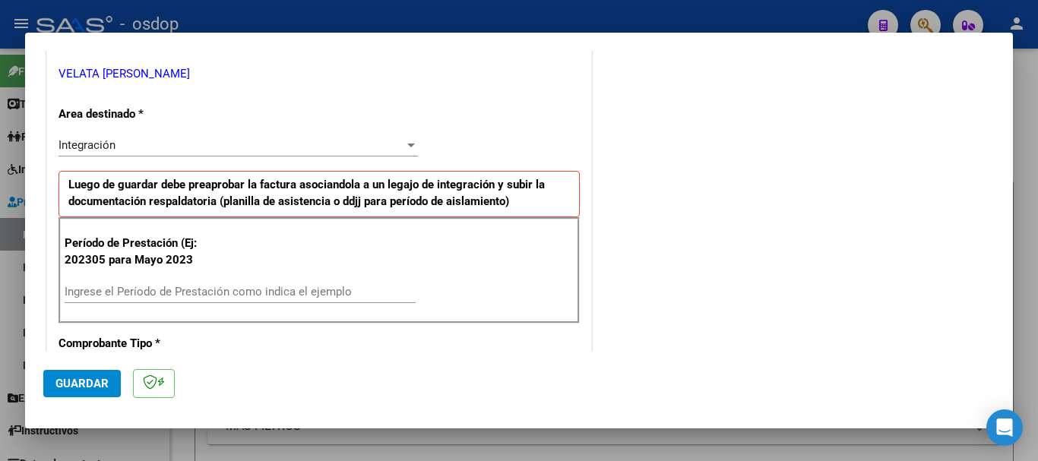
click at [210, 290] on input "Ingrese el Período de Prestación como indica el ejemplo" at bounding box center [240, 292] width 351 height 14
click at [99, 381] on span "Guardar" at bounding box center [81, 384] width 53 height 14
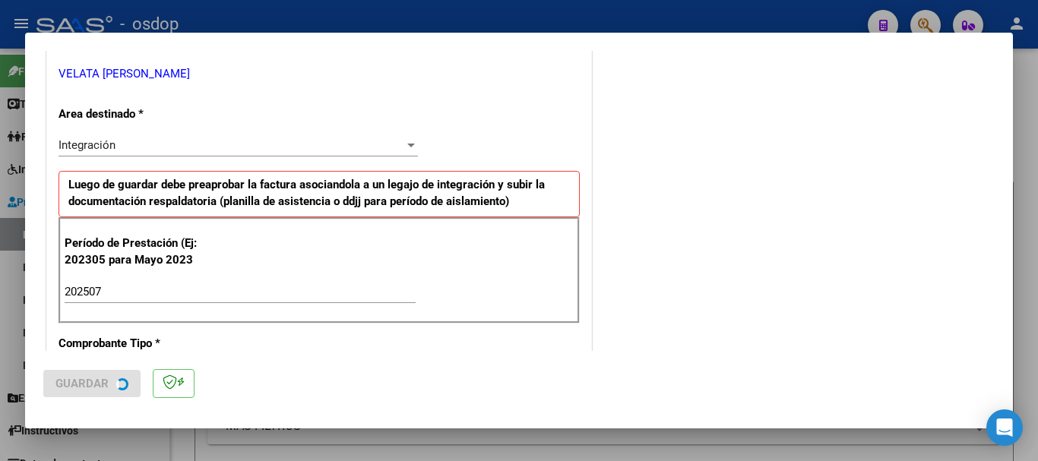
scroll to position [0, 0]
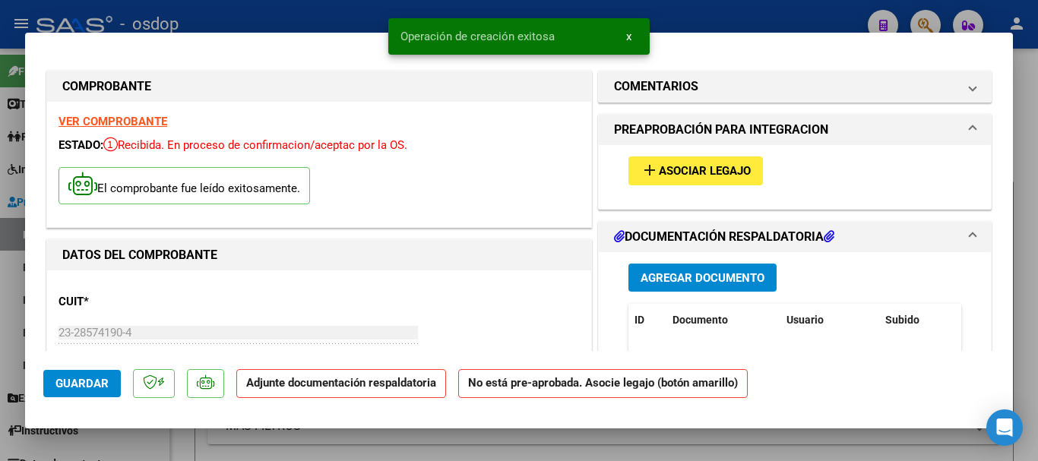
click at [631, 35] on span "x" at bounding box center [628, 37] width 5 height 14
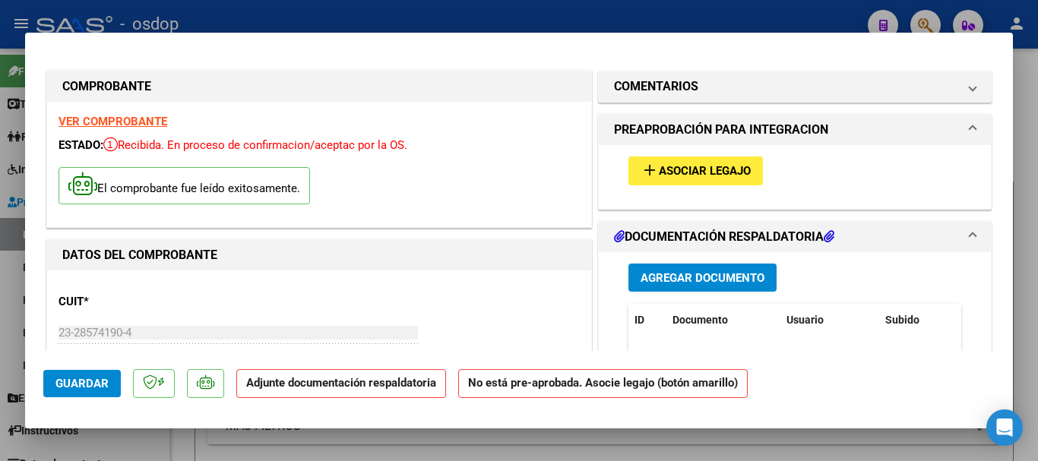
click at [716, 277] on span "Agregar Documento" at bounding box center [703, 278] width 124 height 14
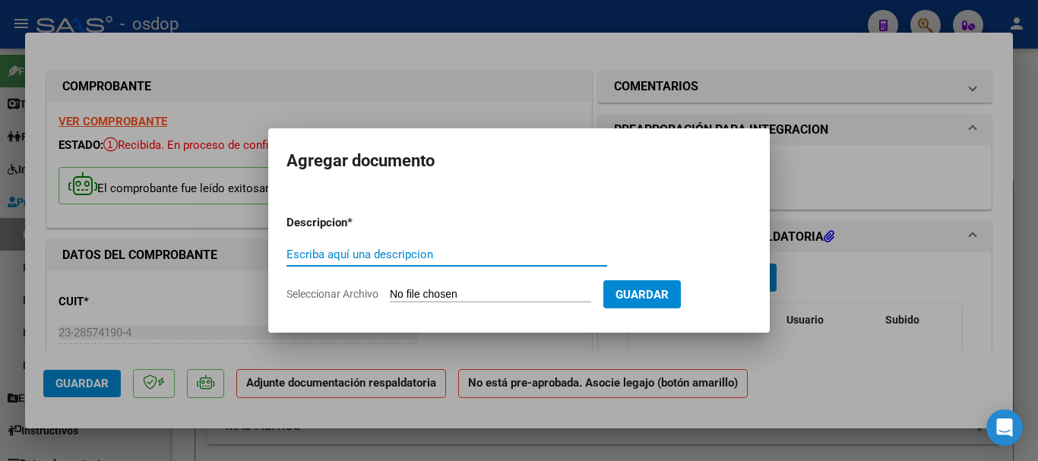
paste input "Planilla de asistencia"
click at [455, 286] on form "Descripcion * Planilla de asistencia Escriba aquí una descripcion Seleccionar A…" at bounding box center [518, 258] width 465 height 111
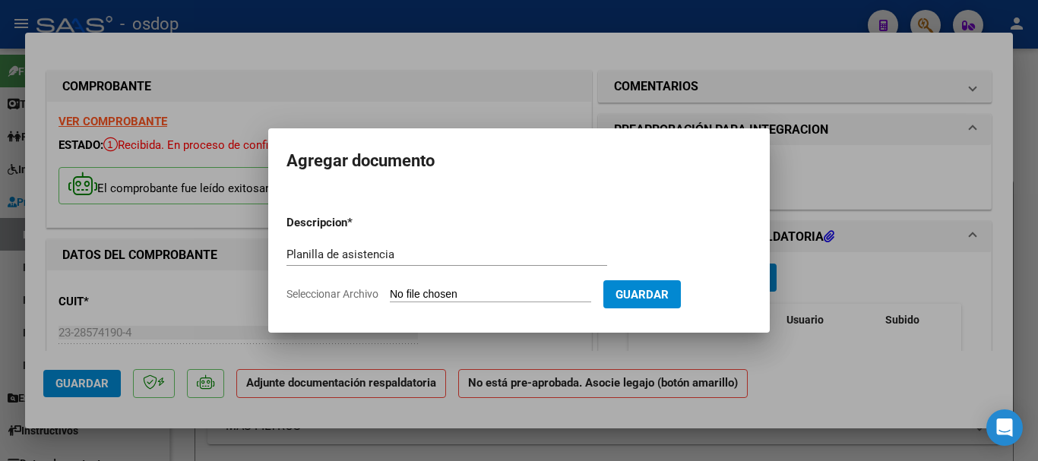
click at [455, 296] on input "Seleccionar Archivo" at bounding box center [490, 295] width 201 height 14
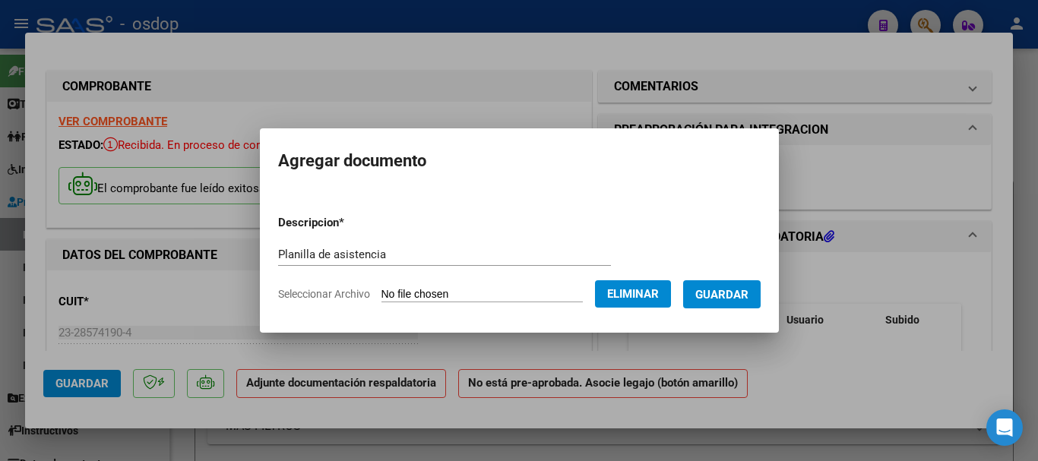
click at [728, 296] on span "Guardar" at bounding box center [721, 295] width 53 height 14
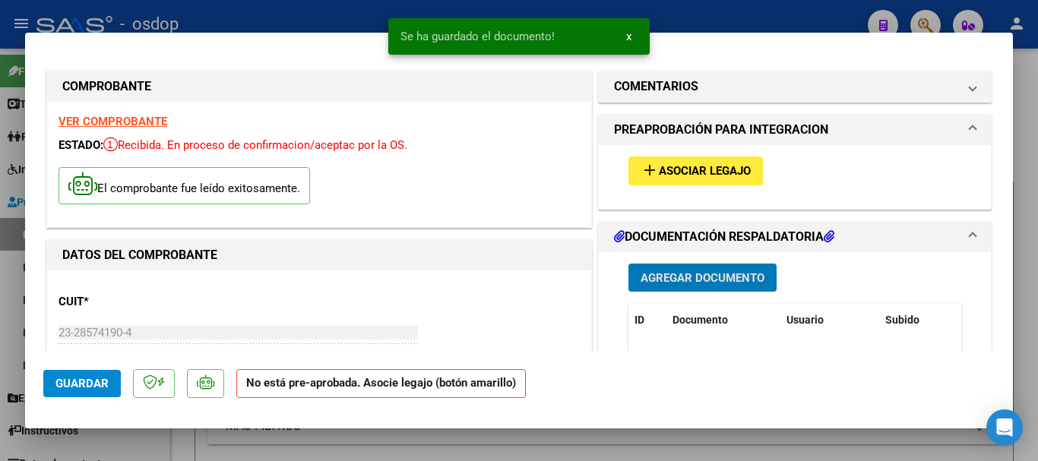
click at [630, 34] on span "x" at bounding box center [628, 37] width 5 height 14
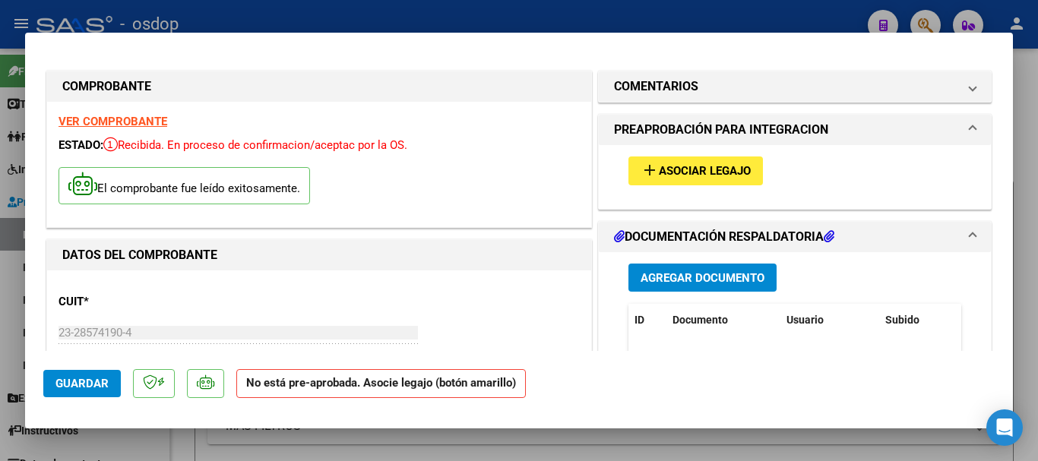
click at [704, 173] on span "Asociar Legajo" at bounding box center [705, 172] width 92 height 14
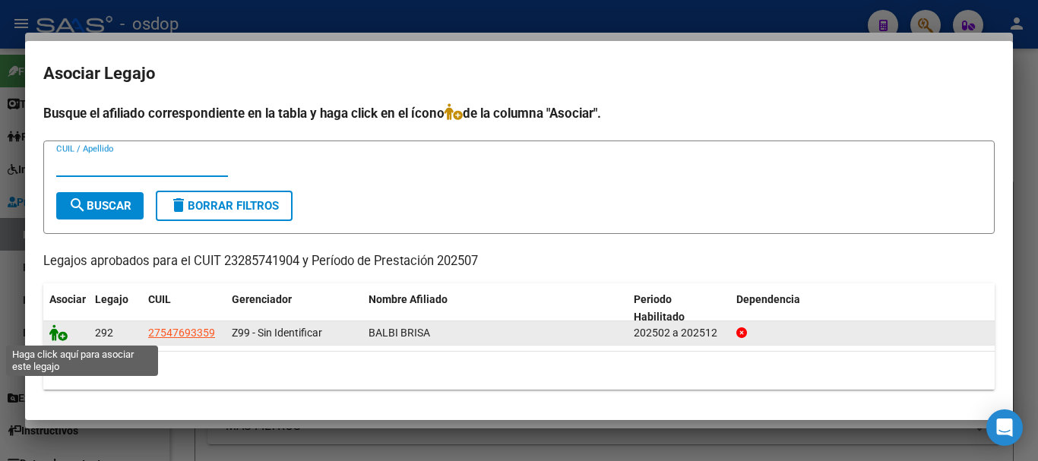
click at [60, 331] on icon at bounding box center [58, 332] width 18 height 17
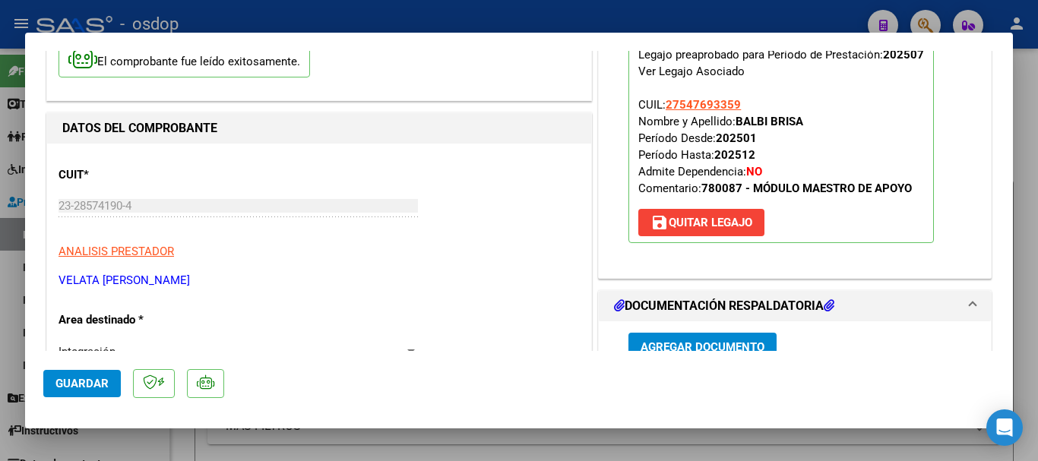
scroll to position [76, 0]
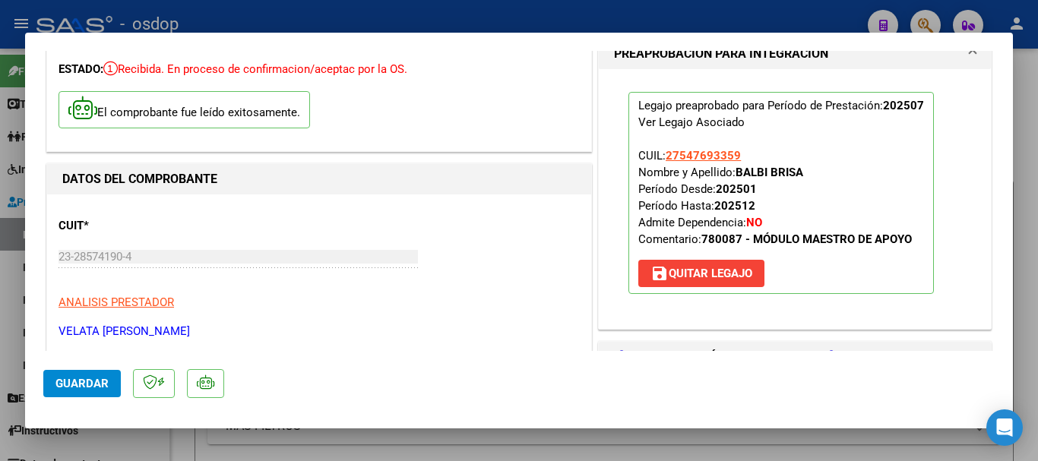
click at [86, 388] on span "Guardar" at bounding box center [81, 384] width 53 height 14
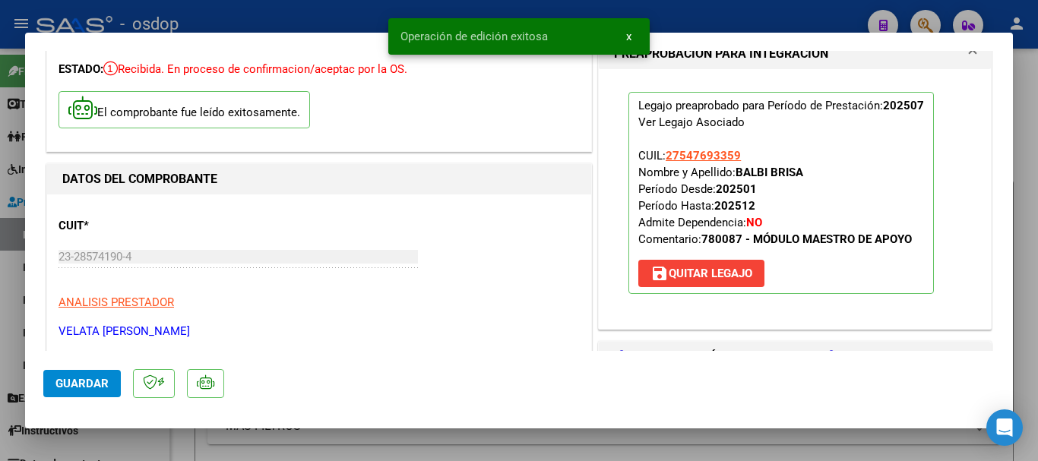
click at [627, 38] on span "x" at bounding box center [628, 37] width 5 height 14
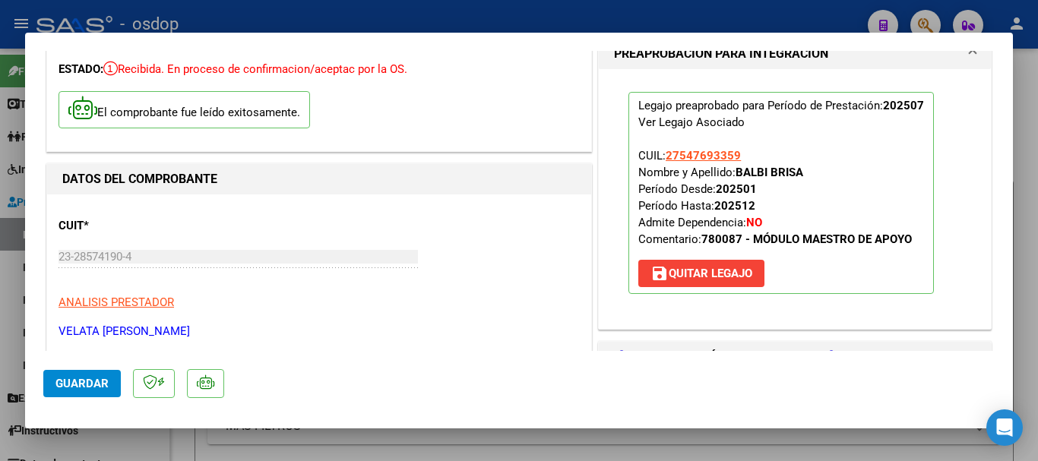
click at [632, 19] on div at bounding box center [519, 230] width 1038 height 461
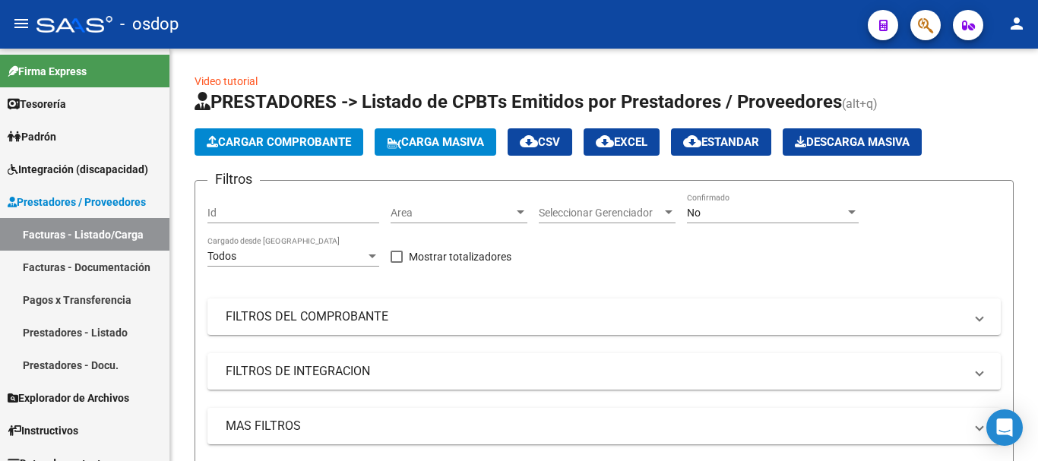
scroll to position [3, 0]
click at [1011, 129] on div "Cargar Comprobante Carga Masiva cloud_download CSV cloud_download EXCEL cloud_d…" at bounding box center [604, 141] width 819 height 27
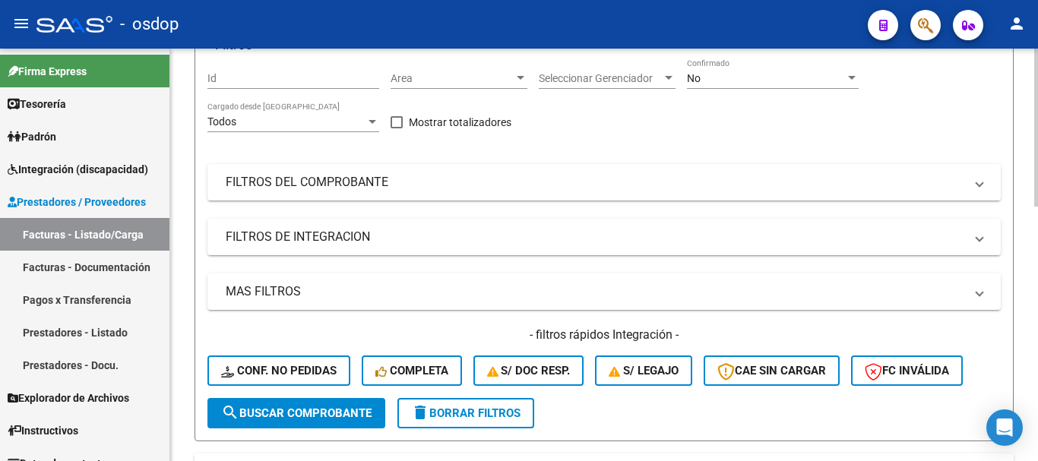
scroll to position [0, 0]
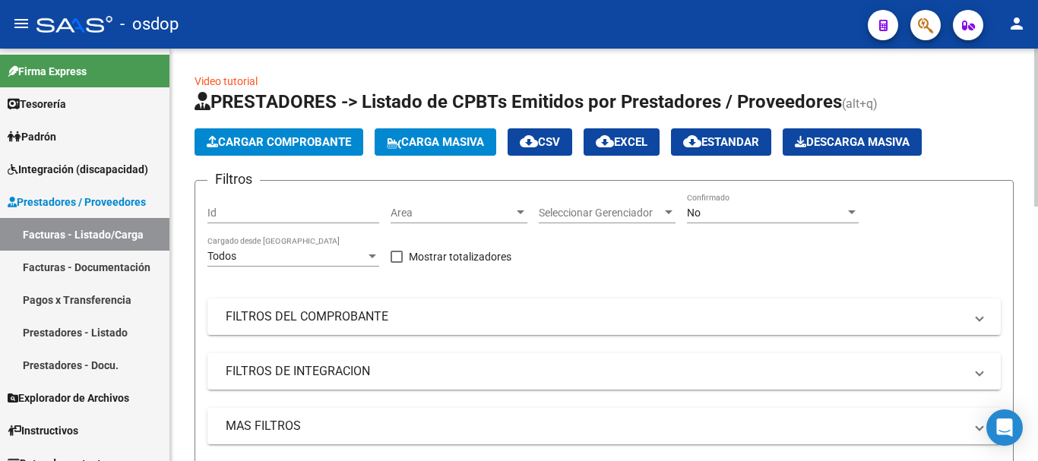
click at [503, 315] on mat-panel-title "FILTROS DEL COMPROBANTE" at bounding box center [595, 316] width 739 height 17
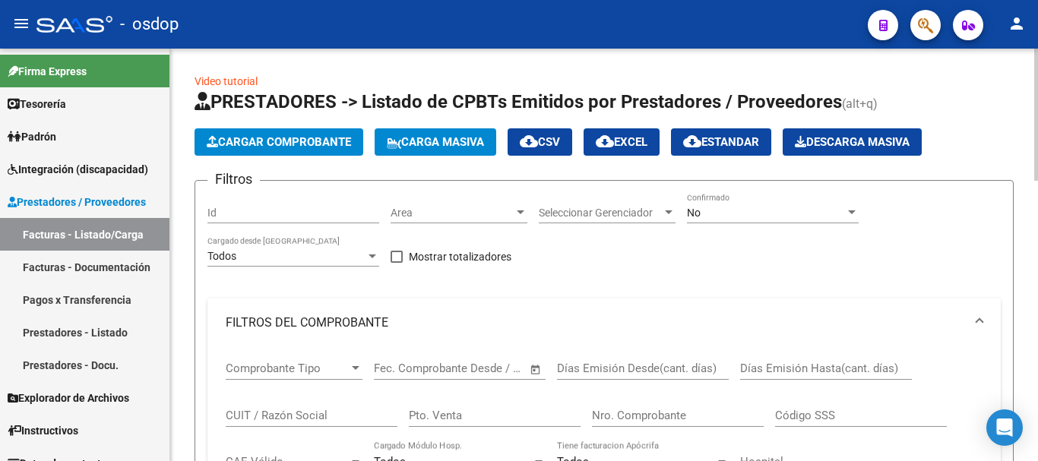
scroll to position [152, 0]
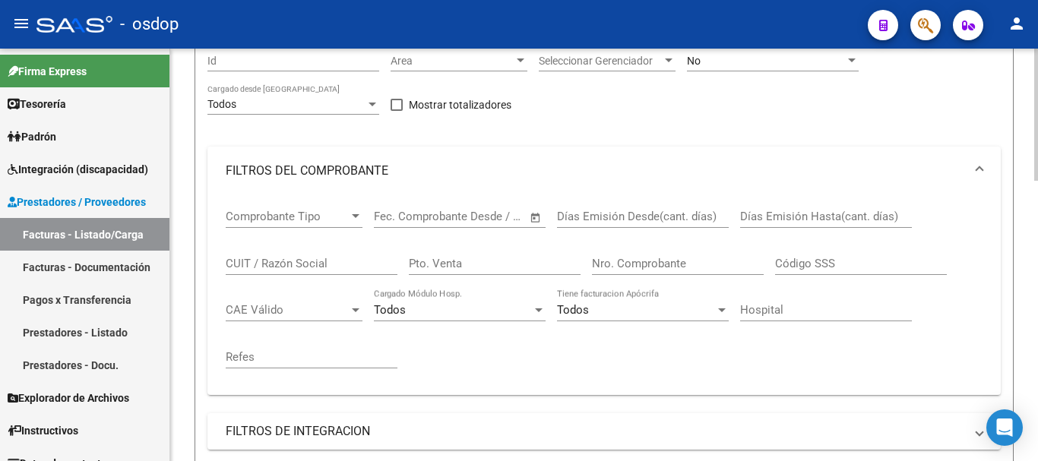
click at [299, 260] on input "CUIT / Razón Social" at bounding box center [312, 264] width 172 height 14
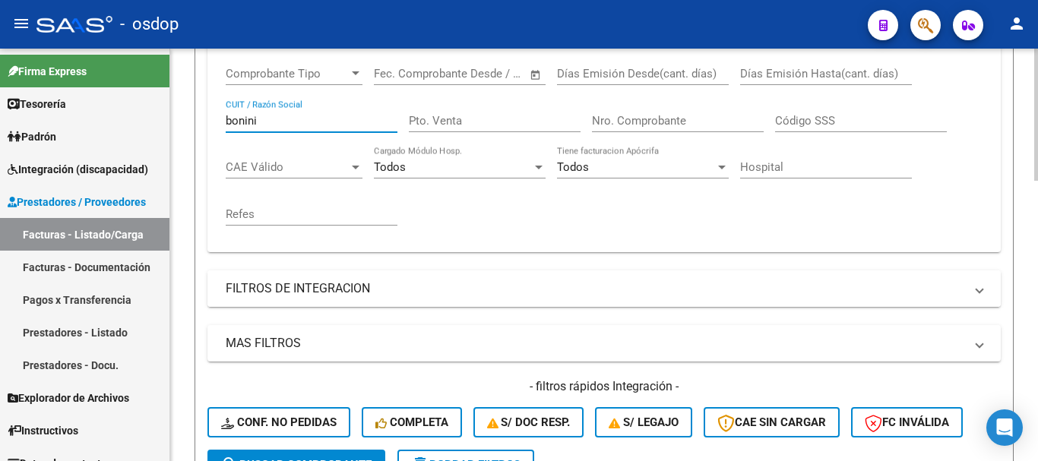
scroll to position [380, 0]
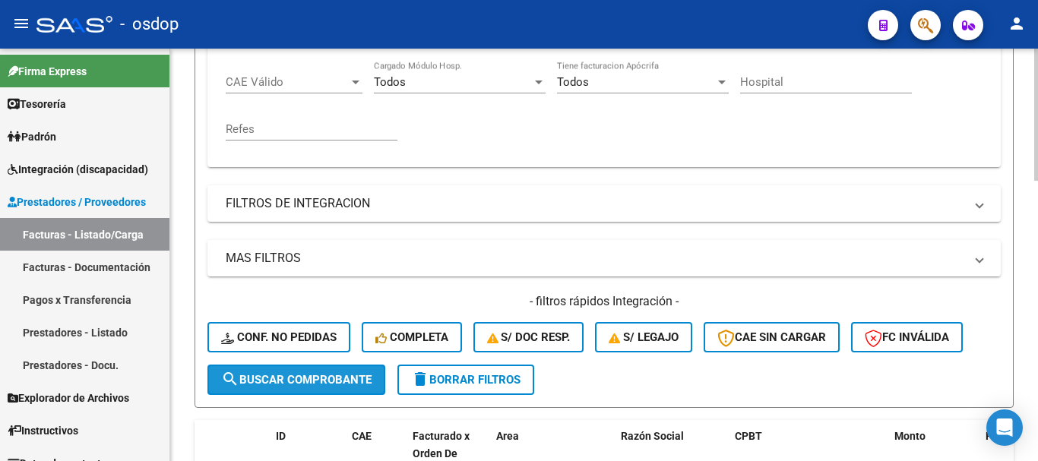
click at [305, 384] on span "search Buscar Comprobante" at bounding box center [296, 380] width 150 height 14
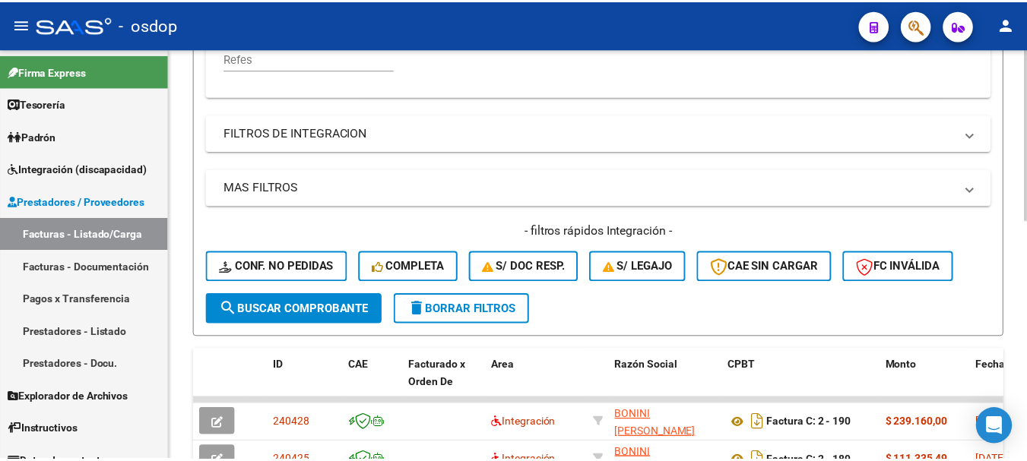
scroll to position [532, 0]
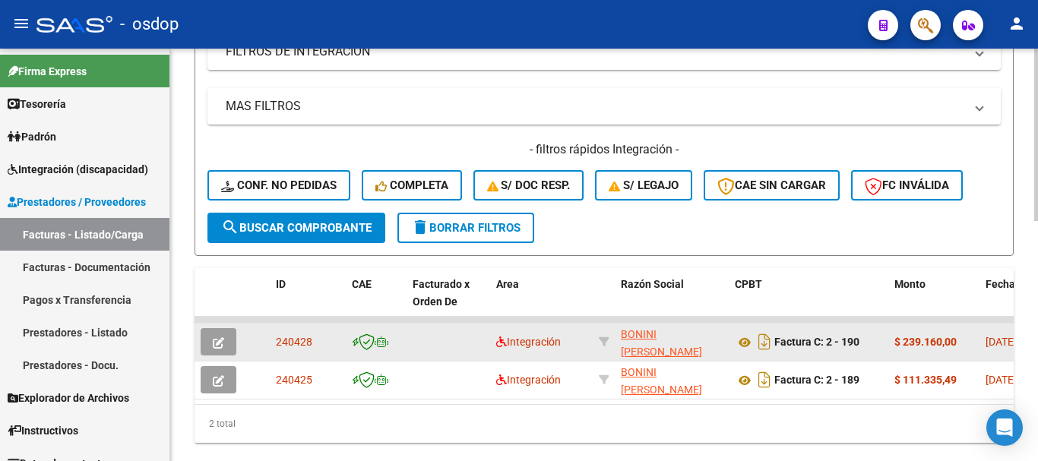
click at [219, 343] on icon "button" at bounding box center [218, 342] width 11 height 11
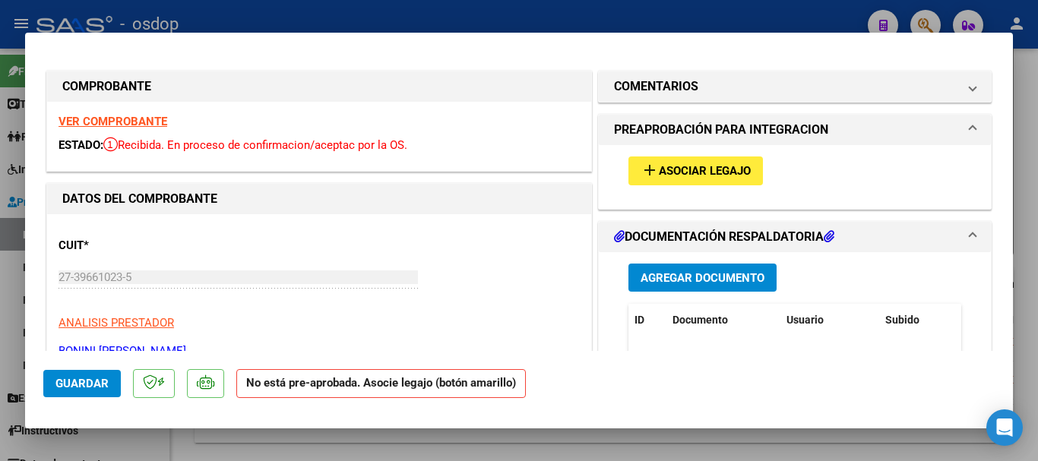
click at [679, 177] on span "Asociar Legajo" at bounding box center [705, 172] width 92 height 14
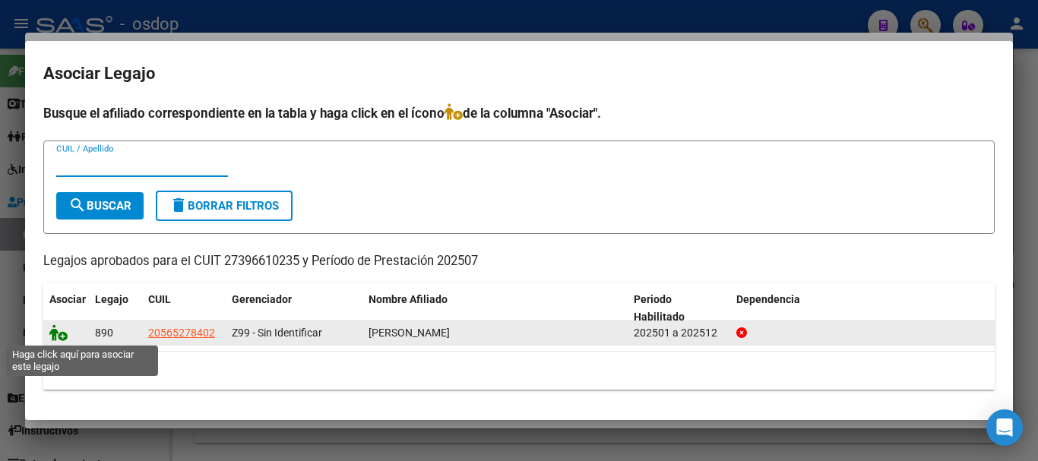
click at [55, 335] on icon at bounding box center [58, 332] width 18 height 17
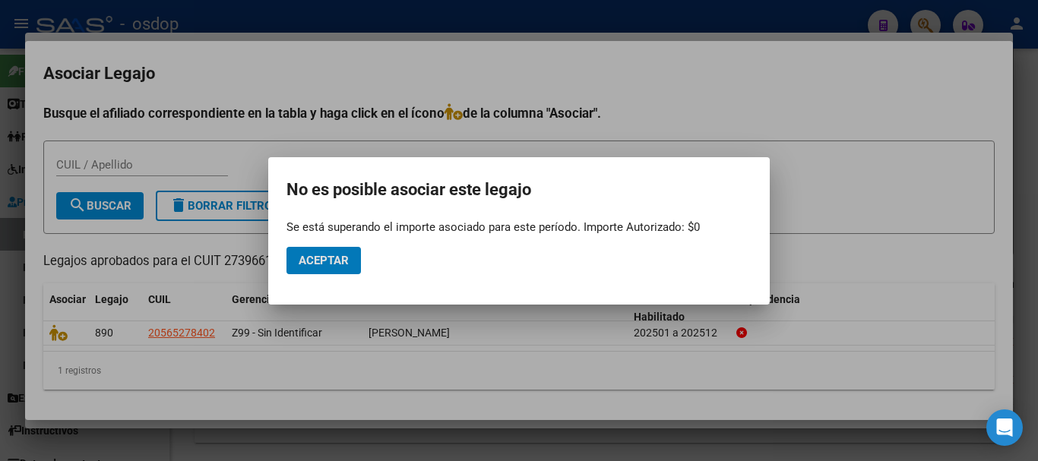
click at [334, 254] on span "Aceptar" at bounding box center [324, 261] width 50 height 14
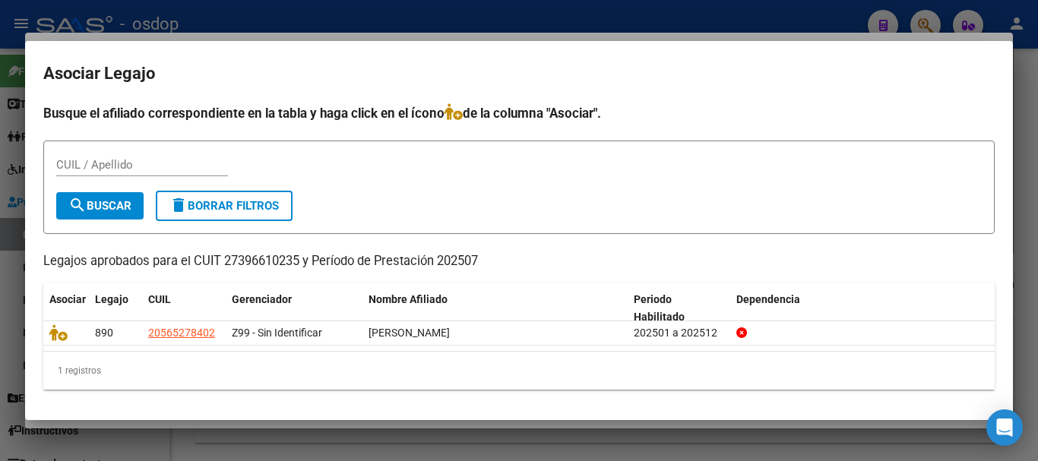
click at [717, 8] on div at bounding box center [519, 230] width 1038 height 461
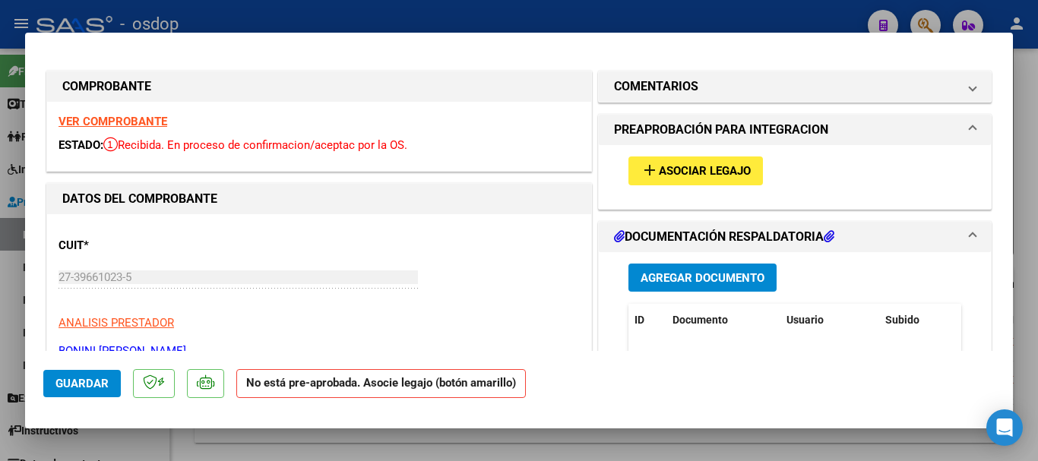
click at [1029, 114] on div at bounding box center [519, 230] width 1038 height 461
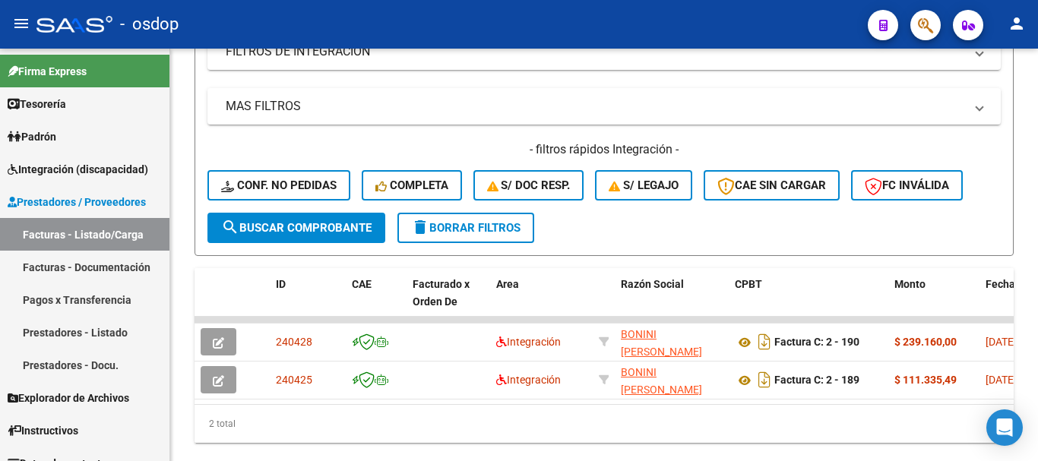
click at [1024, 26] on mat-icon "person" at bounding box center [1017, 23] width 18 height 18
click at [988, 102] on button "exit_to_app Salir" at bounding box center [985, 100] width 93 height 36
